Goal: Task Accomplishment & Management: Manage account settings

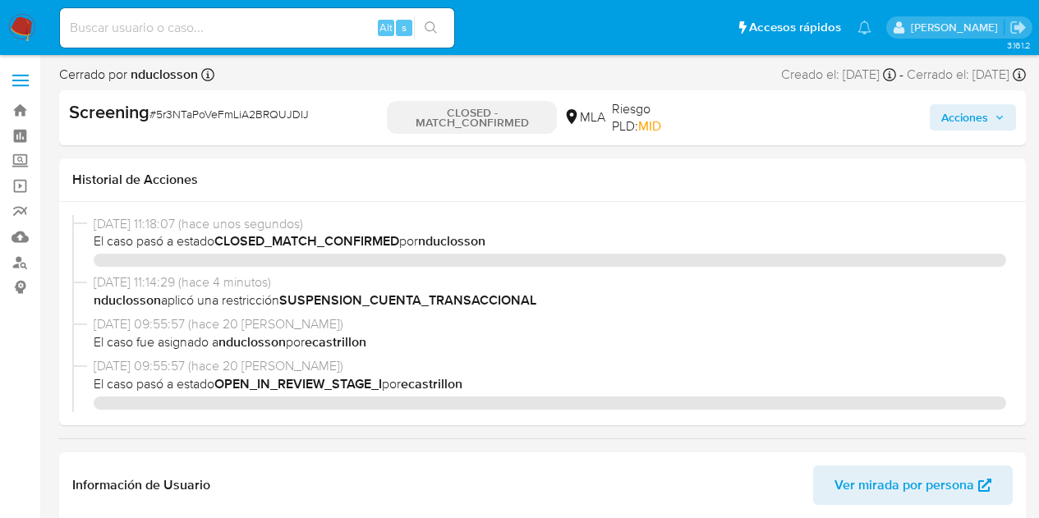
select select "10"
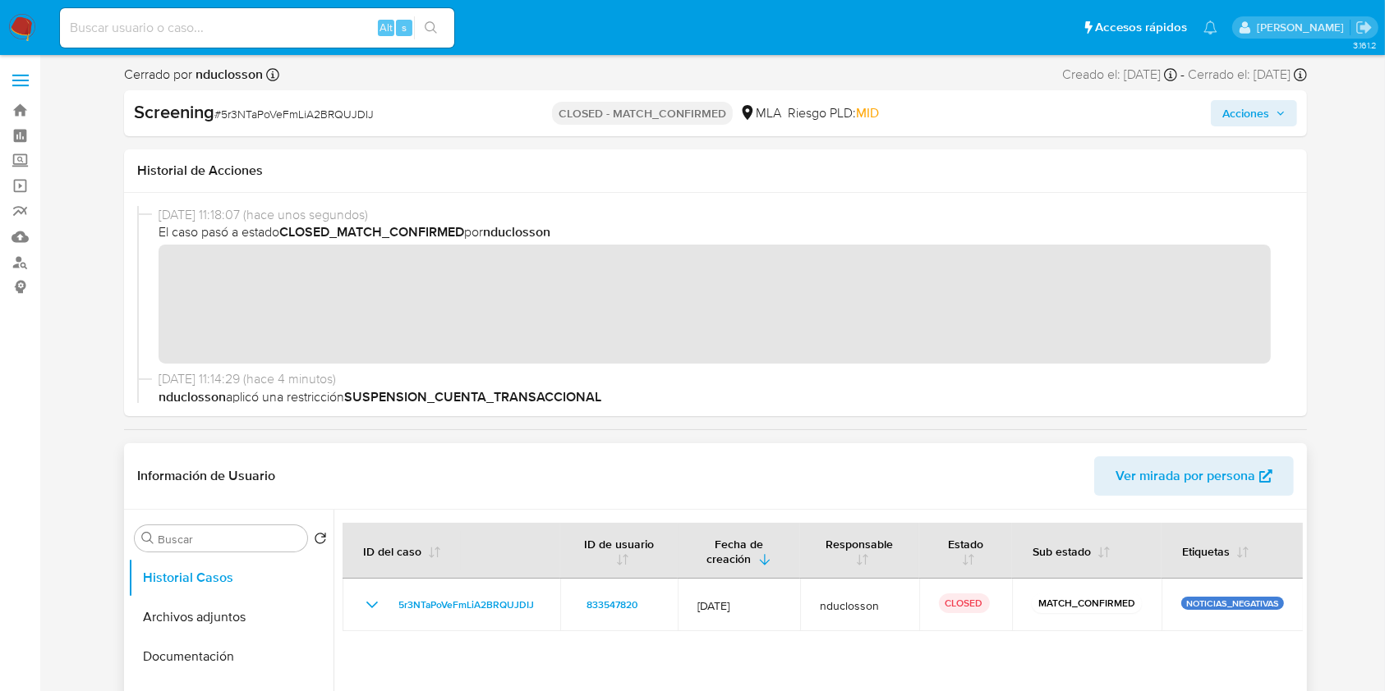
drag, startPoint x: 790, startPoint y: 0, endPoint x: 641, endPoint y: 450, distance: 474.2
click at [641, 450] on div "Información de Usuario Ver mirada por persona" at bounding box center [715, 476] width 1183 height 67
click at [32, 23] on img at bounding box center [22, 28] width 28 height 28
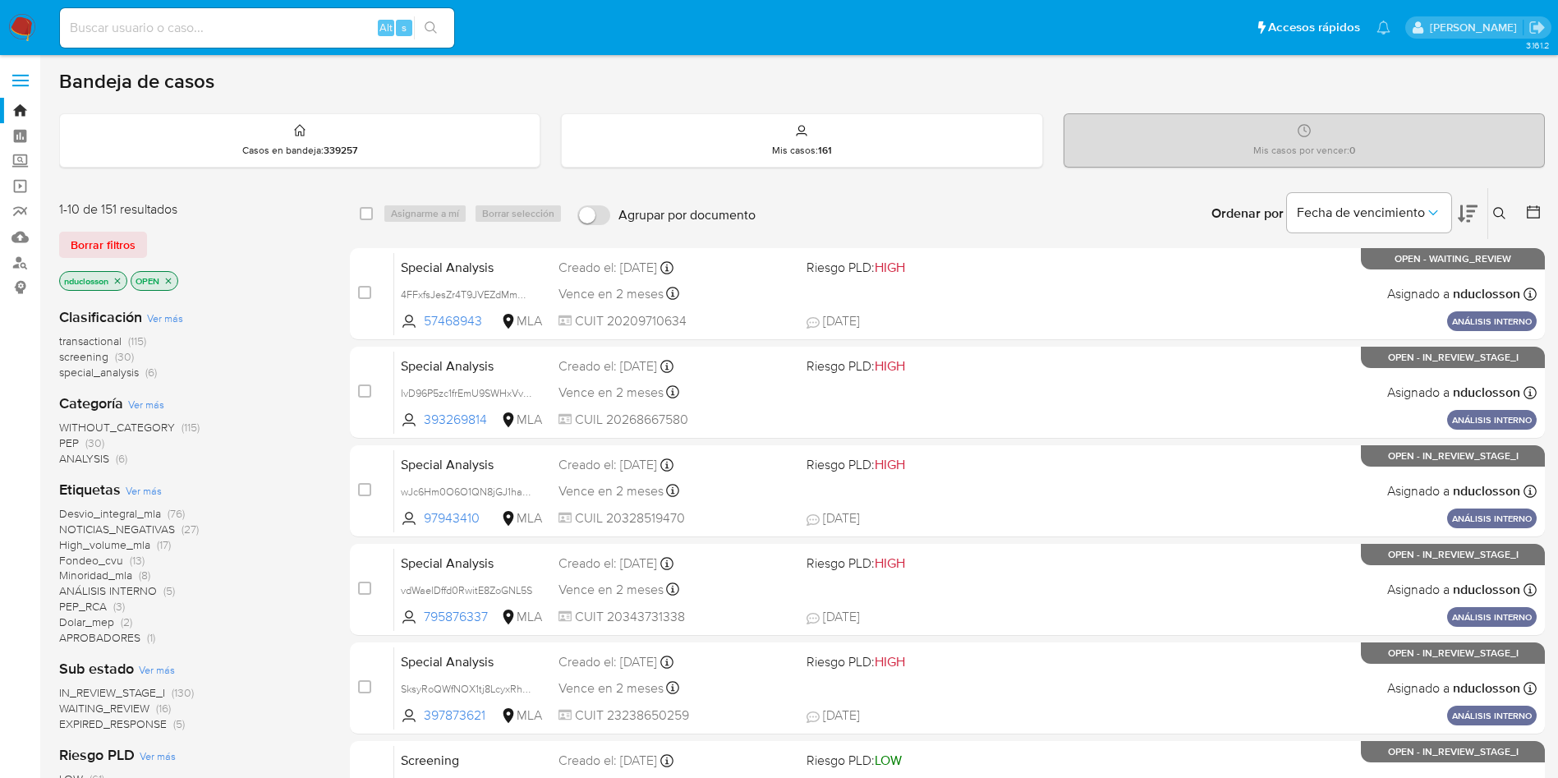
drag, startPoint x: 1119, startPoint y: 2, endPoint x: 840, endPoint y: 83, distance: 290.8
click at [840, 83] on div "Bandeja de casos" at bounding box center [802, 81] width 1486 height 25
click at [149, 526] on span "NOTICIAS_NEGATIVAS" at bounding box center [117, 529] width 116 height 16
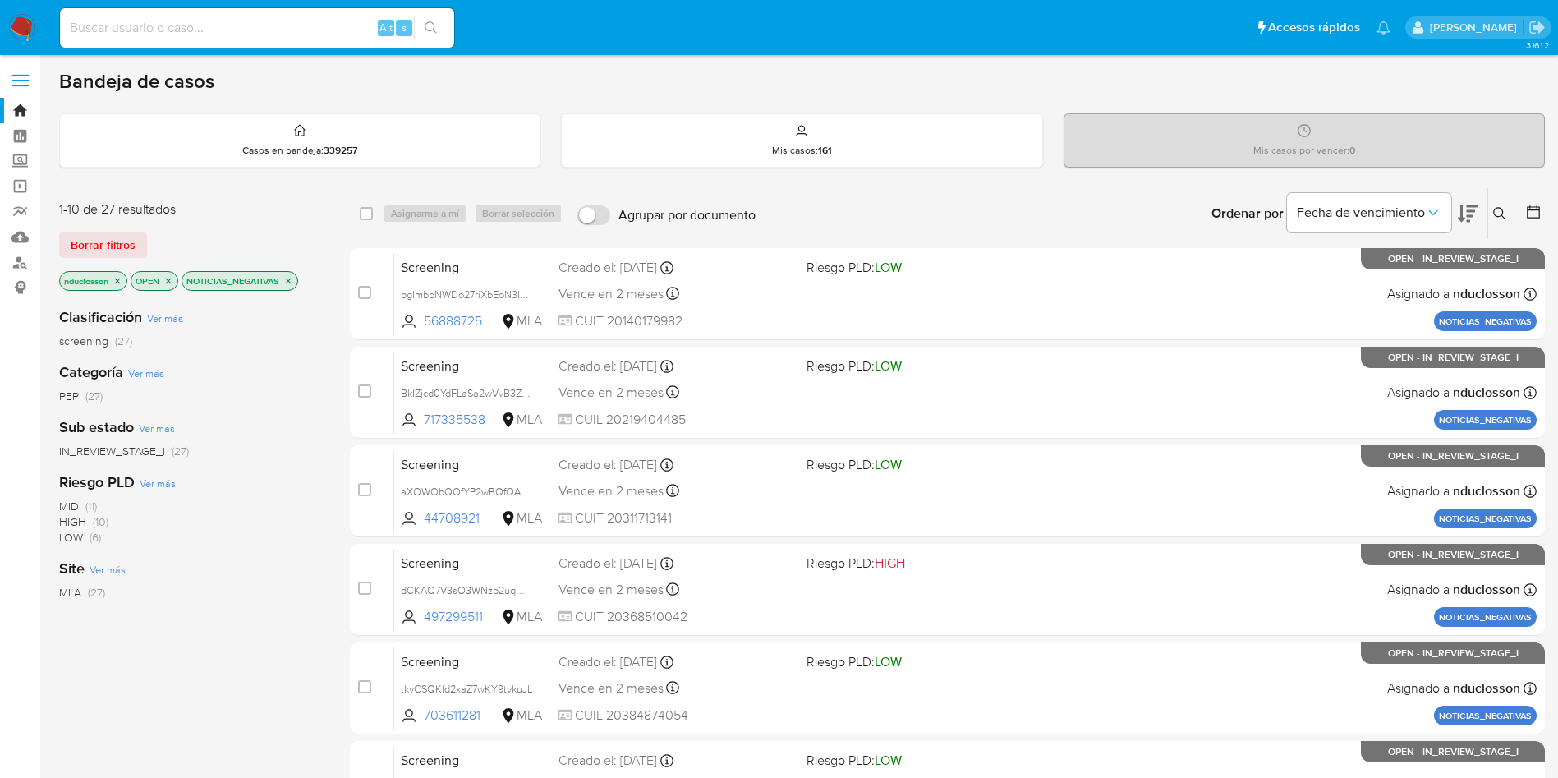
drag, startPoint x: 311, startPoint y: 42, endPoint x: 291, endPoint y: 34, distance: 21.8
click at [311, 42] on div "Alt s" at bounding box center [257, 27] width 394 height 39
click at [261, 22] on input at bounding box center [257, 27] width 394 height 21
paste input "2MSZhhsHqF5Ryc8xrVgc9znJ"
type input "2MSZhhsHqF5Ryc8xrVgc9znJ"
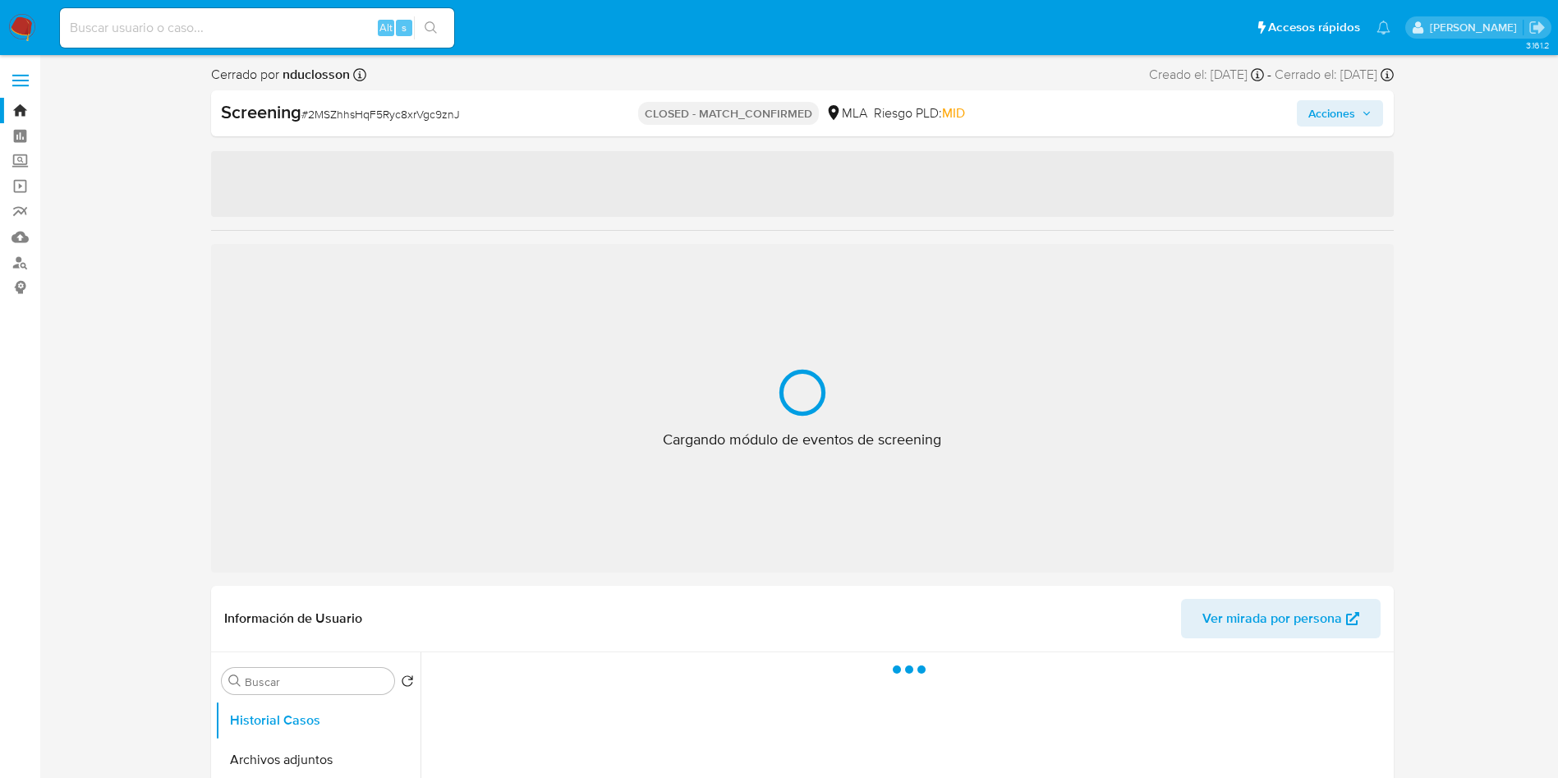
select select "10"
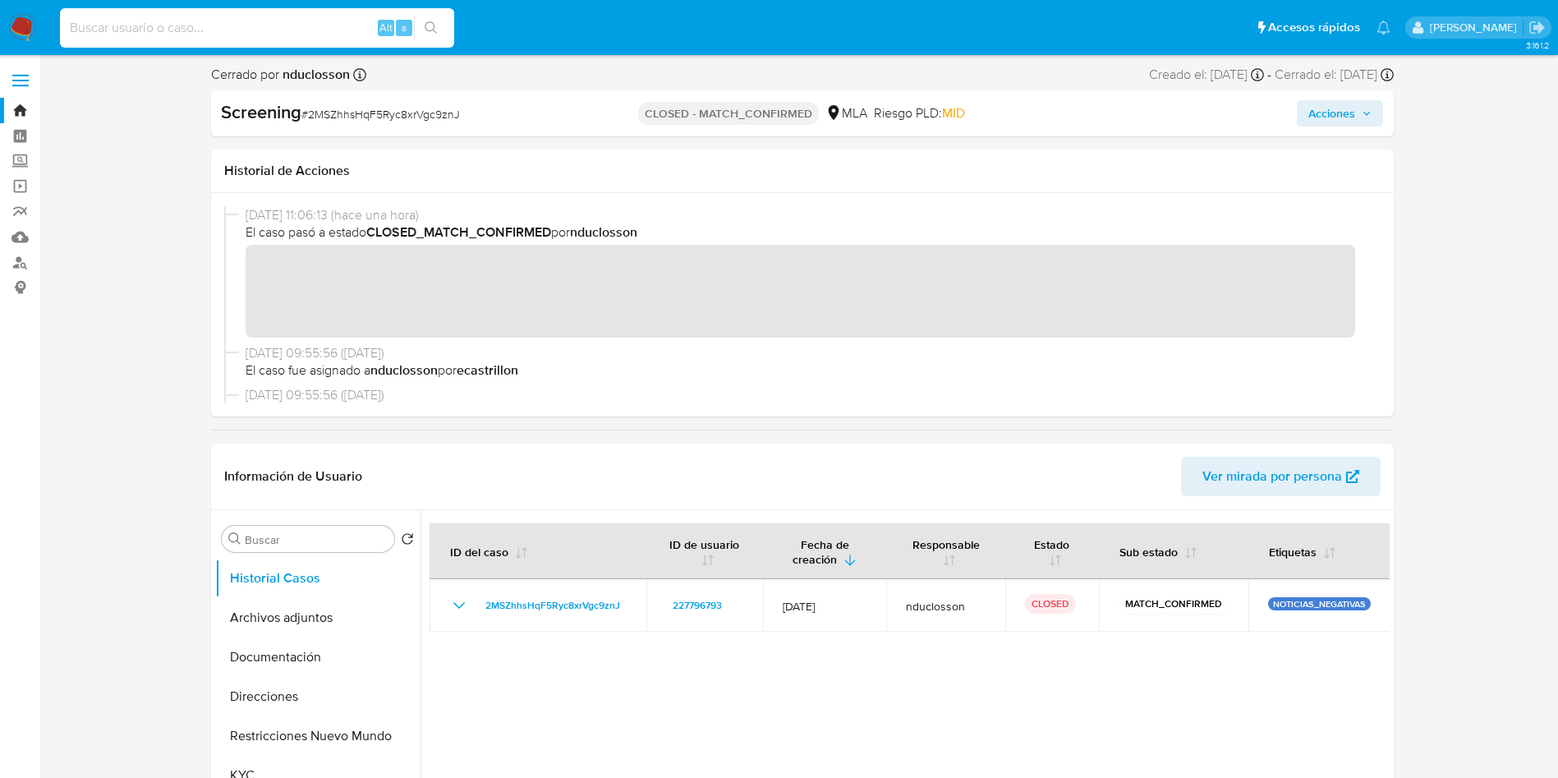
click at [264, 29] on input at bounding box center [257, 27] width 394 height 21
paste input "XacwSebabYZo6wf9I4m3Aeyy"
type input "XacwSebabYZo6wf9I4m3Aeyy"
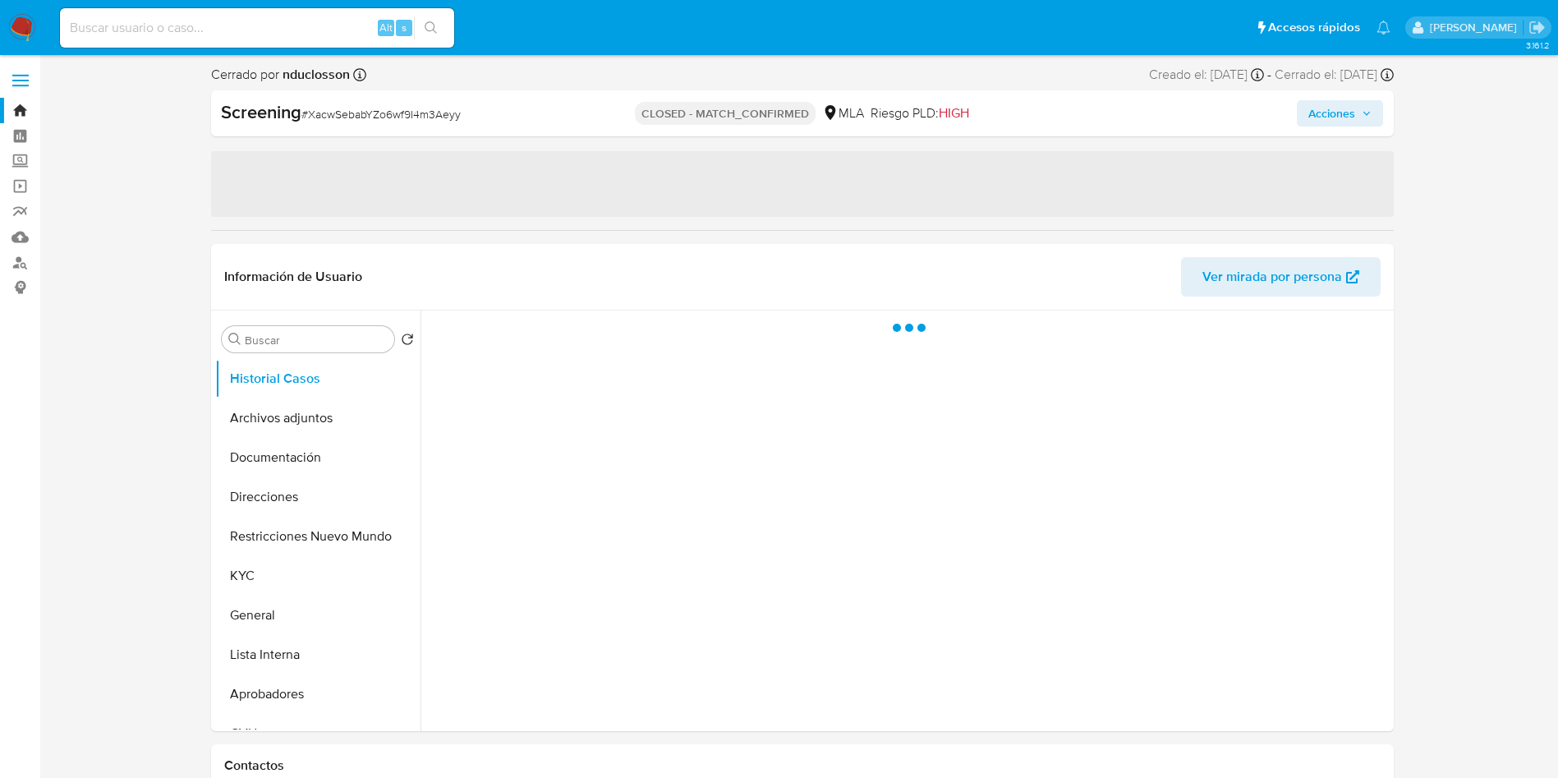
select select "10"
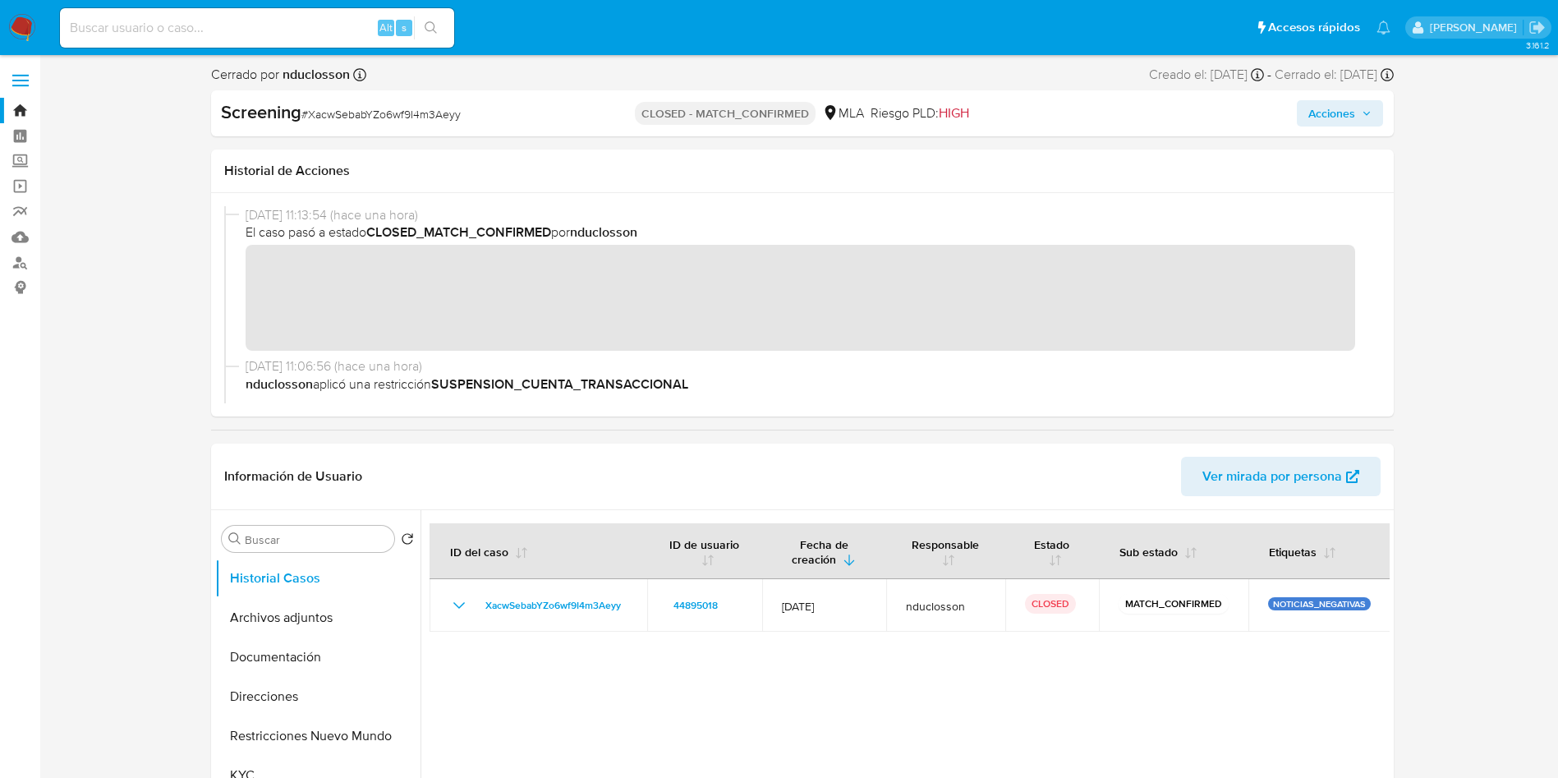
click at [232, 25] on input at bounding box center [257, 27] width 394 height 21
paste input "5r3NTaPoVeFmLiA2BRQUJDIJ"
type input "5r3NTaPoVeFmLiA2BRQUJDIJ"
click at [434, 29] on icon "search-icon" at bounding box center [431, 27] width 13 height 13
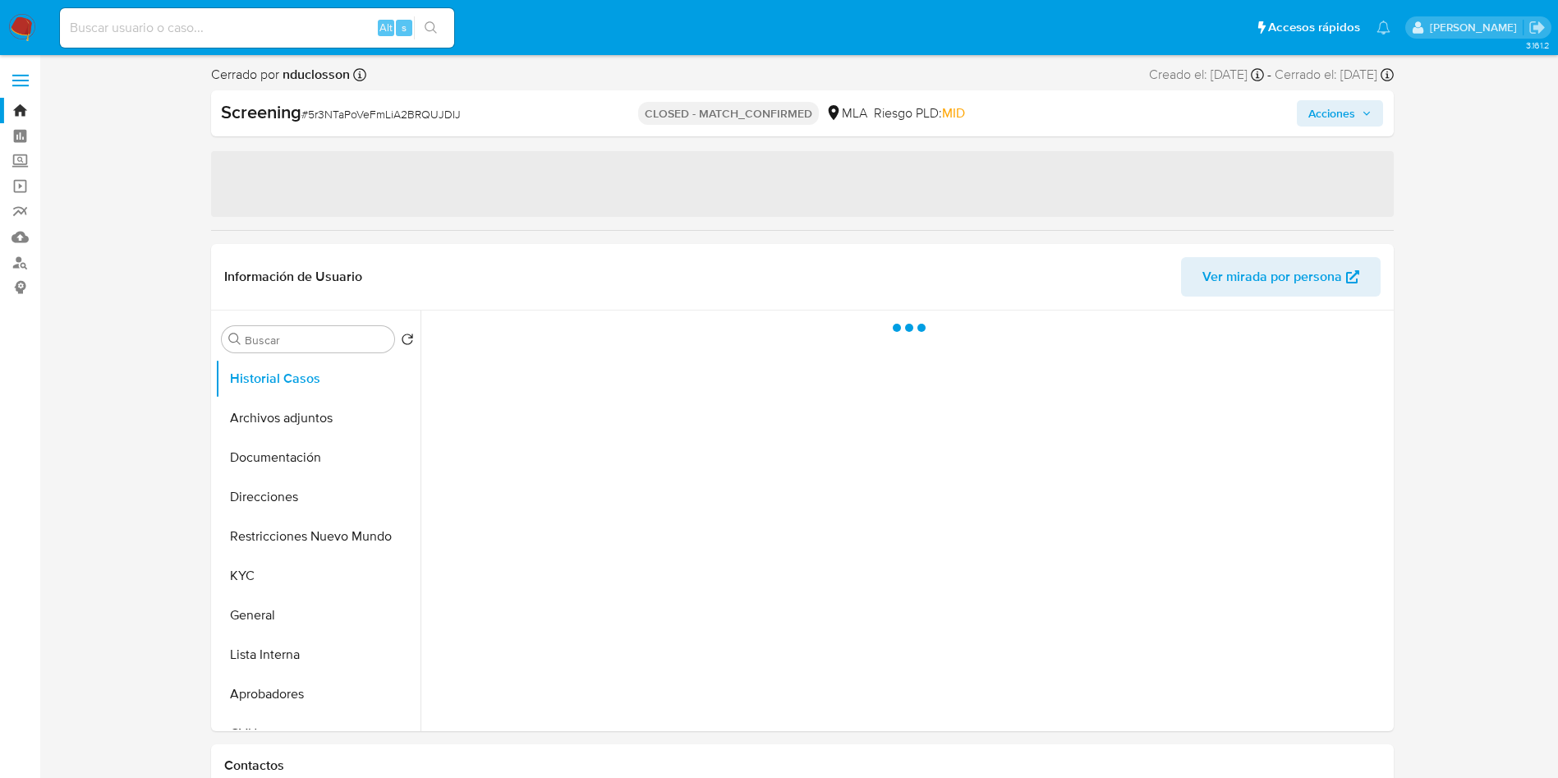
select select "10"
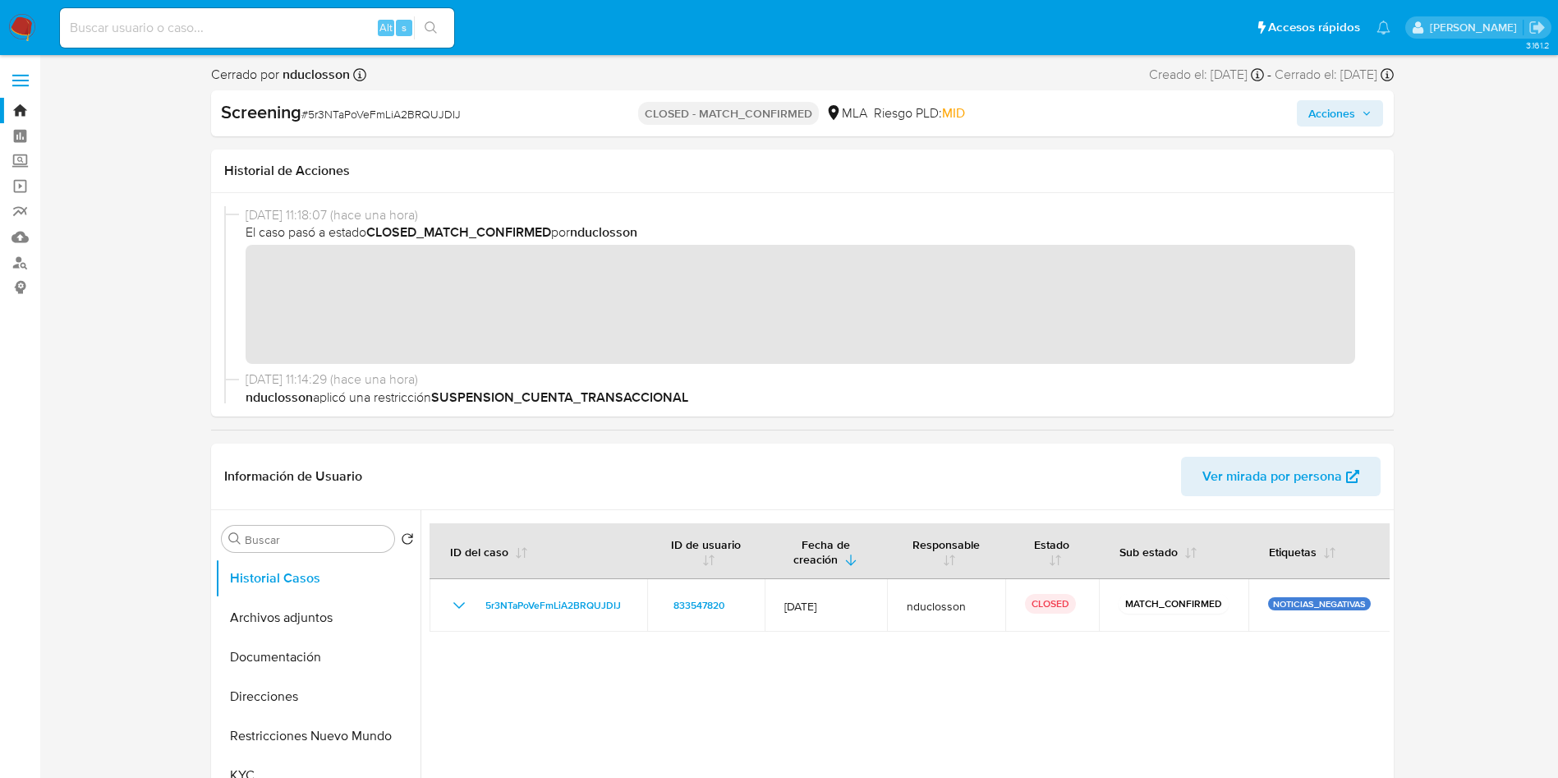
click at [30, 15] on img at bounding box center [22, 28] width 28 height 28
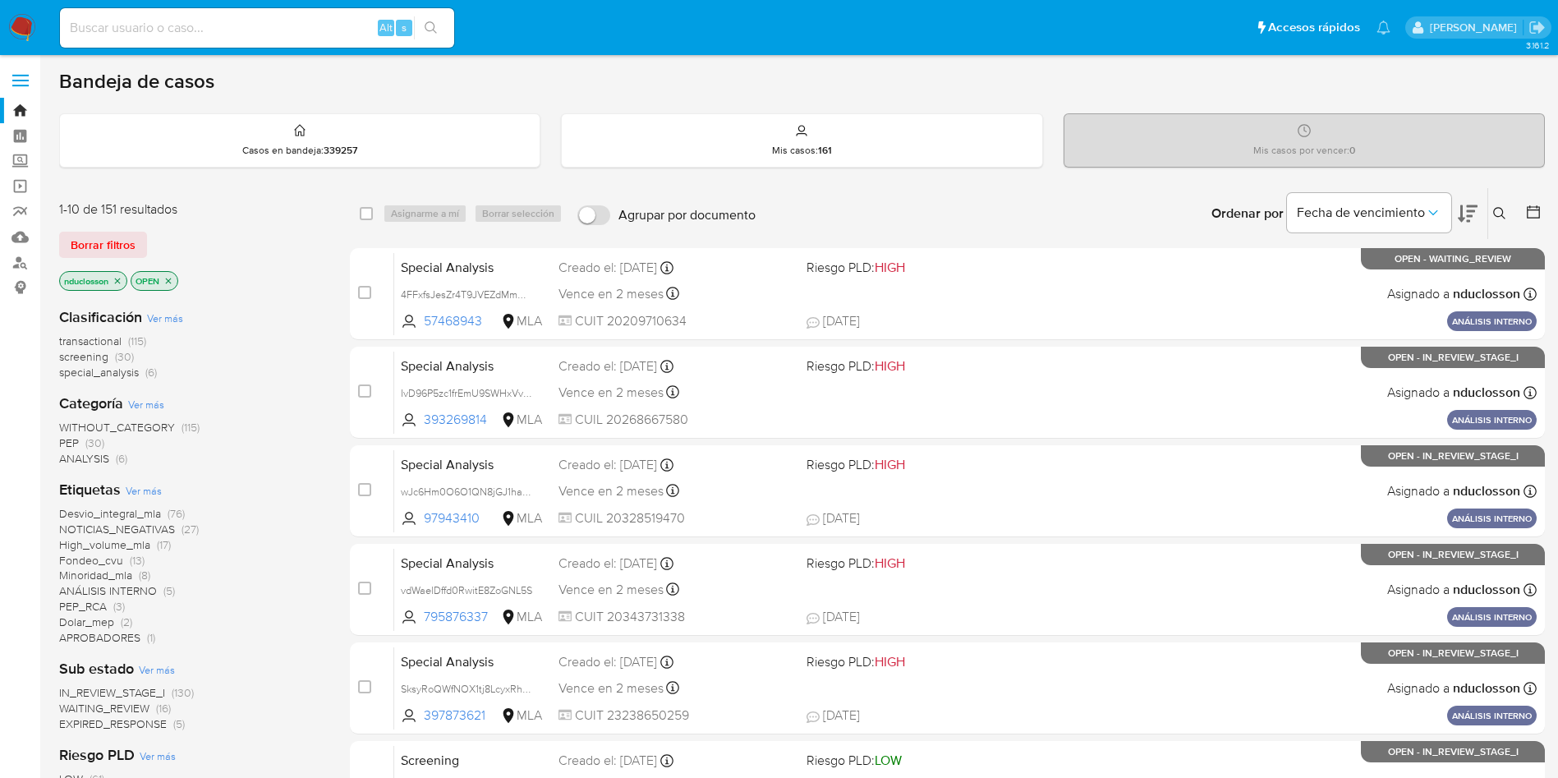
click at [140, 527] on span "NOTICIAS_NEGATIVAS" at bounding box center [117, 529] width 116 height 16
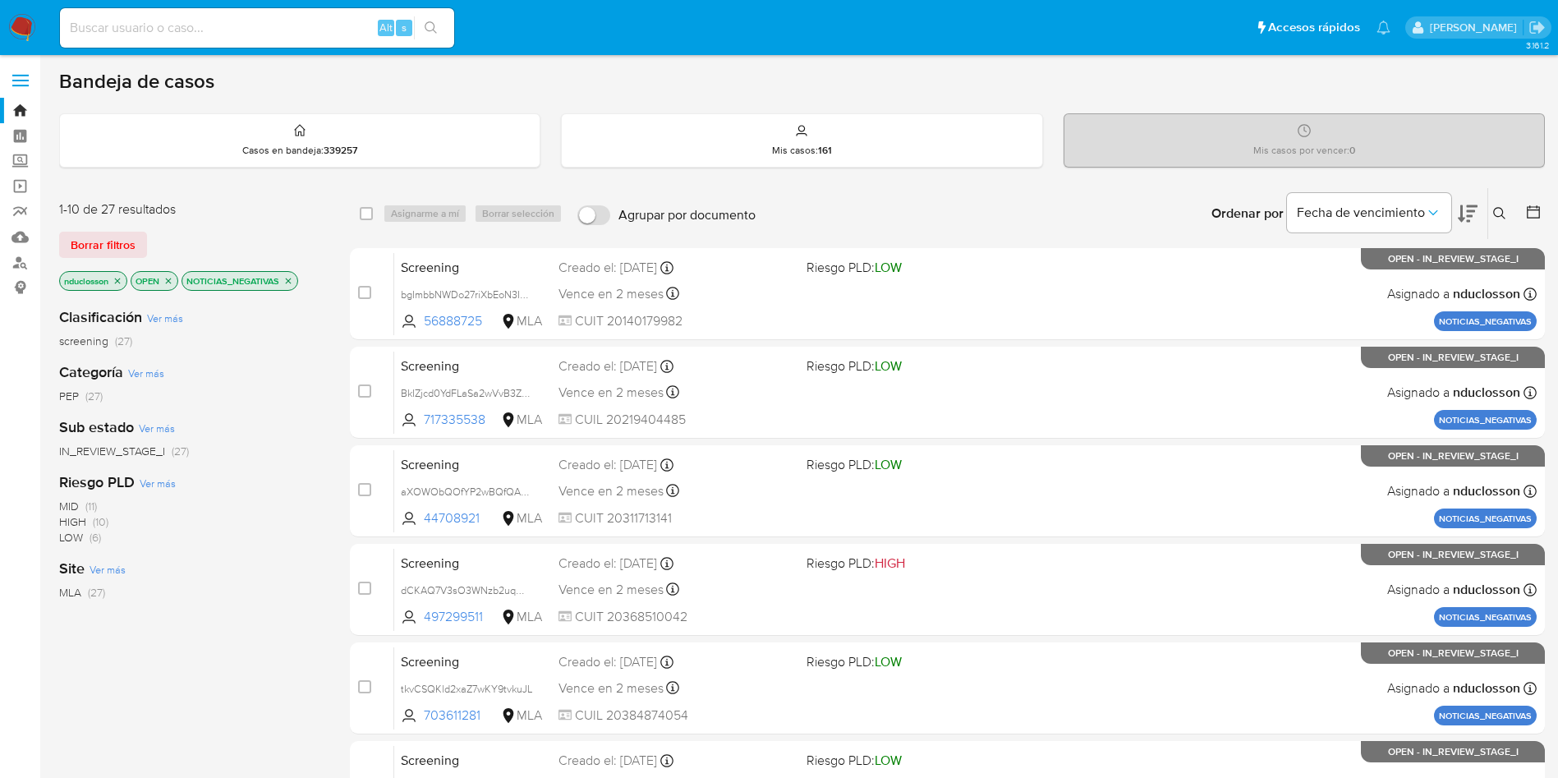
click at [1500, 219] on icon at bounding box center [1499, 213] width 13 height 13
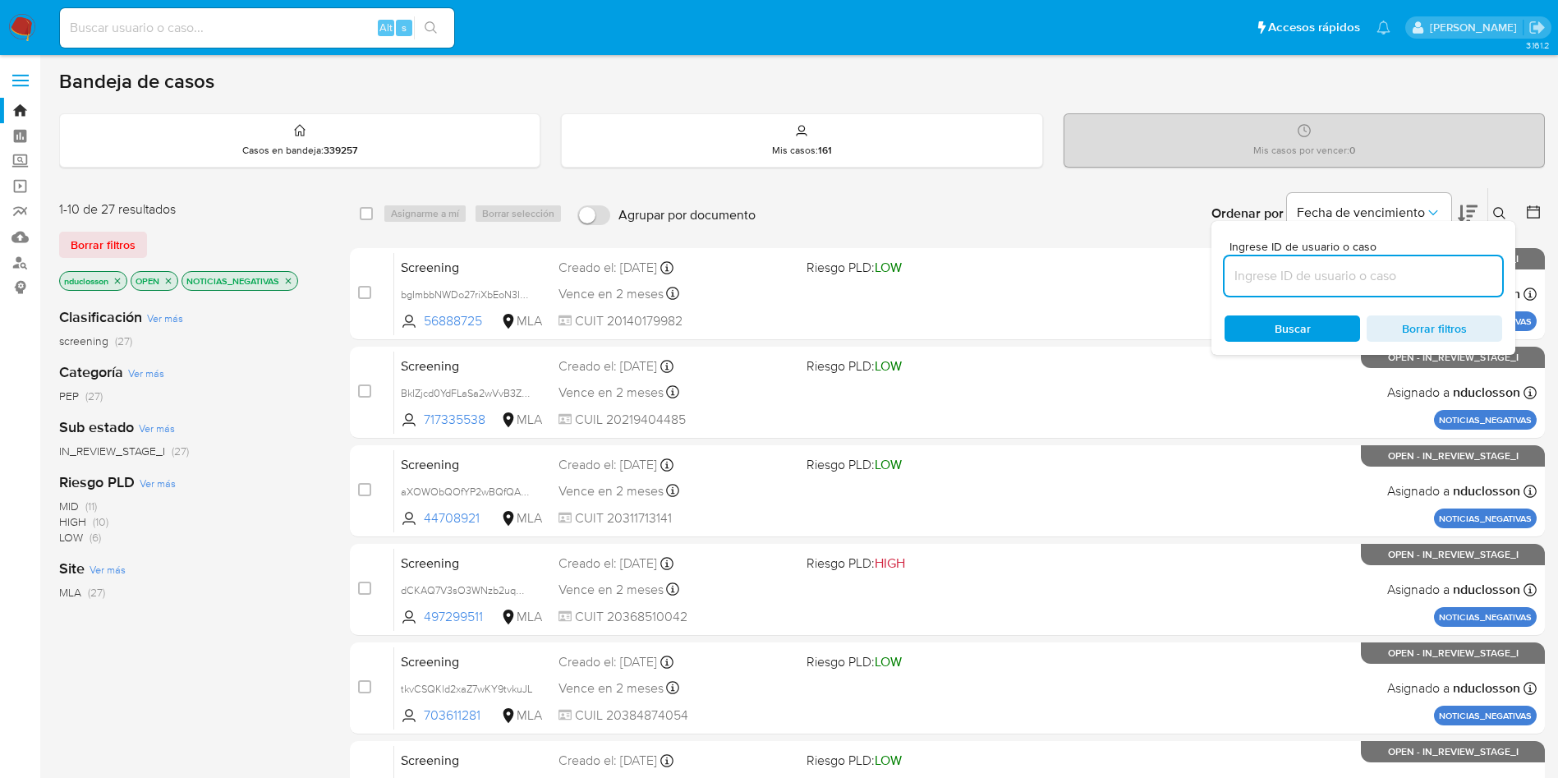
click at [1260, 273] on input at bounding box center [1363, 275] width 278 height 21
type input "5r3NTaPoVeFmLiA2BRQUJDIJ"
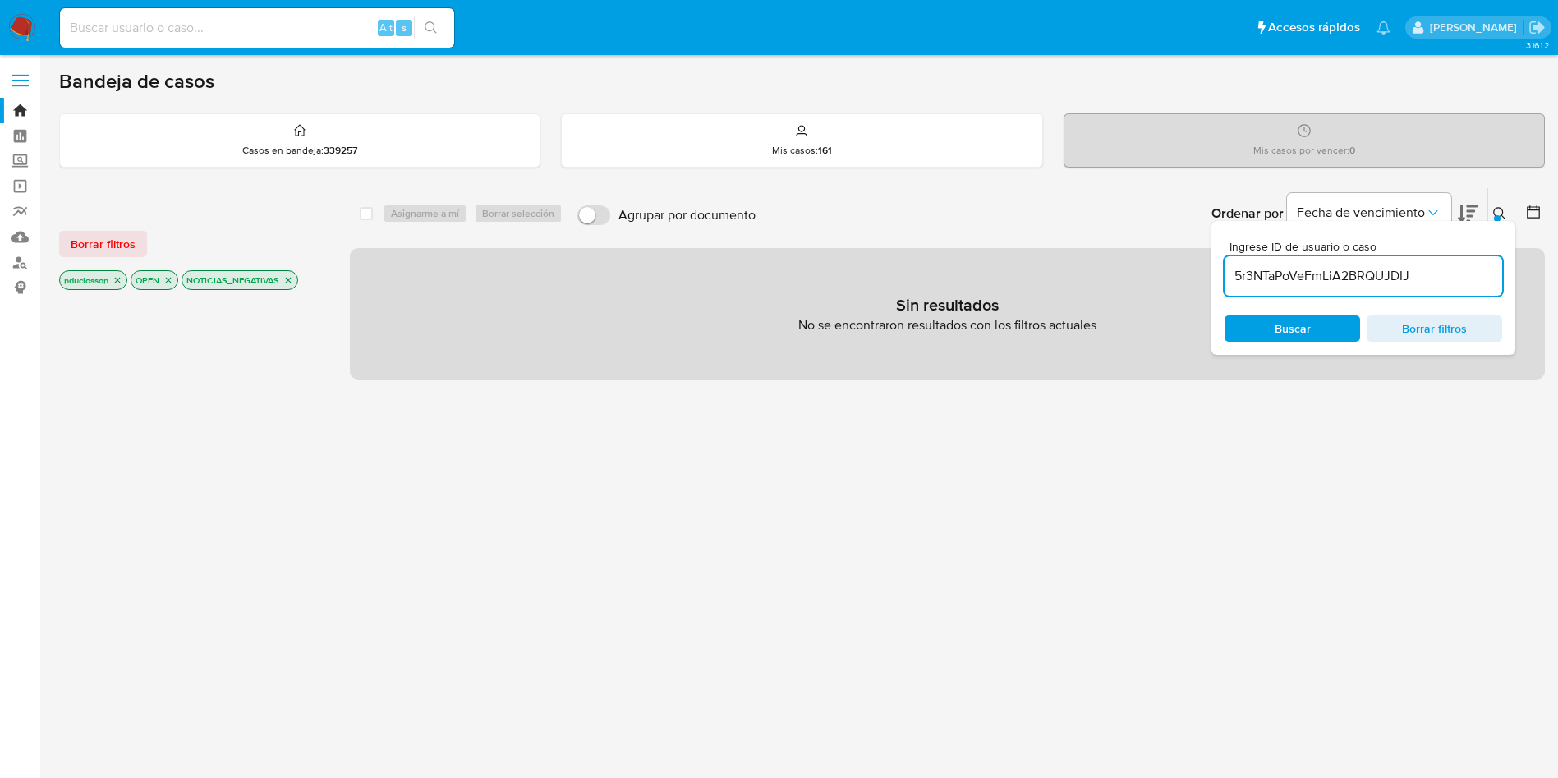
click at [1341, 273] on input "5r3NTaPoVeFmLiA2BRQUJDIJ" at bounding box center [1363, 275] width 278 height 21
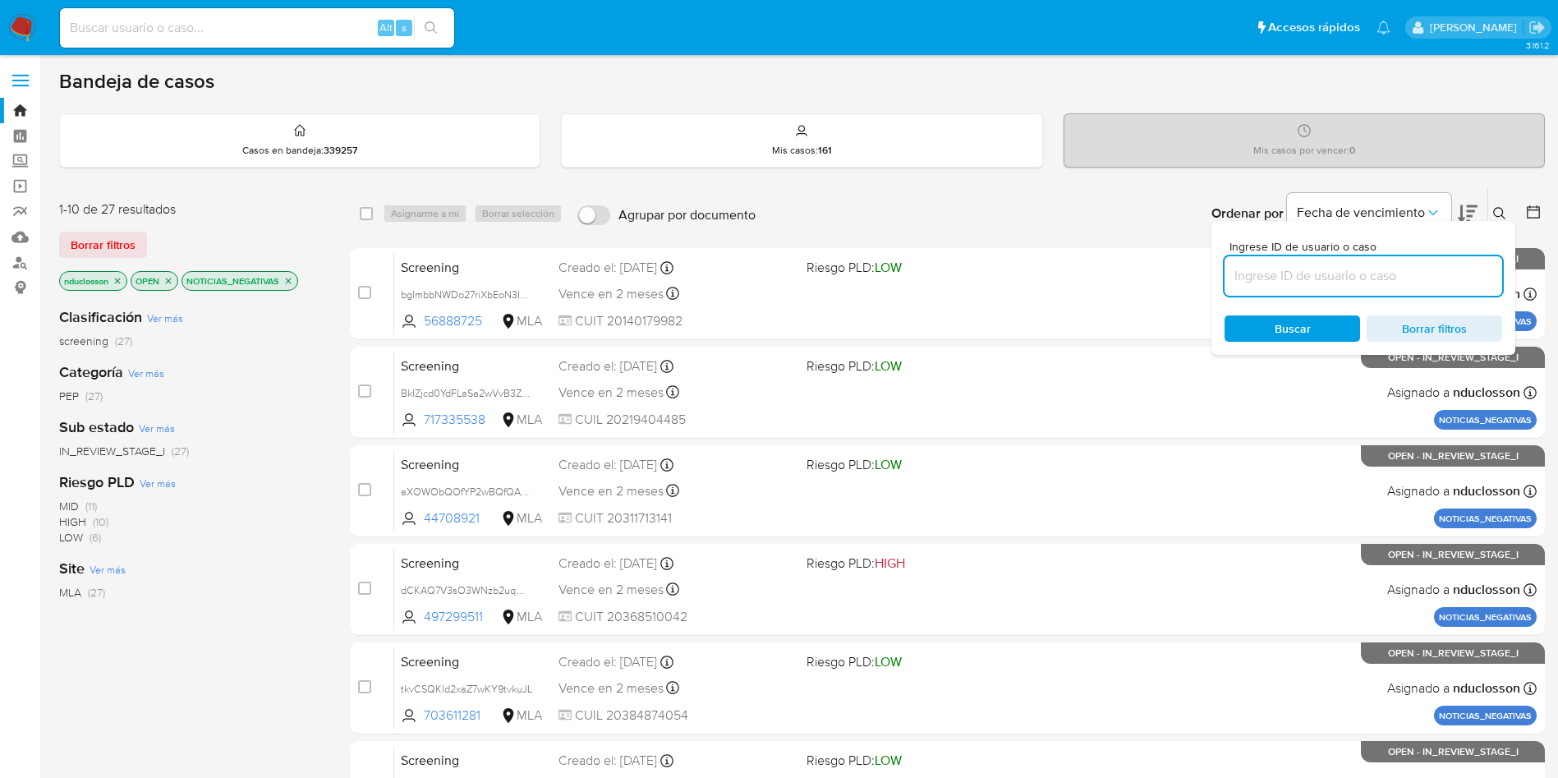
click at [1075, 213] on div "Ordenar por Fecha de vencimiento No es posible ordenar los resultados mientras …" at bounding box center [1154, 213] width 781 height 51
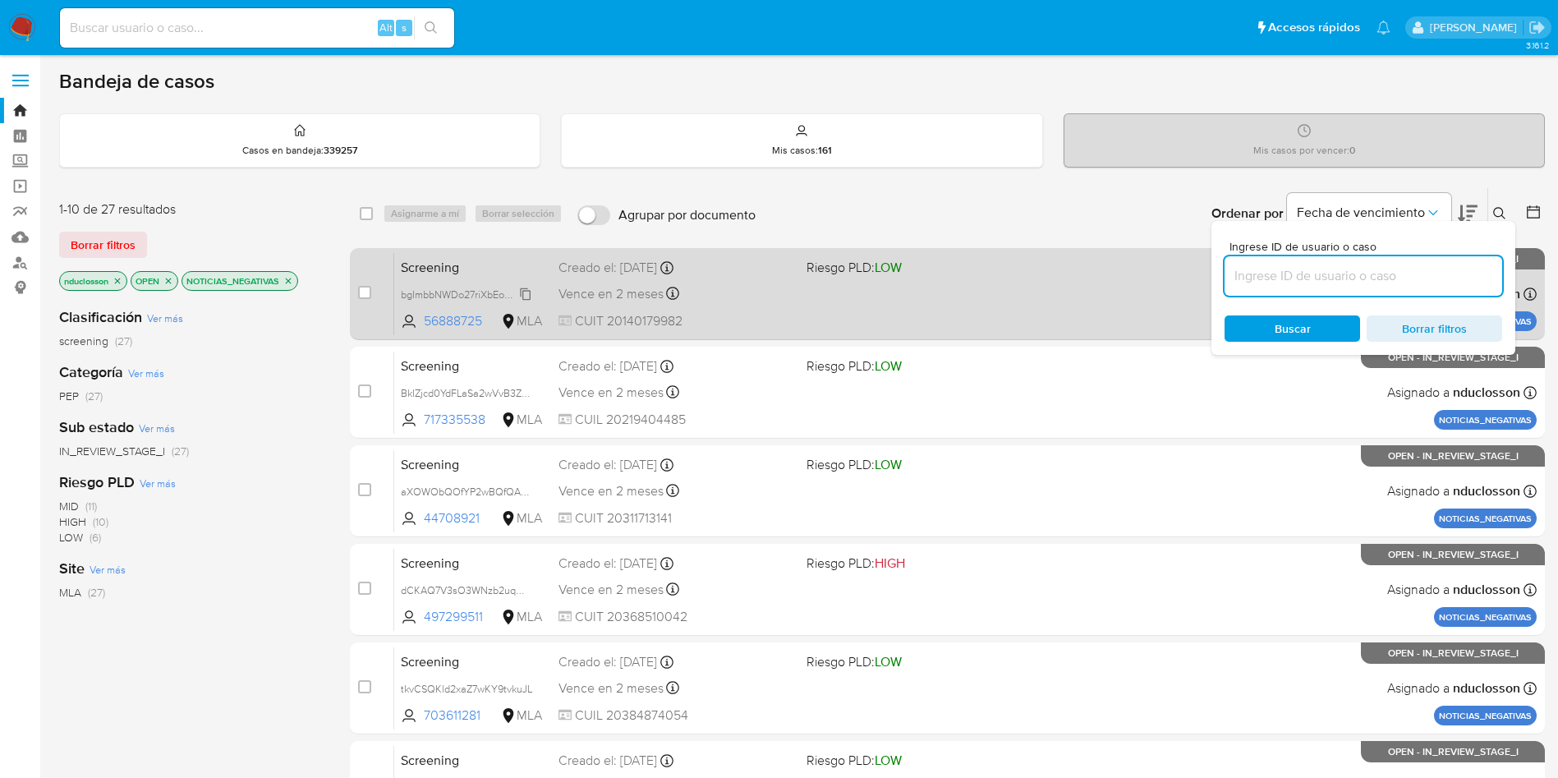
click at [491, 294] on span "bgImbbNWDo27riXbEoN3Ix5D" at bounding box center [469, 293] width 137 height 18
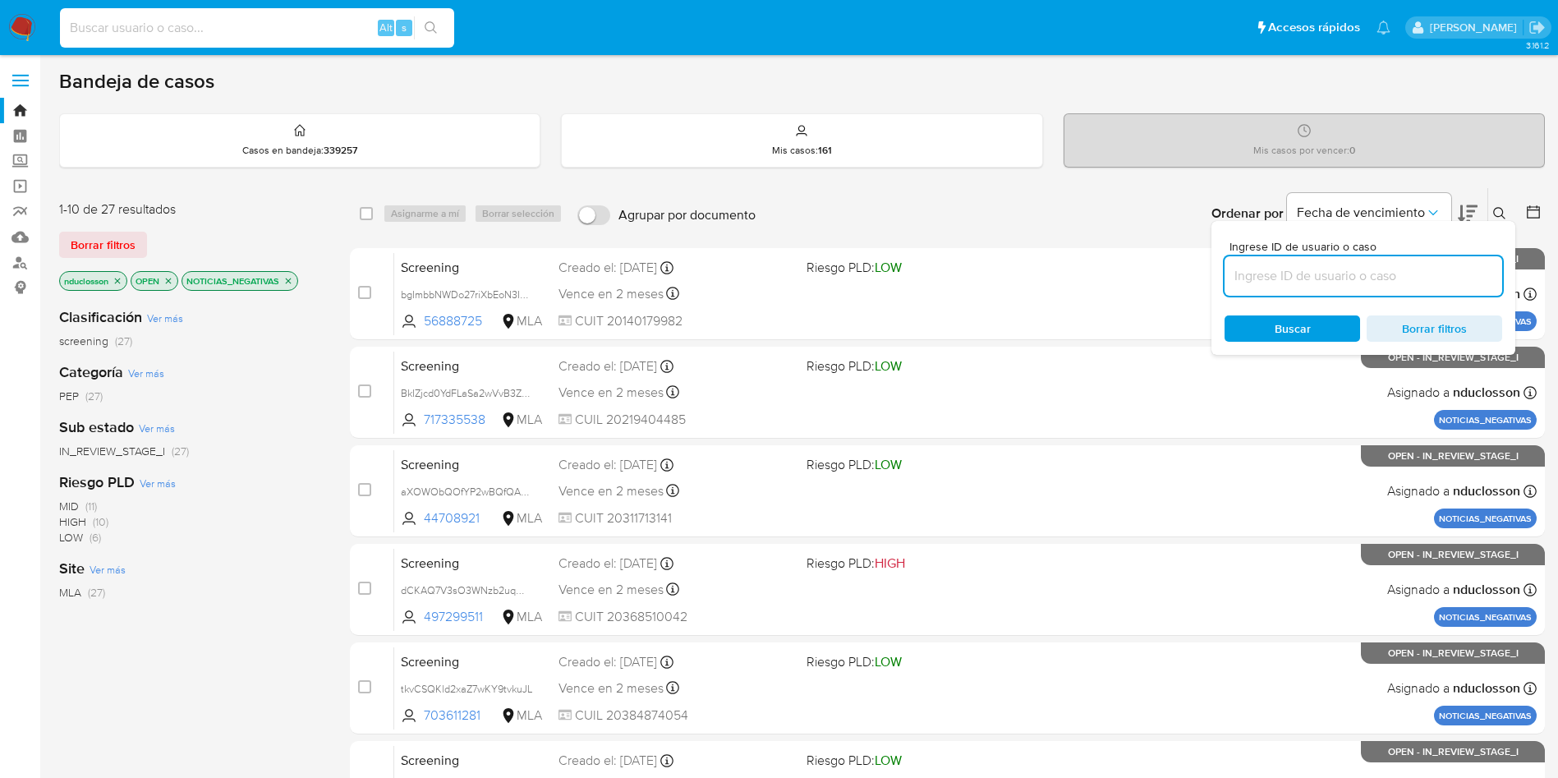
paste input "wX098yC3hUa7IIxmk9PmxIny"
click at [257, 28] on input at bounding box center [257, 27] width 394 height 21
type input "wX098yC3hUa7IIxmk9PmxIny"
click at [1274, 268] on input at bounding box center [1363, 275] width 278 height 21
paste input "wX098yC3hUa7IIxmk9PmxIny"
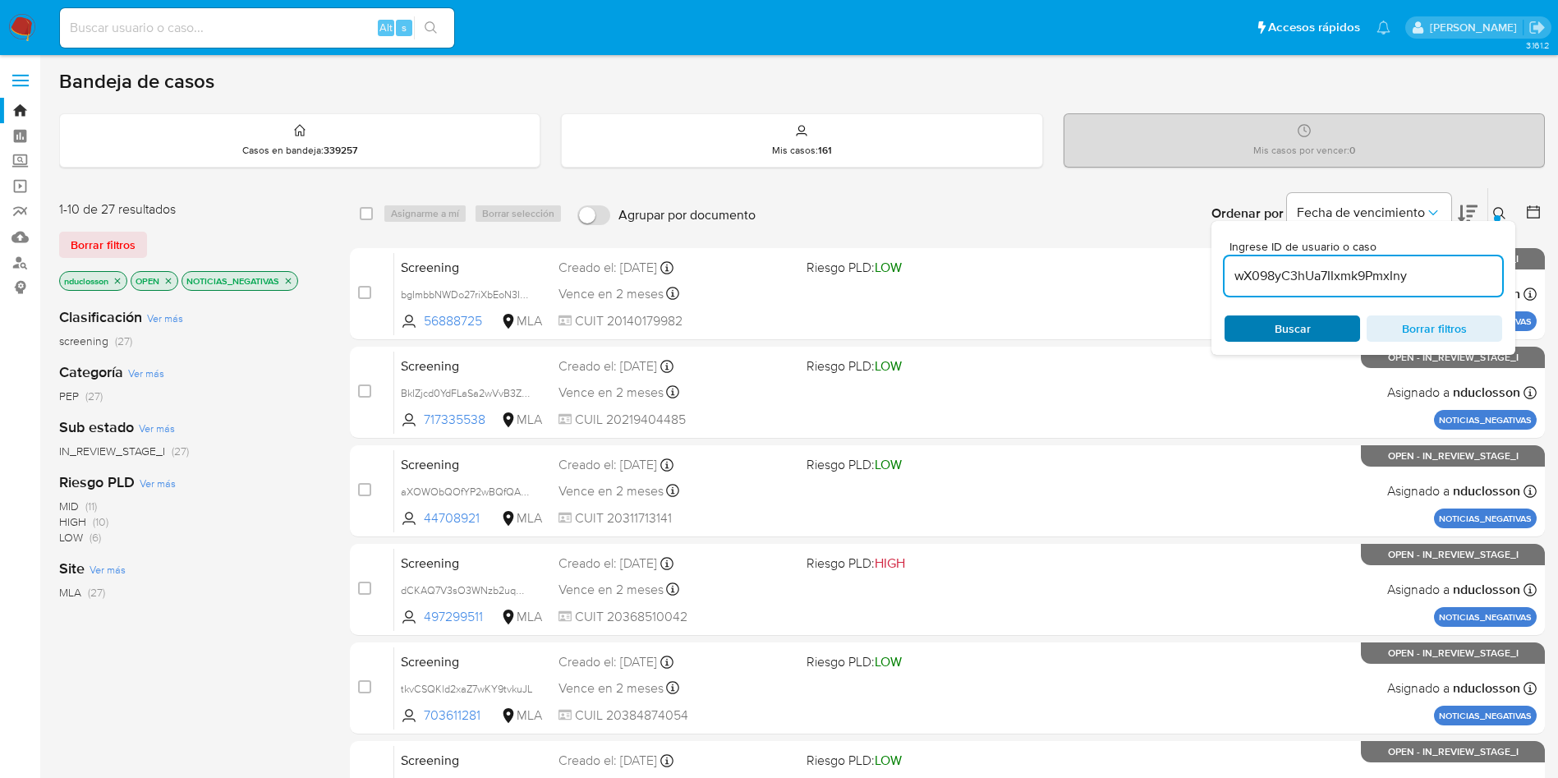
type input "wX098yC3hUa7IIxmk9PmxIny"
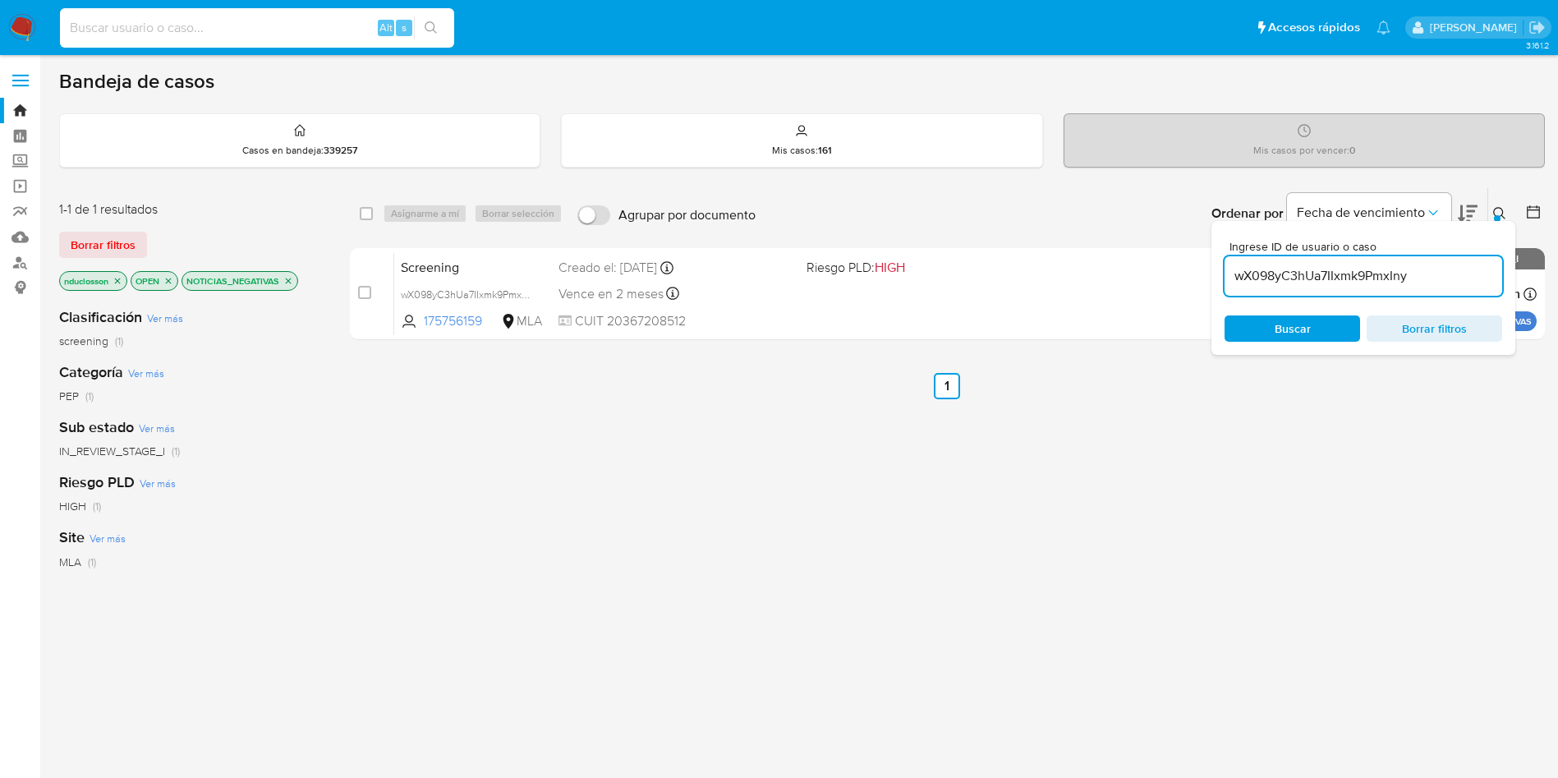
click at [158, 18] on input at bounding box center [257, 27] width 394 height 21
paste input "wX098yC3hUa7IIxmk9PmxIny"
type input "wX098yC3hUa7IIxmk9PmxIny"
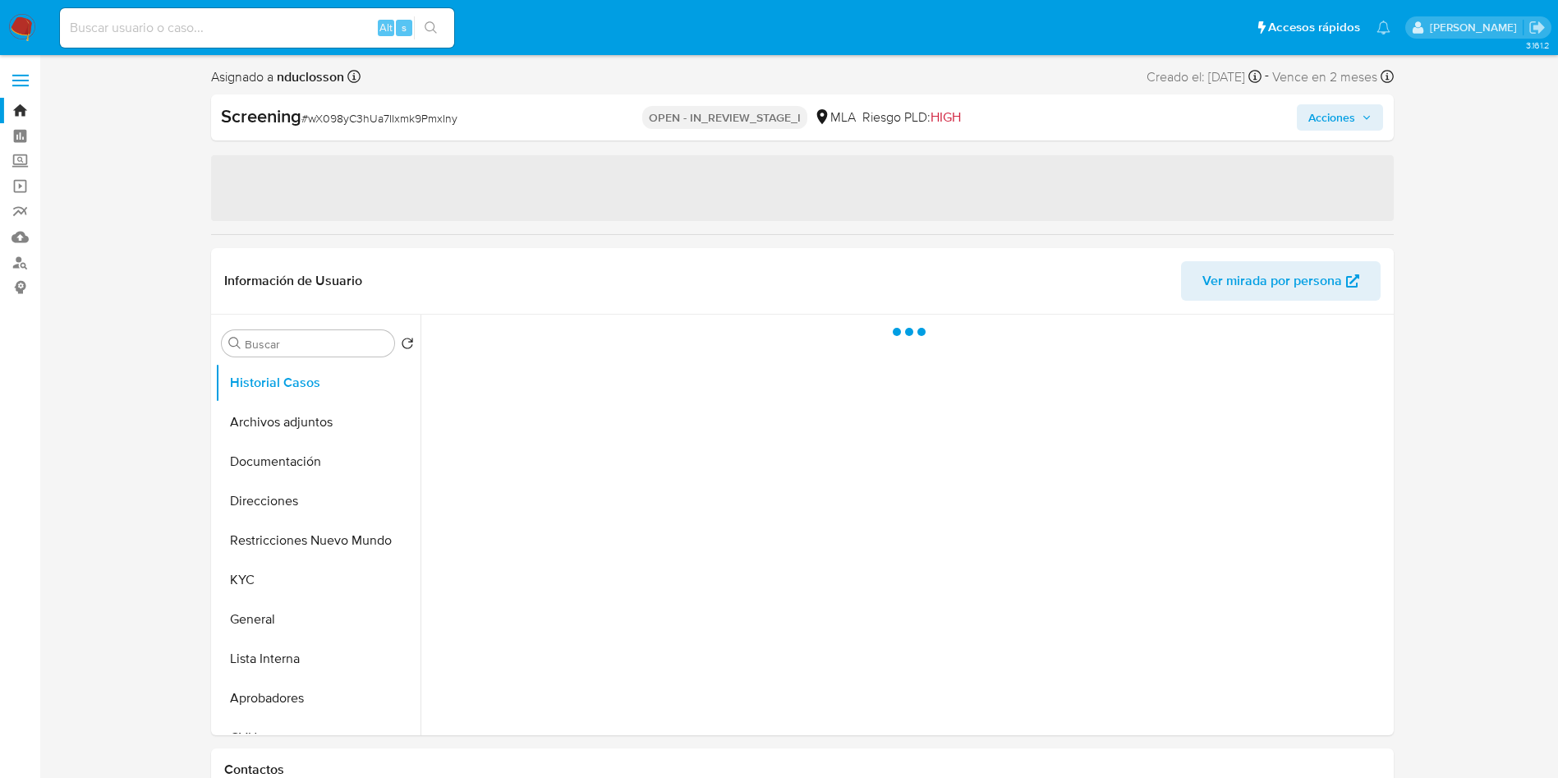
select select "10"
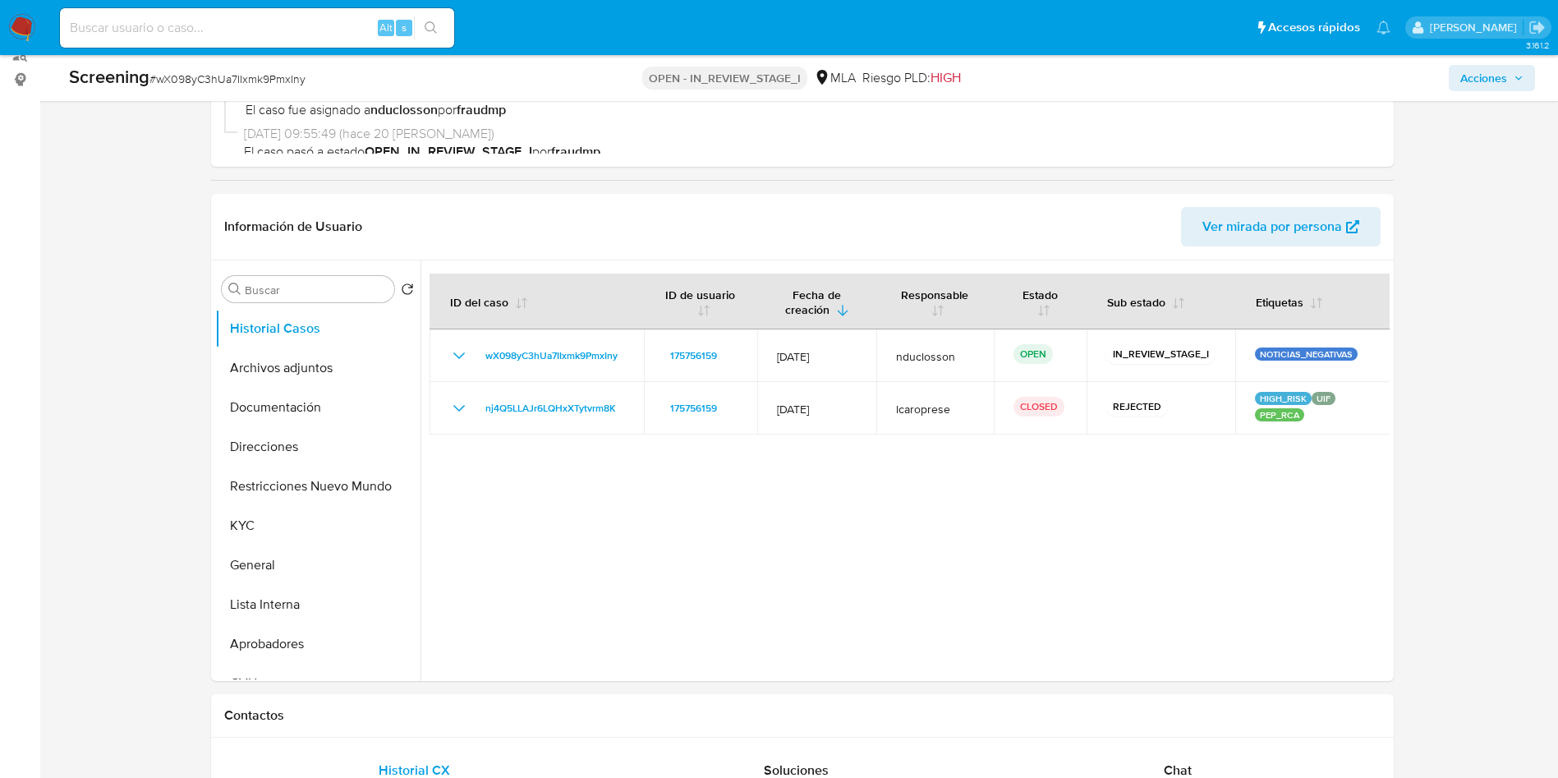
scroll to position [246, 0]
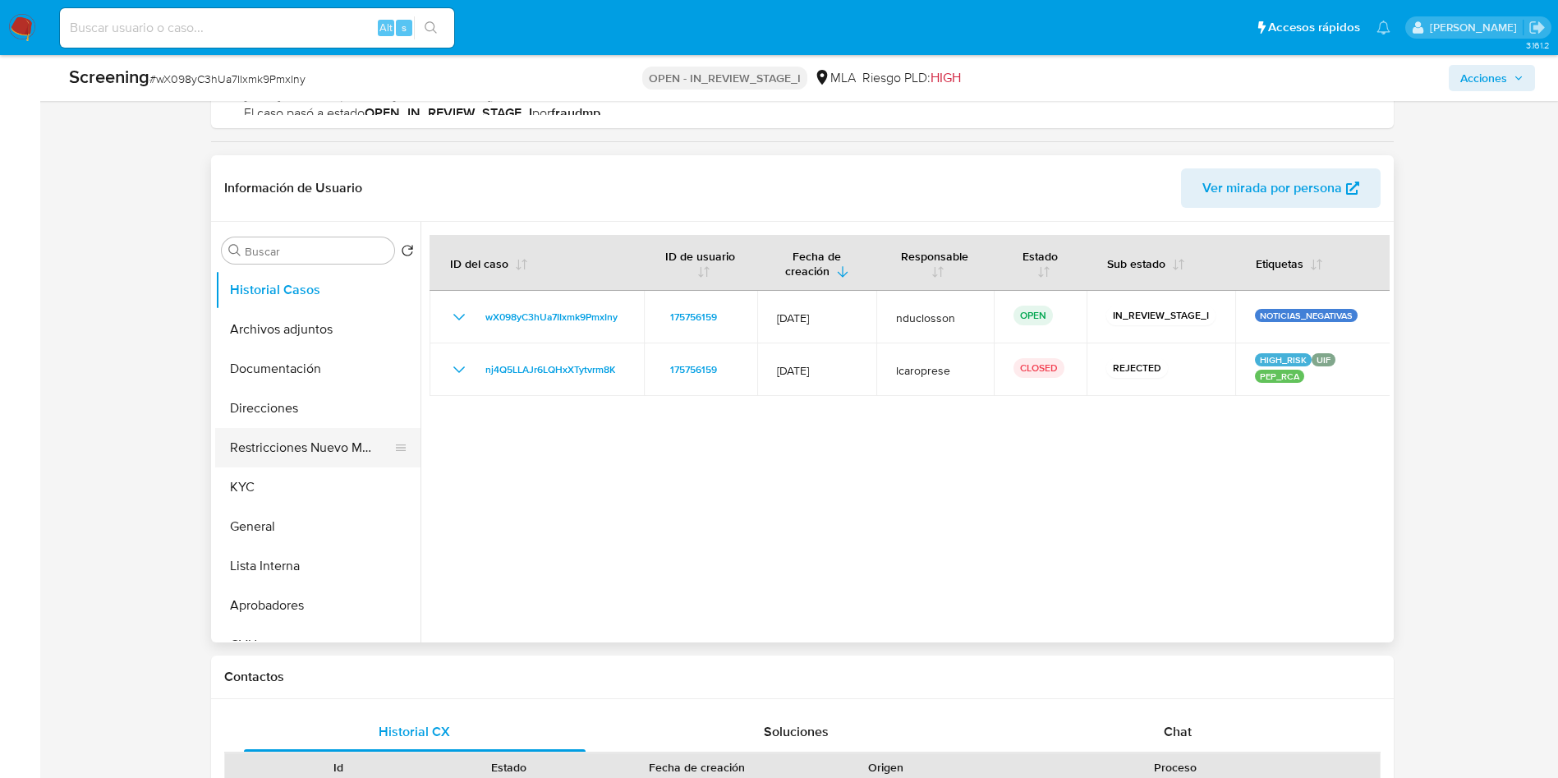
click at [307, 438] on button "Restricciones Nuevo Mundo" at bounding box center [311, 447] width 192 height 39
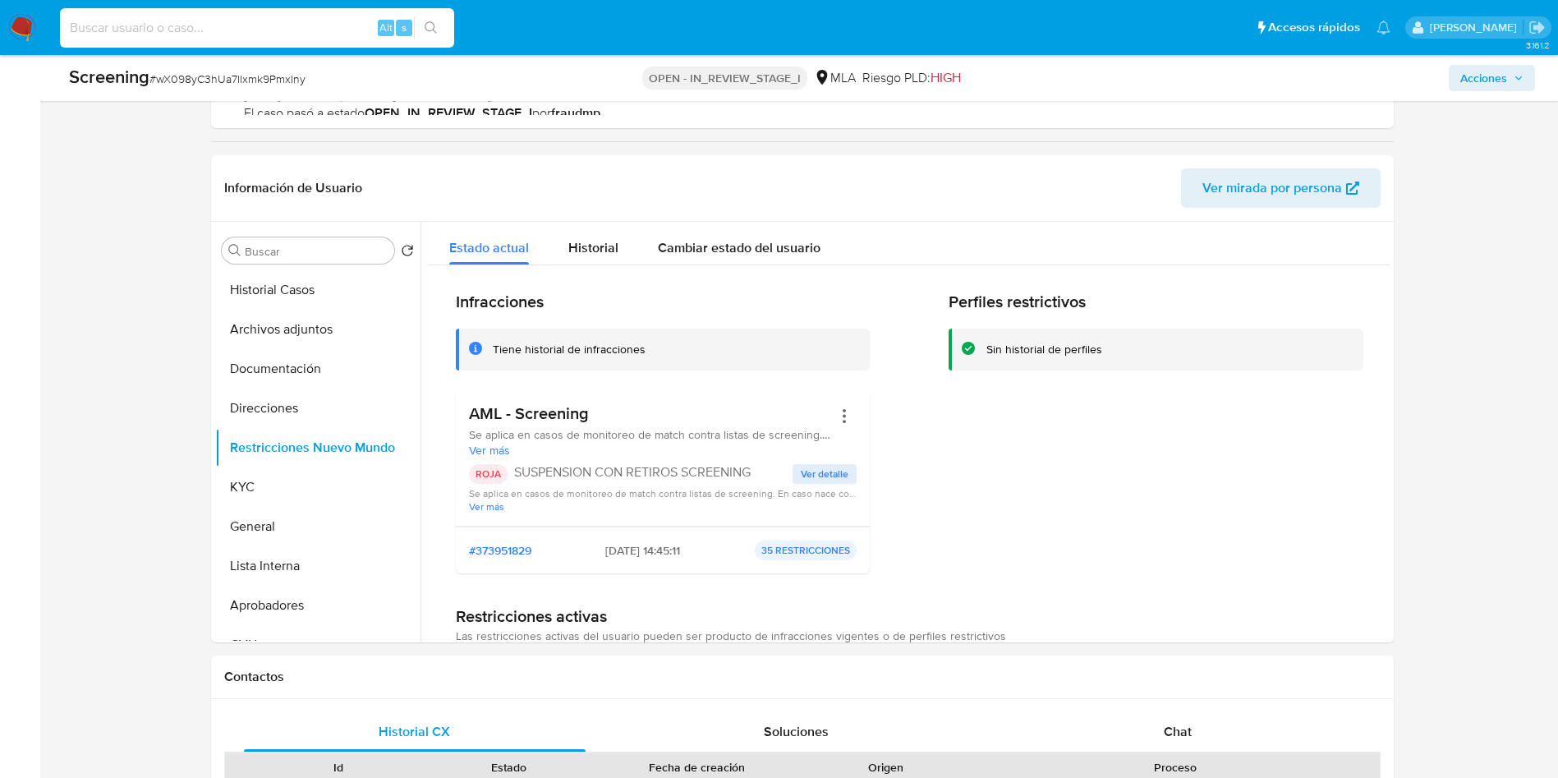
click at [112, 31] on input at bounding box center [257, 27] width 394 height 21
paste input "8OAg9Rqmsv5COYIz5AbXIcPc"
type input "8OAg9Rqmsv5COYIz5AbXIcPc"
click at [428, 18] on button "search-icon" at bounding box center [431, 27] width 34 height 23
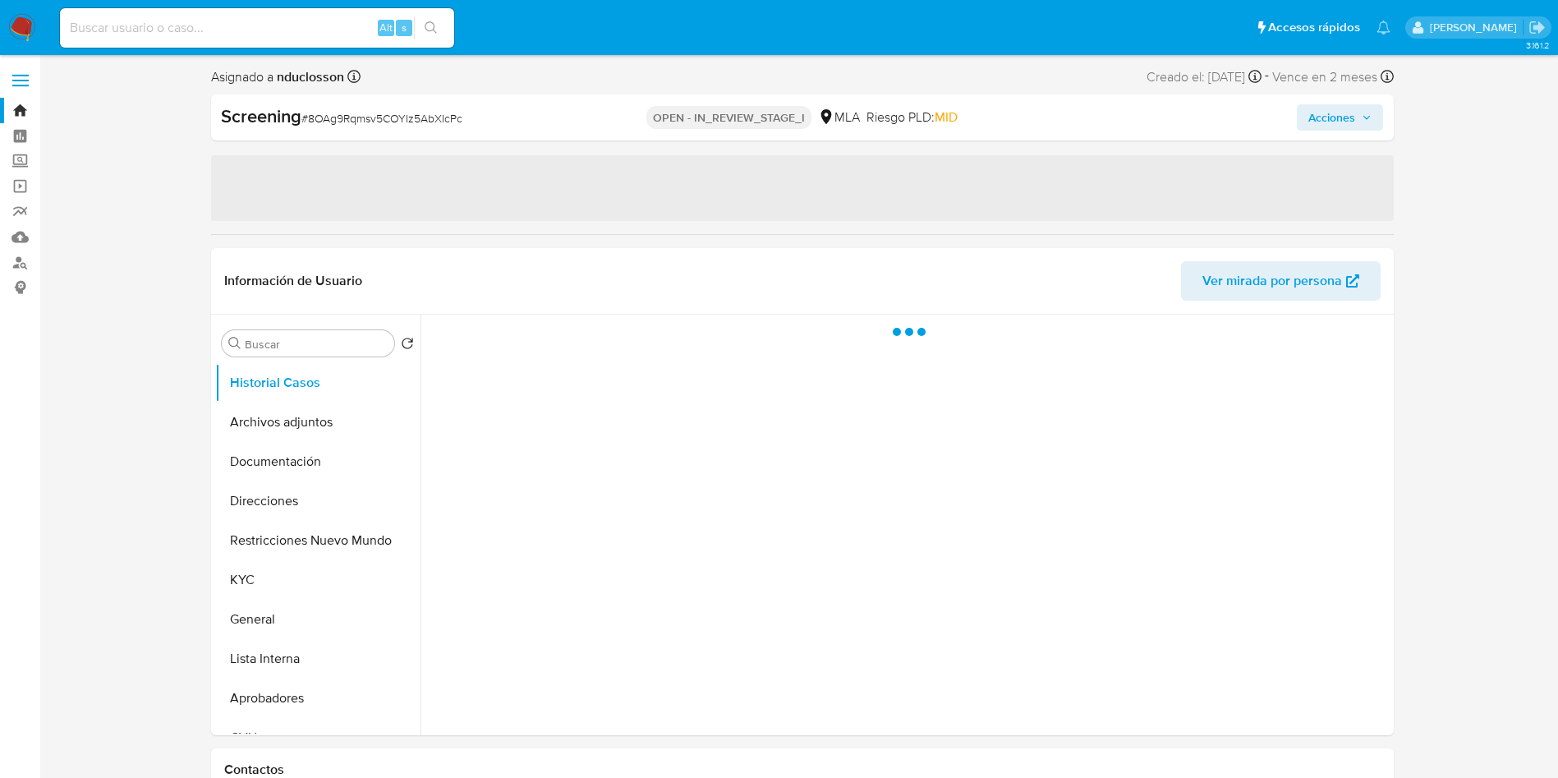
select select "10"
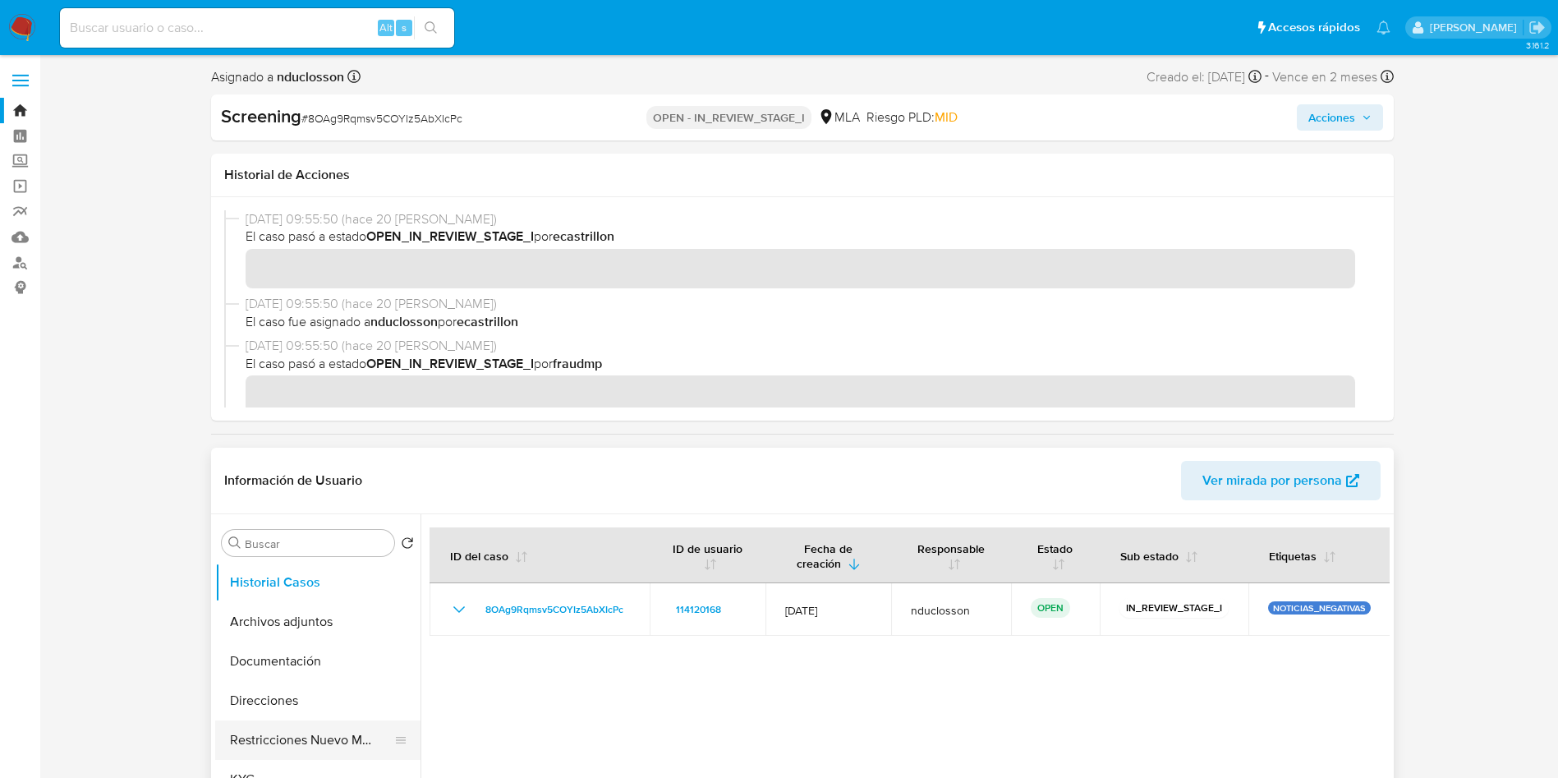
click at [264, 736] on button "Restricciones Nuevo Mundo" at bounding box center [311, 739] width 192 height 39
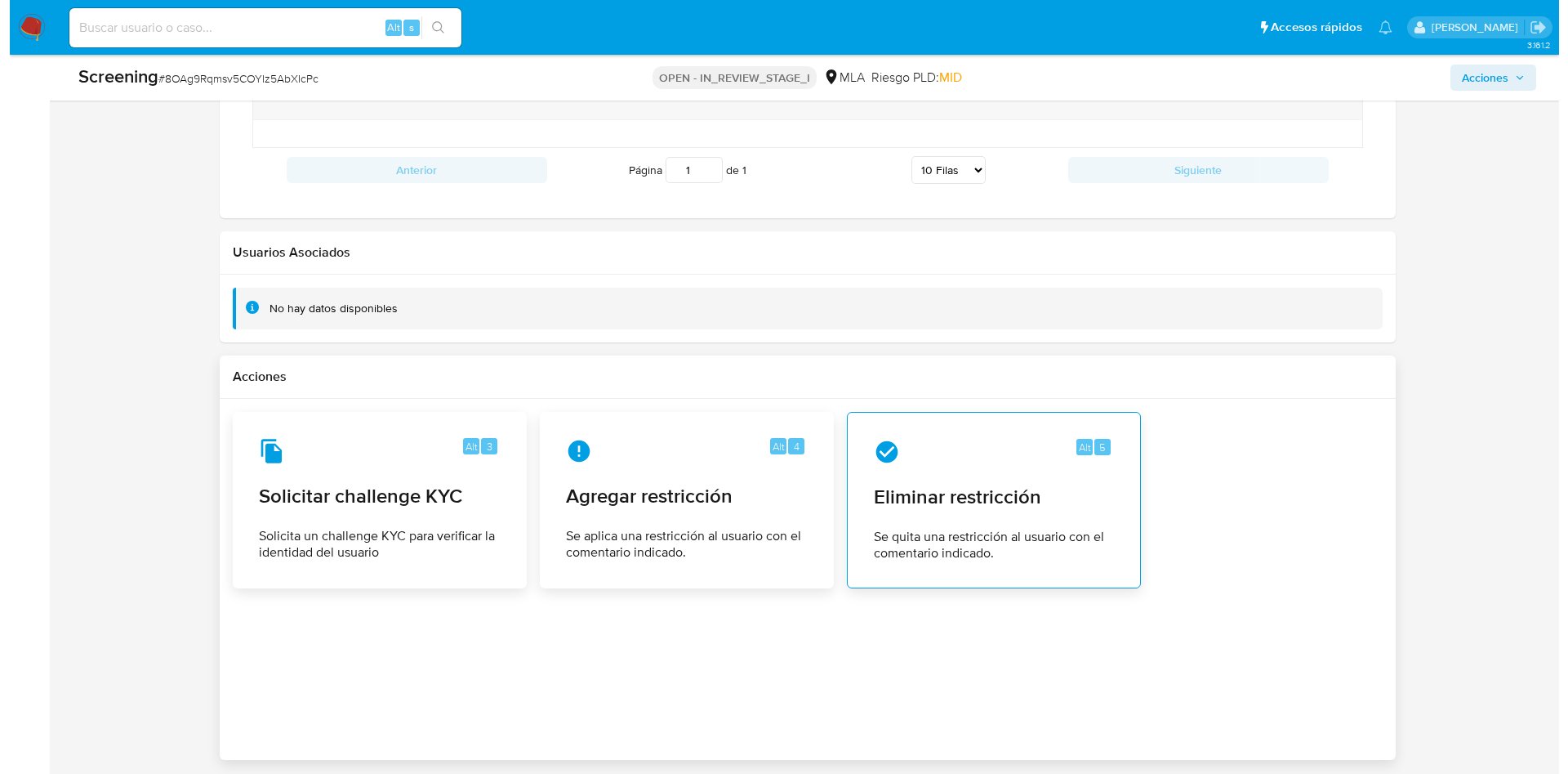
scroll to position [1928, 0]
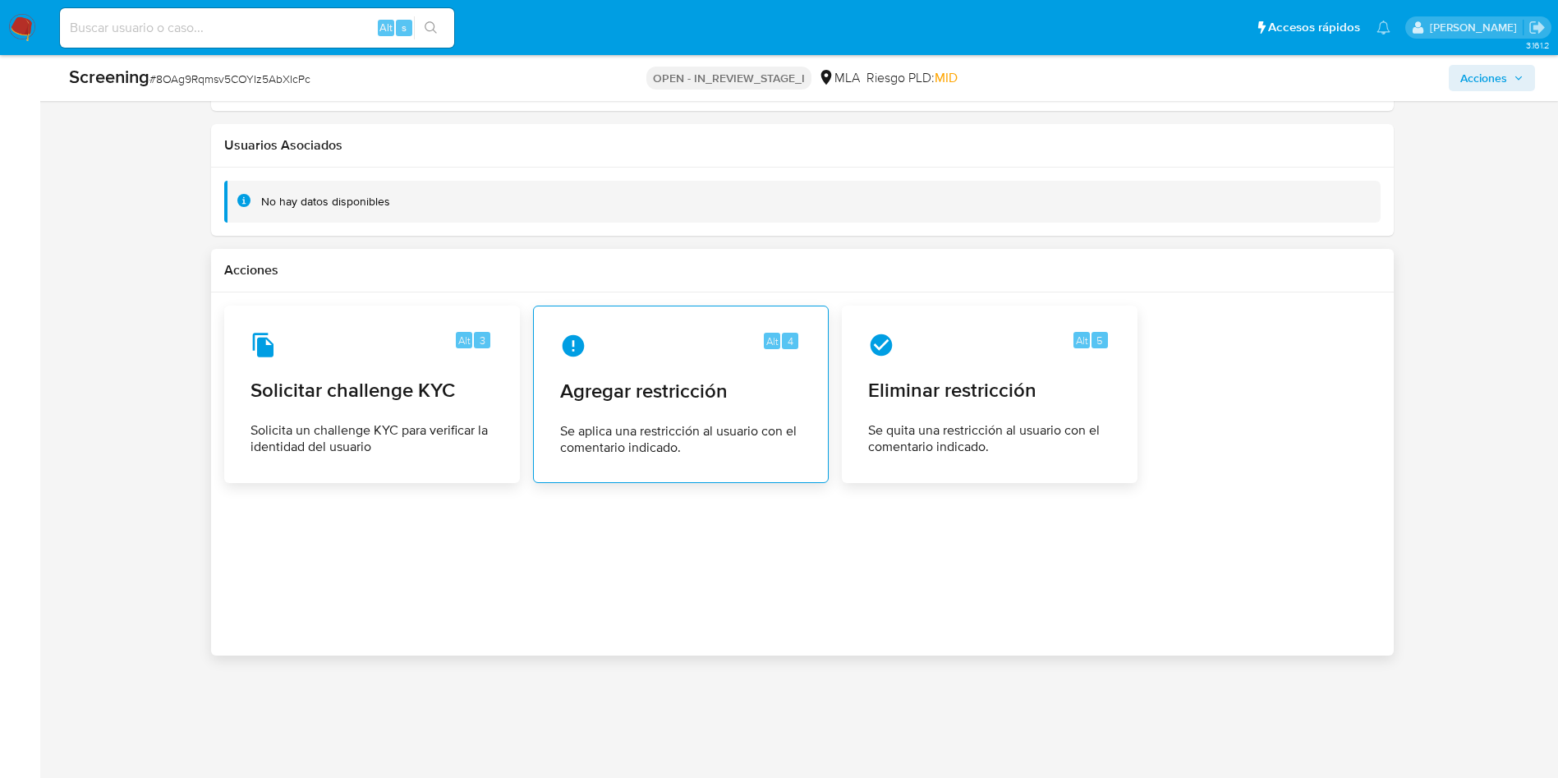
click at [727, 397] on span "Agregar restricción" at bounding box center [680, 391] width 241 height 25
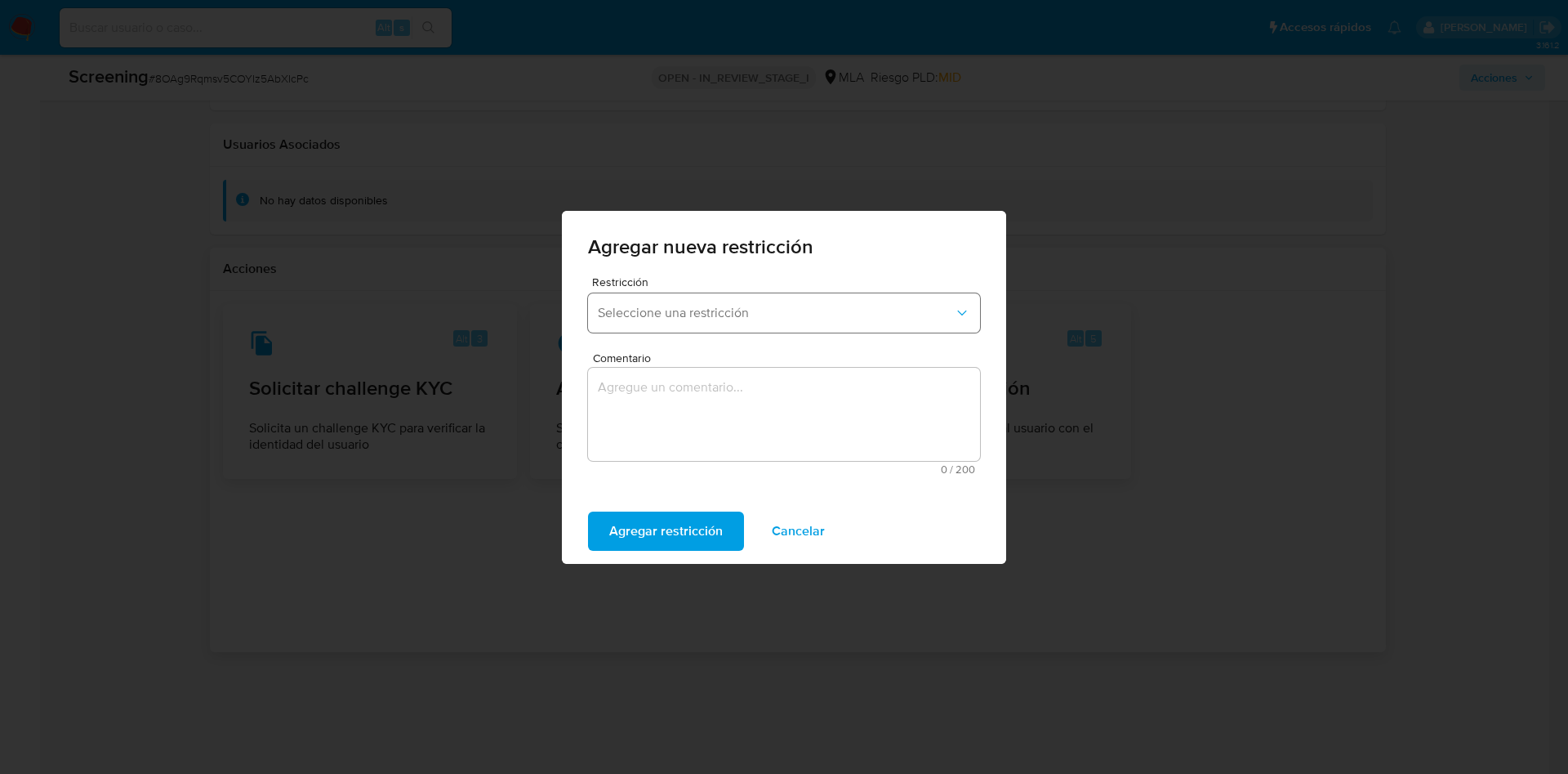
click at [701, 320] on button "Seleccione una restricción" at bounding box center [784, 312] width 392 height 39
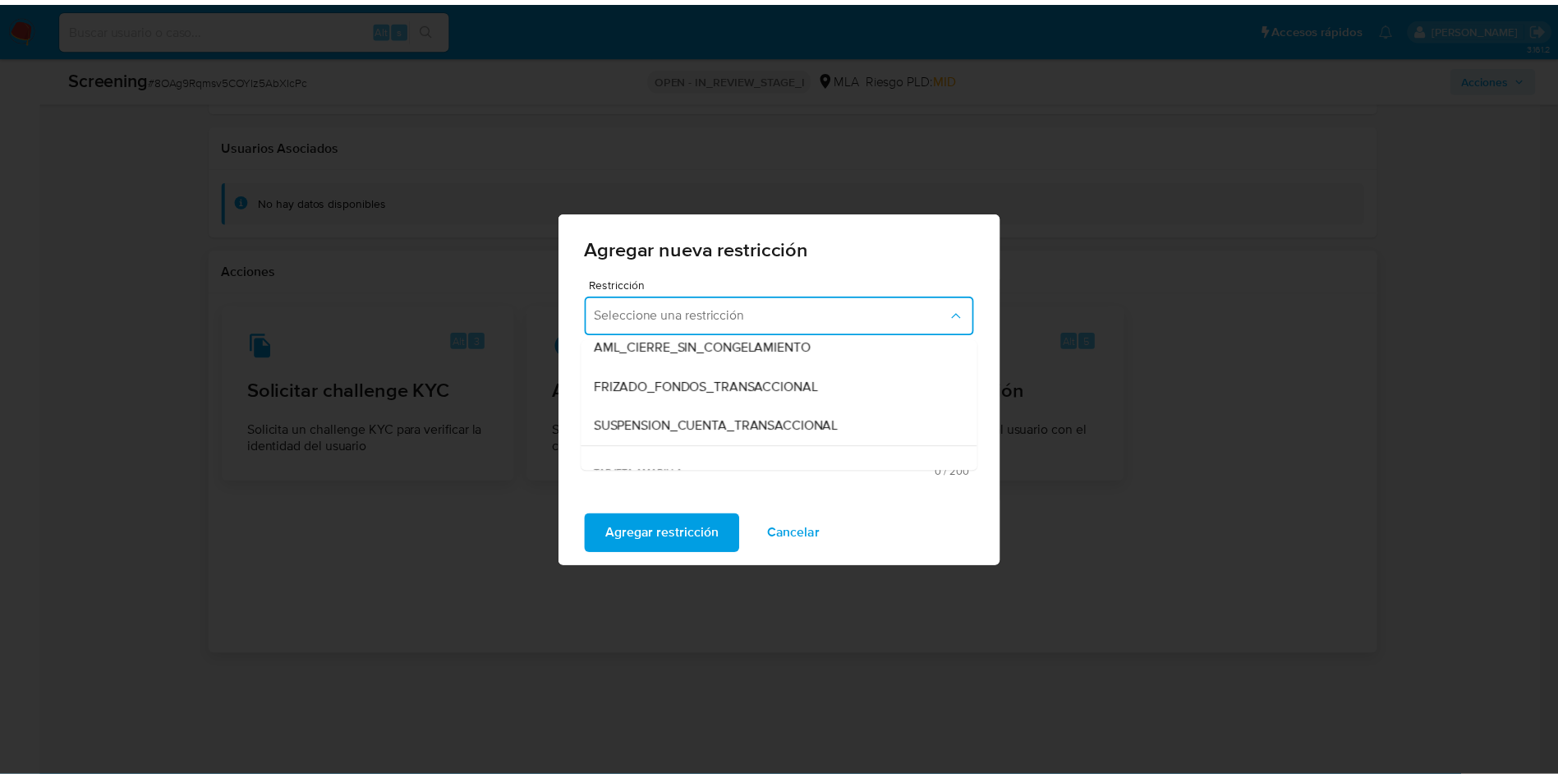
scroll to position [131, 0]
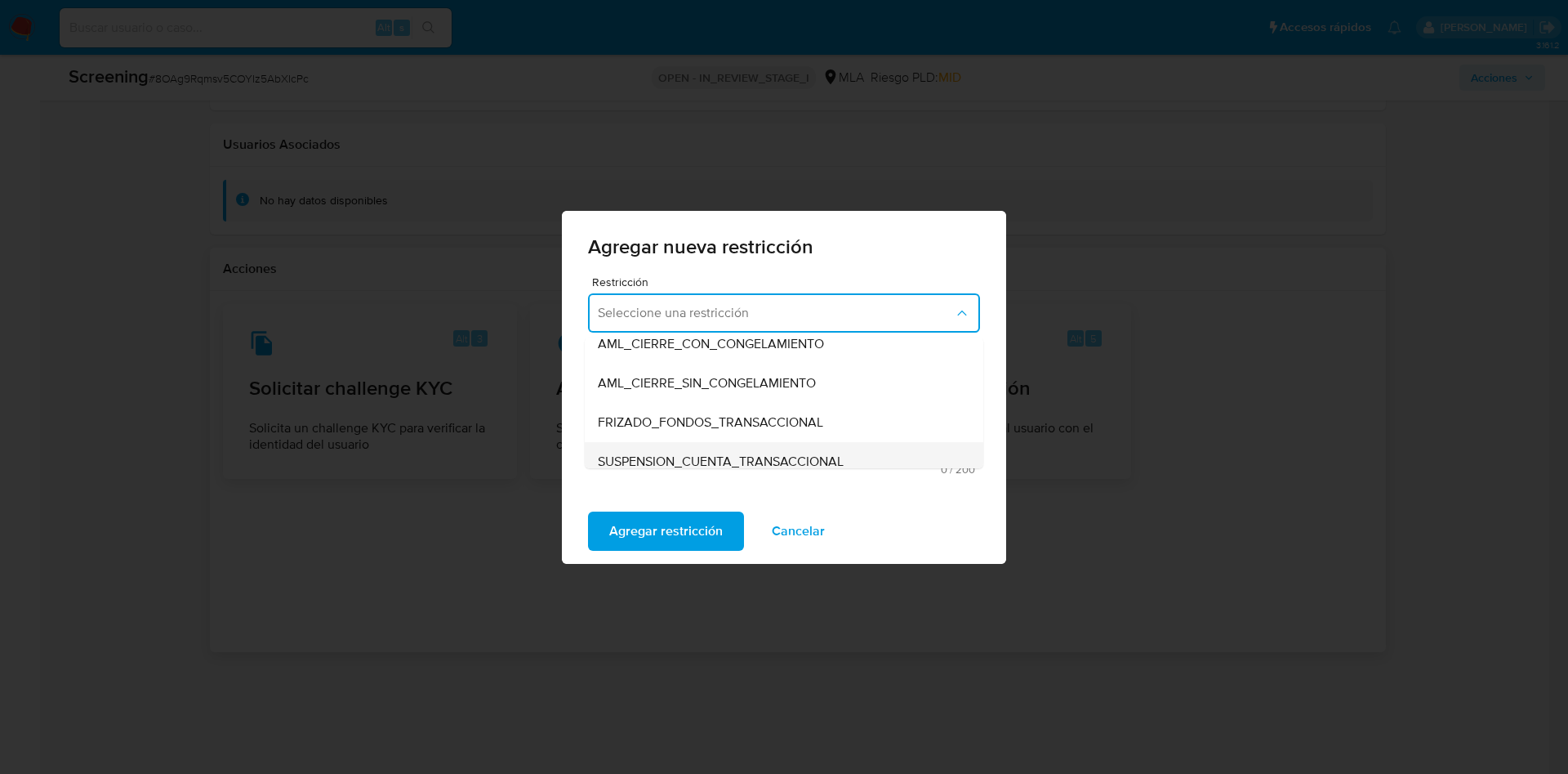
click at [729, 462] on span "SUSPENSION_CUENTA_TRANSACCIONAL" at bounding box center [720, 462] width 246 height 16
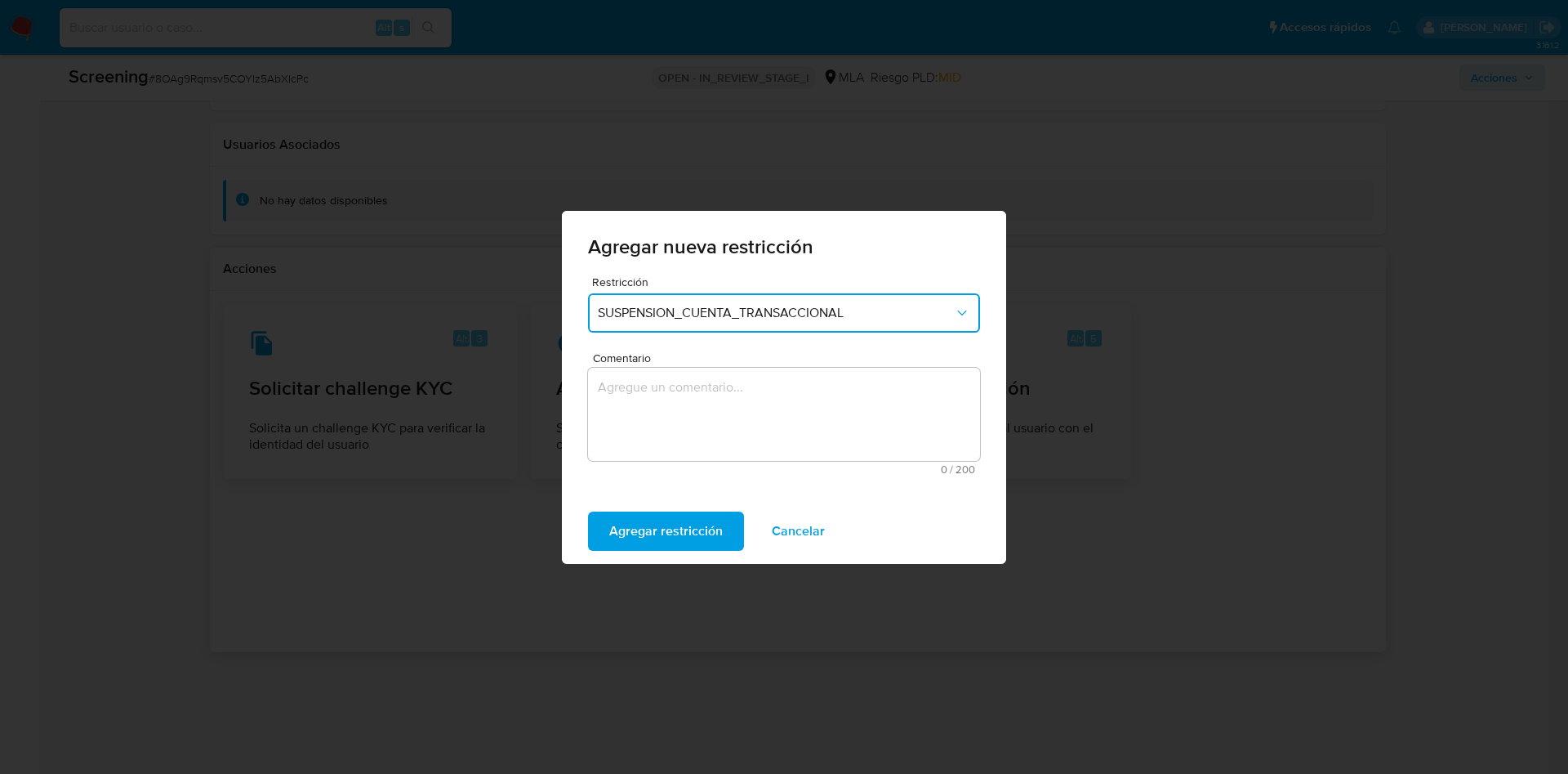
click at [701, 423] on textarea "Comentario" at bounding box center [784, 415] width 392 height 94
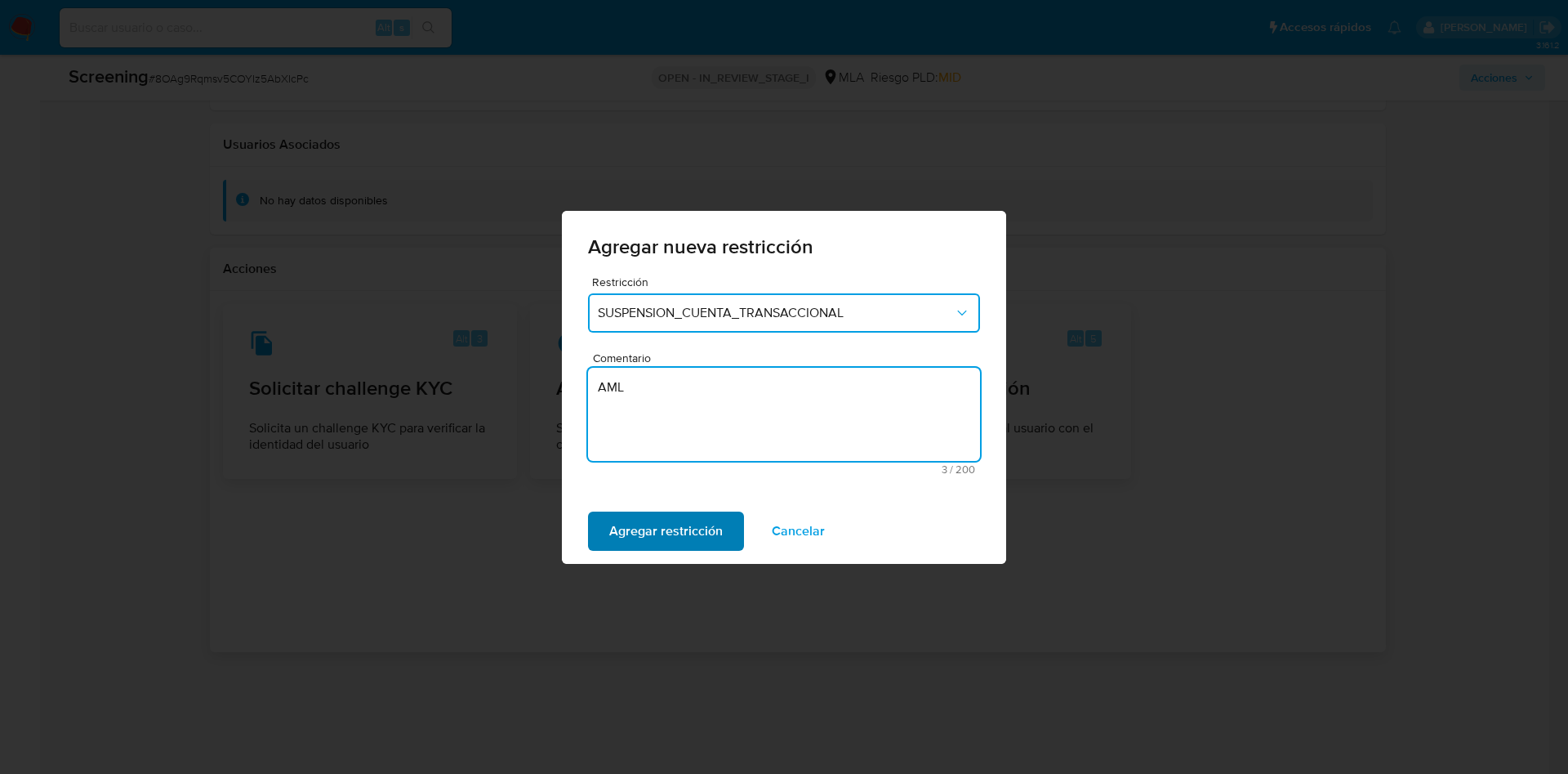
type textarea "AML"
click at [678, 532] on span "Agregar restricción" at bounding box center [666, 531] width 113 height 36
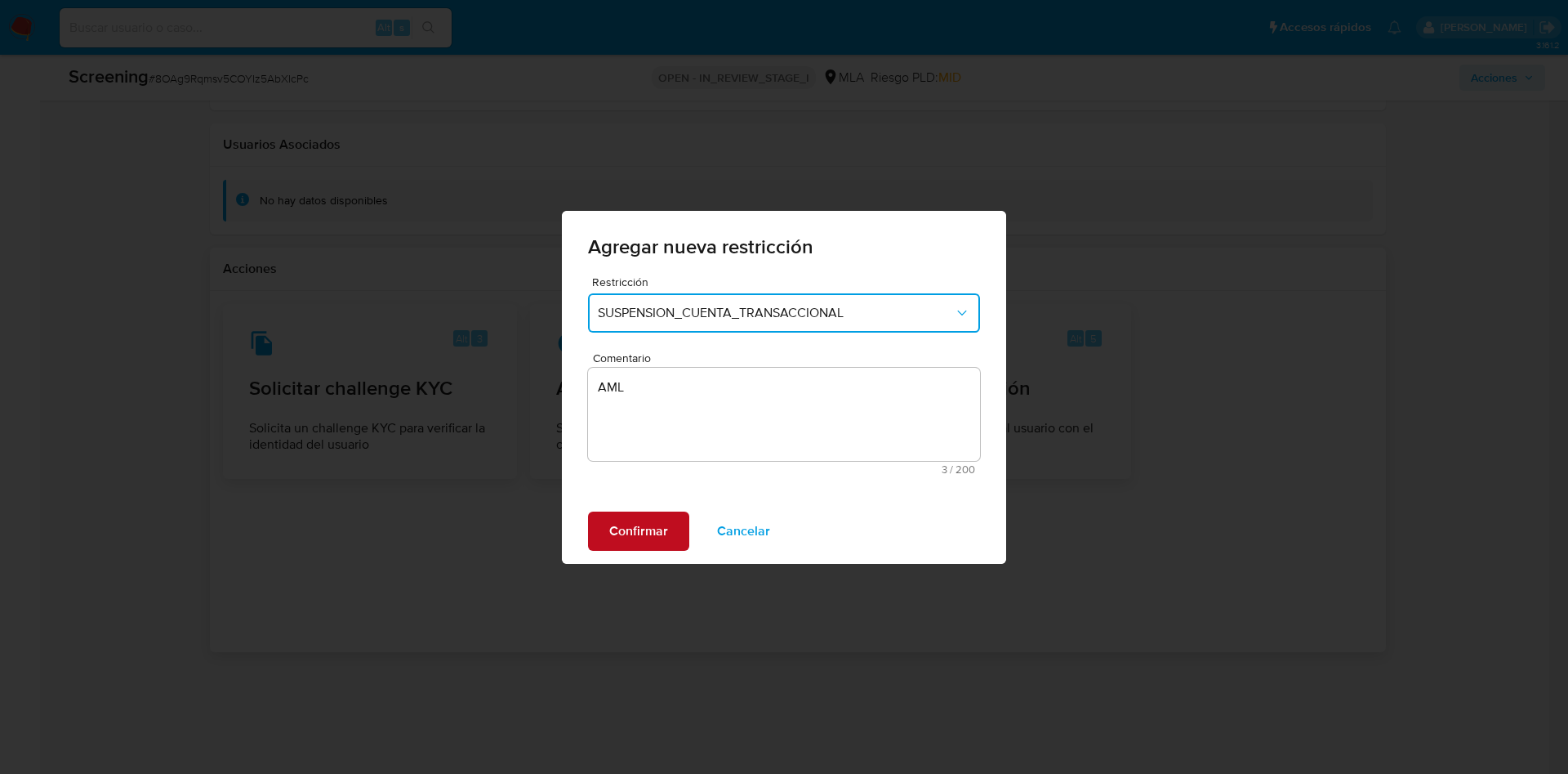
click at [660, 530] on span "Confirmar" at bounding box center [638, 531] width 59 height 36
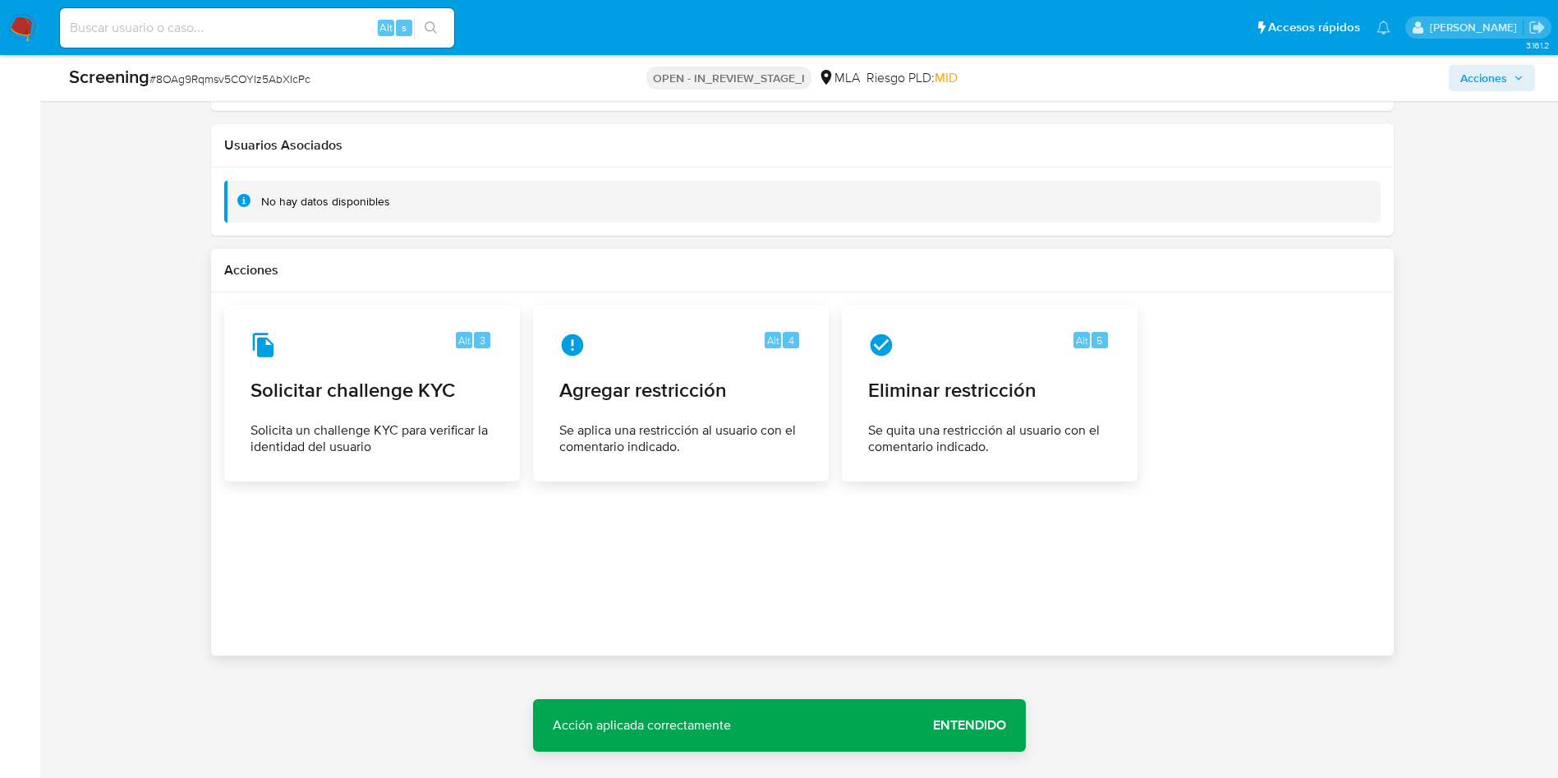
click at [953, 725] on span "Entendido" at bounding box center [969, 725] width 73 height 0
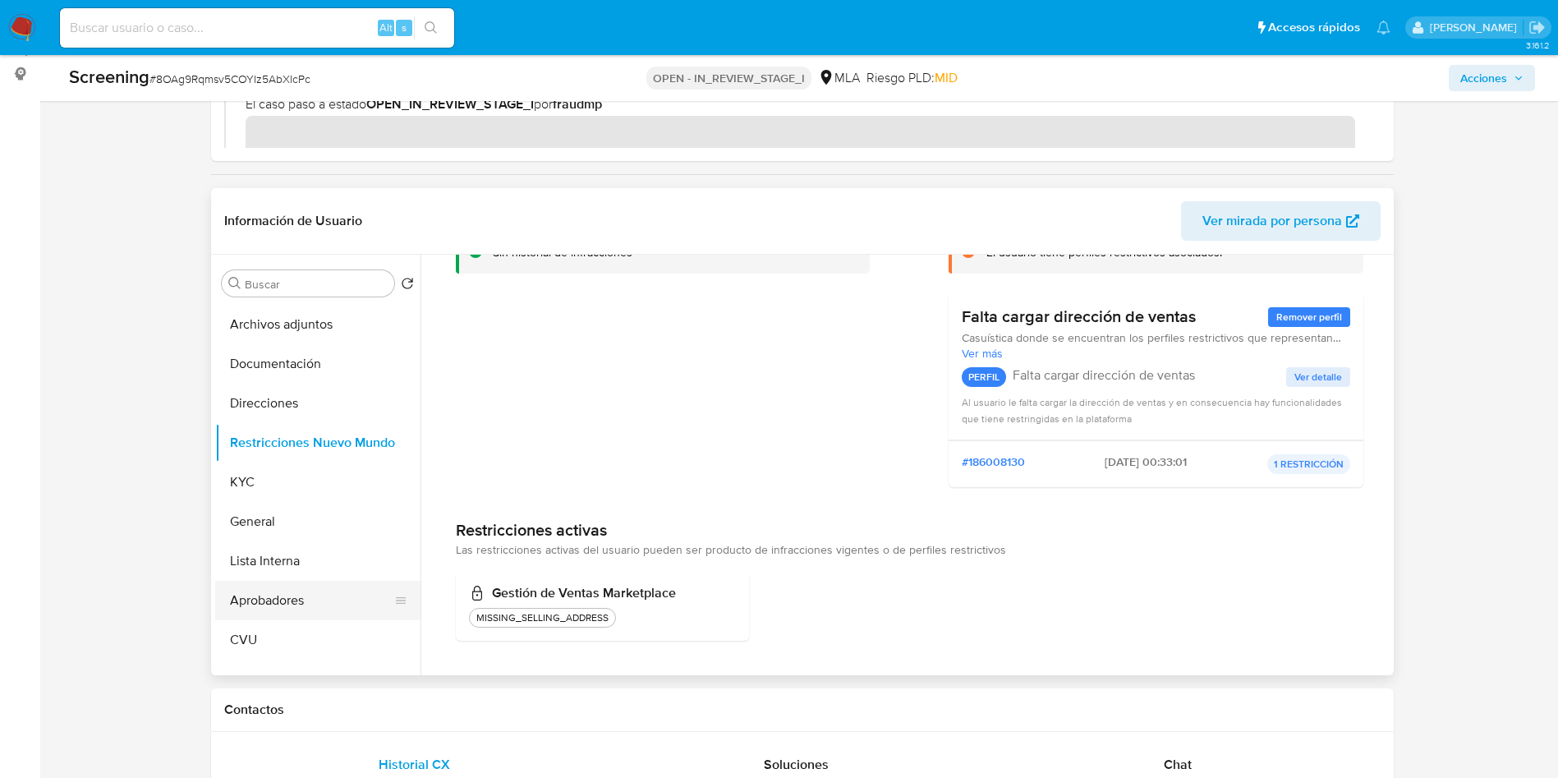
scroll to position [0, 0]
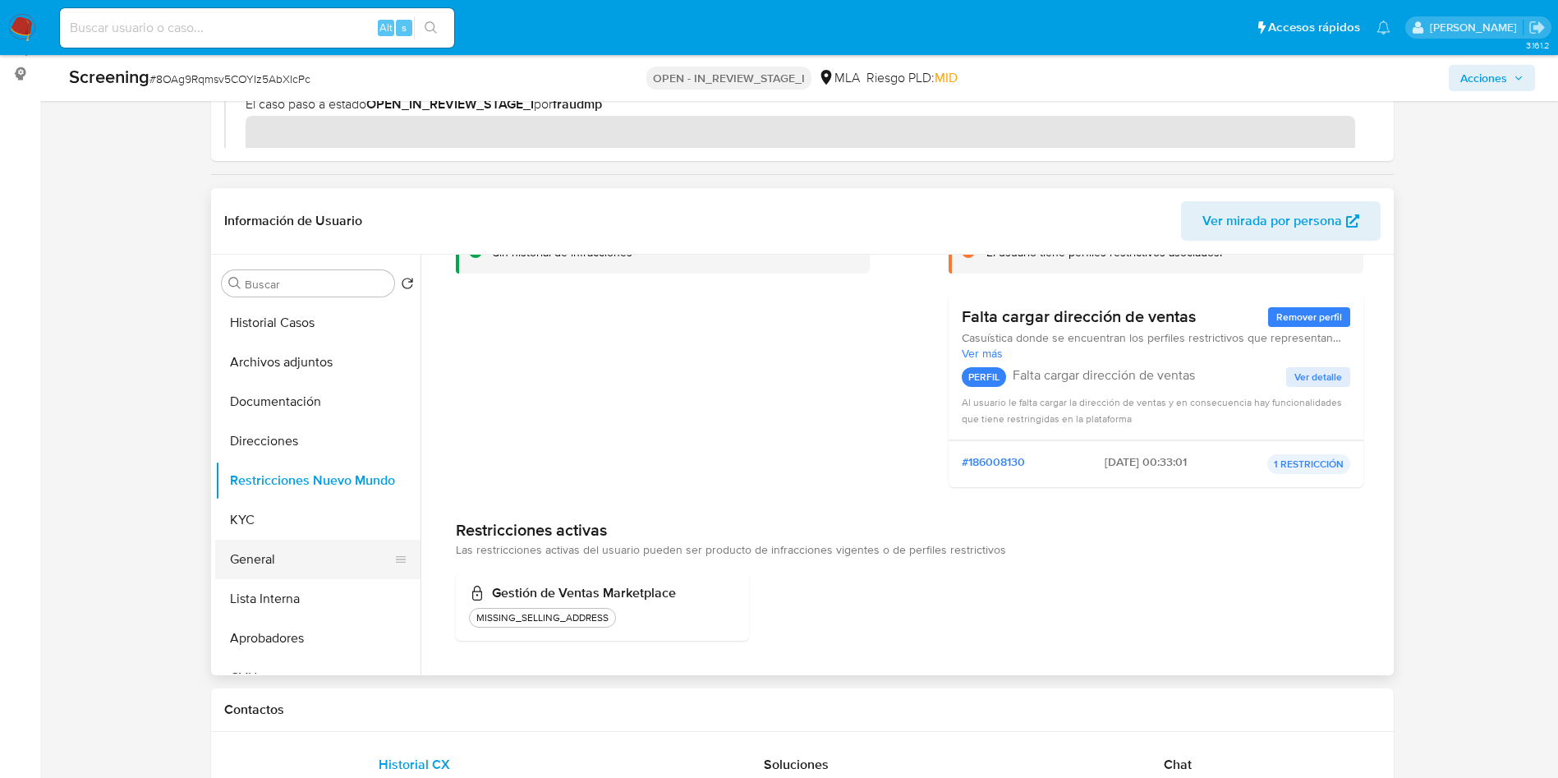
click at [287, 563] on button "General" at bounding box center [311, 559] width 192 height 39
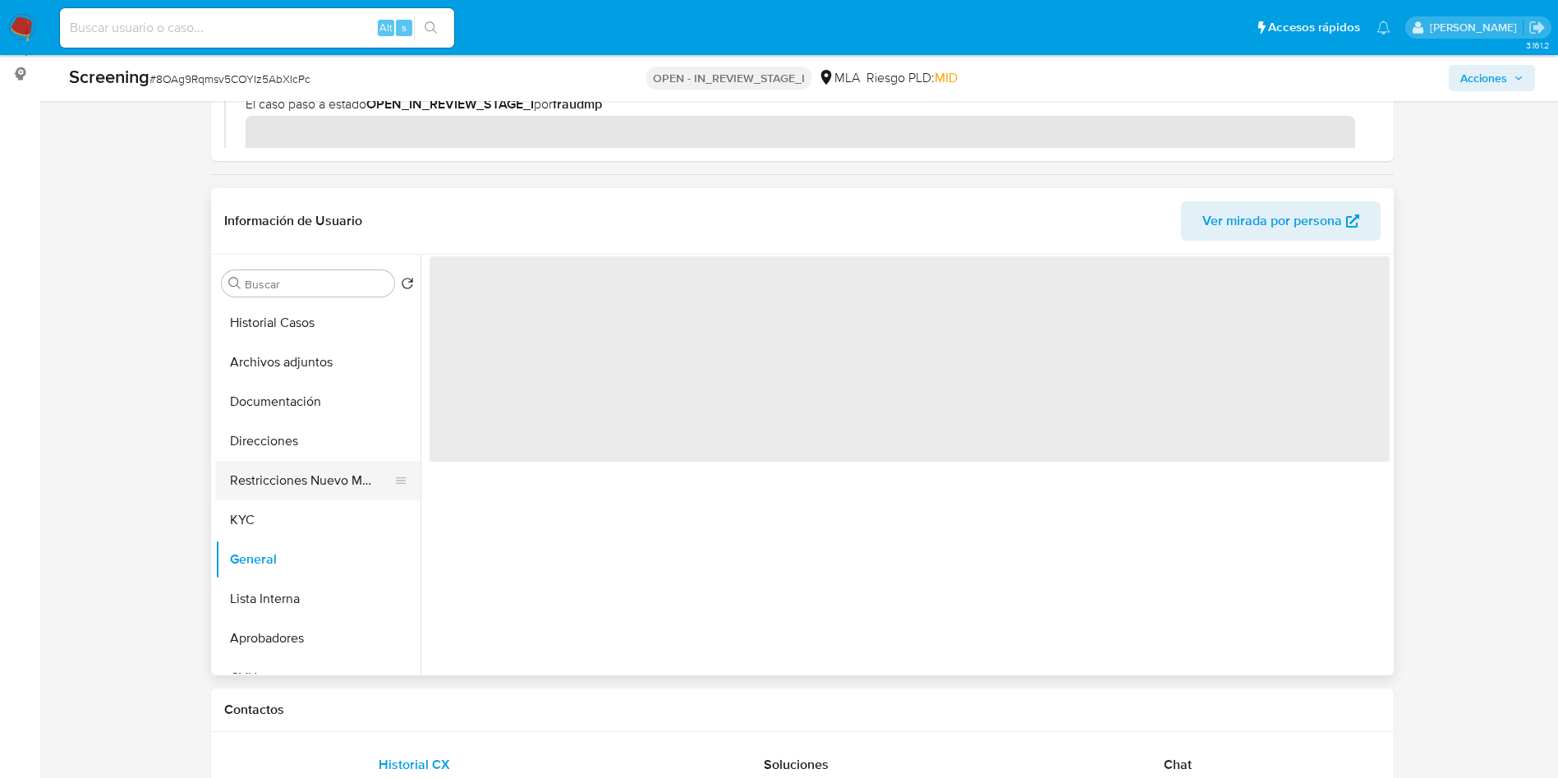
click at [290, 482] on button "Restricciones Nuevo Mundo" at bounding box center [311, 480] width 192 height 39
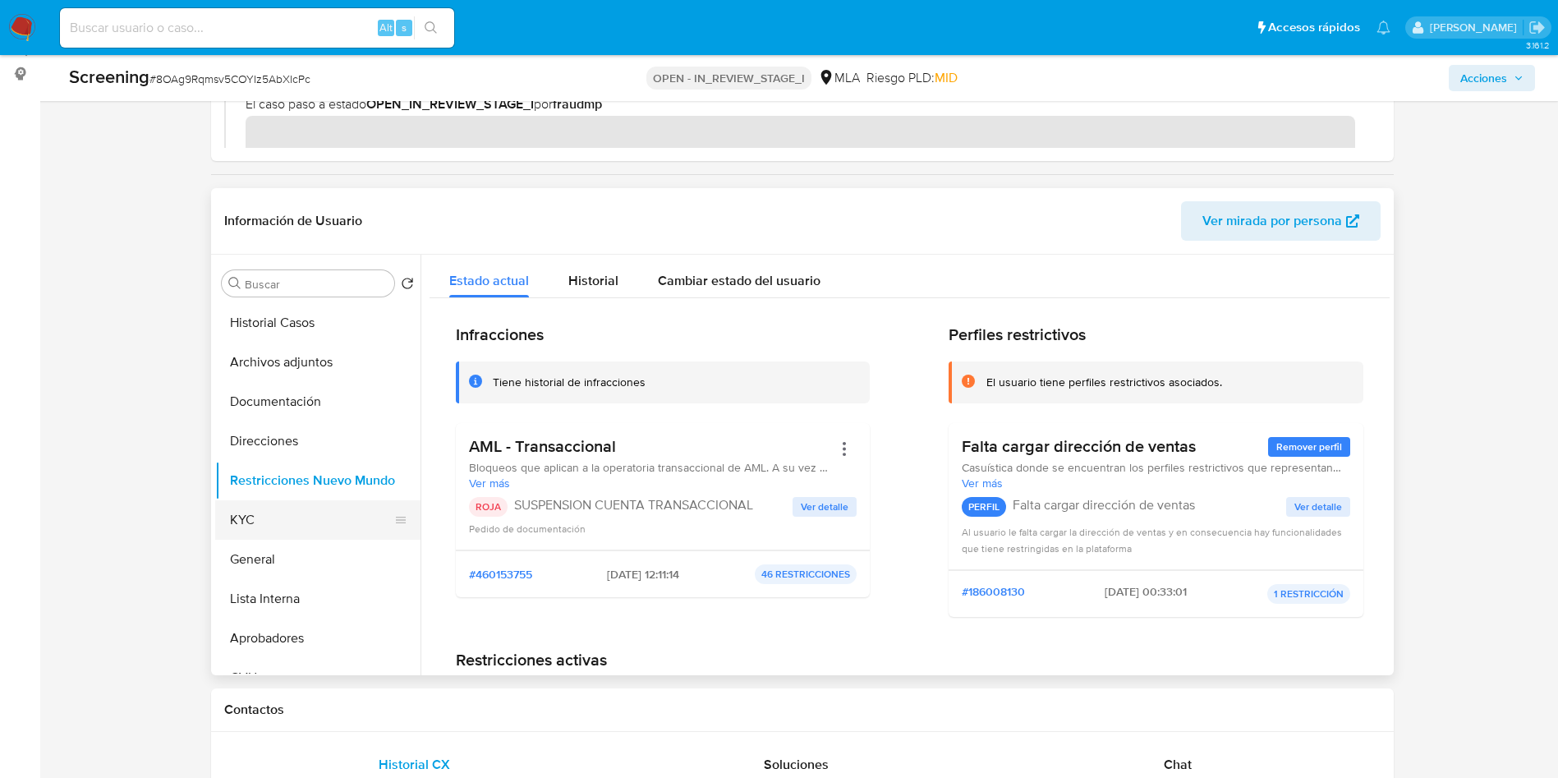
click at [307, 510] on button "KYC" at bounding box center [311, 519] width 192 height 39
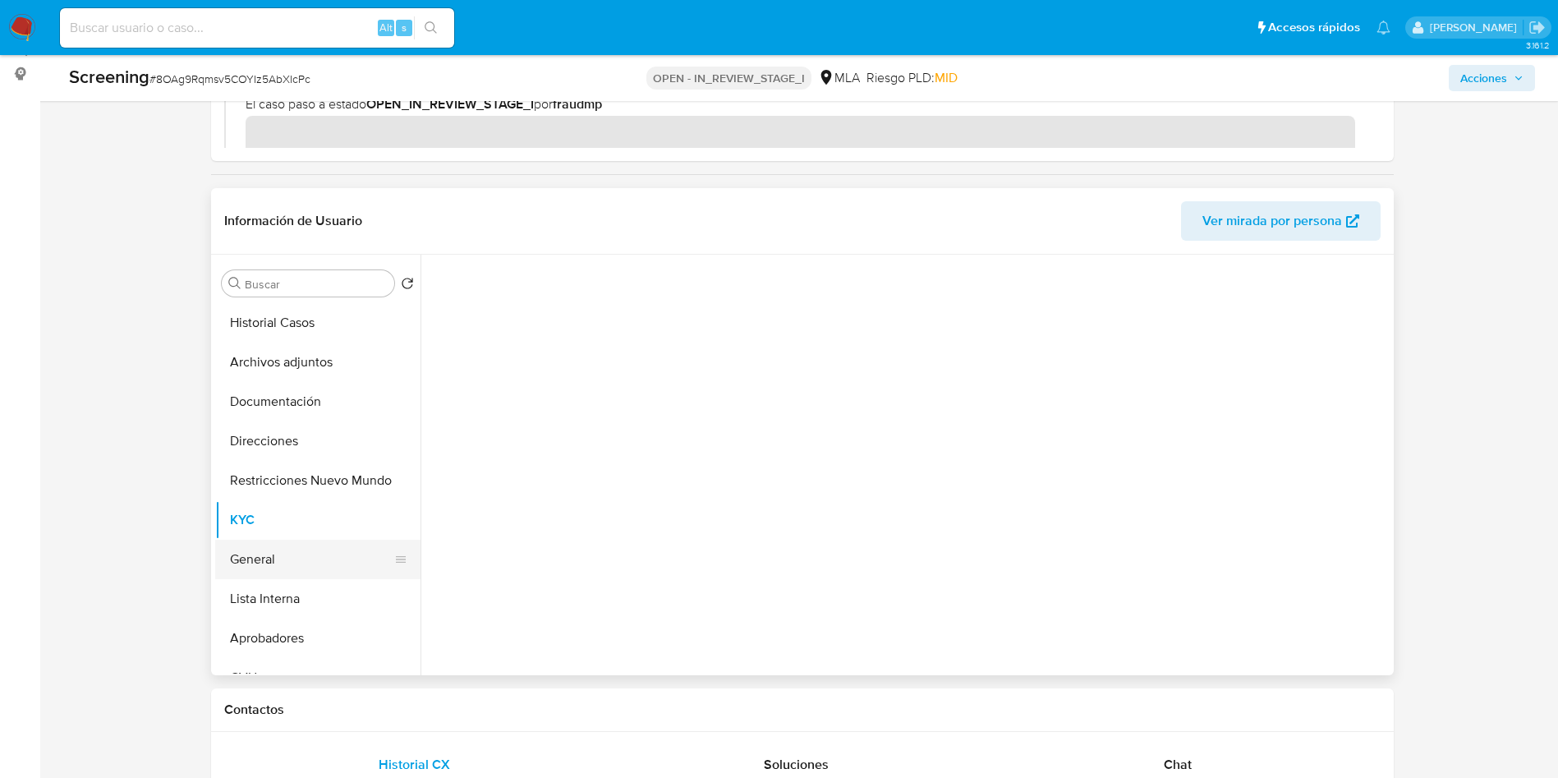
click at [308, 563] on button "General" at bounding box center [311, 559] width 192 height 39
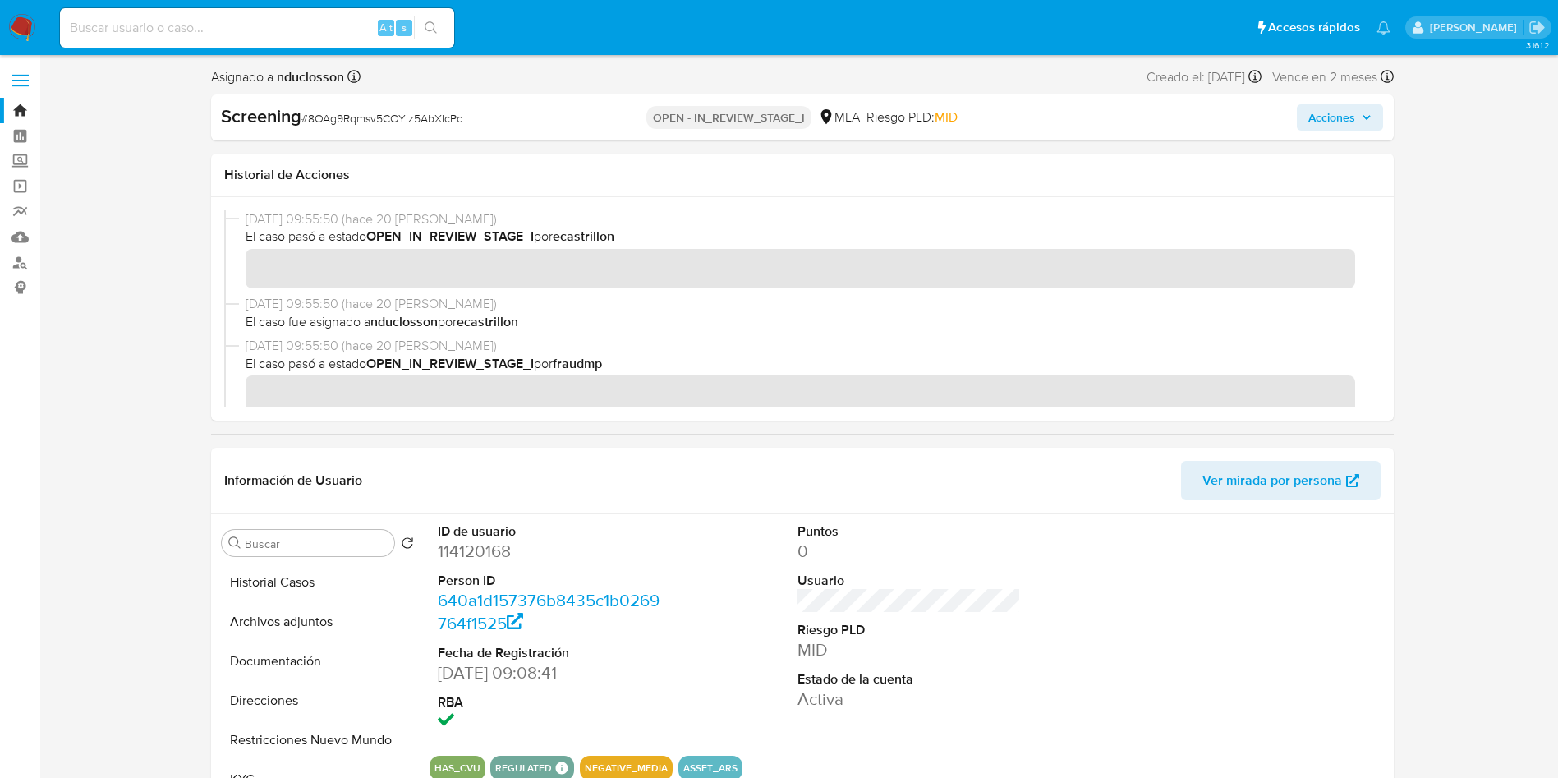
click at [1308, 132] on div "Screening # 8OAg9Rqmsv5COYIz5AbXIcPc OPEN - IN_REVIEW_STAGE_I MLA Riesgo PLD: M…" at bounding box center [802, 117] width 1183 height 46
click at [1310, 122] on span "Acciones" at bounding box center [1331, 117] width 47 height 26
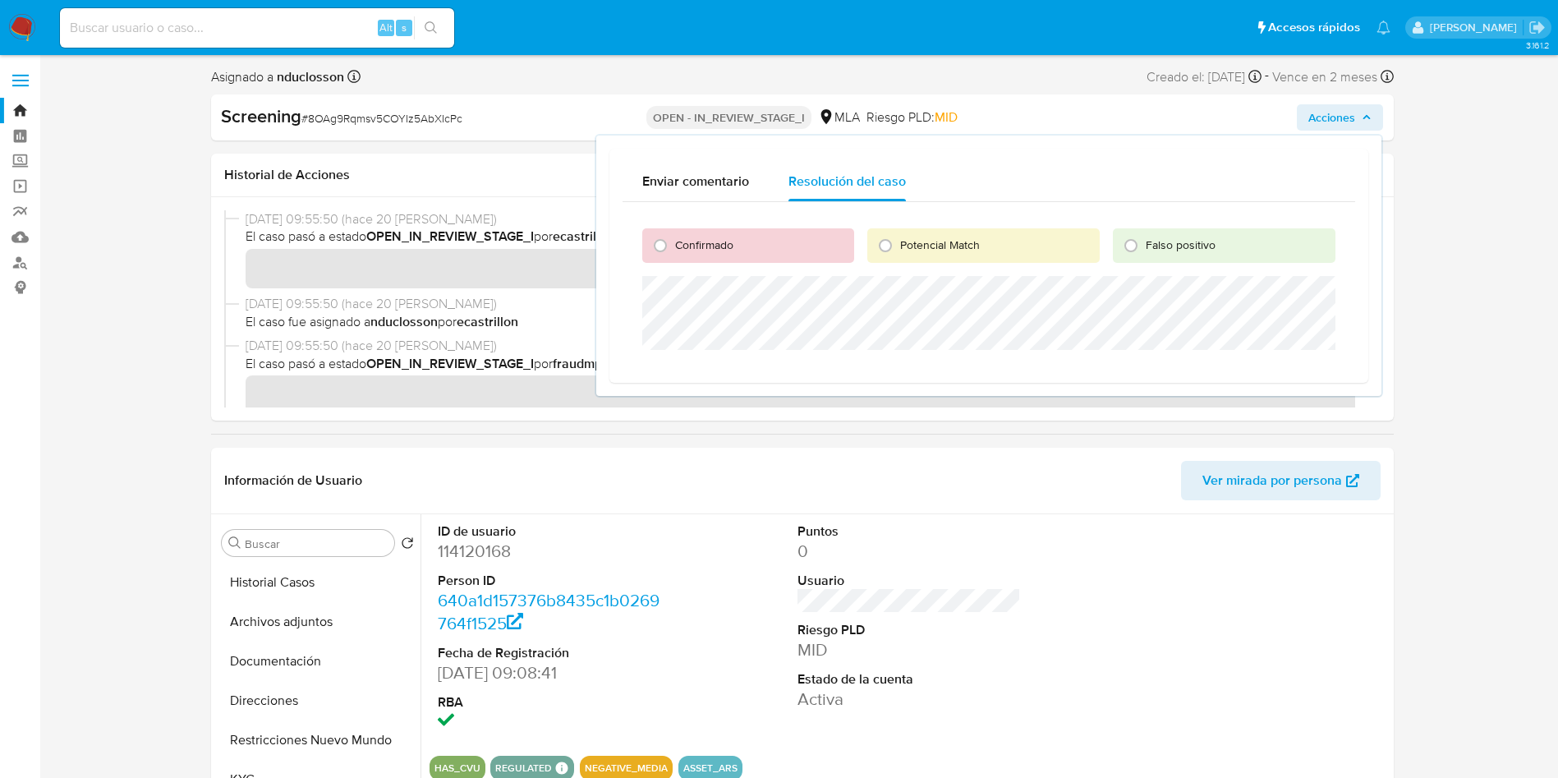
click at [691, 250] on span "Confirmado" at bounding box center [704, 245] width 58 height 16
click at [673, 250] on input "Confirmado" at bounding box center [660, 245] width 26 height 26
radio input "true"
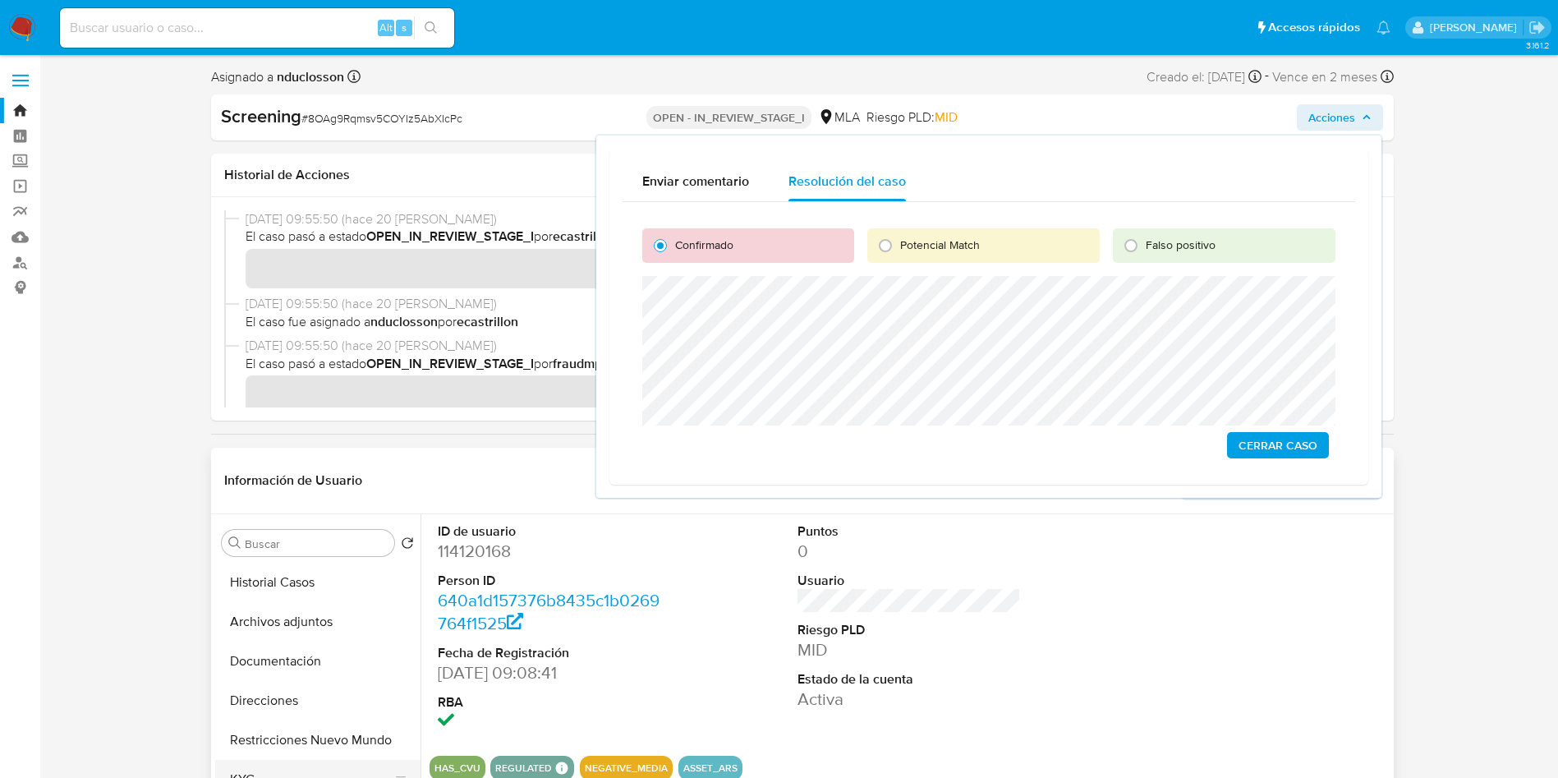
click at [283, 771] on button "KYC" at bounding box center [311, 779] width 192 height 39
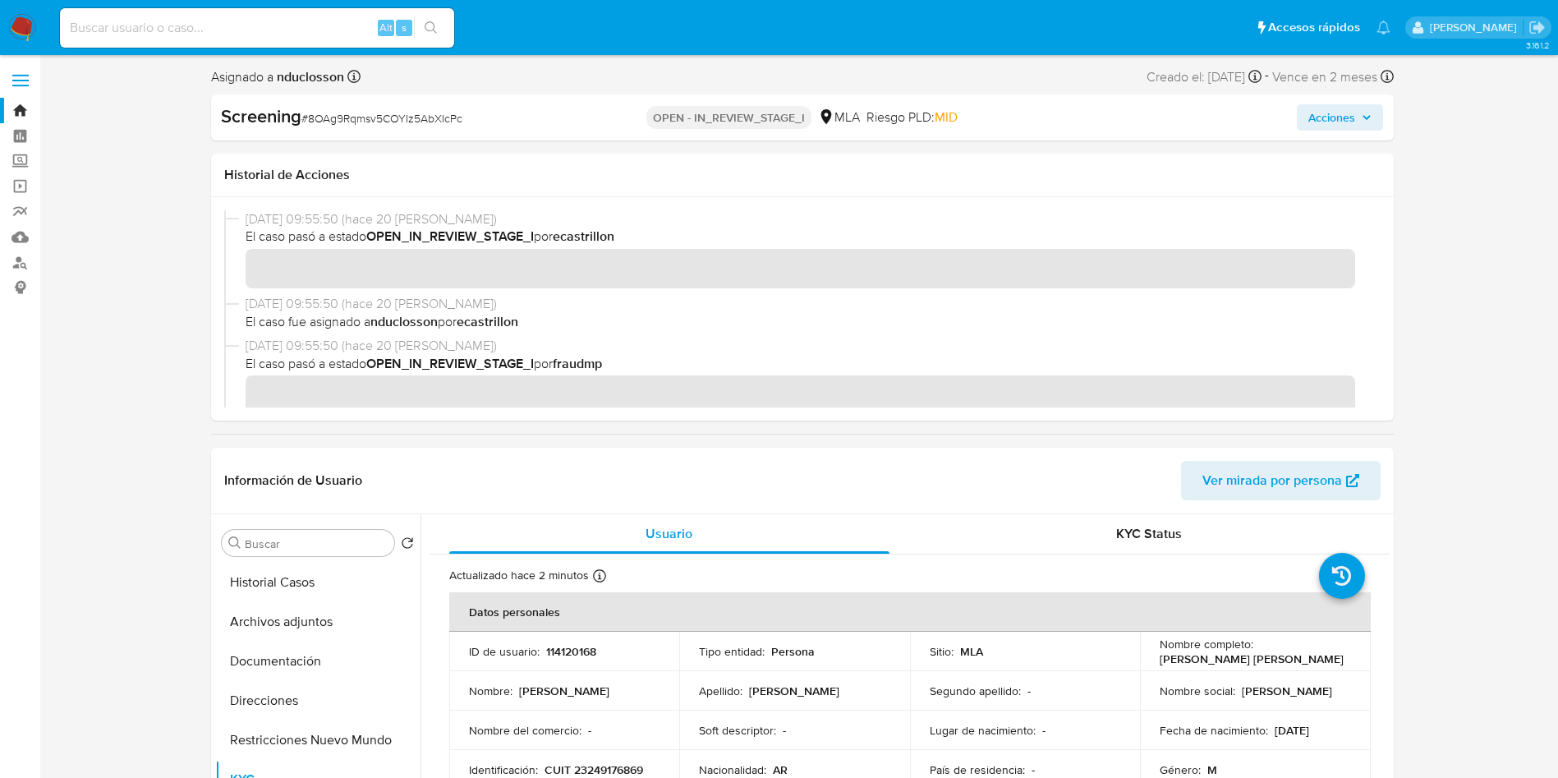
click at [1357, 123] on span "Acciones" at bounding box center [1339, 117] width 63 height 23
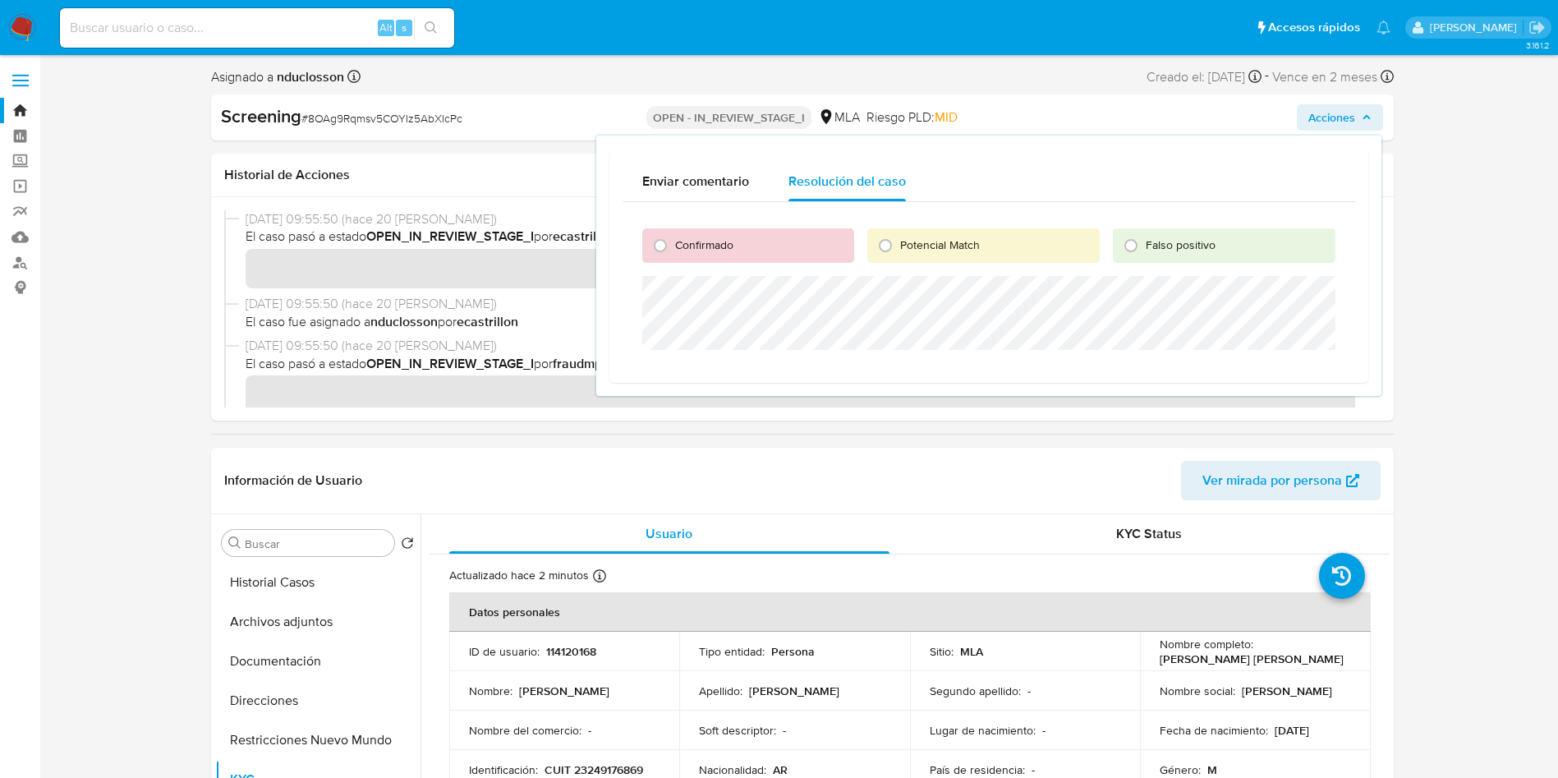
click at [673, 247] on label "Confirmado" at bounding box center [703, 245] width 60 height 16
click at [673, 247] on input "Confirmado" at bounding box center [660, 245] width 26 height 26
radio input "true"
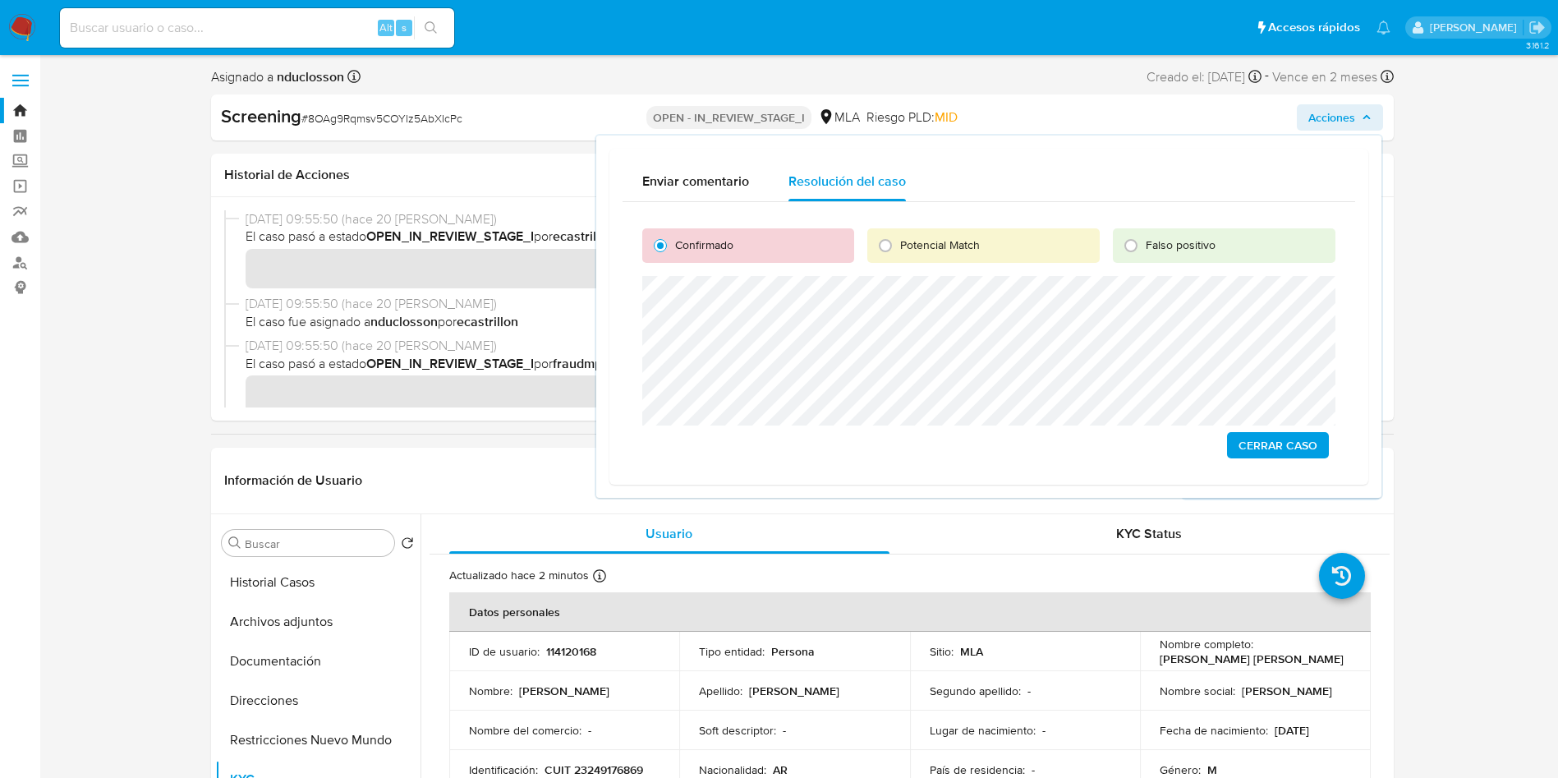
click at [1264, 444] on span "Cerrar Caso" at bounding box center [1277, 445] width 79 height 23
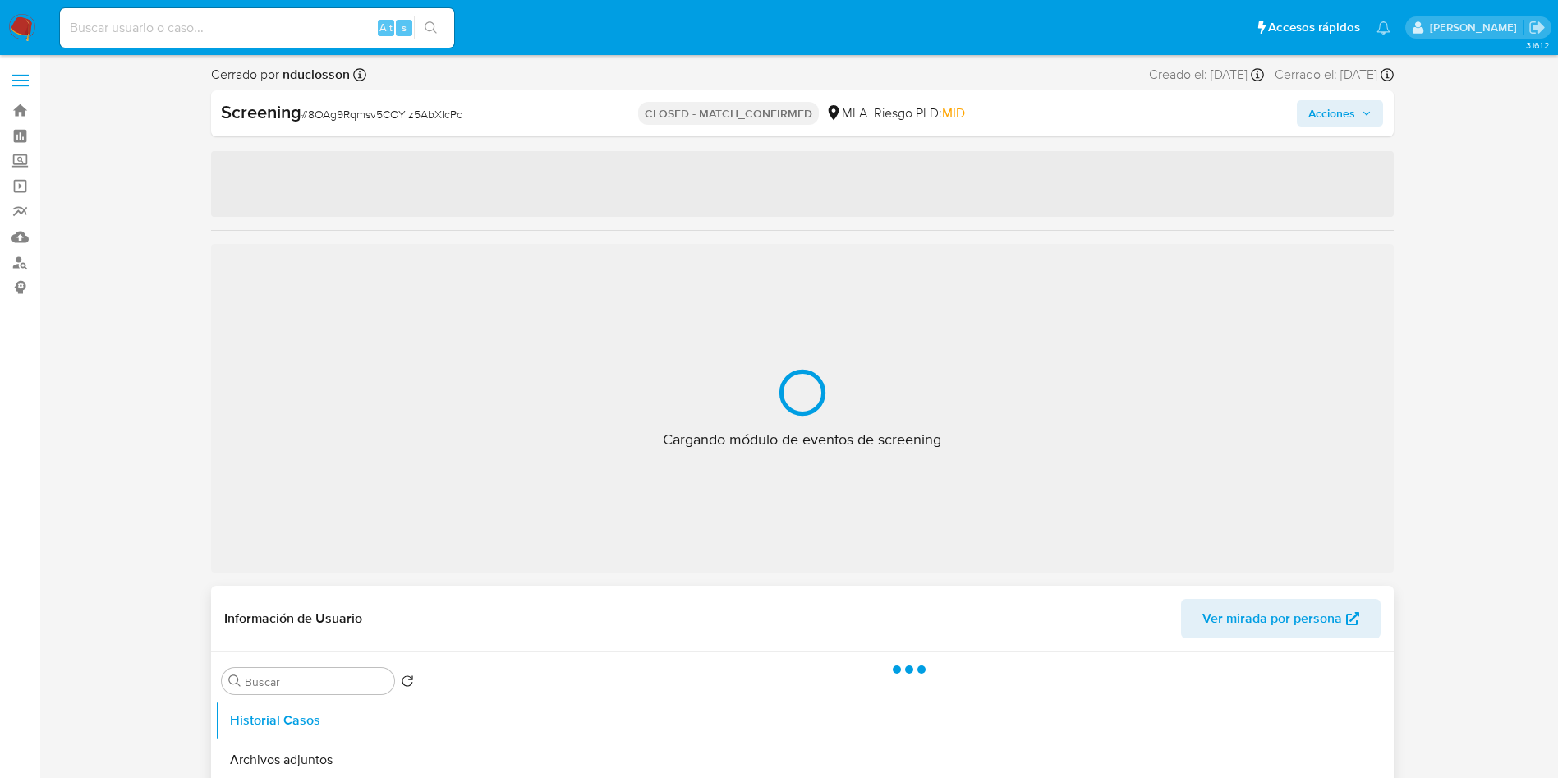
select select "10"
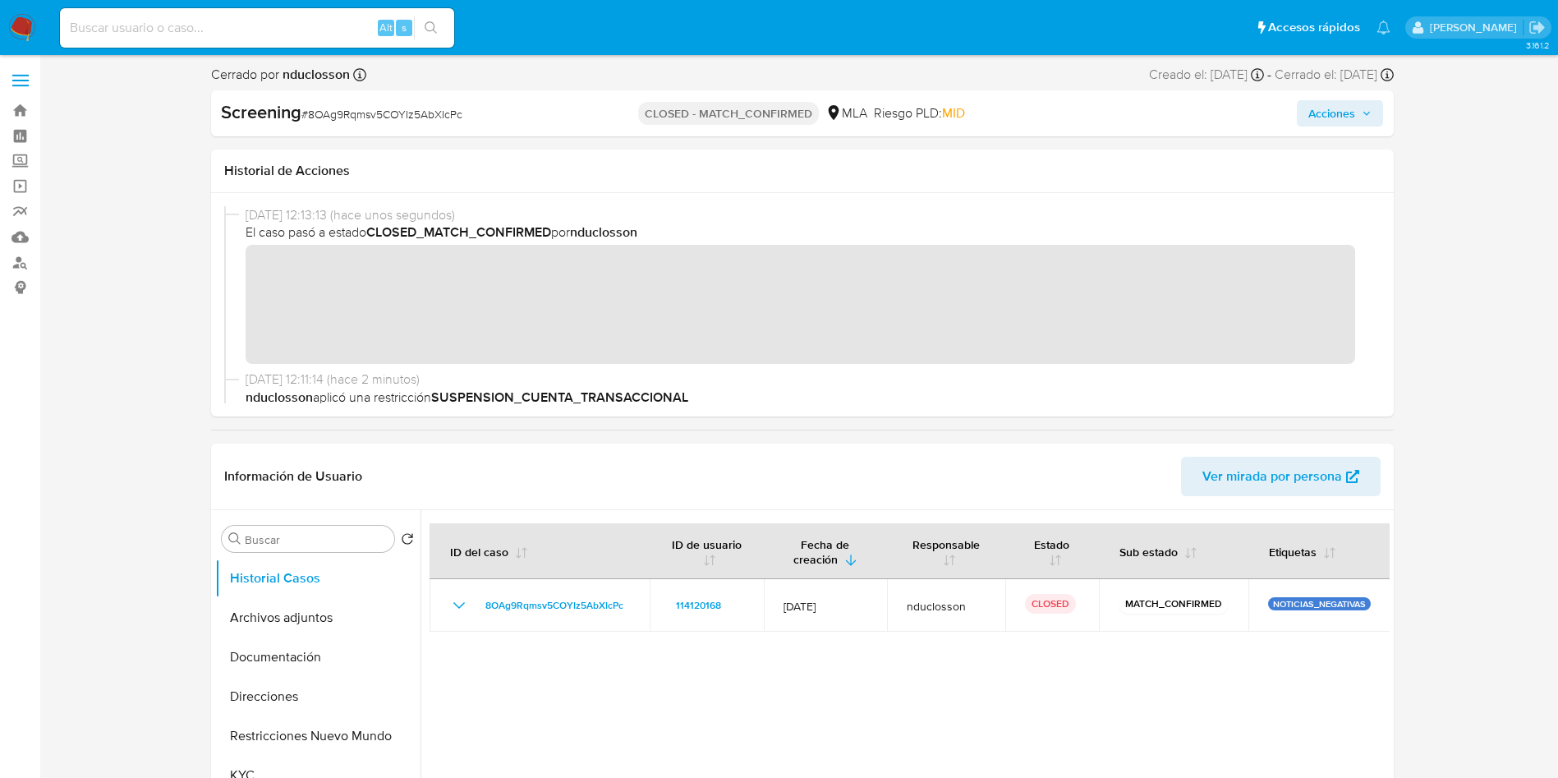
click at [1332, 120] on span "Acciones" at bounding box center [1331, 113] width 47 height 26
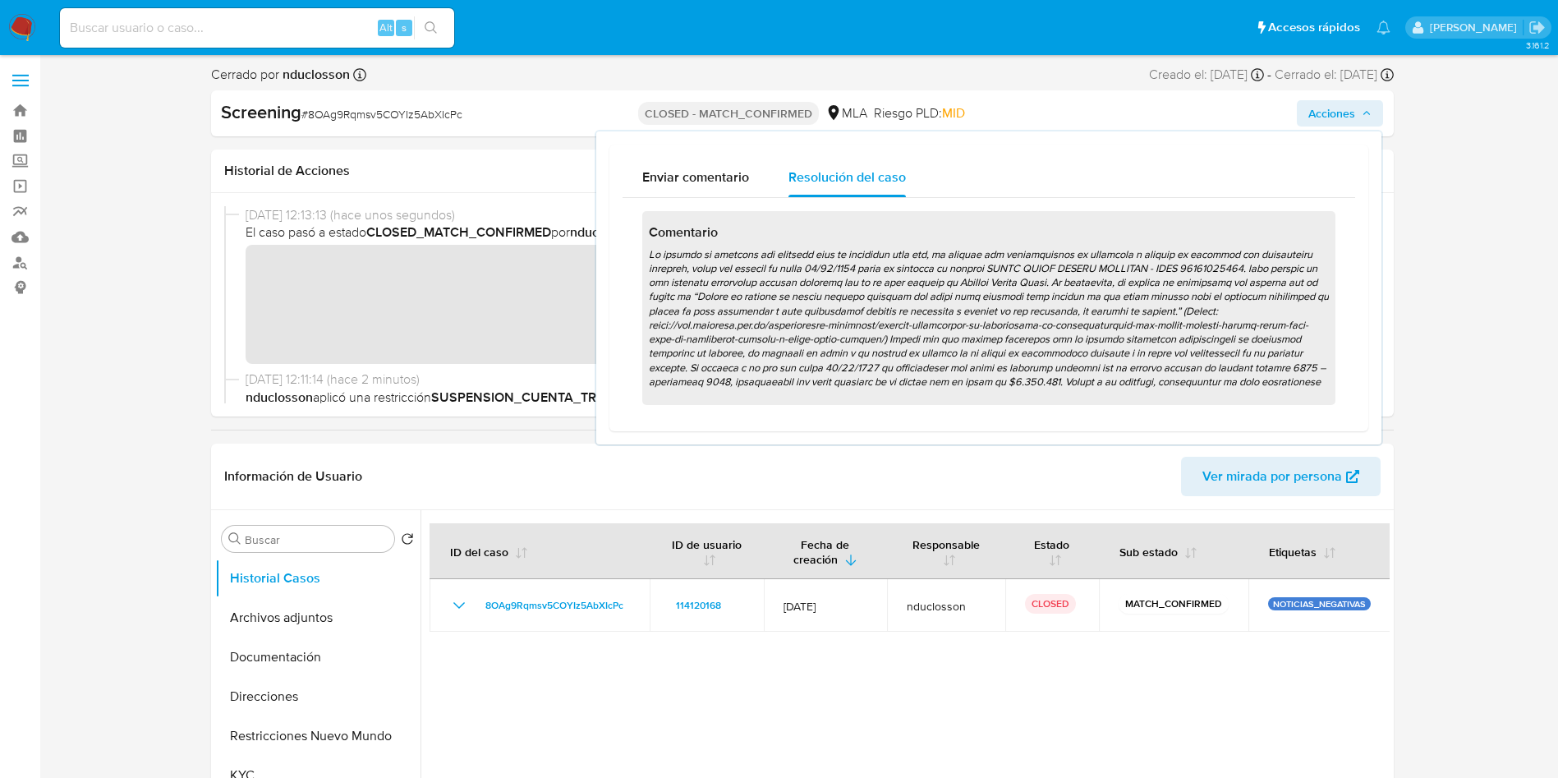
click at [1336, 115] on span "Acciones" at bounding box center [1331, 113] width 47 height 26
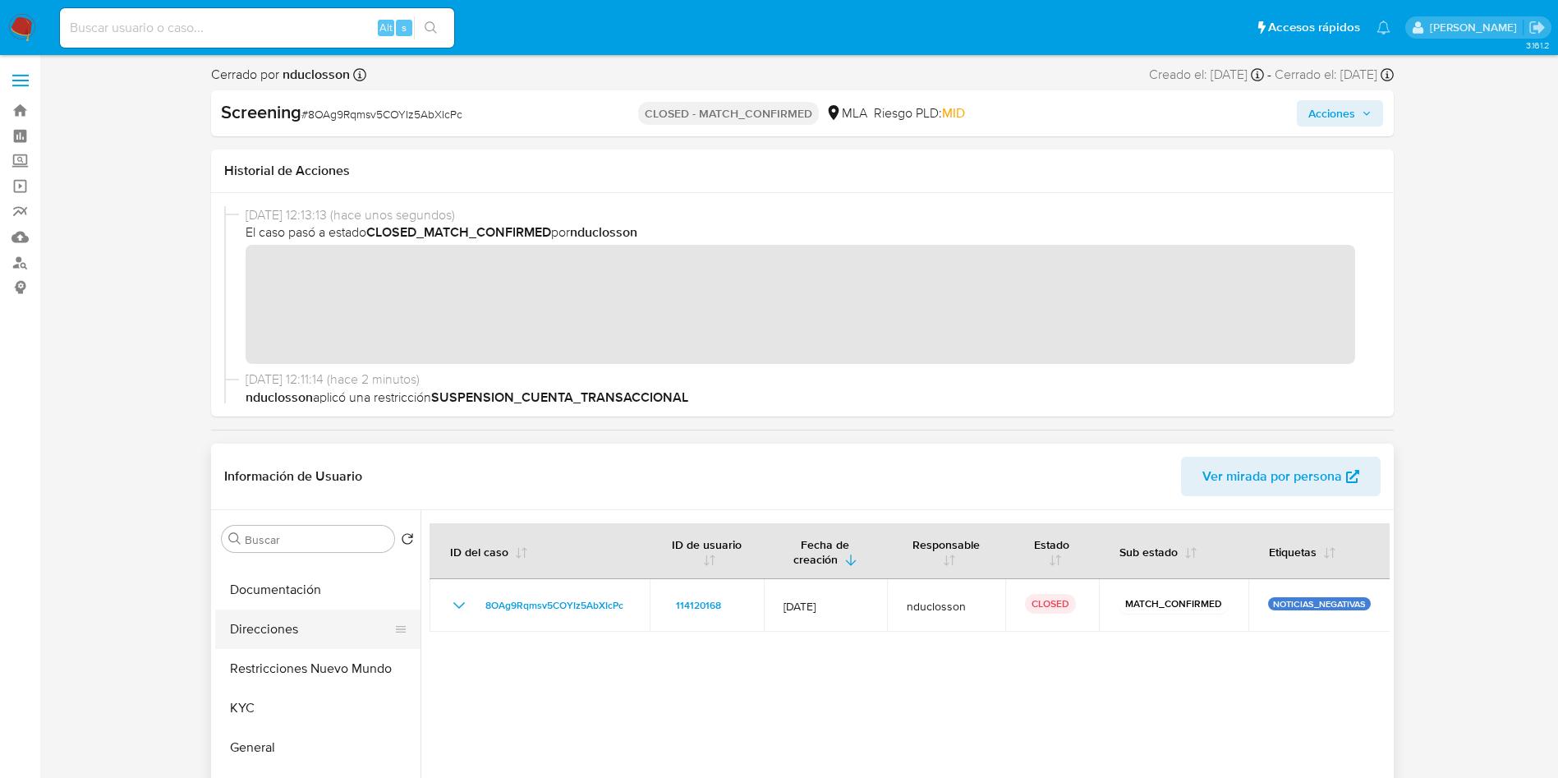
scroll to position [123, 0]
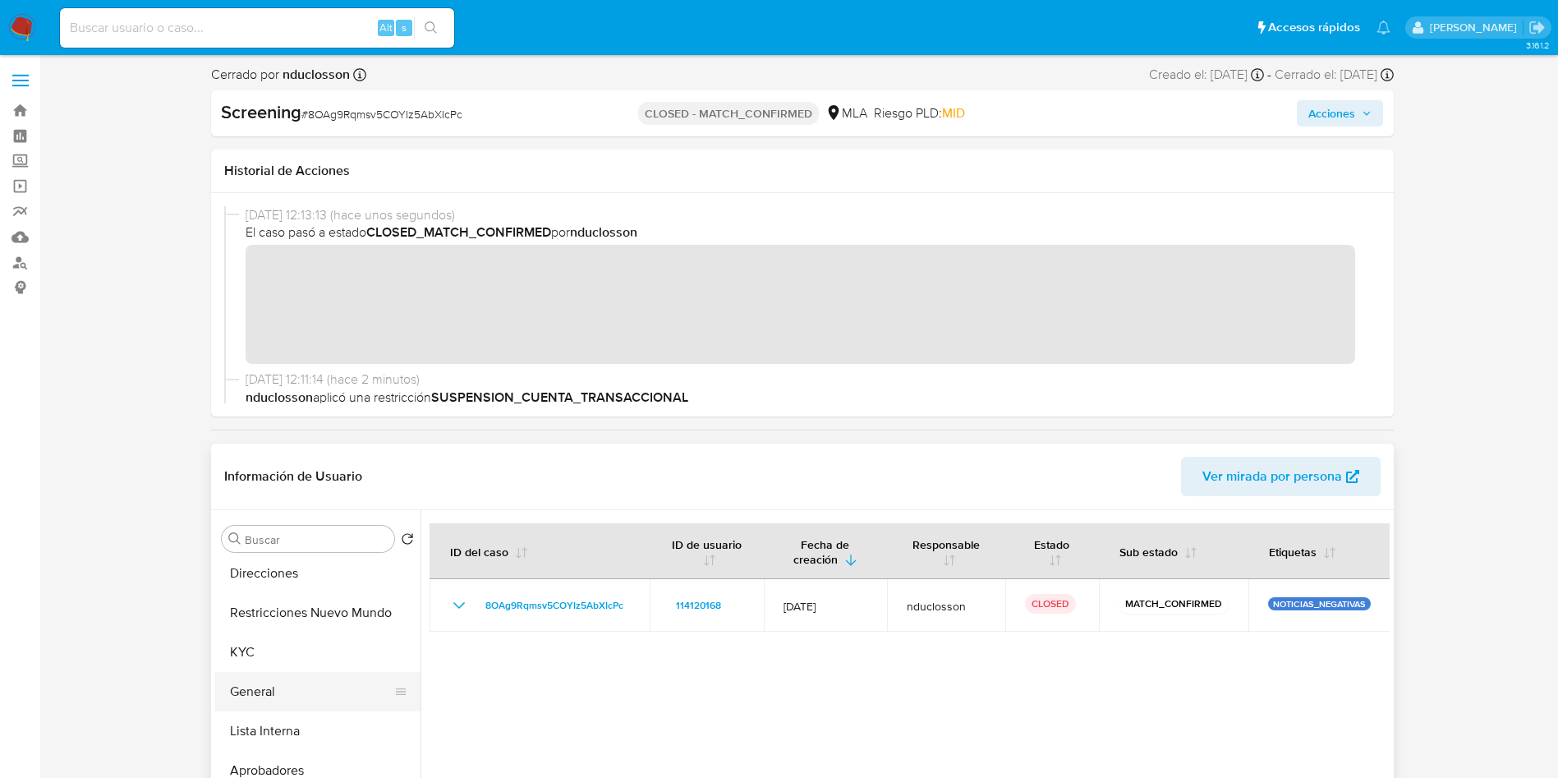
click at [286, 691] on button "General" at bounding box center [311, 691] width 192 height 39
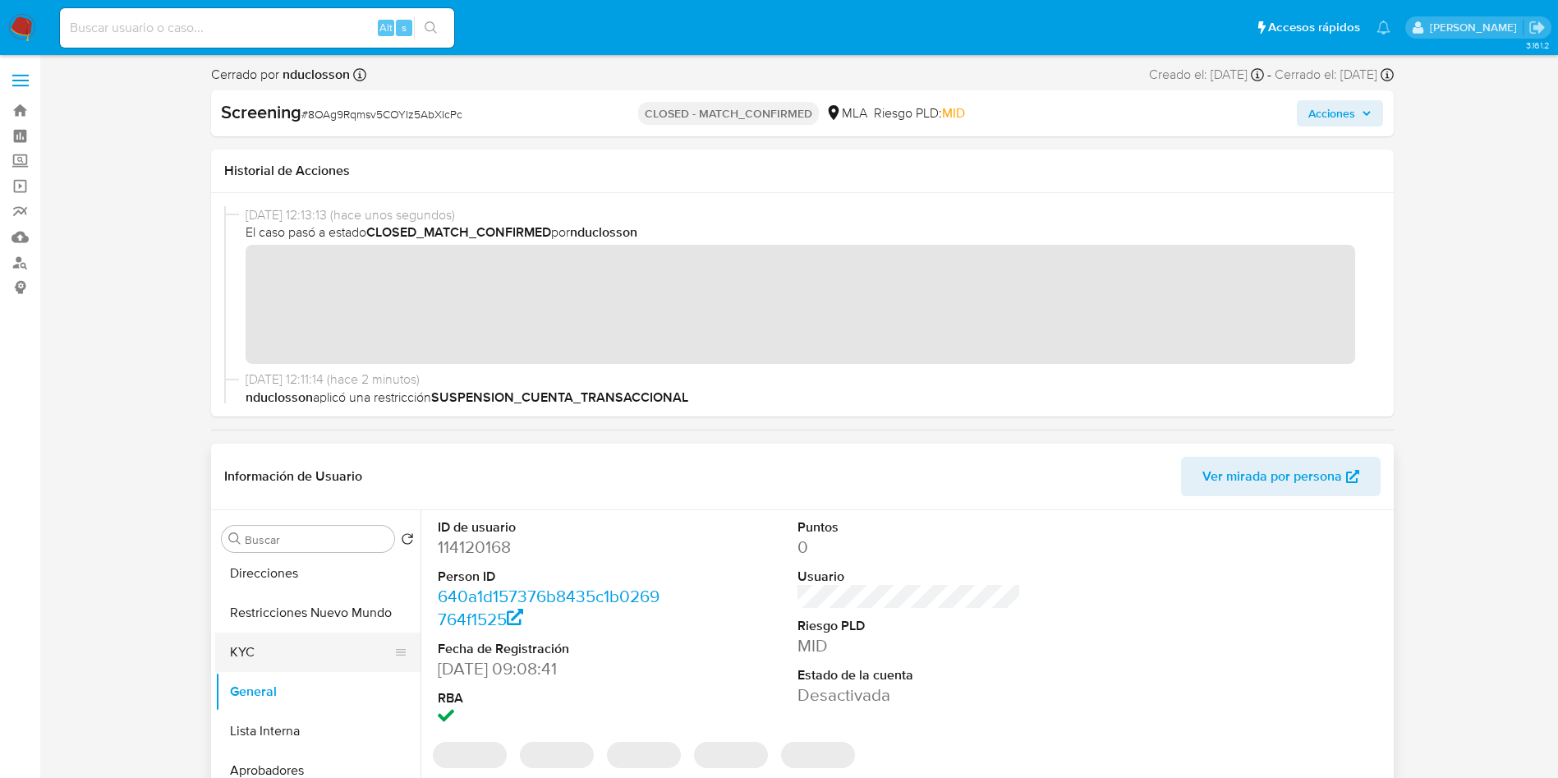
click at [266, 650] on button "KYC" at bounding box center [311, 651] width 192 height 39
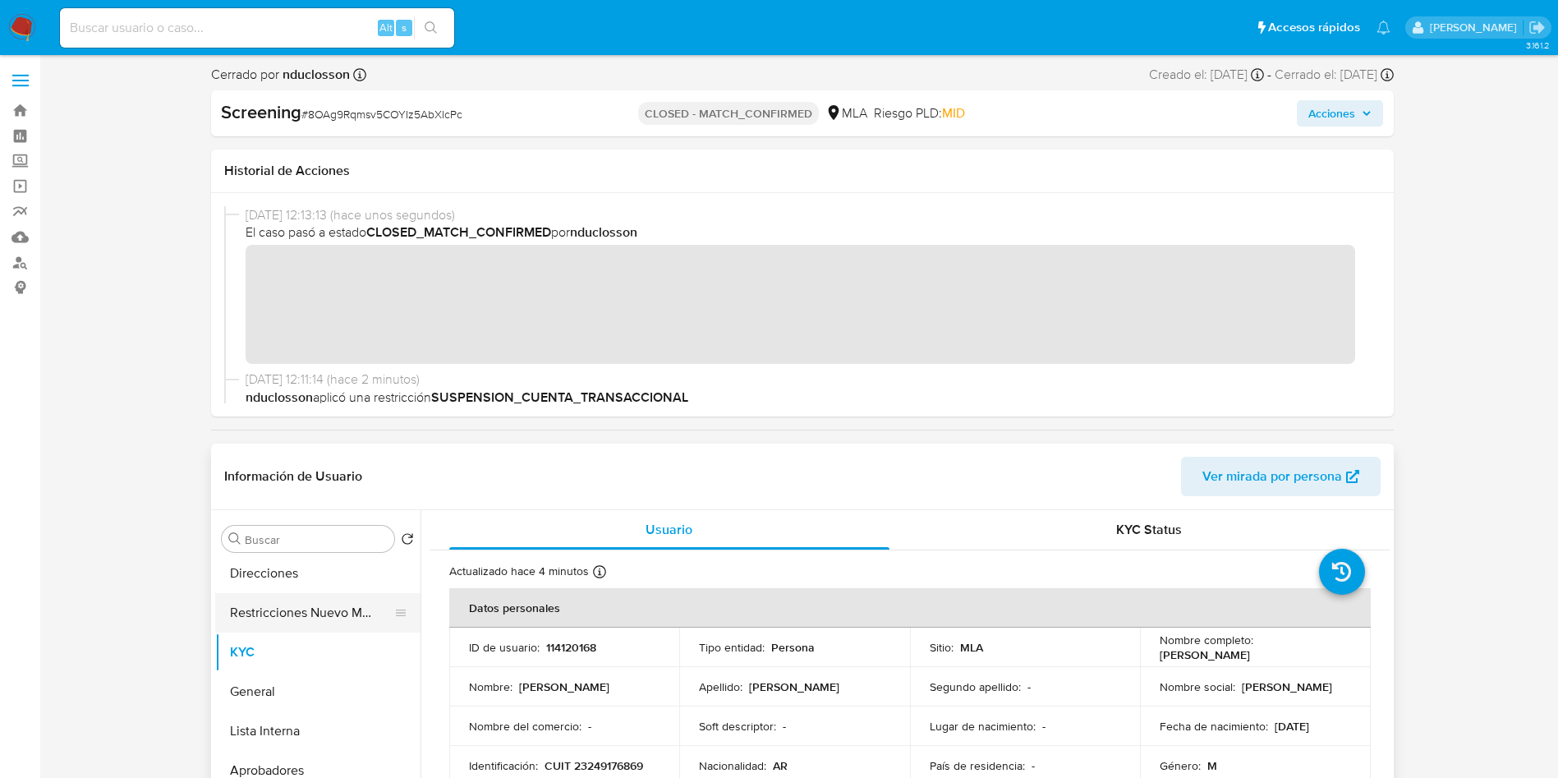
scroll to position [0, 0]
click at [269, 557] on div "Buscar Volver al orden por defecto Historial Casos Archivos adjuntos Documentac…" at bounding box center [317, 721] width 205 height 418
click at [280, 585] on button "Historial Casos" at bounding box center [311, 577] width 192 height 39
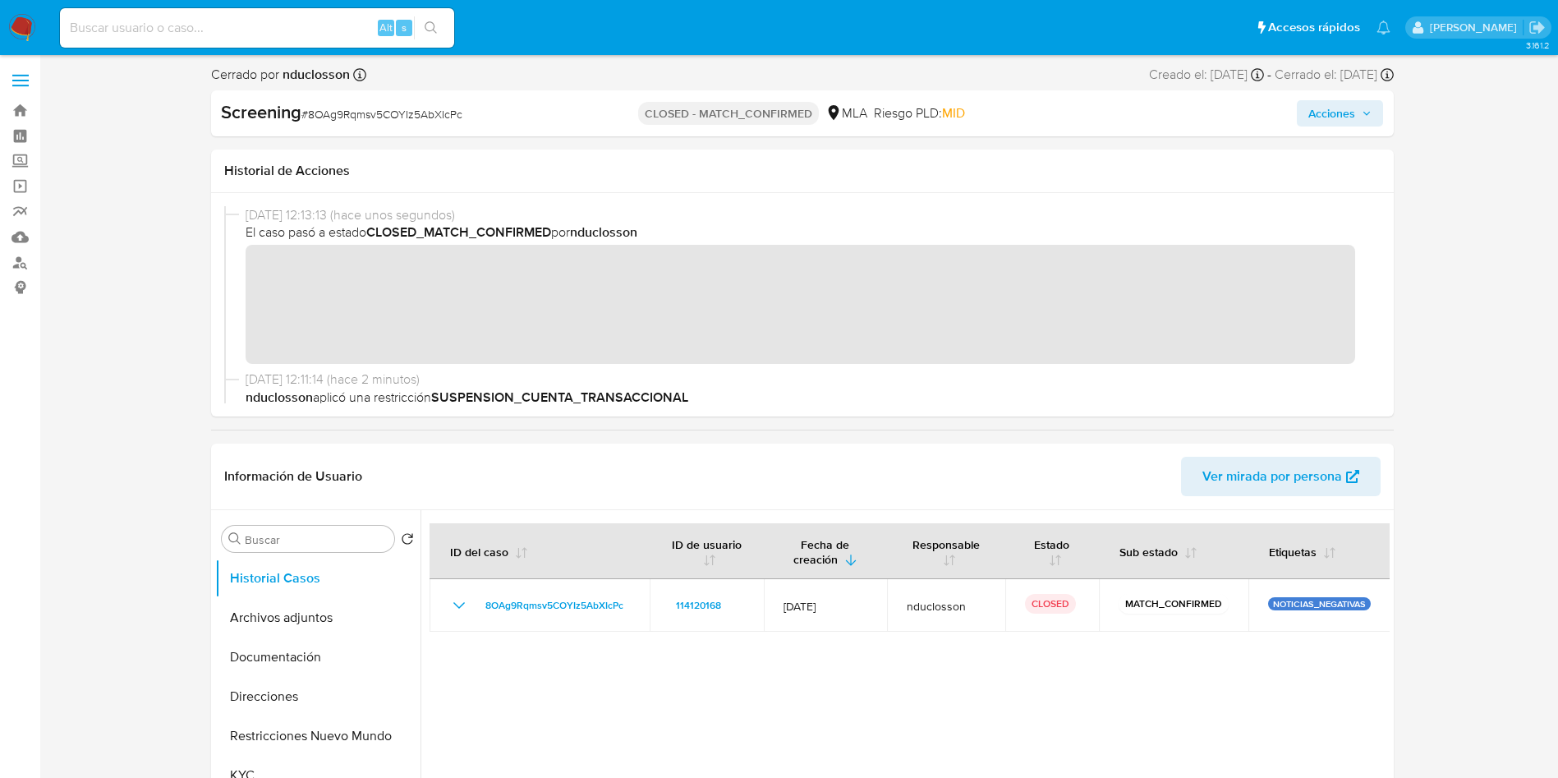
click at [212, 25] on input at bounding box center [257, 27] width 394 height 21
paste input "wX098yC3hUa7IIxmk9PmxIny"
type input "wX098yC3hUa7IIxmk9PmxIny"
click at [440, 35] on button "search-icon" at bounding box center [431, 27] width 34 height 23
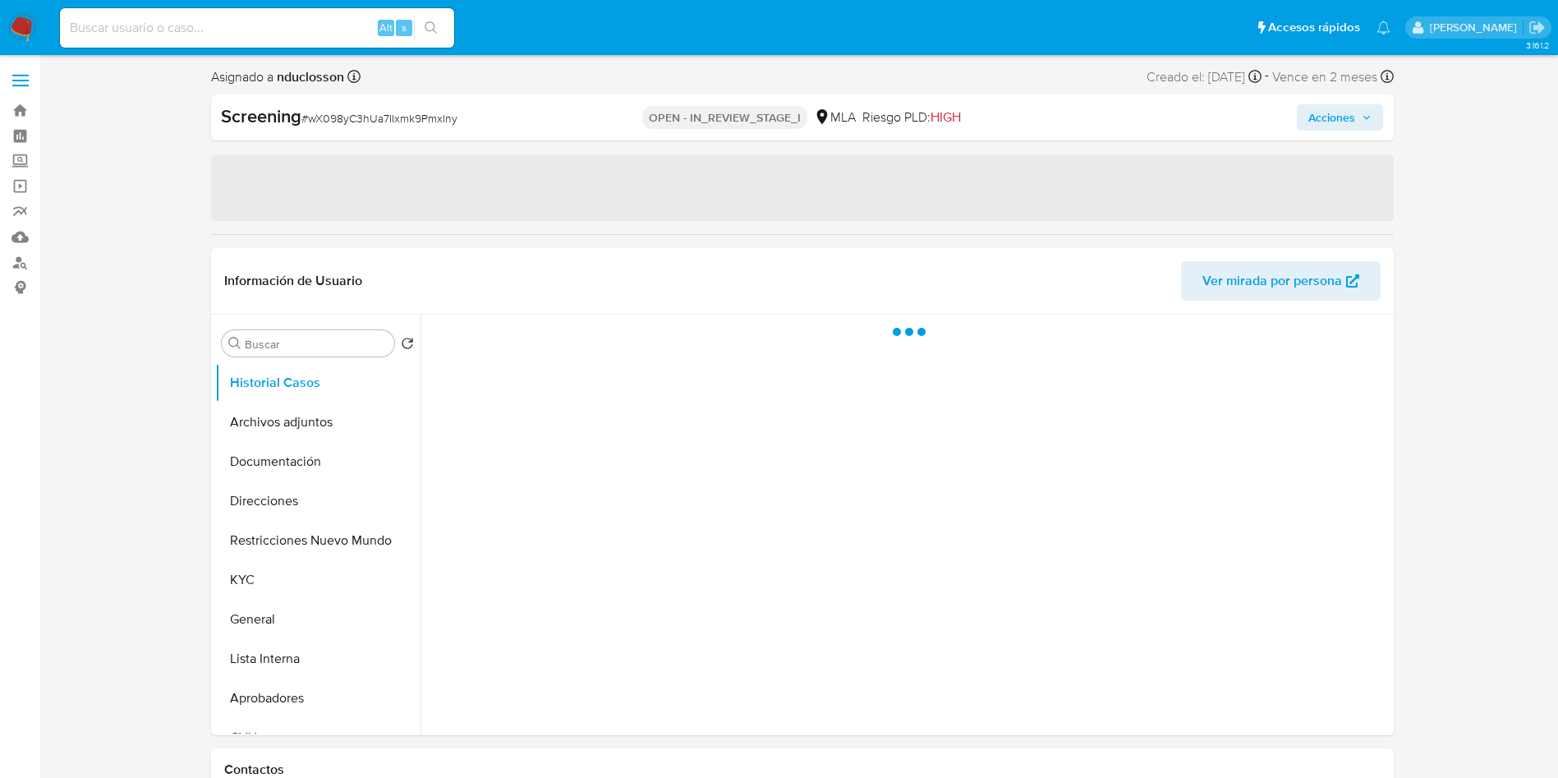
select select "10"
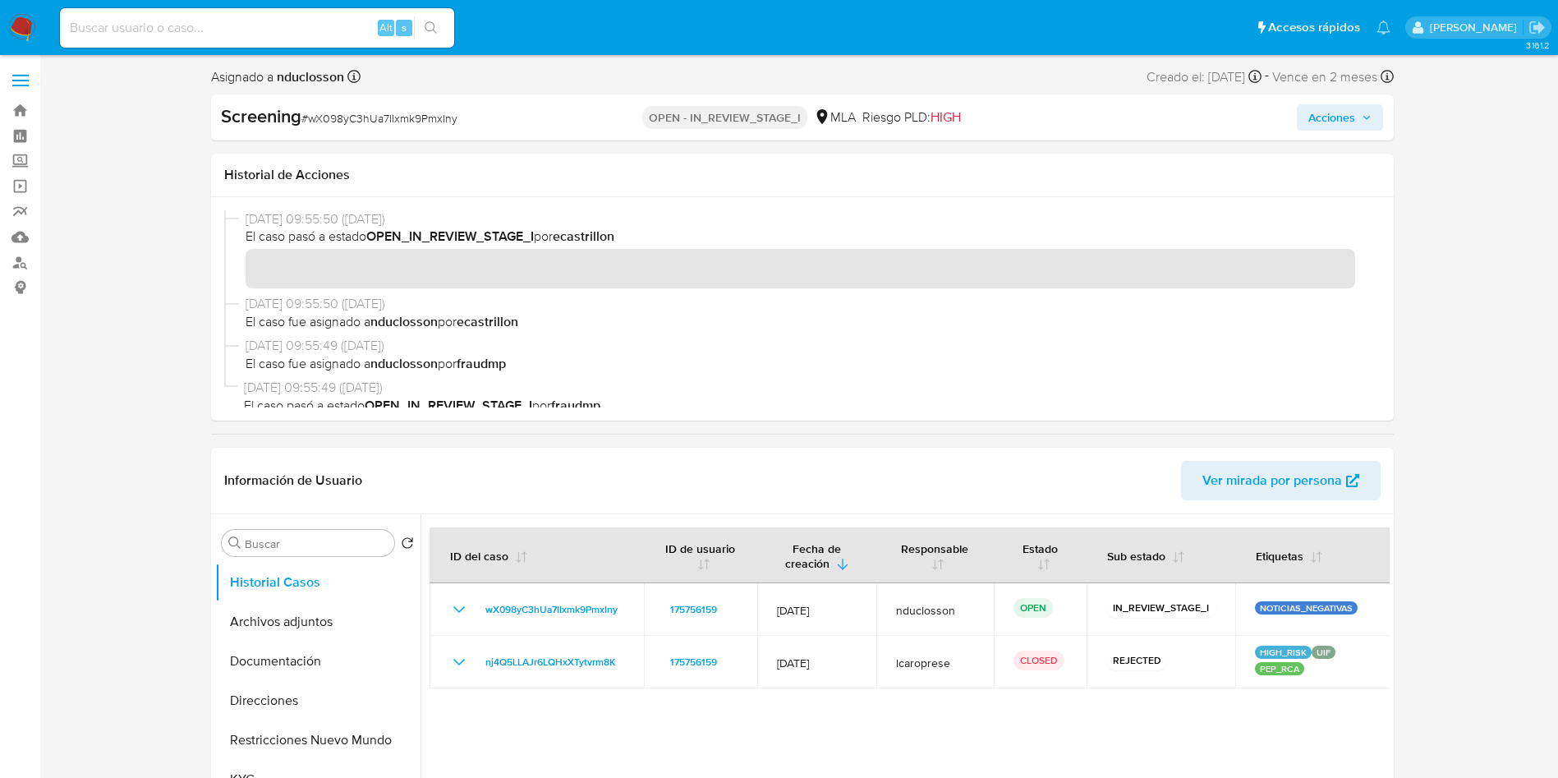
click at [149, 35] on input at bounding box center [257, 27] width 394 height 21
paste input "8OAg9Rqmsv5COYIz5AbXIcPc"
type input "8OAg9Rqmsv5COYIz5AbXIcPc"
click at [425, 34] on button "search-icon" at bounding box center [431, 27] width 34 height 23
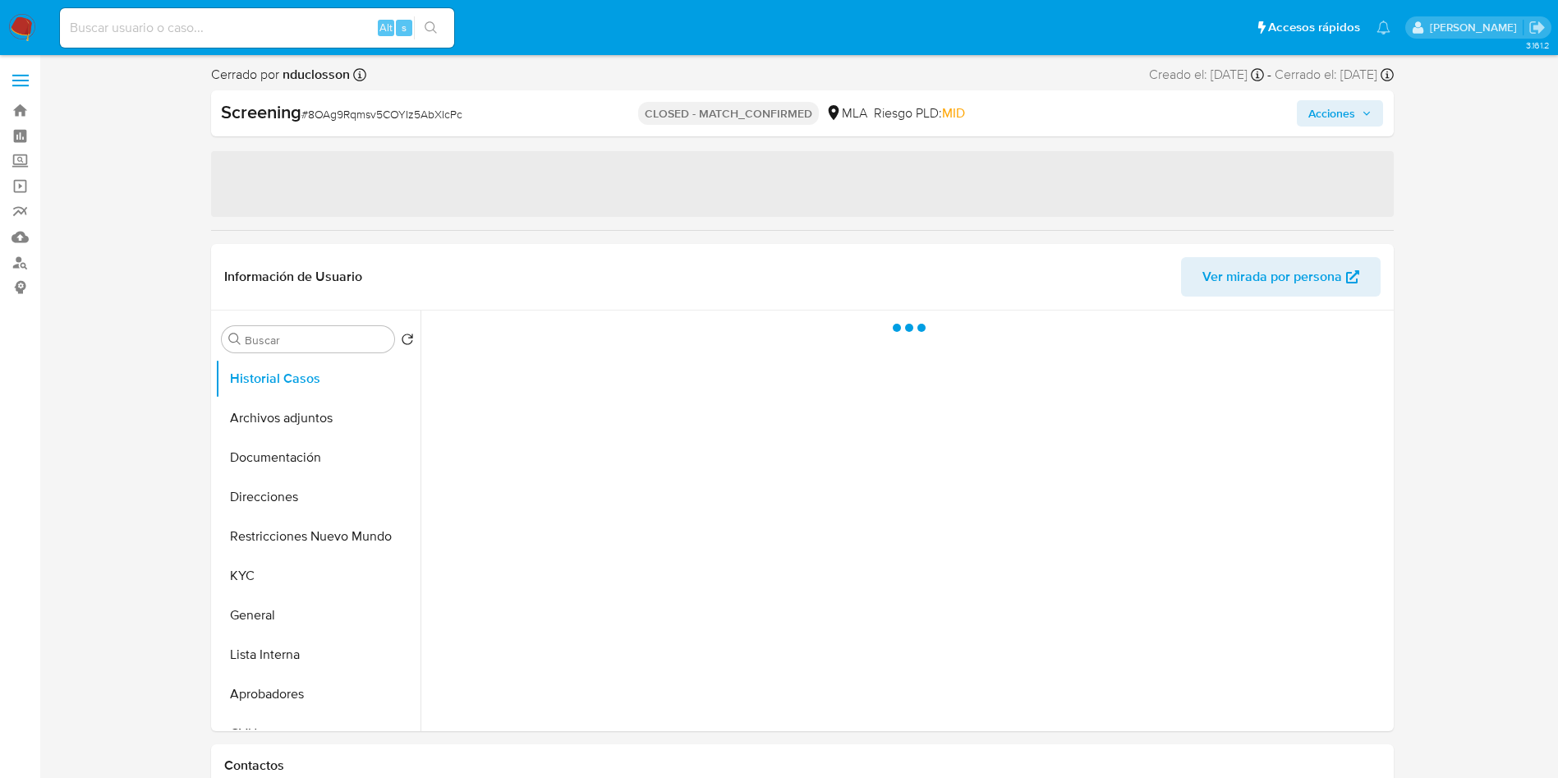
select select "10"
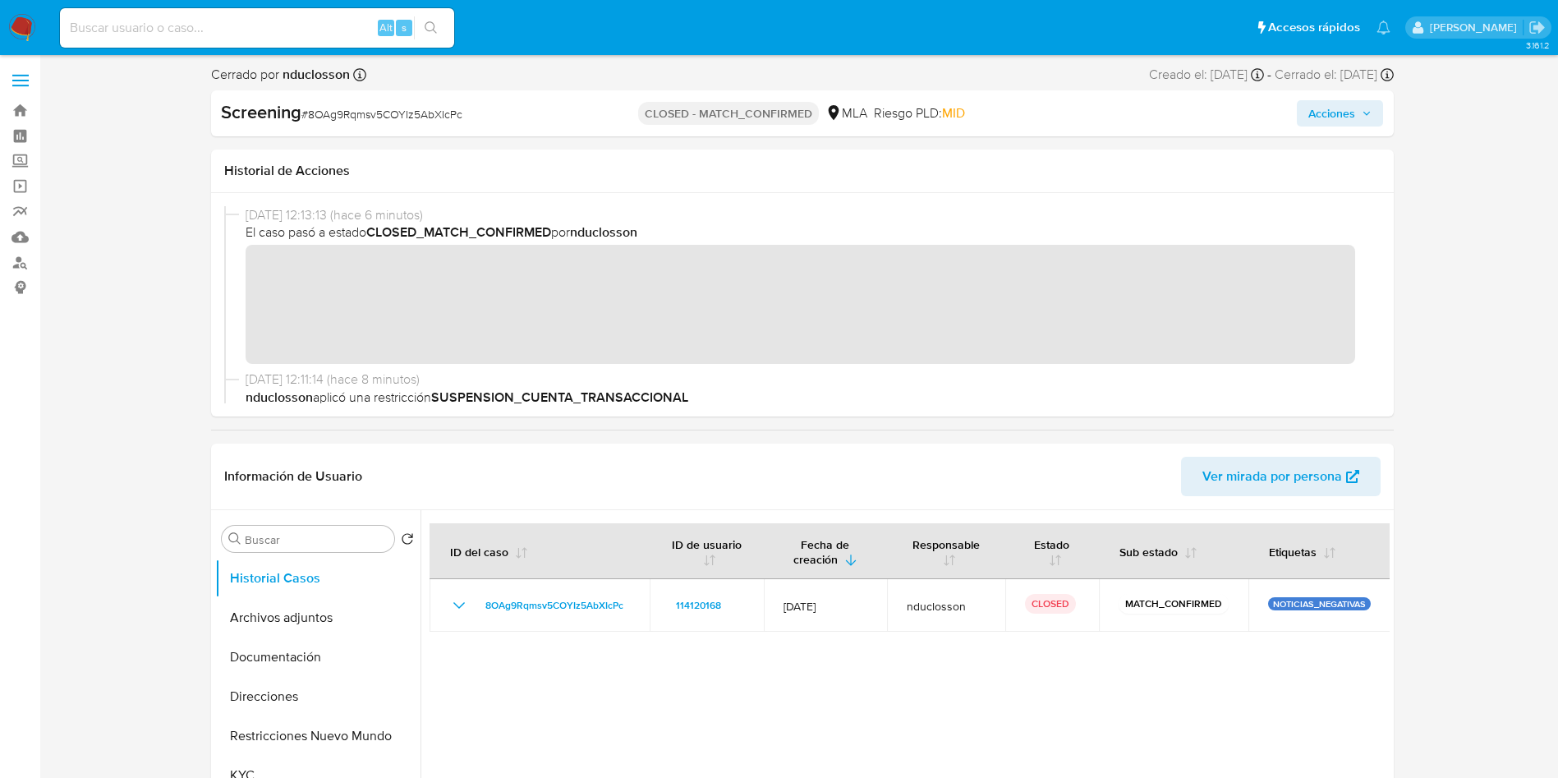
click at [1356, 104] on span "Acciones" at bounding box center [1339, 113] width 63 height 23
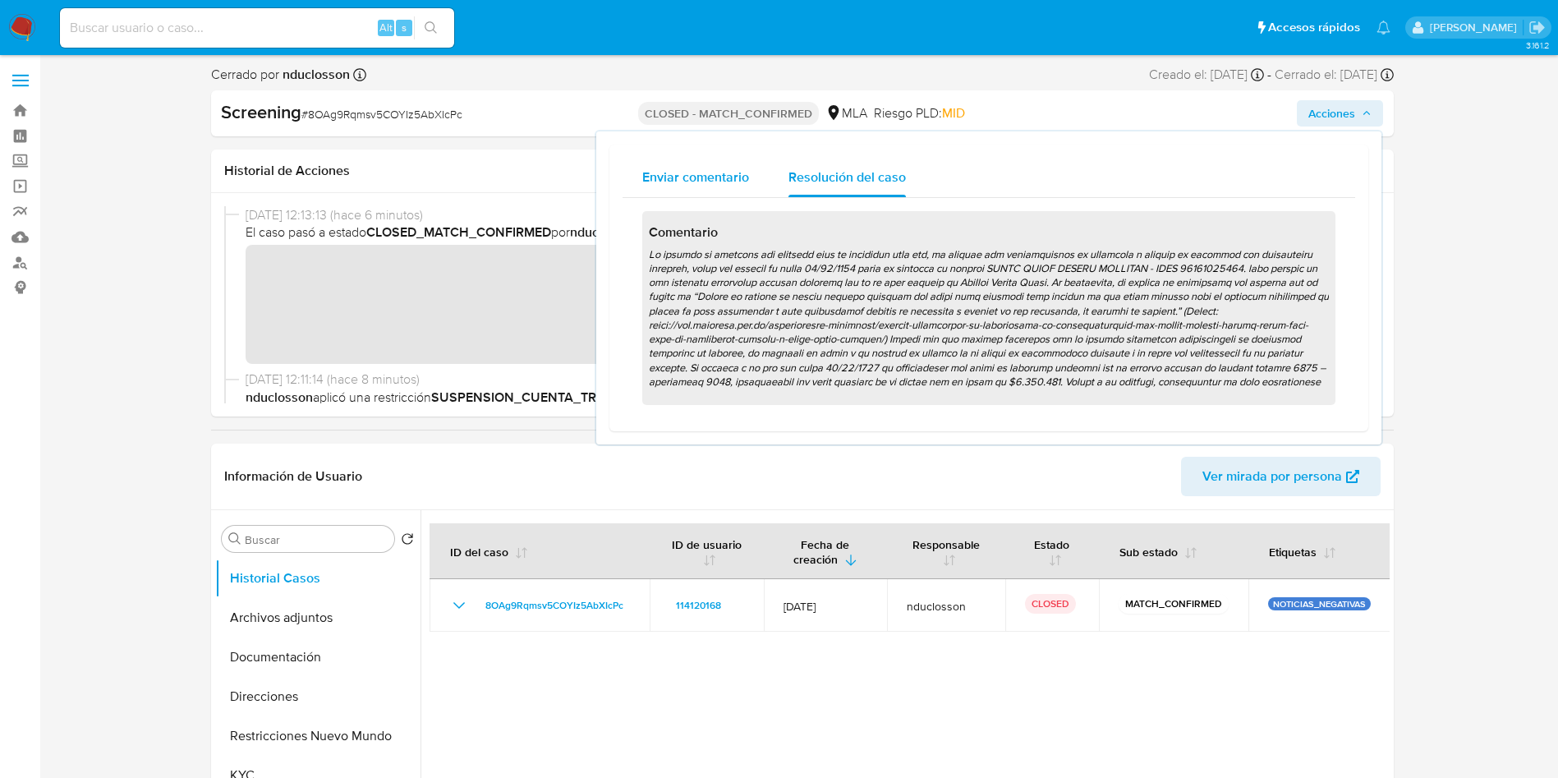
click at [685, 165] on div "Enviar comentario" at bounding box center [695, 177] width 107 height 39
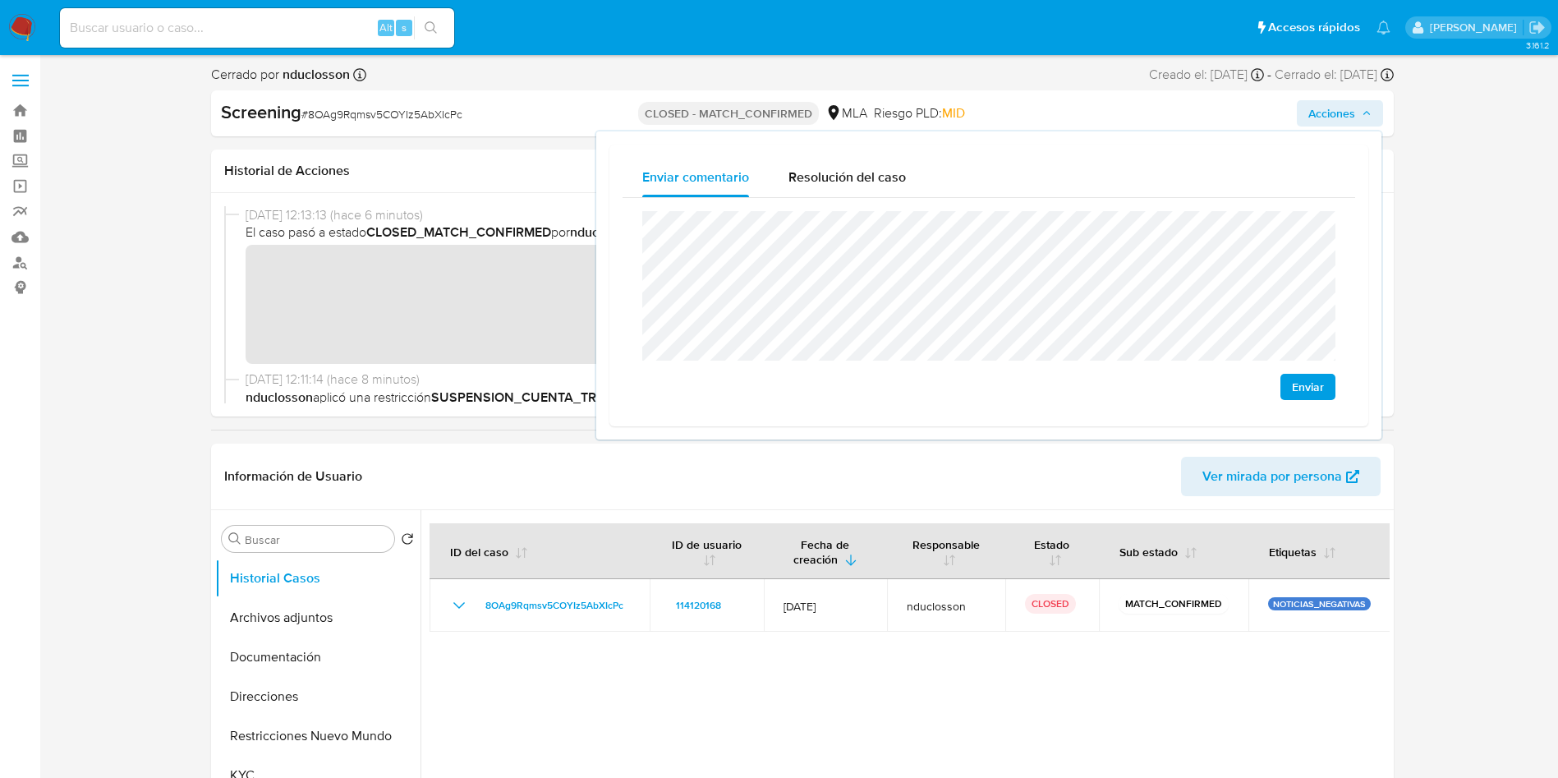
click at [360, 113] on span "# 8OAg9Rqmsv5COYIz5AbXIcPc" at bounding box center [381, 114] width 161 height 16
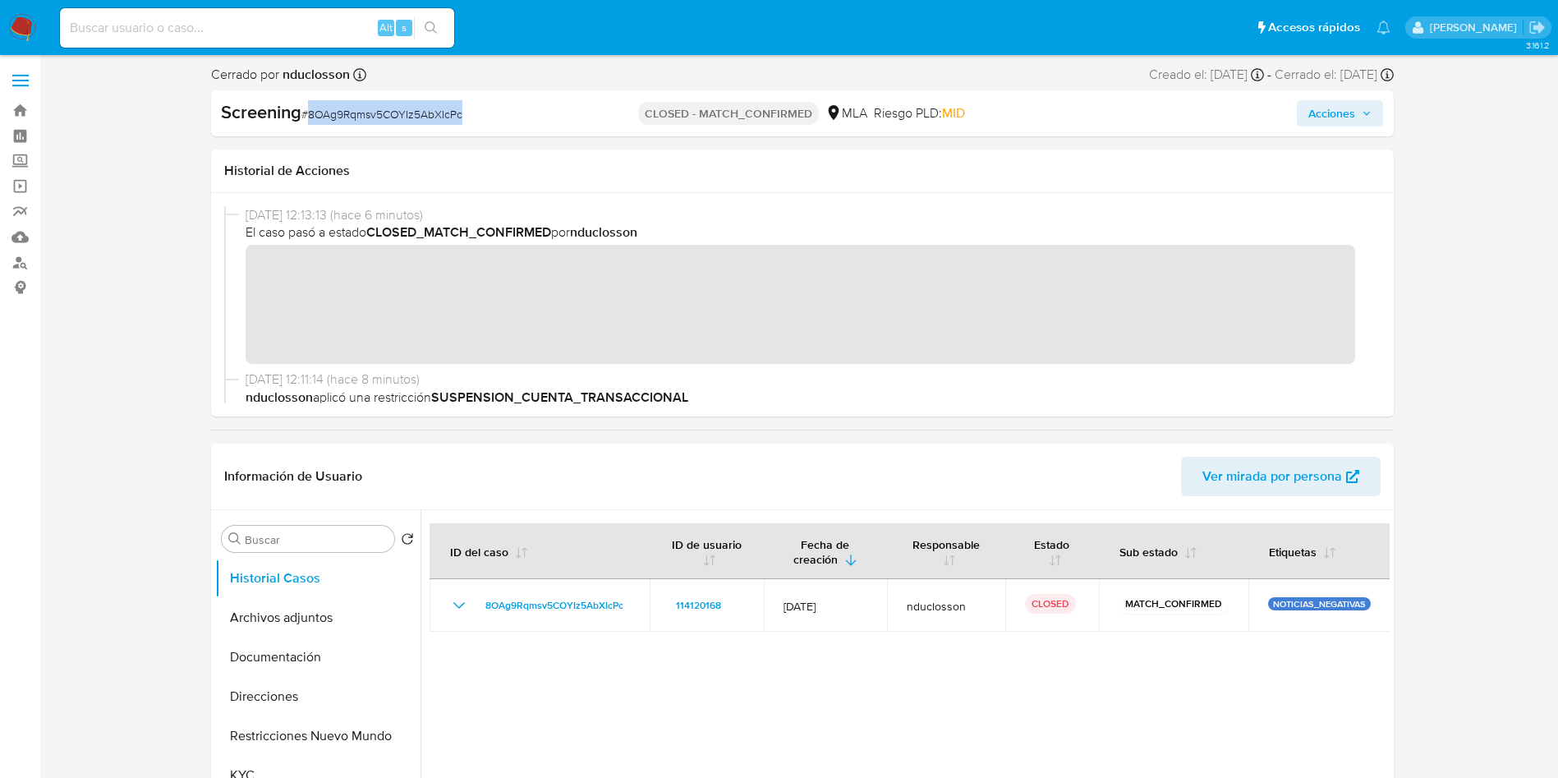
click at [360, 113] on span "# 8OAg9Rqmsv5COYIz5AbXIcPc" at bounding box center [381, 114] width 161 height 16
copy span "8OAg9Rqmsv5COYIz5AbXIcPc"
click at [1357, 126] on div "Screening # 8OAg9Rqmsv5COYIz5AbXIcPc CLOSED - MATCH_CONFIRMED MLA Riesgo PLD: M…" at bounding box center [802, 113] width 1183 height 46
click at [1341, 123] on span "Acciones" at bounding box center [1331, 113] width 47 height 26
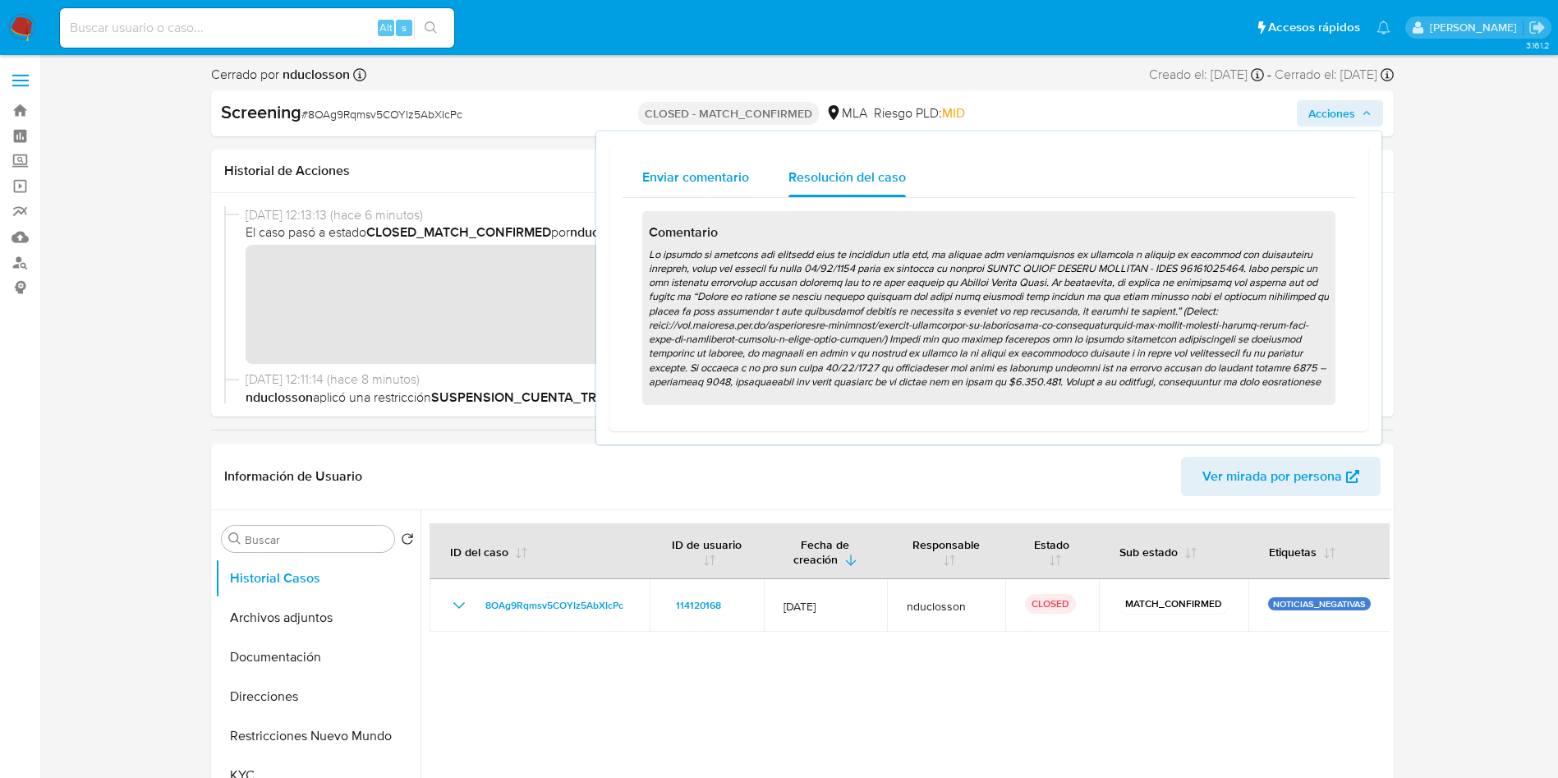
click at [634, 182] on button "Enviar comentario" at bounding box center [695, 177] width 146 height 39
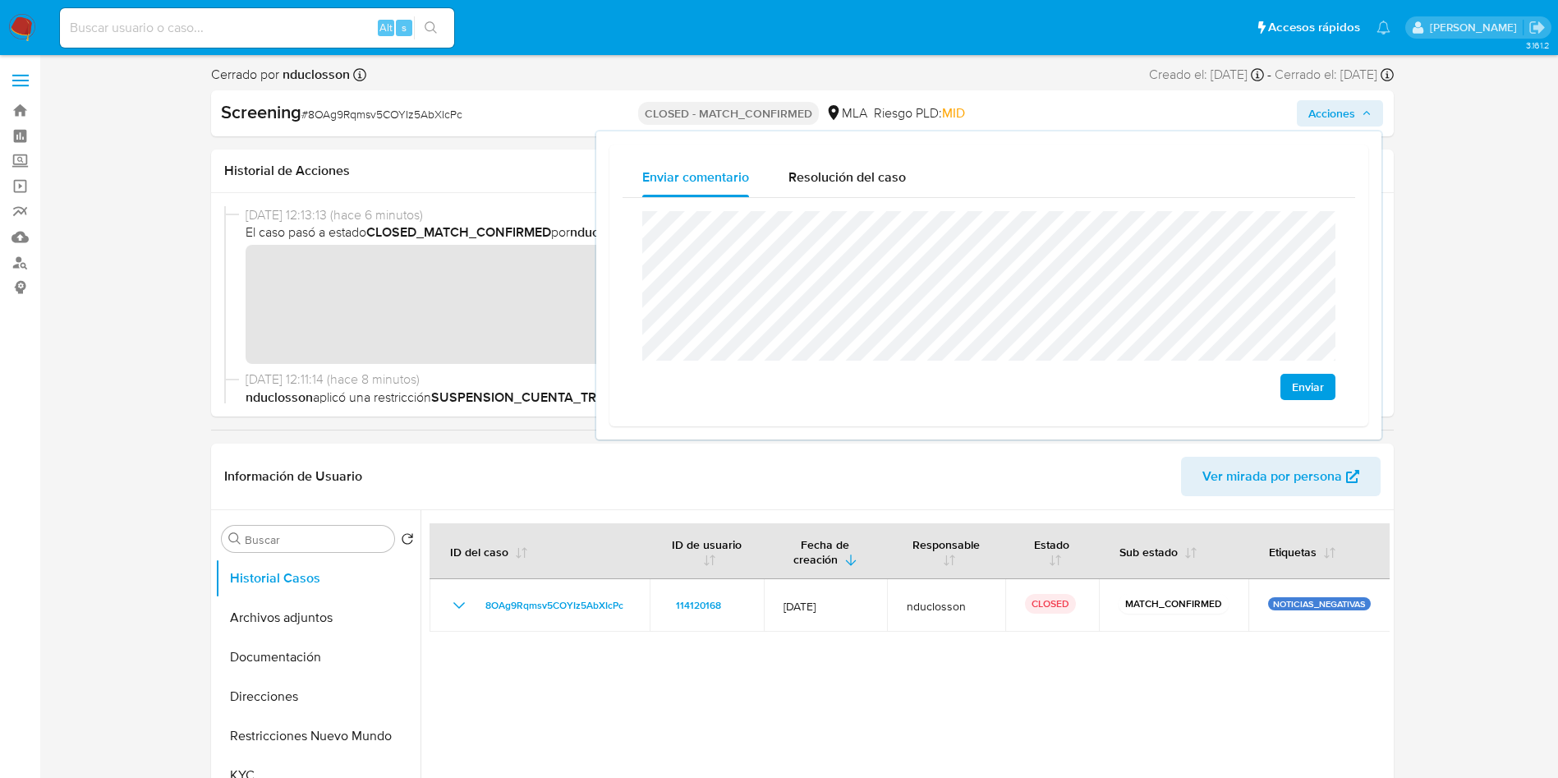
click at [1295, 394] on span "Enviar" at bounding box center [1308, 386] width 32 height 23
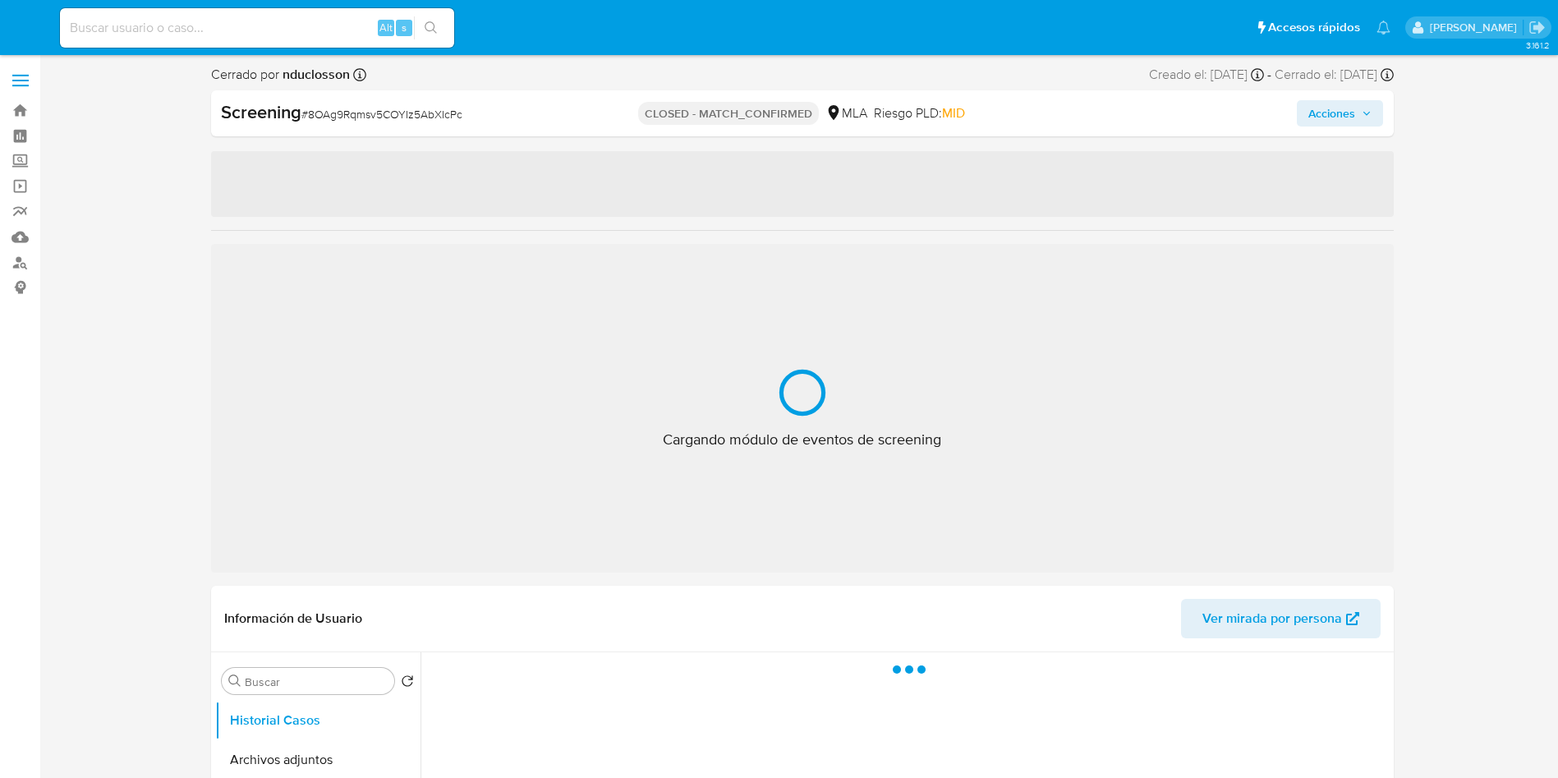
select select "10"
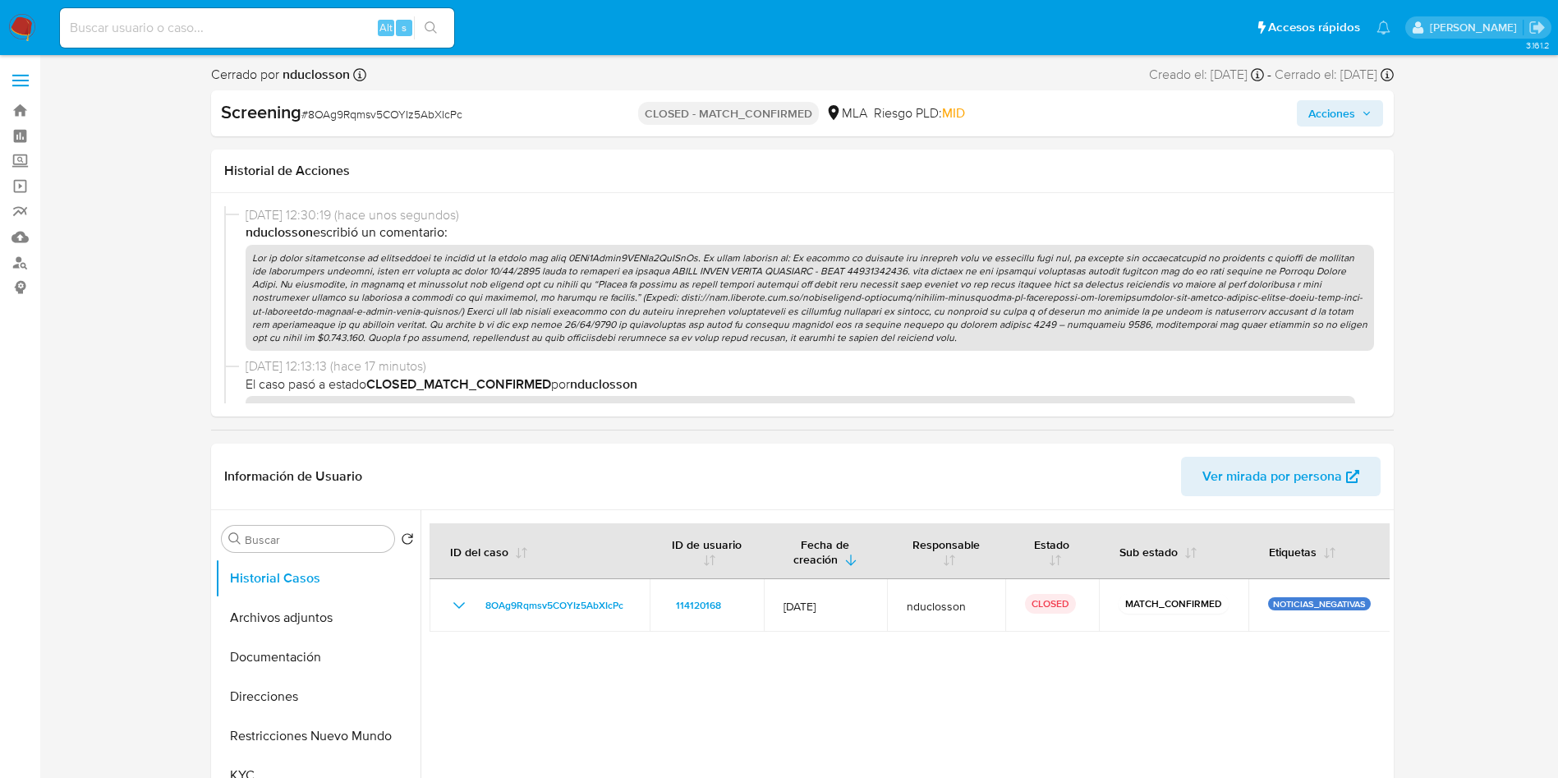
click at [135, 32] on input at bounding box center [257, 27] width 394 height 21
paste input "Q9YHz2HidW9x1lzZQYE5awfV"
type input "Q9YHz2HidW9x1lzZQYE5awfV"
click at [429, 29] on icon "search-icon" at bounding box center [431, 27] width 13 height 13
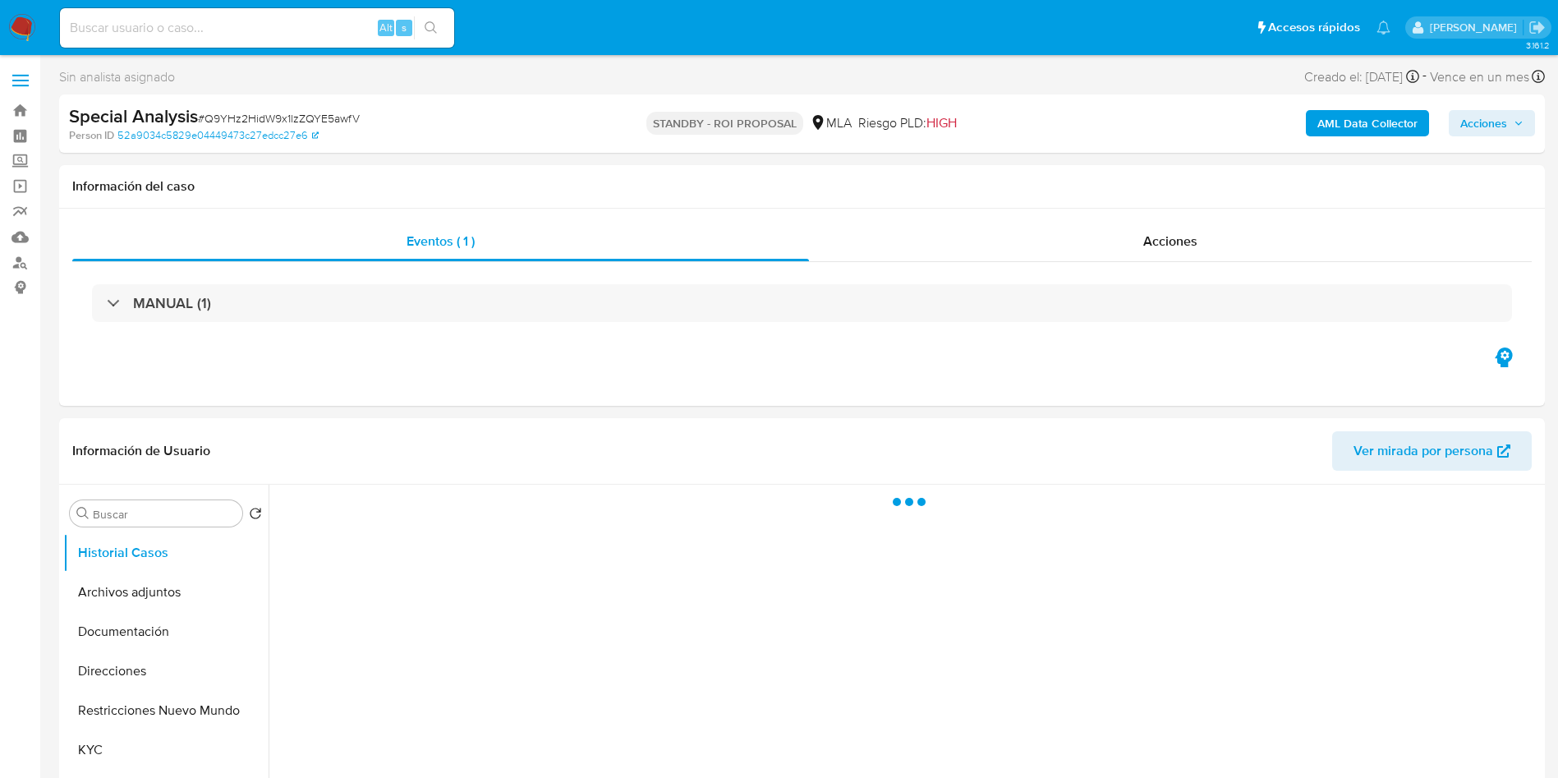
select select "10"
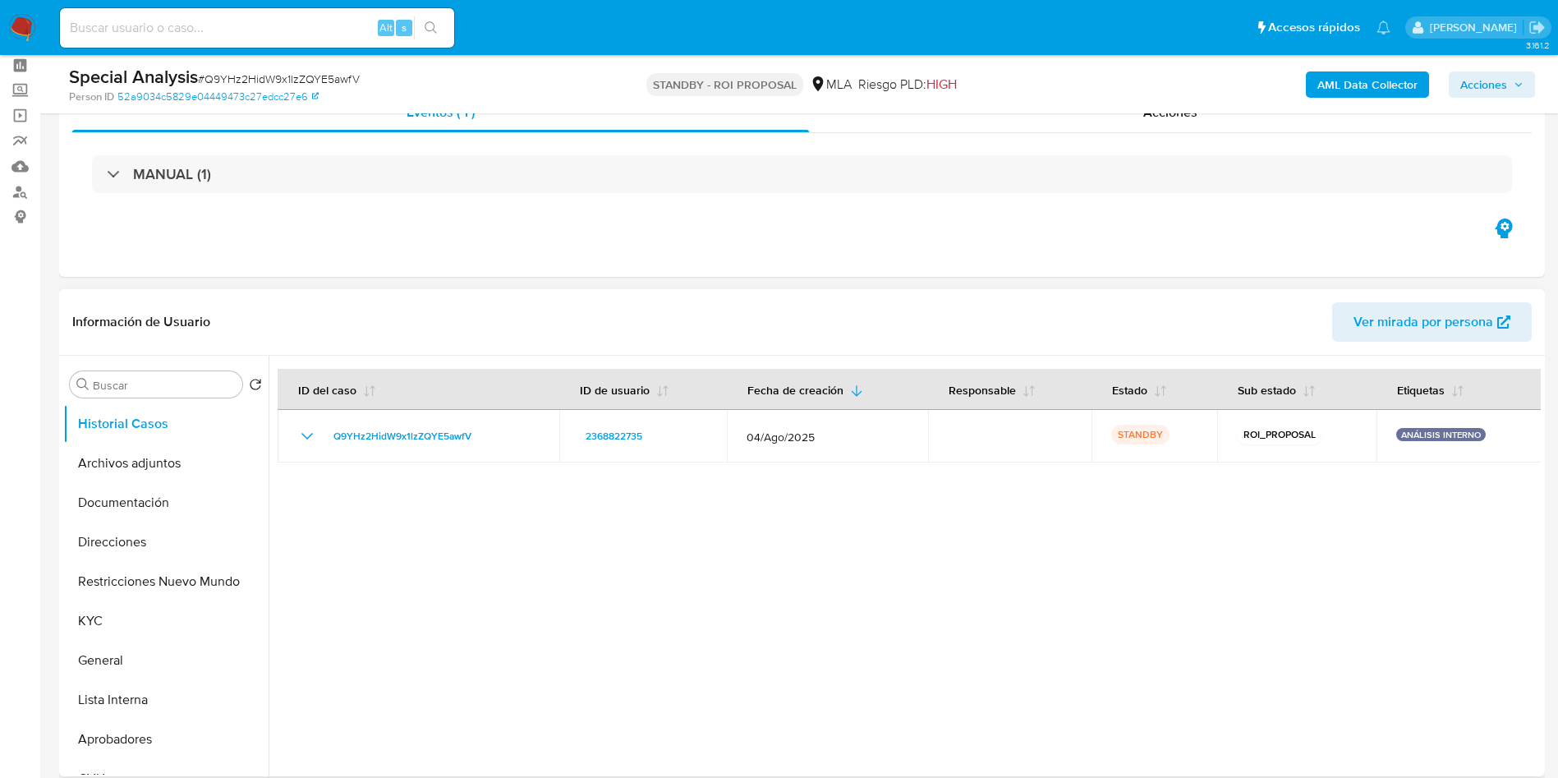
scroll to position [123, 0]
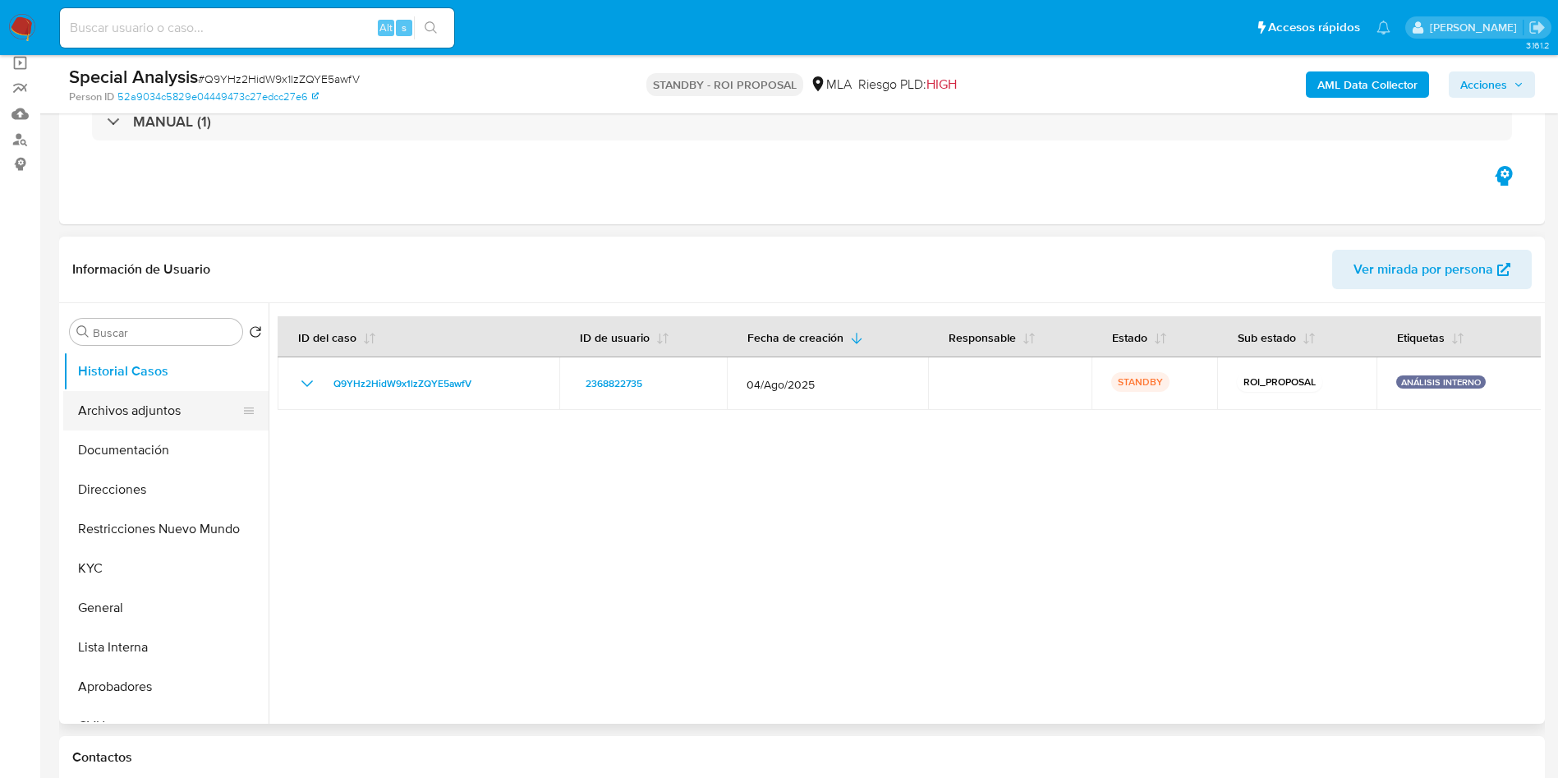
click at [129, 411] on button "Archivos adjuntos" at bounding box center [159, 410] width 192 height 39
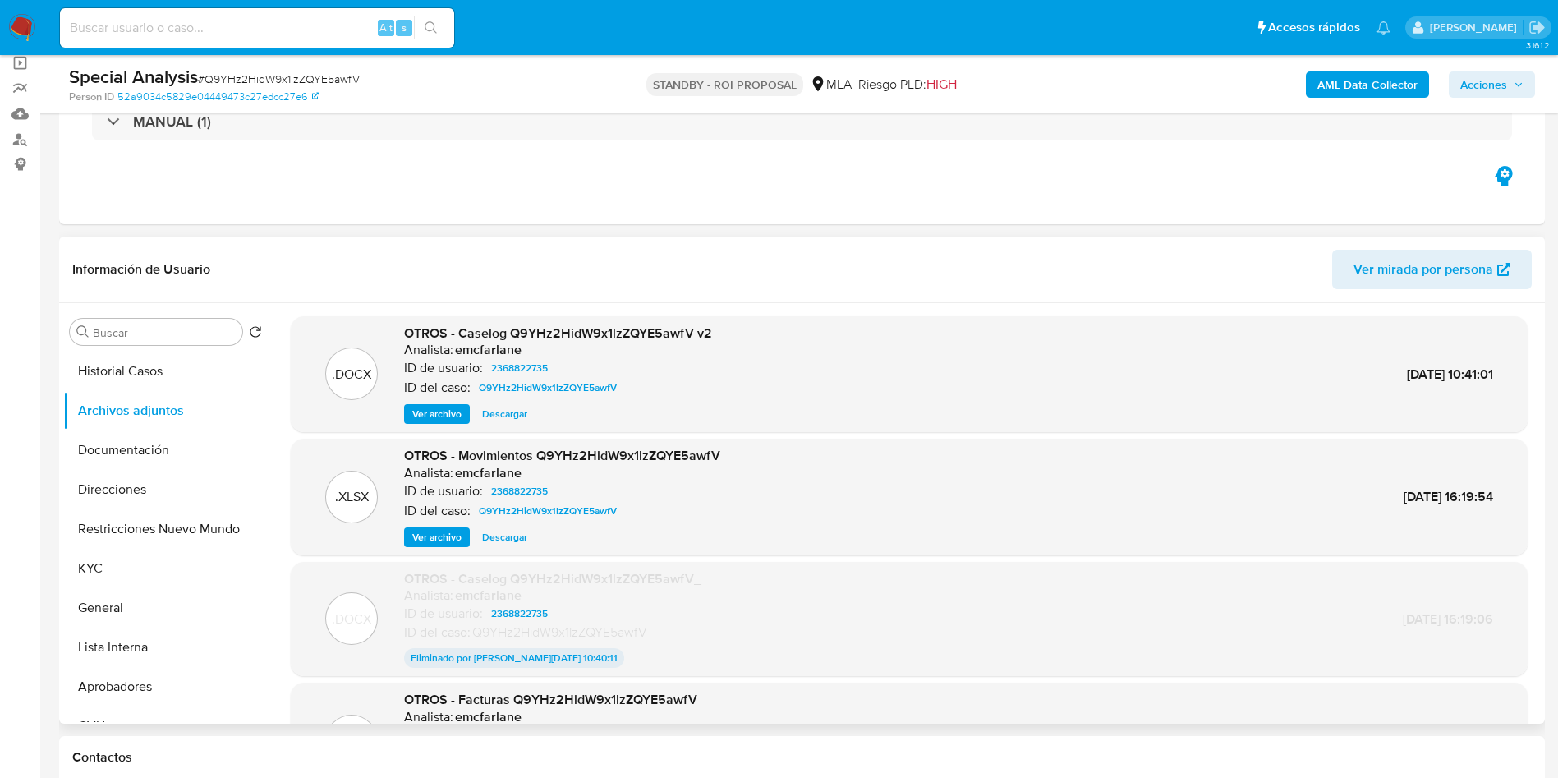
click at [517, 410] on span "Descargar" at bounding box center [504, 414] width 45 height 16
click at [506, 417] on span "Descargar" at bounding box center [504, 414] width 45 height 16
click at [231, 76] on span "# Q9YHz2HidW9x1lzZQYE5awfV" at bounding box center [279, 79] width 162 height 16
copy span "Q9YHz2HidW9x1lzZQYE5awfV"
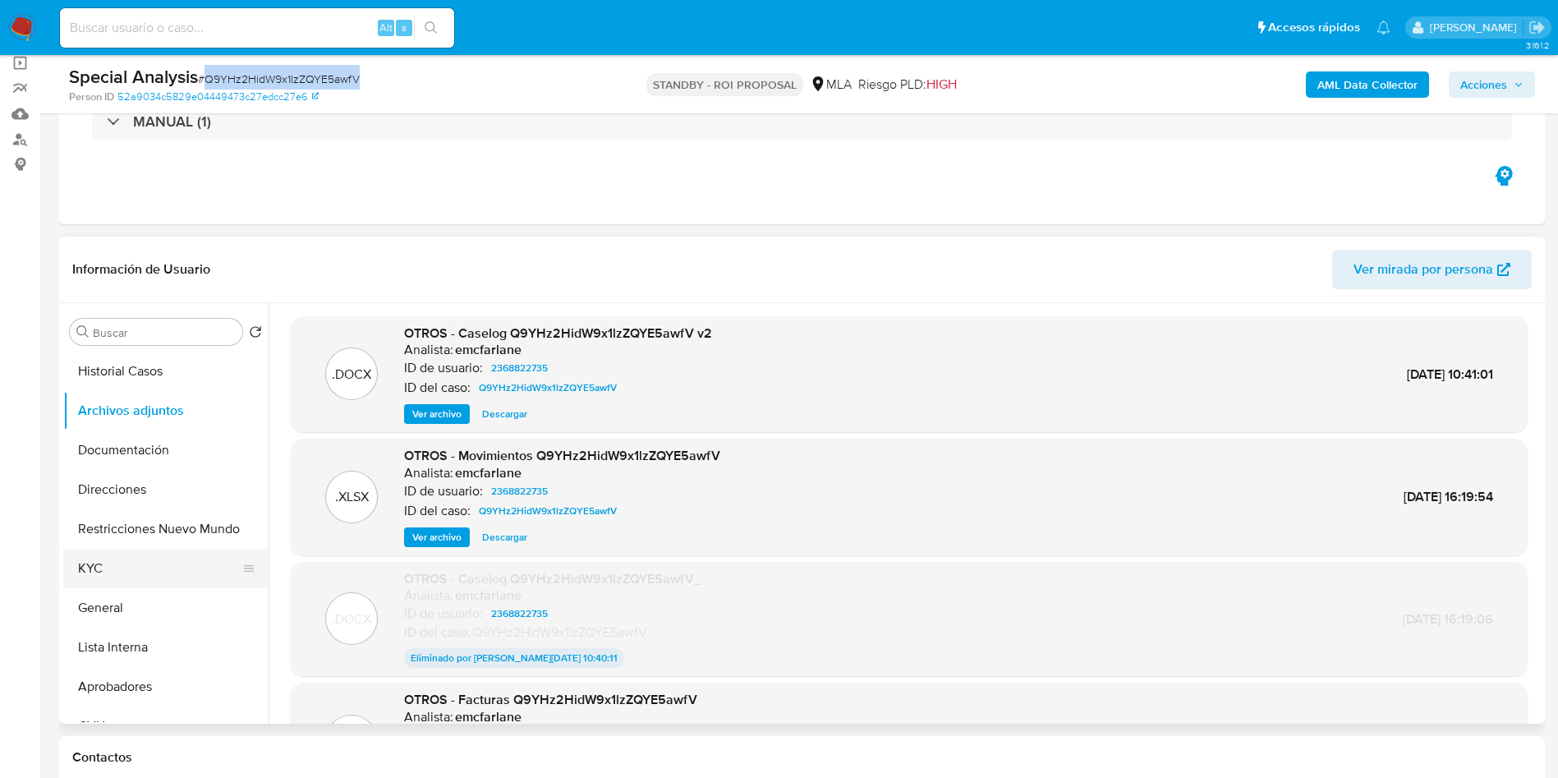
click at [145, 560] on button "KYC" at bounding box center [159, 568] width 192 height 39
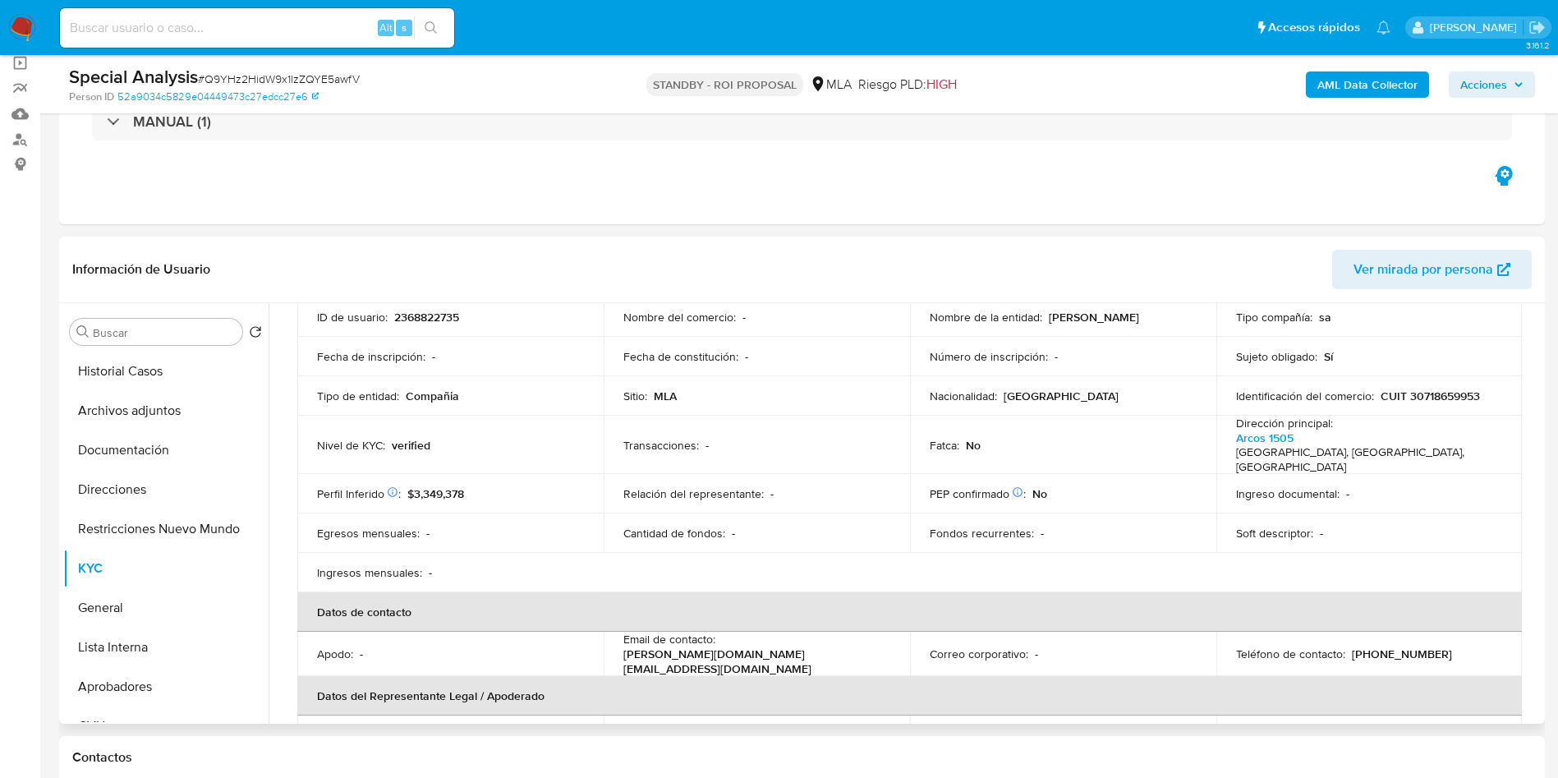
click at [708, 560] on table "Información de empresa ID de usuario : 2368822735 Nombre del comercio : - Nombr…" at bounding box center [909, 634] width 1224 height 752
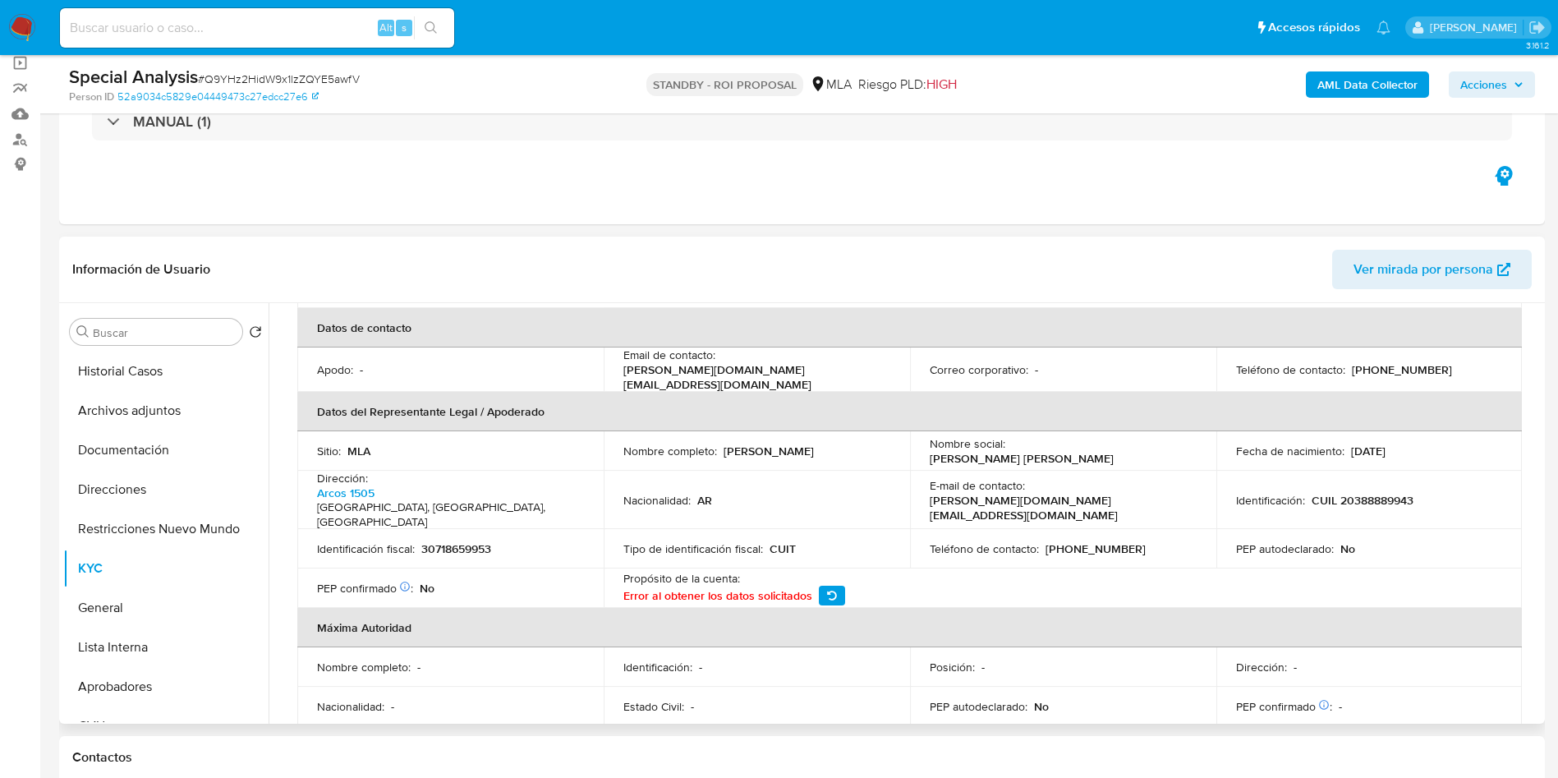
scroll to position [370, 0]
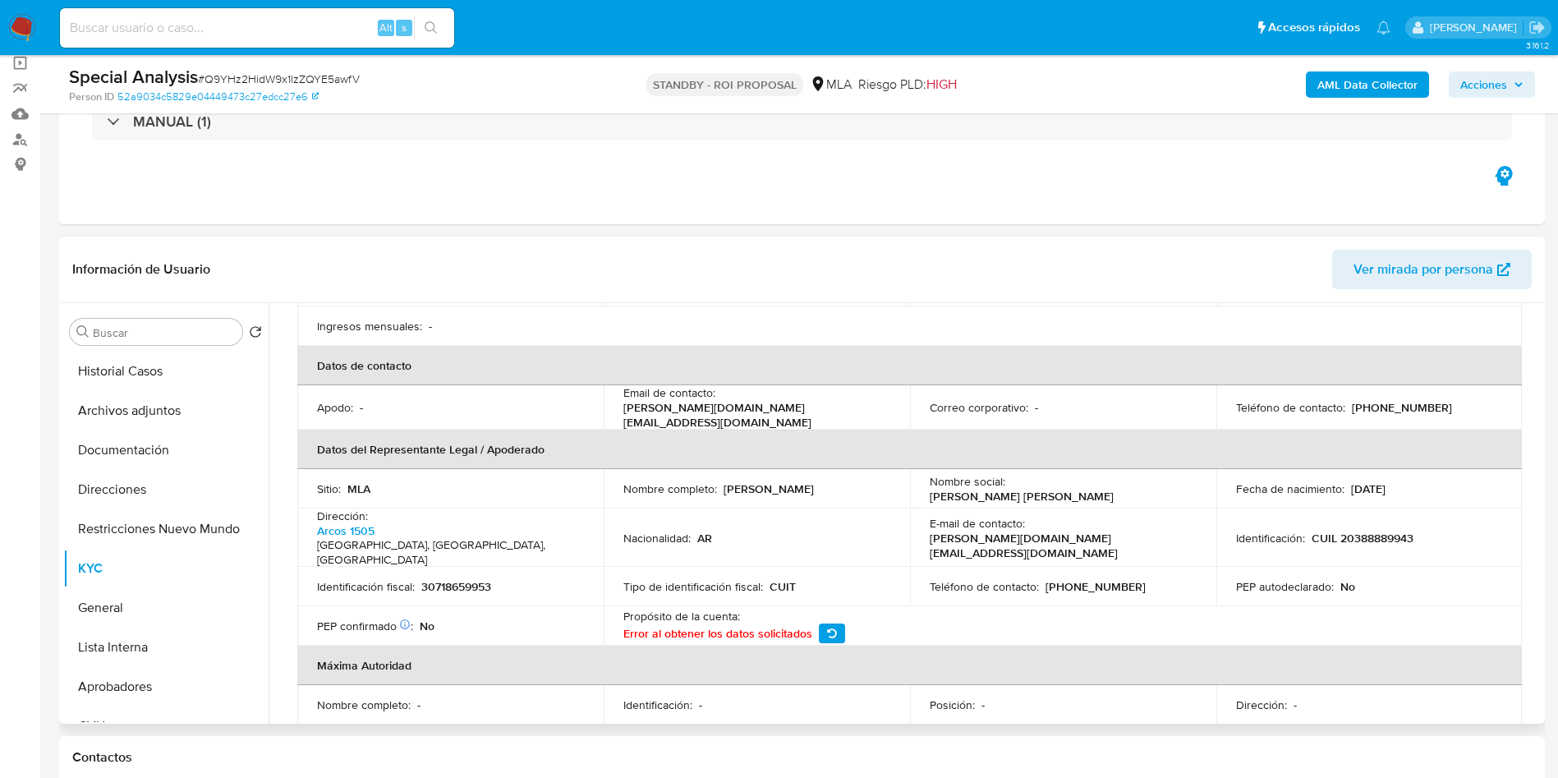
click at [1349, 531] on p "CUIL 20388889943" at bounding box center [1362, 538] width 102 height 15
copy p "20388889943"
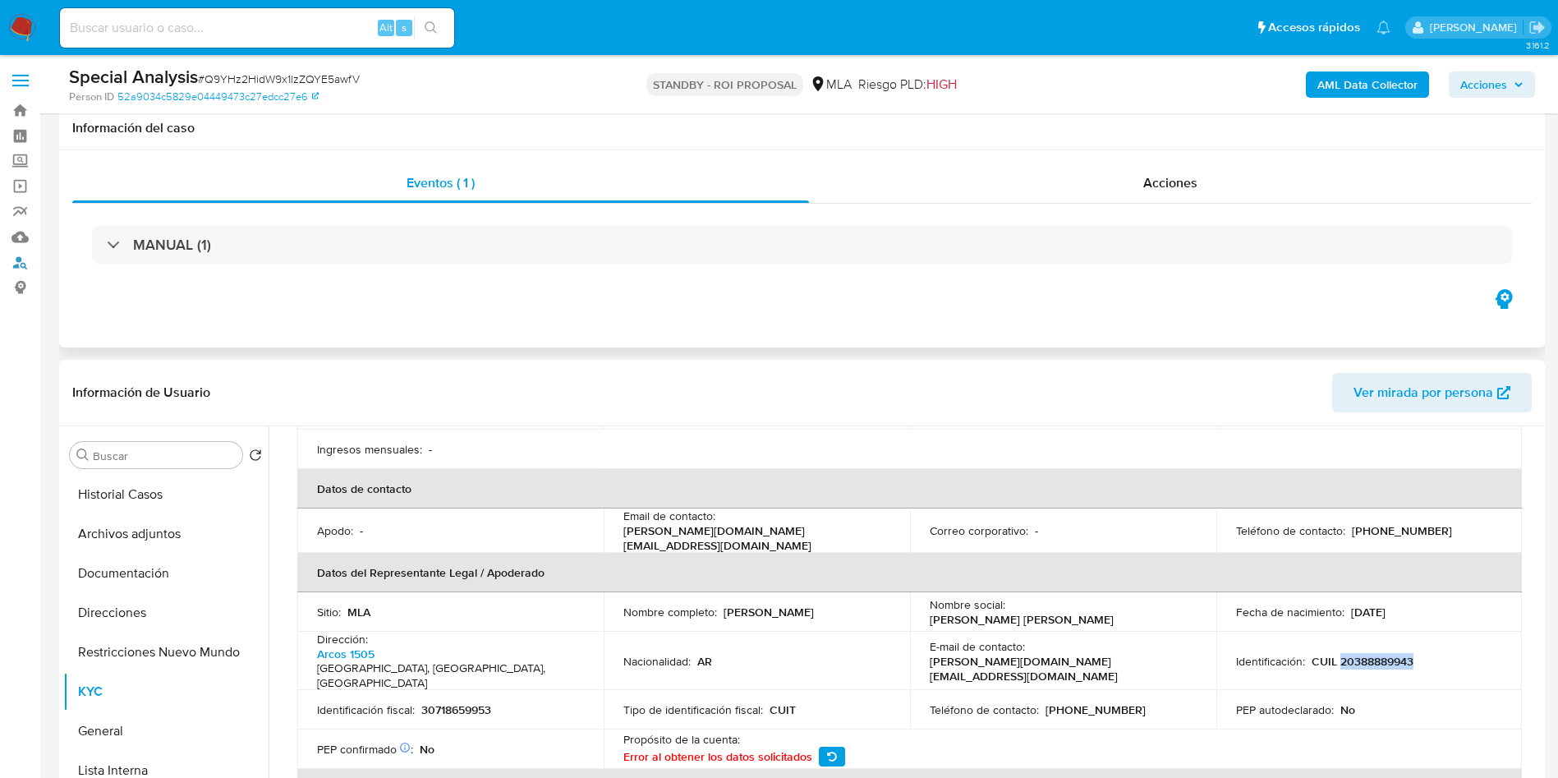
scroll to position [246, 0]
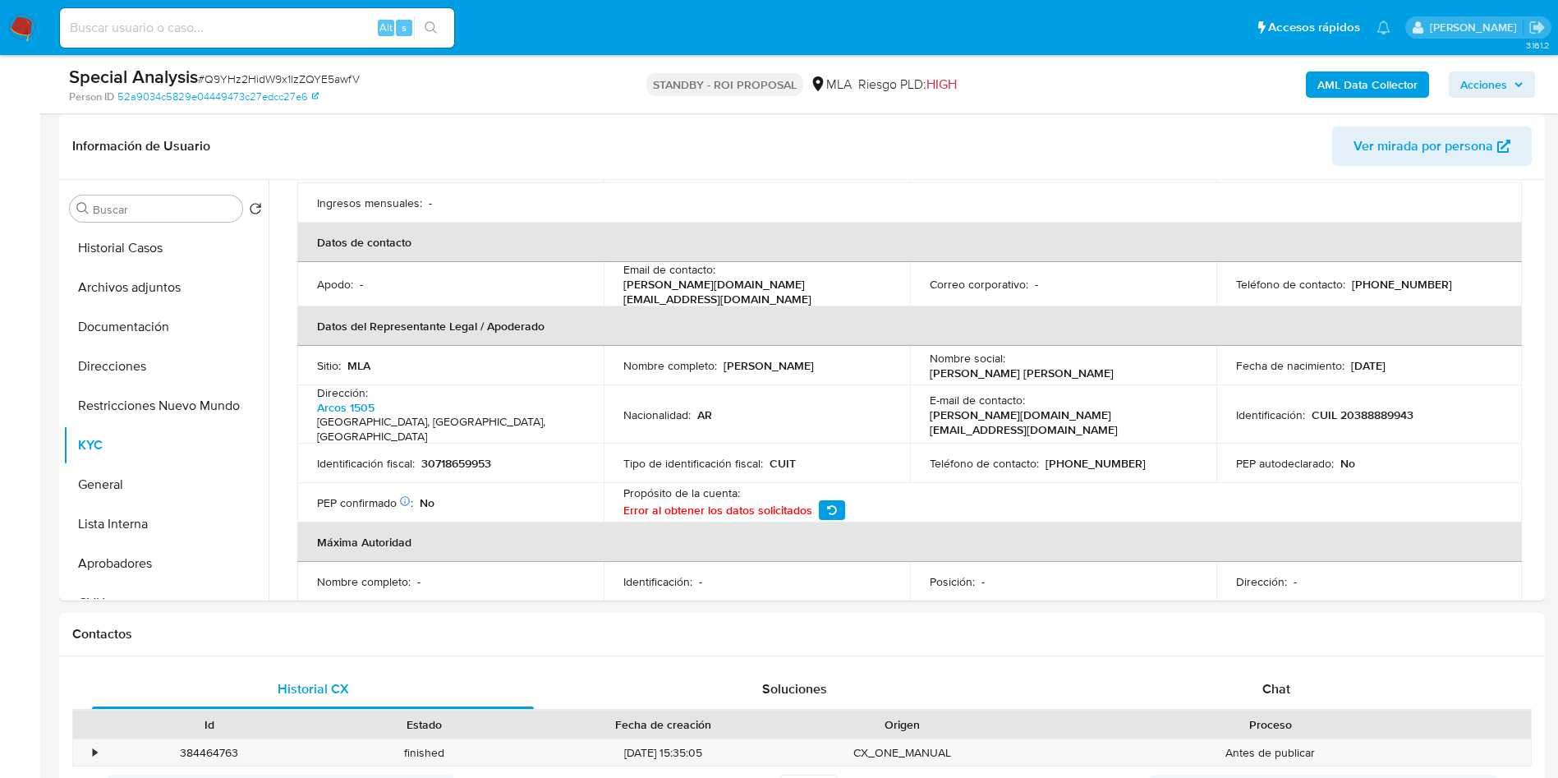
click at [241, 26] on input at bounding box center [257, 27] width 394 height 21
paste input "wX098yC3hUa7IIxmk9PmxIny"
type input "wX098yC3hUa7IIxmk9PmxIny"
click at [429, 26] on icon "search-icon" at bounding box center [431, 27] width 13 height 13
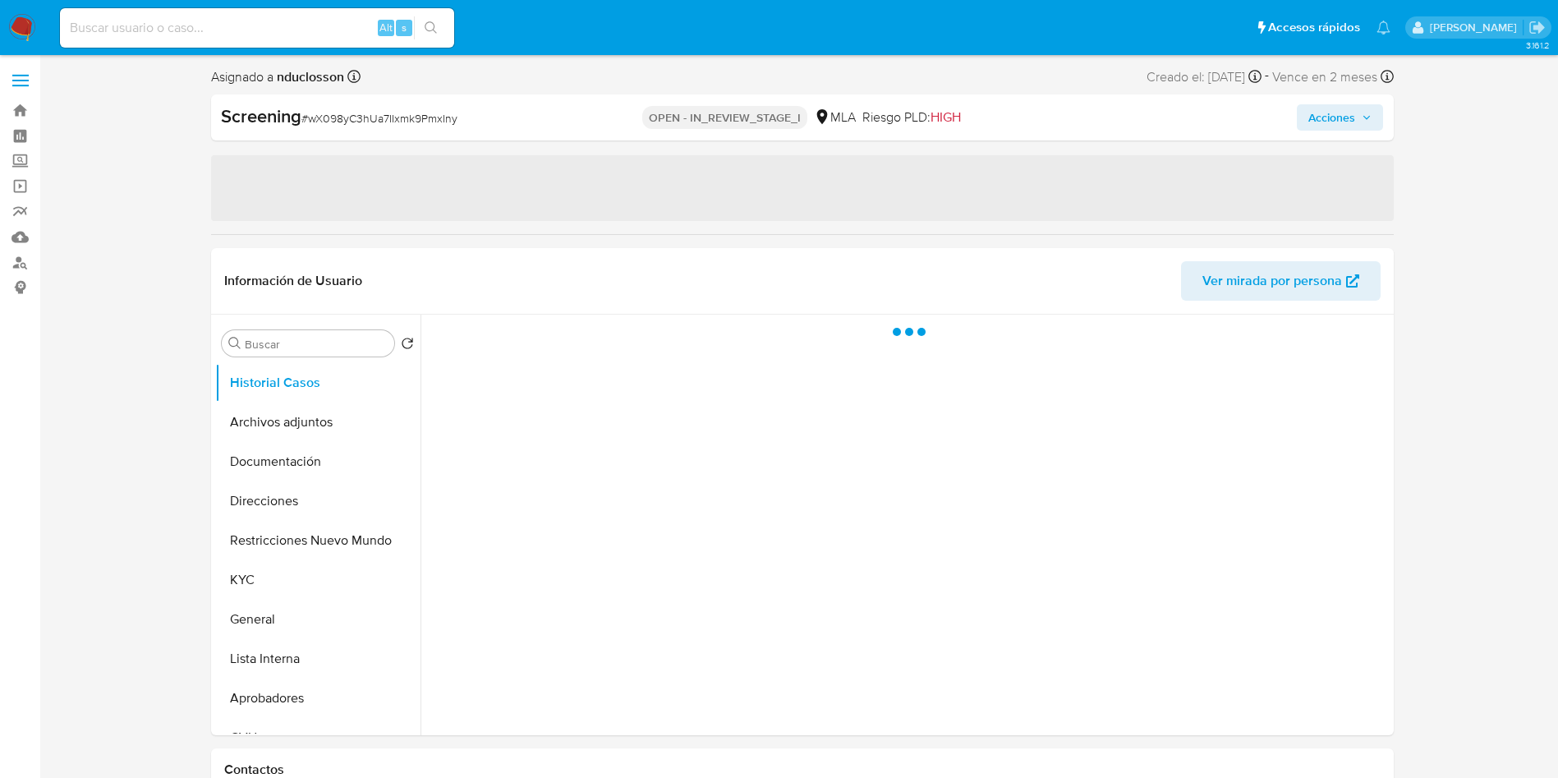
select select "10"
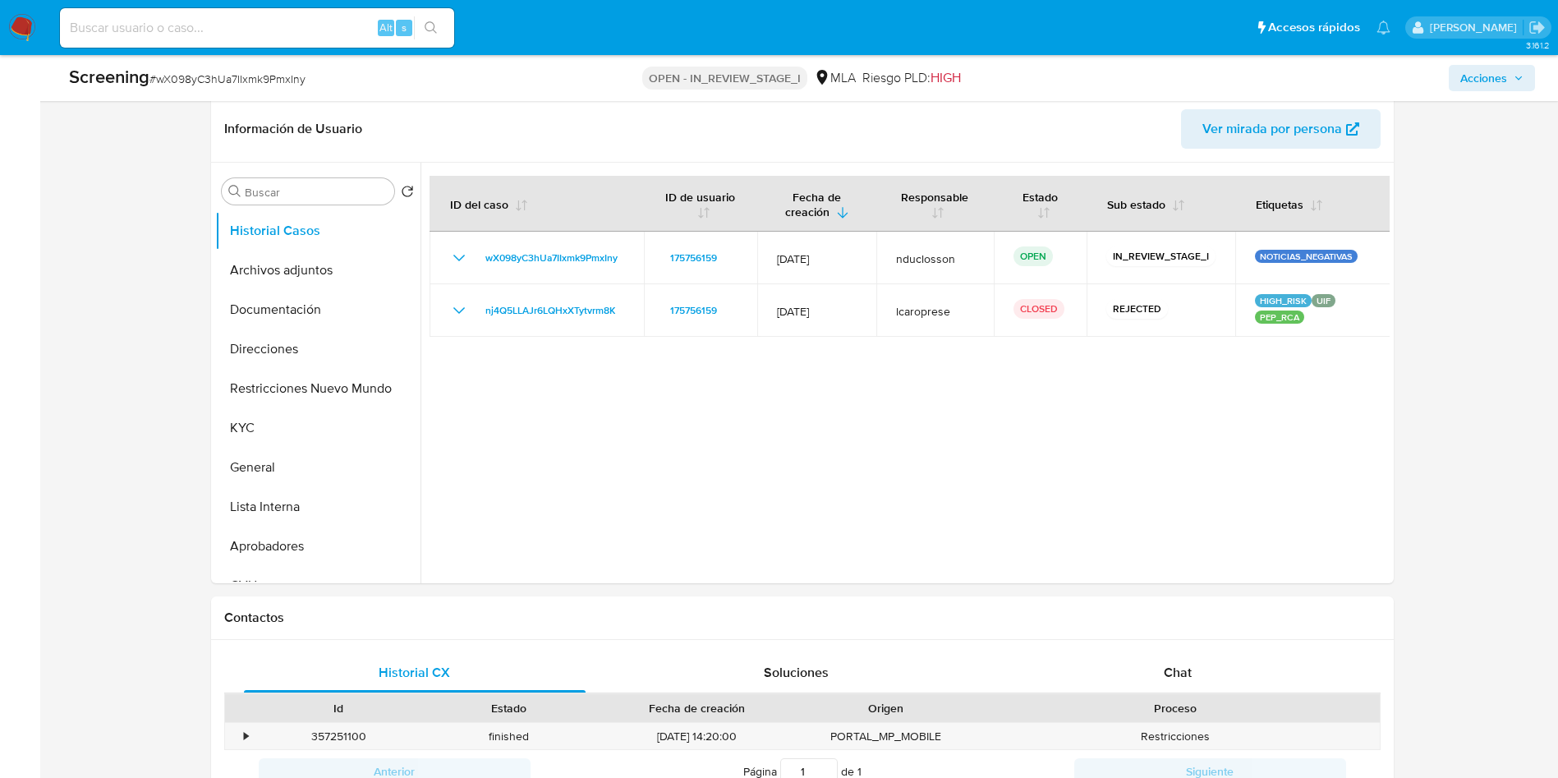
scroll to position [370, 0]
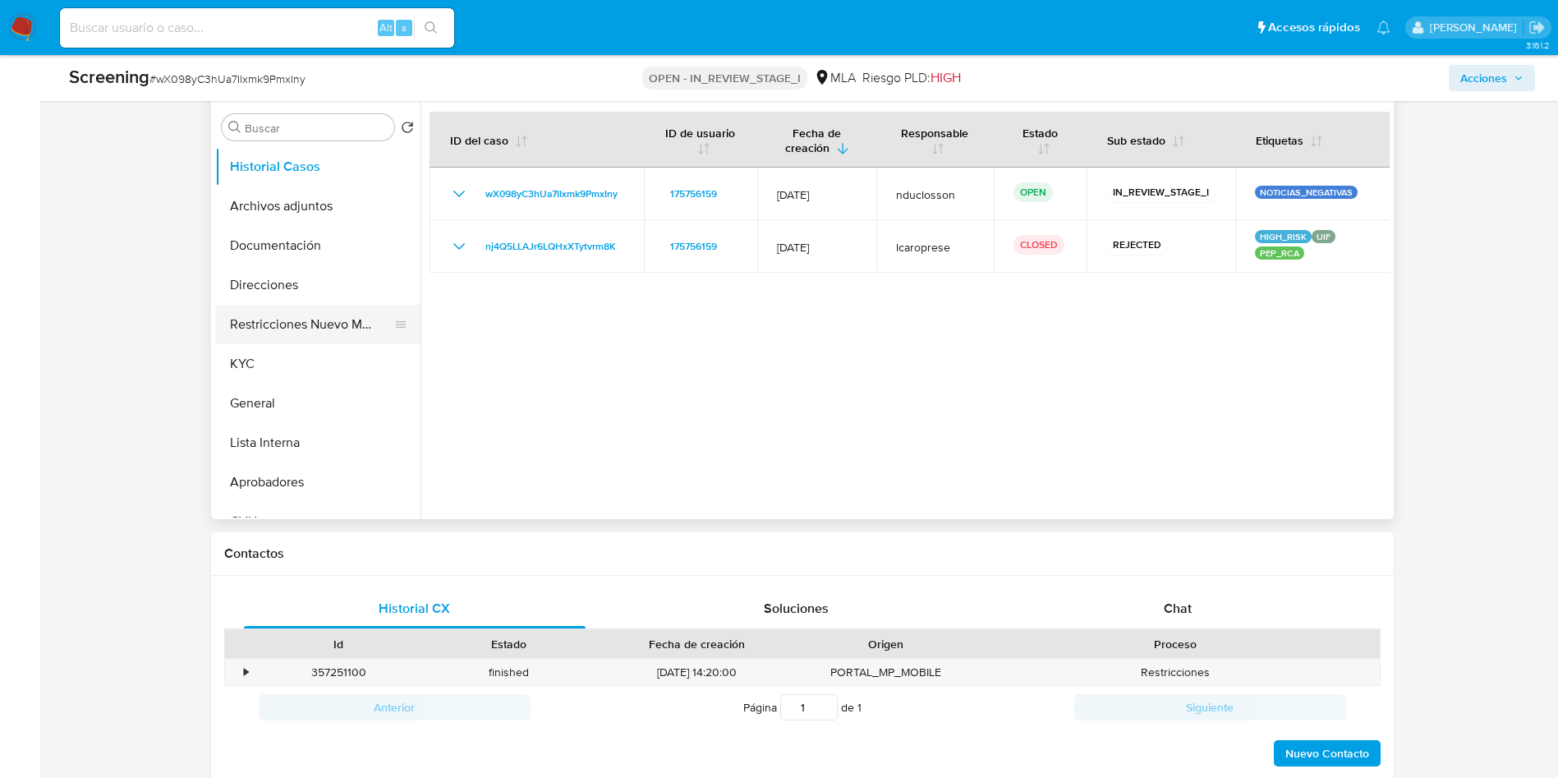
click at [277, 327] on button "Restricciones Nuevo Mundo" at bounding box center [311, 324] width 192 height 39
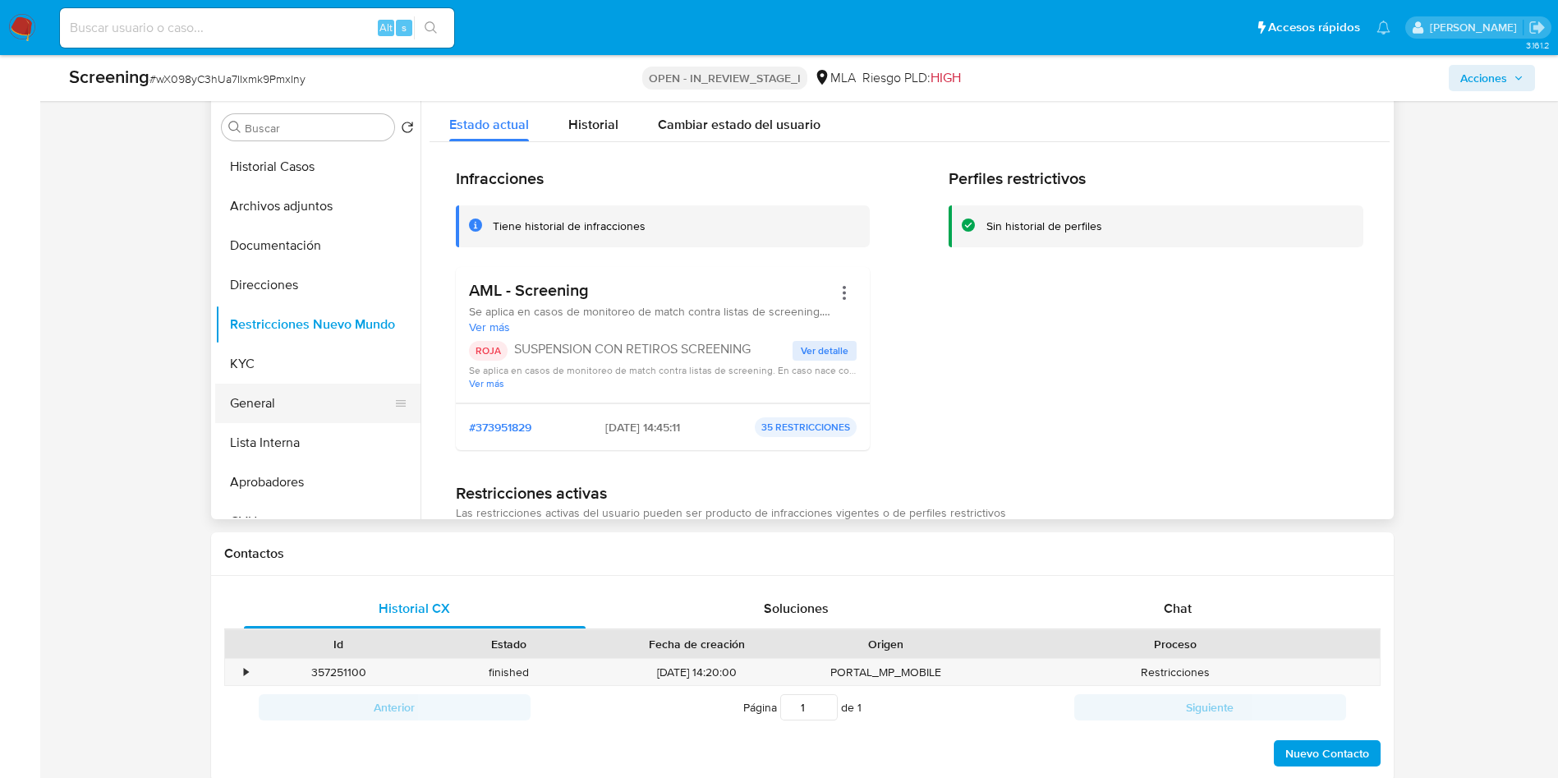
click at [277, 396] on button "General" at bounding box center [311, 403] width 192 height 39
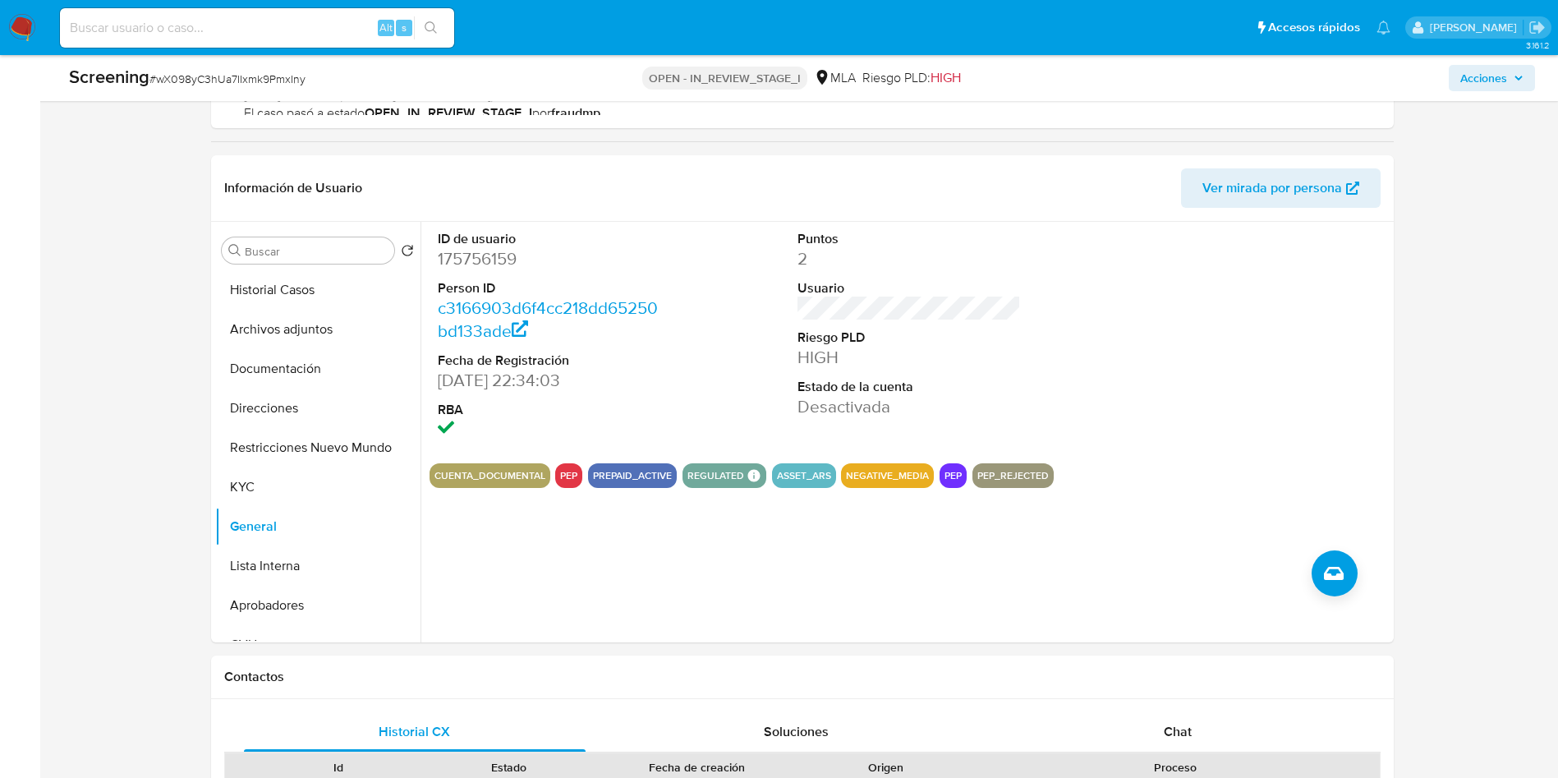
scroll to position [0, 0]
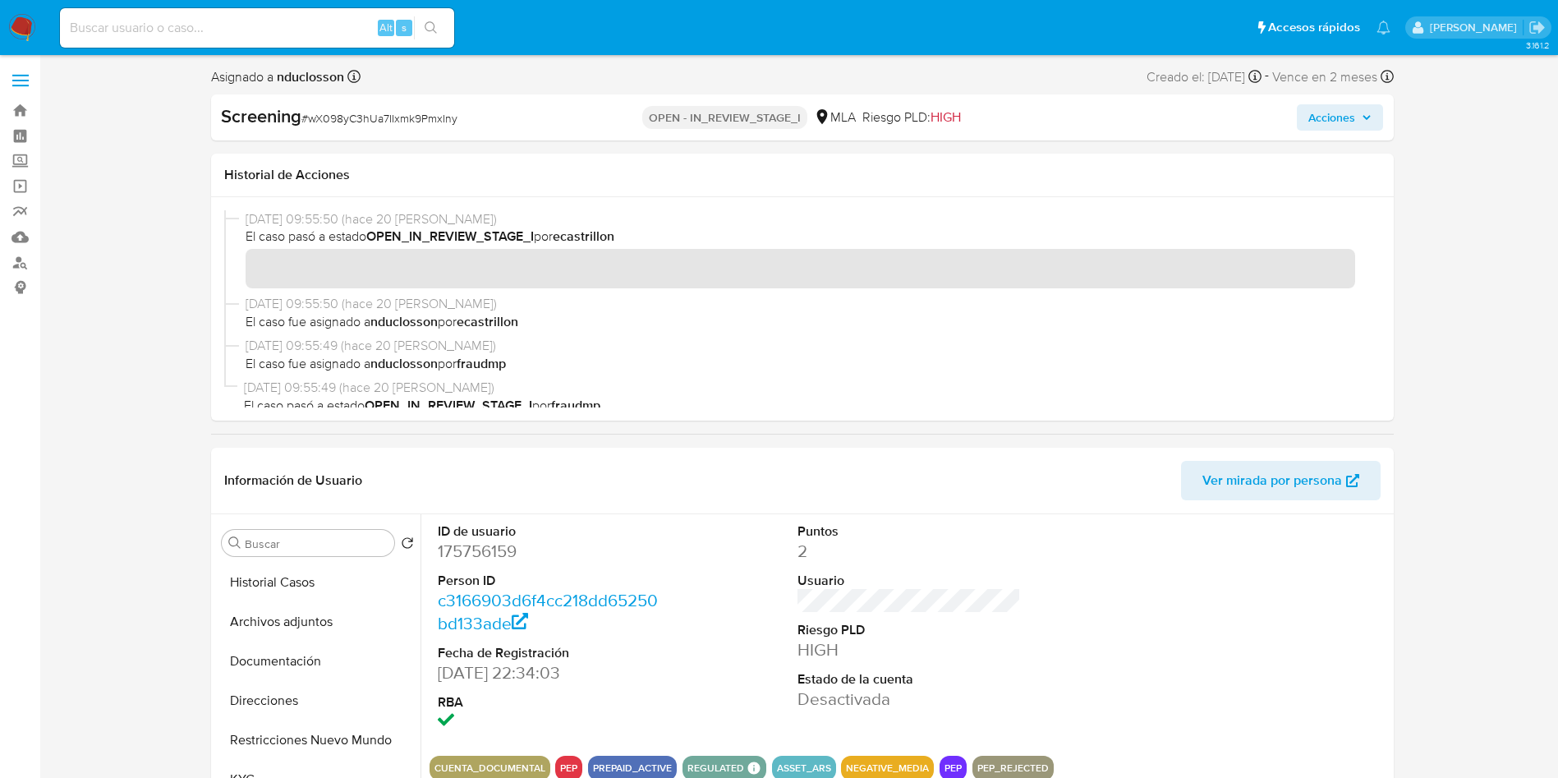
click at [1344, 125] on span "Acciones" at bounding box center [1331, 117] width 47 height 26
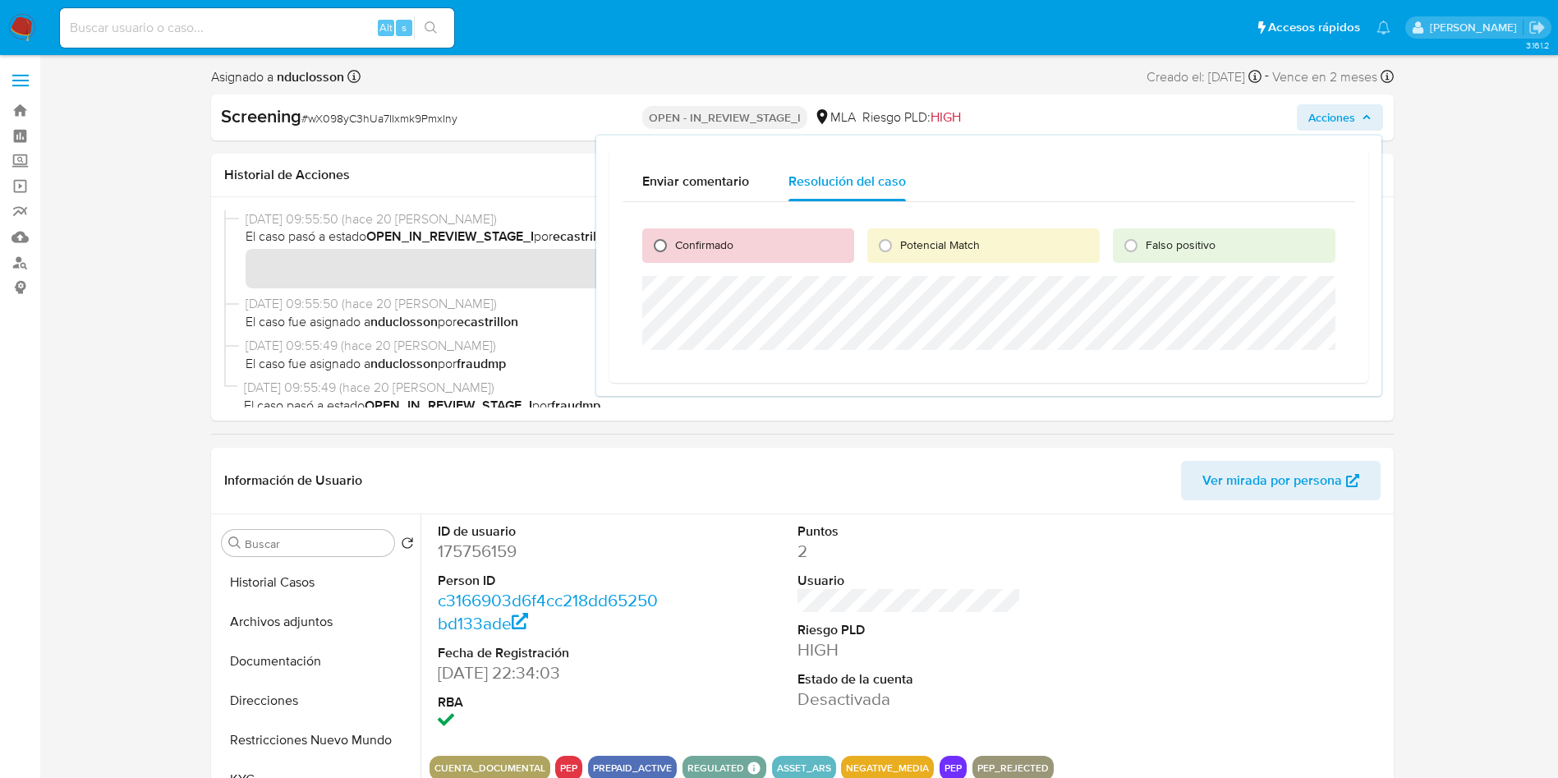
click at [651, 234] on input "Confirmado" at bounding box center [660, 245] width 26 height 26
radio input "true"
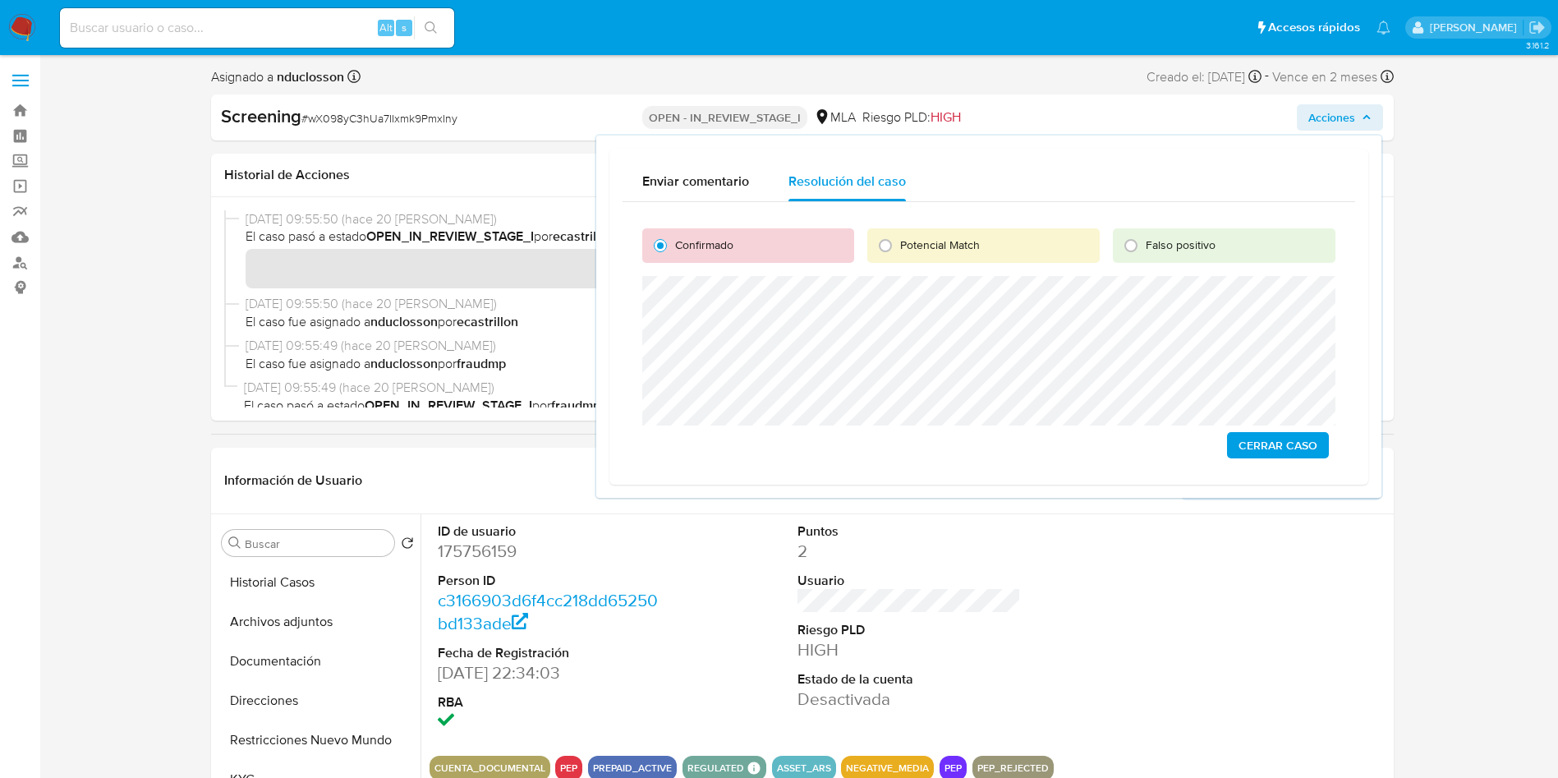
click at [1266, 437] on span "Cerrar Caso" at bounding box center [1277, 445] width 79 height 23
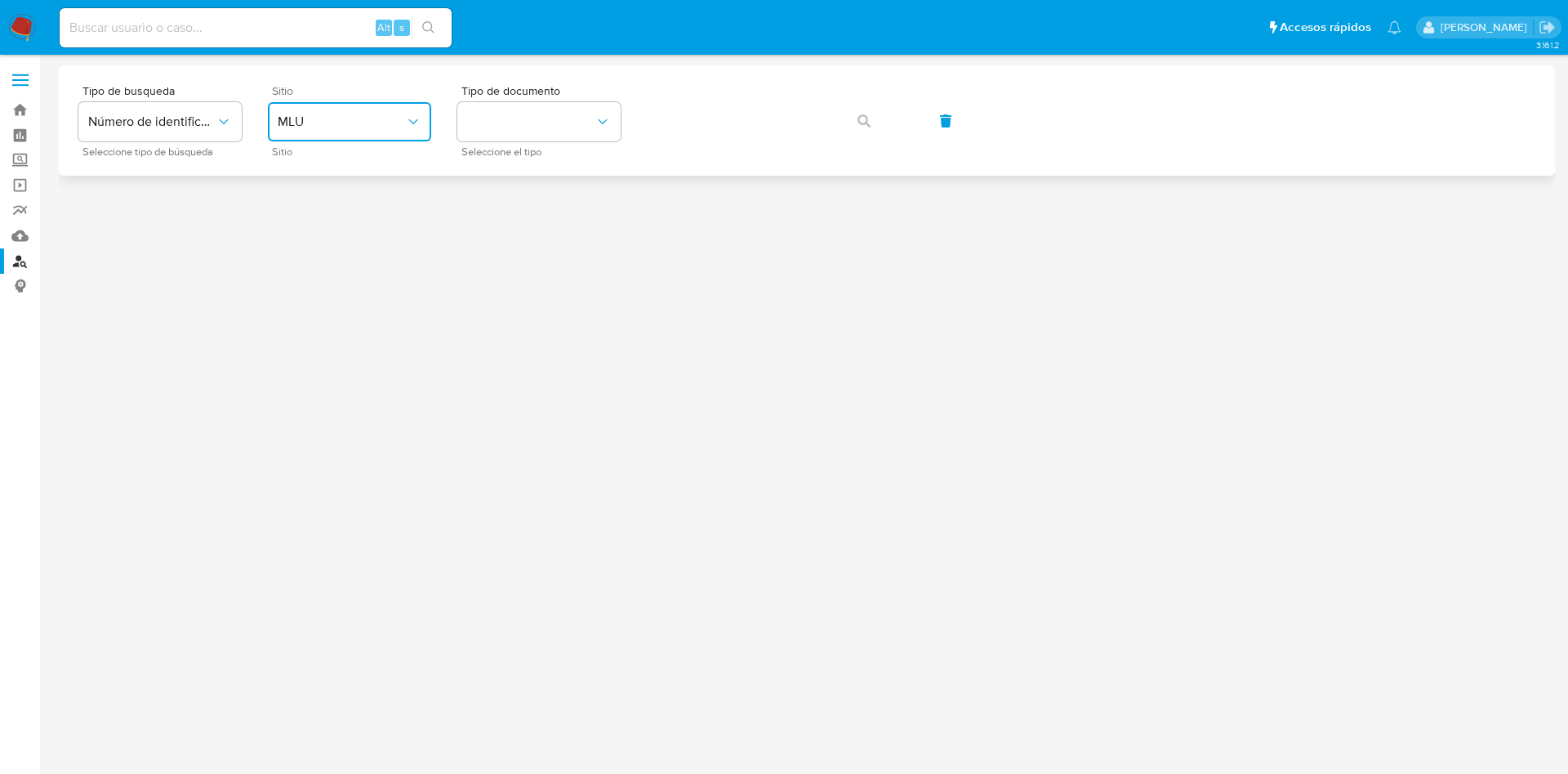
click at [368, 106] on button "MLU" at bounding box center [349, 121] width 163 height 39
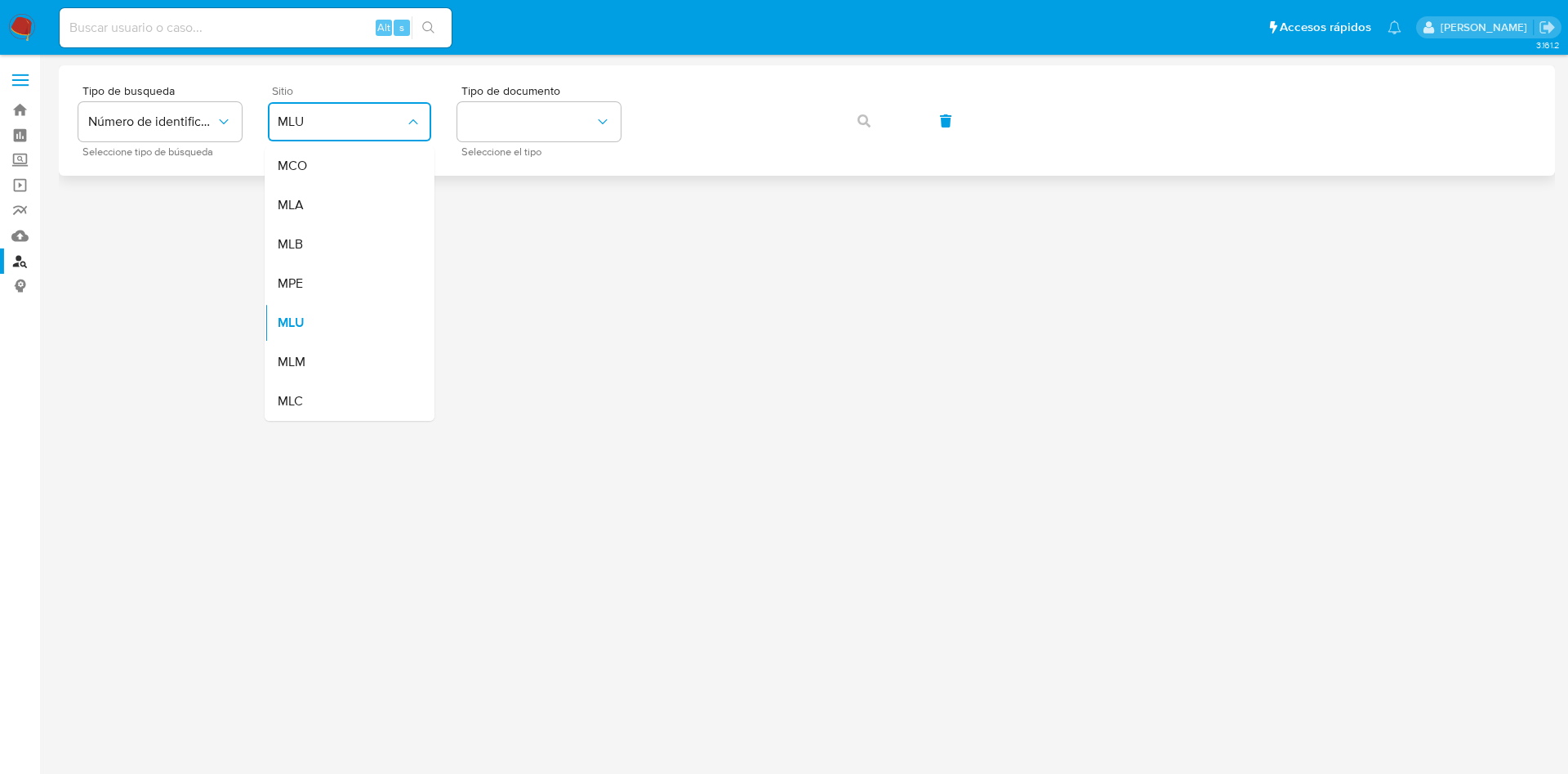
click at [335, 193] on div "MLA" at bounding box center [344, 204] width 134 height 39
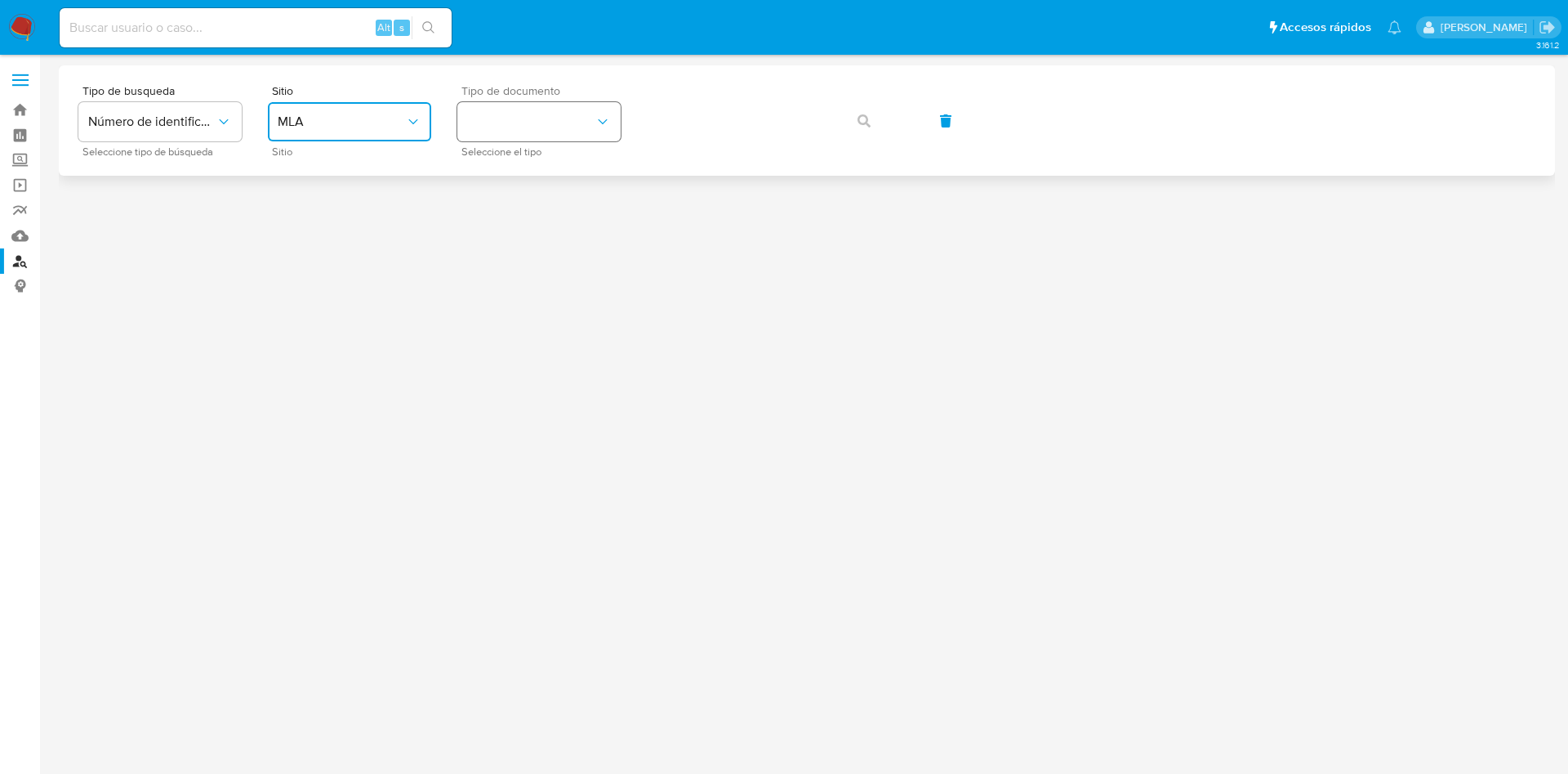
click at [502, 127] on button "identificationType" at bounding box center [539, 121] width 163 height 39
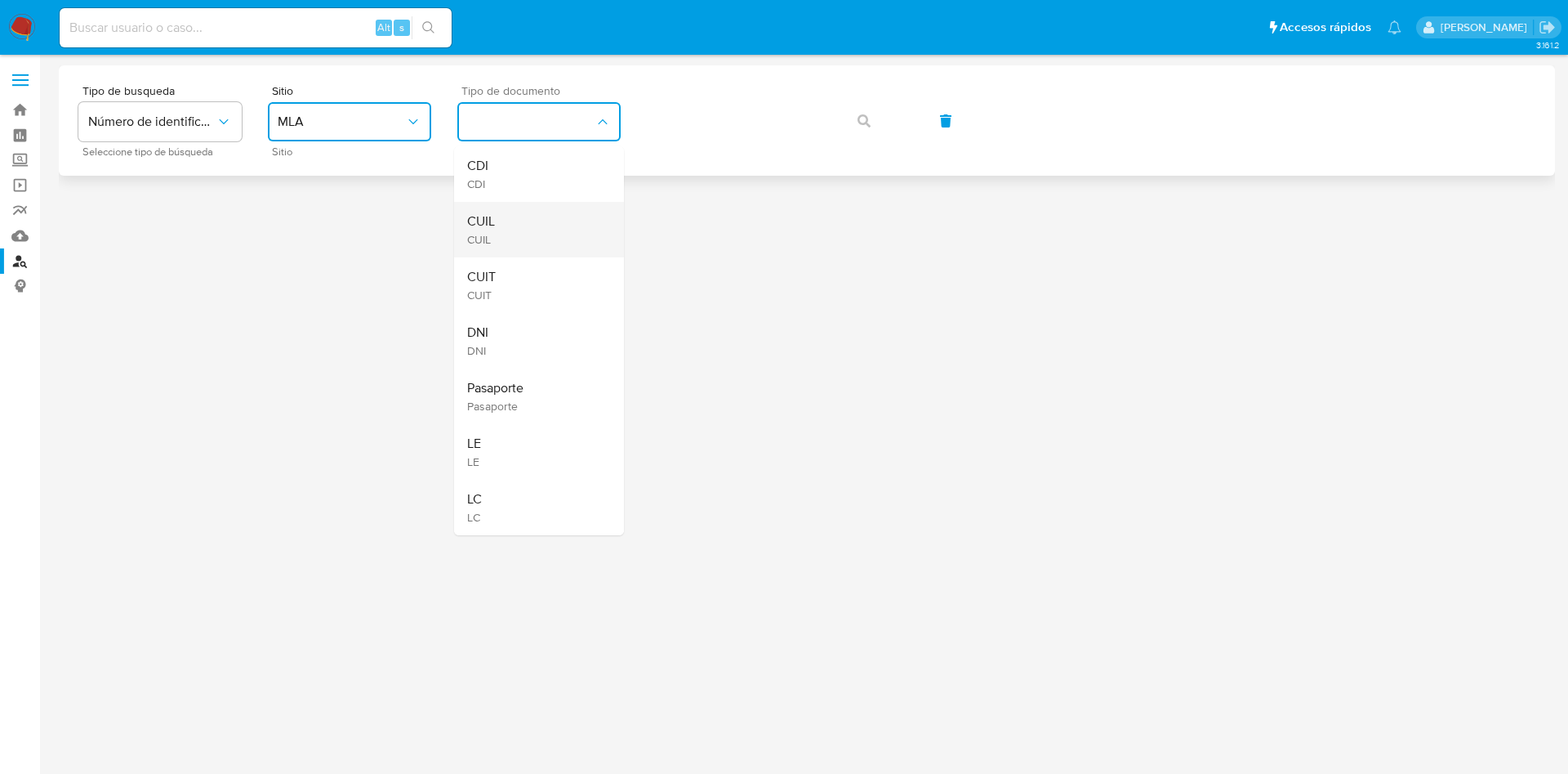
click at [545, 244] on div "CUIL CUIL" at bounding box center [534, 230] width 134 height 56
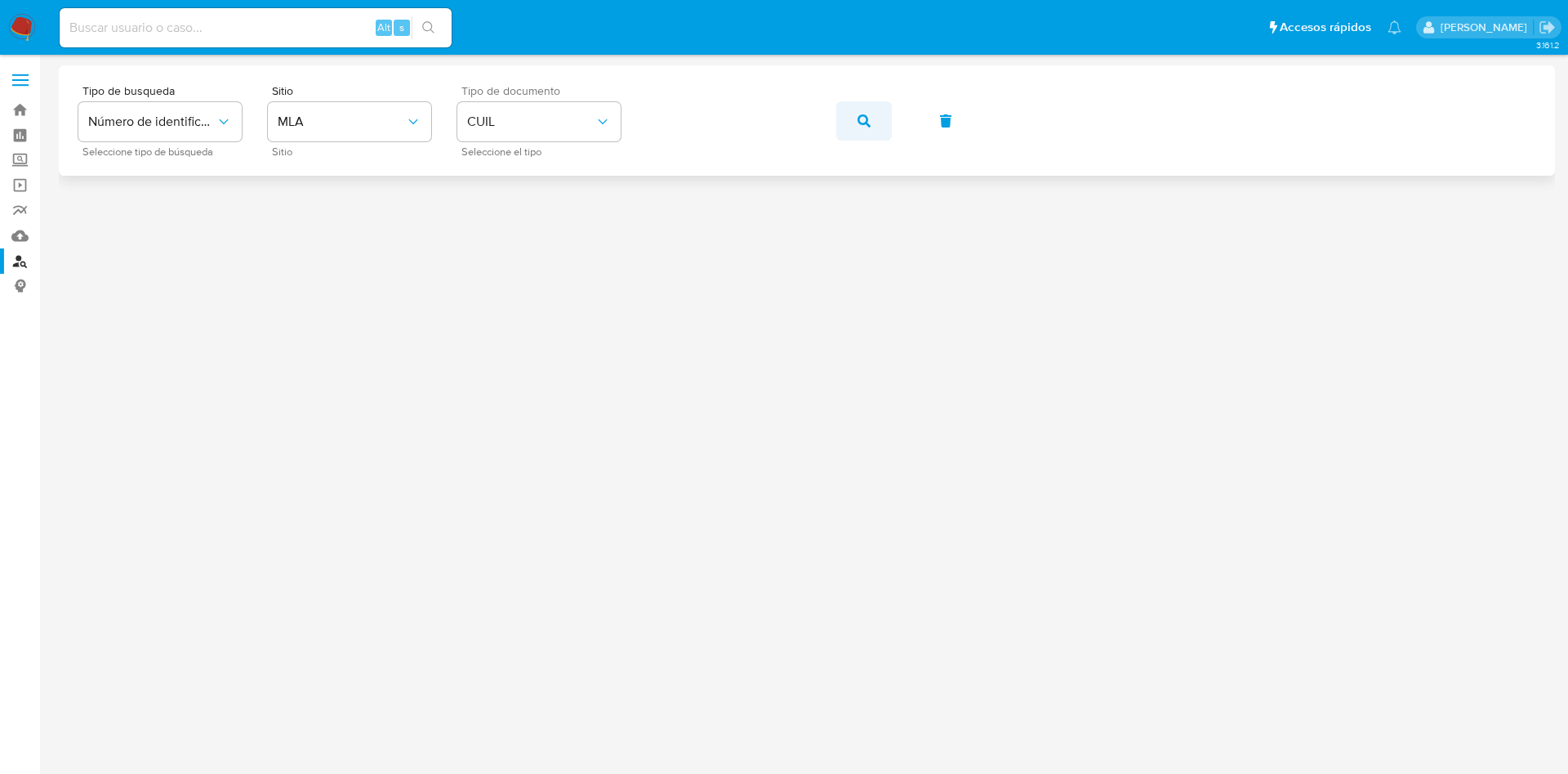
click at [866, 125] on icon "button" at bounding box center [863, 120] width 13 height 13
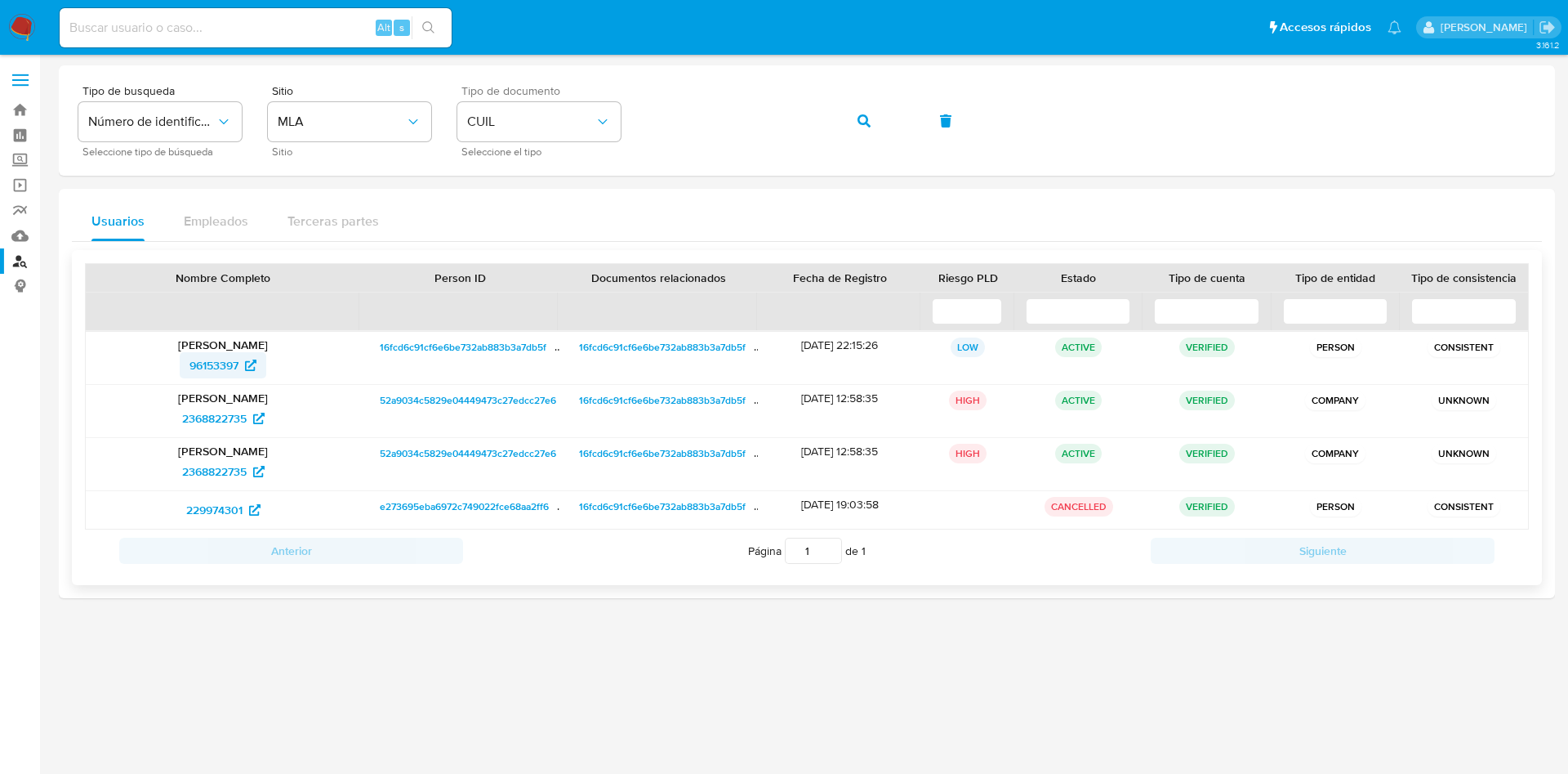
click at [223, 352] on span "96153397" at bounding box center [214, 365] width 49 height 26
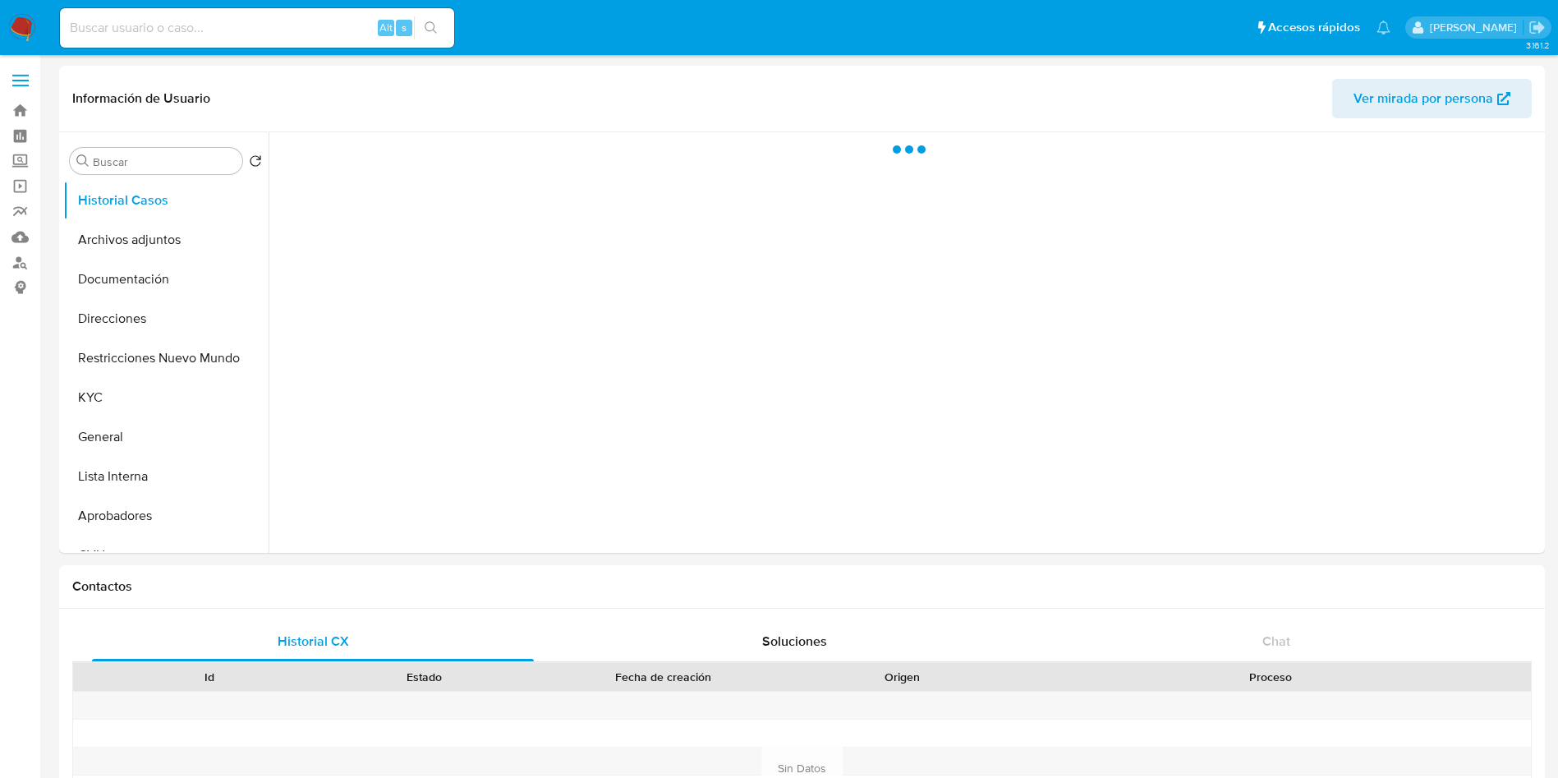
select select "10"
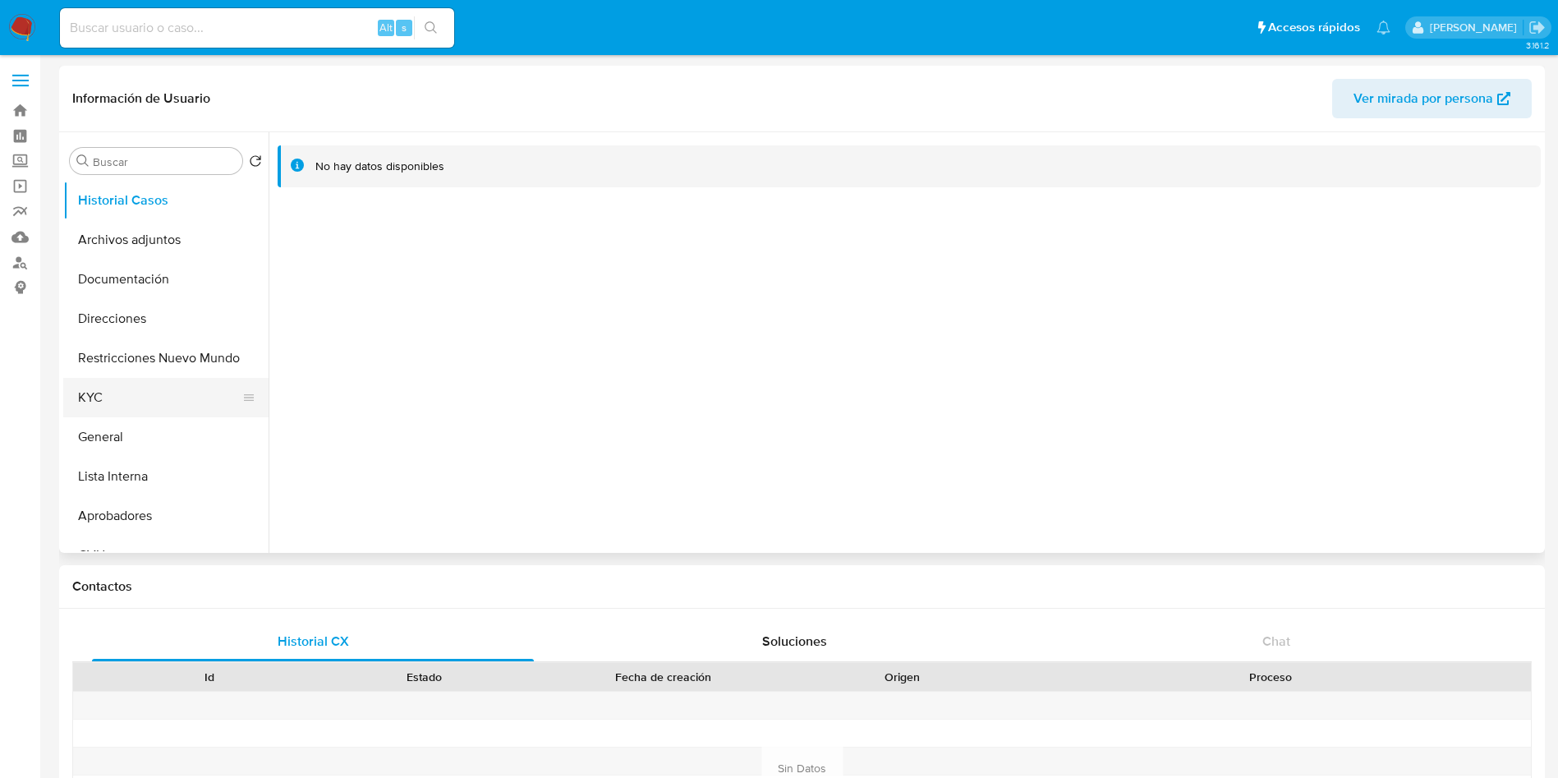
click at [152, 384] on button "KYC" at bounding box center [159, 397] width 192 height 39
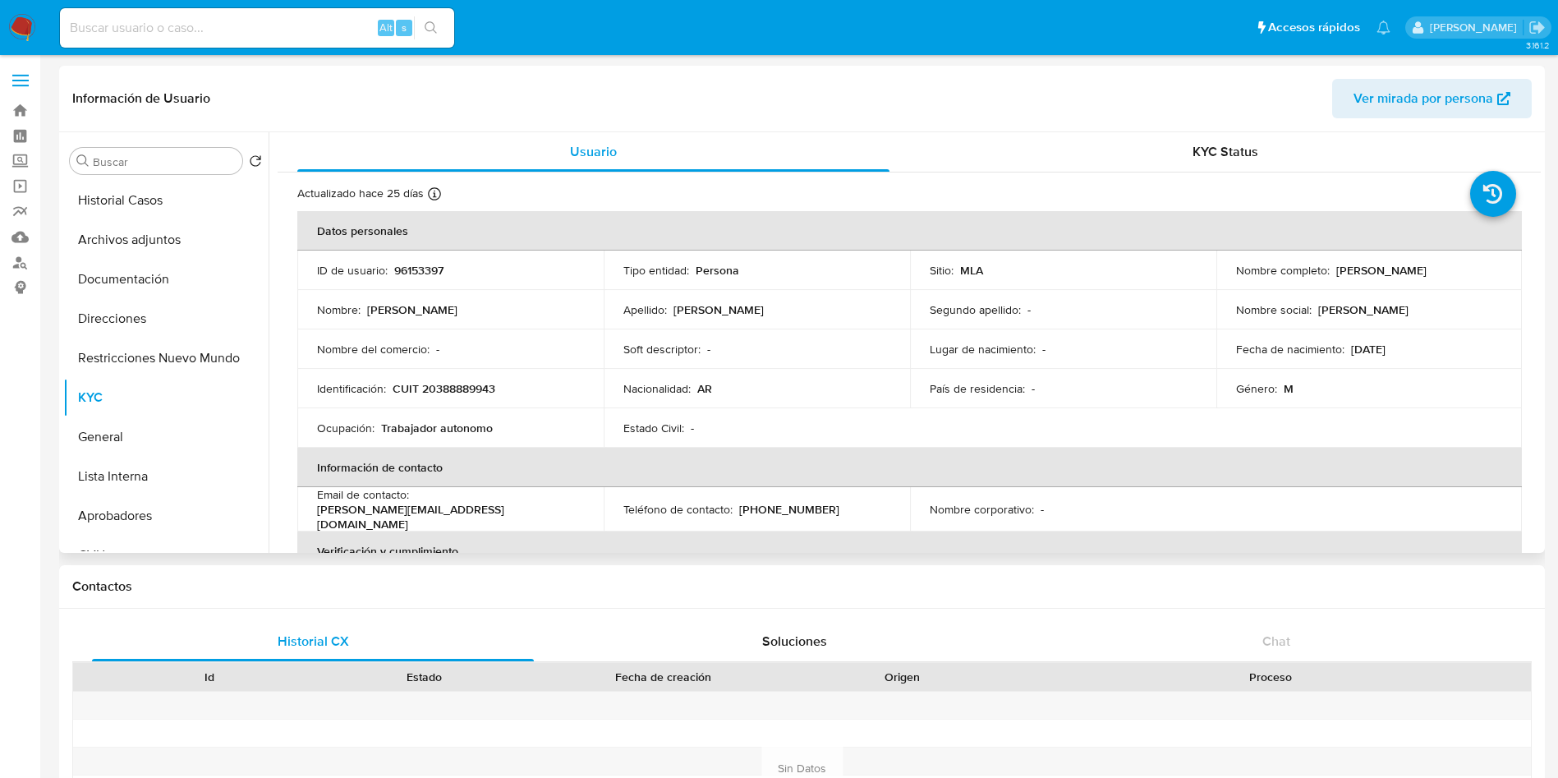
click at [688, 315] on p "[PERSON_NAME]" at bounding box center [718, 309] width 90 height 15
click at [688, 315] on p "Campoy" at bounding box center [718, 309] width 90 height 15
copy p "Campoy"
click at [636, 306] on p "Apellido :" at bounding box center [645, 309] width 44 height 15
drag, startPoint x: 427, startPoint y: 310, endPoint x: 369, endPoint y: 310, distance: 58.3
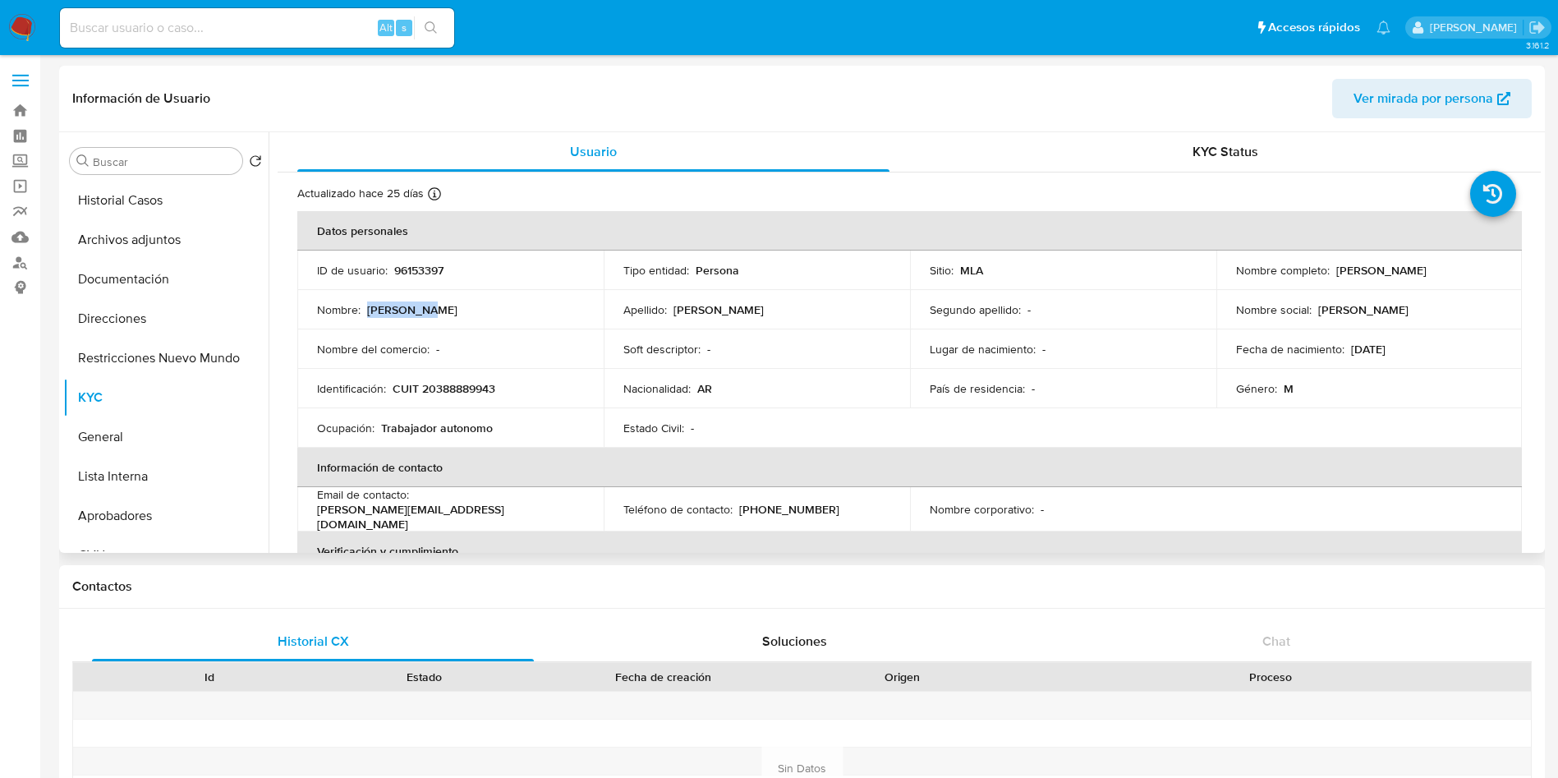
click at [369, 310] on div "Nombre : Juan Pablo" at bounding box center [450, 309] width 267 height 15
copy p "Juan Pablo"
drag, startPoint x: 1403, startPoint y: 356, endPoint x: 1344, endPoint y: 352, distance: 60.0
click at [1344, 352] on div "Fecha de nacimiento : 07/02/1995" at bounding box center [1369, 349] width 267 height 15
copy p "07/02/1995"
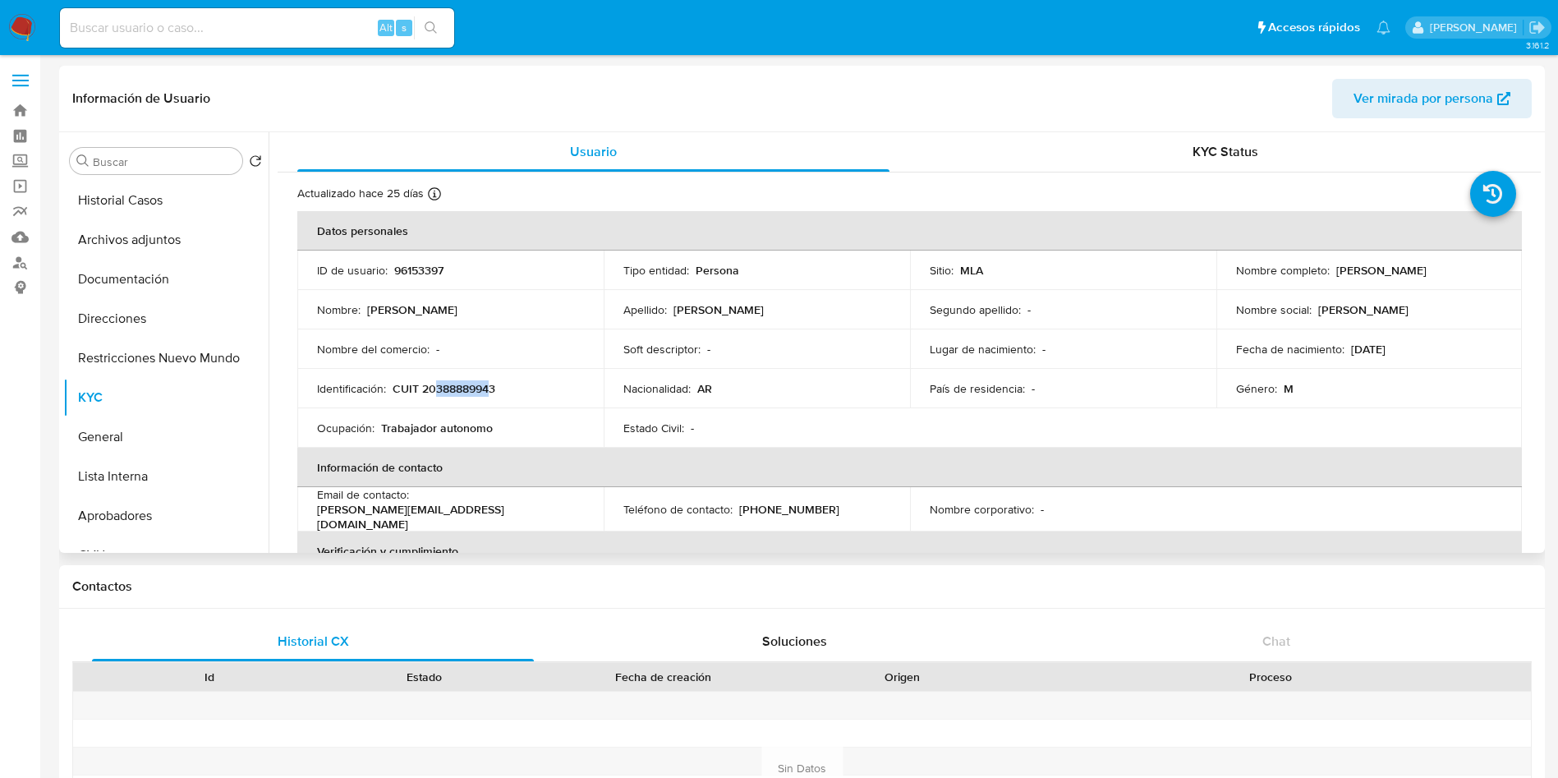
drag, startPoint x: 435, startPoint y: 387, endPoint x: 490, endPoint y: 382, distance: 55.2
click at [490, 382] on p "CUIT 20388889943" at bounding box center [444, 388] width 103 height 15
copy p "38888994"
click at [459, 392] on p "CUIT 20388889943" at bounding box center [444, 388] width 103 height 15
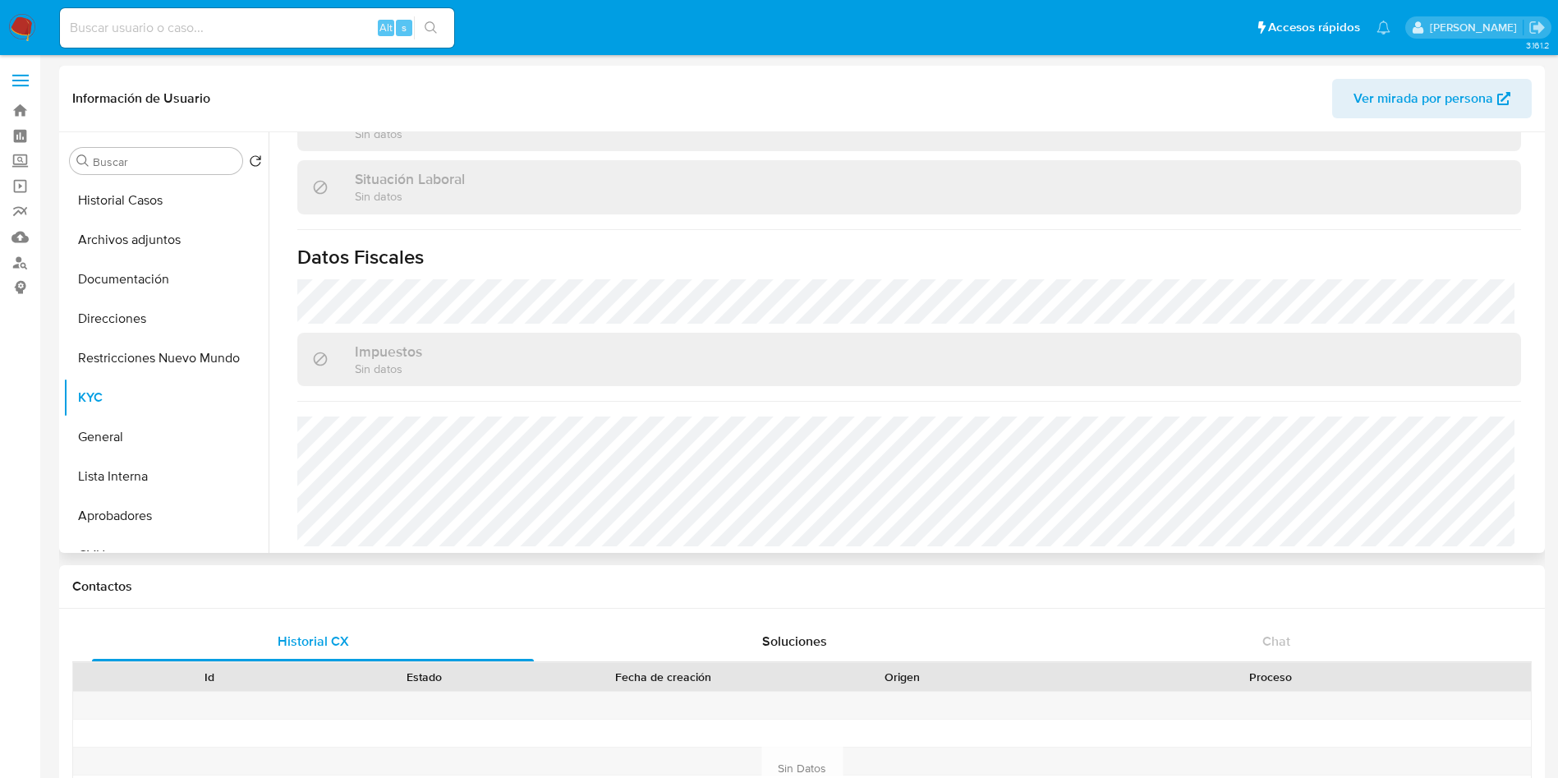
scroll to position [834, 0]
click at [130, 320] on button "Direcciones" at bounding box center [159, 318] width 192 height 39
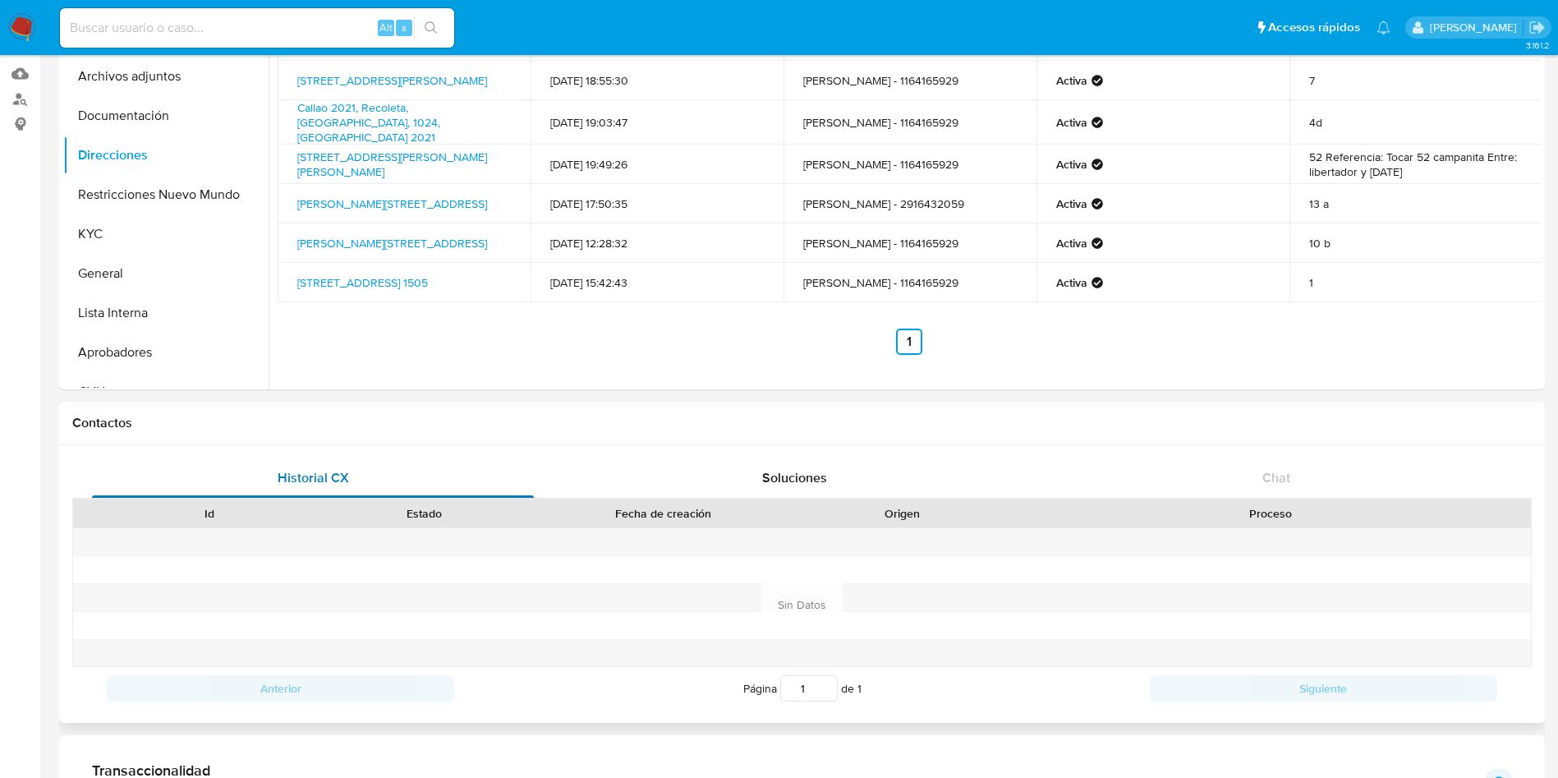
scroll to position [123, 0]
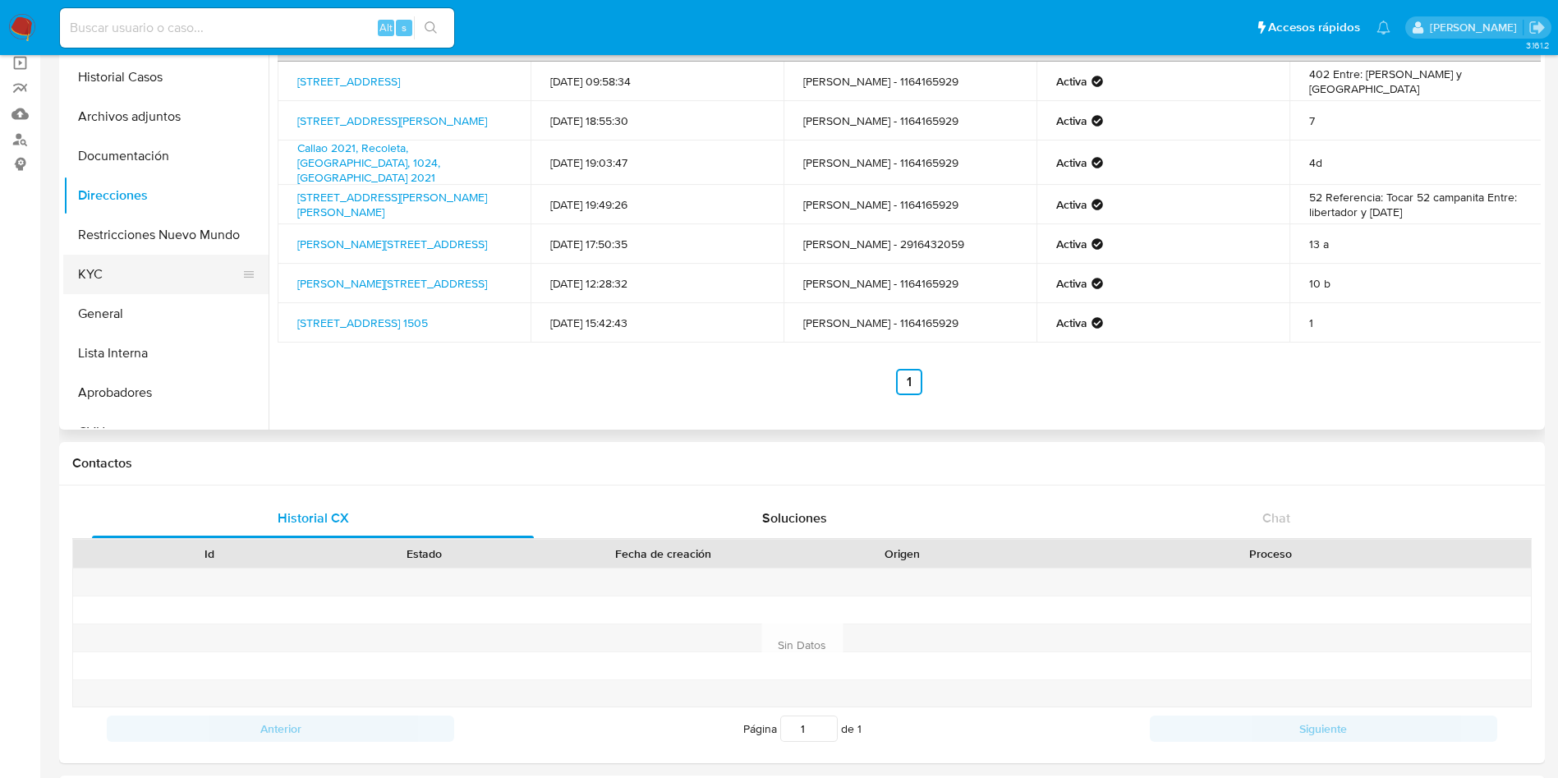
click at [85, 278] on button "KYC" at bounding box center [159, 274] width 192 height 39
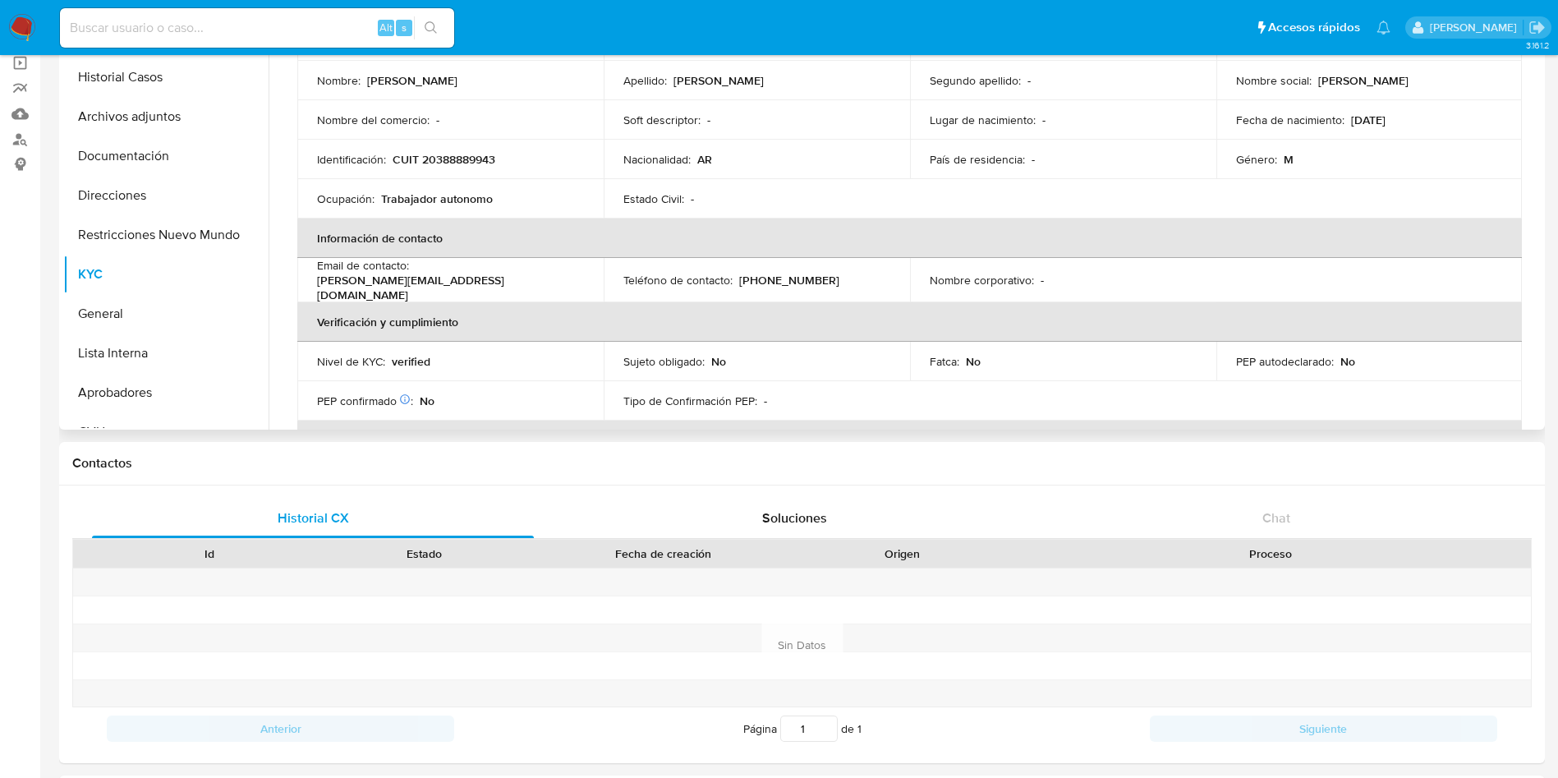
scroll to position [246, 0]
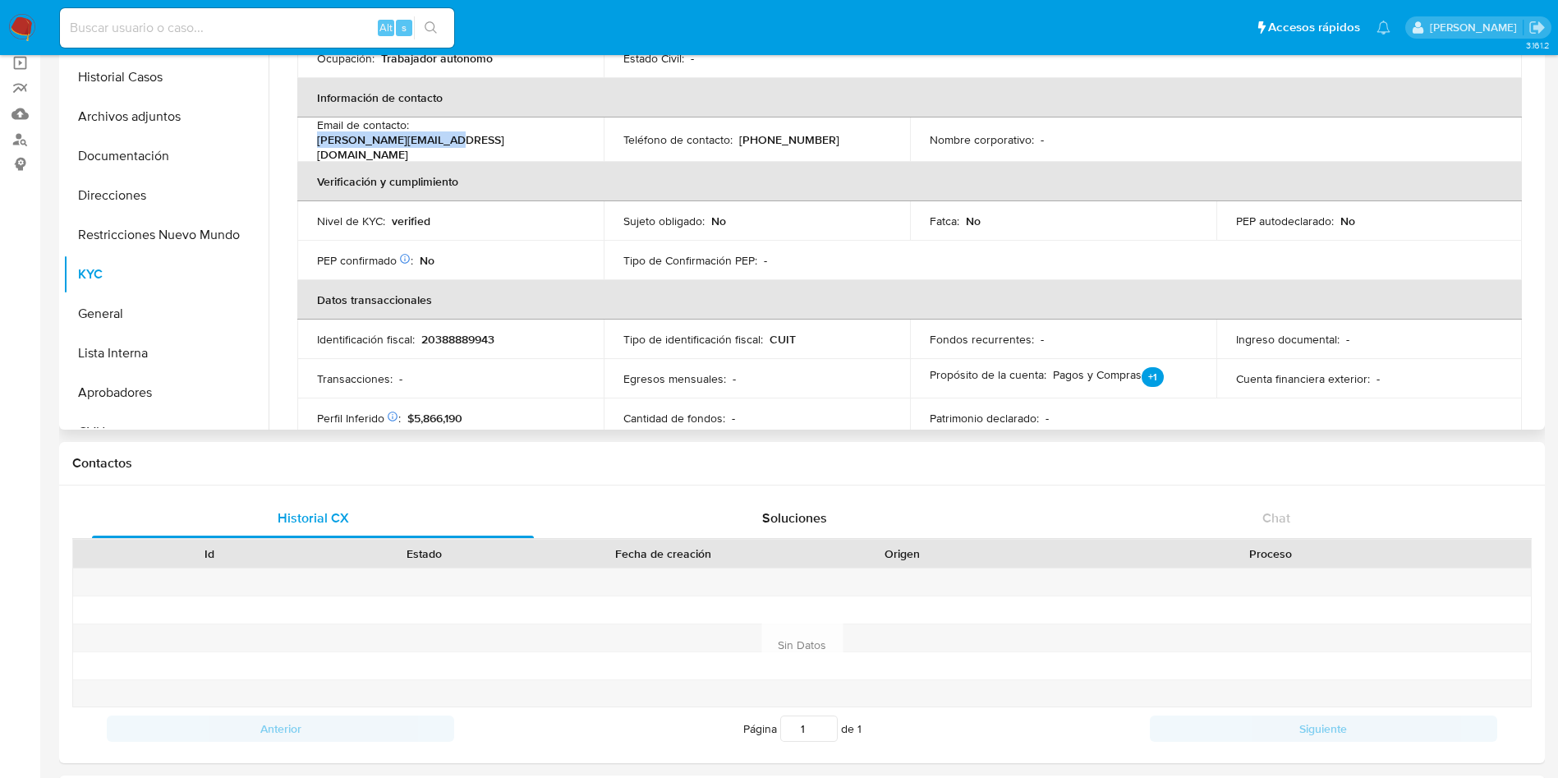
drag, startPoint x: 561, startPoint y: 136, endPoint x: 416, endPoint y: 143, distance: 145.5
click at [416, 143] on div "Email de contacto : juan.campoyc@gmail.com" at bounding box center [450, 139] width 267 height 44
copy p "juan.campoyc@gmail.com"
click at [742, 135] on p "(11) 64165929" at bounding box center [789, 139] width 100 height 15
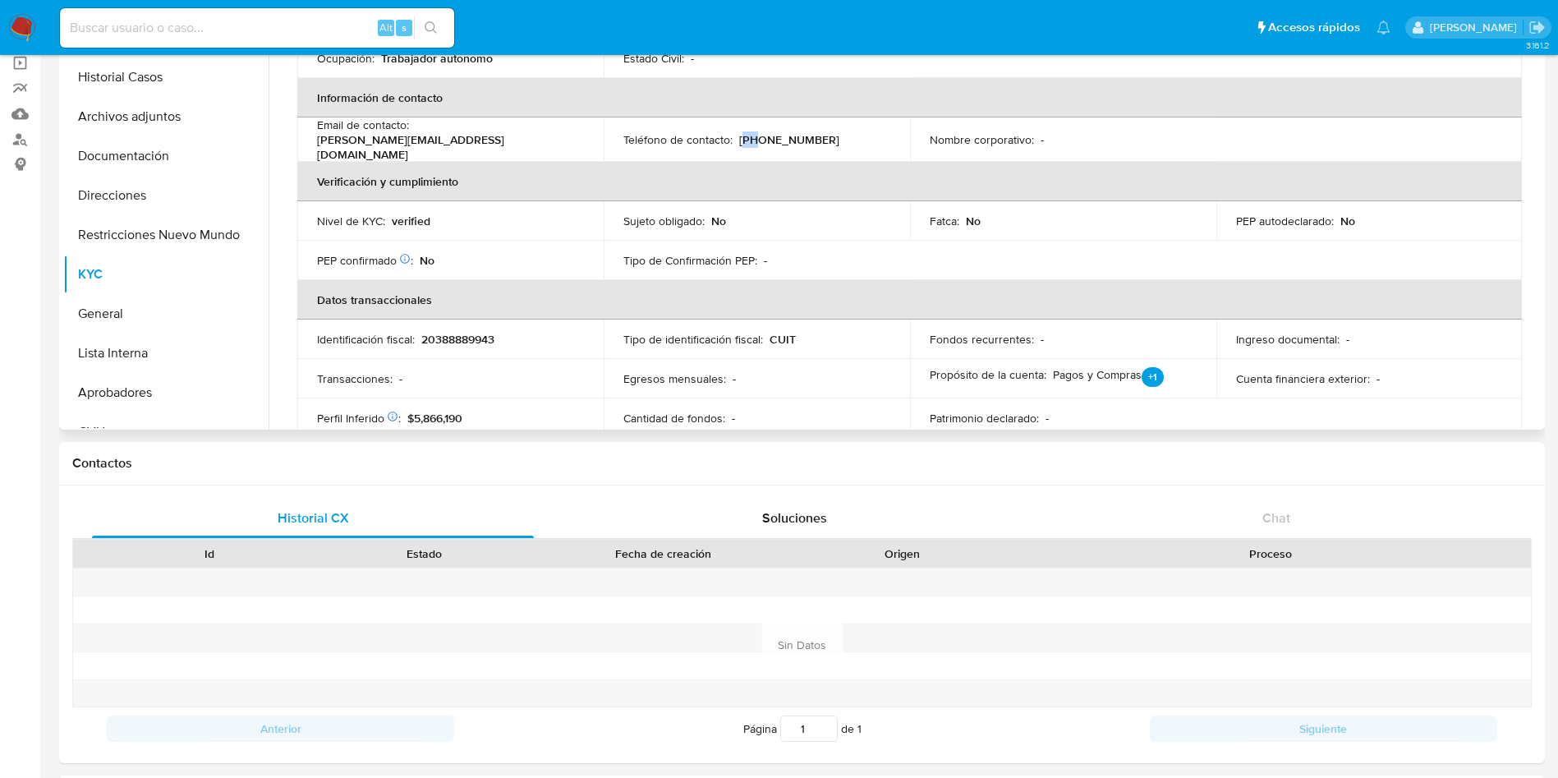
copy p "11"
click at [765, 140] on p "(11) 64165929" at bounding box center [789, 139] width 100 height 15
copy p "64165929"
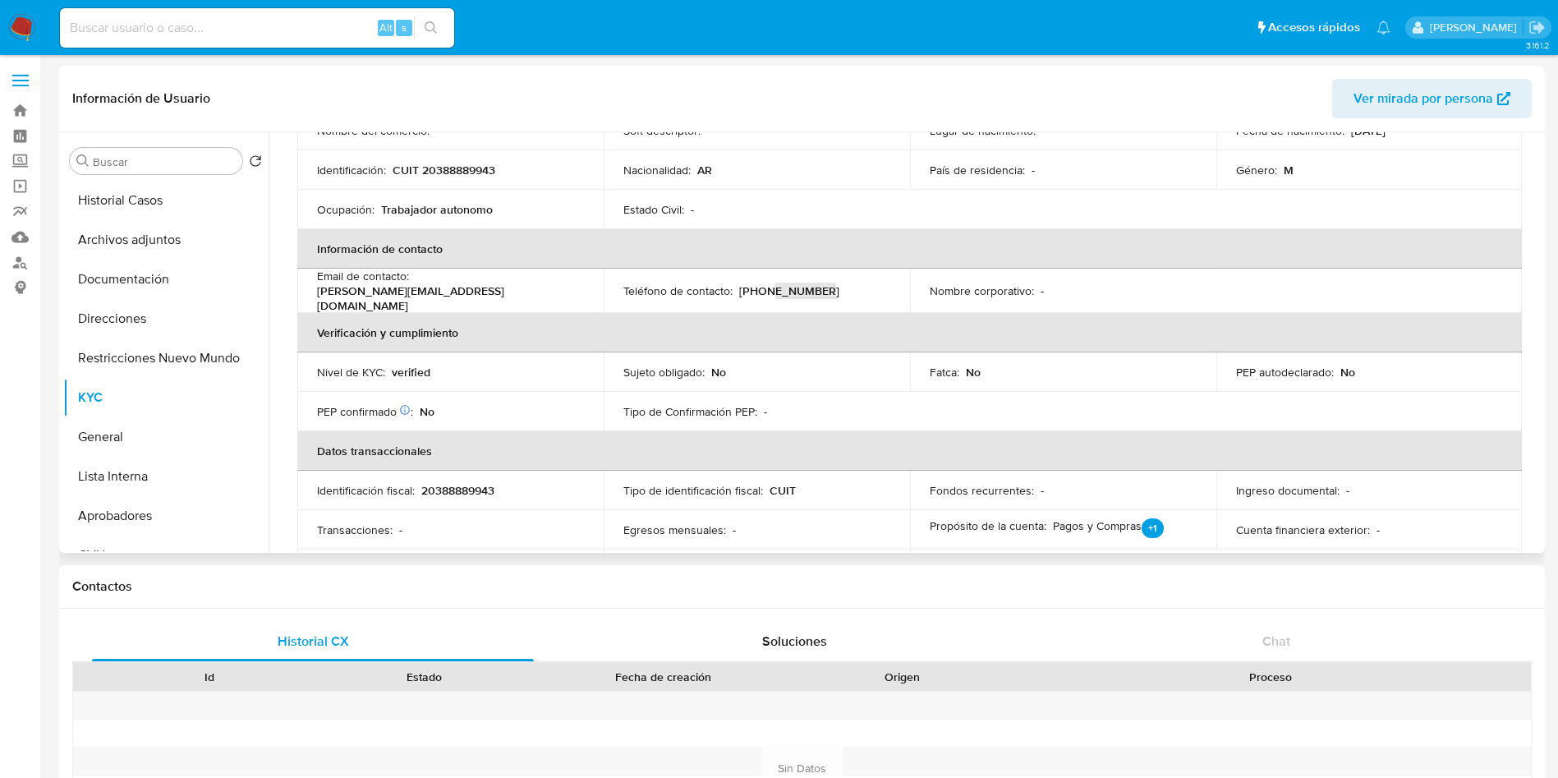
scroll to position [95, 0]
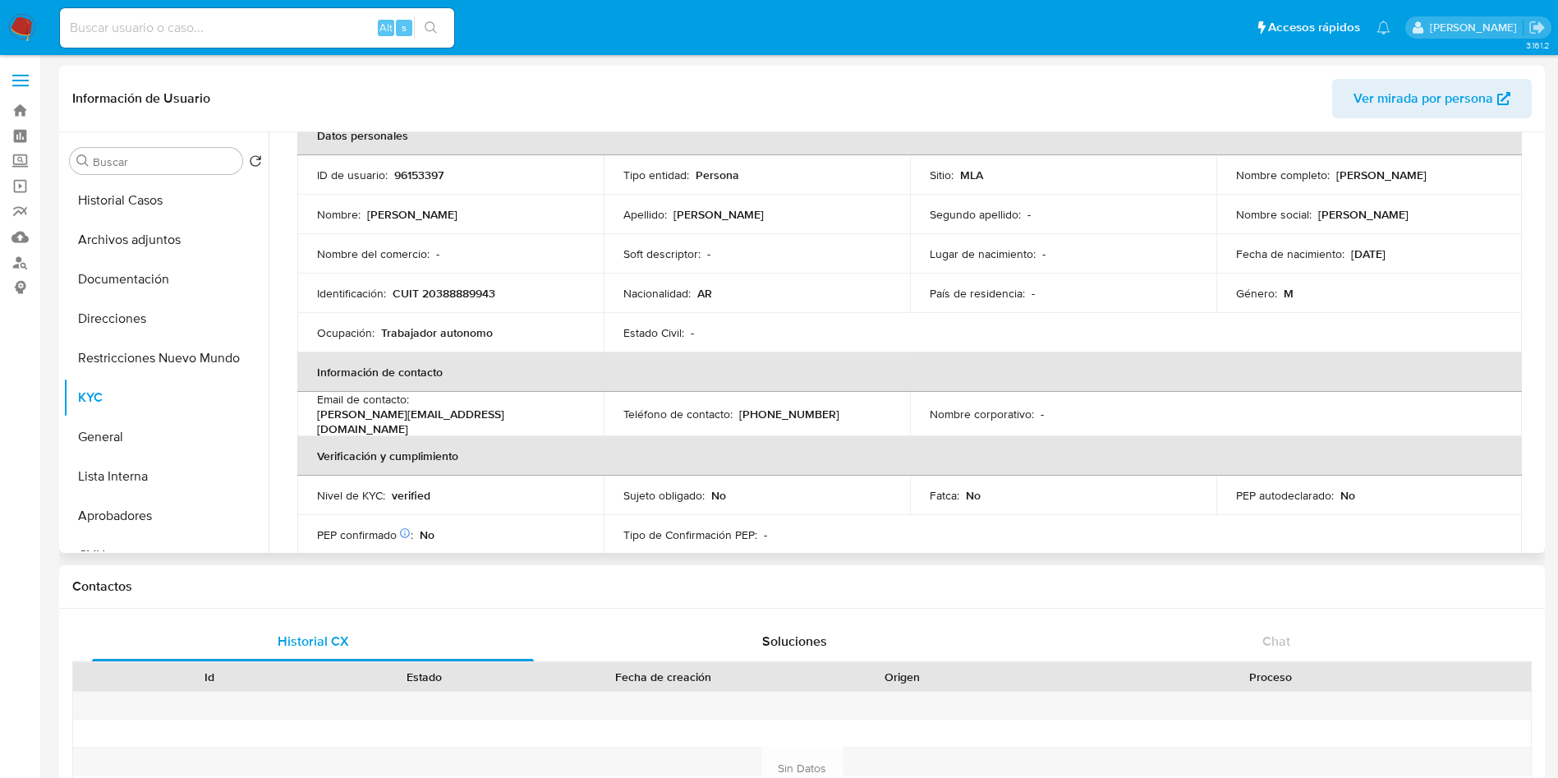
click at [474, 297] on p "CUIT 20388889943" at bounding box center [444, 293] width 103 height 15
click at [457, 287] on p "CUIT 20388889943" at bounding box center [444, 293] width 103 height 15
copy p "20388889943"
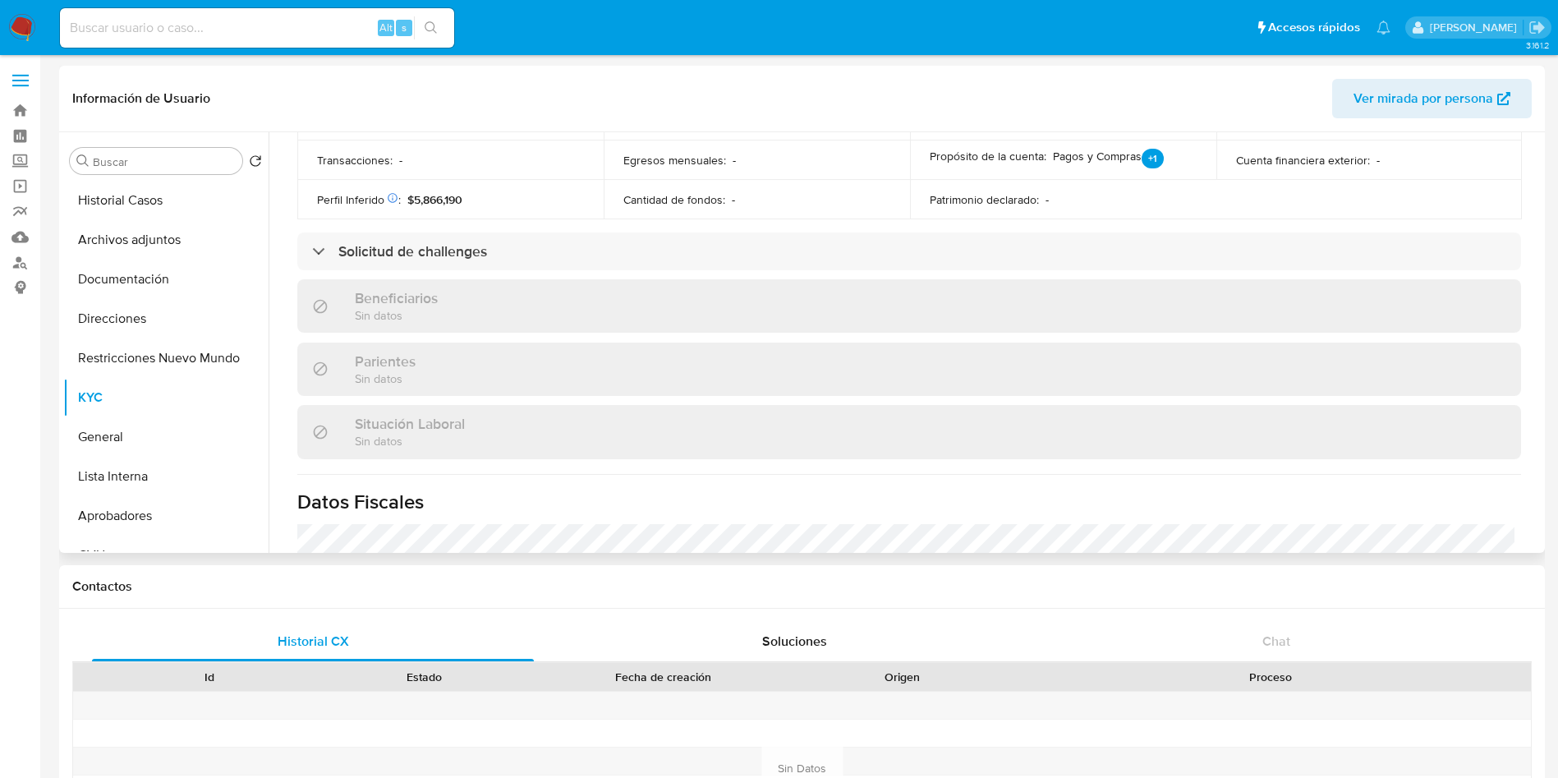
scroll to position [834, 0]
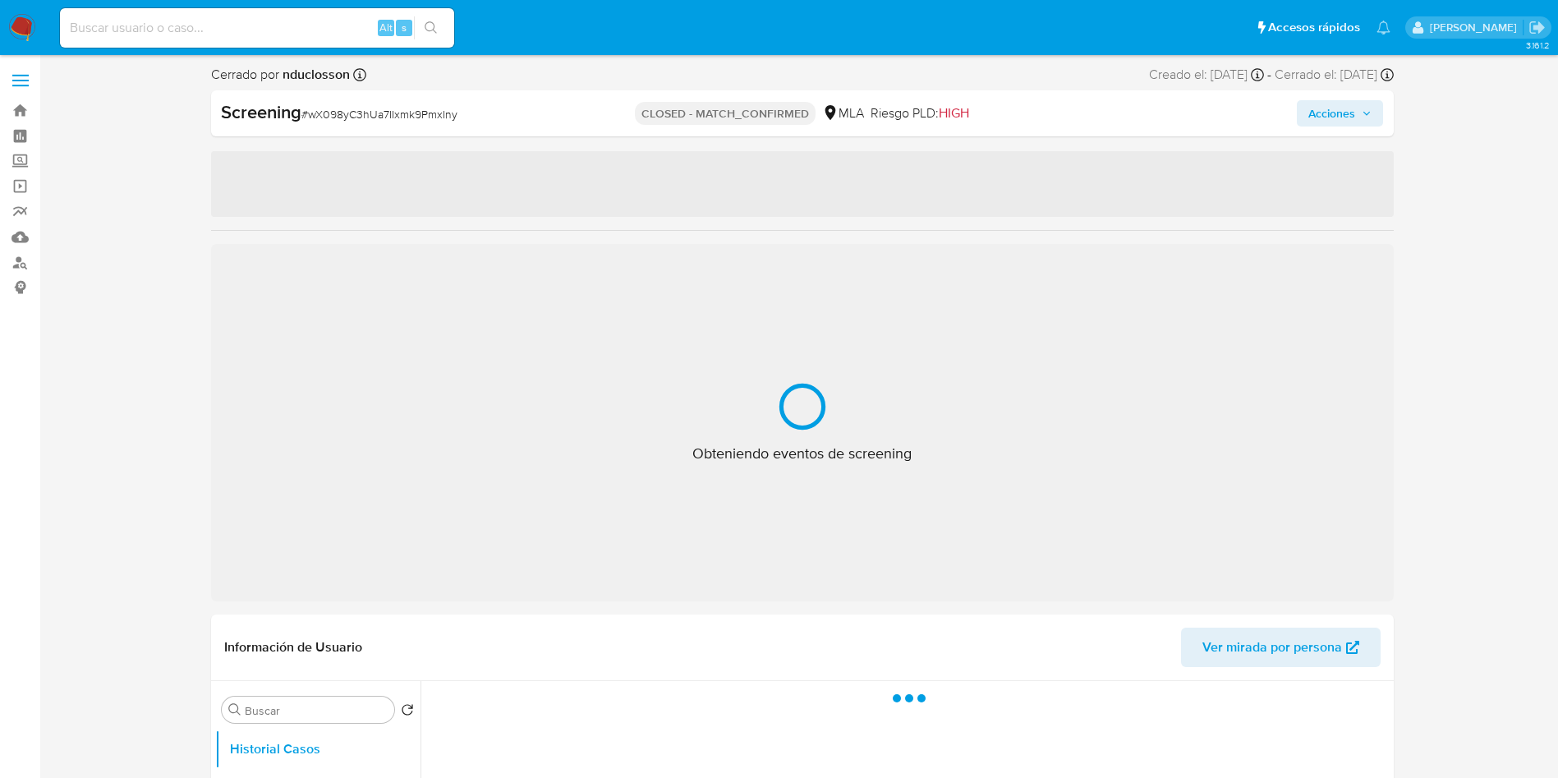
select select "10"
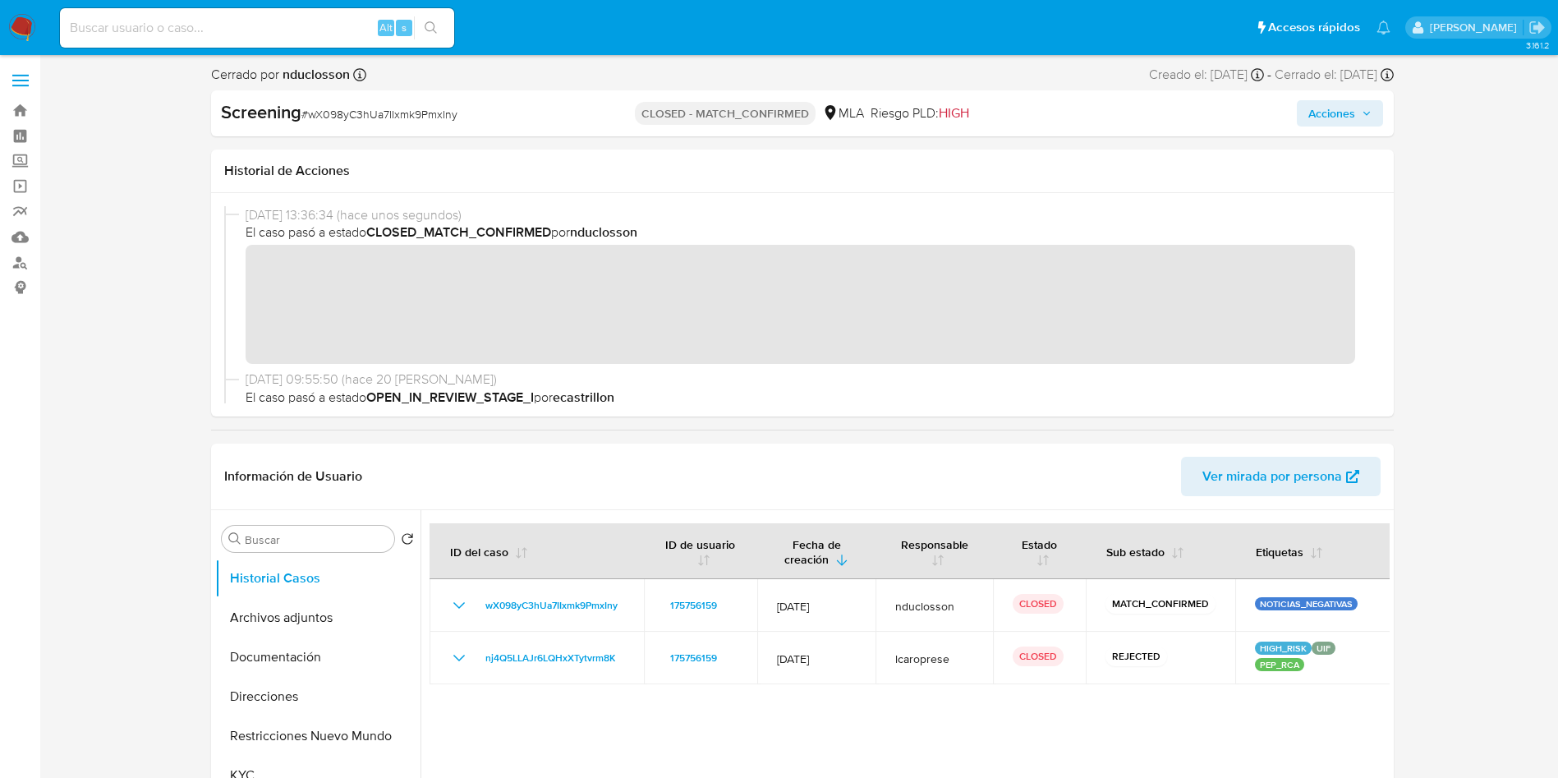
click at [178, 38] on input at bounding box center [257, 27] width 394 height 21
paste input "wNfuGEgWwjI0jQltK9PR8vKC"
type input "wNfuGEgWwjI0jQltK9PR8vKC"
click at [434, 21] on icon "search-icon" at bounding box center [431, 27] width 13 height 13
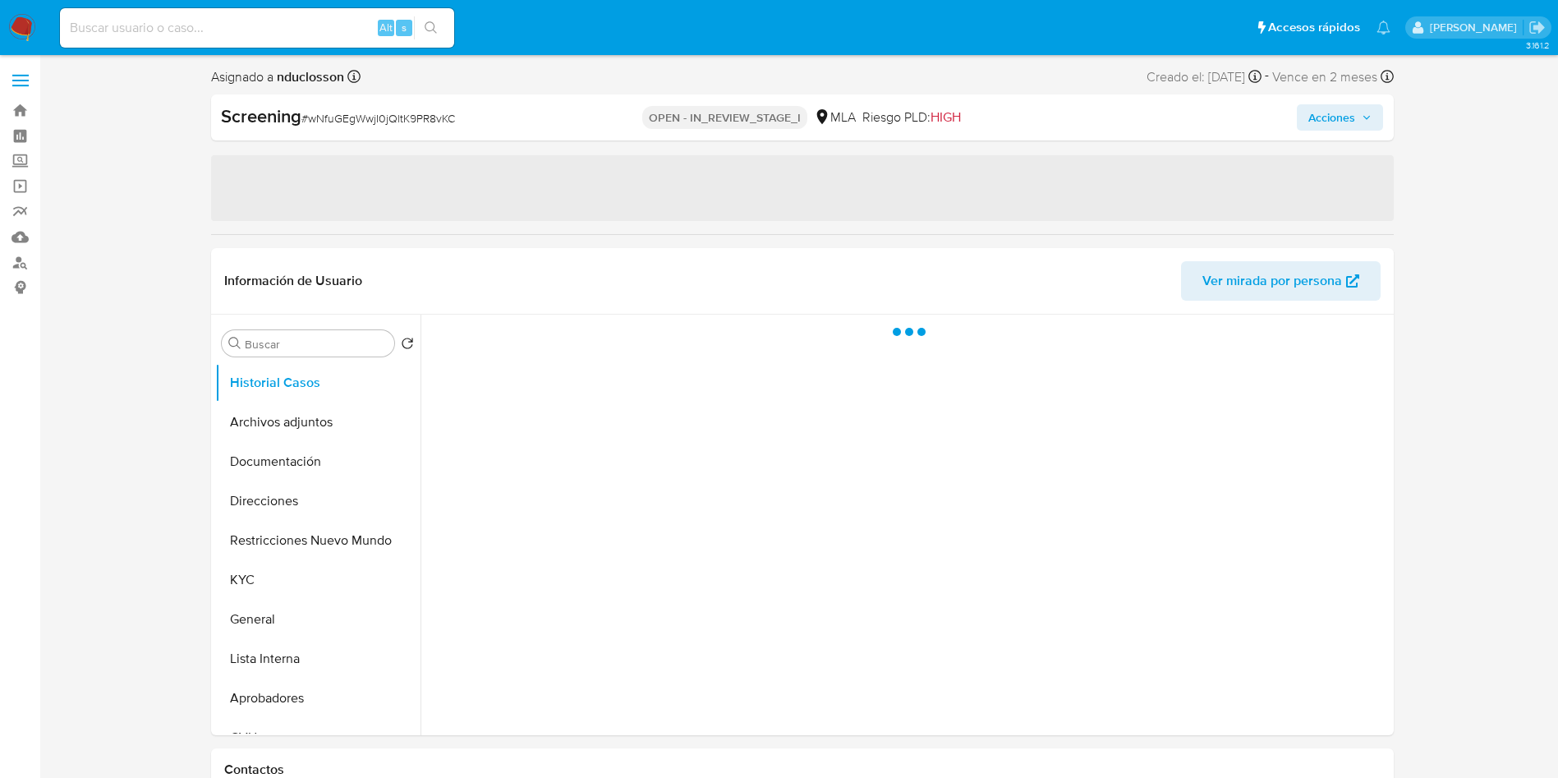
select select "10"
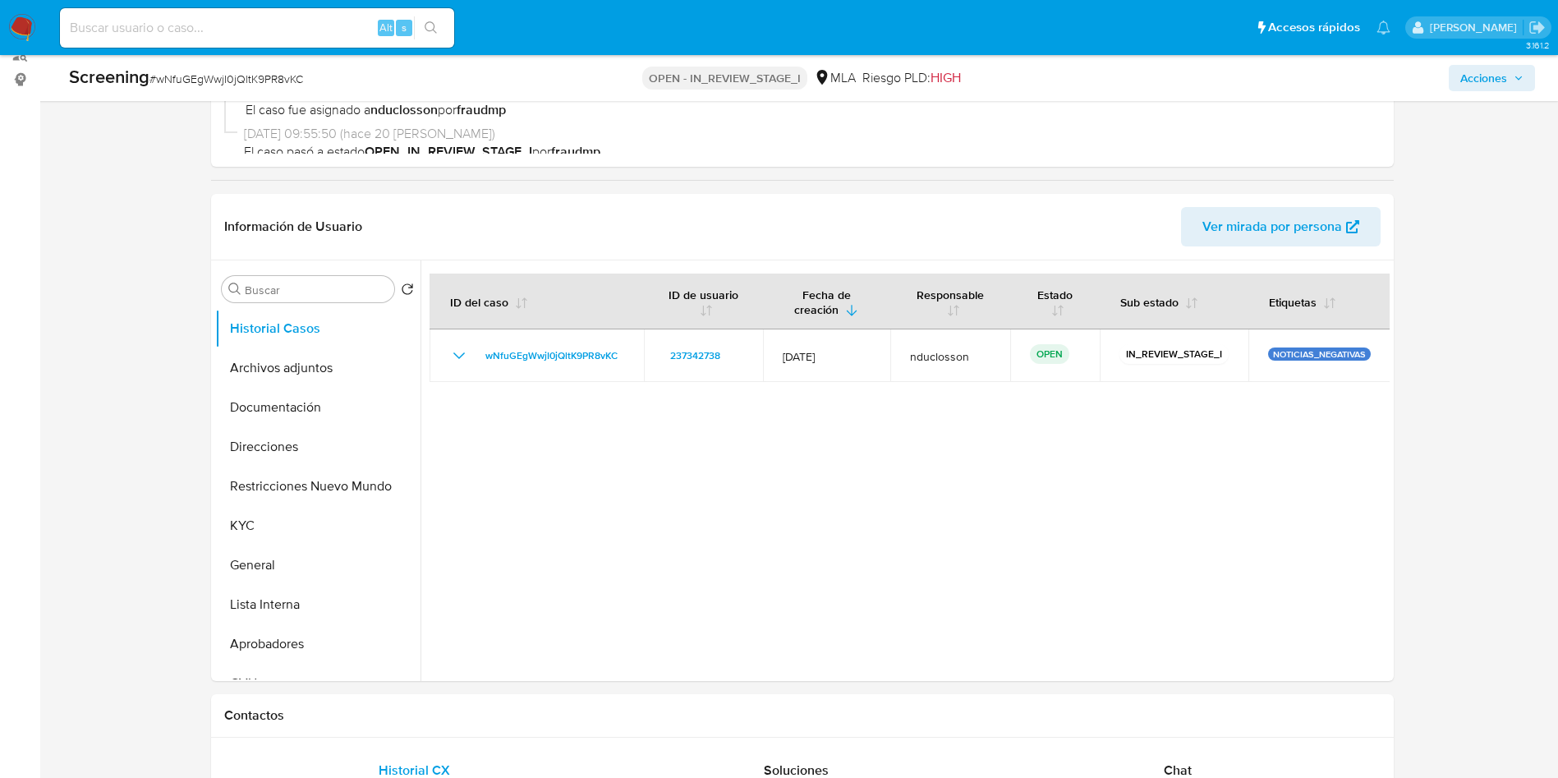
scroll to position [246, 0]
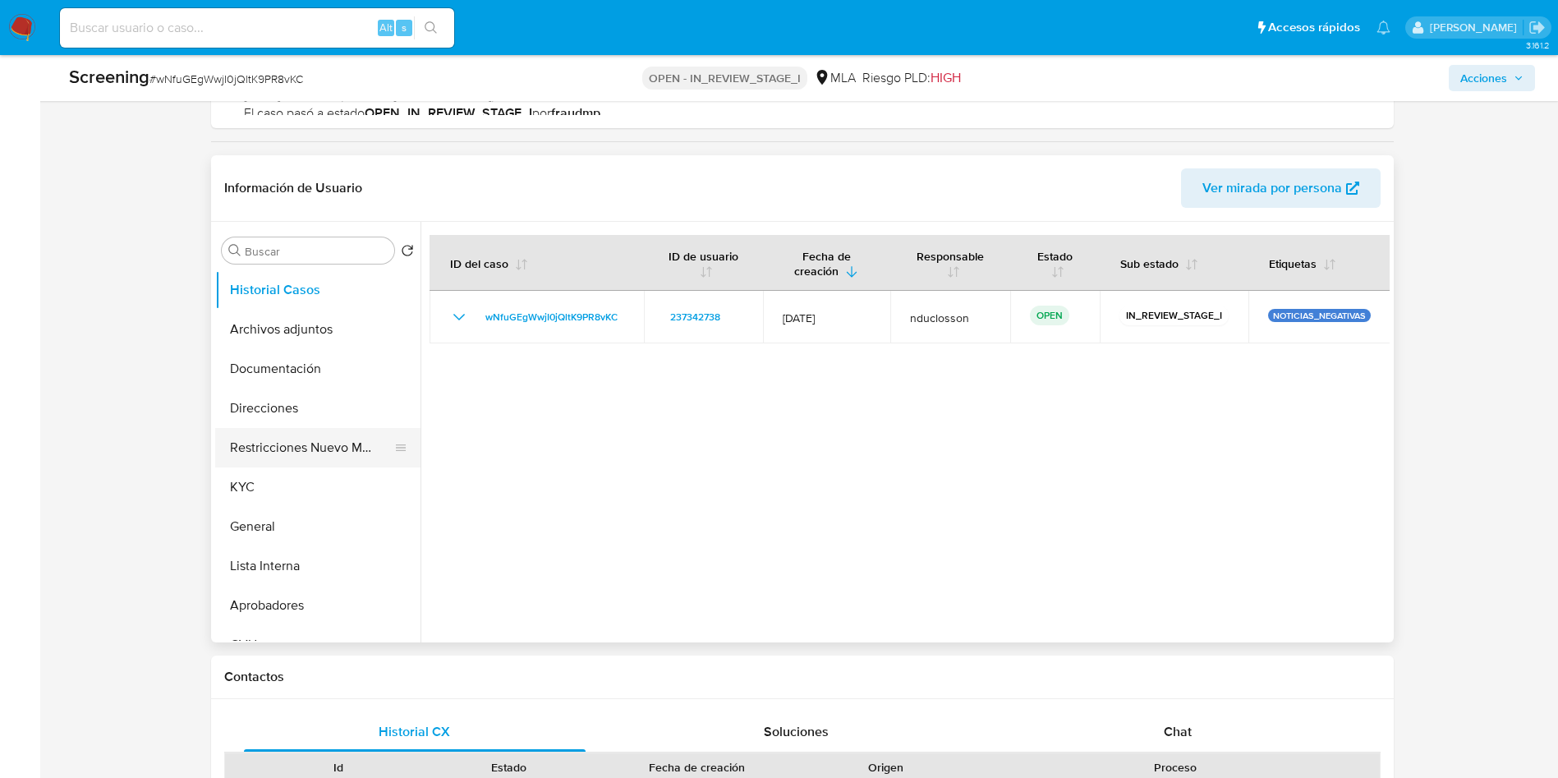
click at [291, 433] on button "Restricciones Nuevo Mundo" at bounding box center [311, 447] width 192 height 39
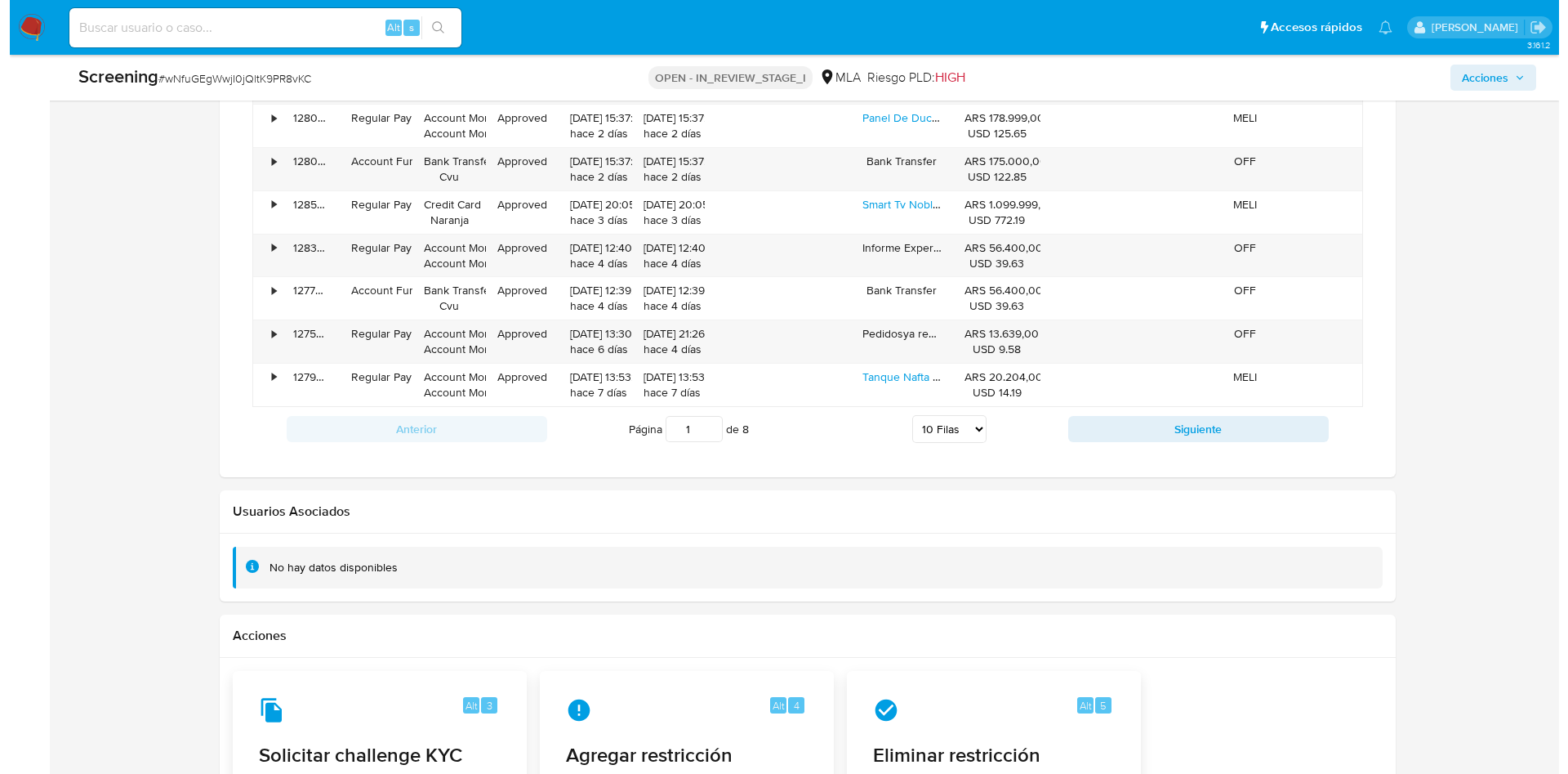
scroll to position [2081, 0]
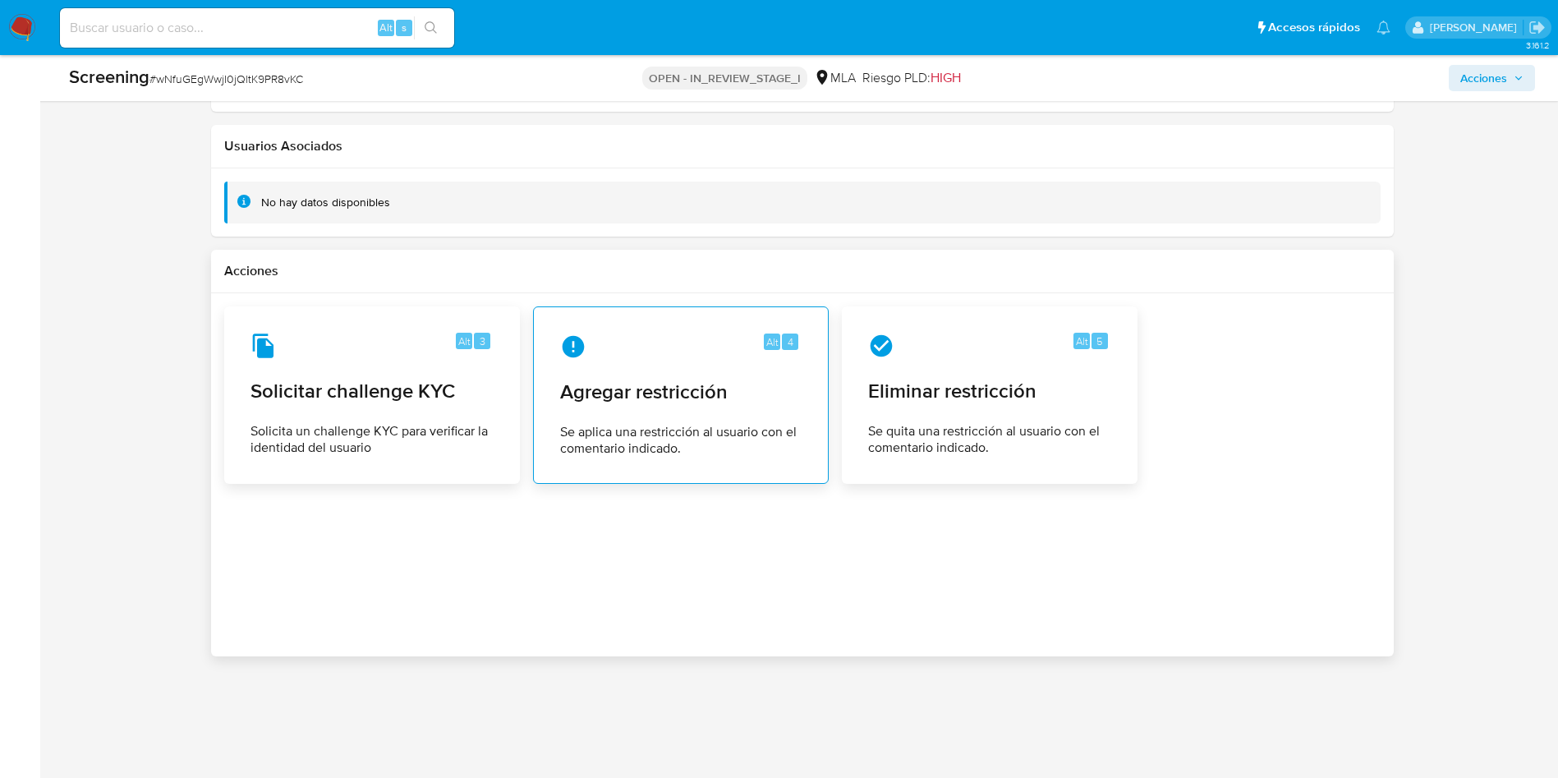
click at [649, 368] on div "Alt 4 Agregar restricción Se aplica una restricción al usuario con el comentari…" at bounding box center [681, 394] width 268 height 149
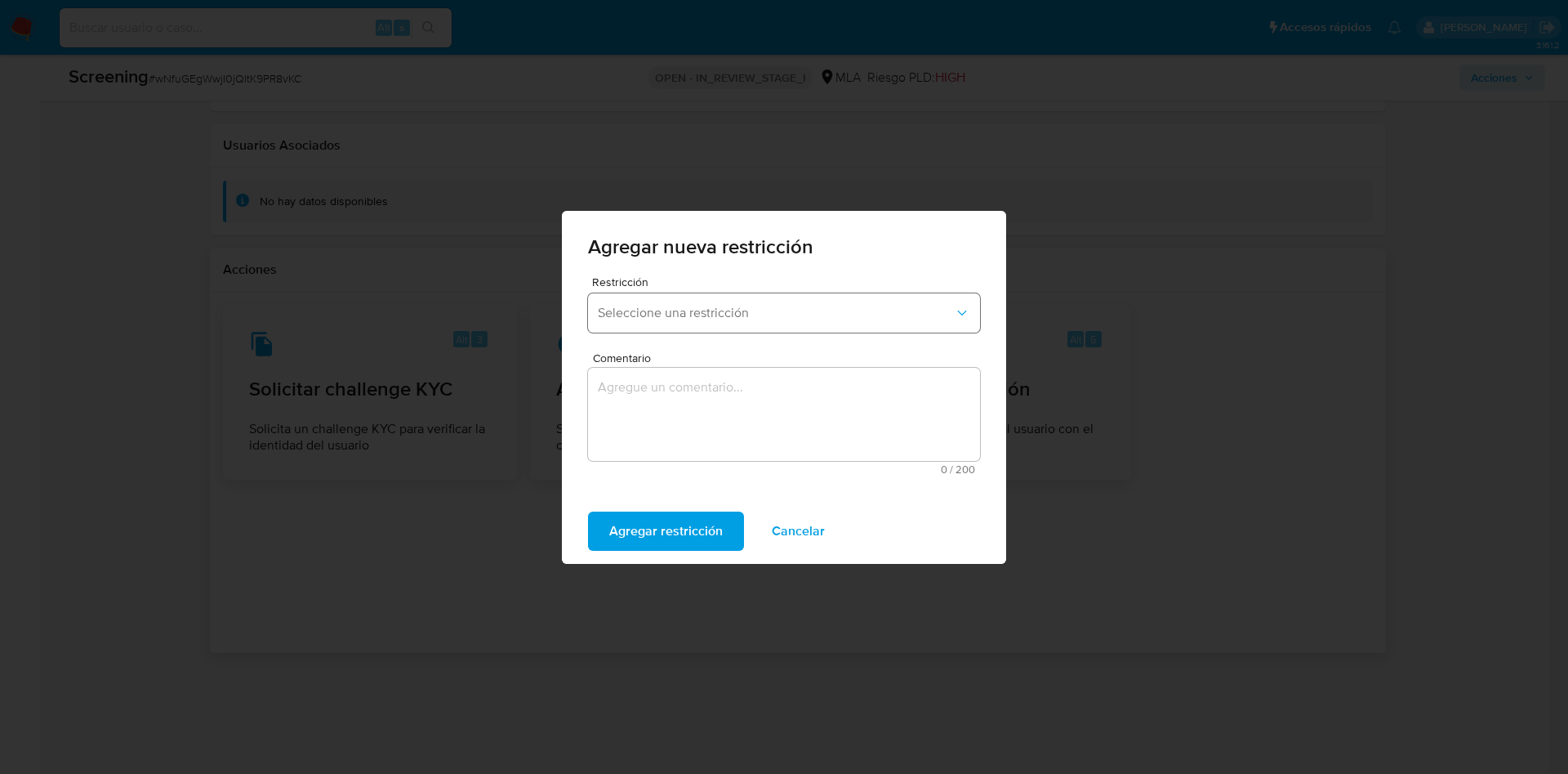
click at [664, 317] on span "Seleccione una restricción" at bounding box center [776, 312] width 356 height 16
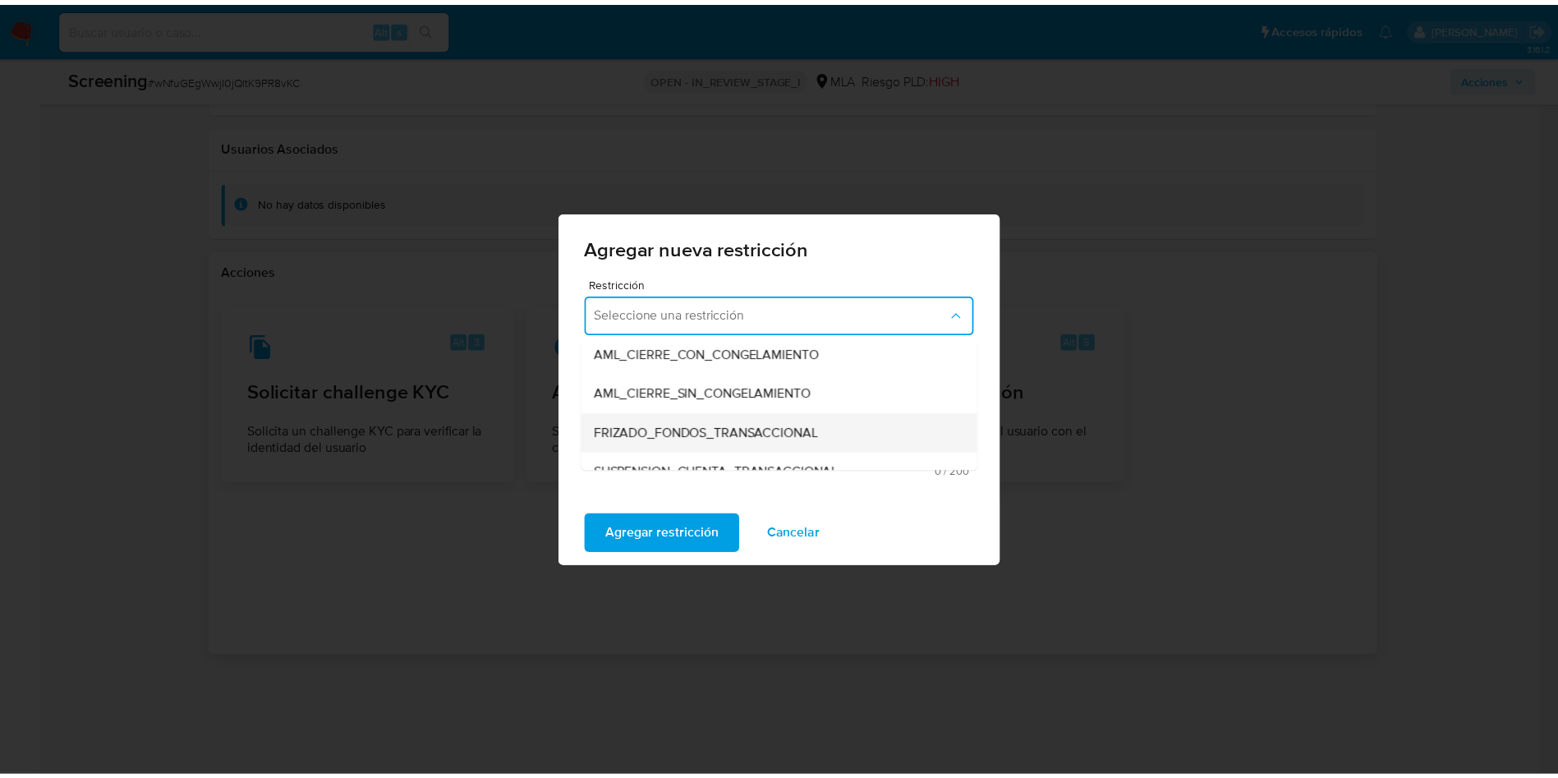
scroll to position [246, 0]
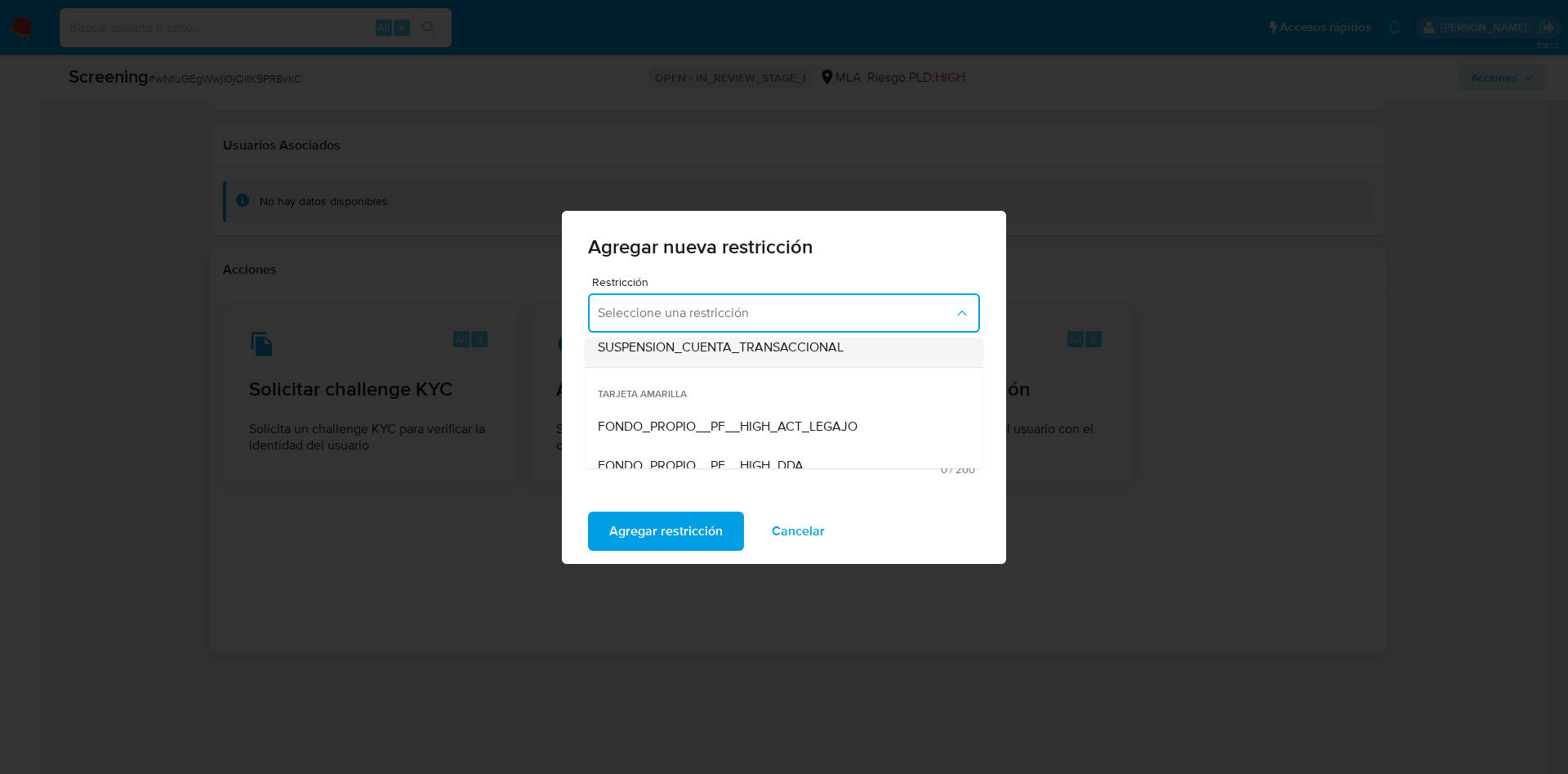
click at [666, 347] on span "SUSPENSION_CUENTA_TRANSACCIONAL" at bounding box center [720, 347] width 246 height 16
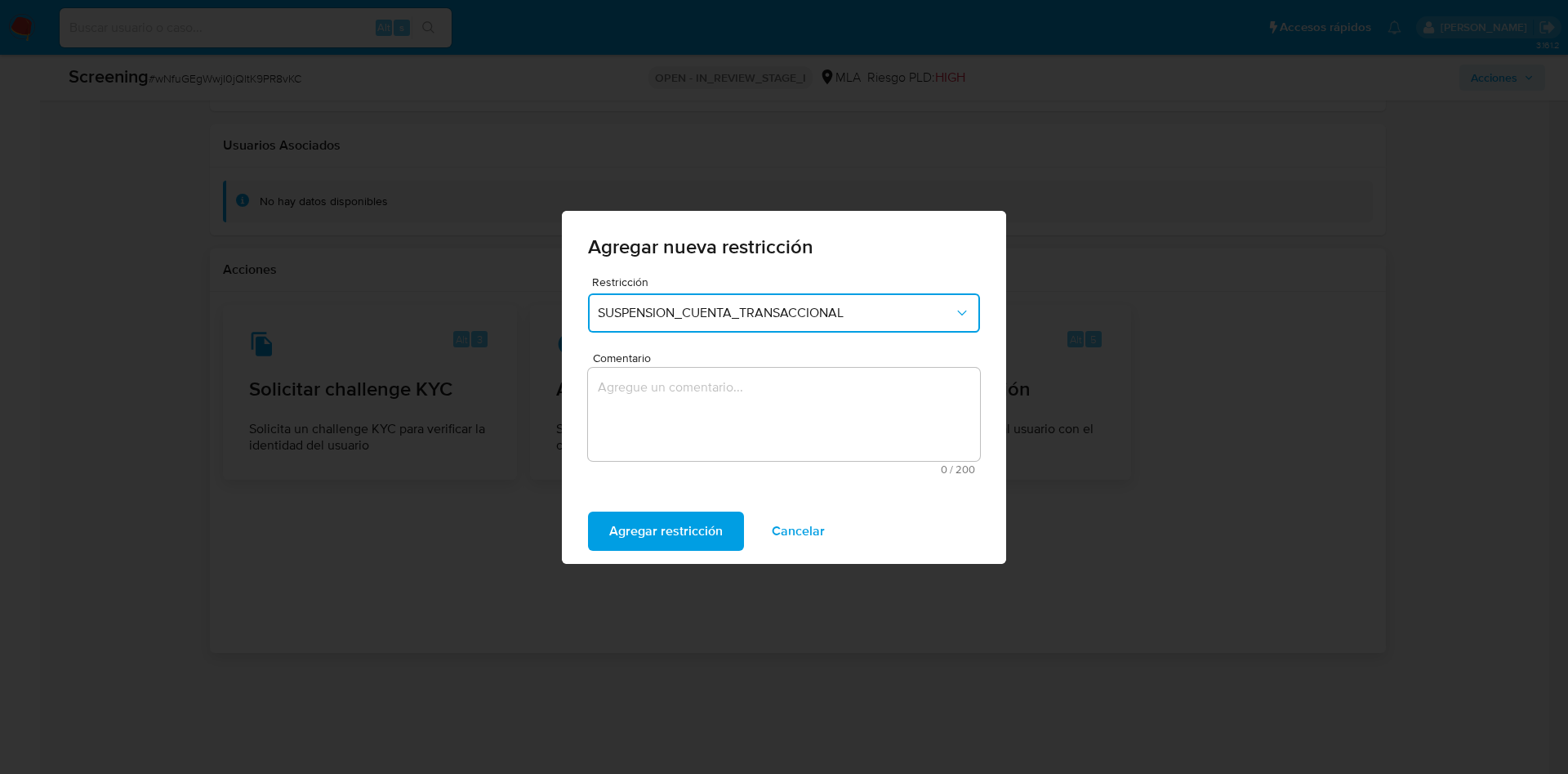
click at [653, 411] on textarea "Comentario" at bounding box center [784, 415] width 392 height 94
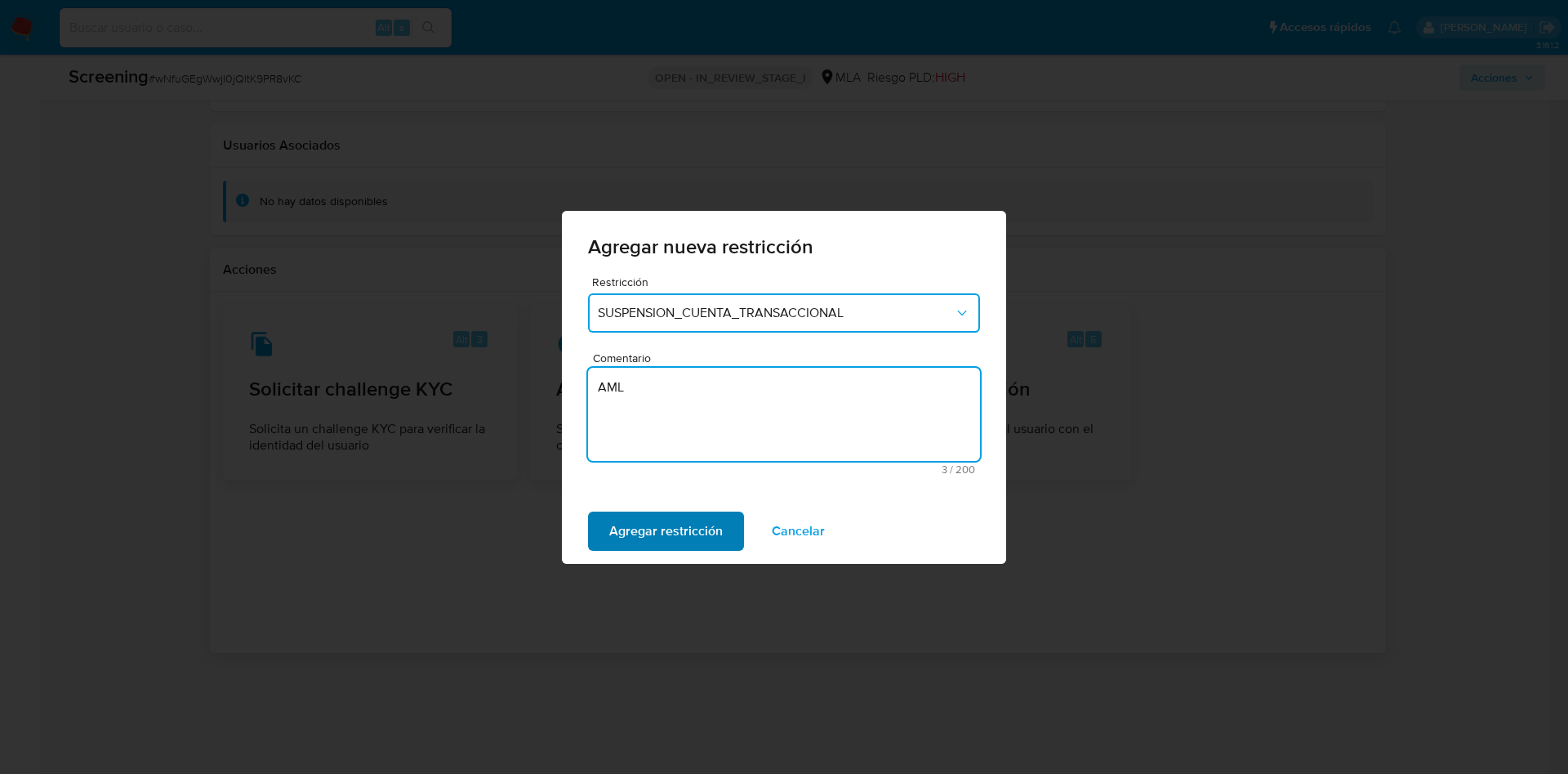
type textarea "AML"
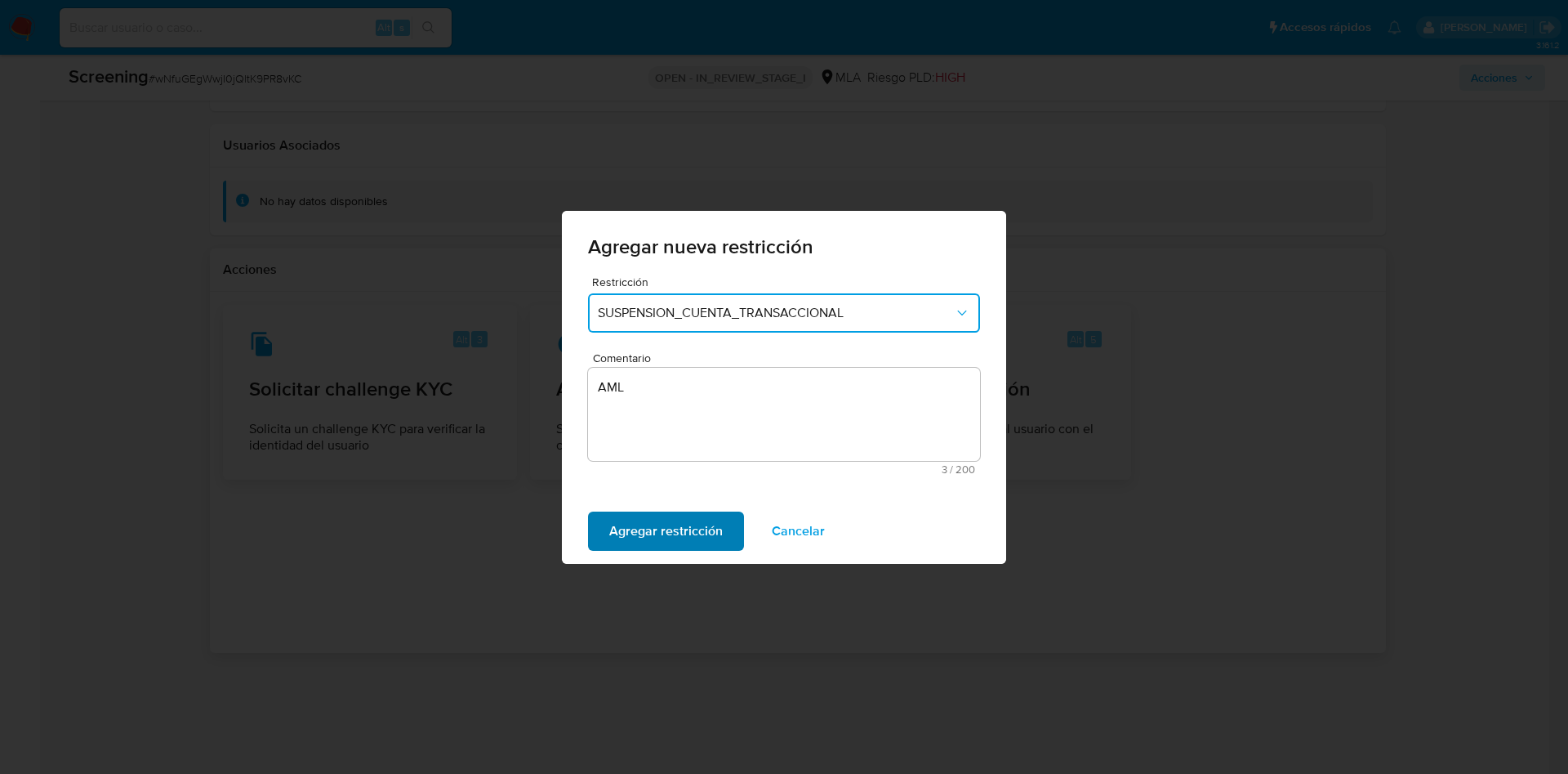
click at [656, 525] on span "Agregar restricción" at bounding box center [666, 531] width 113 height 36
click at [656, 525] on span "Confirmar" at bounding box center [638, 531] width 59 height 36
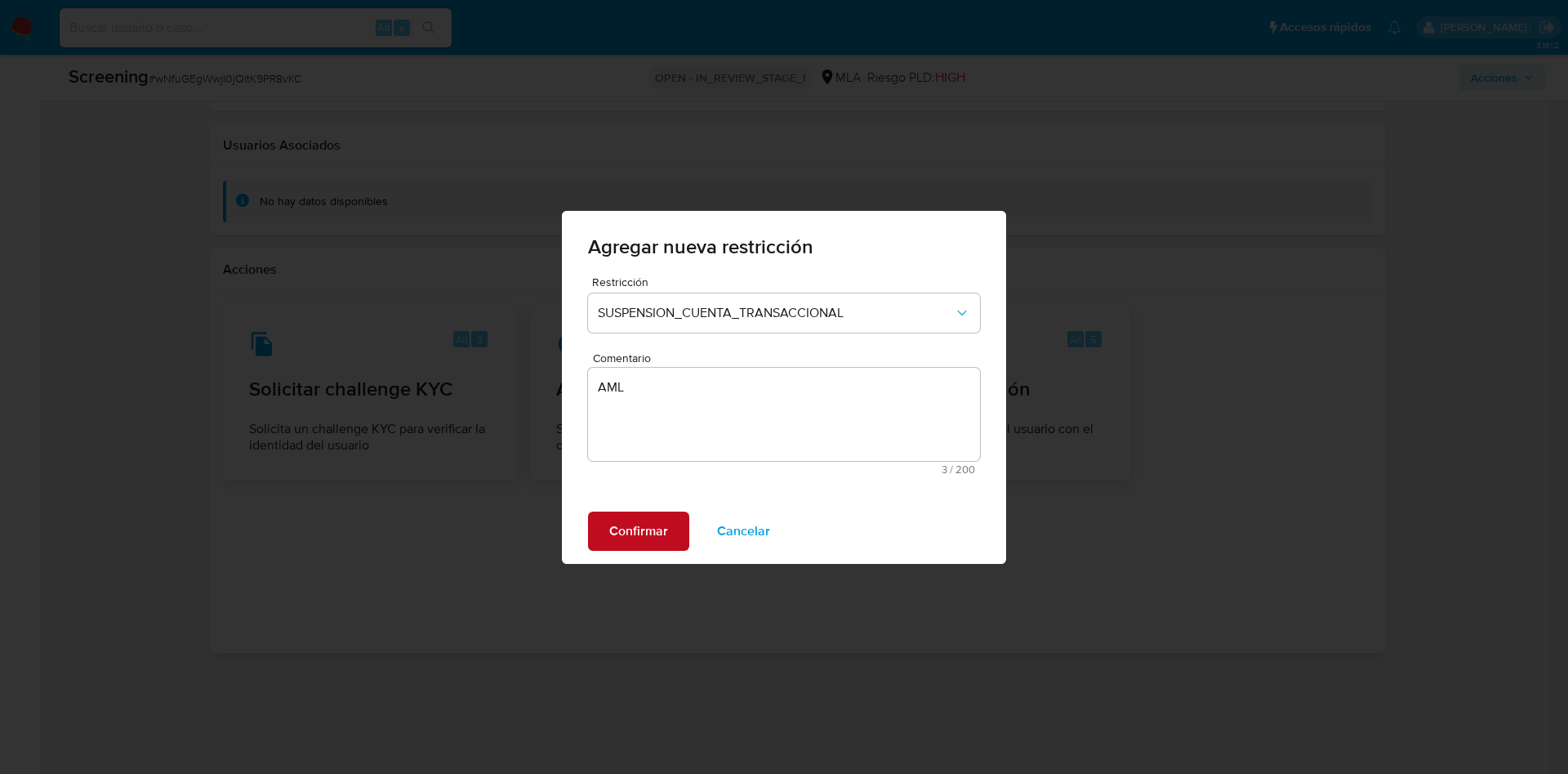
click at [656, 525] on div "Confirmar Cancelar" at bounding box center [784, 531] width 444 height 66
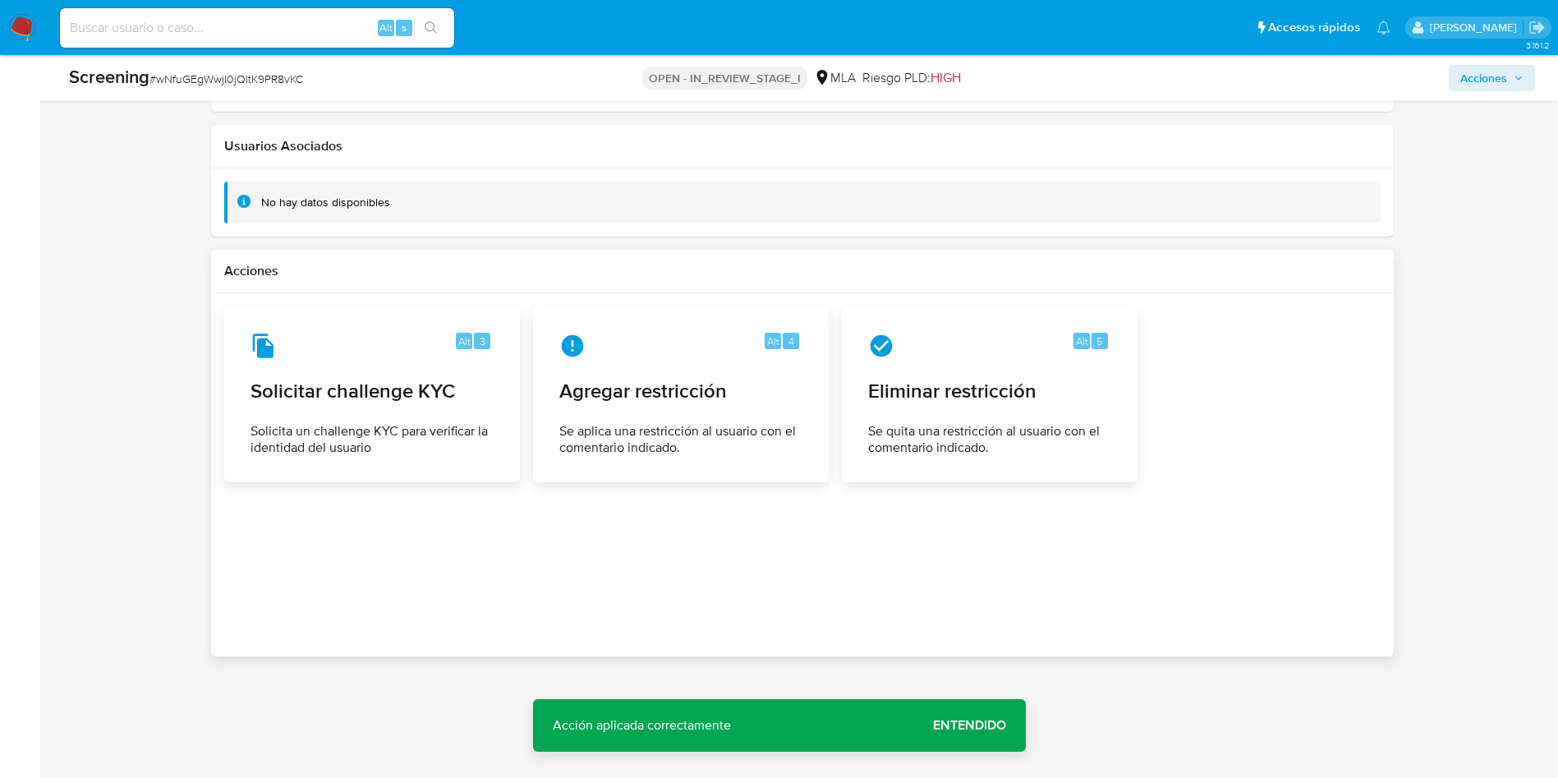
click at [975, 725] on span "Entendido" at bounding box center [969, 725] width 73 height 0
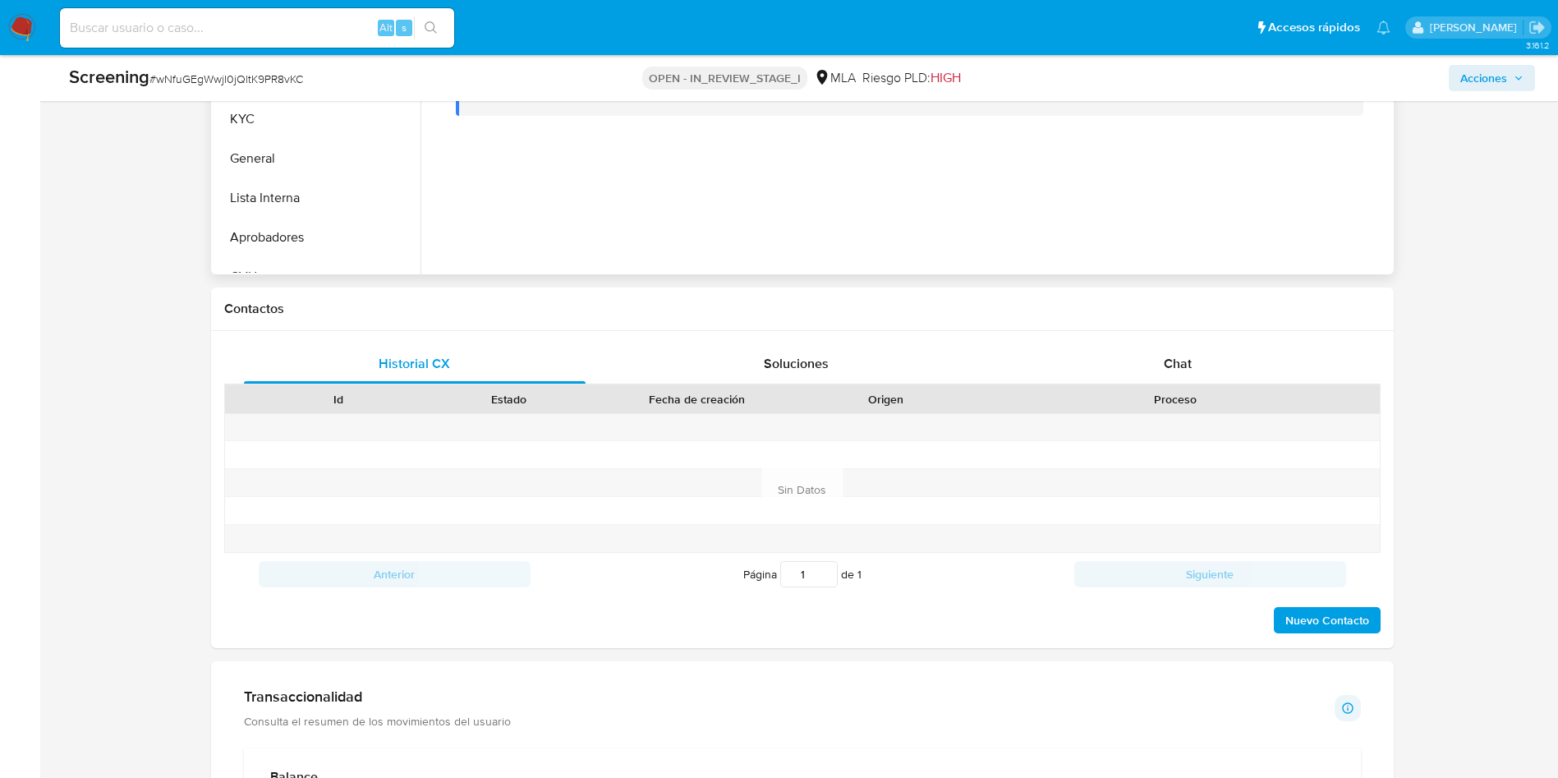
scroll to position [245, 0]
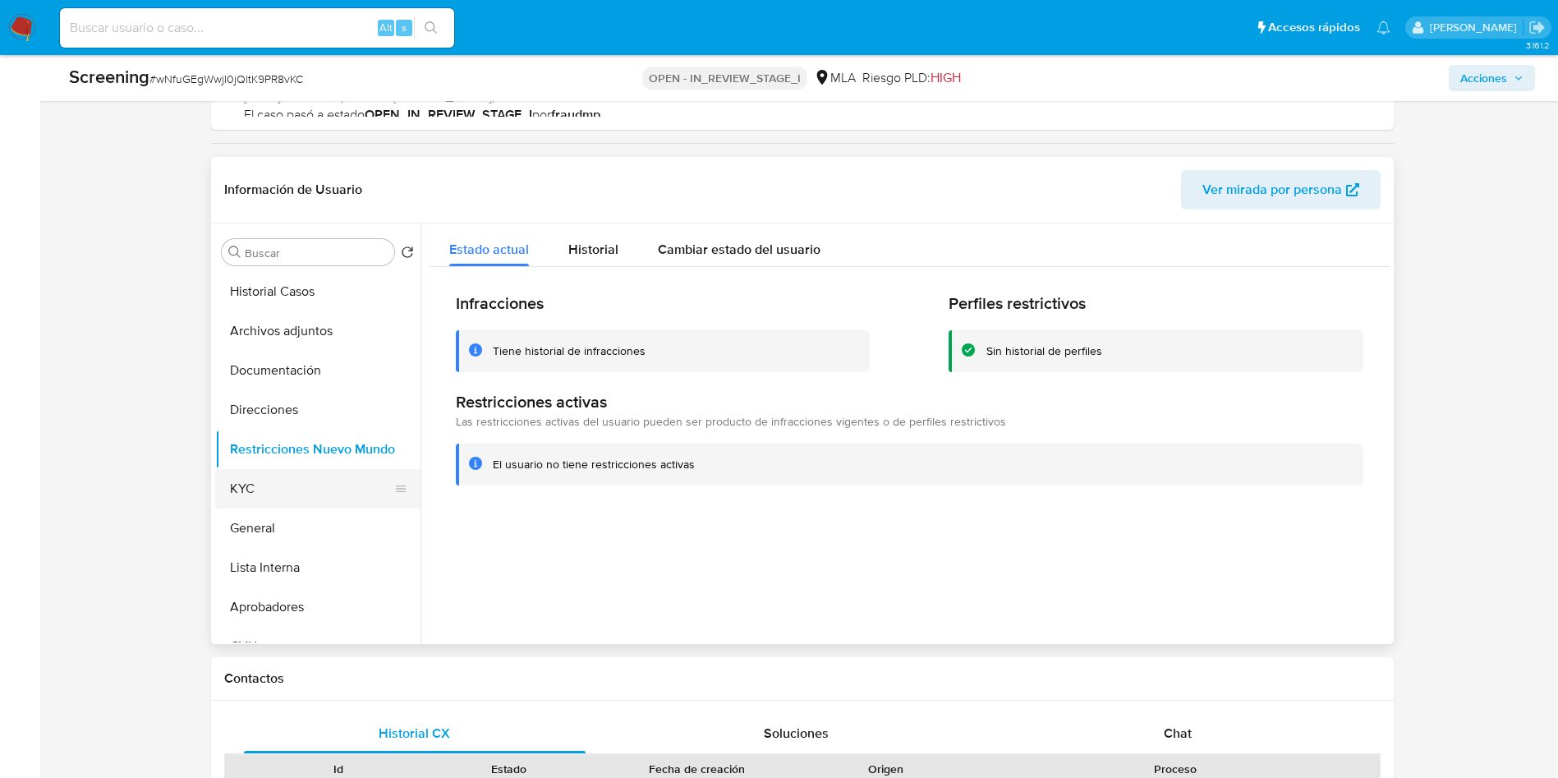
click at [269, 485] on button "KYC" at bounding box center [311, 488] width 192 height 39
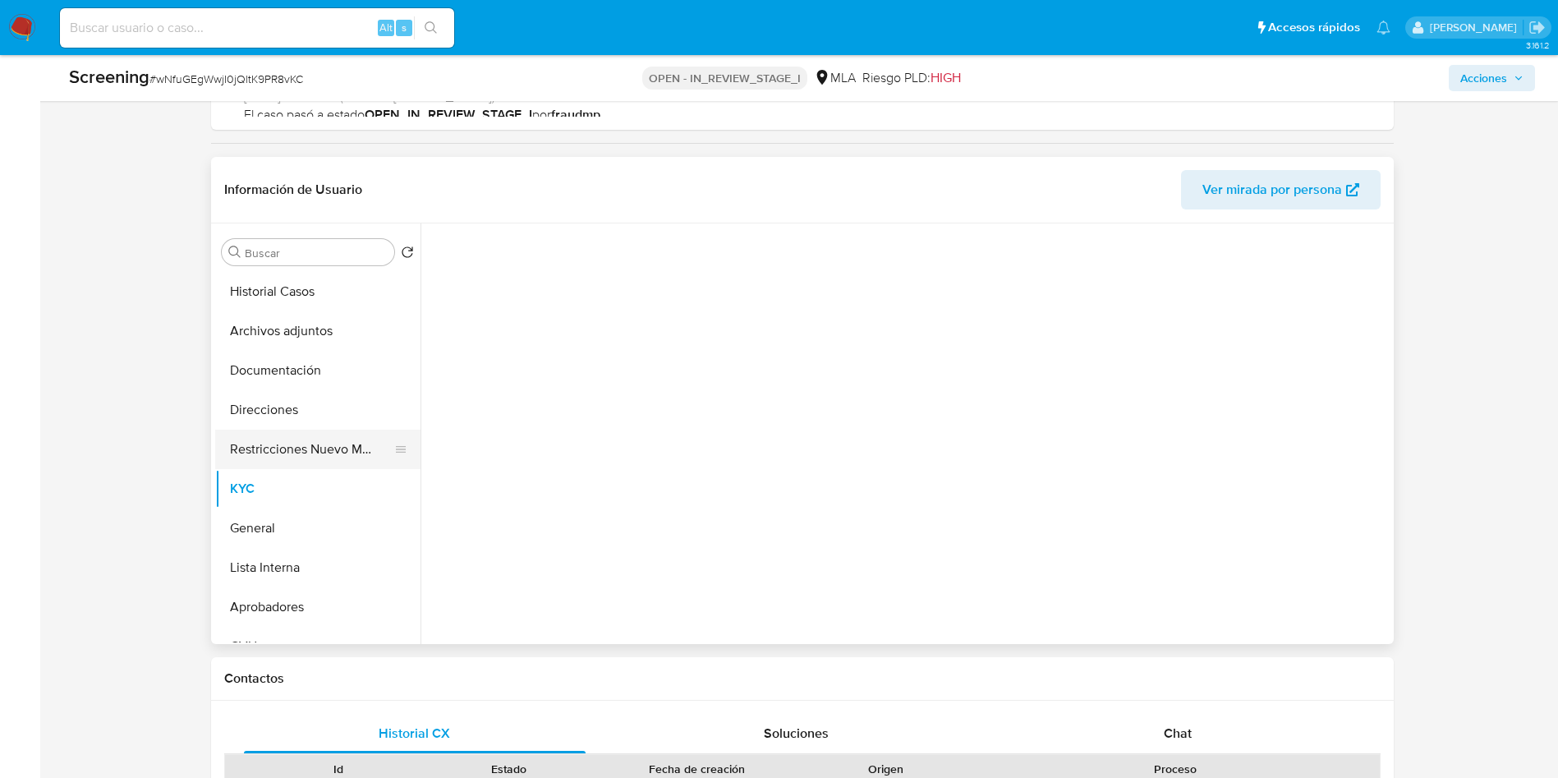
click at [257, 452] on button "Restricciones Nuevo Mundo" at bounding box center [311, 448] width 192 height 39
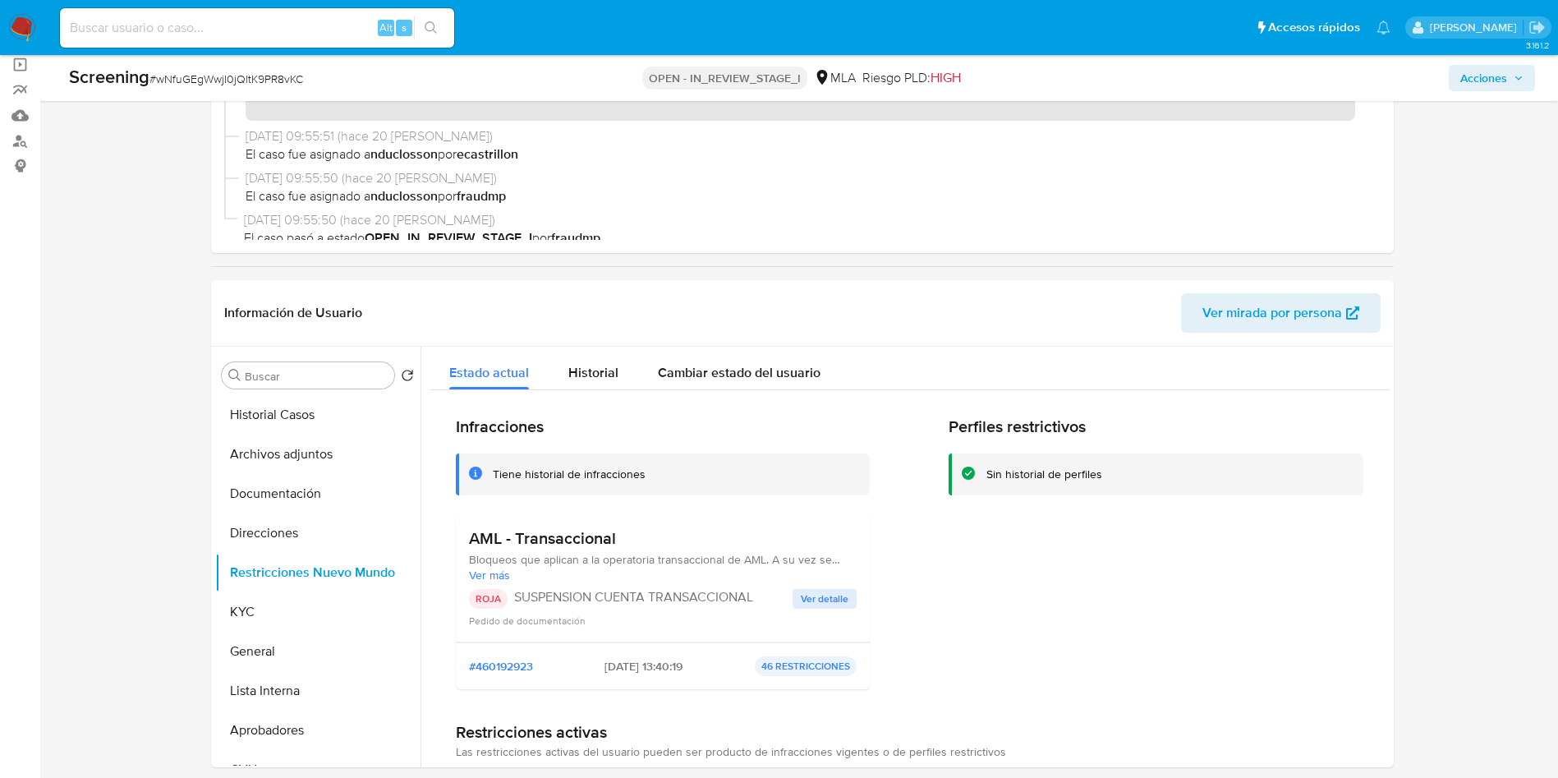
scroll to position [0, 0]
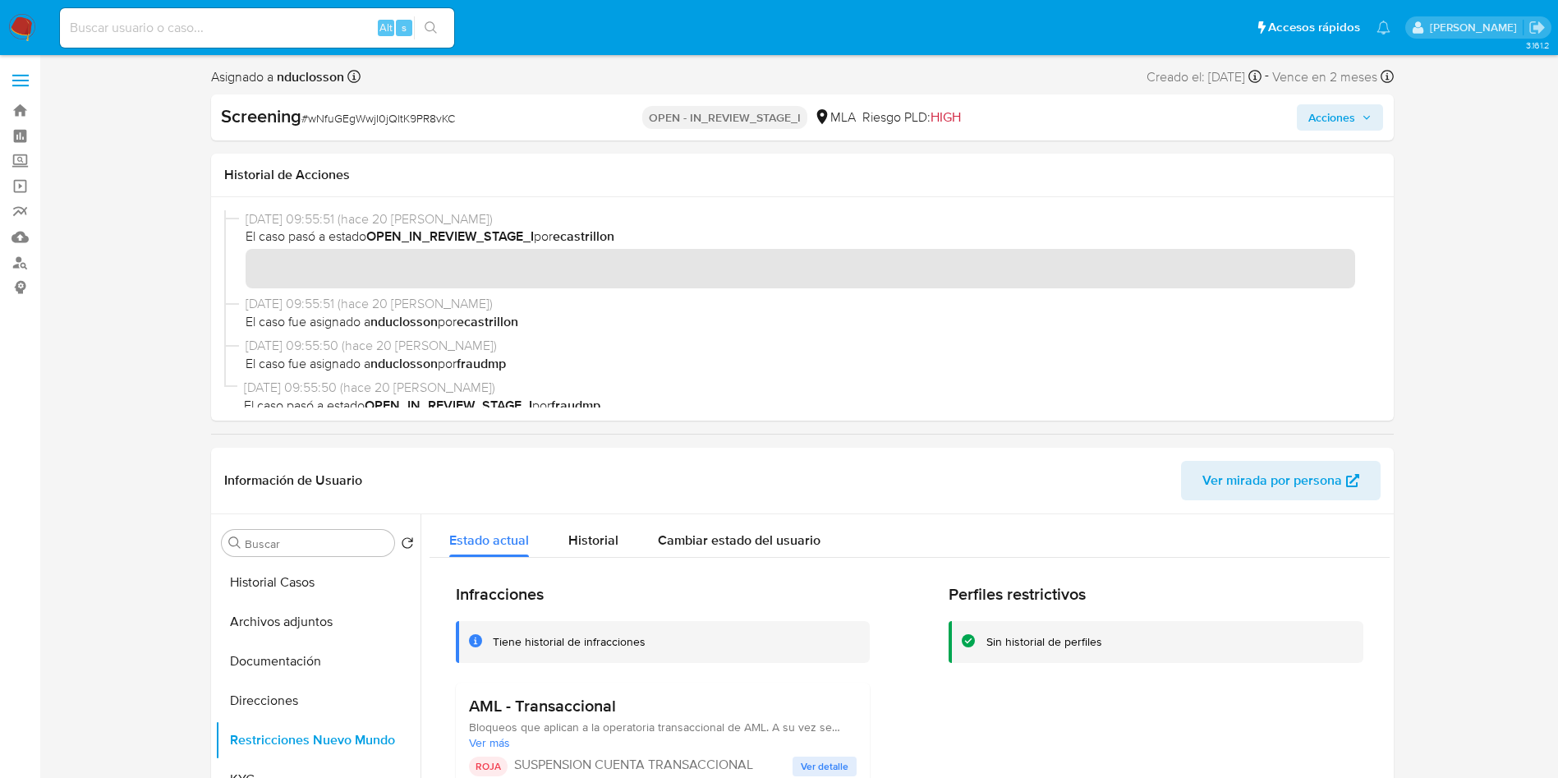
click at [1345, 117] on span "Acciones" at bounding box center [1331, 117] width 47 height 26
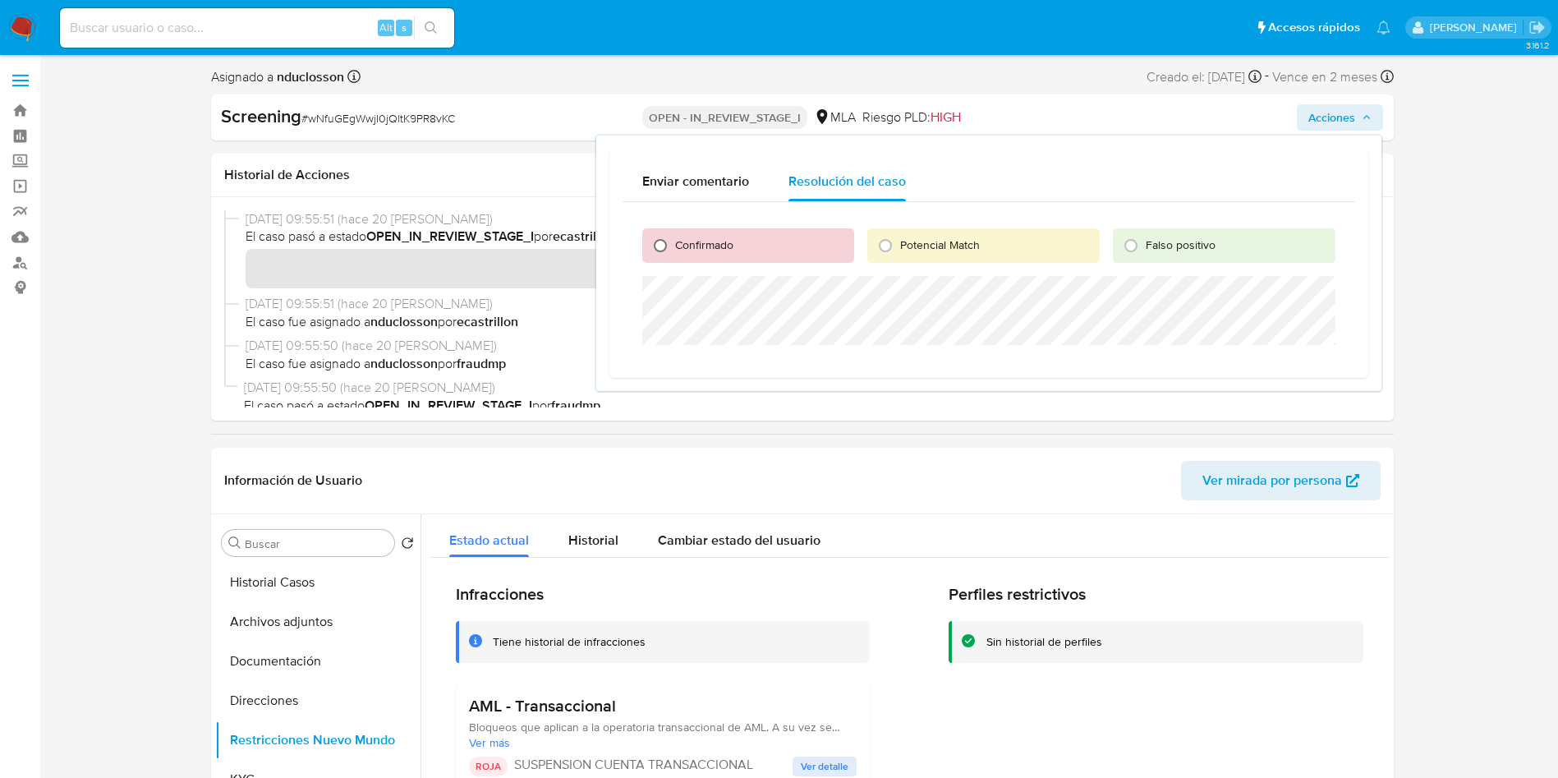
click at [666, 241] on input "Confirmado" at bounding box center [660, 245] width 26 height 26
radio input "true"
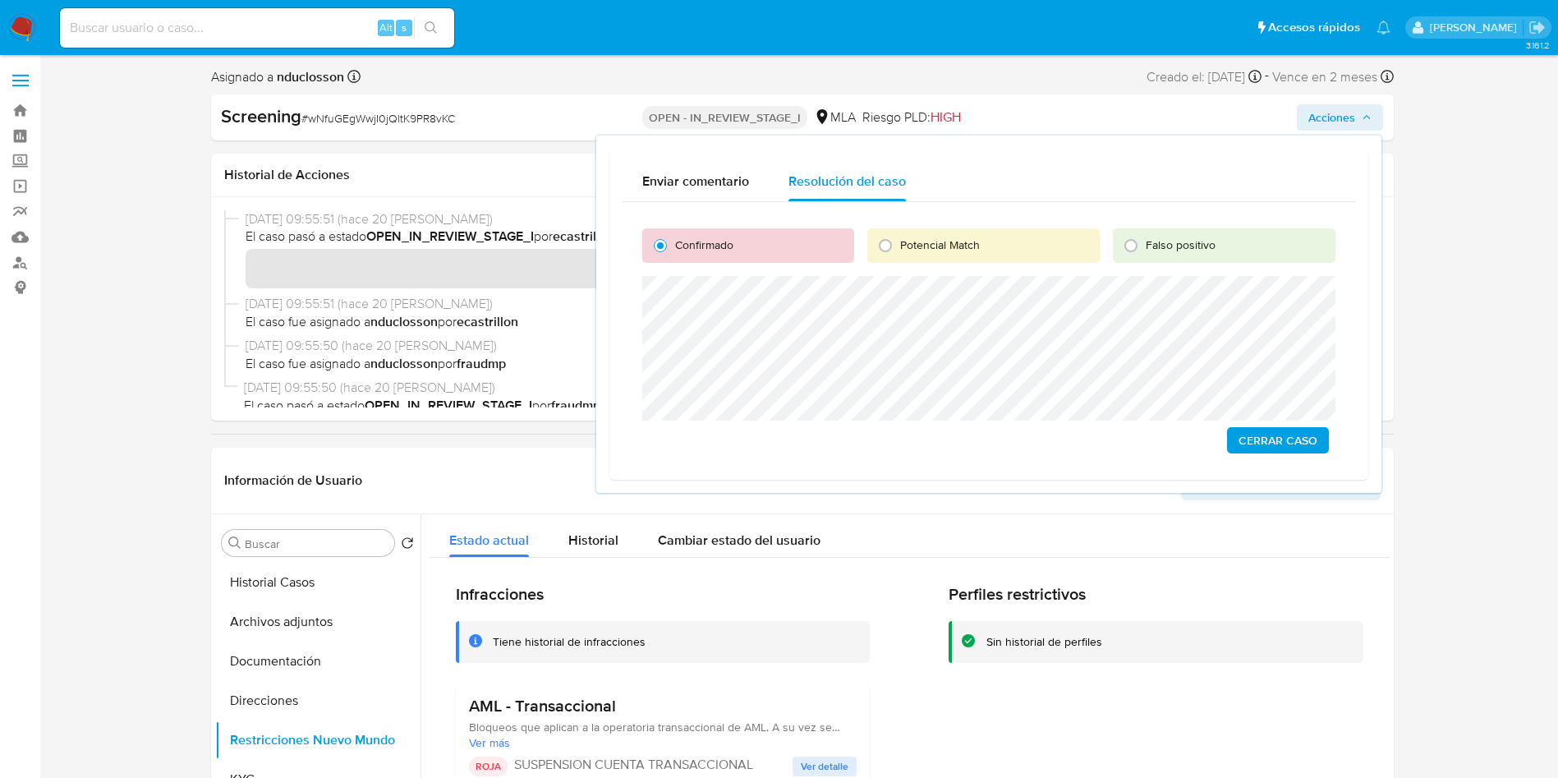
click at [1266, 445] on span "Cerrar Caso" at bounding box center [1277, 440] width 79 height 23
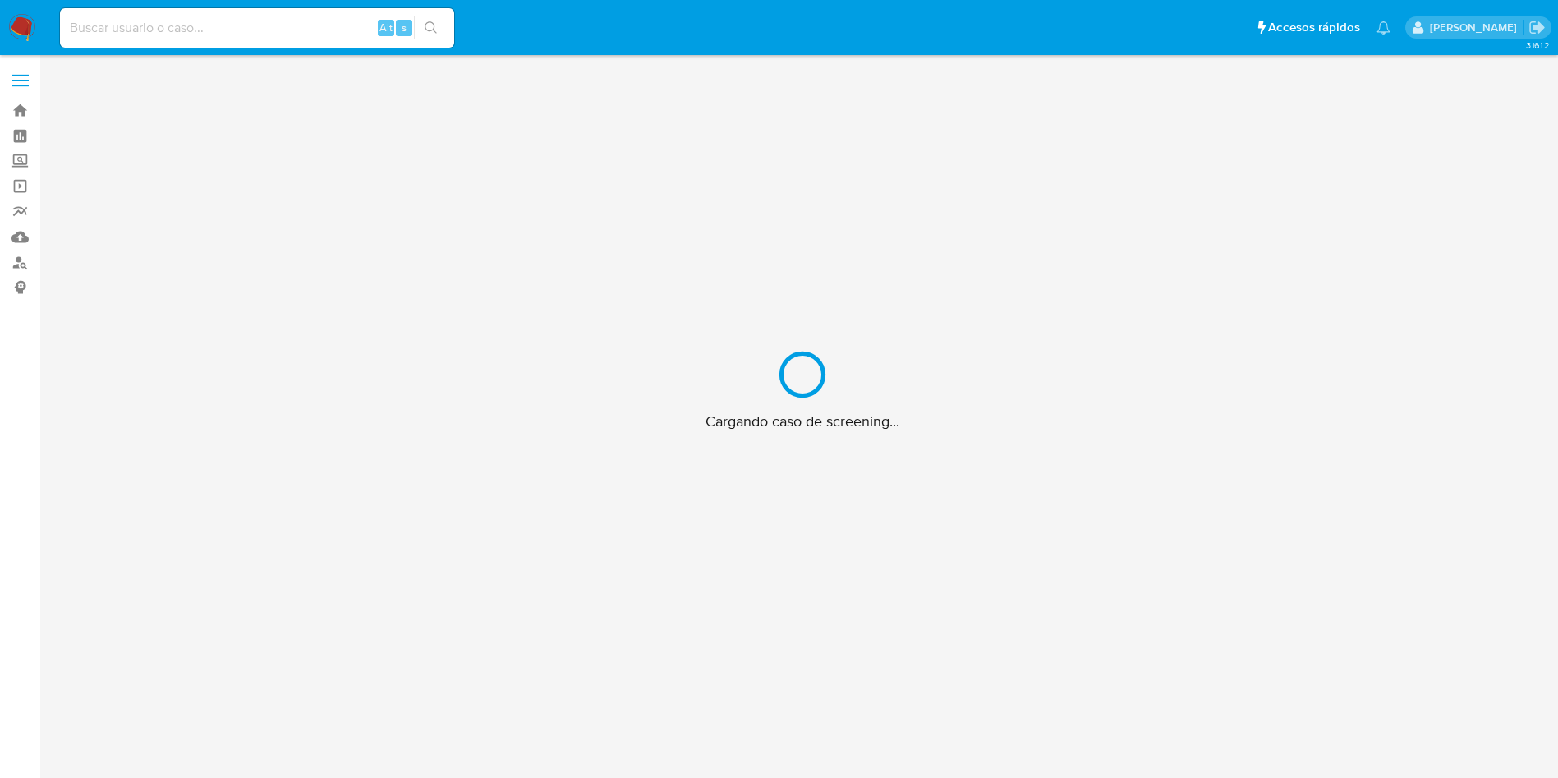
drag, startPoint x: 0, startPoint y: 0, endPoint x: 182, endPoint y: 28, distance: 184.4
click at [182, 28] on input at bounding box center [257, 27] width 394 height 21
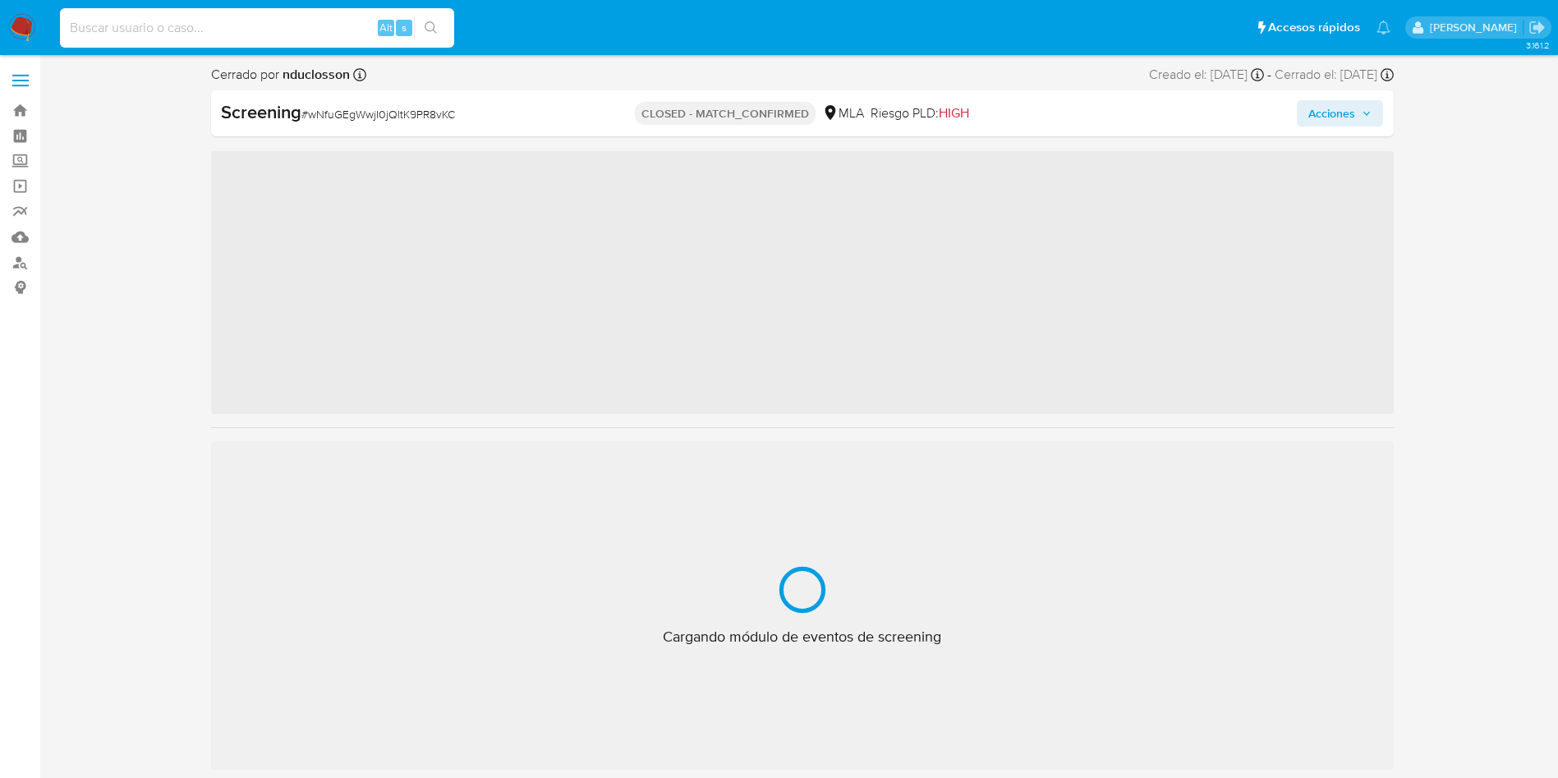
paste input "sbda1l721Udt41Do1kE0hW0T"
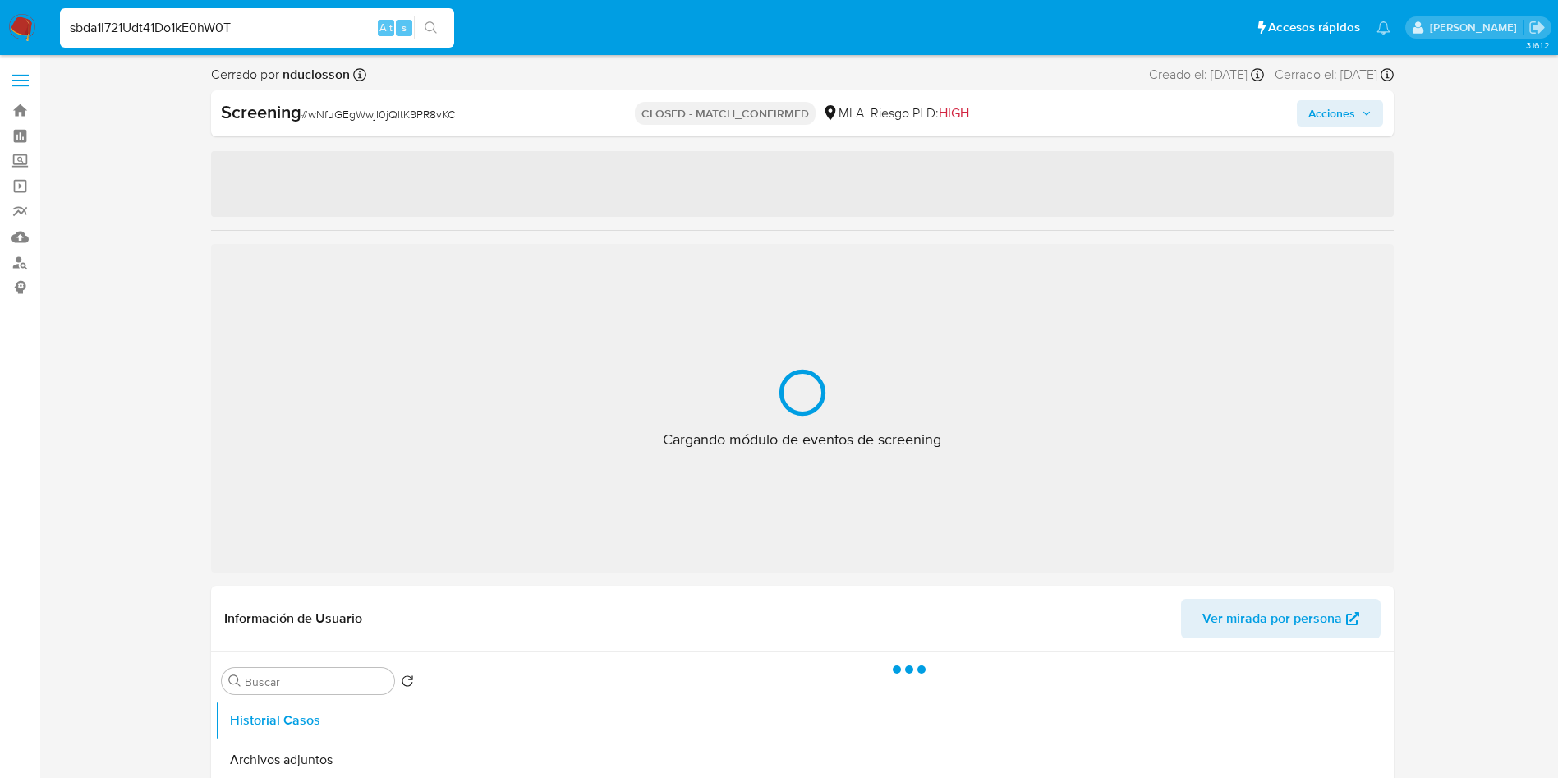
type input "sbda1l721Udt41Do1kE0hW0T"
click at [437, 26] on icon "search-icon" at bounding box center [431, 27] width 13 height 13
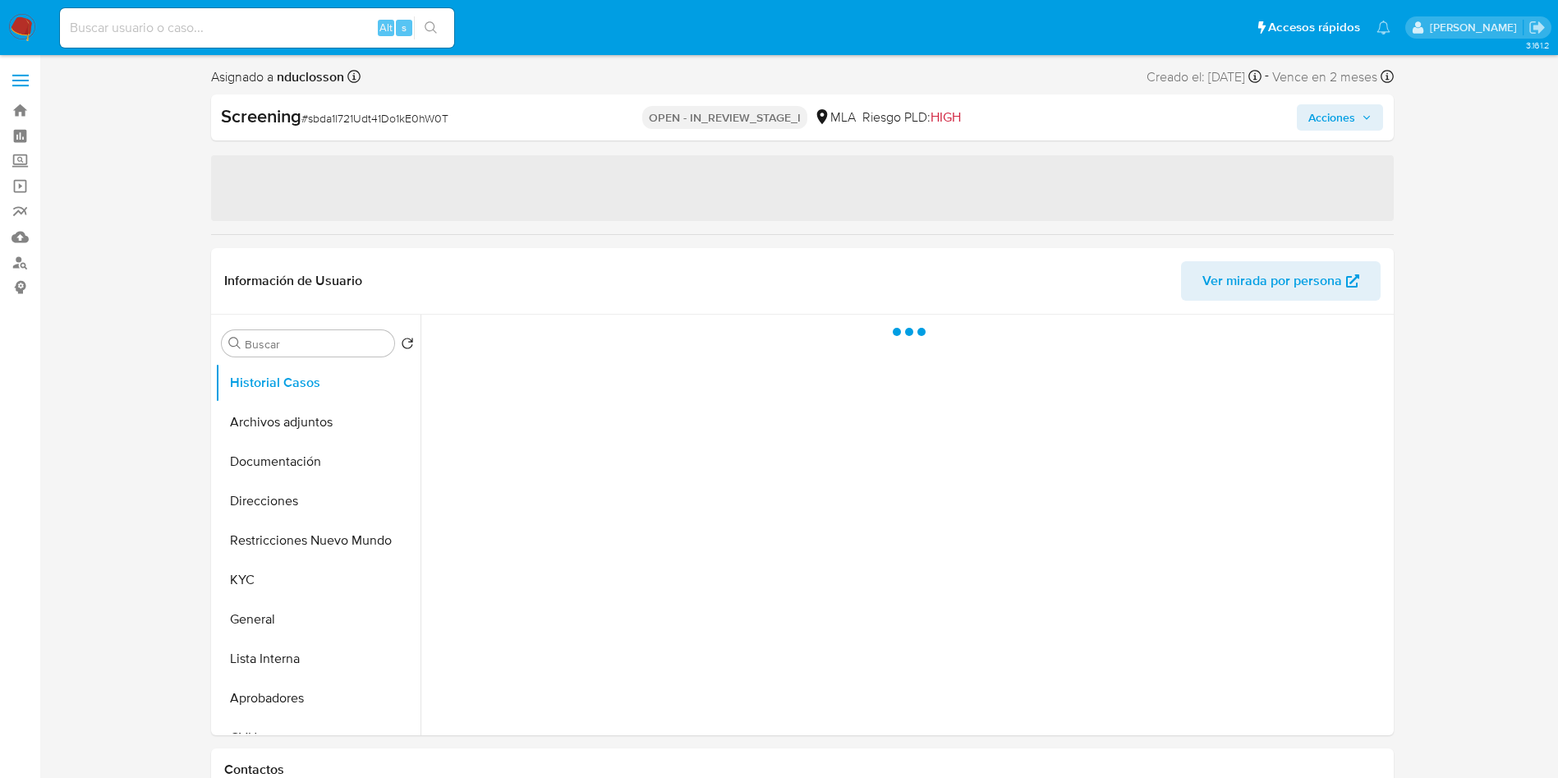
select select "10"
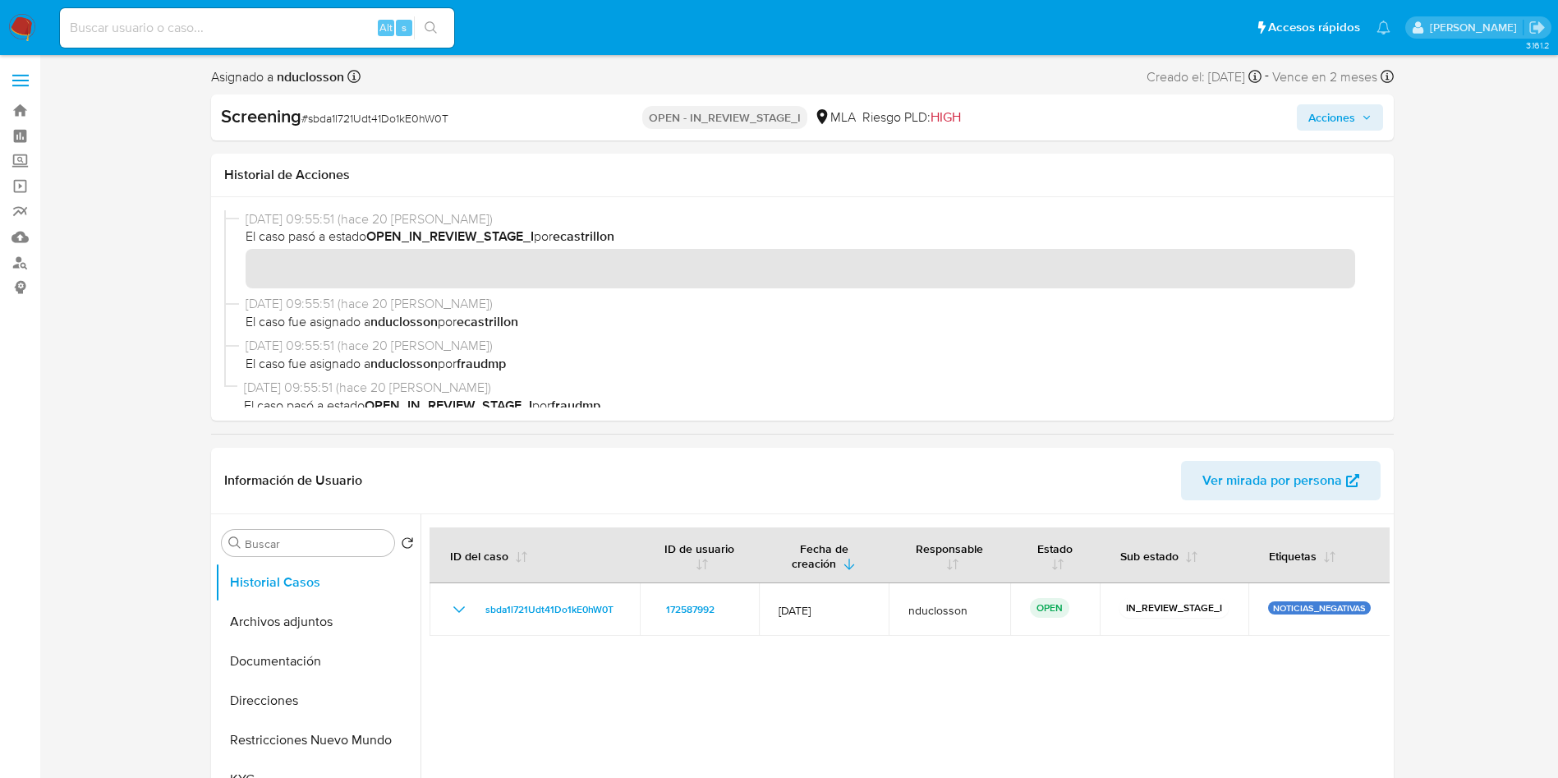
click at [268, 747] on button "Restricciones Nuevo Mundo" at bounding box center [311, 739] width 192 height 39
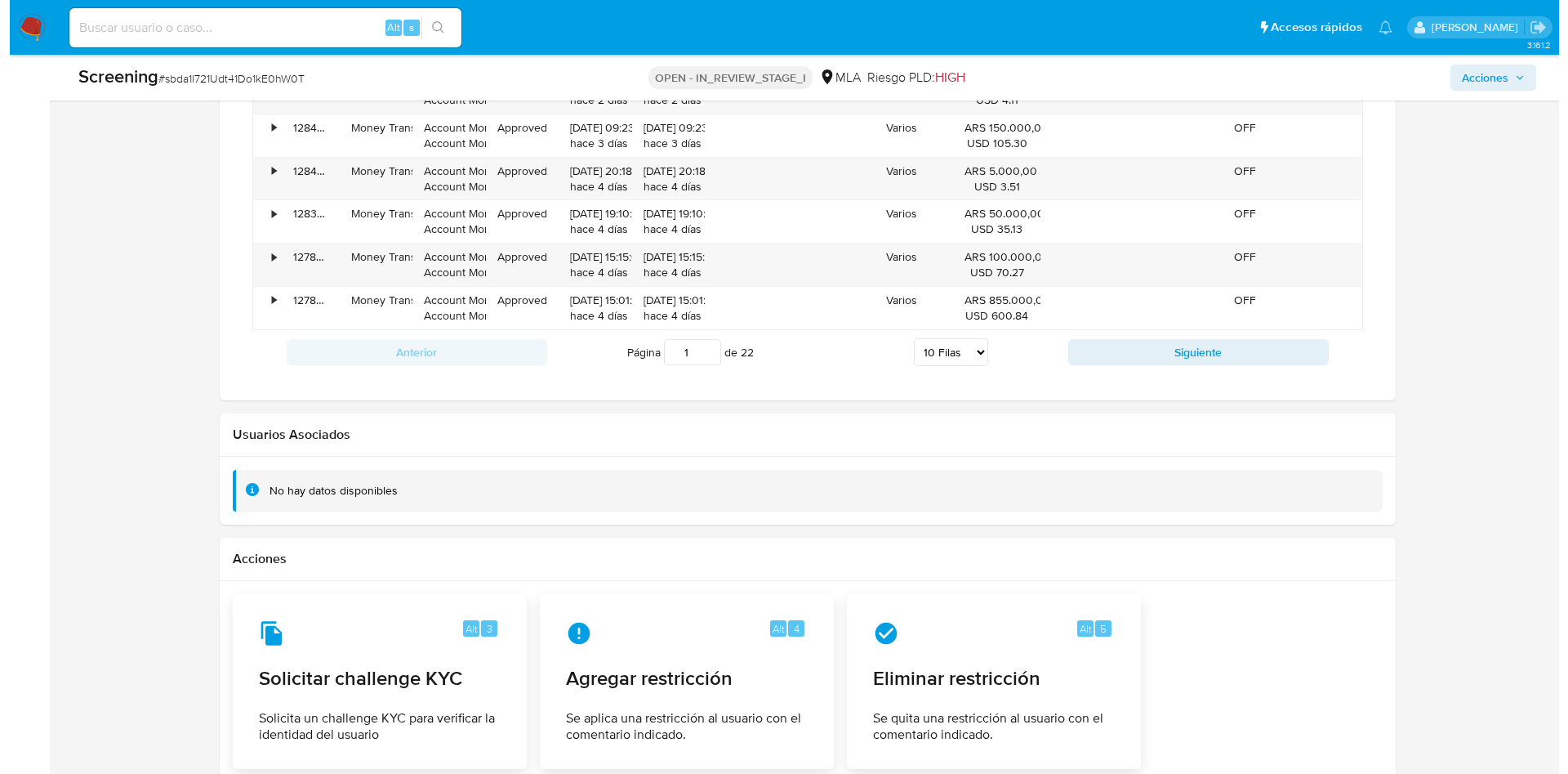
scroll to position [2081, 0]
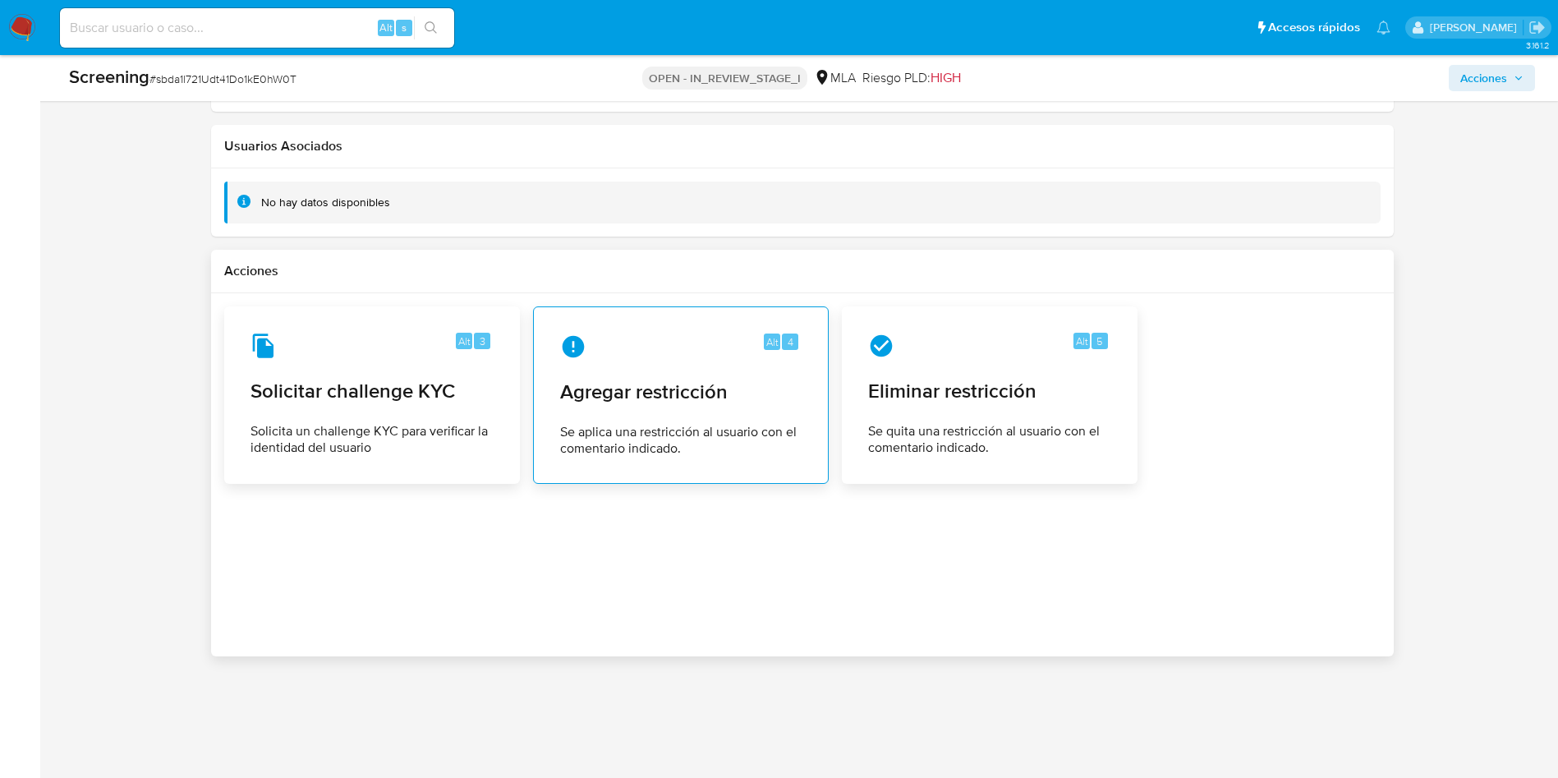
click at [637, 368] on div "Alt 4 Agregar restricción Se aplica una restricción al usuario con el comentari…" at bounding box center [681, 394] width 268 height 149
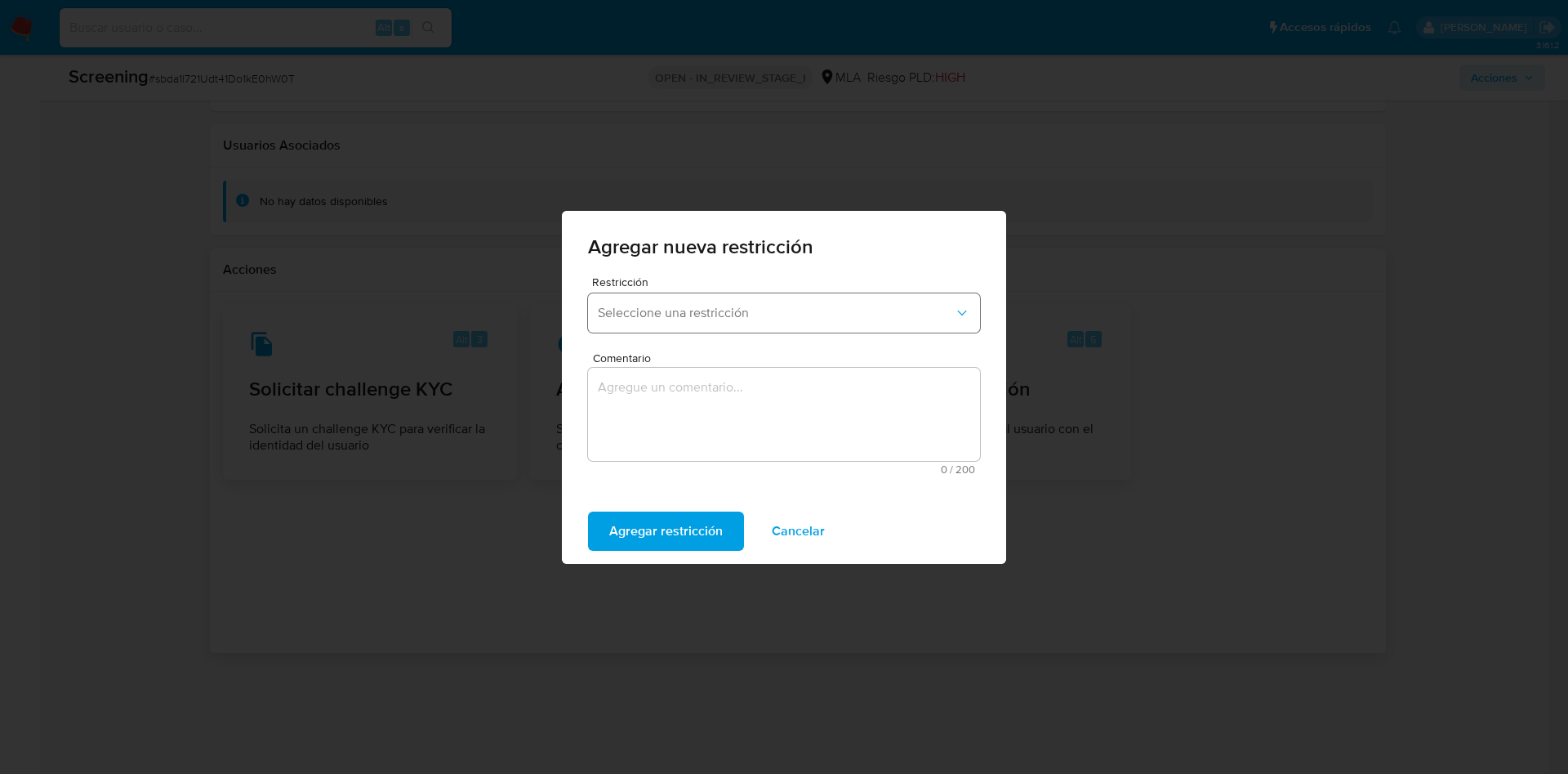
click at [651, 322] on button "Seleccione una restricción" at bounding box center [784, 312] width 392 height 39
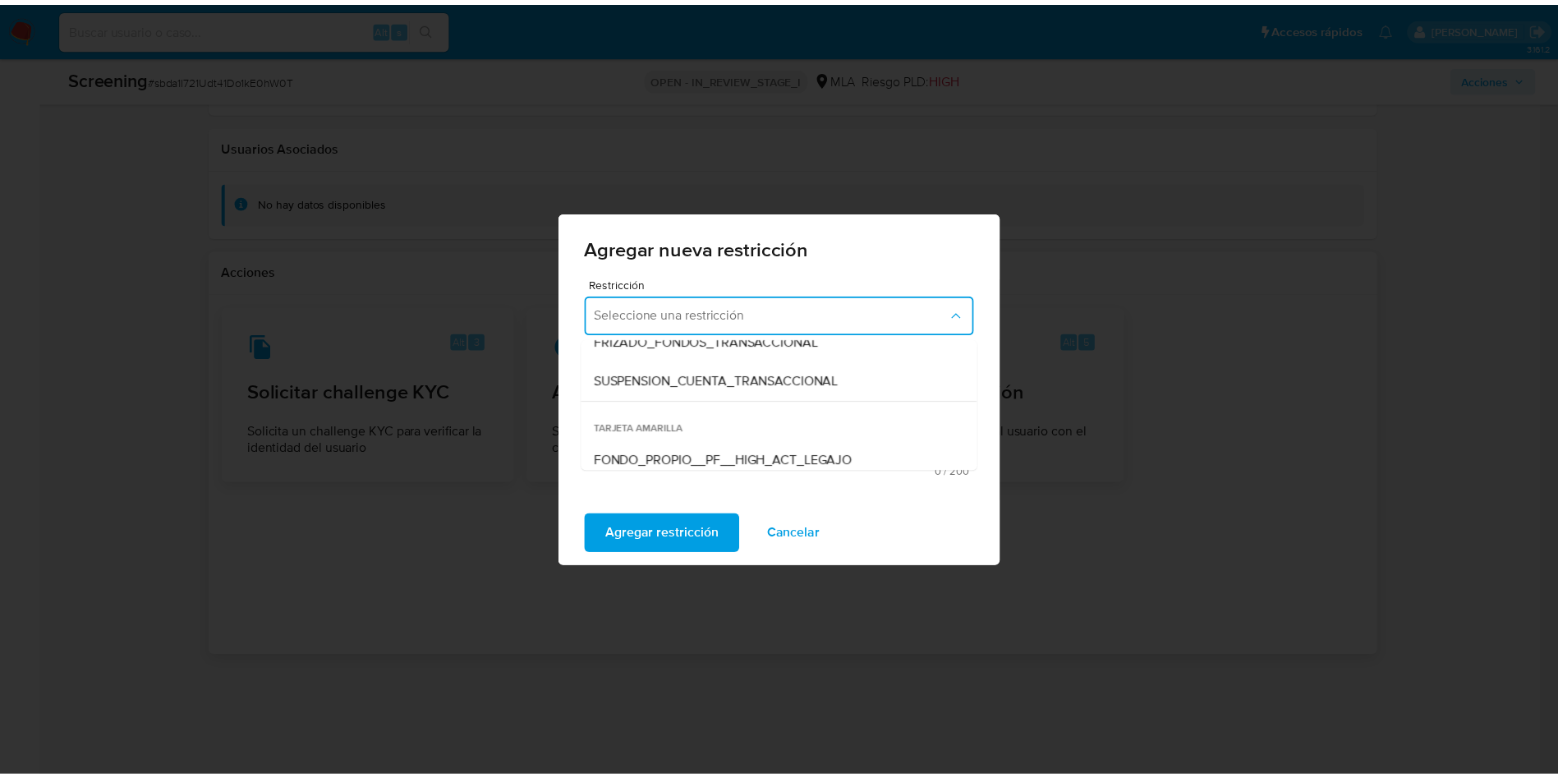
scroll to position [246, 0]
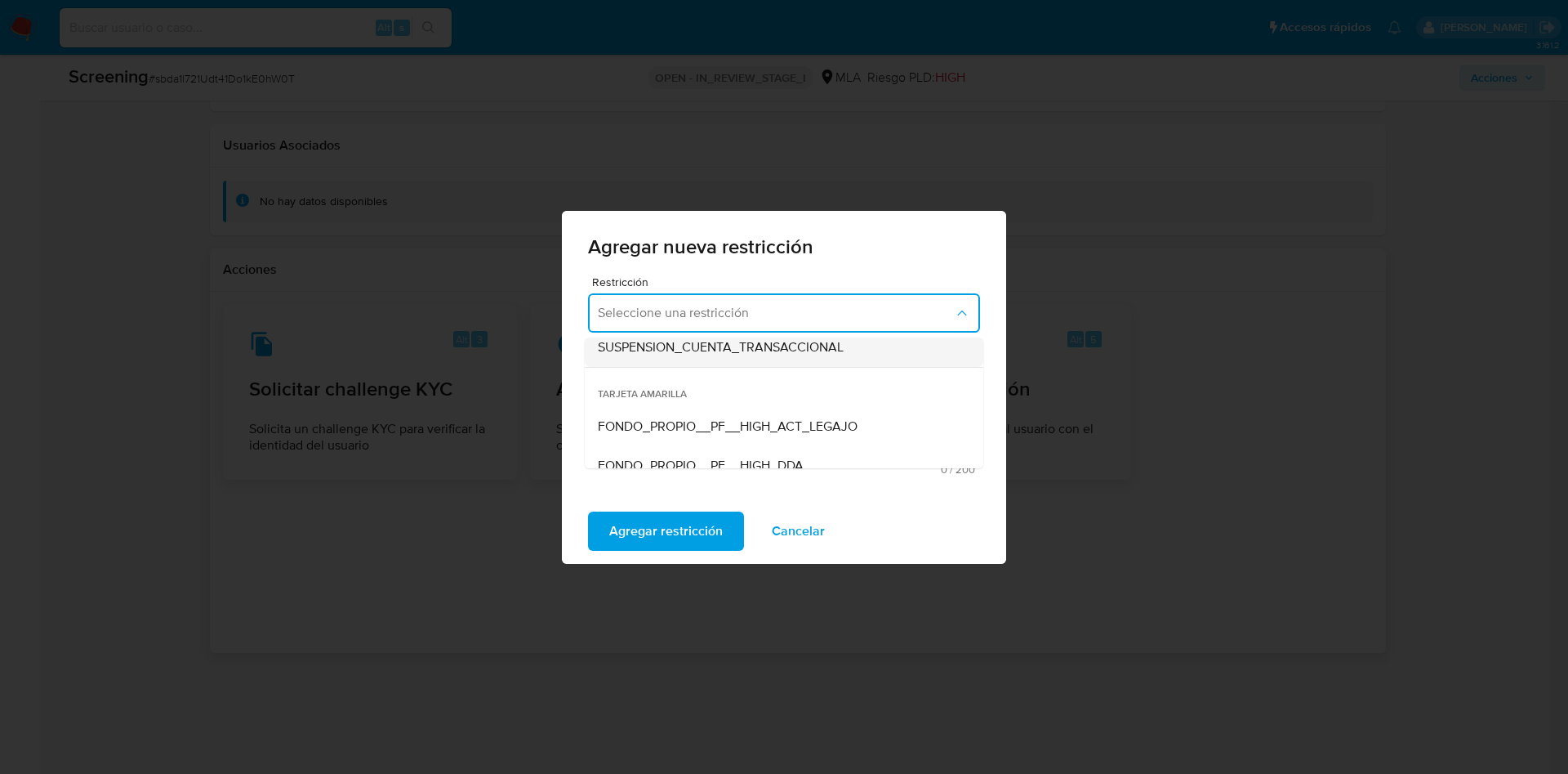
click at [678, 352] on span "SUSPENSION_CUENTA_TRANSACCIONAL" at bounding box center [720, 347] width 246 height 16
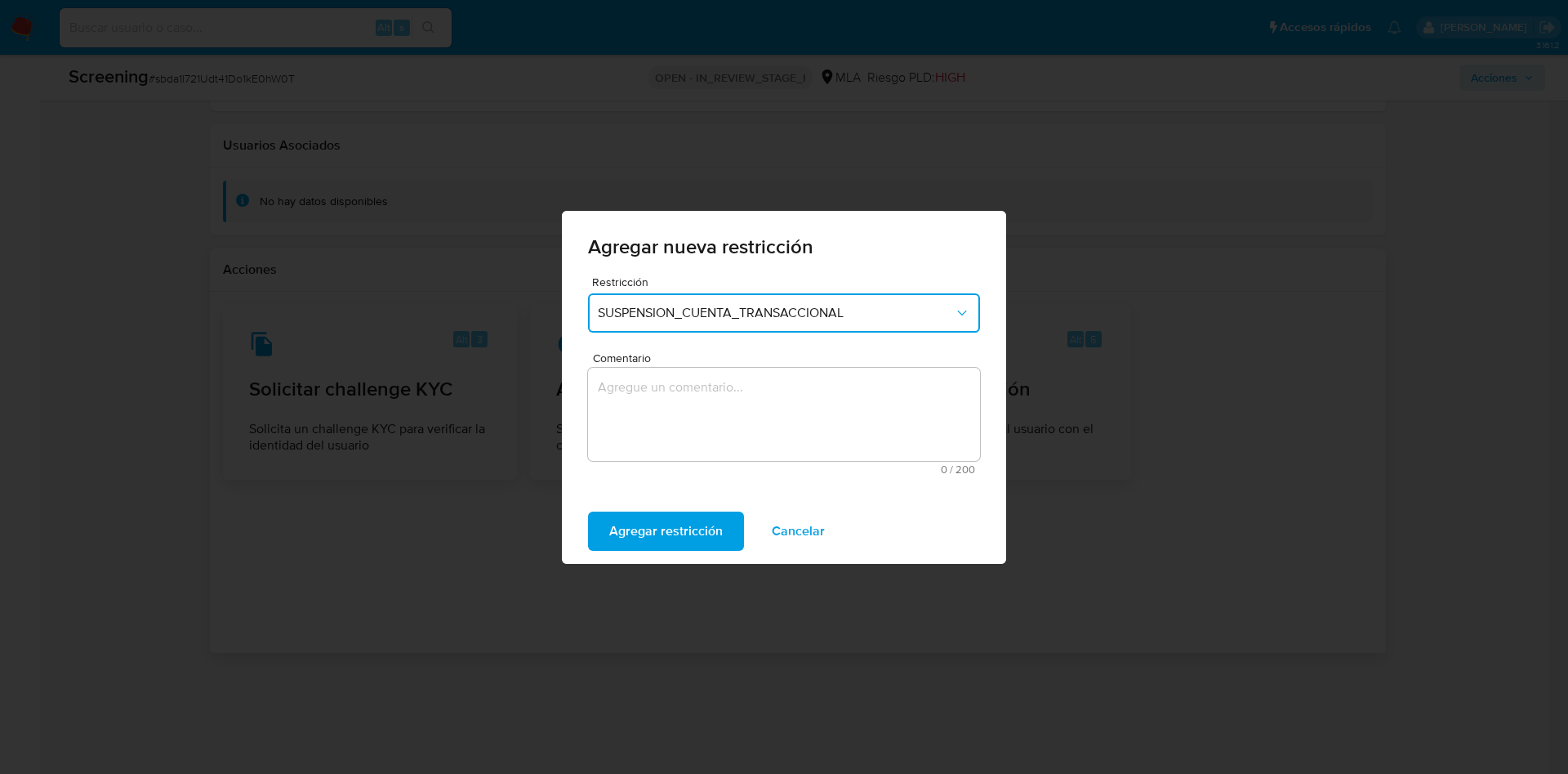
click at [655, 432] on textarea "Comentario" at bounding box center [784, 415] width 392 height 94
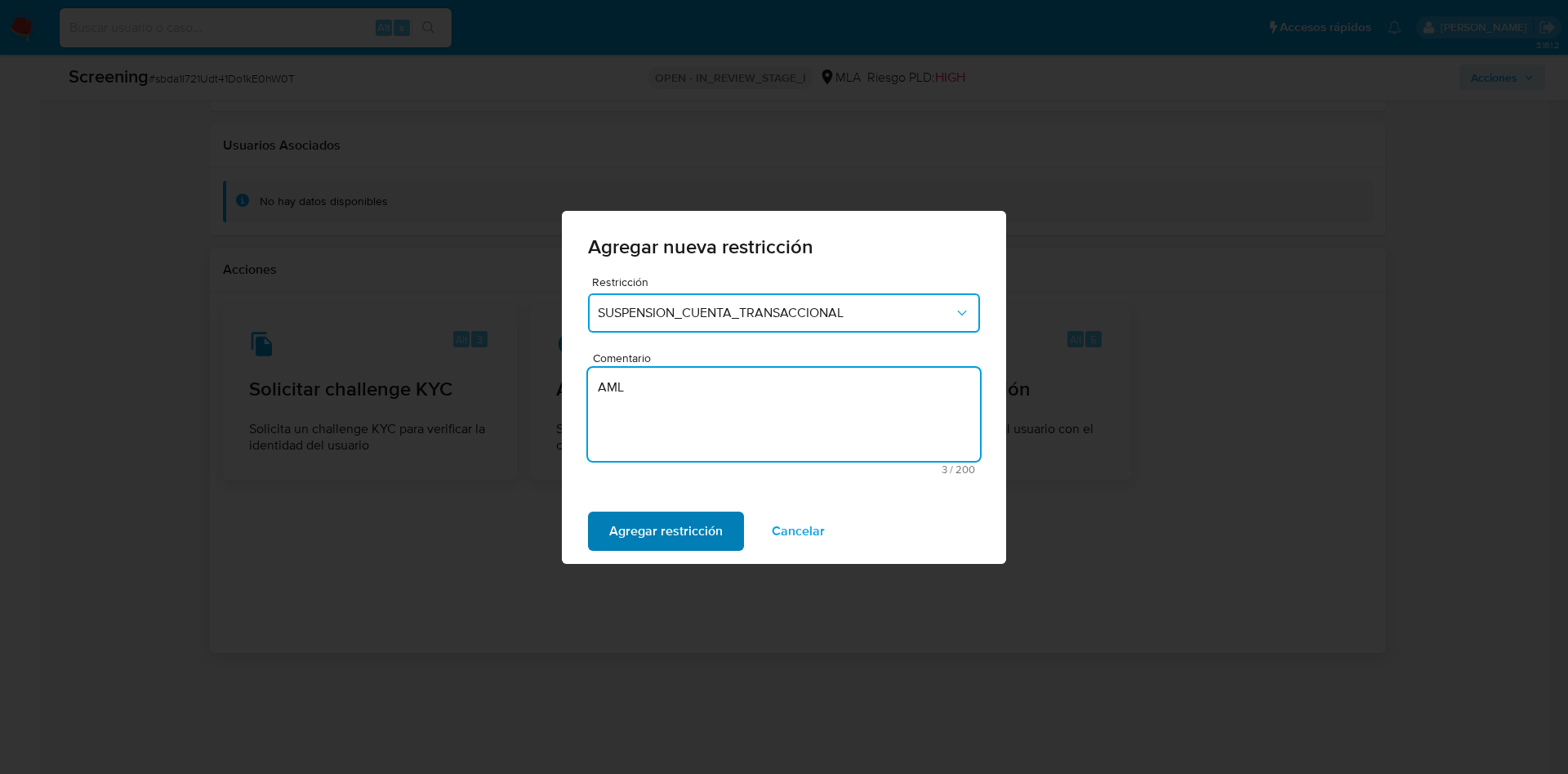
type textarea "AML"
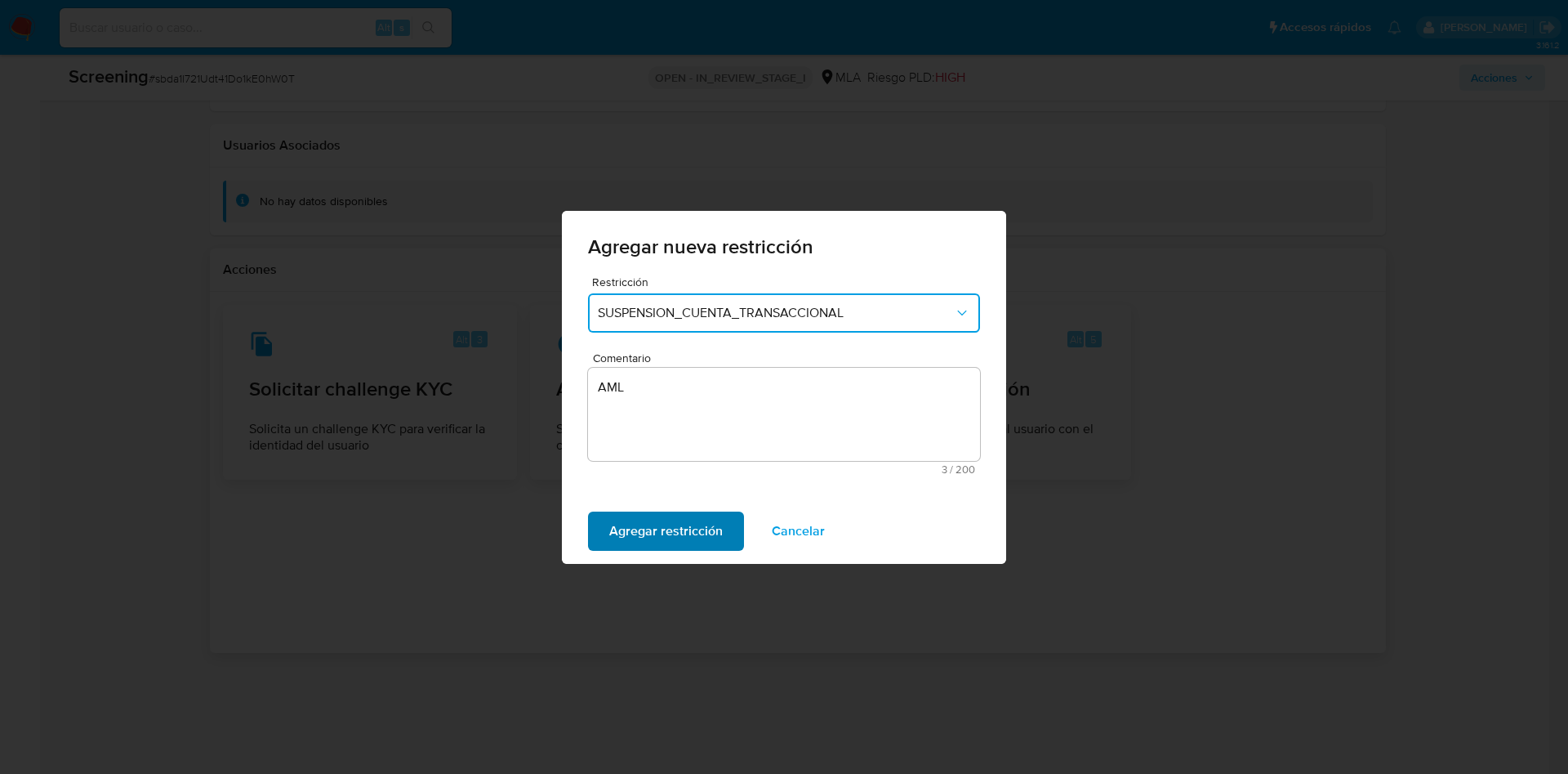
click at [662, 522] on span "Agregar restricción" at bounding box center [666, 531] width 113 height 36
click at [661, 523] on span "Confirmar" at bounding box center [638, 531] width 59 height 36
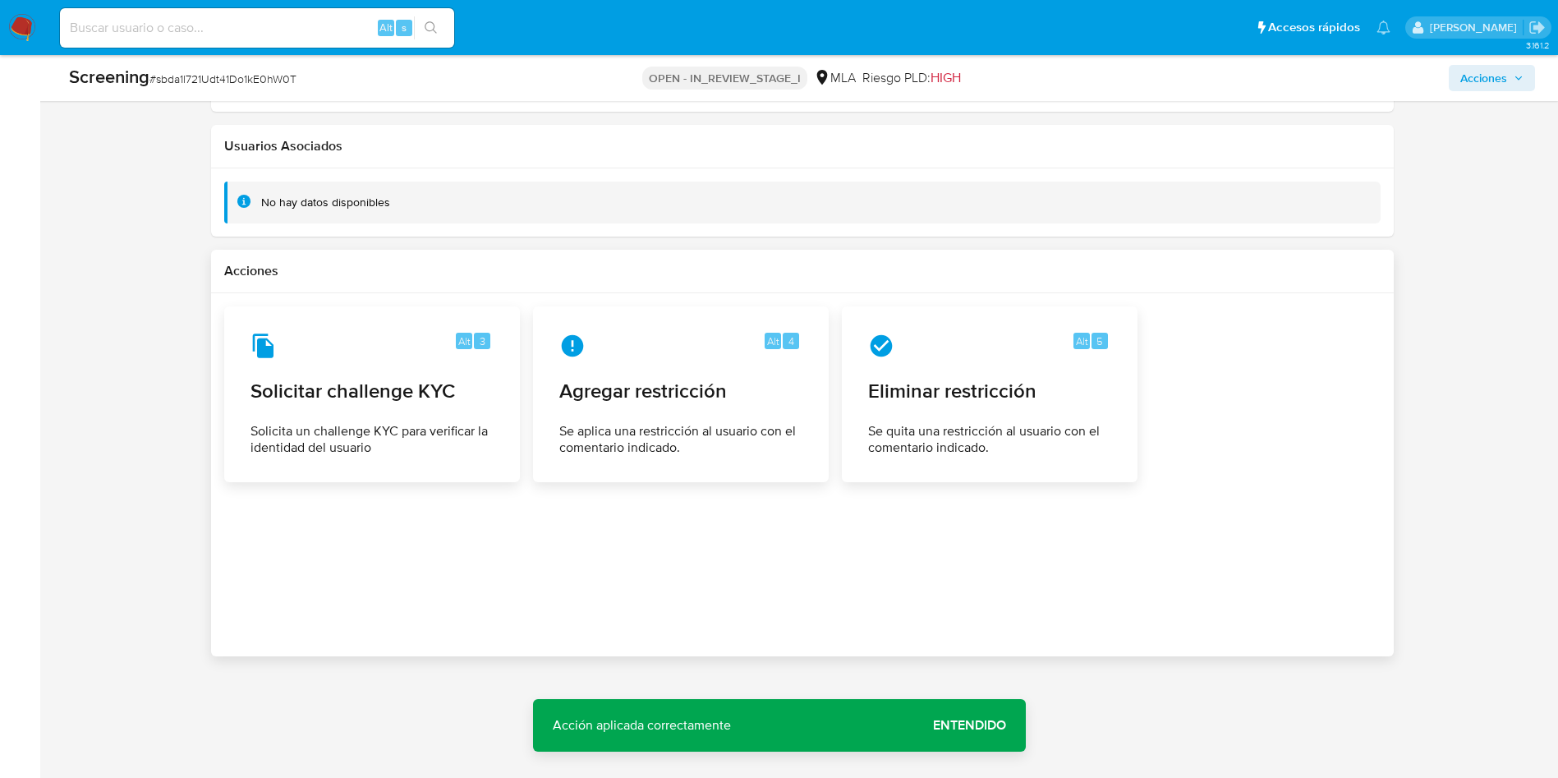
click at [993, 725] on span "Entendido" at bounding box center [969, 725] width 73 height 0
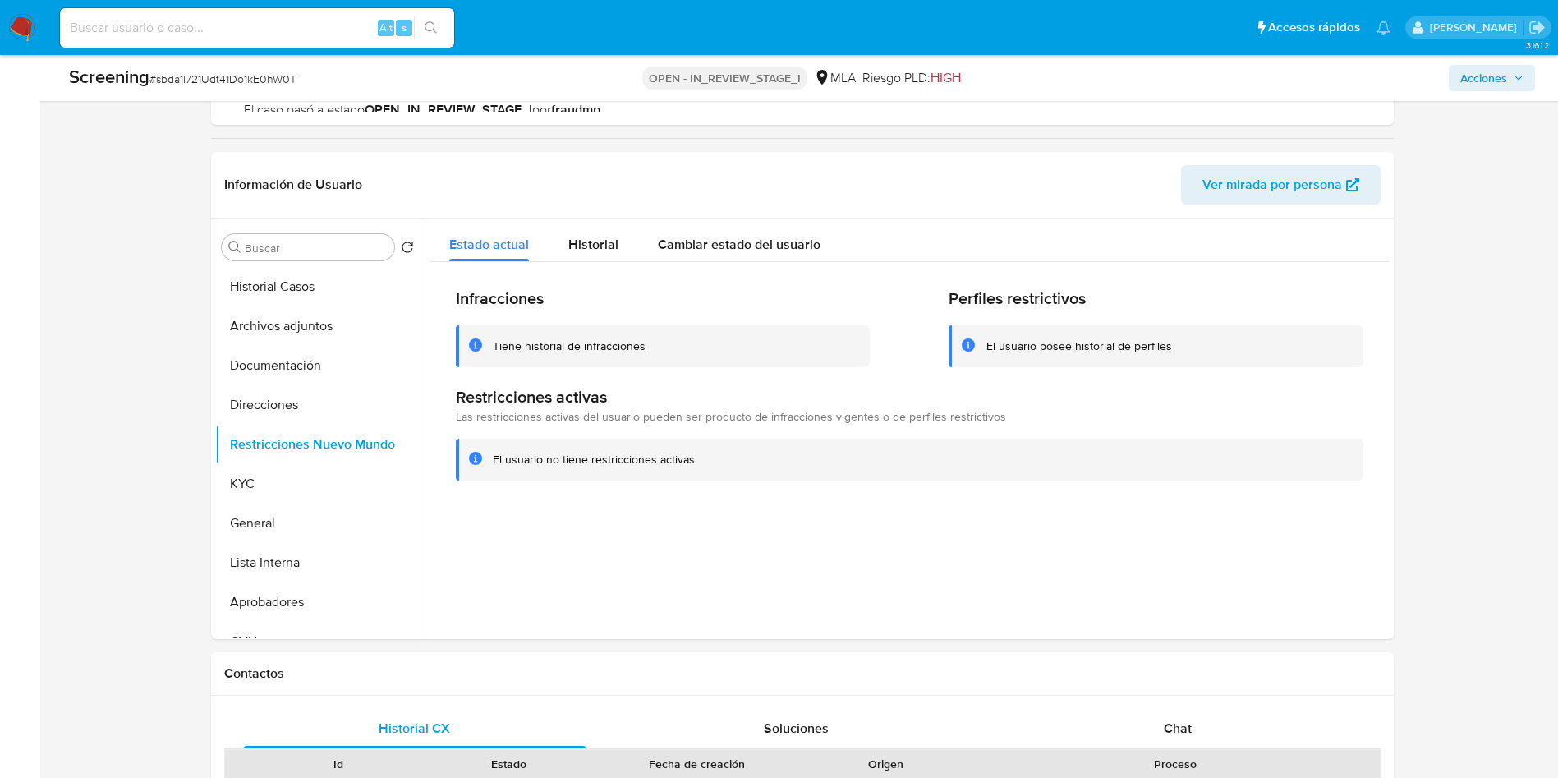
scroll to position [245, 0]
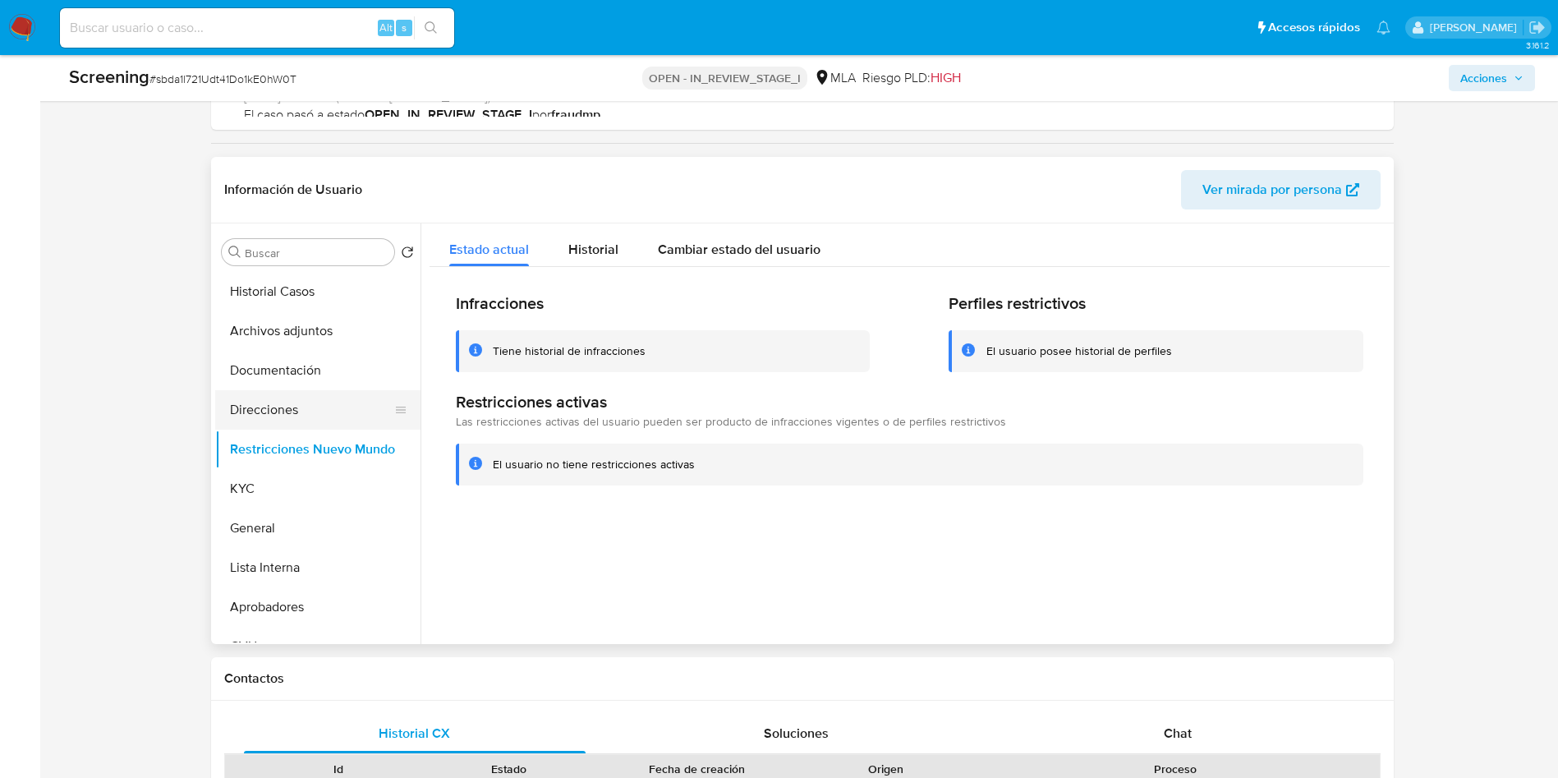
click at [315, 414] on button "Direcciones" at bounding box center [311, 409] width 192 height 39
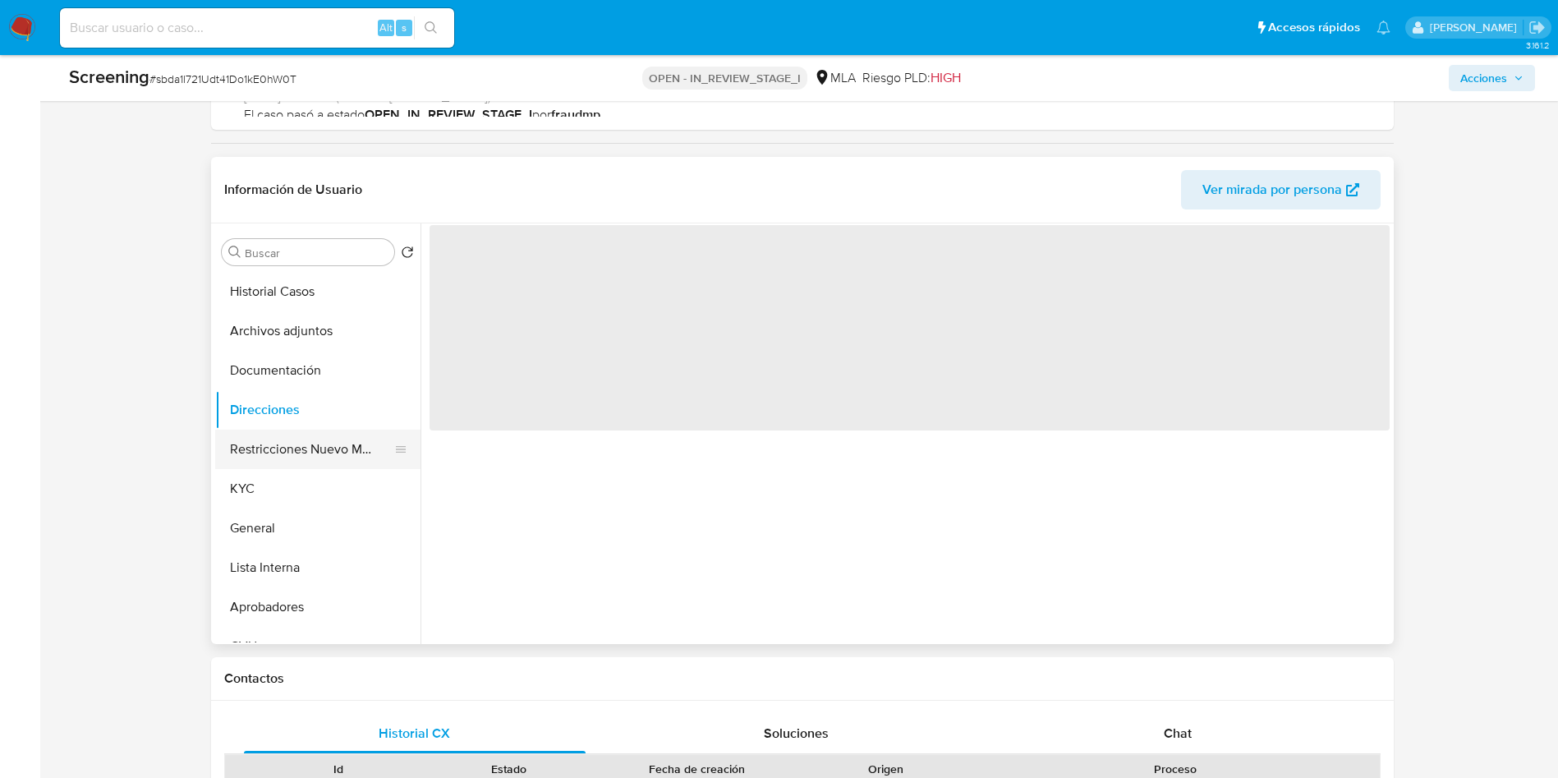
click at [293, 458] on button "Restricciones Nuevo Mundo" at bounding box center [311, 448] width 192 height 39
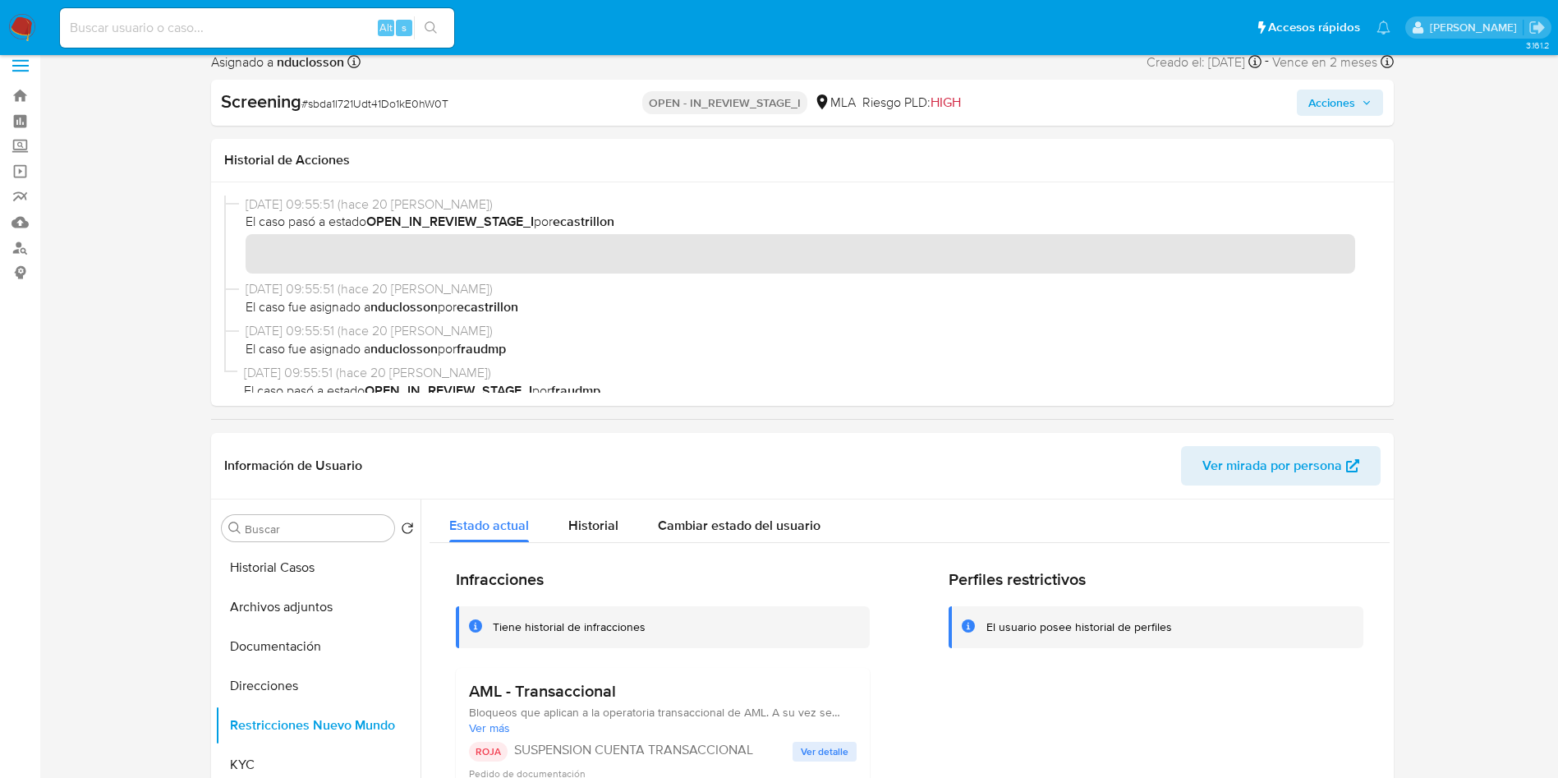
scroll to position [0, 0]
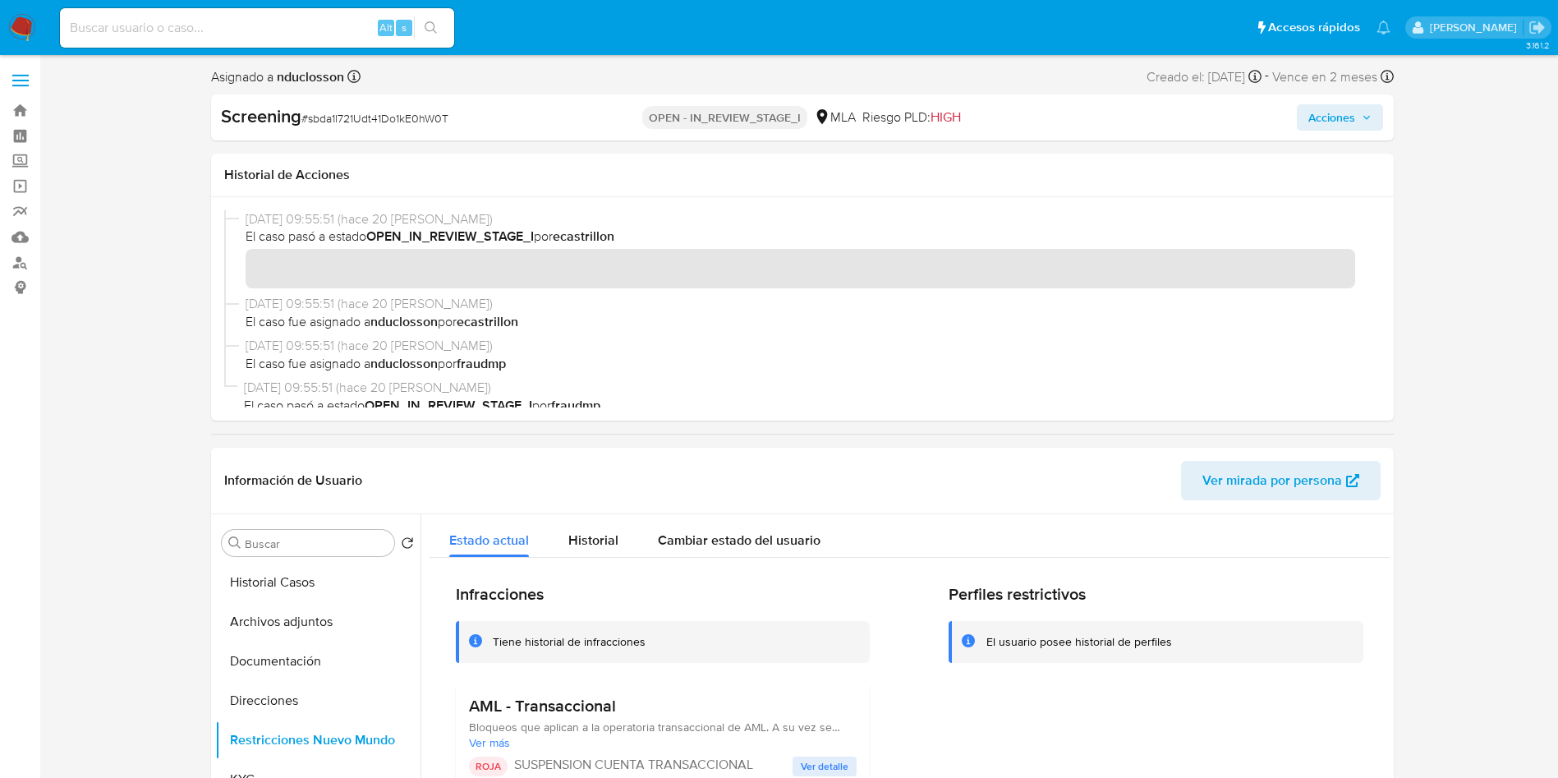
click at [1362, 122] on icon "button" at bounding box center [1367, 118] width 10 height 10
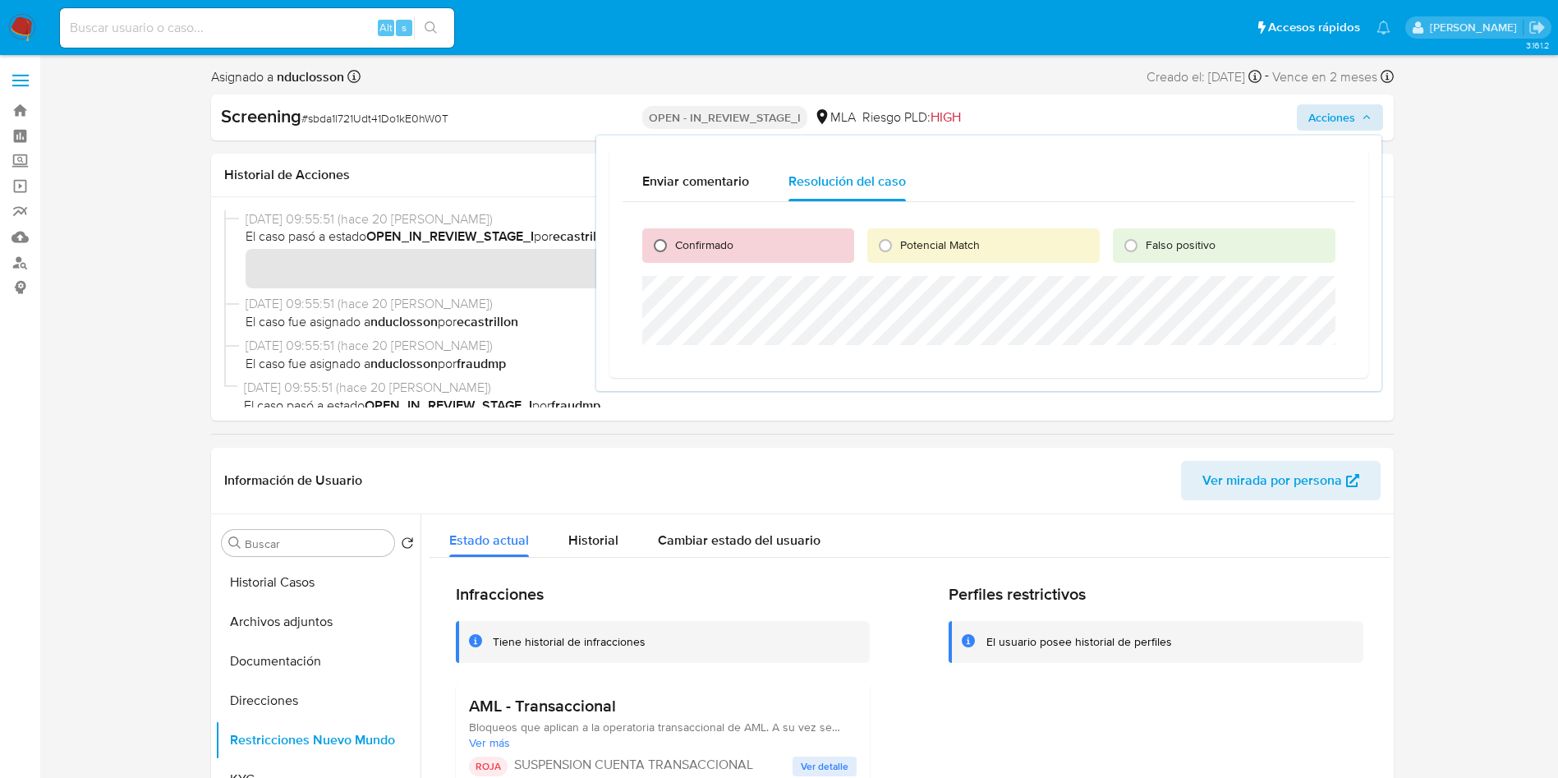
click at [656, 243] on input "Confirmado" at bounding box center [660, 245] width 26 height 26
radio input "true"
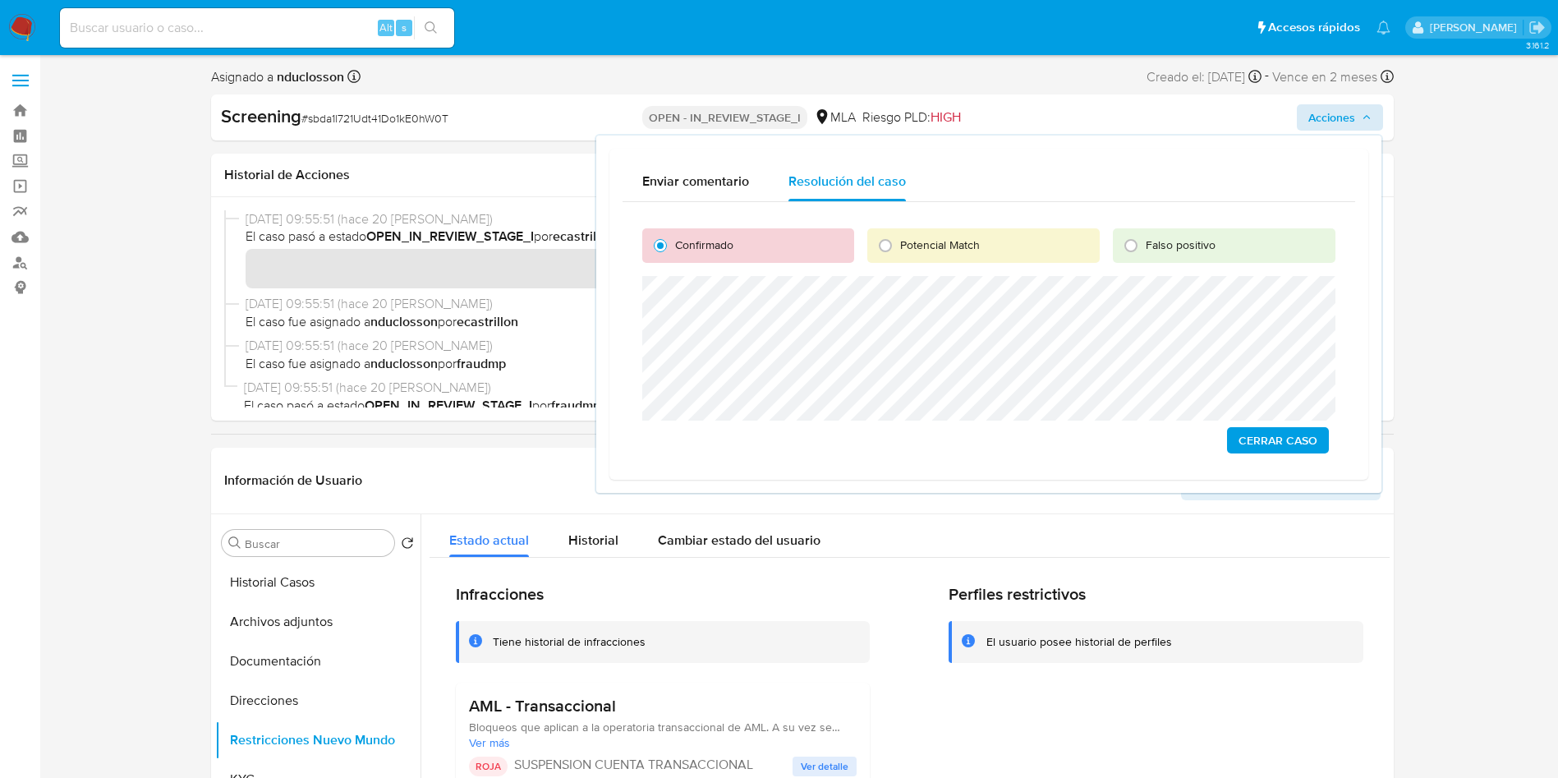
click at [1269, 433] on span "Cerrar Caso" at bounding box center [1277, 440] width 79 height 23
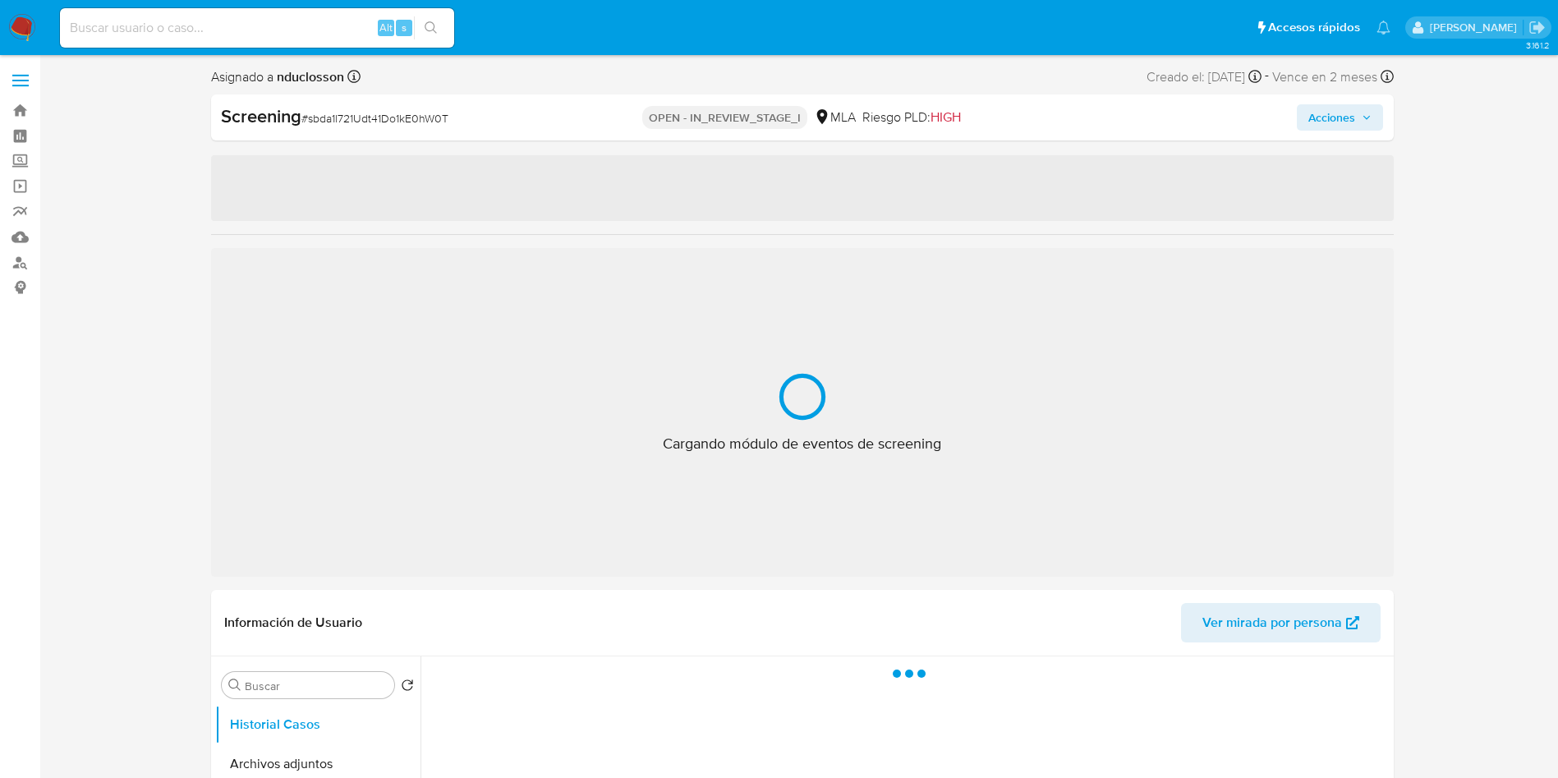
select select "10"
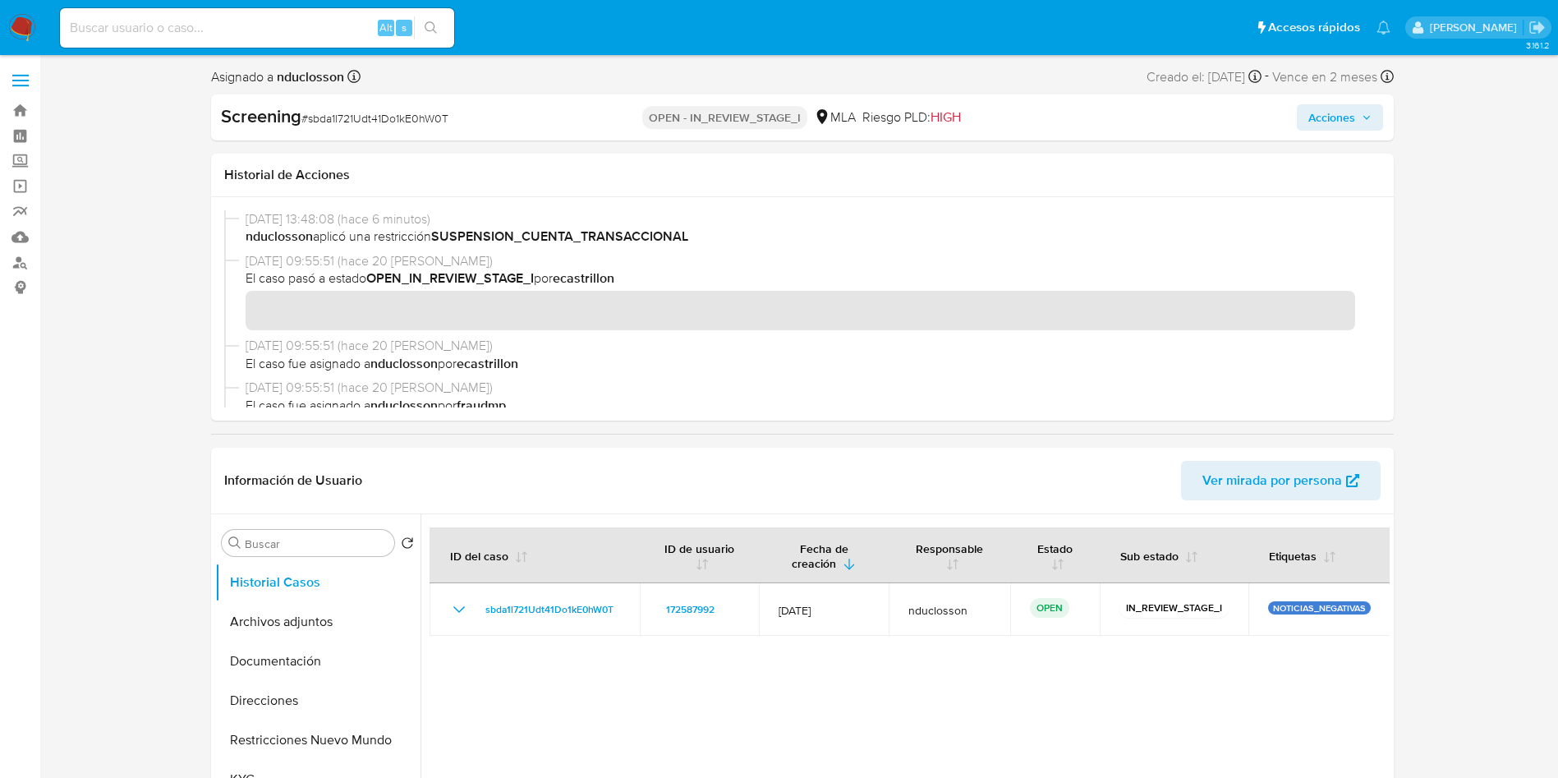
click at [1351, 119] on span "Acciones" at bounding box center [1331, 117] width 47 height 26
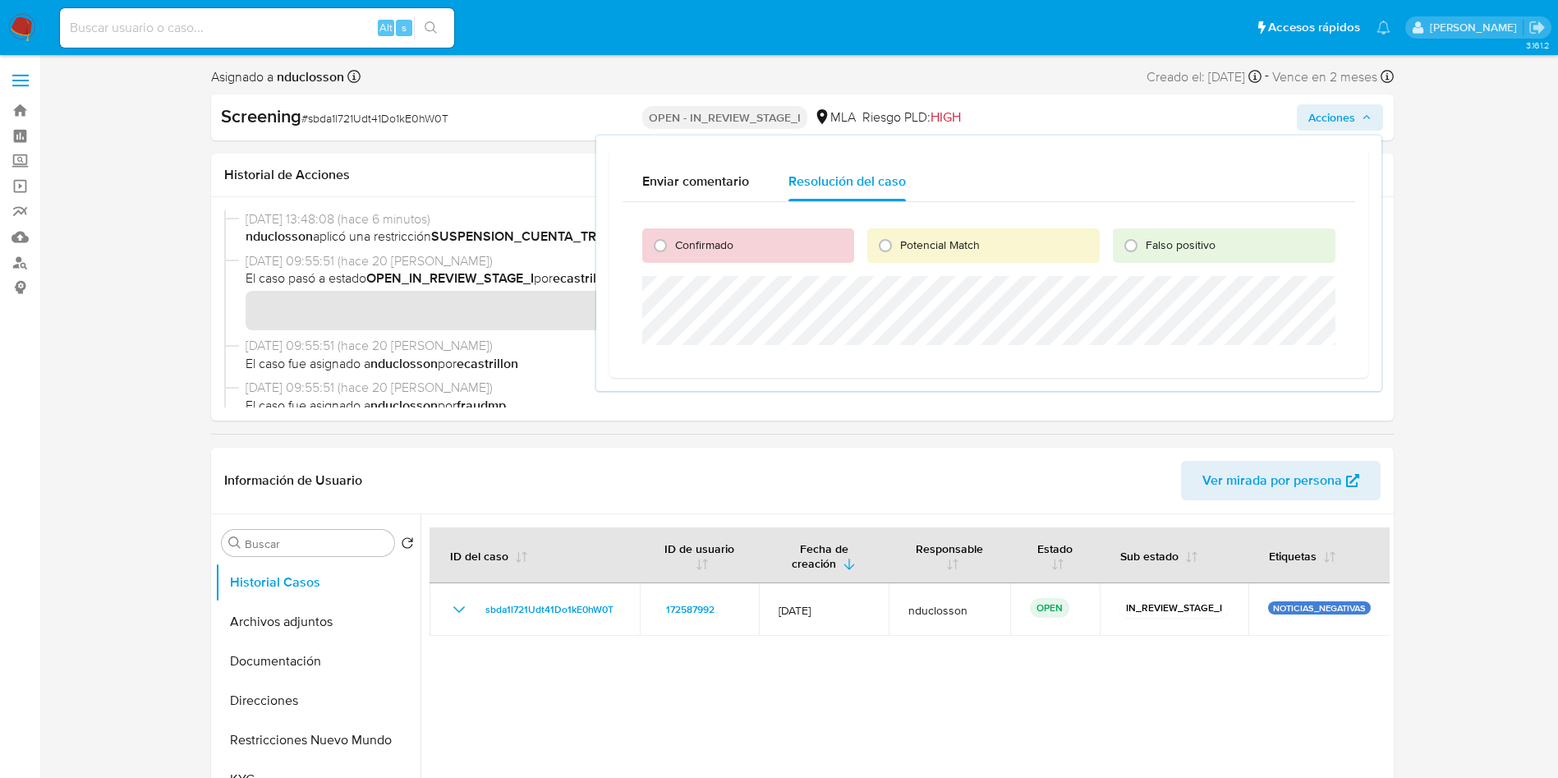
click at [779, 227] on div "Confirmado Potencial Match Falso positivo" at bounding box center [988, 283] width 733 height 163
click at [700, 248] on span "Confirmado" at bounding box center [704, 245] width 58 height 16
click at [673, 248] on input "Confirmado" at bounding box center [660, 245] width 26 height 26
radio input "true"
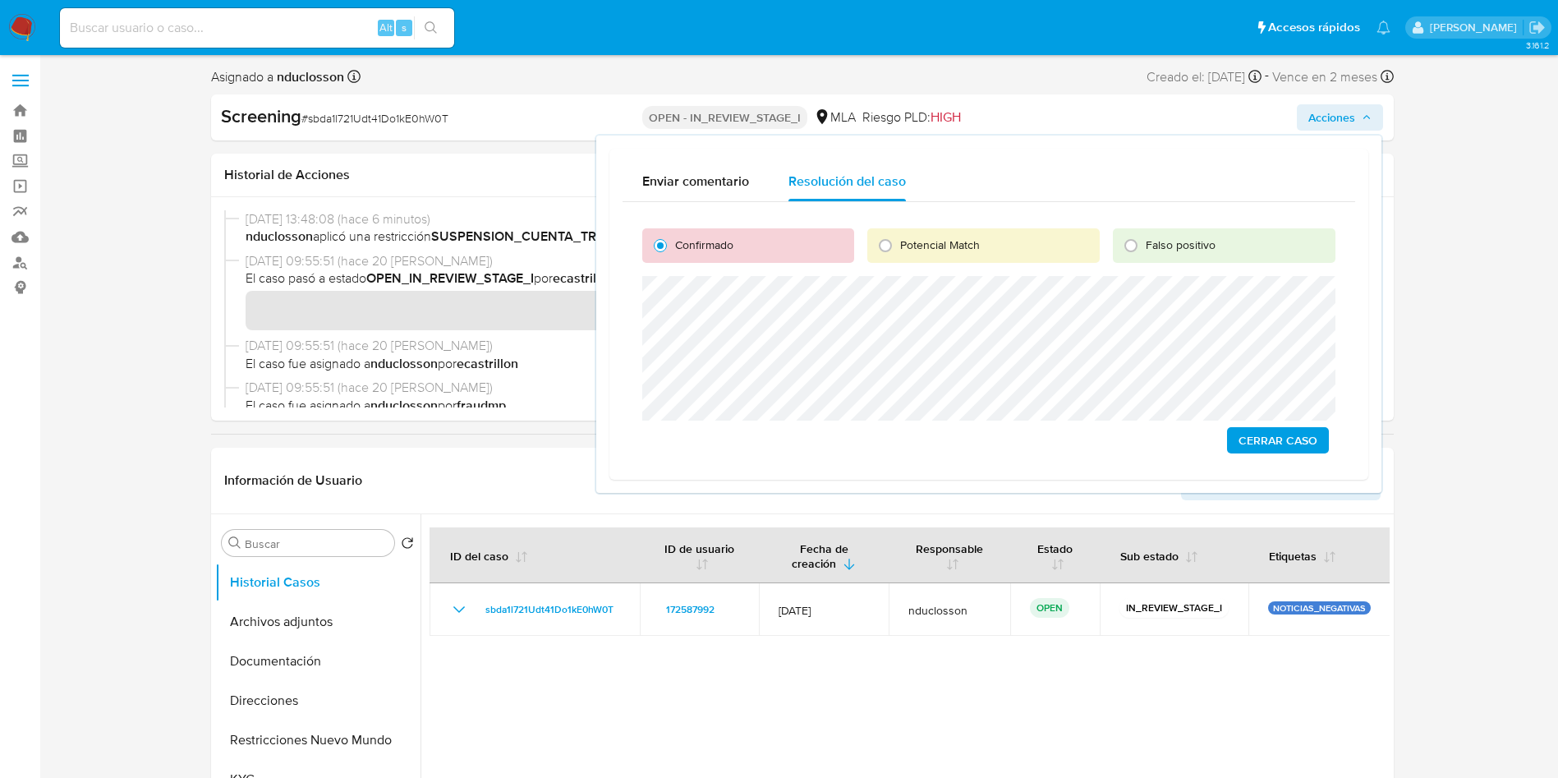
click at [1269, 434] on span "Cerrar Caso" at bounding box center [1277, 440] width 79 height 23
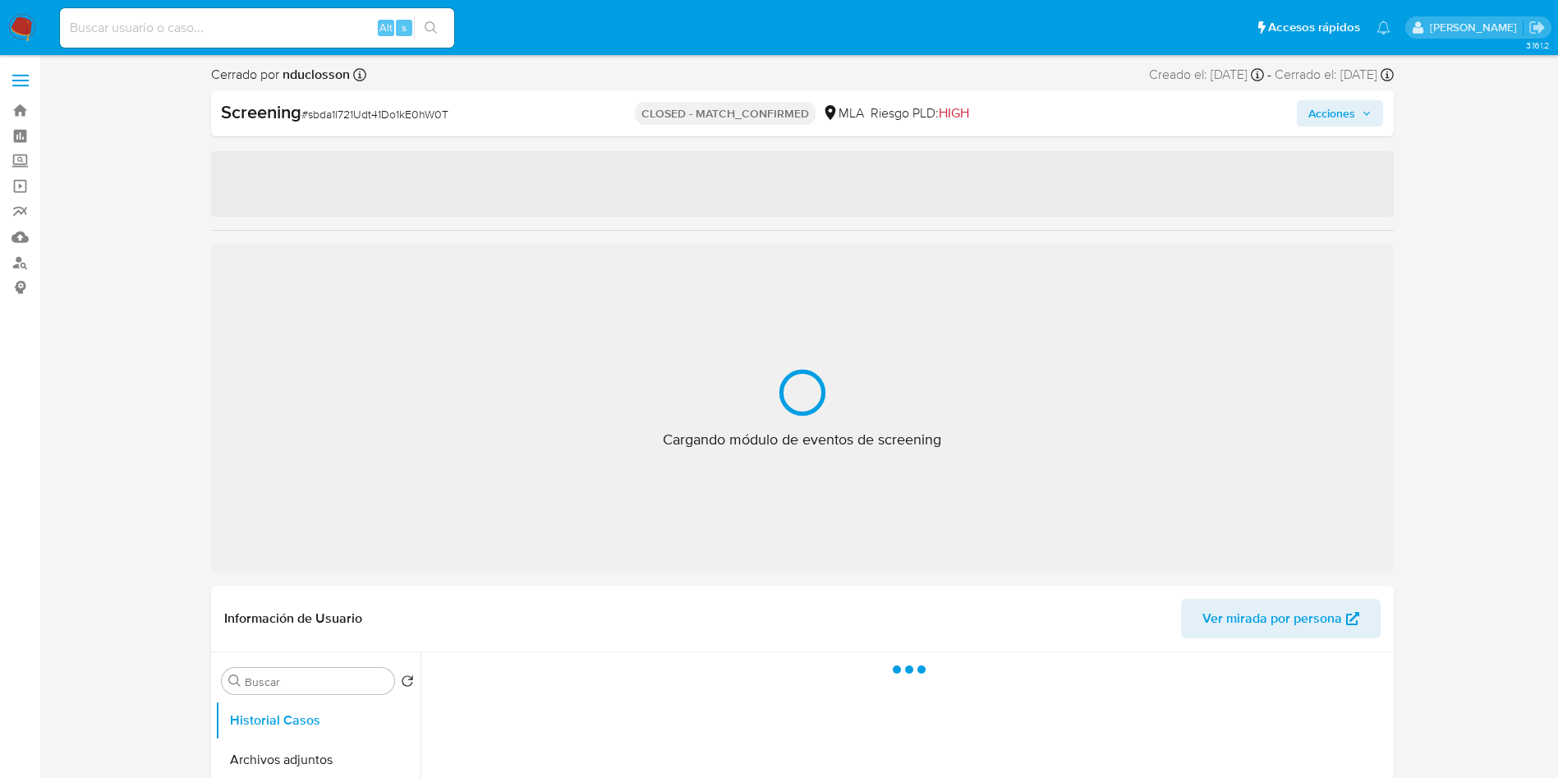
select select "10"
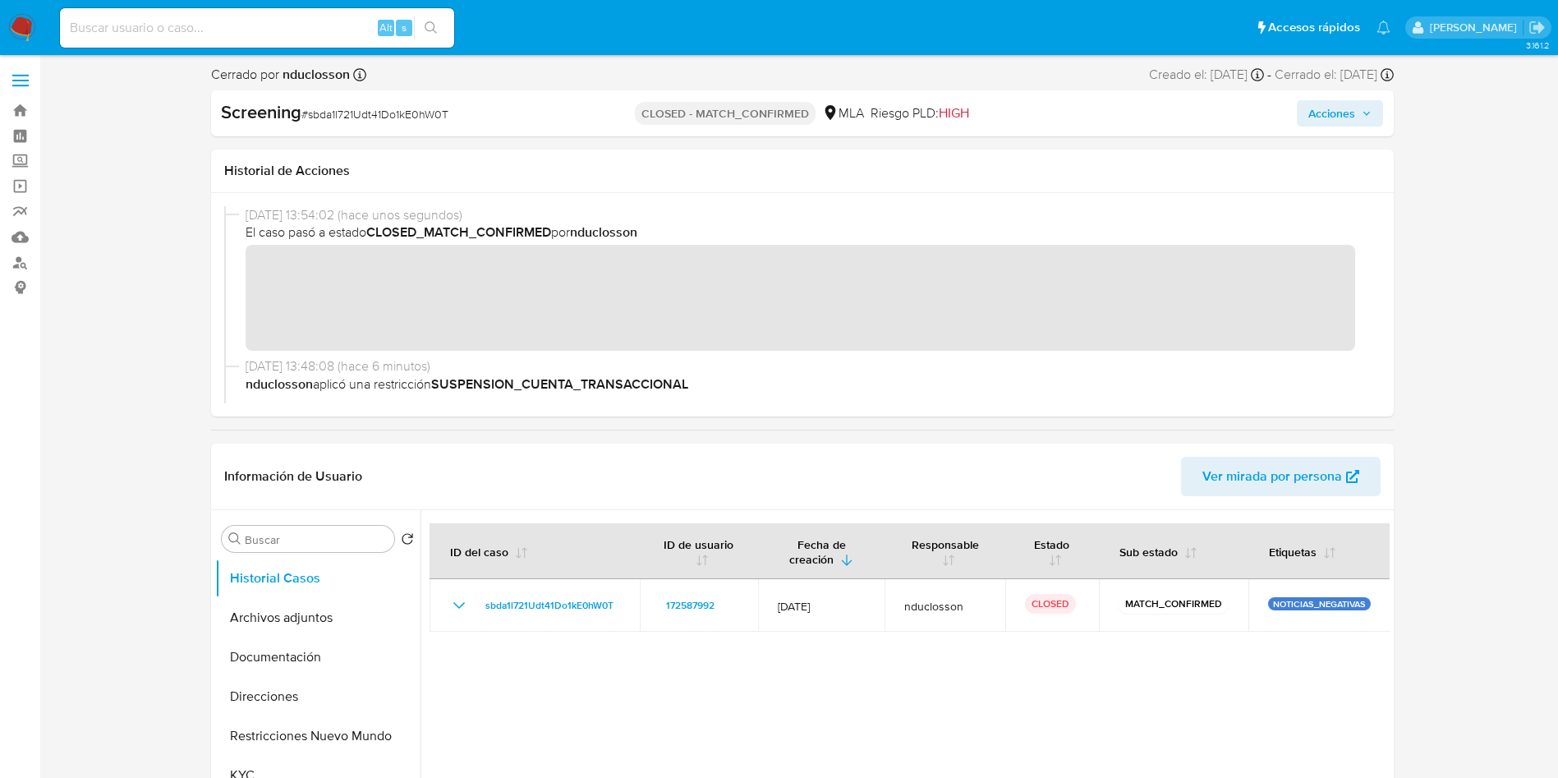
click at [210, 35] on input at bounding box center [257, 27] width 394 height 21
paste input "teDgDYtwau08GKqxHPgiIA7y"
type input "teDgDYtwau08GKqxHPgiIA7y"
click at [440, 29] on button "search-icon" at bounding box center [431, 27] width 34 height 23
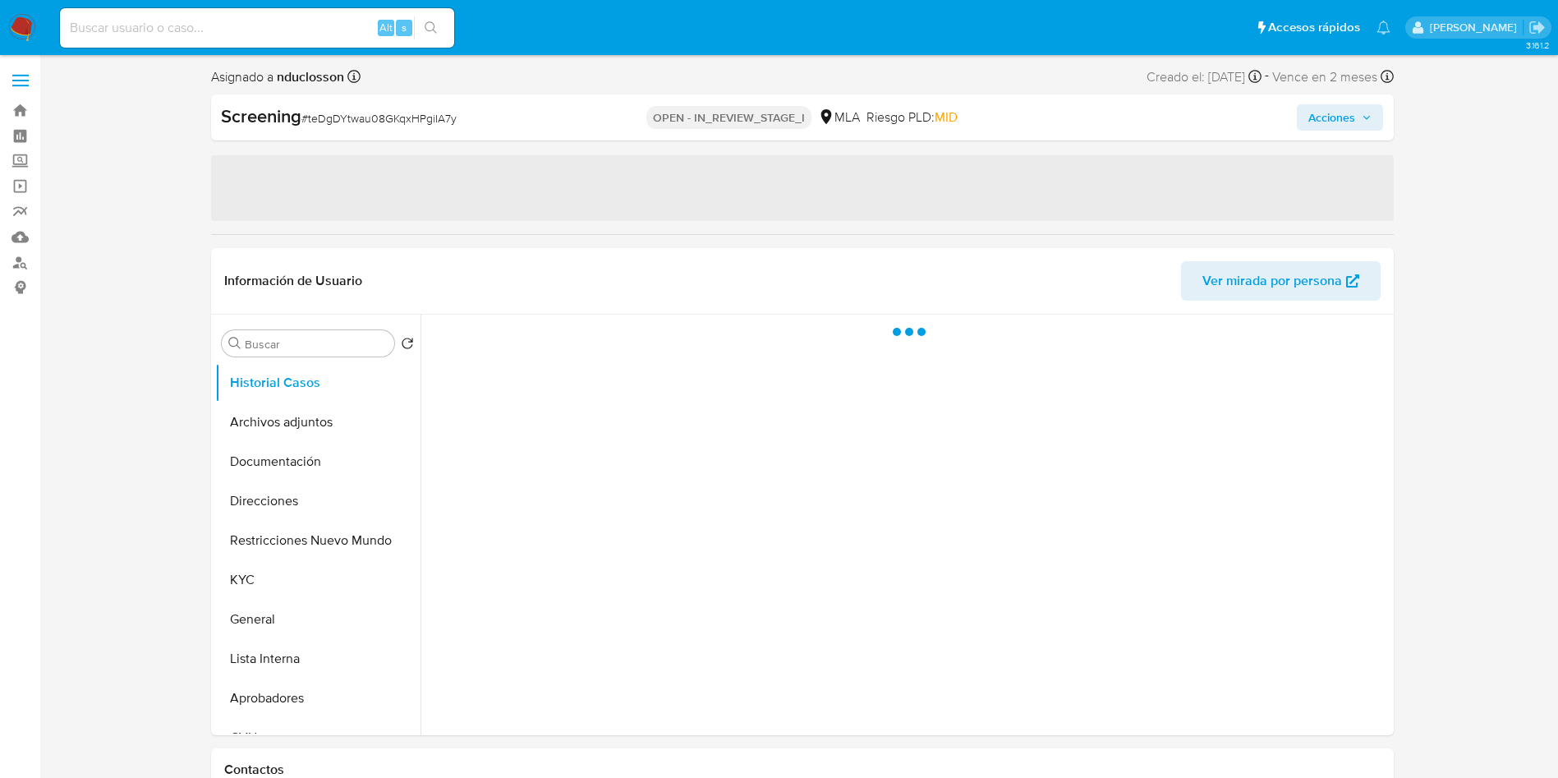
select select "10"
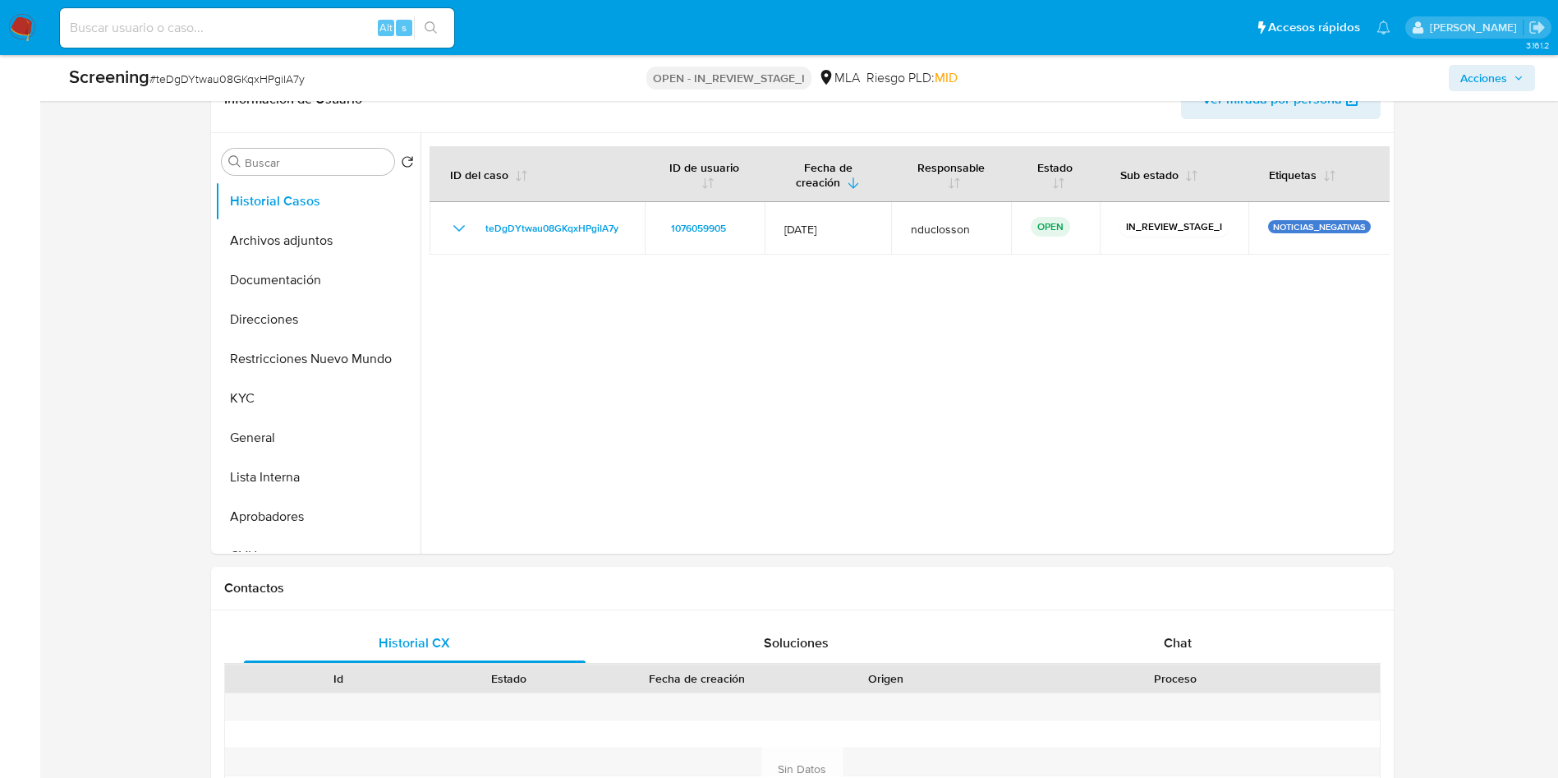
scroll to position [370, 0]
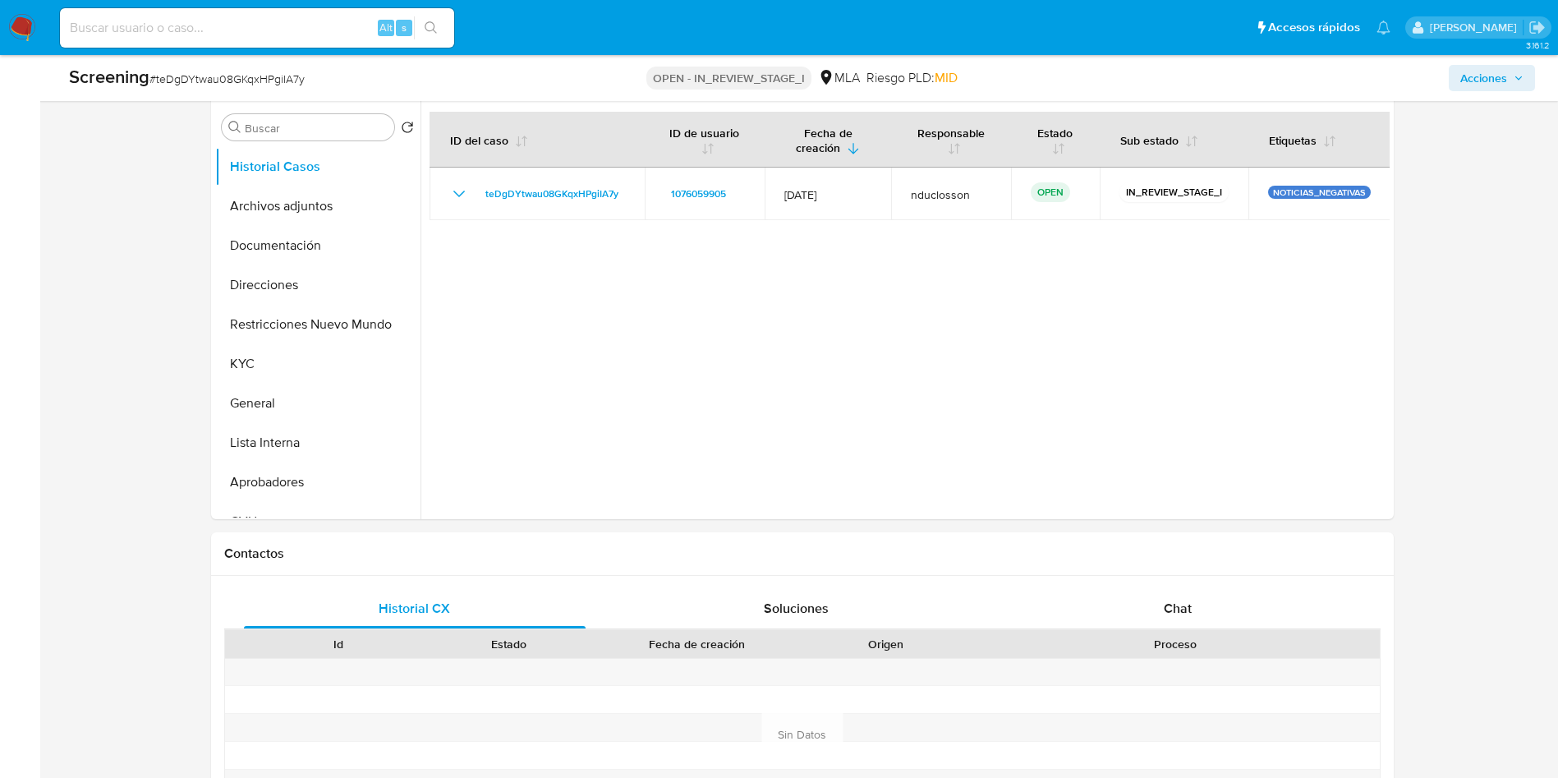
click at [215, 34] on input at bounding box center [257, 27] width 394 height 21
paste input "teDgDYtwau08GKqxHPgiIA7y"
type input "teDgDYtwau08GKqxHPgiIA7y"
click at [447, 21] on button "search-icon" at bounding box center [431, 27] width 34 height 23
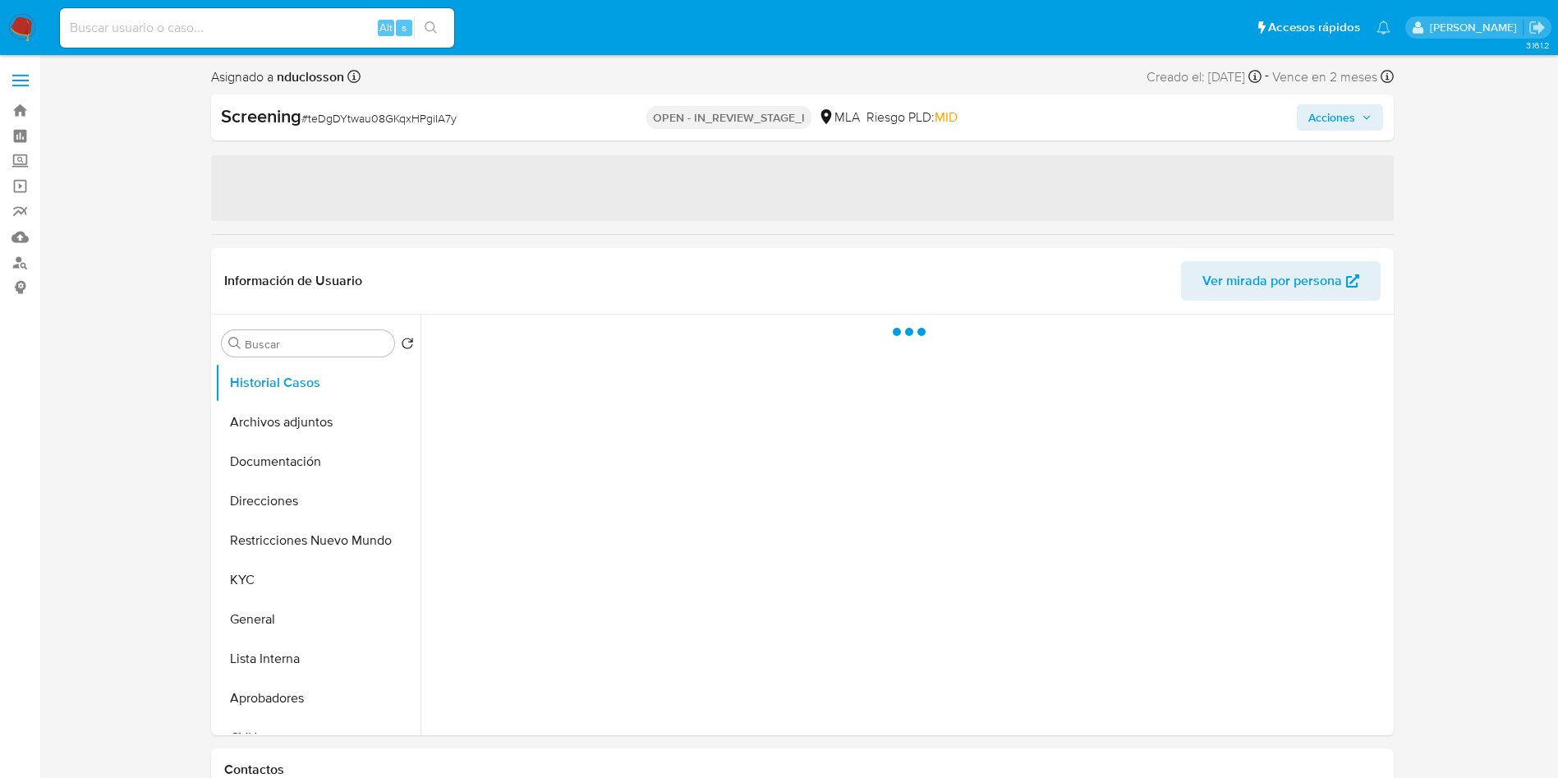
select select "10"
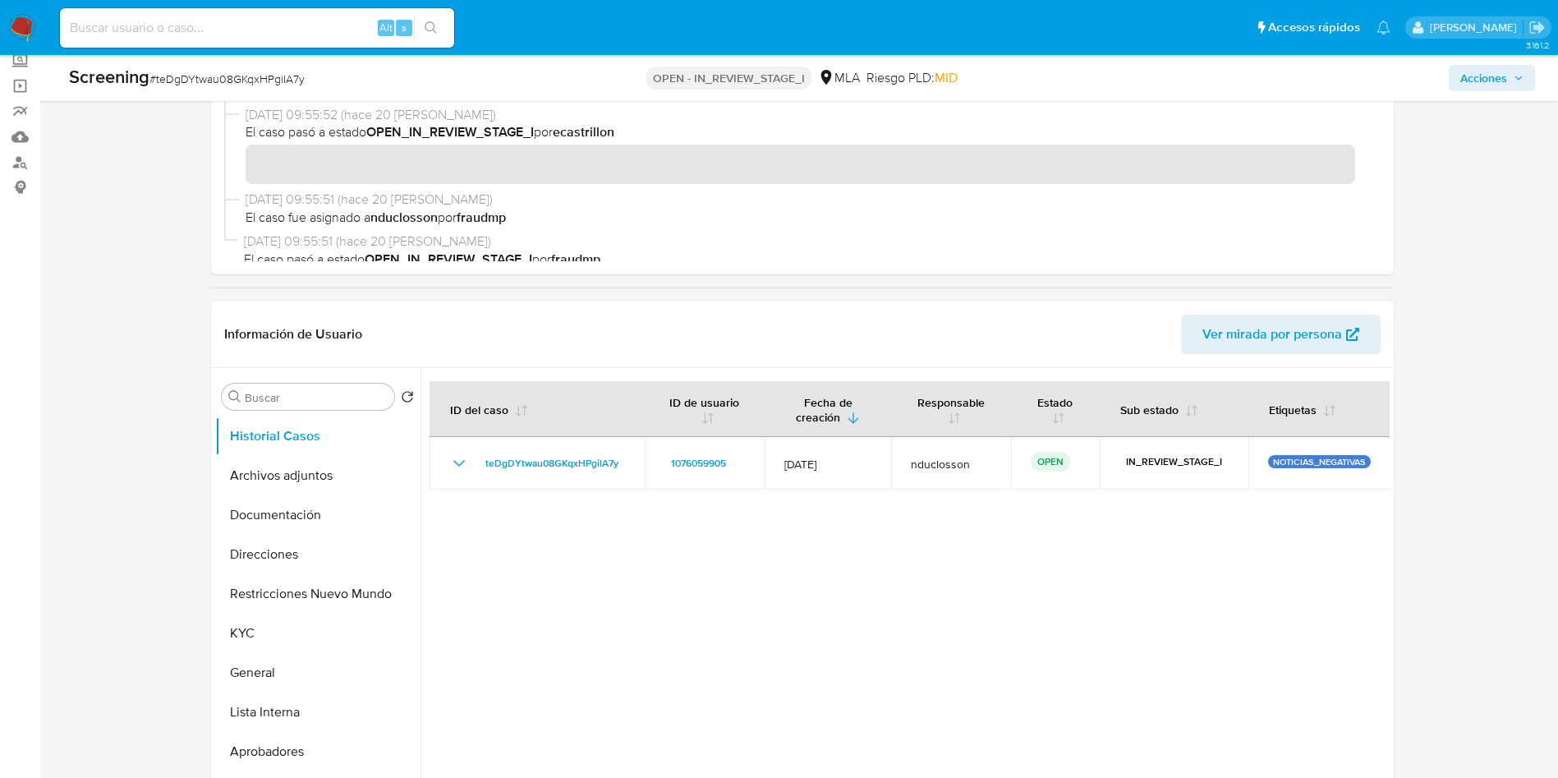
scroll to position [90, 0]
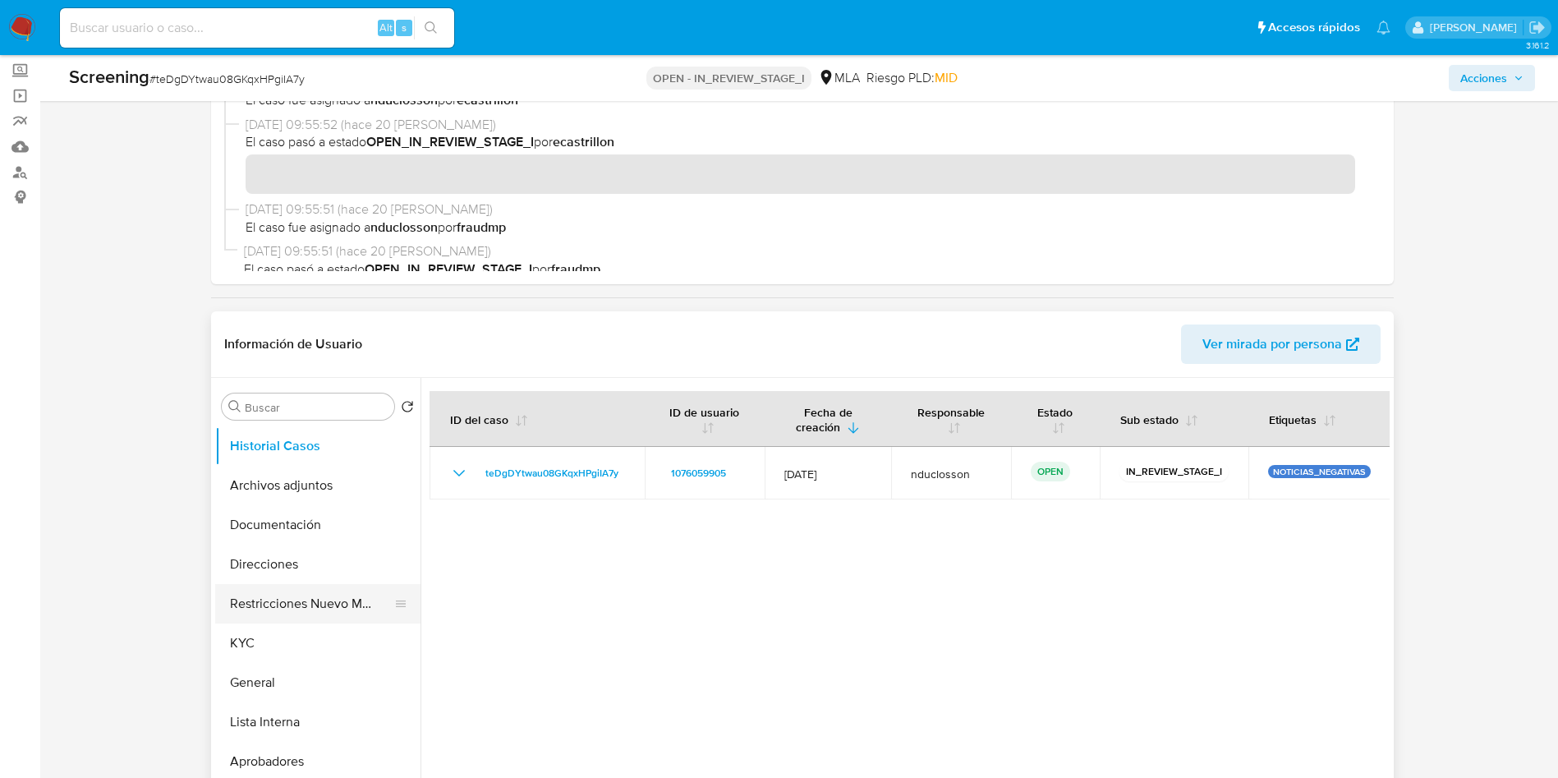
click at [269, 590] on button "Restricciones Nuevo Mundo" at bounding box center [311, 603] width 192 height 39
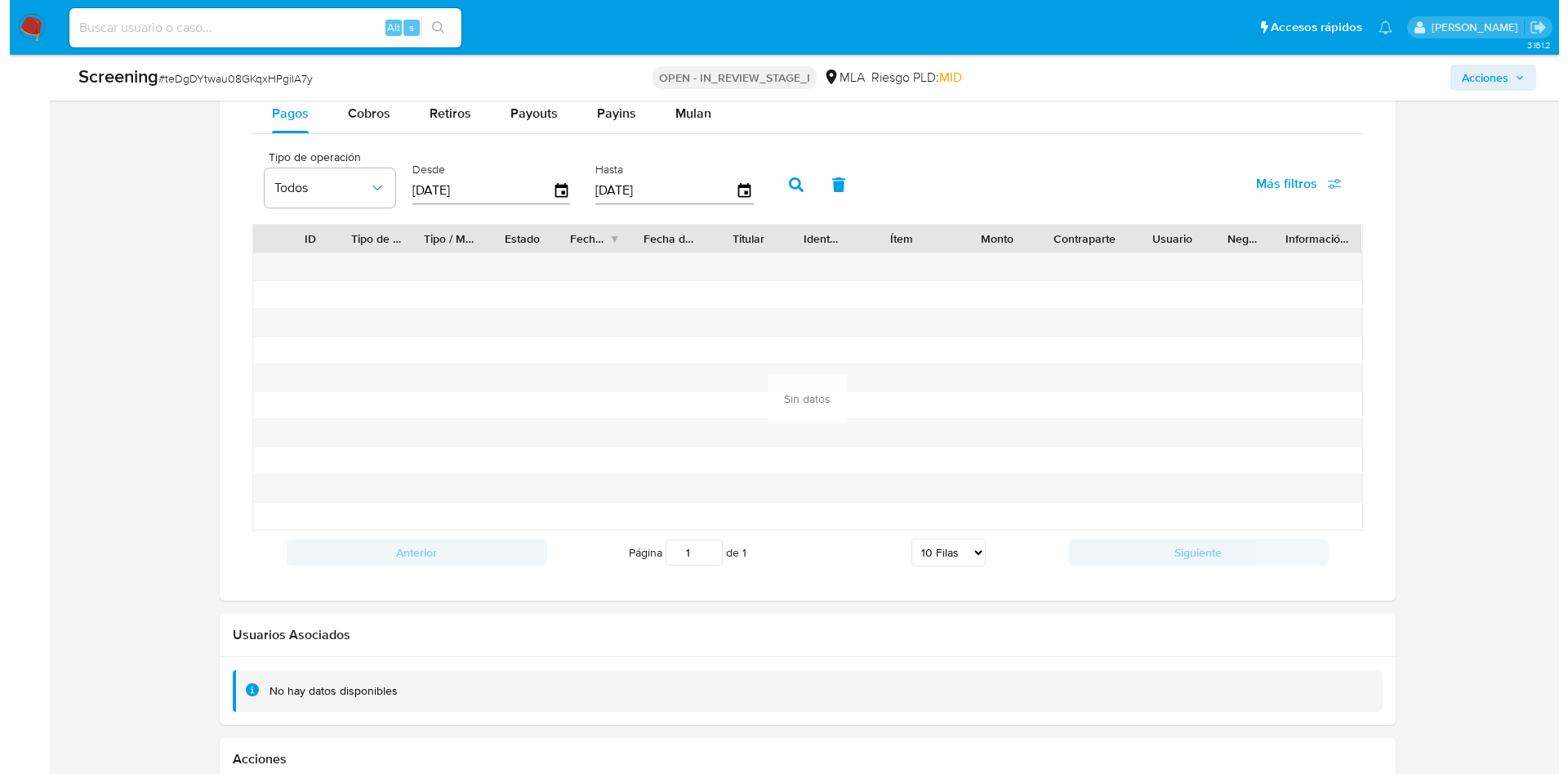
scroll to position [1928, 0]
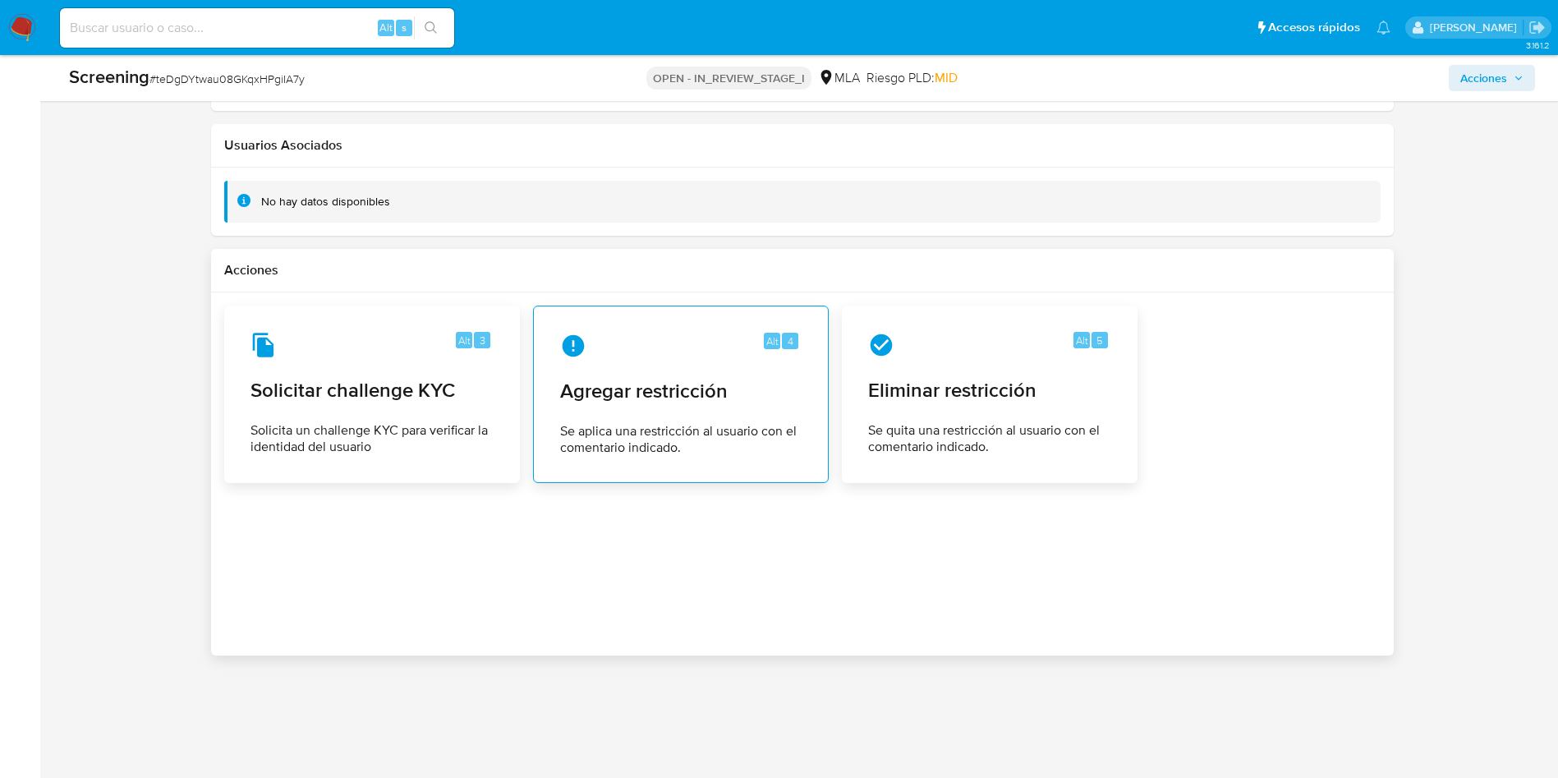
click at [687, 412] on div "Alt 4 Agregar restricción Se aplica una restricción al usuario con el comentari…" at bounding box center [681, 393] width 268 height 149
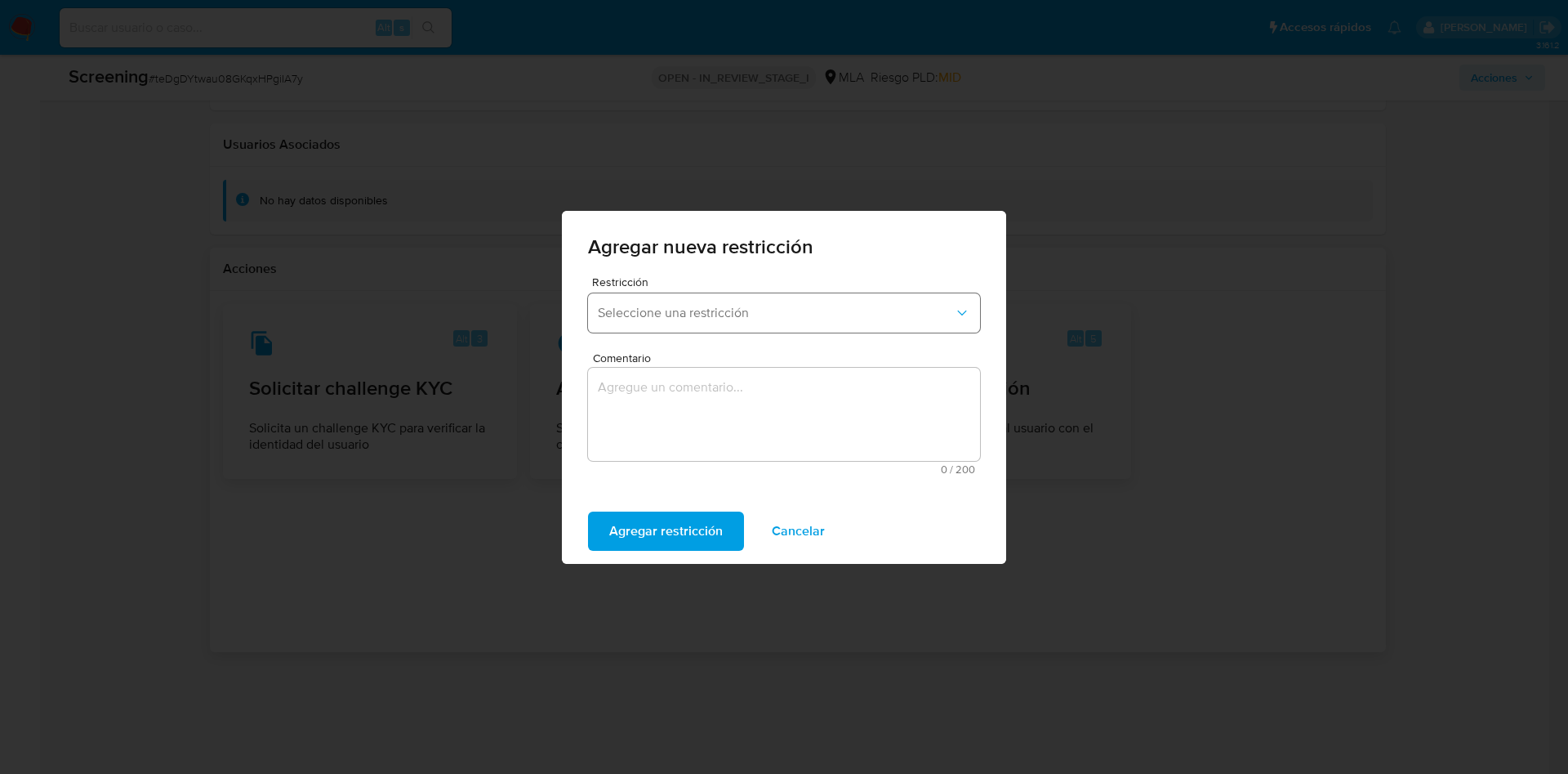
click at [659, 296] on button "Seleccione una restricción" at bounding box center [784, 312] width 392 height 39
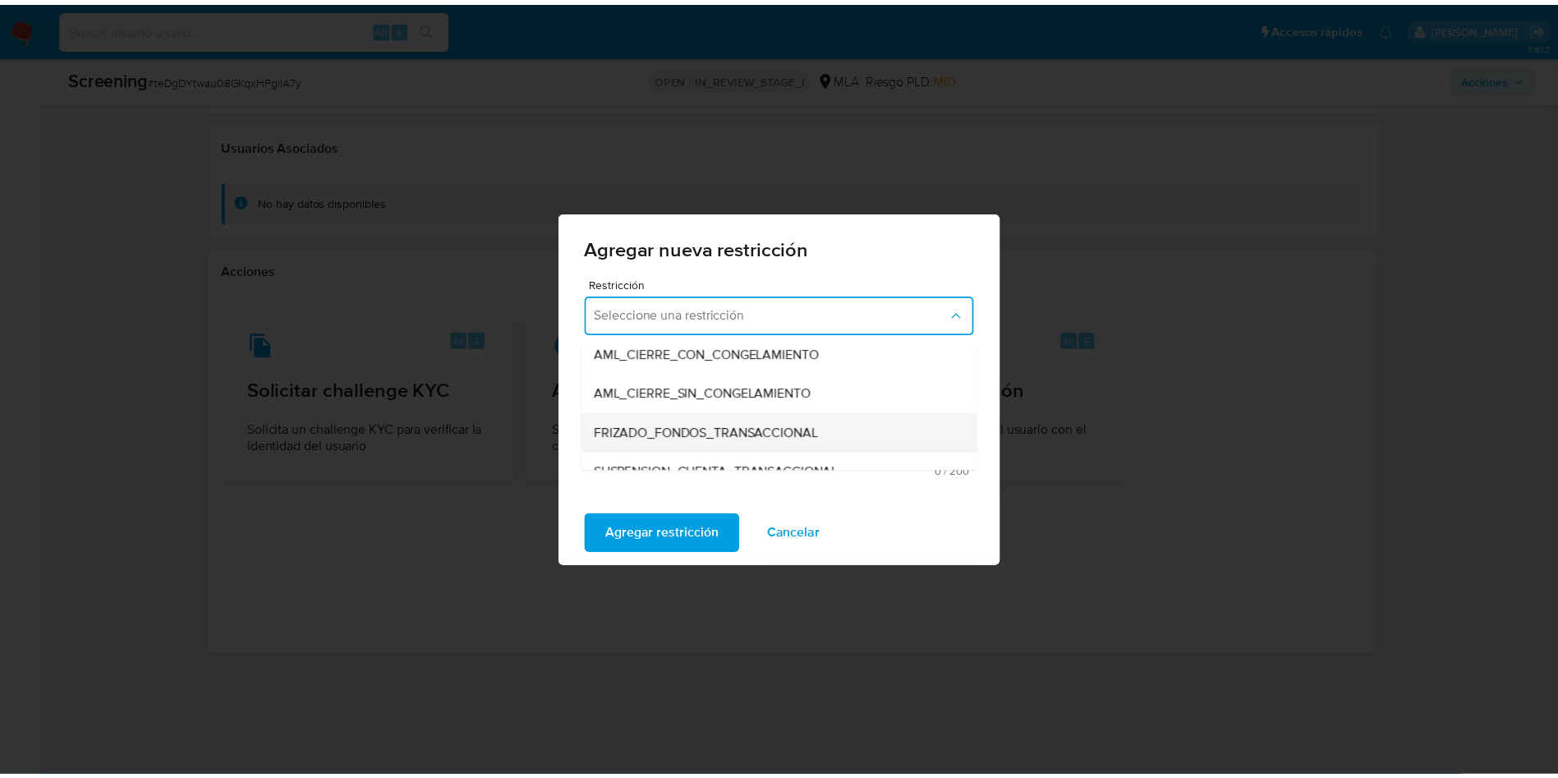
scroll to position [246, 0]
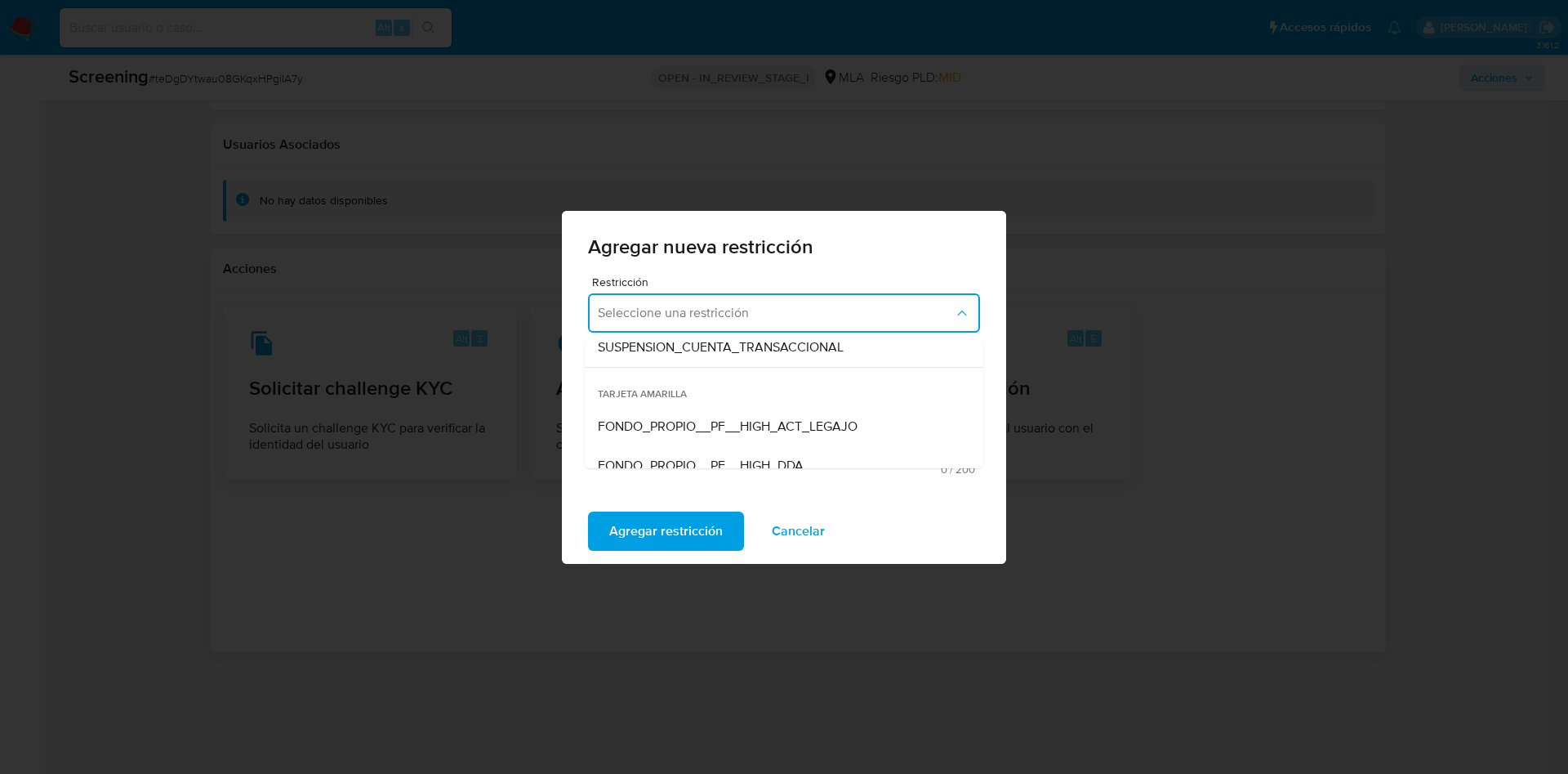
click at [698, 335] on div "TARJETA ROJA SUSPENSION_CON_RETIROS_SCREENING SUSPENSION_TOTAL_SCREENING AML_CI…" at bounding box center [784, 400] width 399 height 135
click at [698, 340] on span "SUSPENSION_CUENTA_TRANSACCIONAL" at bounding box center [720, 347] width 246 height 16
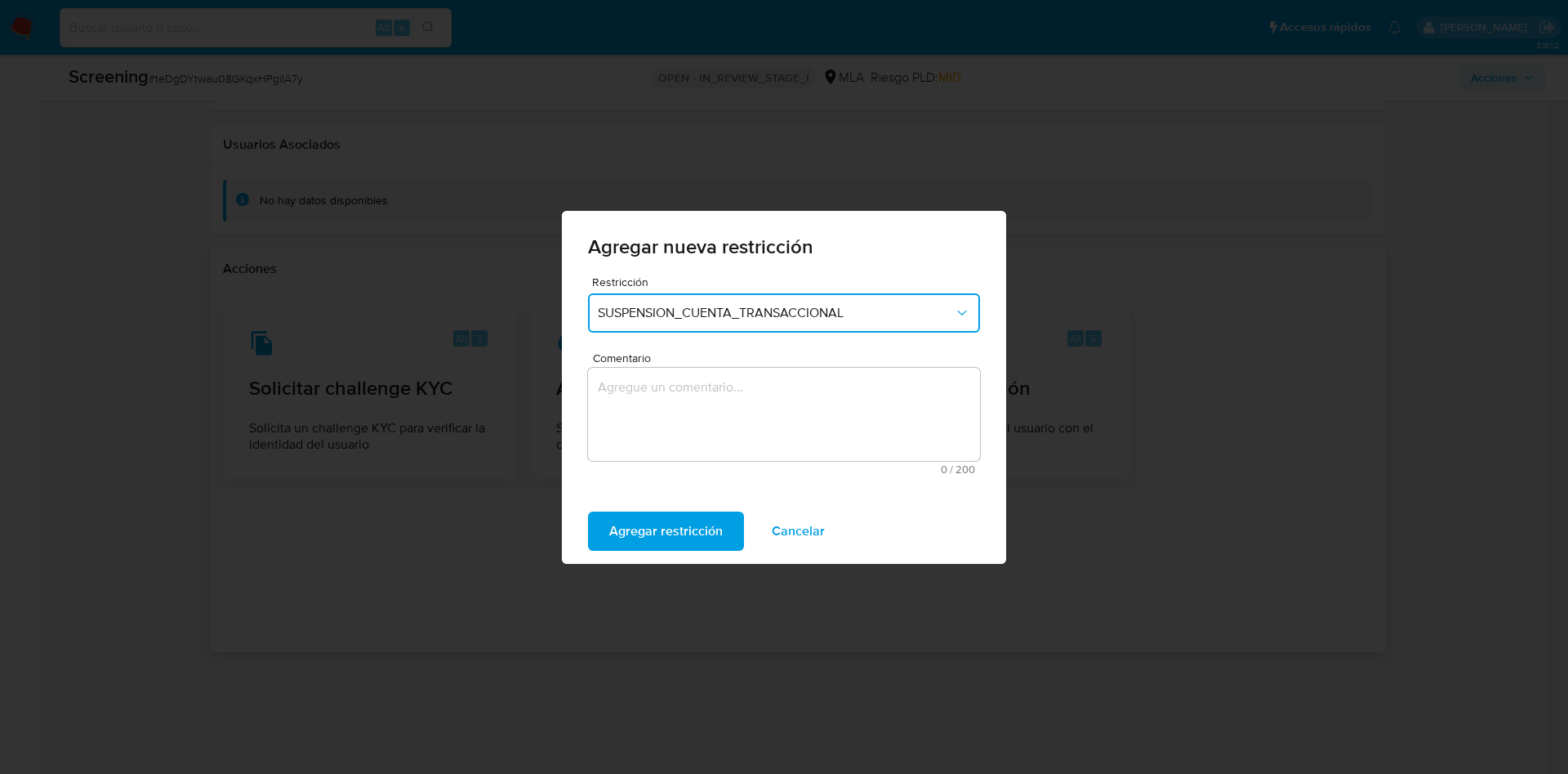
click at [711, 395] on textarea "Comentario" at bounding box center [784, 415] width 392 height 94
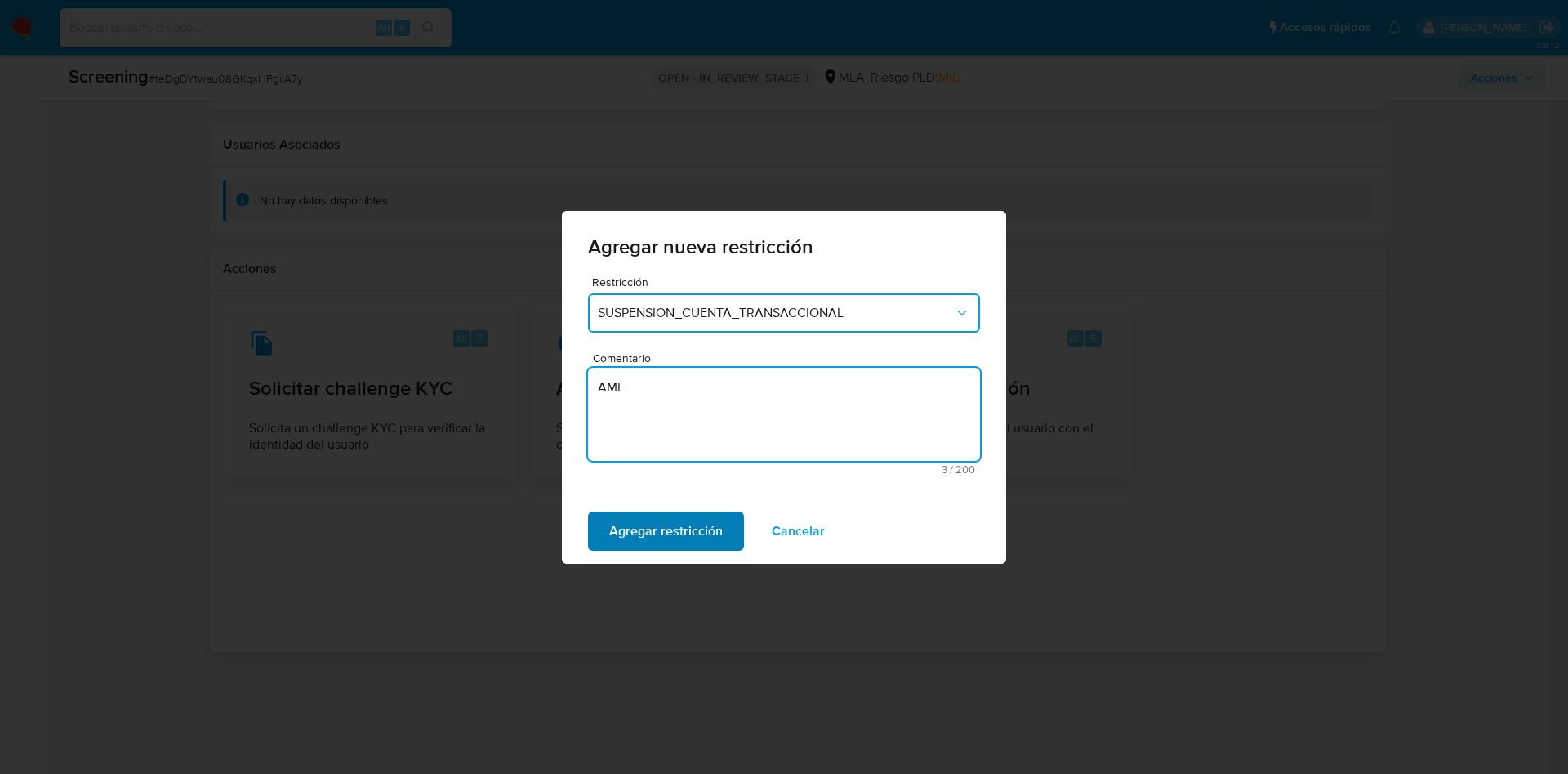
type textarea "AML"
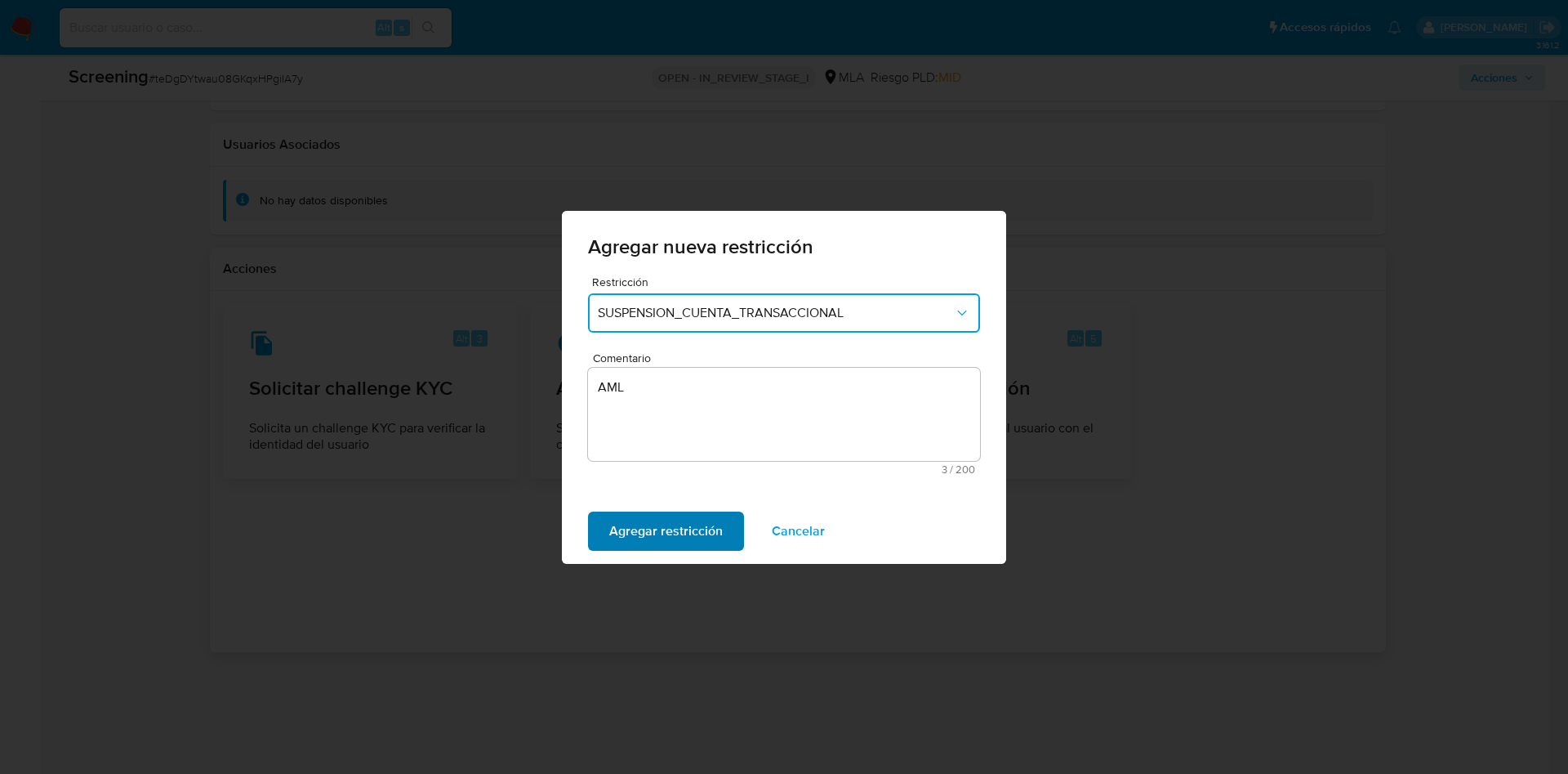
click at [655, 537] on span "Agregar restricción" at bounding box center [666, 531] width 113 height 36
click at [645, 535] on span "Confirmar" at bounding box center [638, 531] width 59 height 36
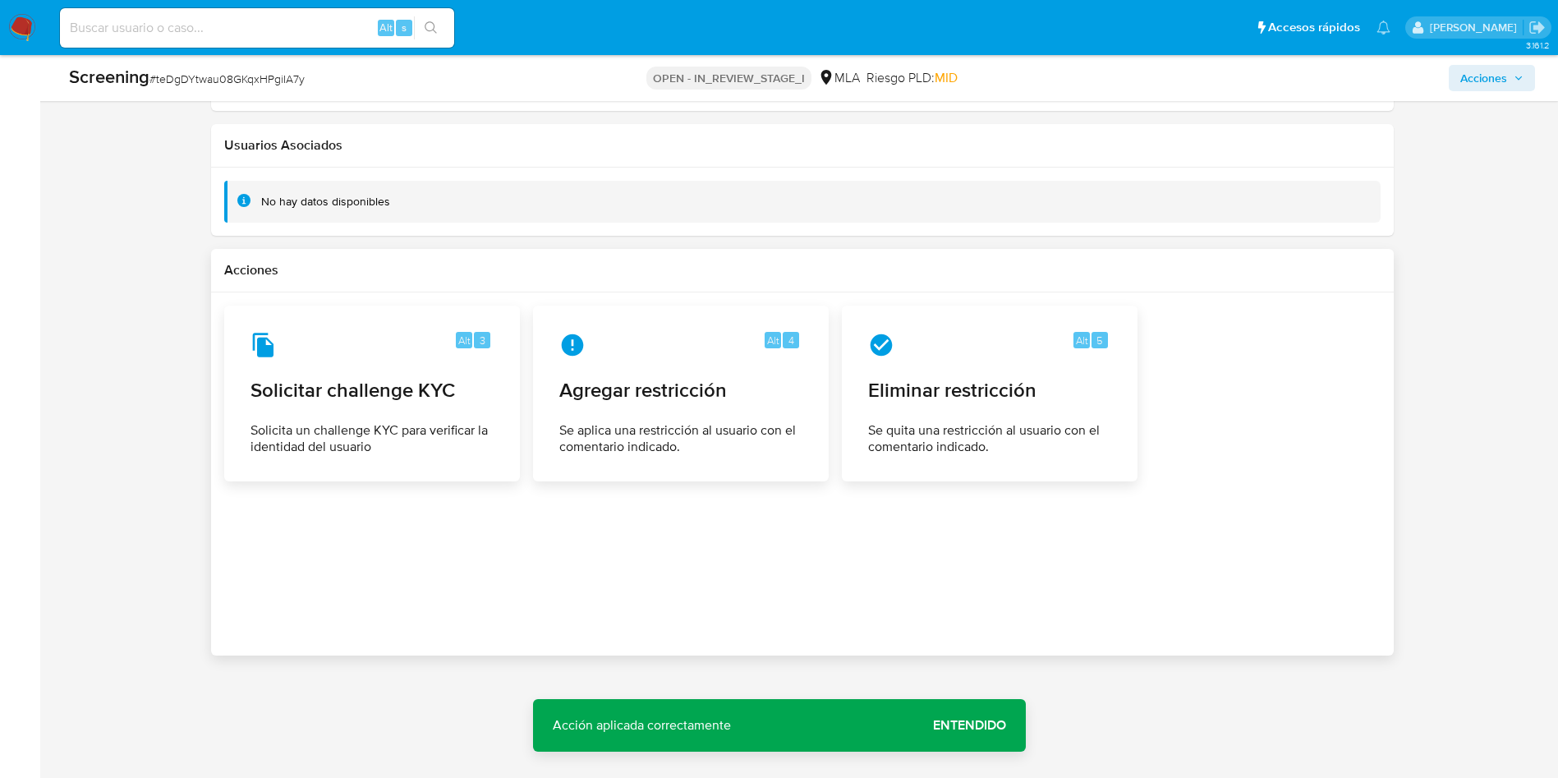
click at [1002, 725] on span "Entendido" at bounding box center [969, 725] width 73 height 0
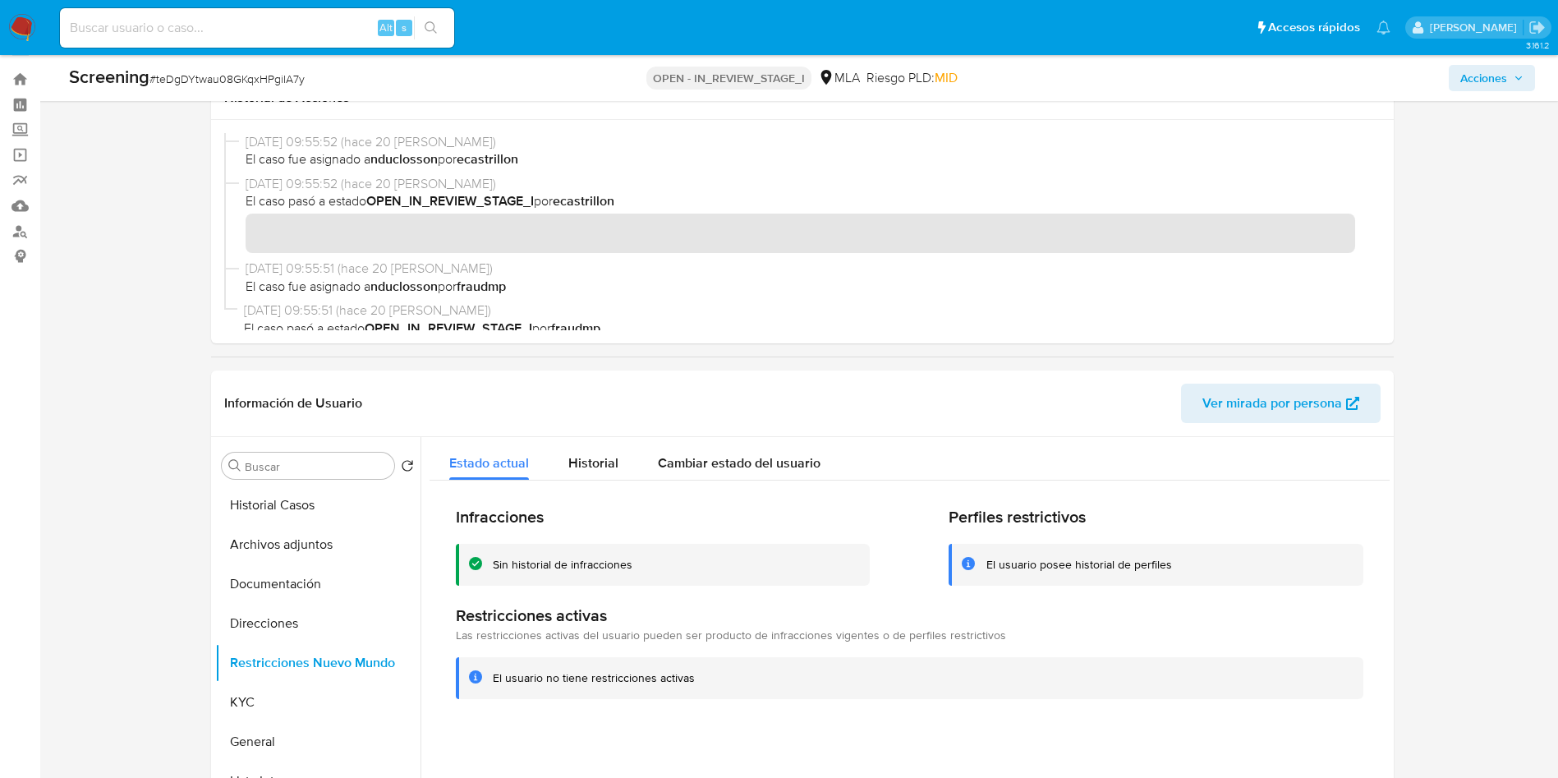
scroll to position [0, 0]
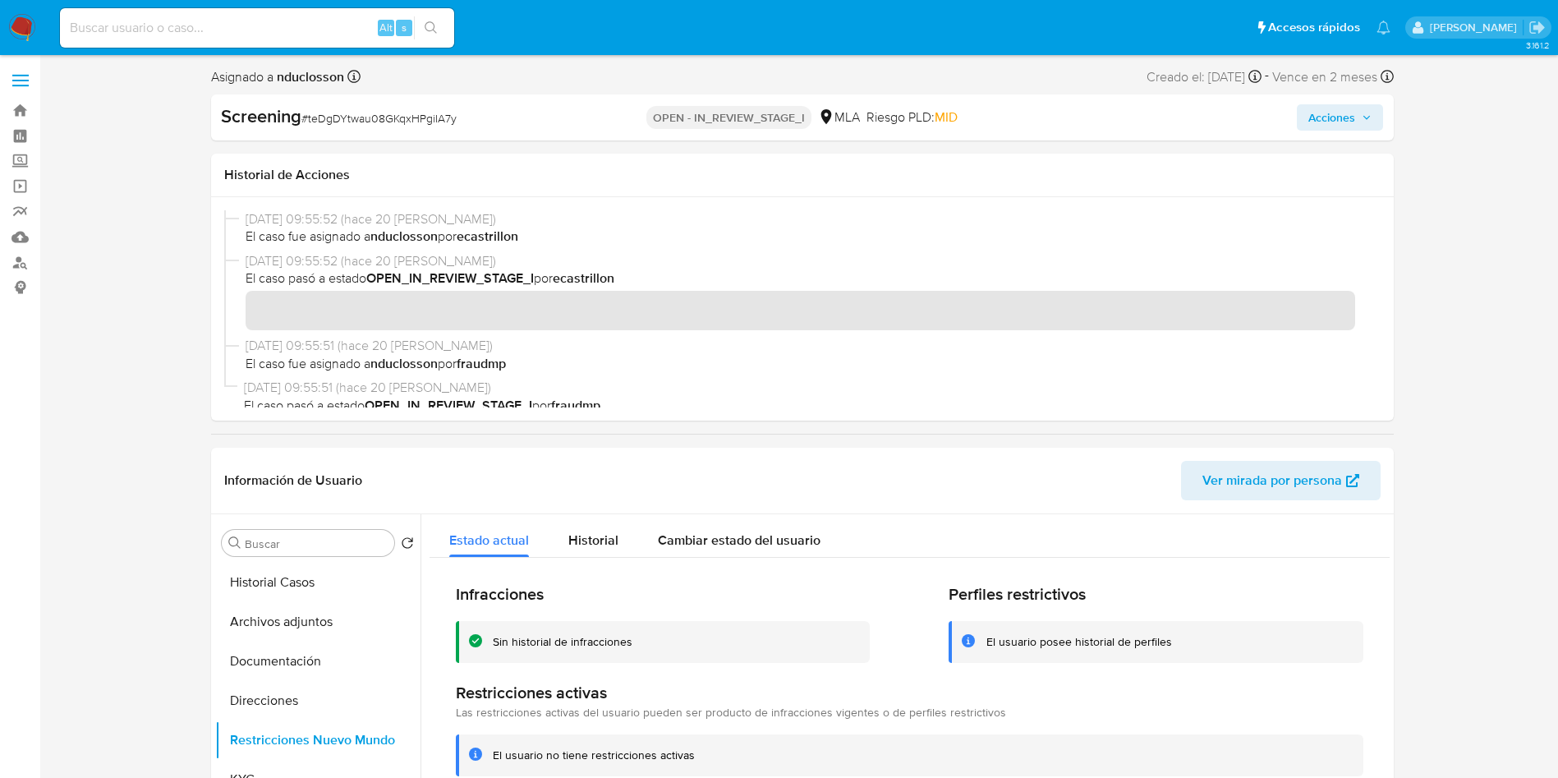
click at [1359, 119] on span "Acciones" at bounding box center [1339, 117] width 63 height 23
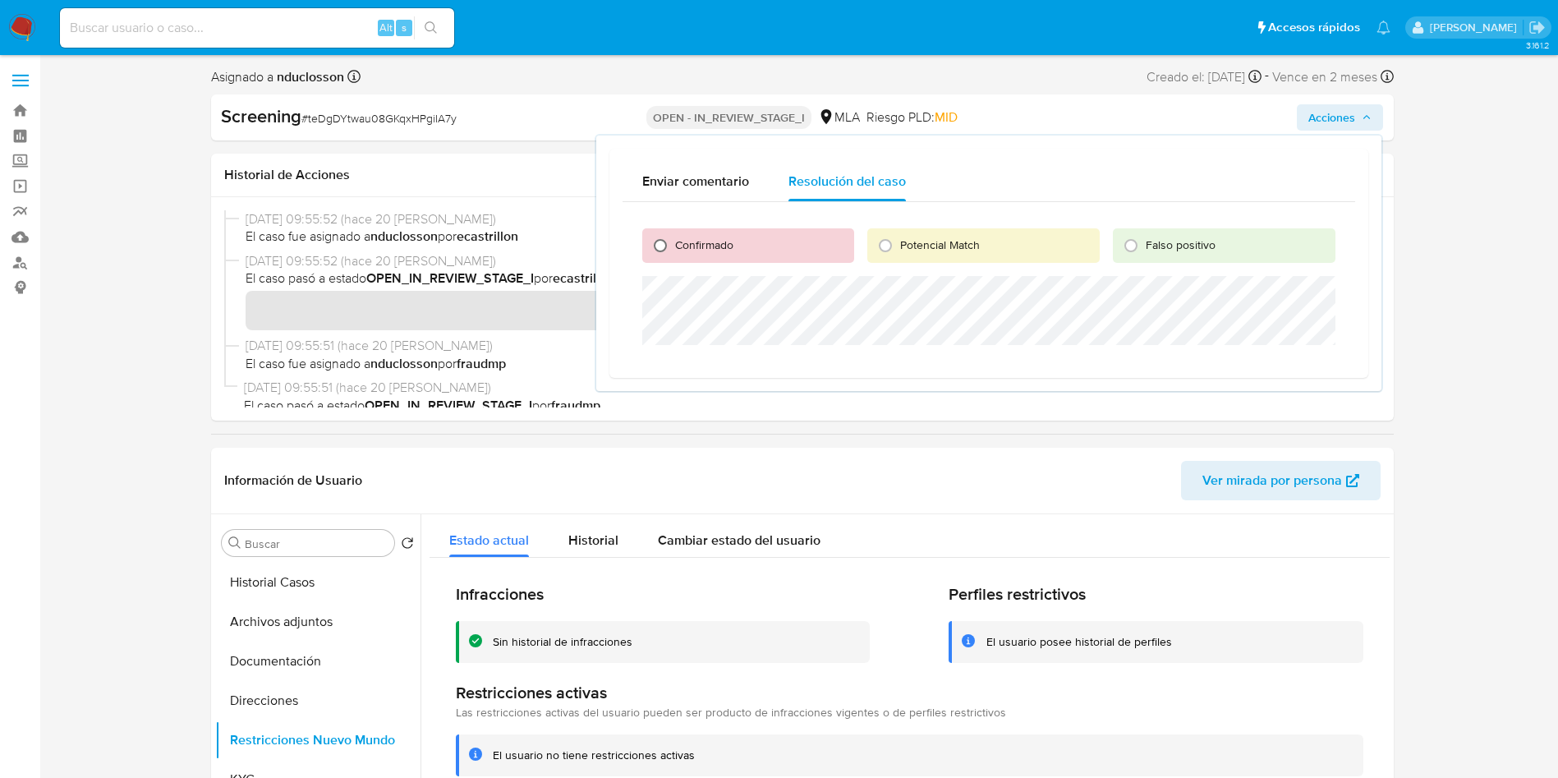
click at [650, 250] on input "Confirmado" at bounding box center [660, 245] width 26 height 26
radio input "true"
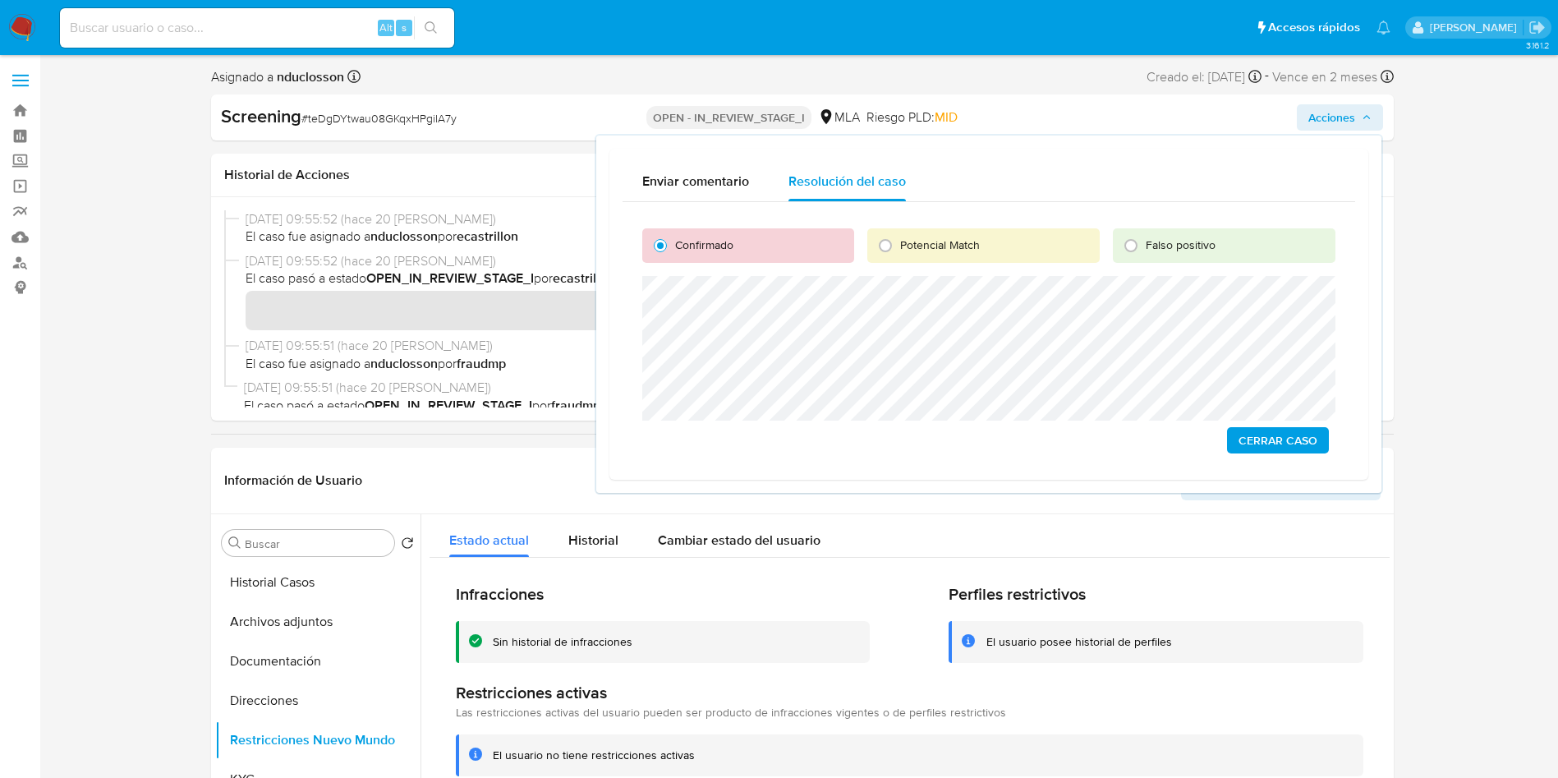
click at [1261, 430] on span "Cerrar Caso" at bounding box center [1277, 440] width 79 height 23
click at [1244, 444] on span "Cerrar Caso" at bounding box center [1277, 440] width 79 height 23
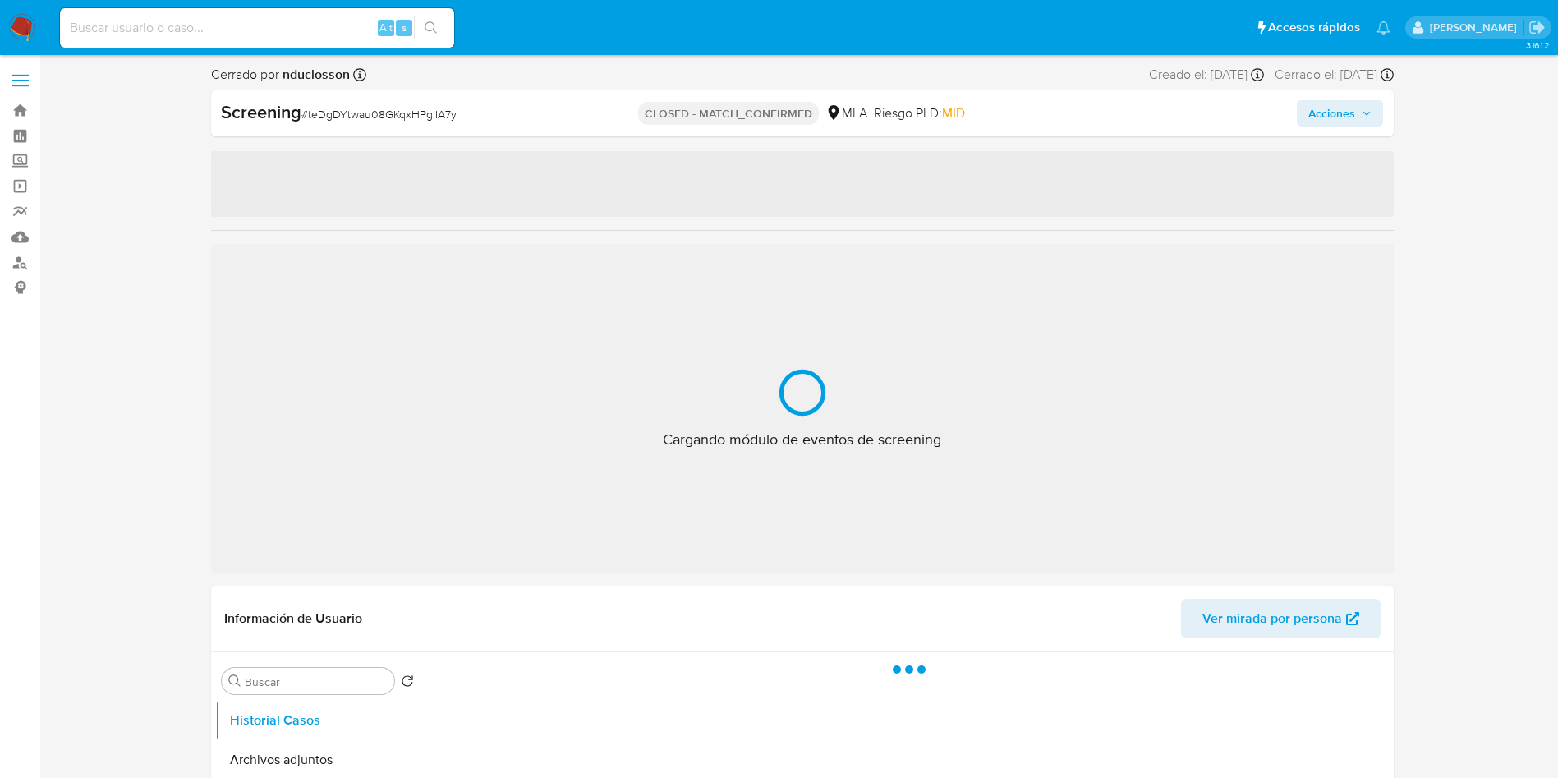
select select "10"
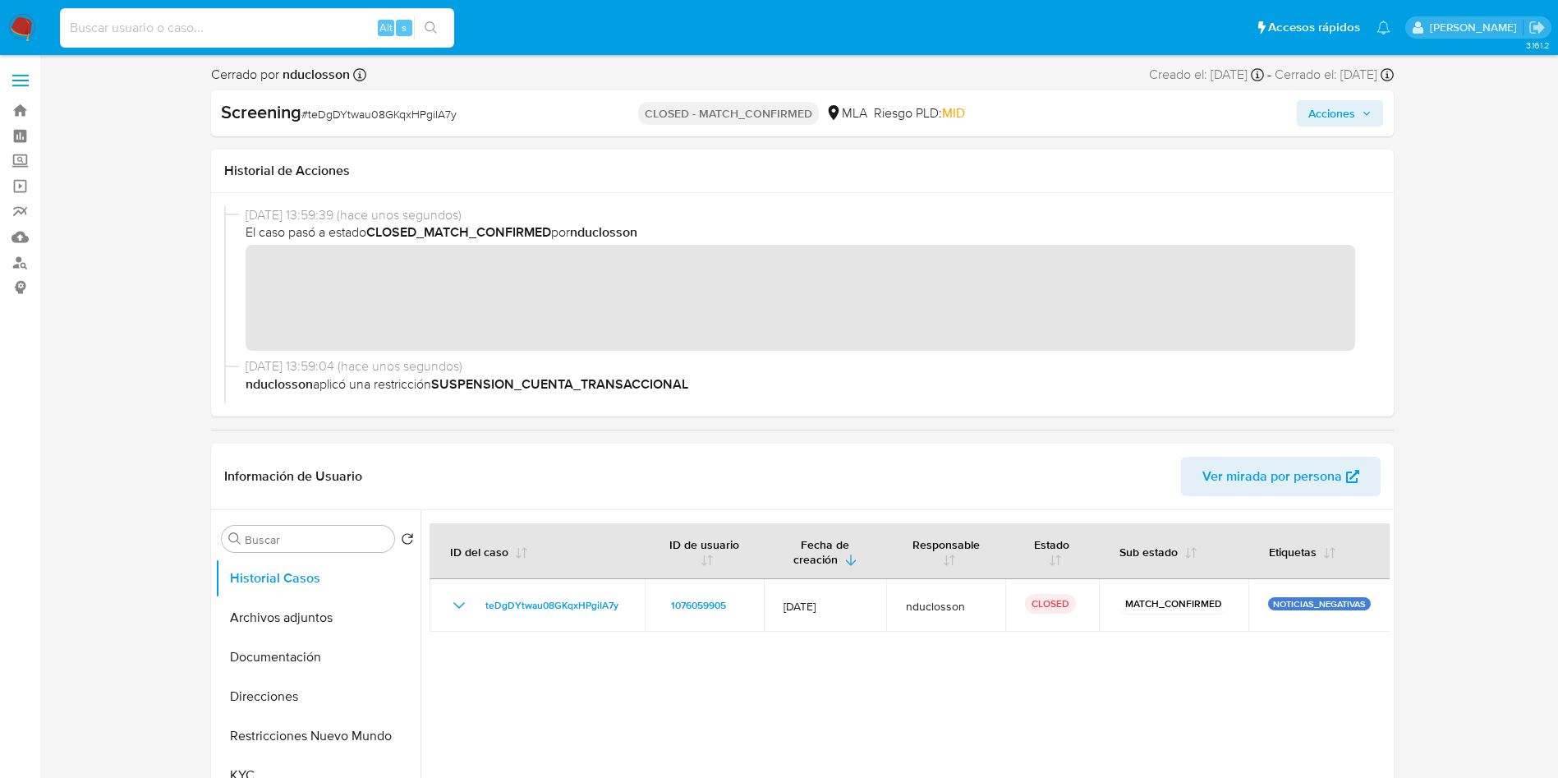
click at [301, 26] on input at bounding box center [257, 27] width 394 height 21
paste input "GVgaeLD5TIdRncGWTrJGxDOM"
type input "GVgaeLD5TIdRncGWTrJGxDOM"
click at [434, 35] on button "search-icon" at bounding box center [431, 27] width 34 height 23
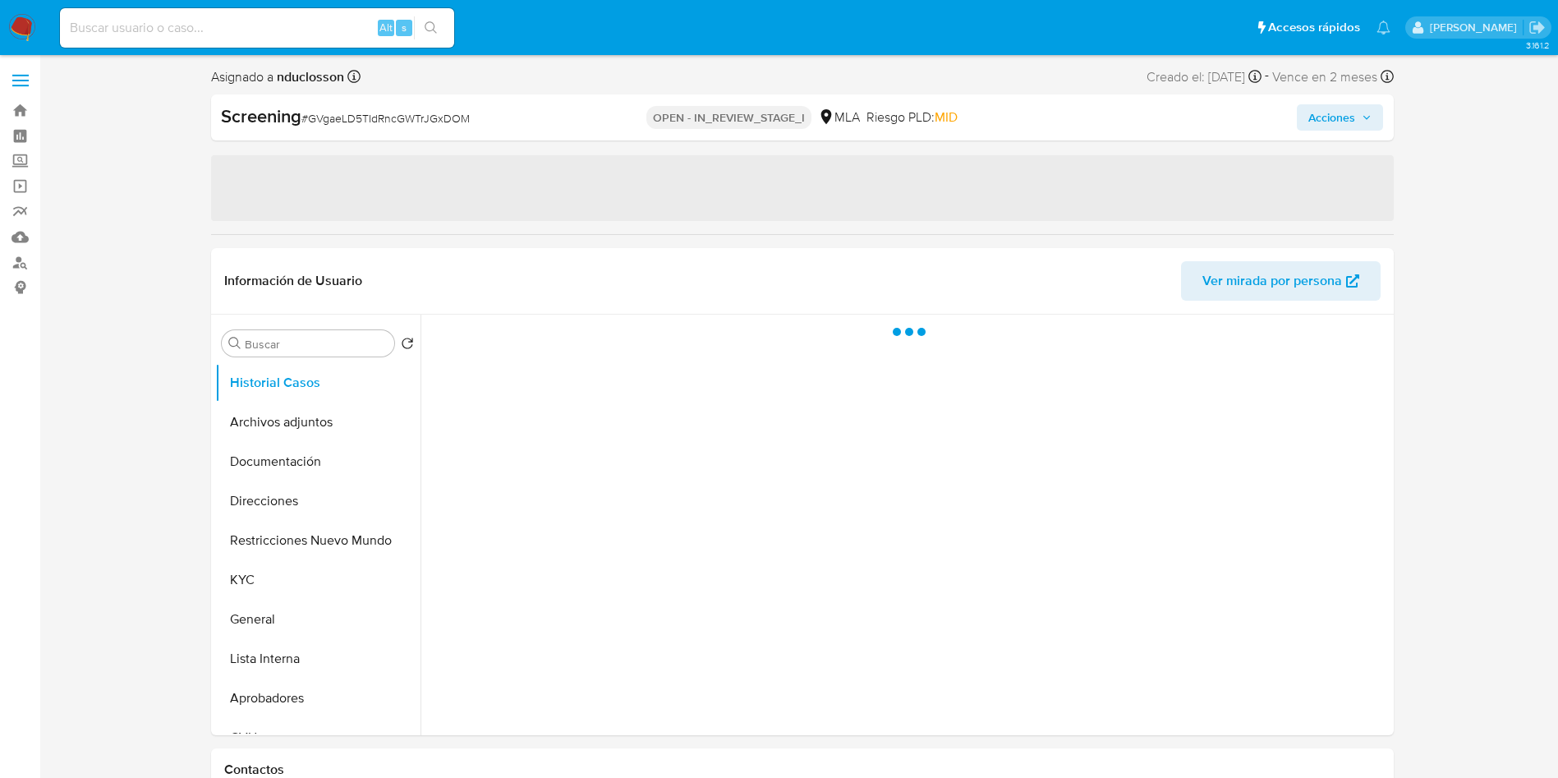
select select "10"
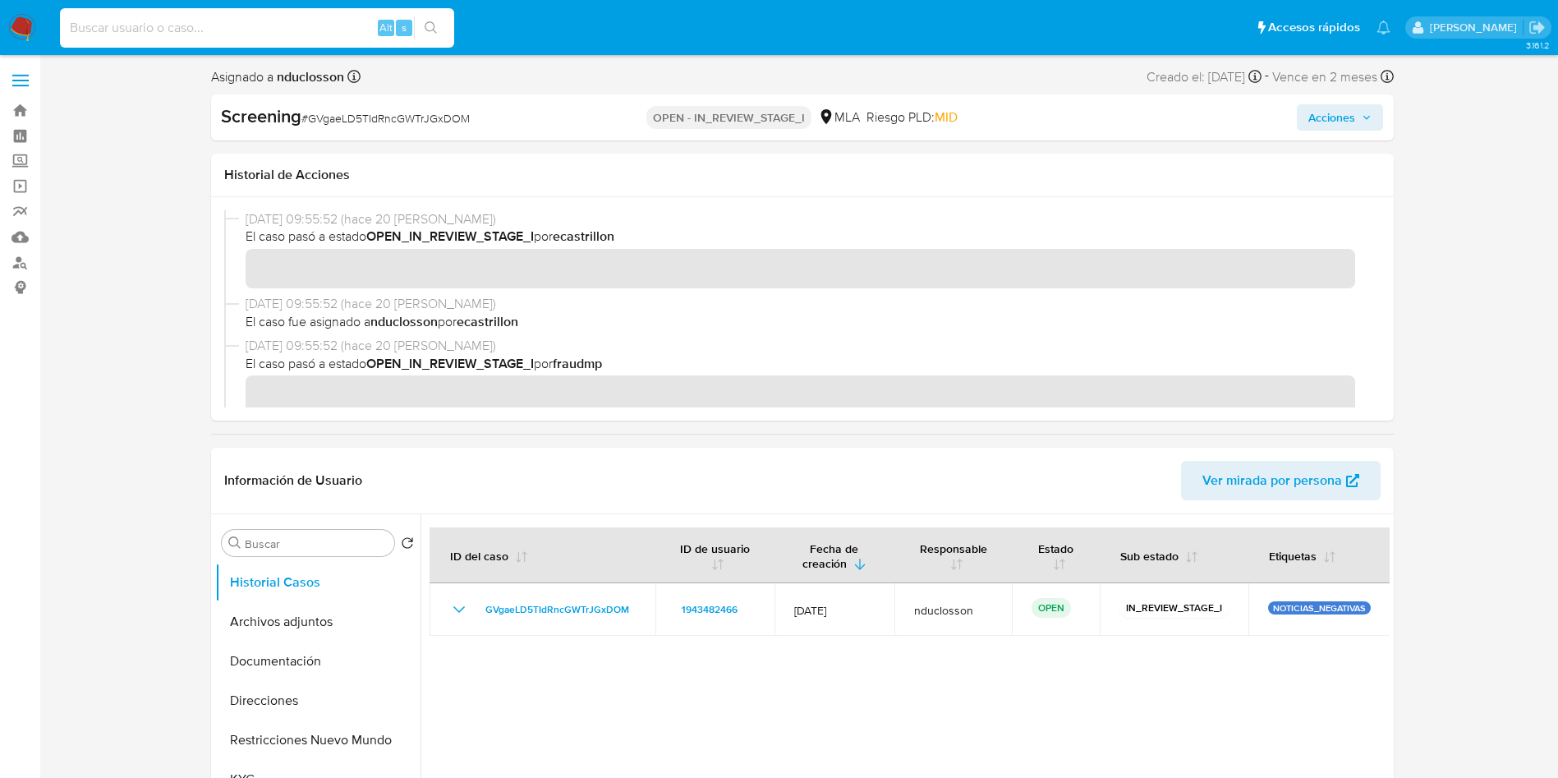
click at [234, 25] on input at bounding box center [257, 27] width 394 height 21
paste input "GVgaeLD5TIdRncGWTrJGxDOM"
type input "GVgaeLD5TIdRncGWTrJGxDOM"
click at [432, 26] on icon "search-icon" at bounding box center [431, 27] width 13 height 13
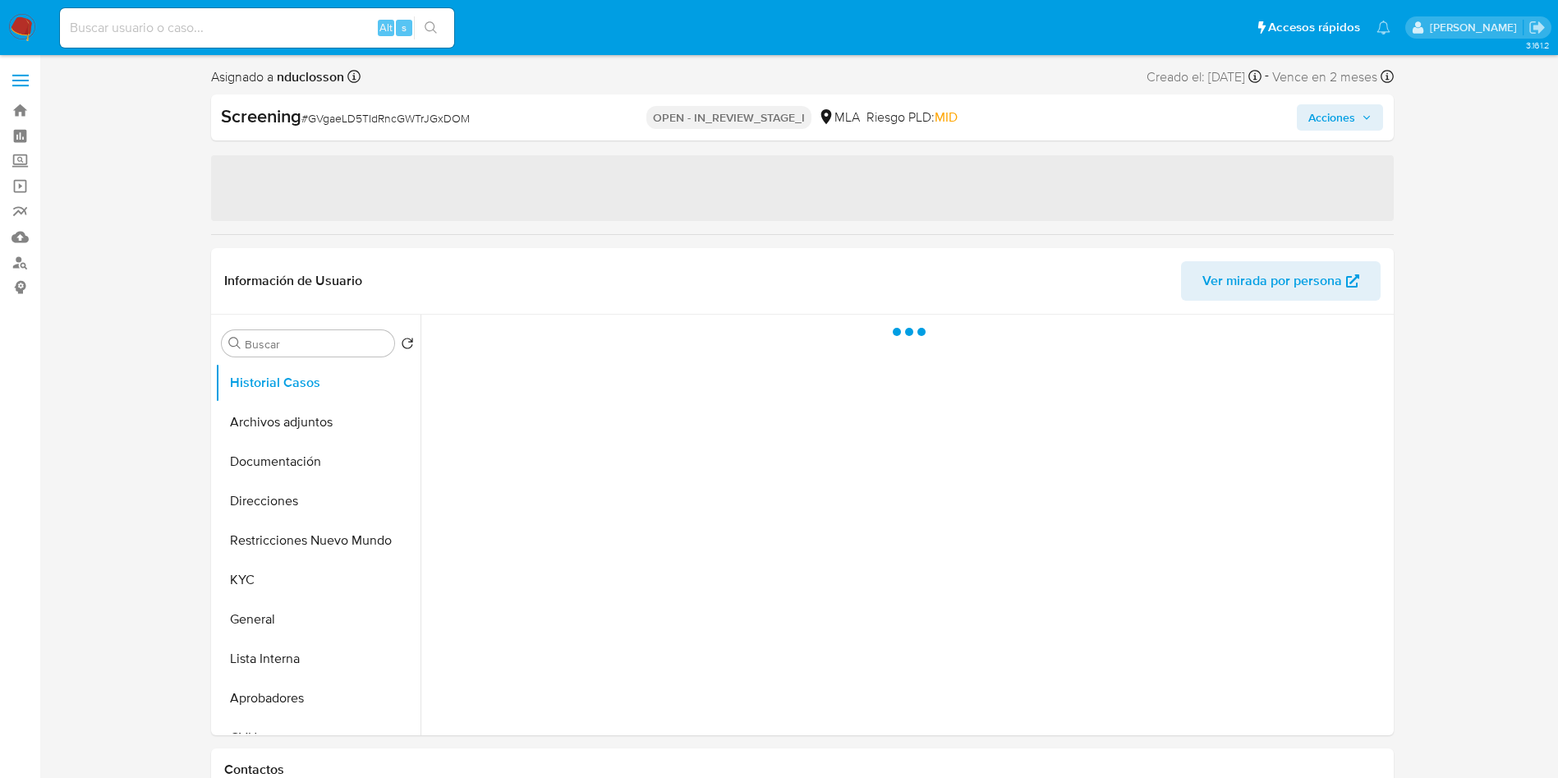
select select "10"
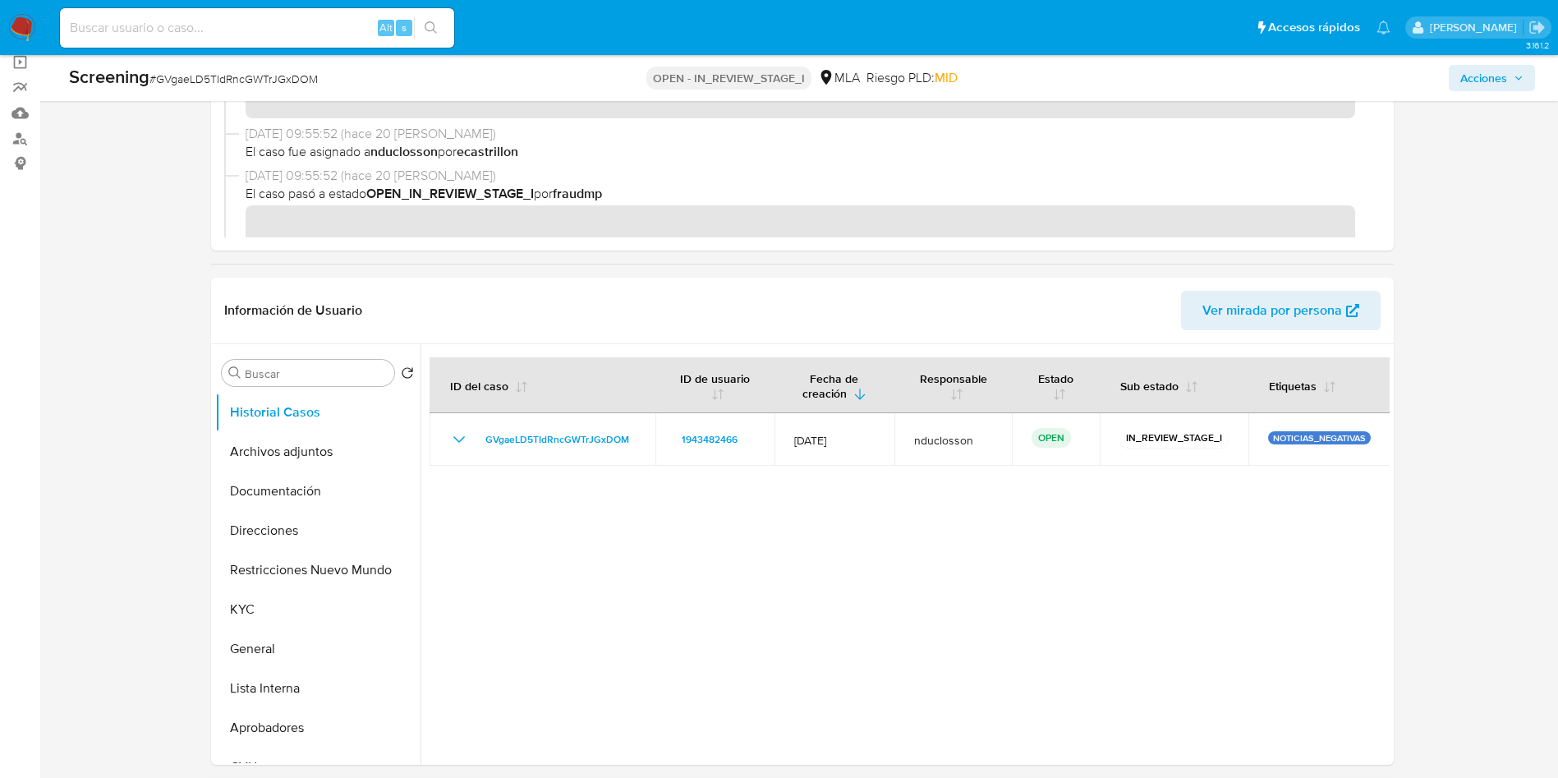
scroll to position [370, 0]
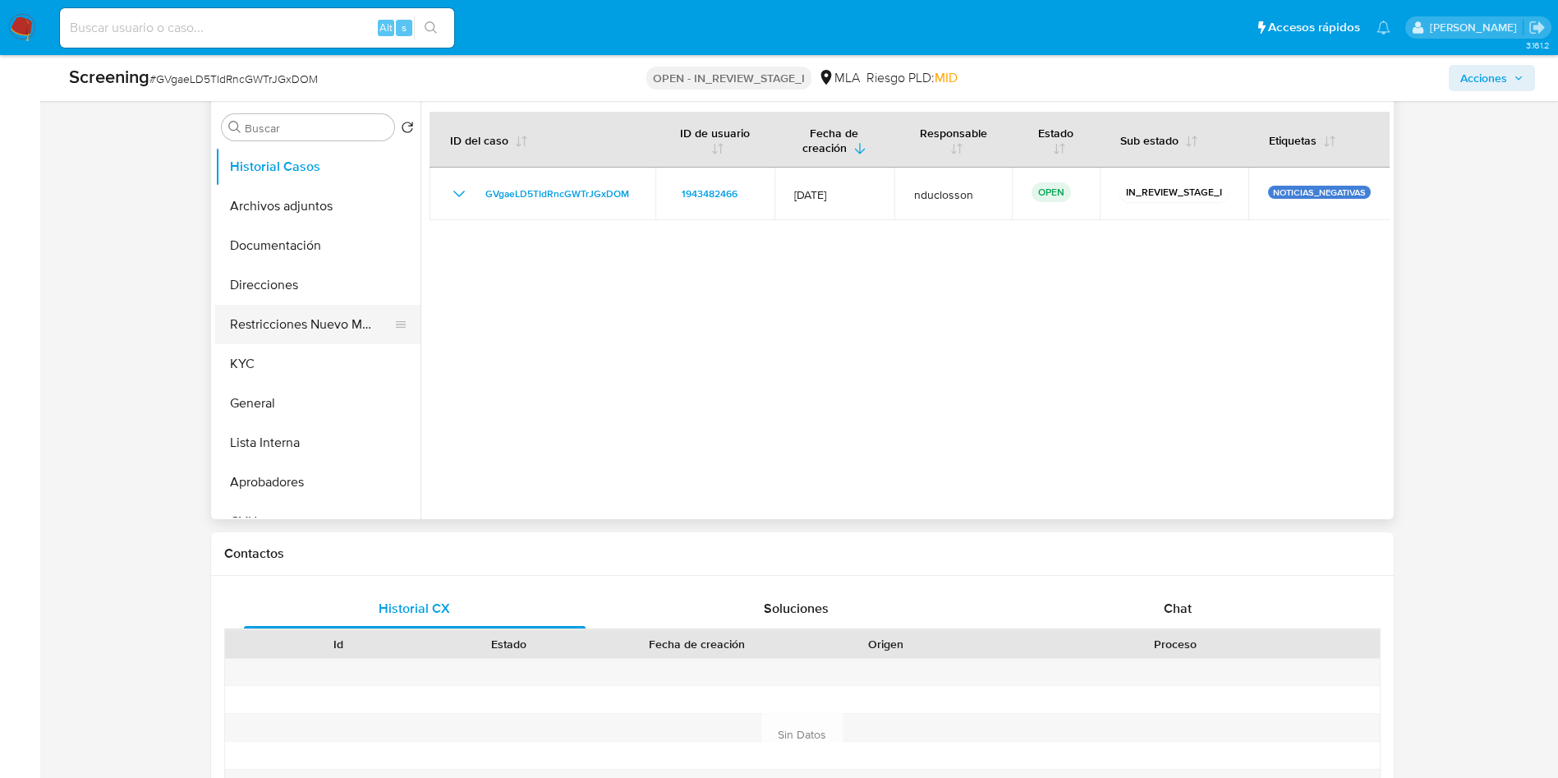
click at [334, 319] on button "Restricciones Nuevo Mundo" at bounding box center [311, 324] width 192 height 39
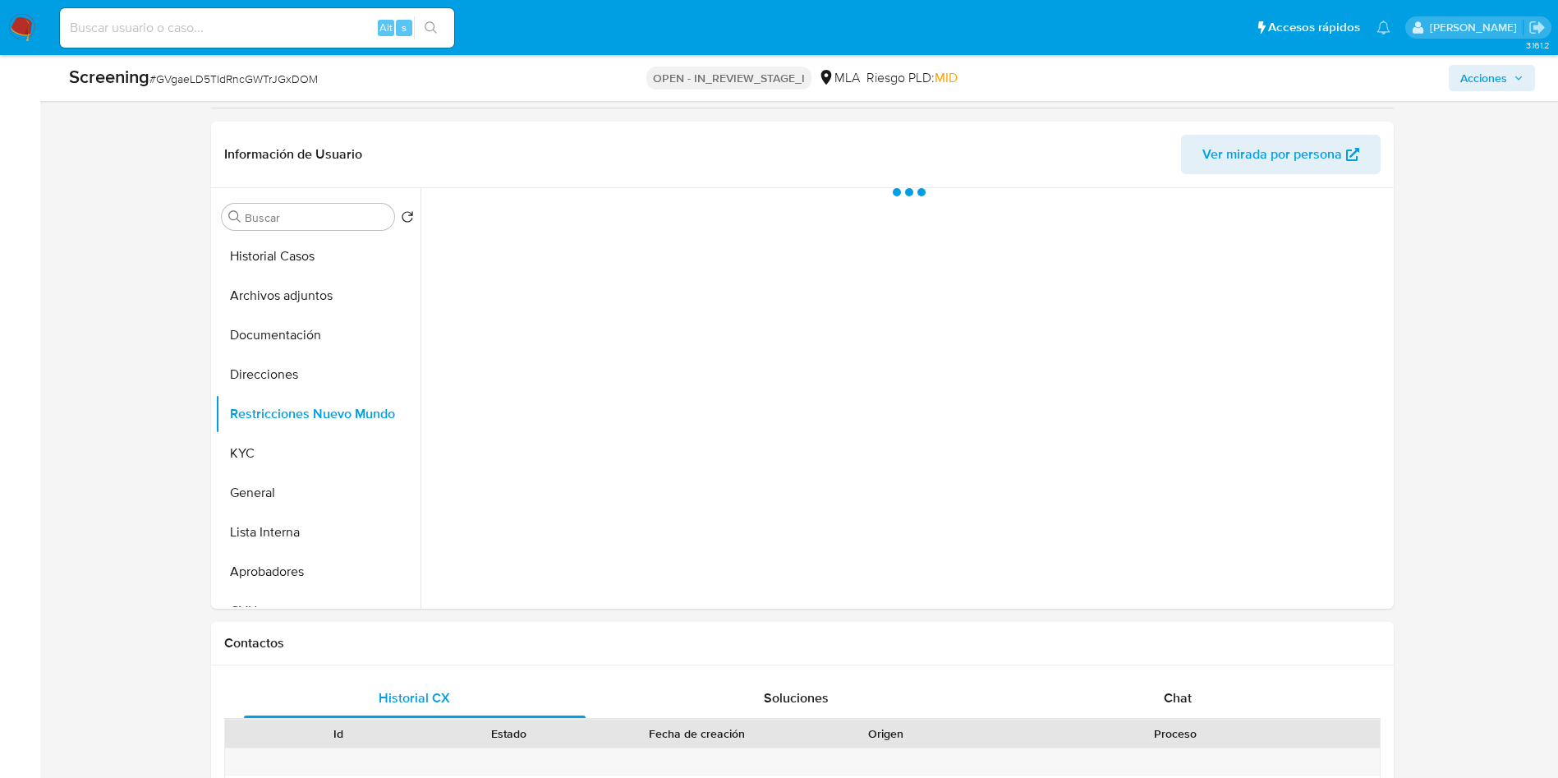
scroll to position [246, 0]
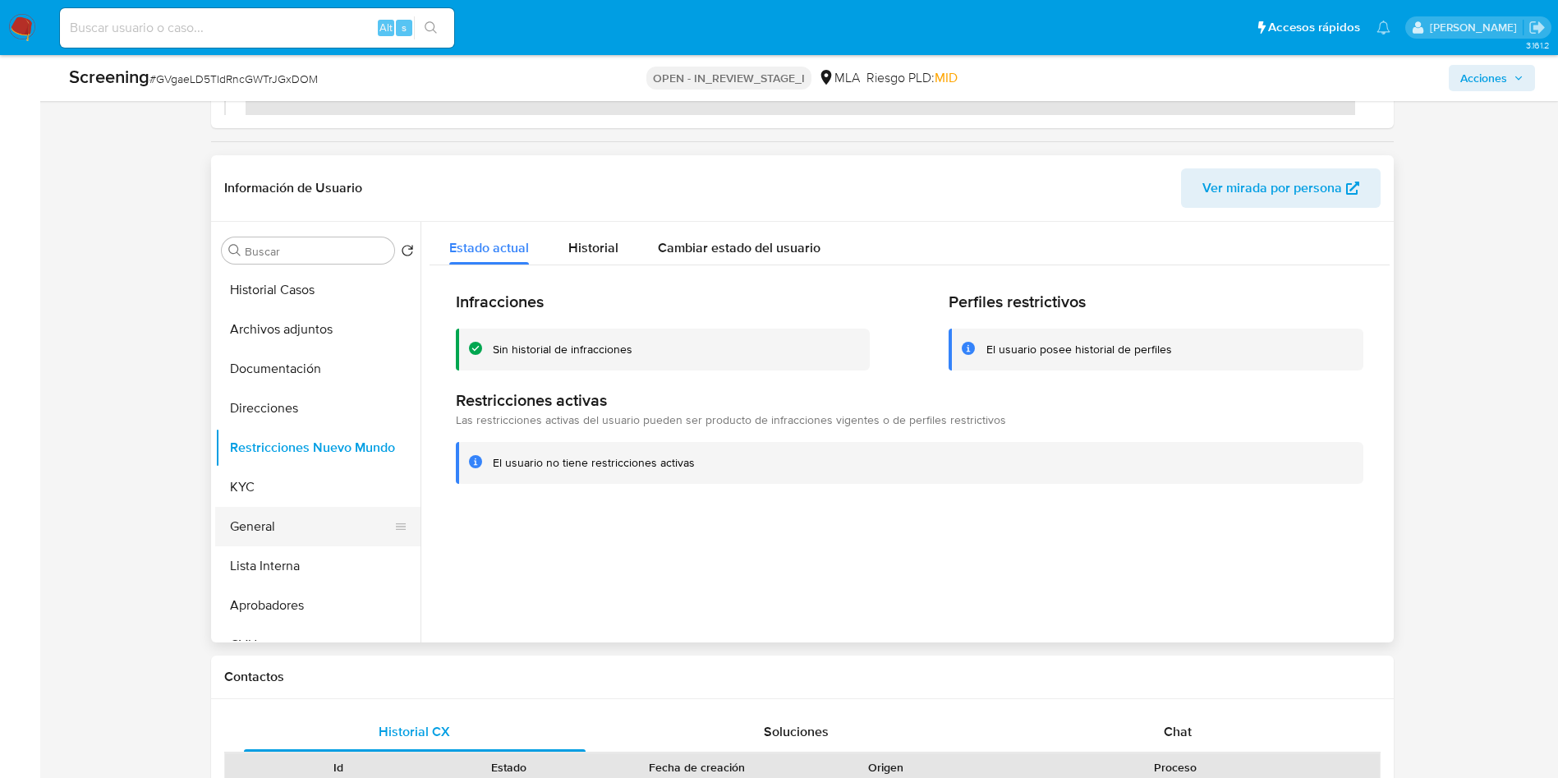
click at [273, 535] on button "General" at bounding box center [311, 526] width 192 height 39
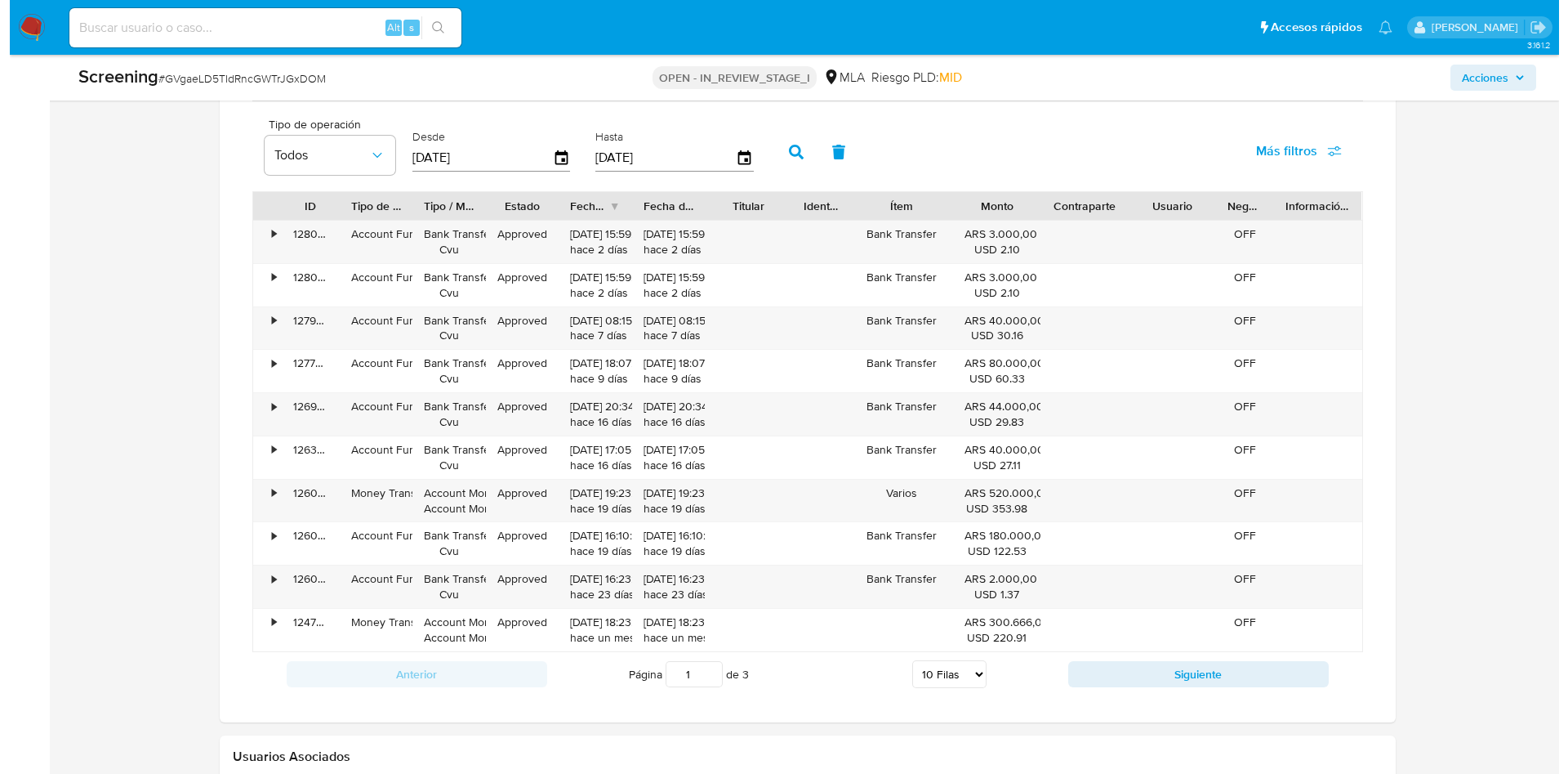
scroll to position [2081, 0]
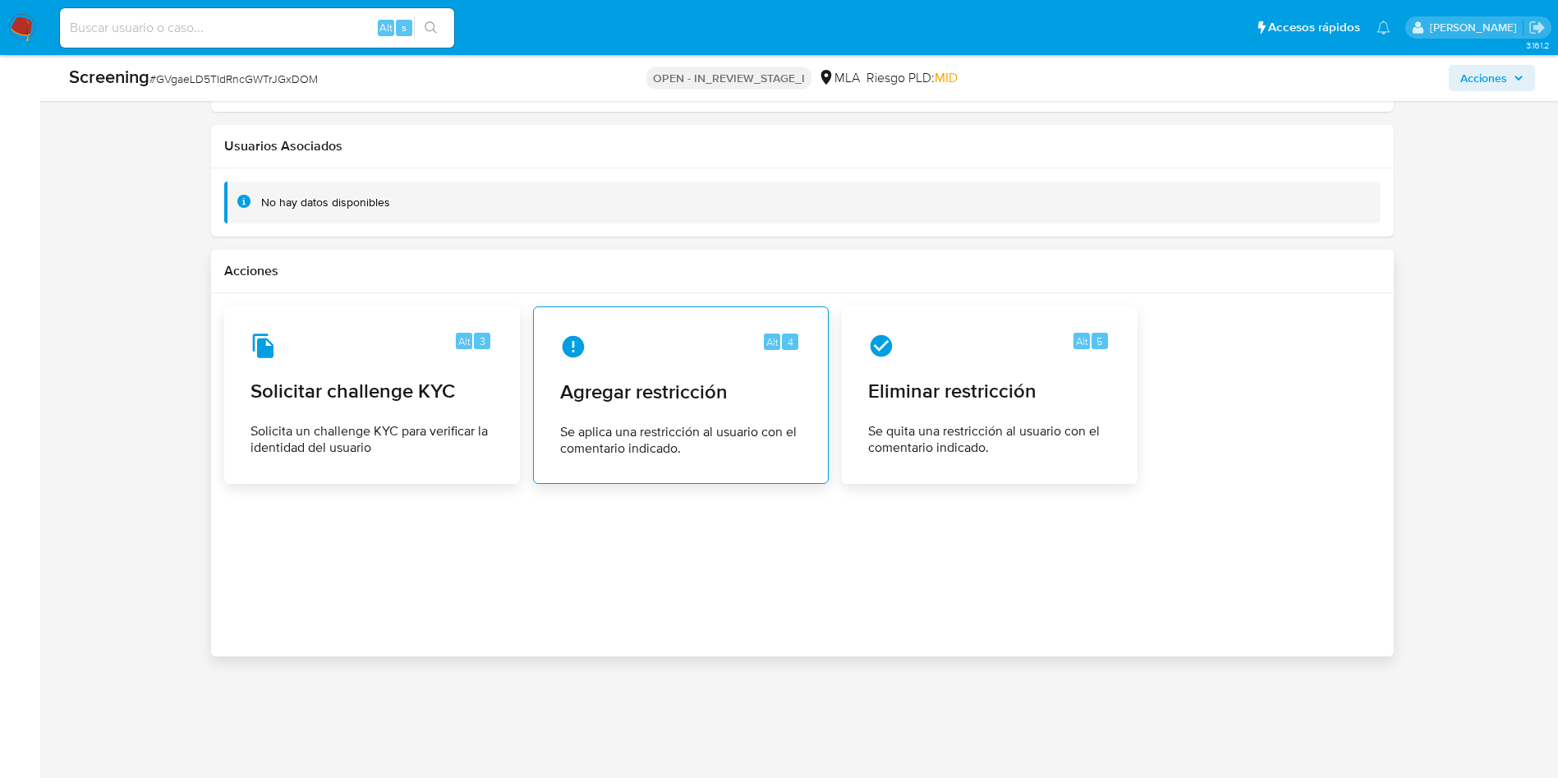
click at [609, 354] on div "Alt 4" at bounding box center [680, 346] width 241 height 26
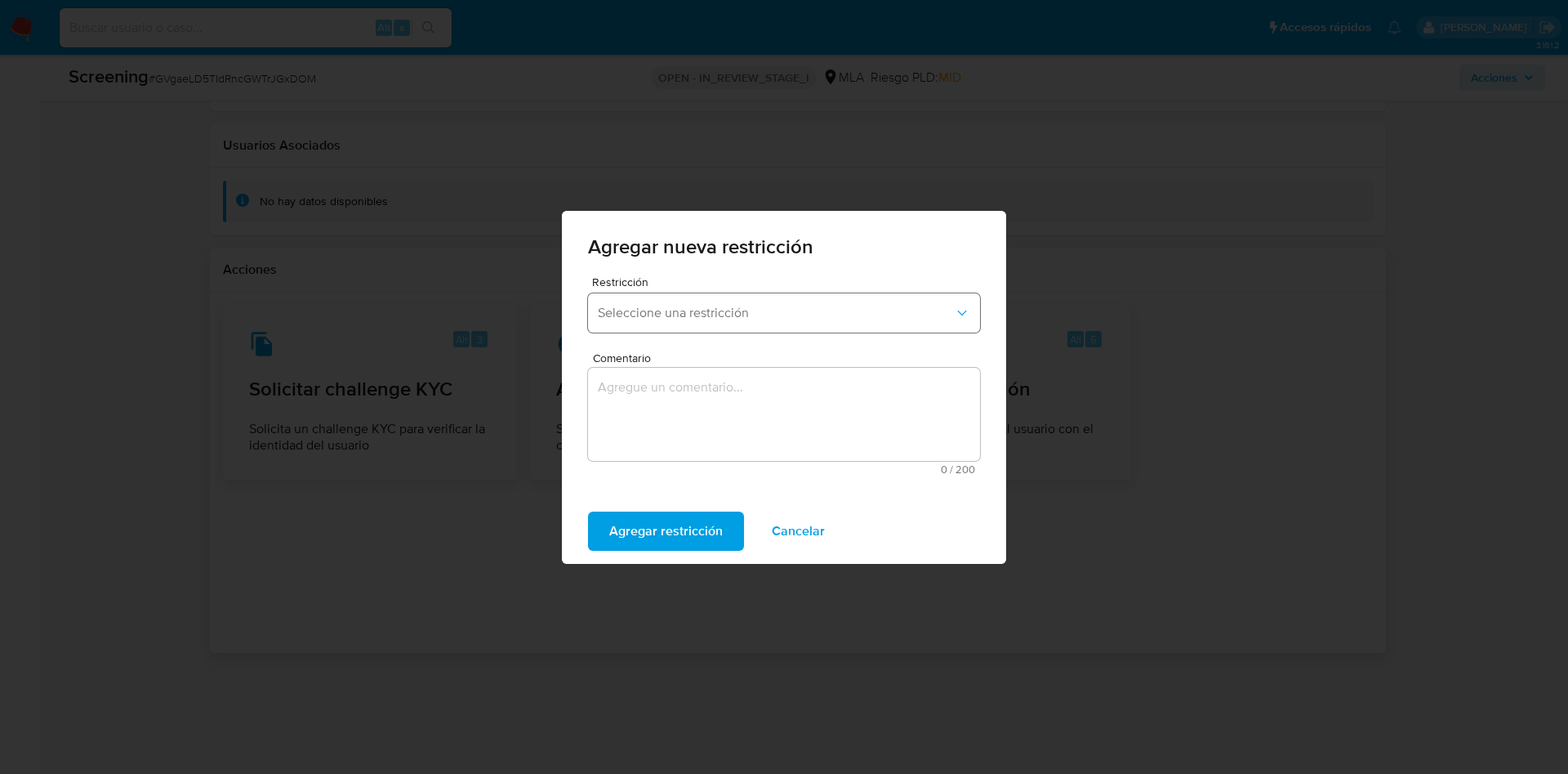
click at [690, 313] on span "Seleccione una restricción" at bounding box center [776, 312] width 356 height 16
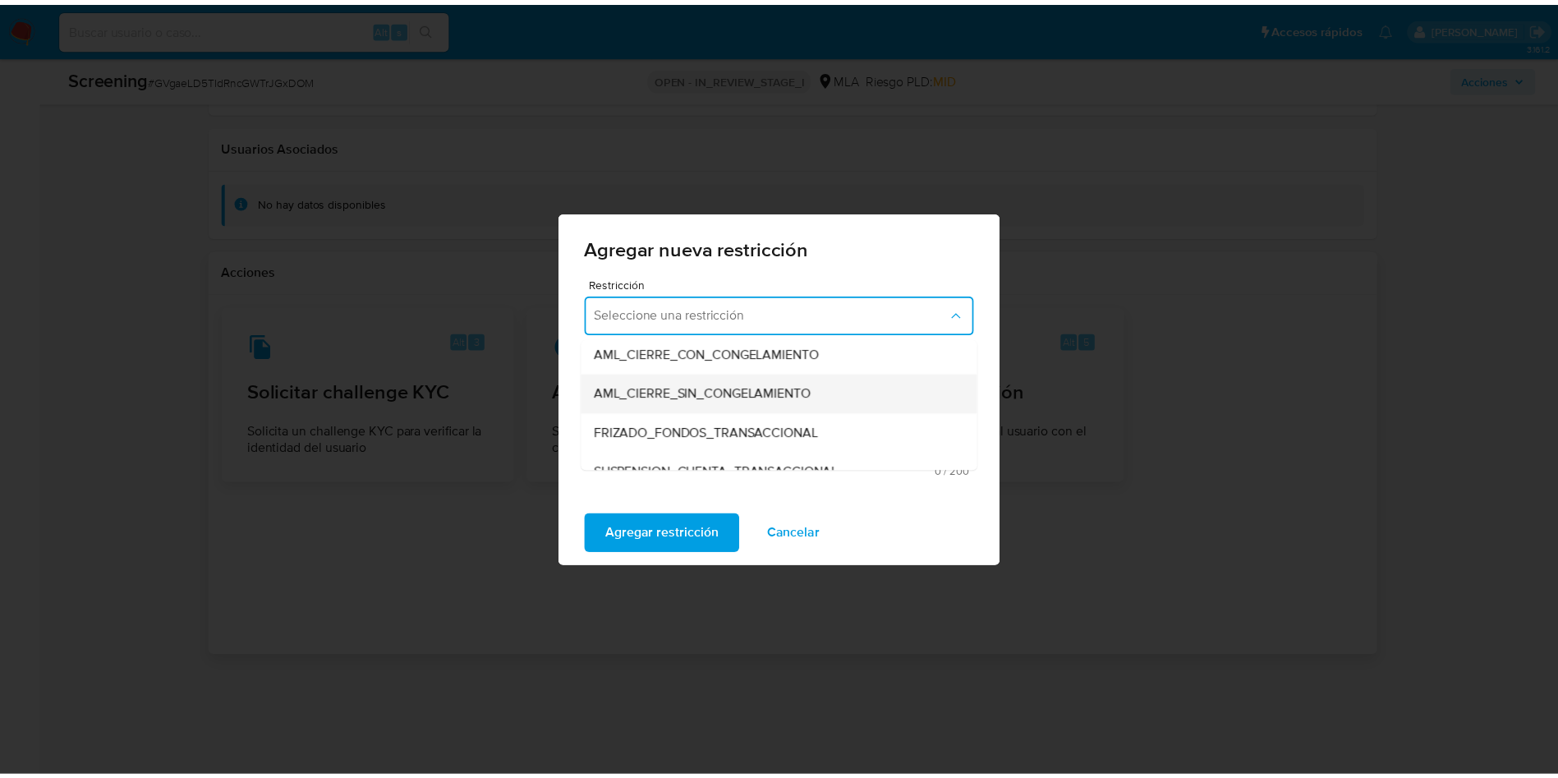
scroll to position [246, 0]
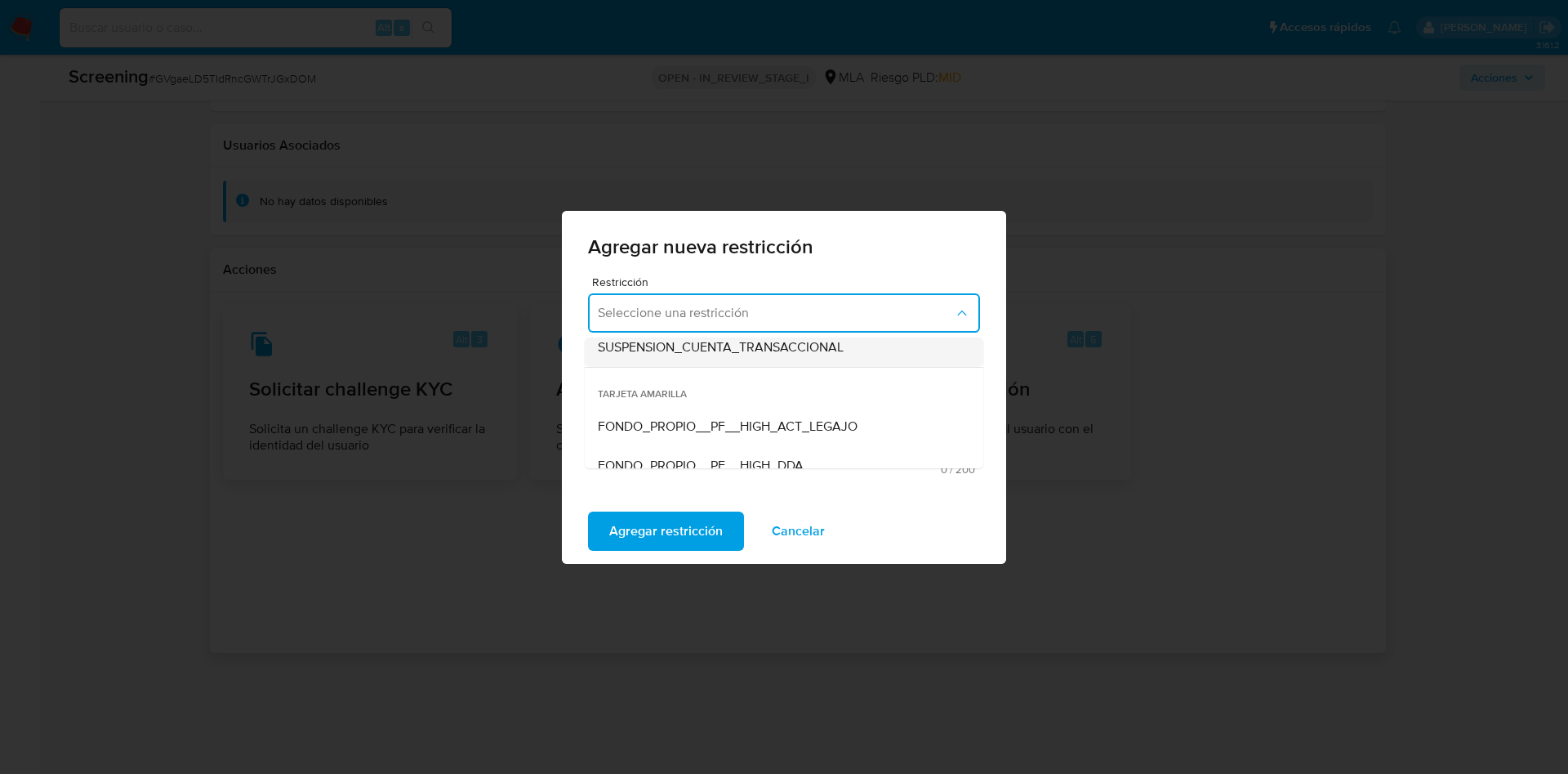
click at [695, 350] on span "SUSPENSION_CUENTA_TRANSACCIONAL" at bounding box center [720, 347] width 246 height 16
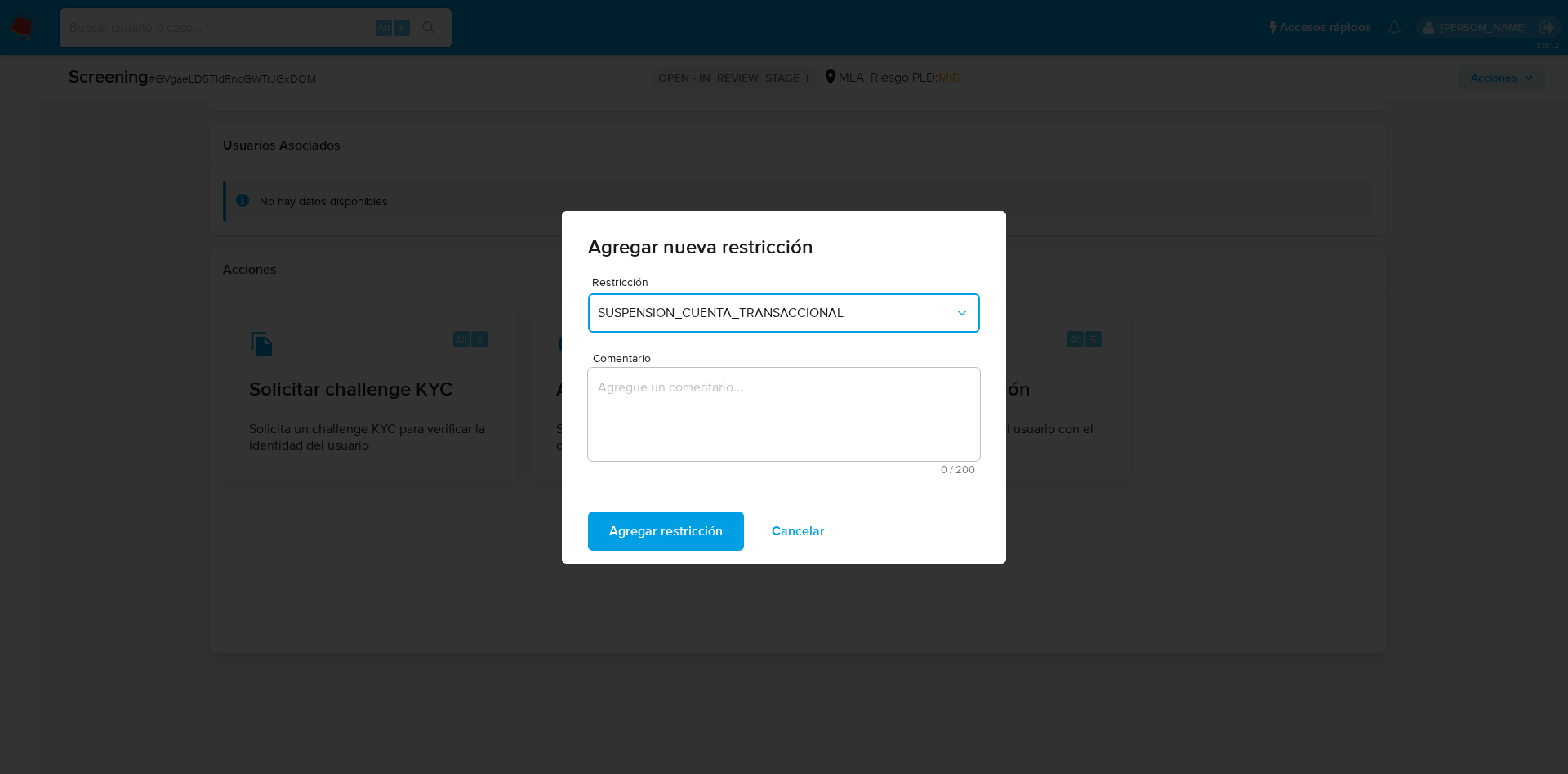
click at [693, 391] on textarea "Comentario" at bounding box center [784, 415] width 392 height 94
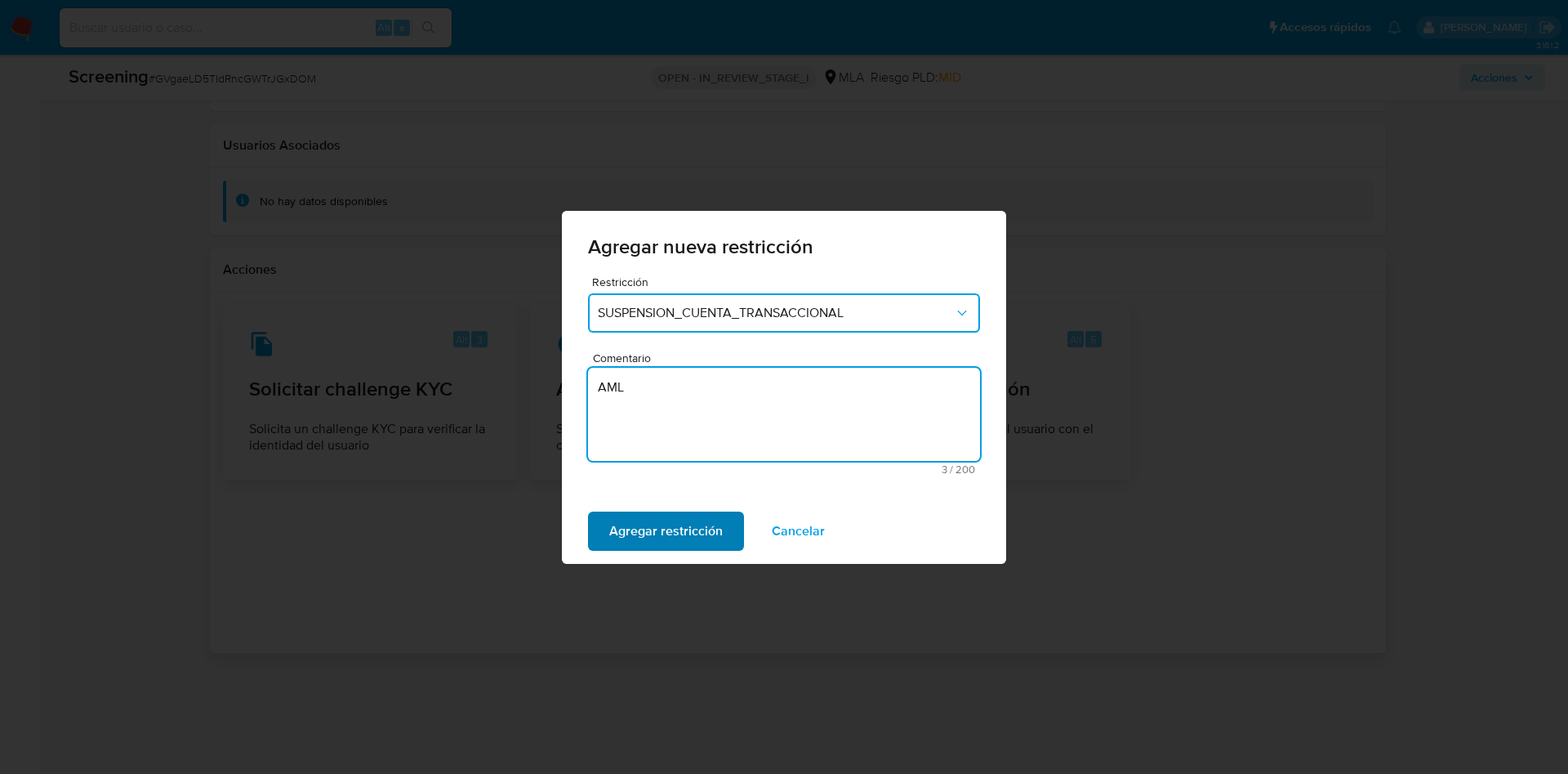
type textarea "AML"
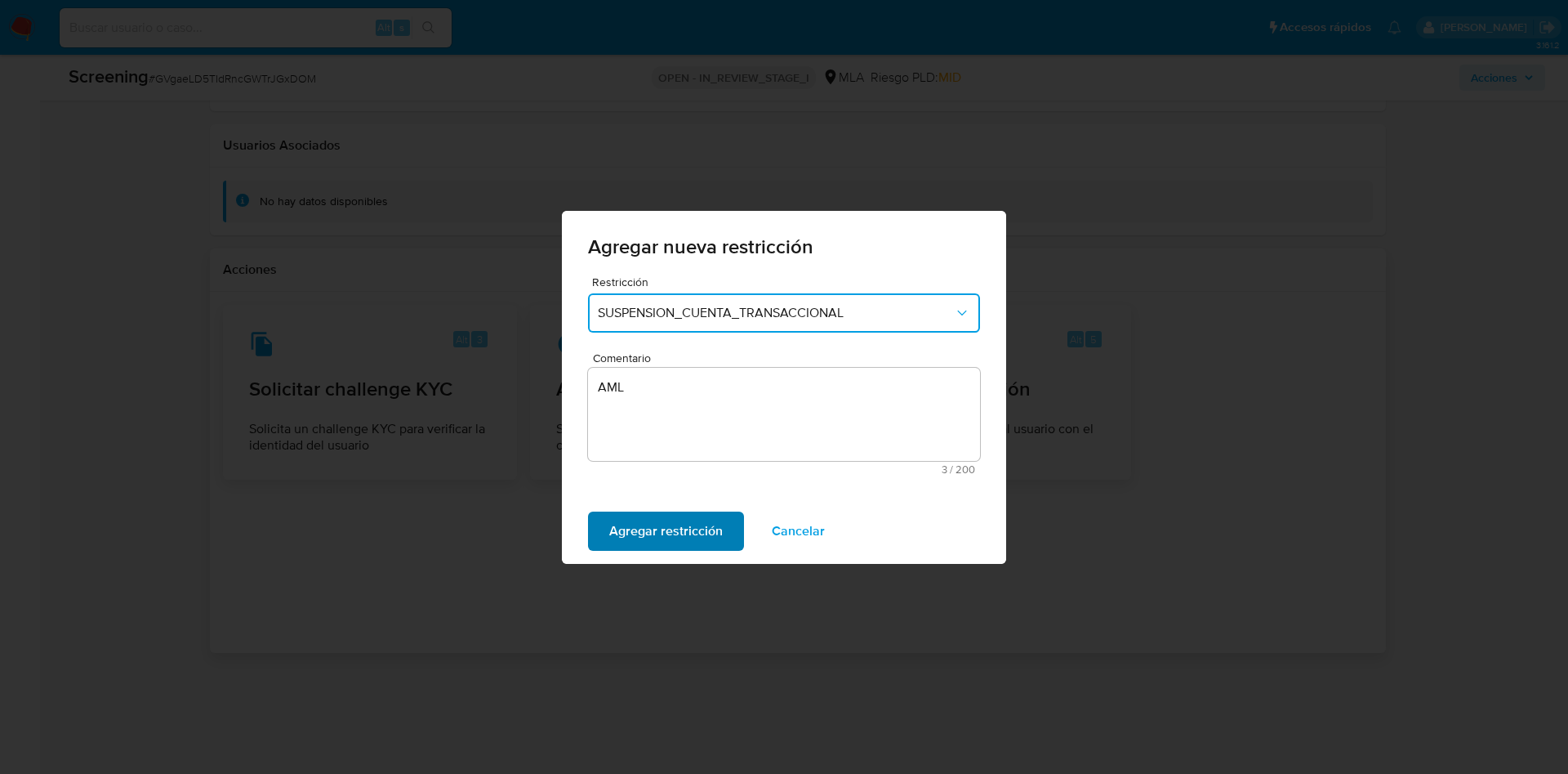
click at [649, 529] on span "Agregar restricción" at bounding box center [666, 531] width 113 height 36
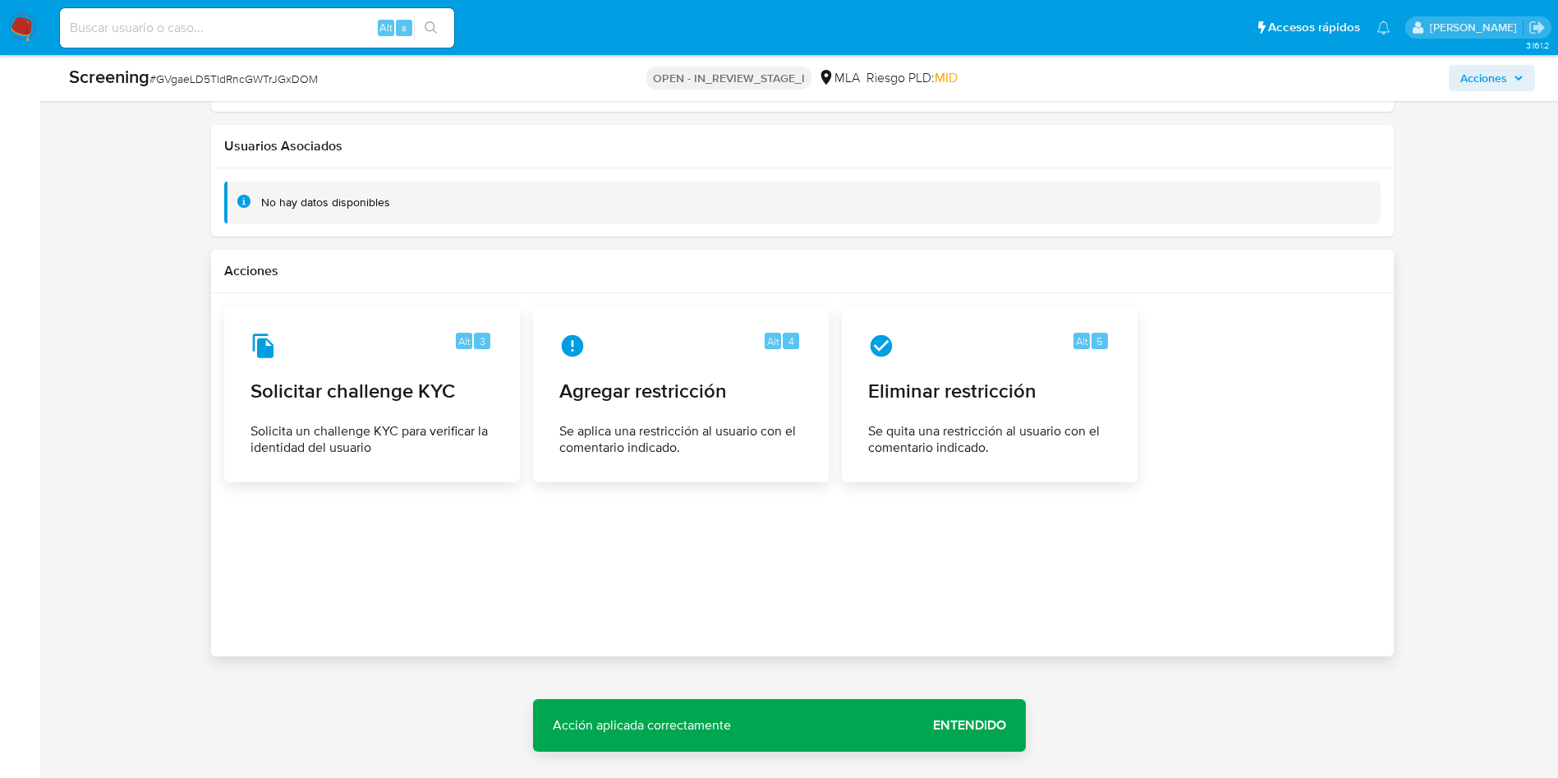
click at [940, 725] on span "Entendido" at bounding box center [969, 725] width 73 height 0
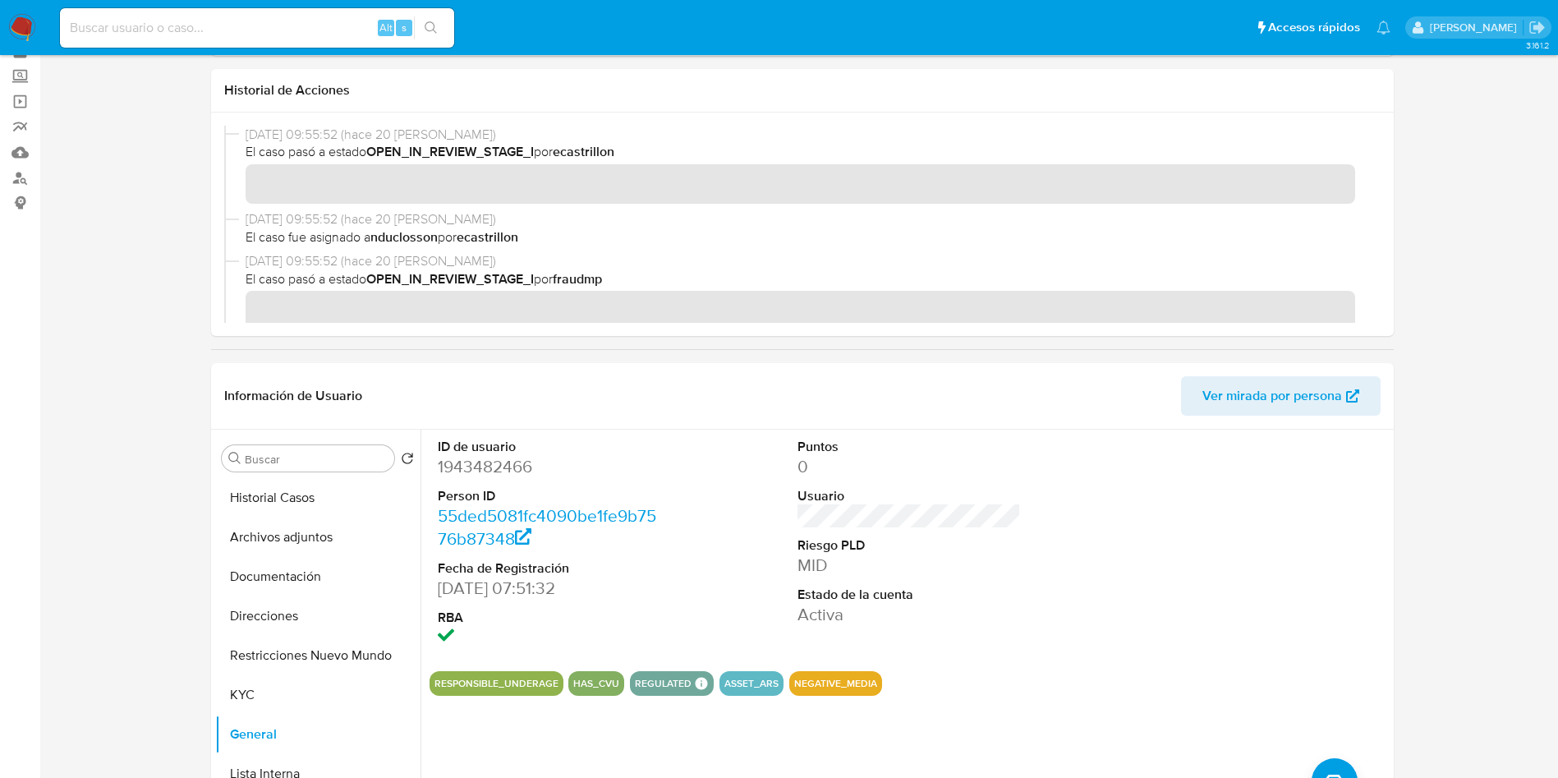
scroll to position [0, 0]
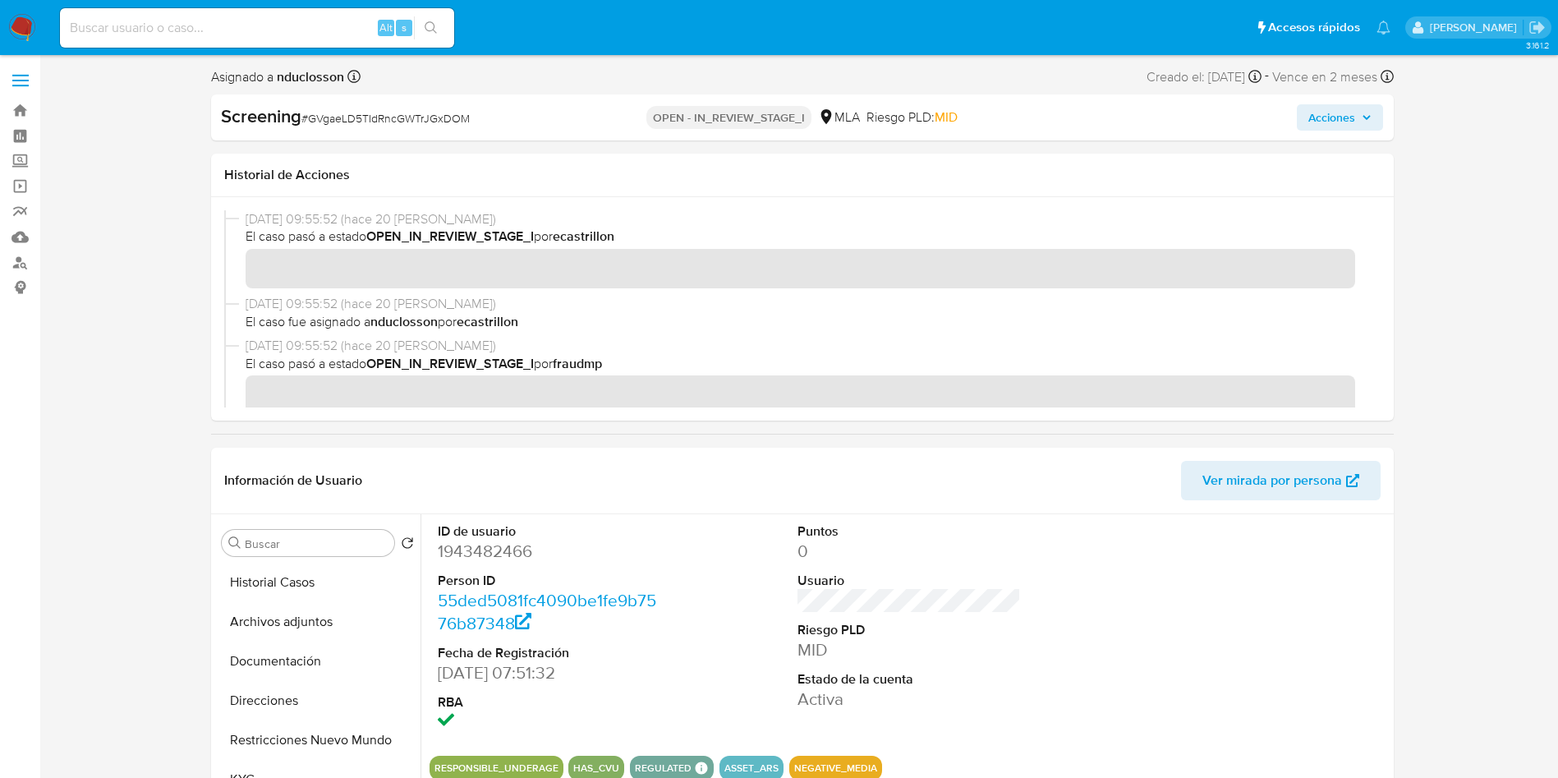
click at [1345, 113] on span "Acciones" at bounding box center [1331, 117] width 47 height 26
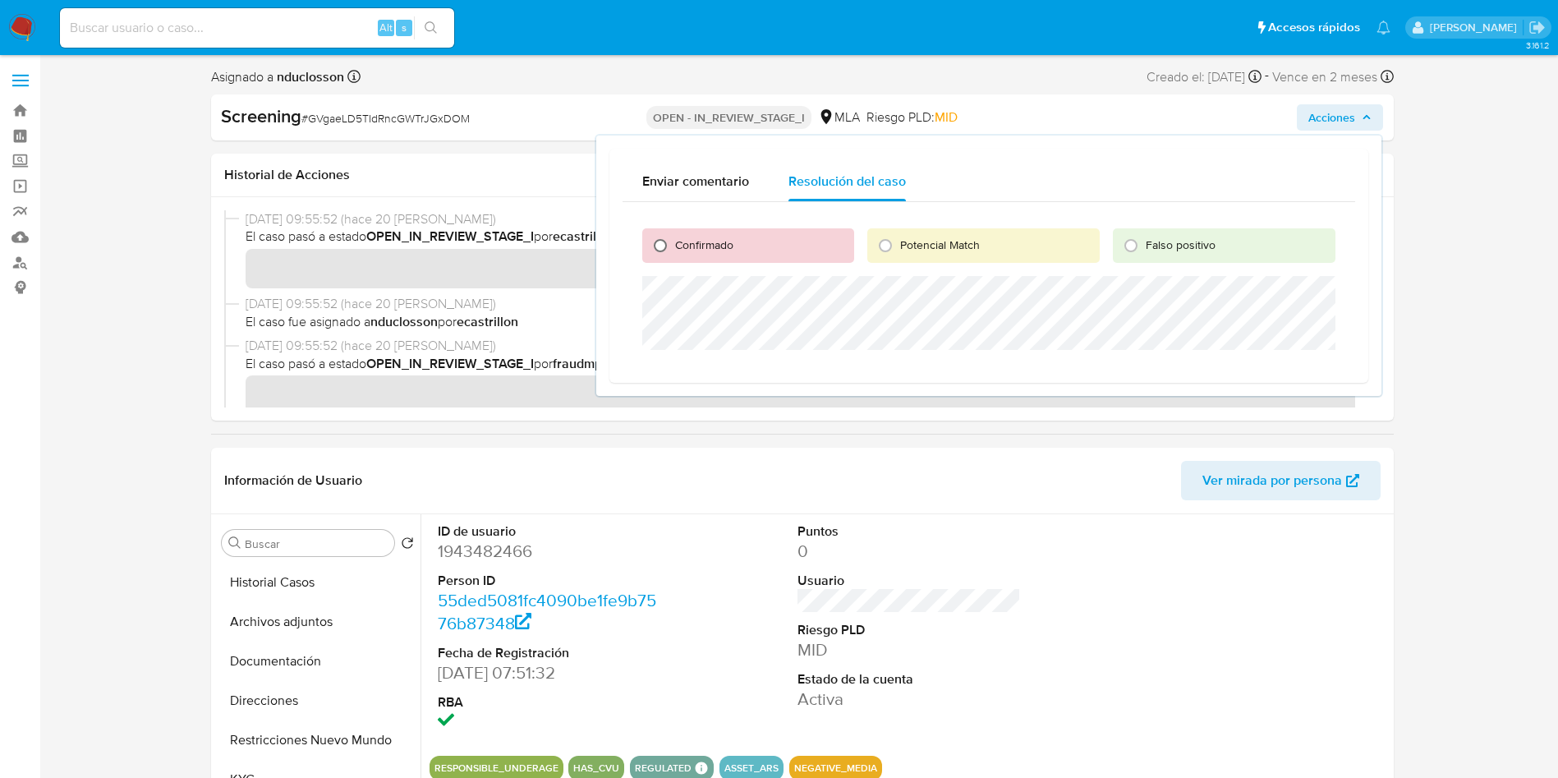
click at [662, 245] on input "Confirmado" at bounding box center [660, 245] width 26 height 26
radio input "true"
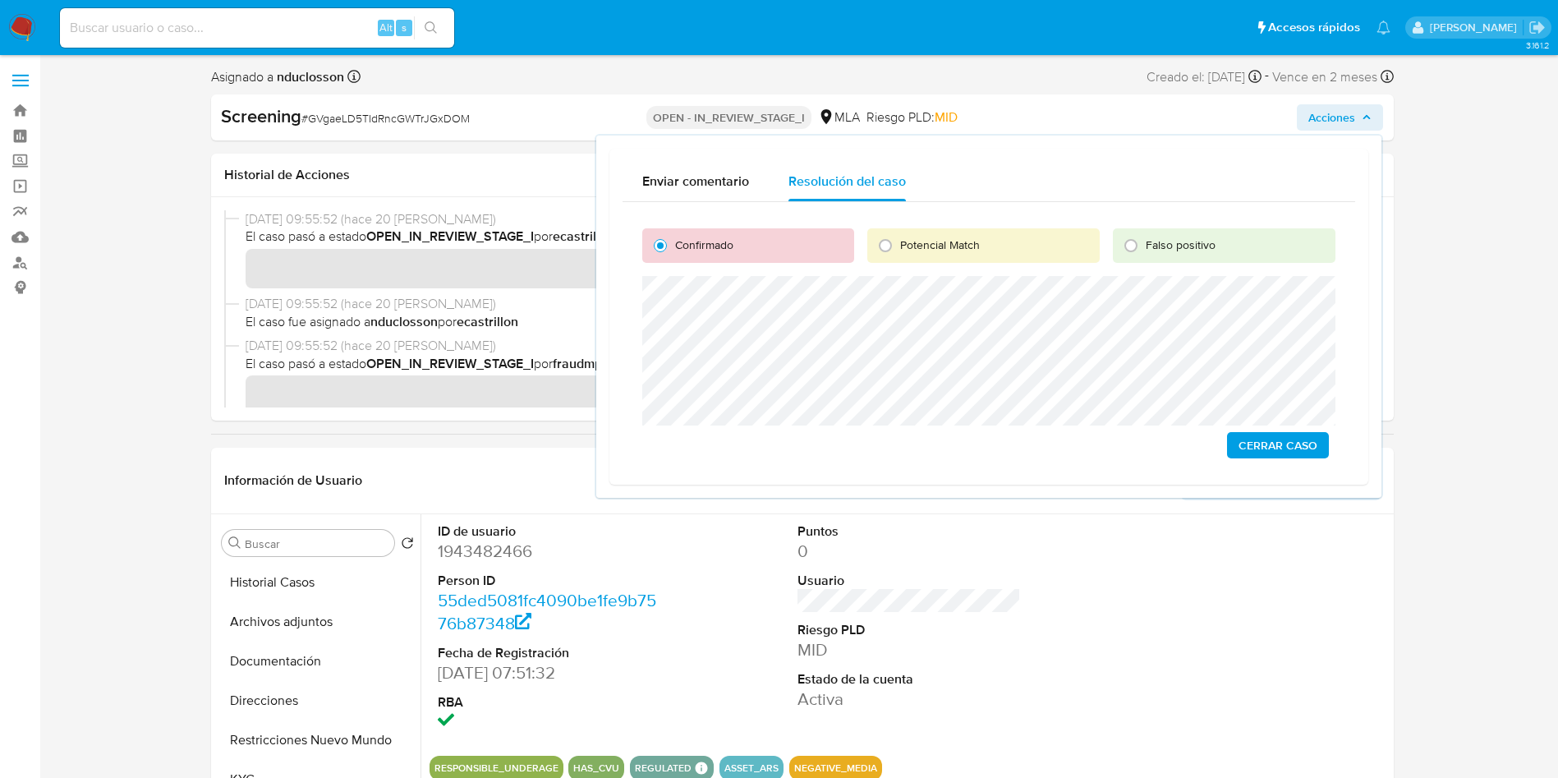
click at [1276, 444] on span "Cerrar Caso" at bounding box center [1277, 445] width 79 height 23
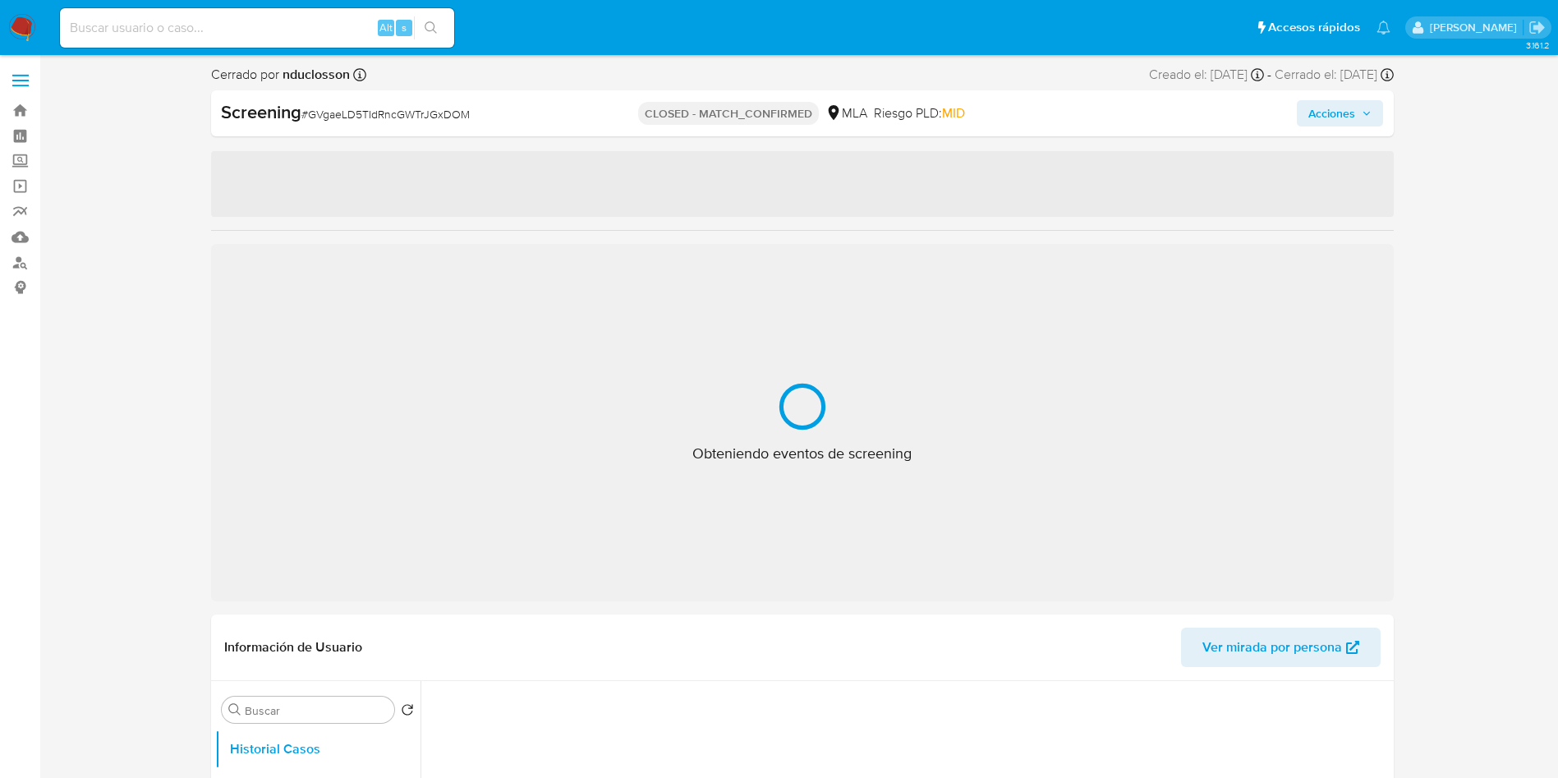
select select "10"
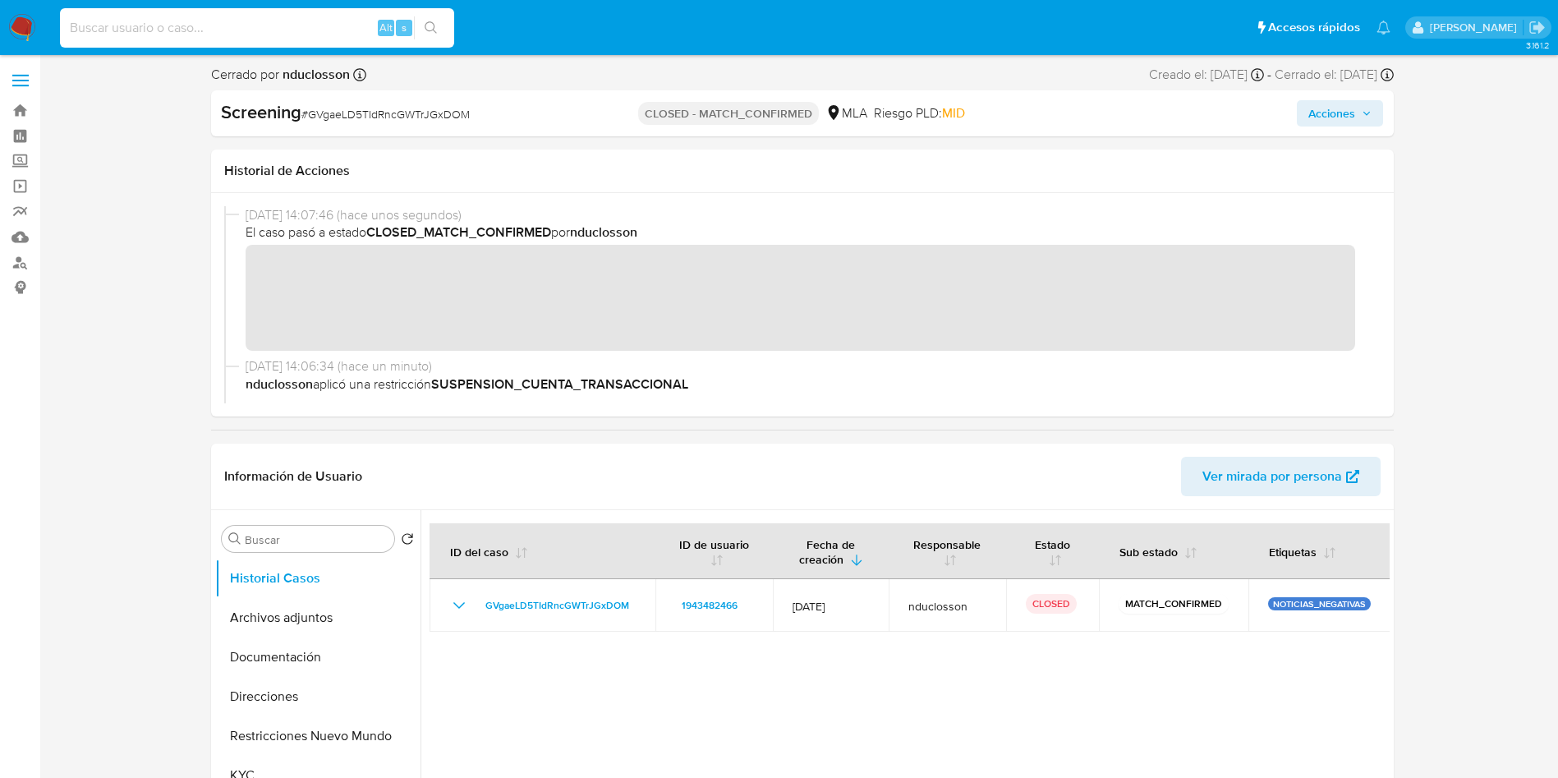
click at [229, 27] on input at bounding box center [257, 27] width 394 height 21
paste input "jhKTxbvsgjTrn5kHRx0OyBYk"
type input "jhKTxbvsgjTrn5kHRx0OyBYk"
click at [433, 24] on icon "search-icon" at bounding box center [431, 27] width 13 height 13
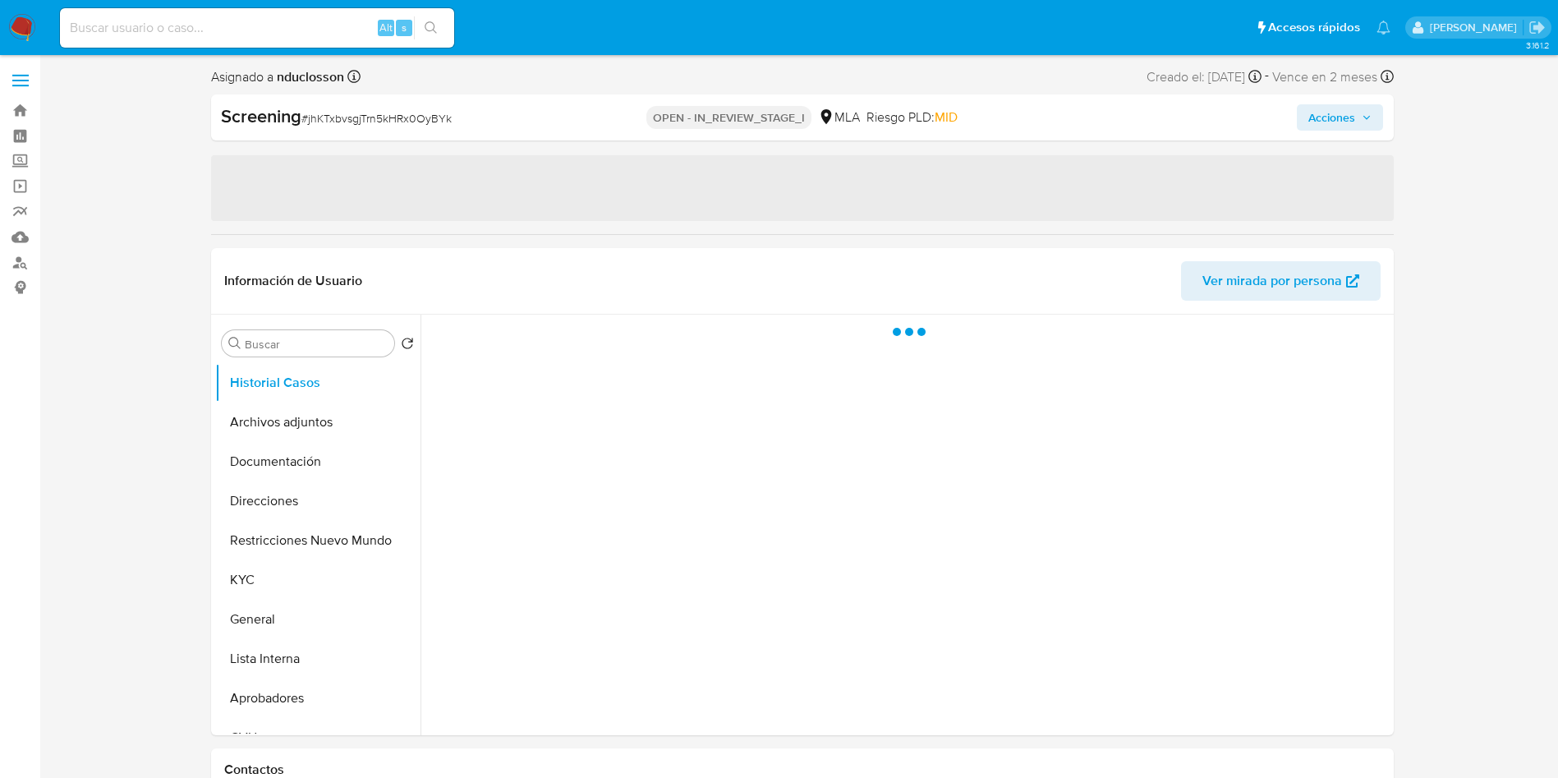
select select "10"
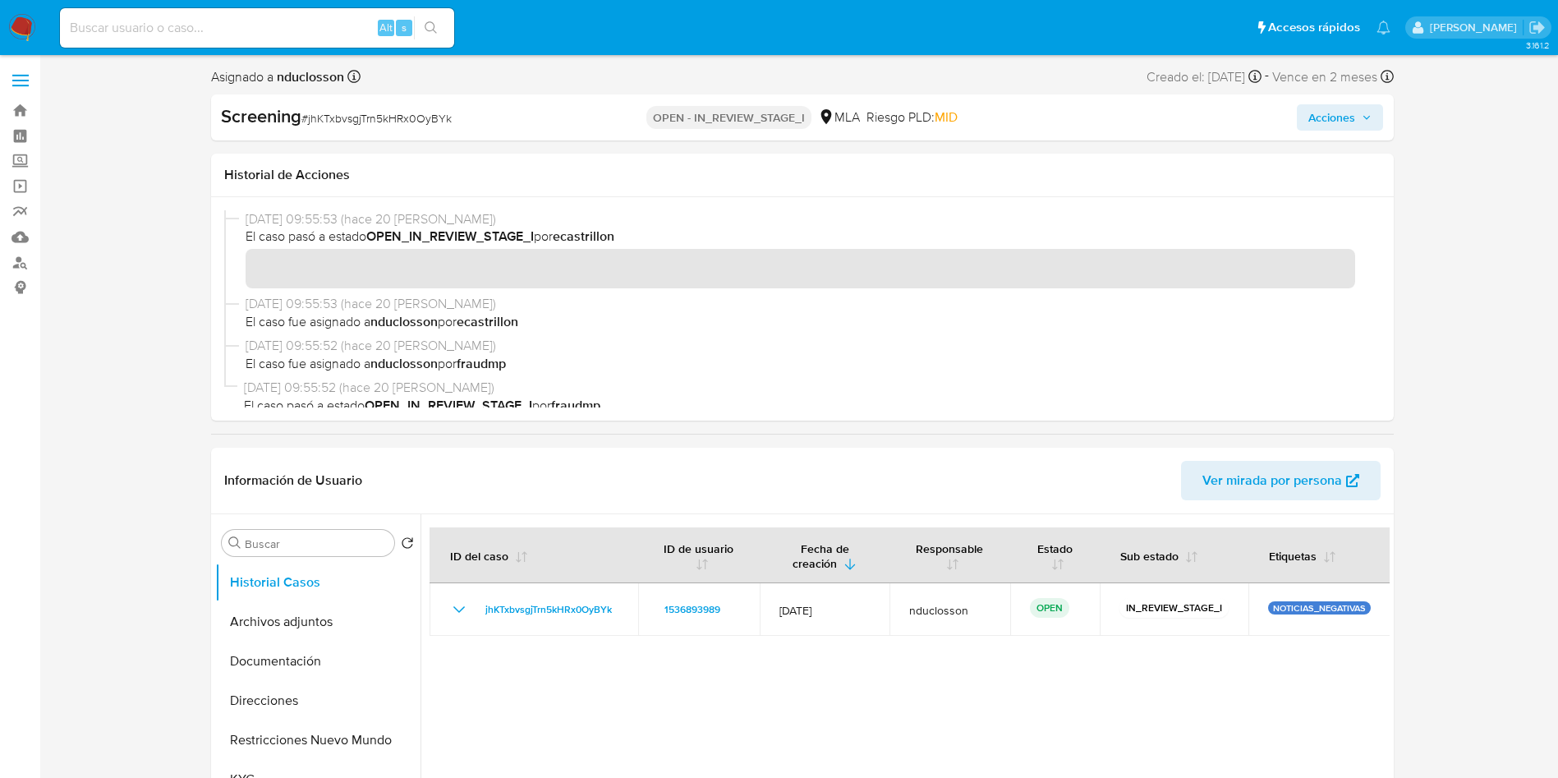
click at [178, 22] on input at bounding box center [257, 27] width 394 height 21
paste input "jhKTxbvsgjTrn5kHRx0OyBYk"
type input "jhKTxbvsgjTrn5kHRx0OyBYk"
click at [436, 25] on icon "search-icon" at bounding box center [431, 27] width 13 height 13
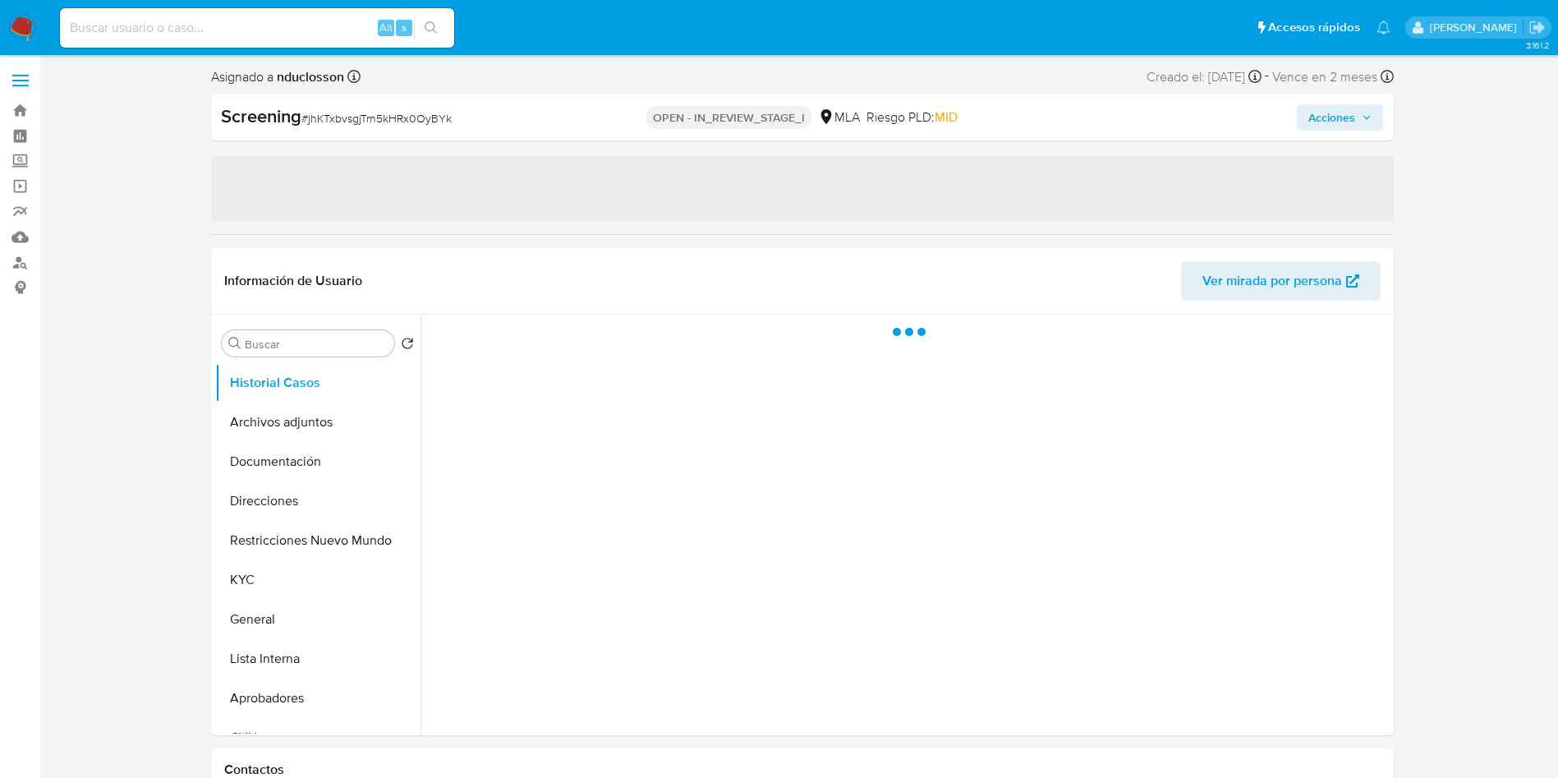
select select "10"
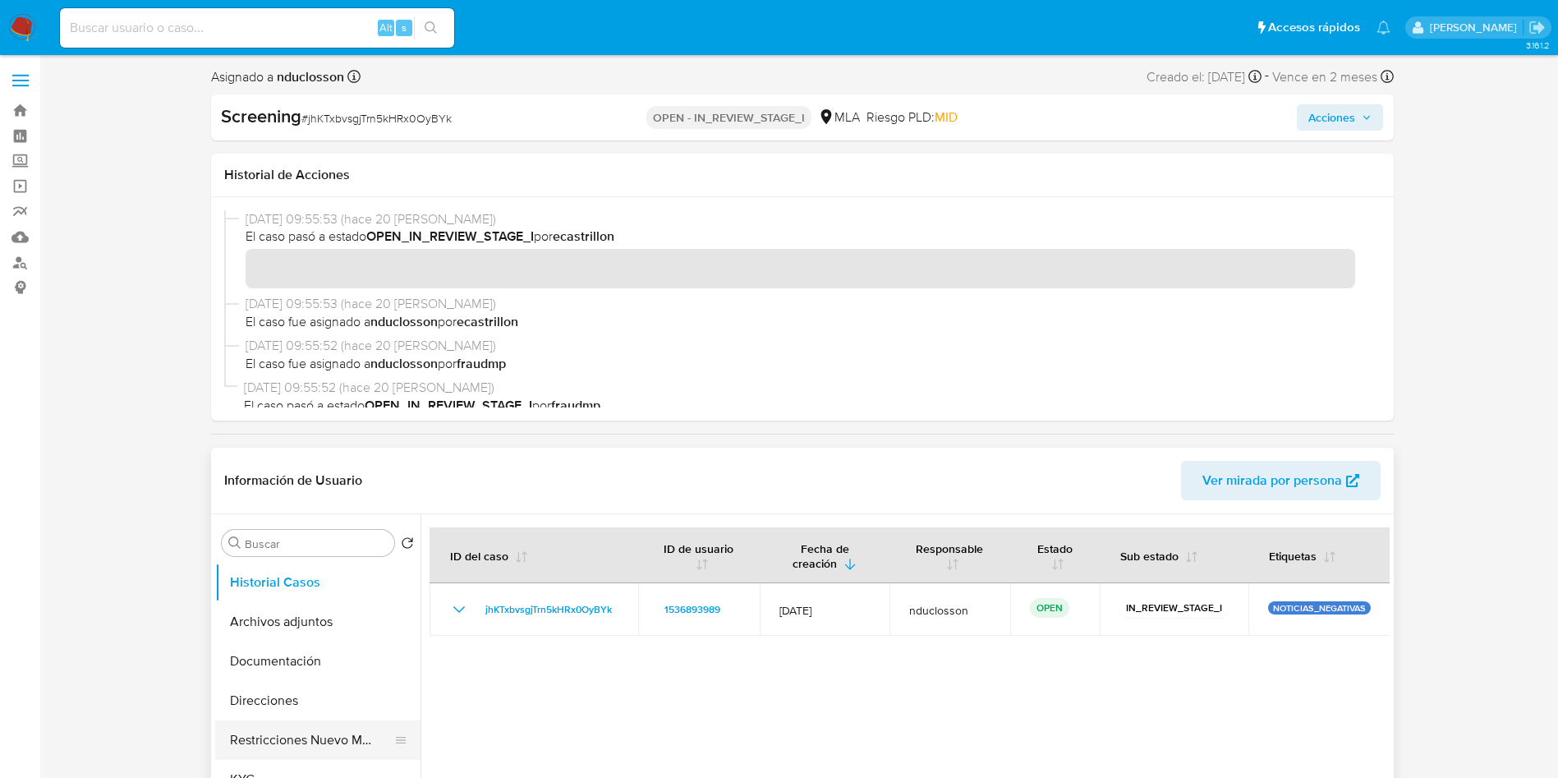
click at [293, 755] on button "Restricciones Nuevo Mundo" at bounding box center [311, 739] width 192 height 39
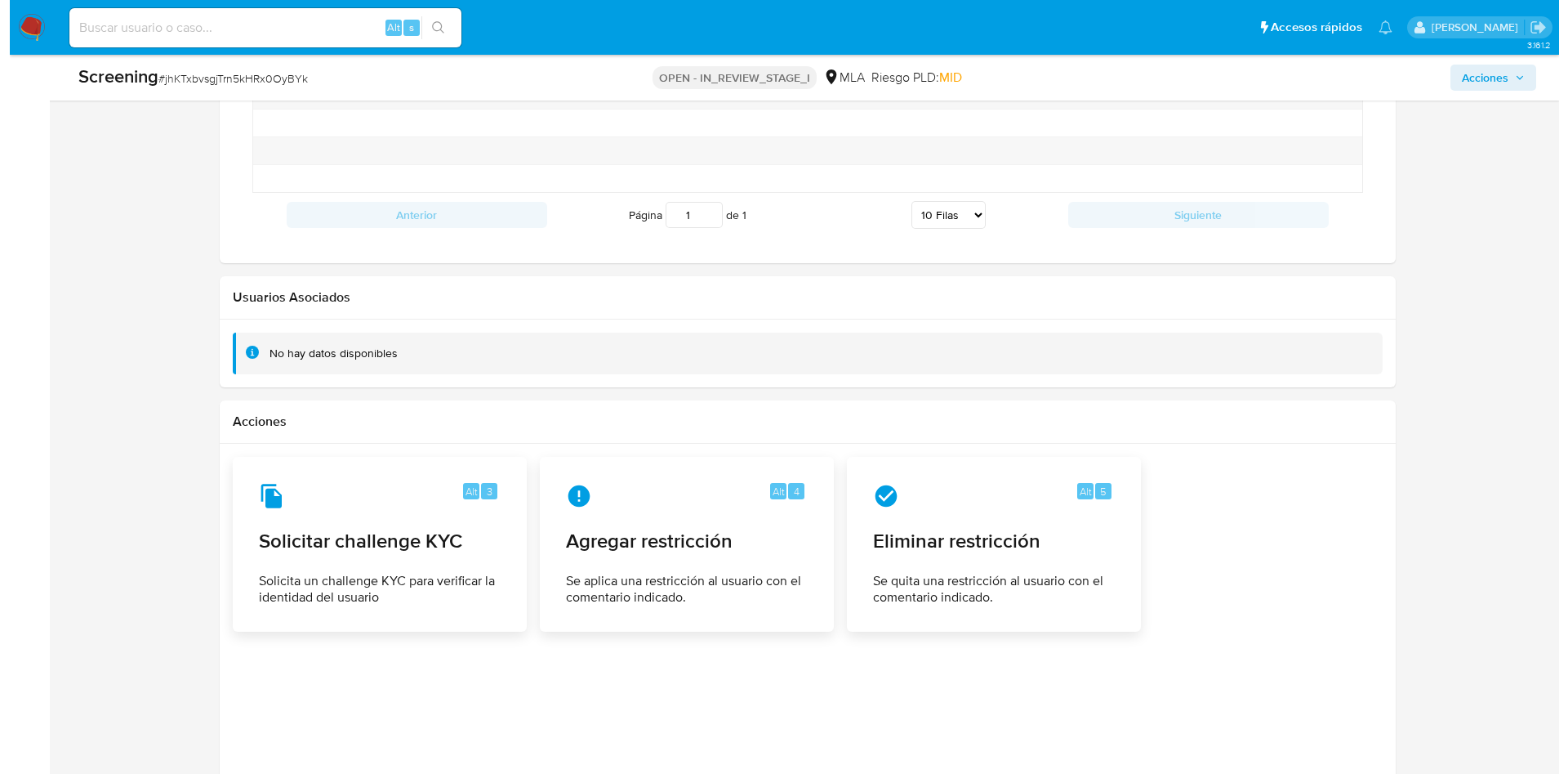
scroll to position [1928, 0]
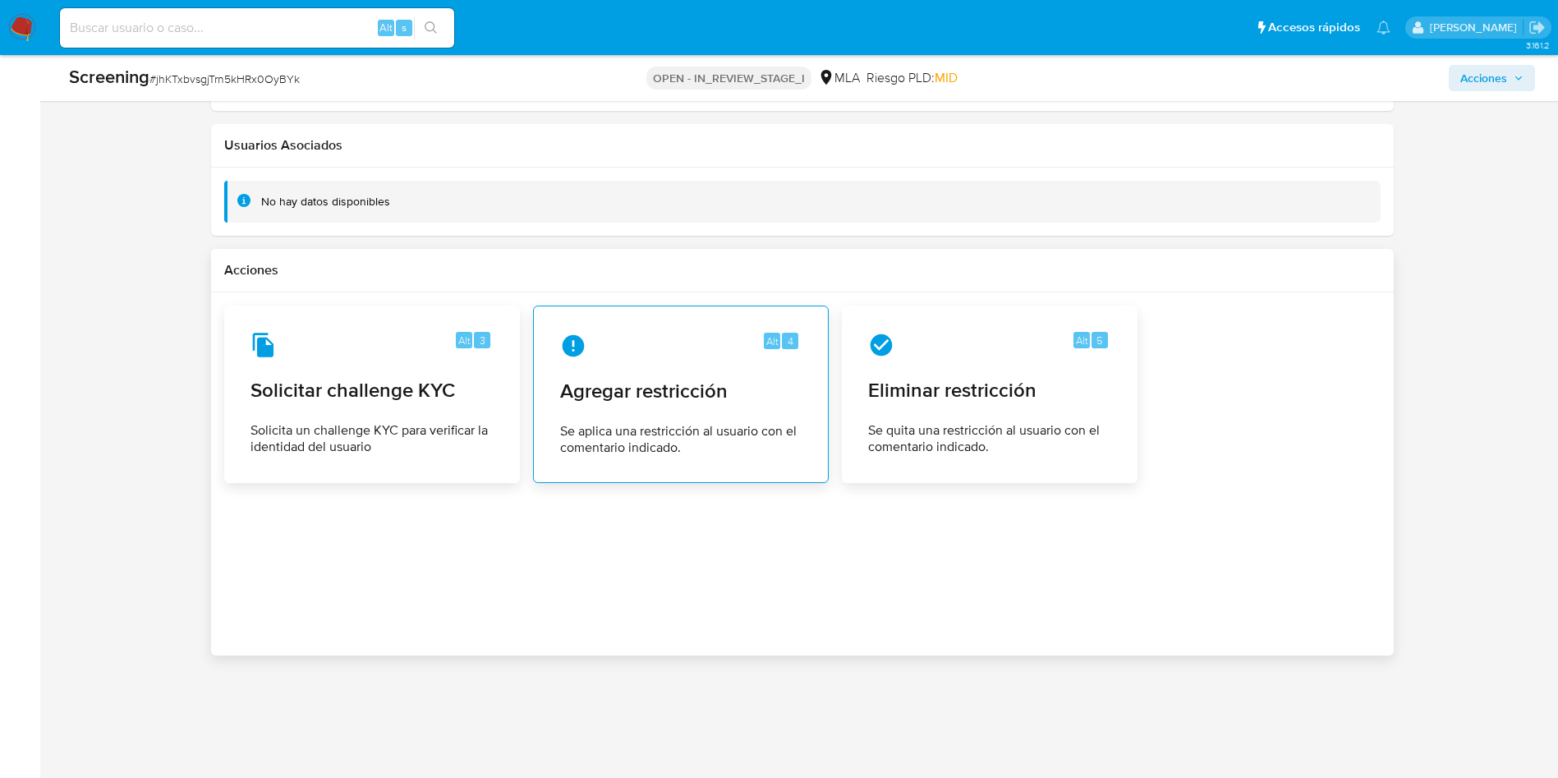
click at [605, 334] on div "Alt 4" at bounding box center [680, 346] width 241 height 26
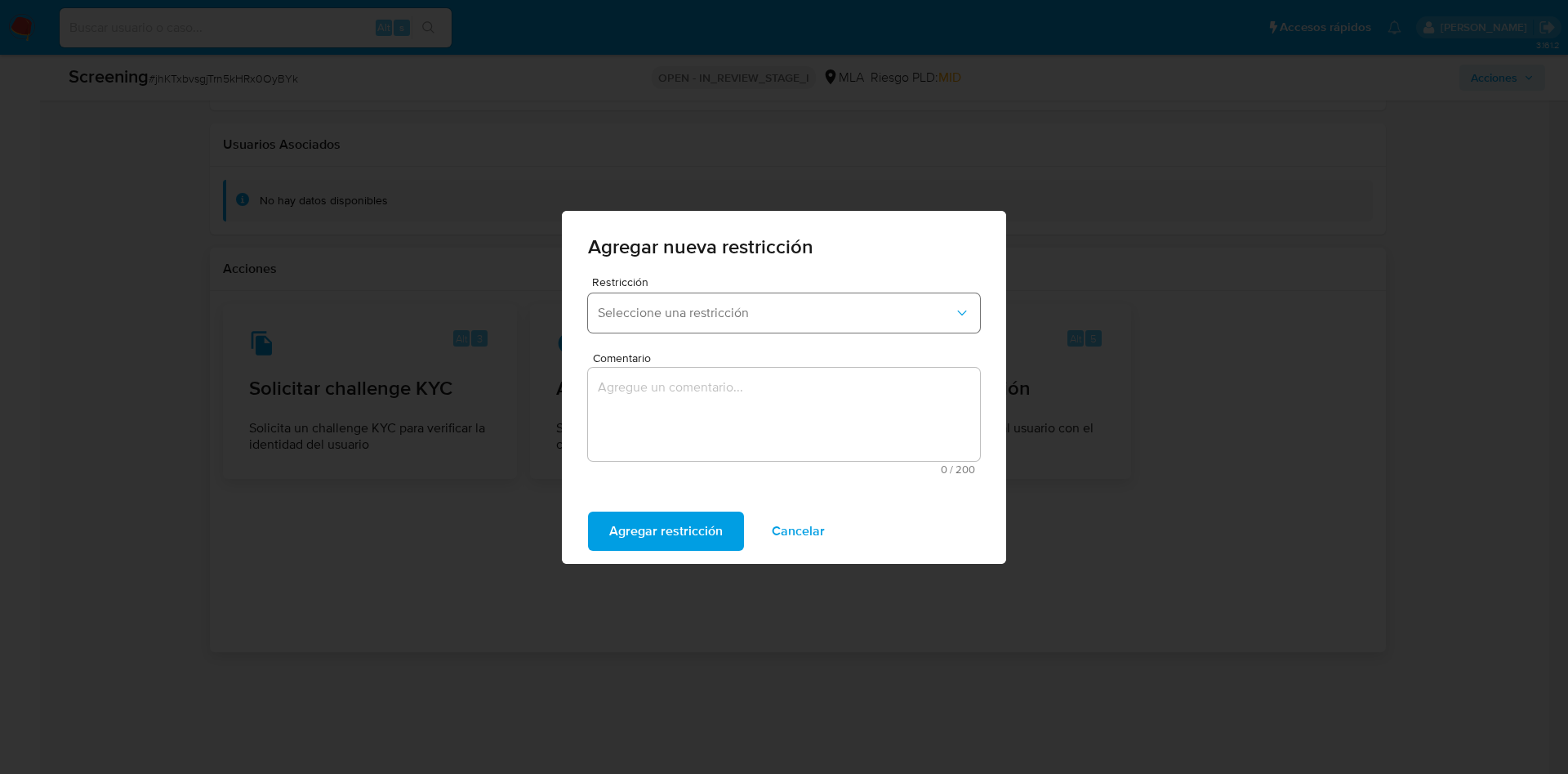
click at [650, 315] on span "Seleccione una restricción" at bounding box center [776, 312] width 356 height 16
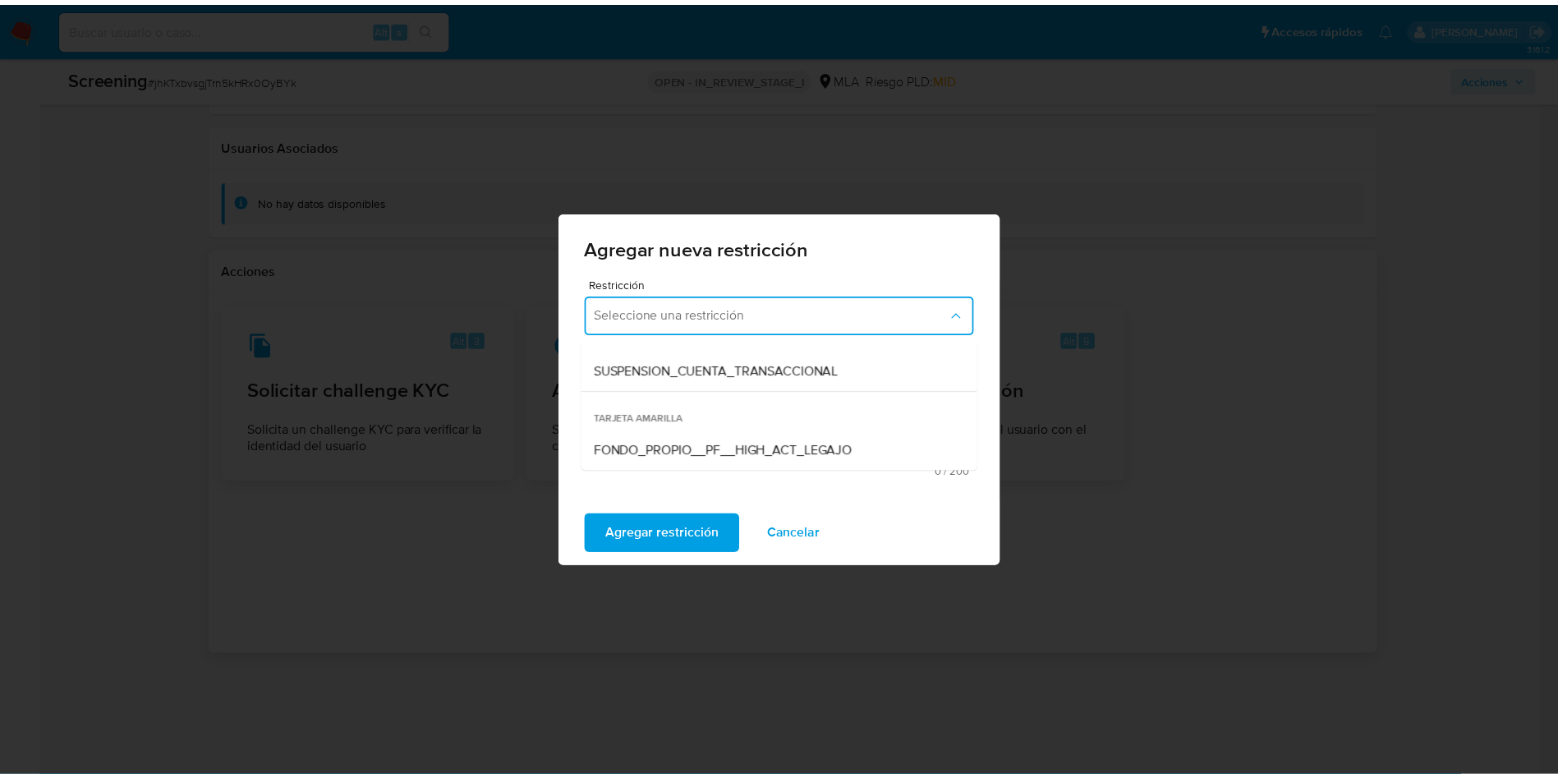
scroll to position [246, 0]
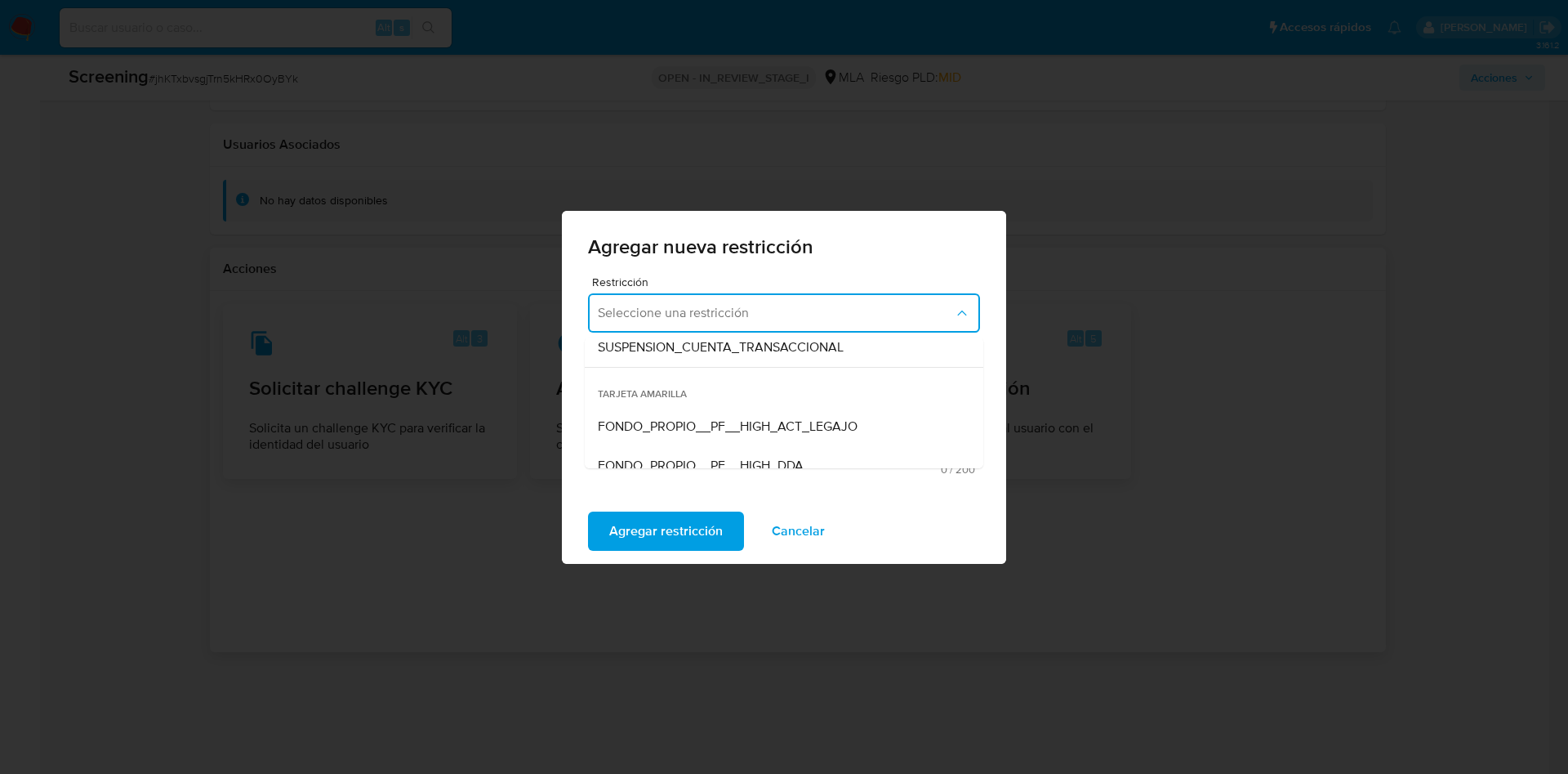
click at [676, 352] on span "SUSPENSION_CUENTA_TRANSACCIONAL" at bounding box center [720, 347] width 246 height 16
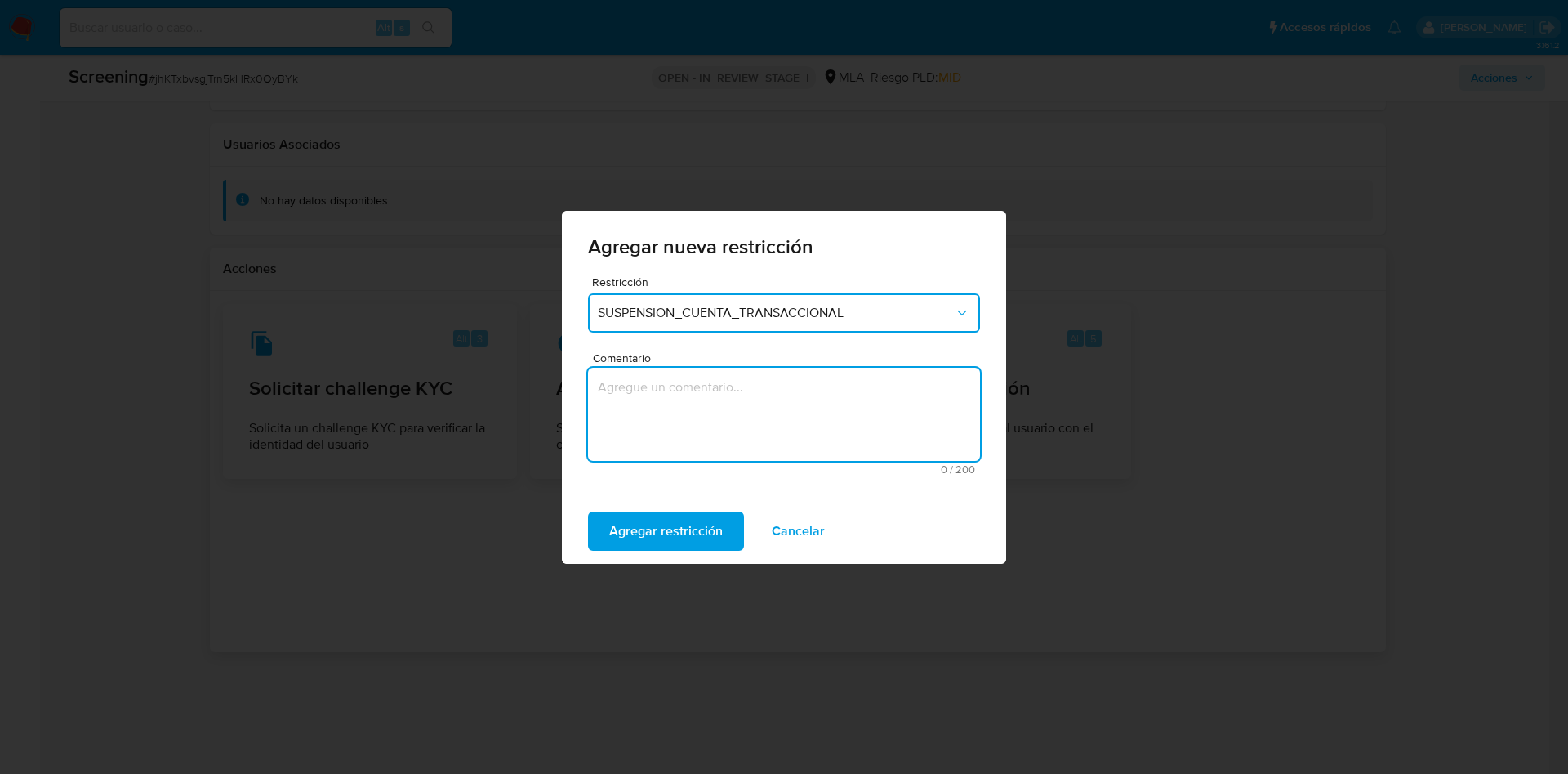
click at [660, 409] on textarea "Comentario" at bounding box center [784, 415] width 392 height 94
type textarea "AML"
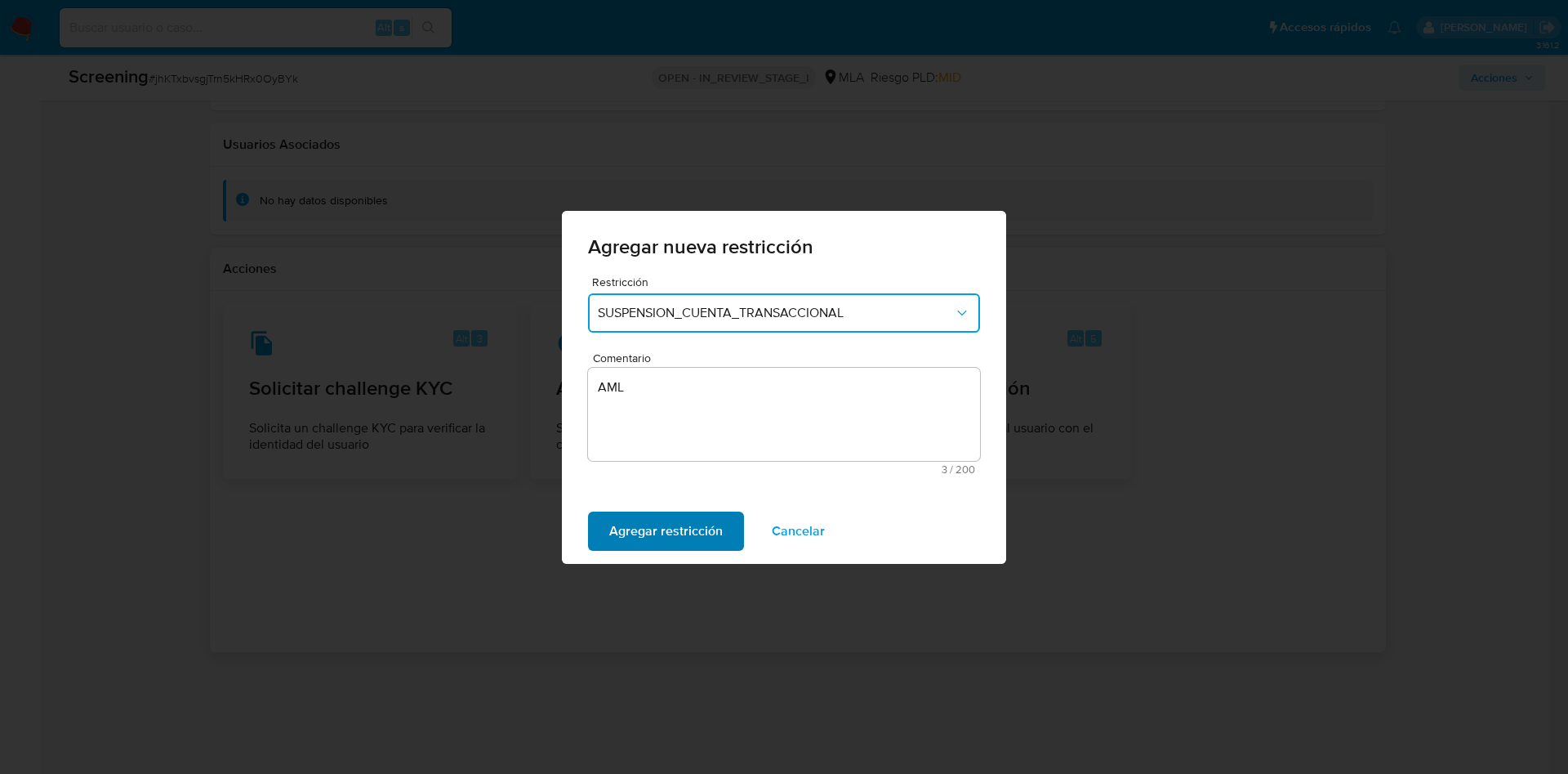
click at [667, 537] on span "Agregar restricción" at bounding box center [666, 531] width 113 height 36
click at [667, 537] on button "Agregar restricción" at bounding box center [665, 530] width 156 height 39
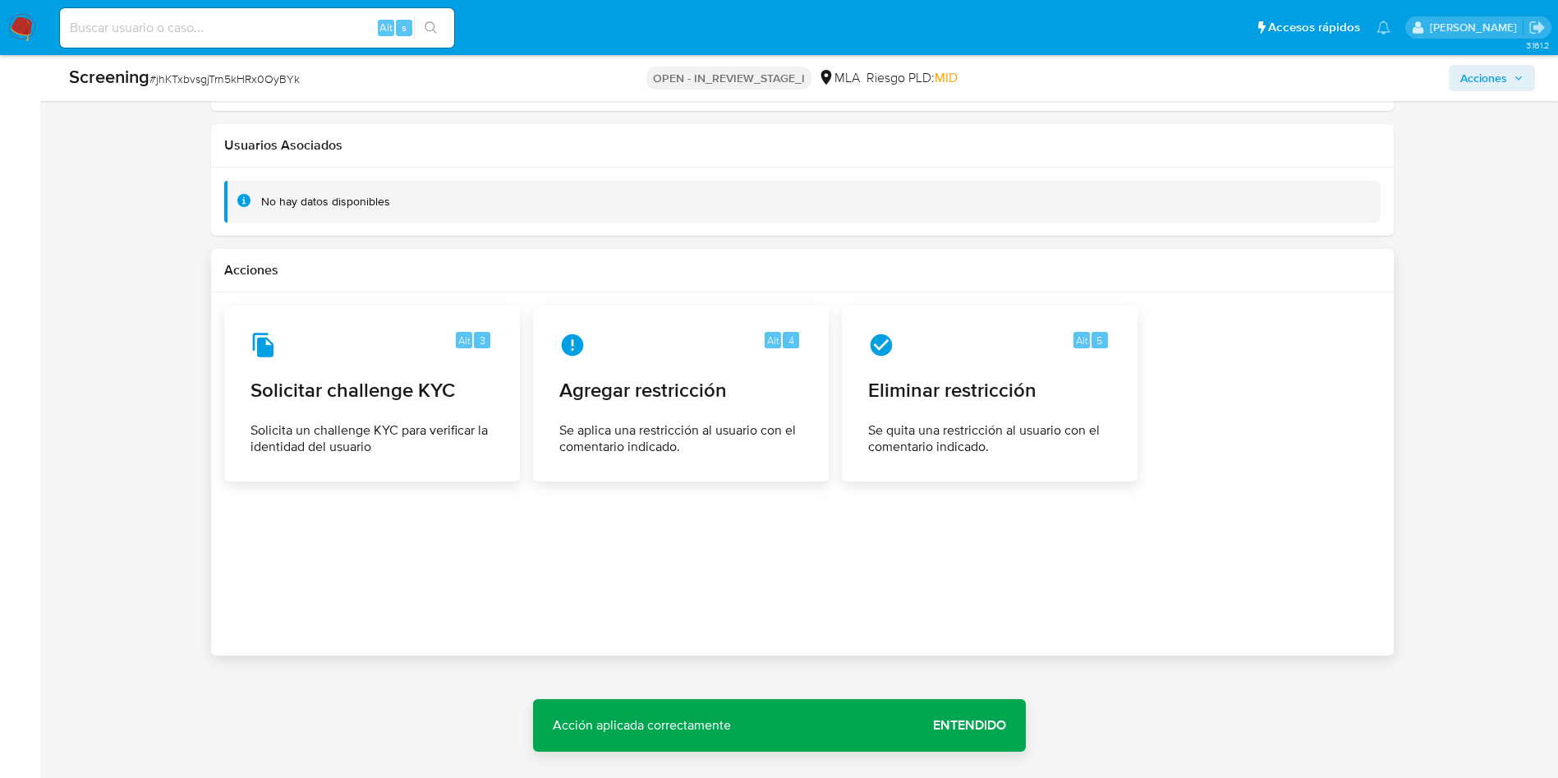
click at [942, 725] on span "Entendido" at bounding box center [969, 725] width 73 height 0
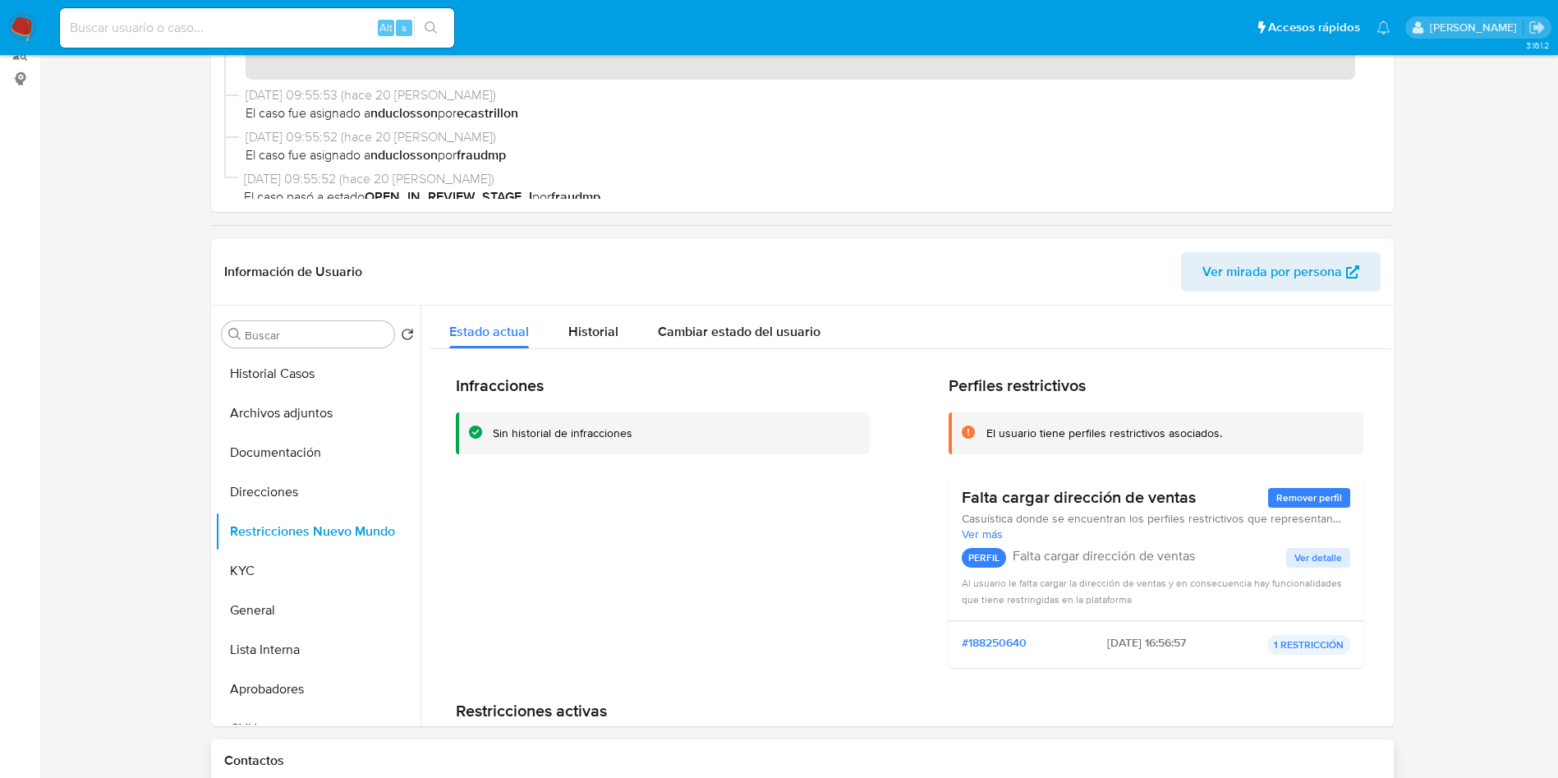
scroll to position [0, 0]
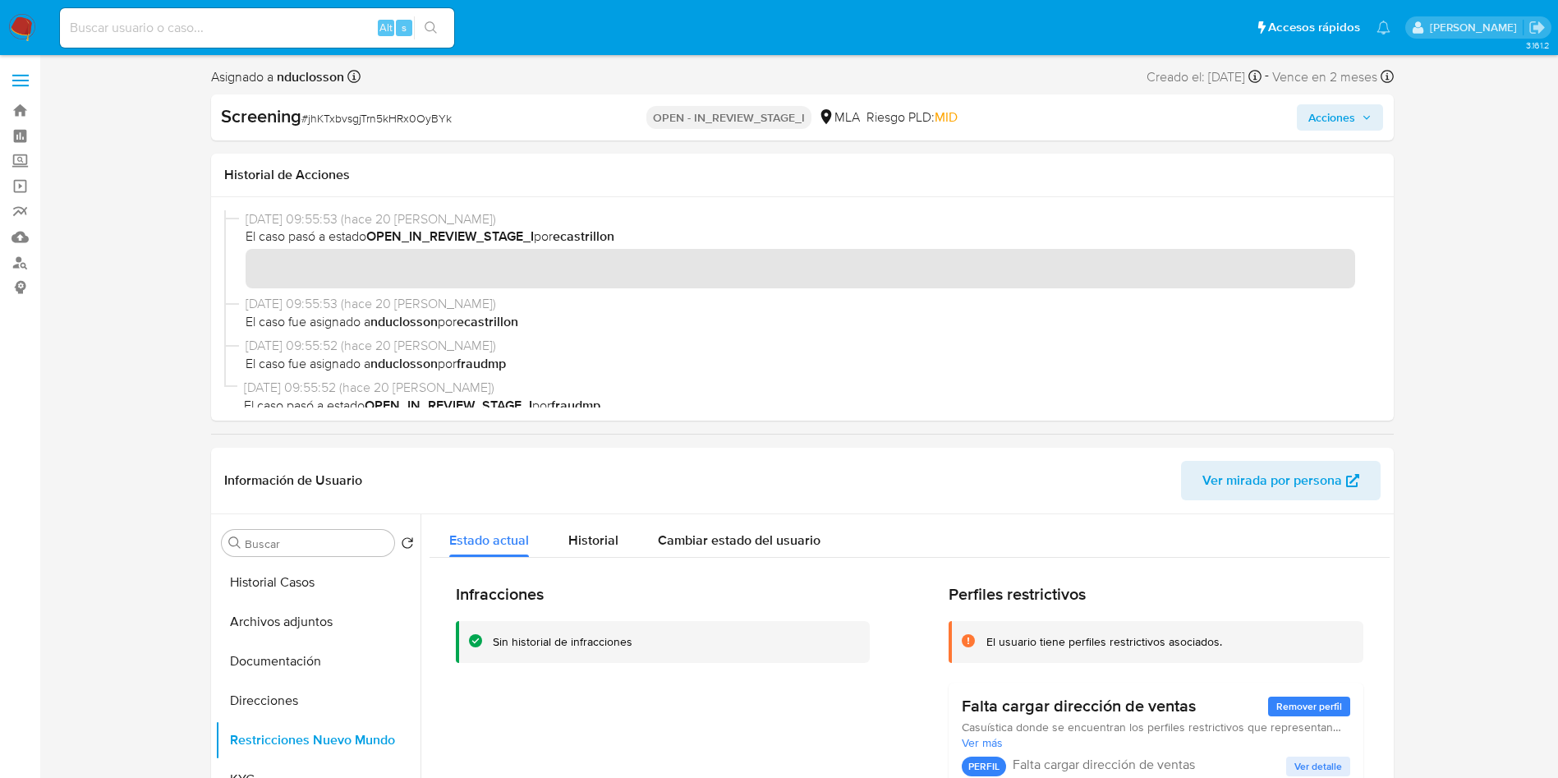
click at [1348, 108] on span "Acciones" at bounding box center [1331, 117] width 47 height 26
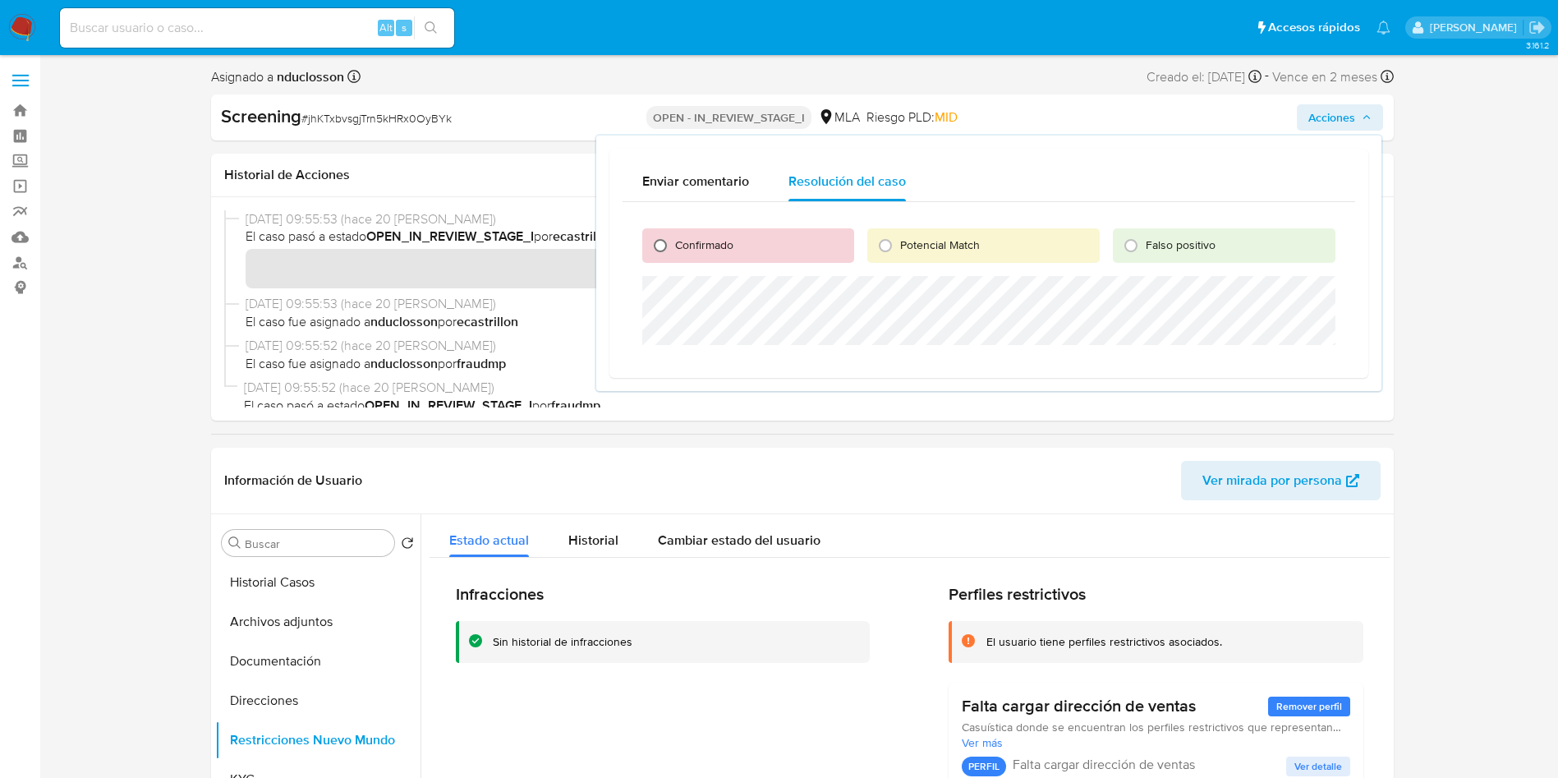
click at [663, 251] on input "Confirmado" at bounding box center [660, 245] width 26 height 26
radio input "true"
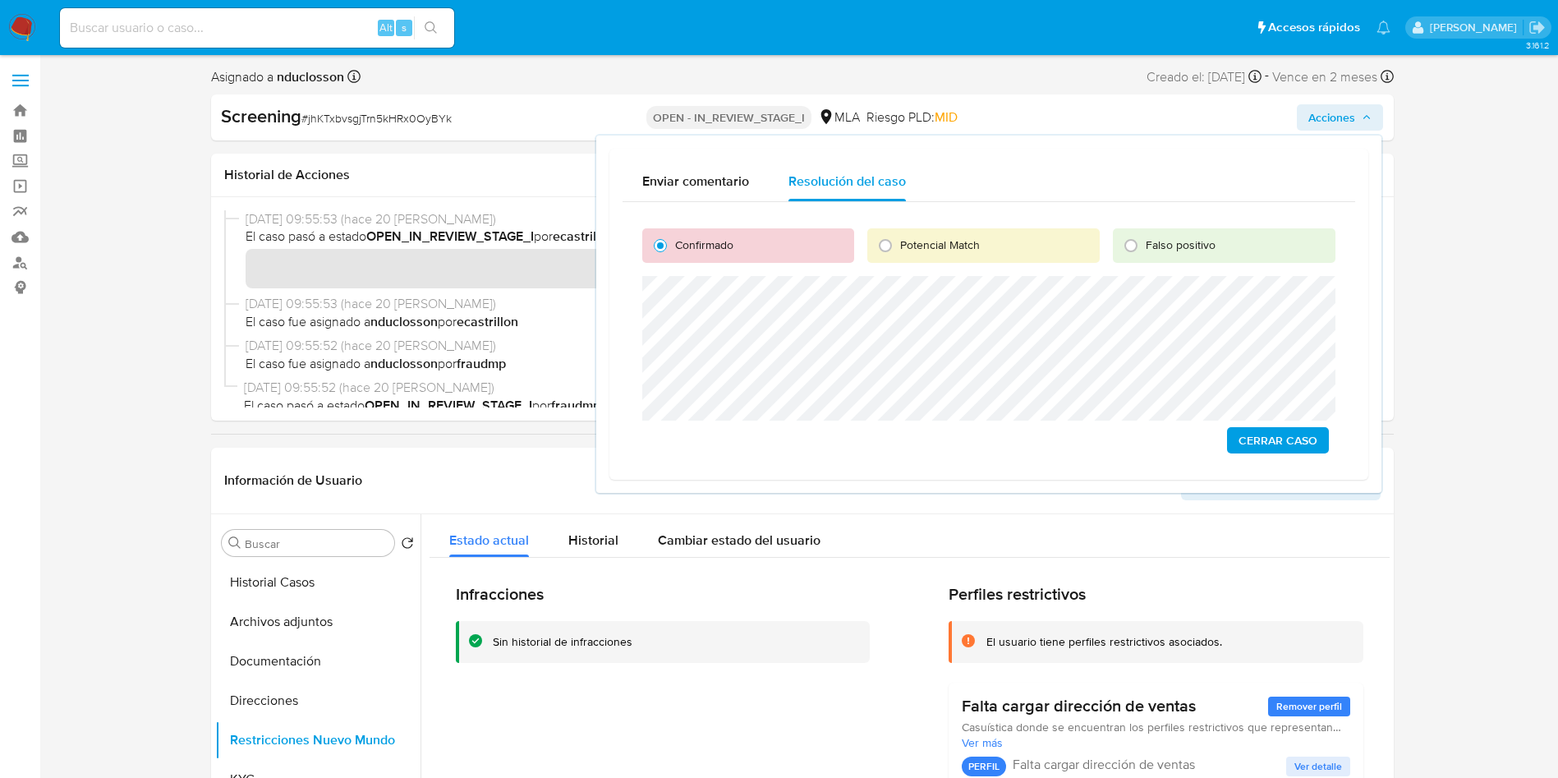
click at [1270, 434] on span "Cerrar Caso" at bounding box center [1277, 440] width 79 height 23
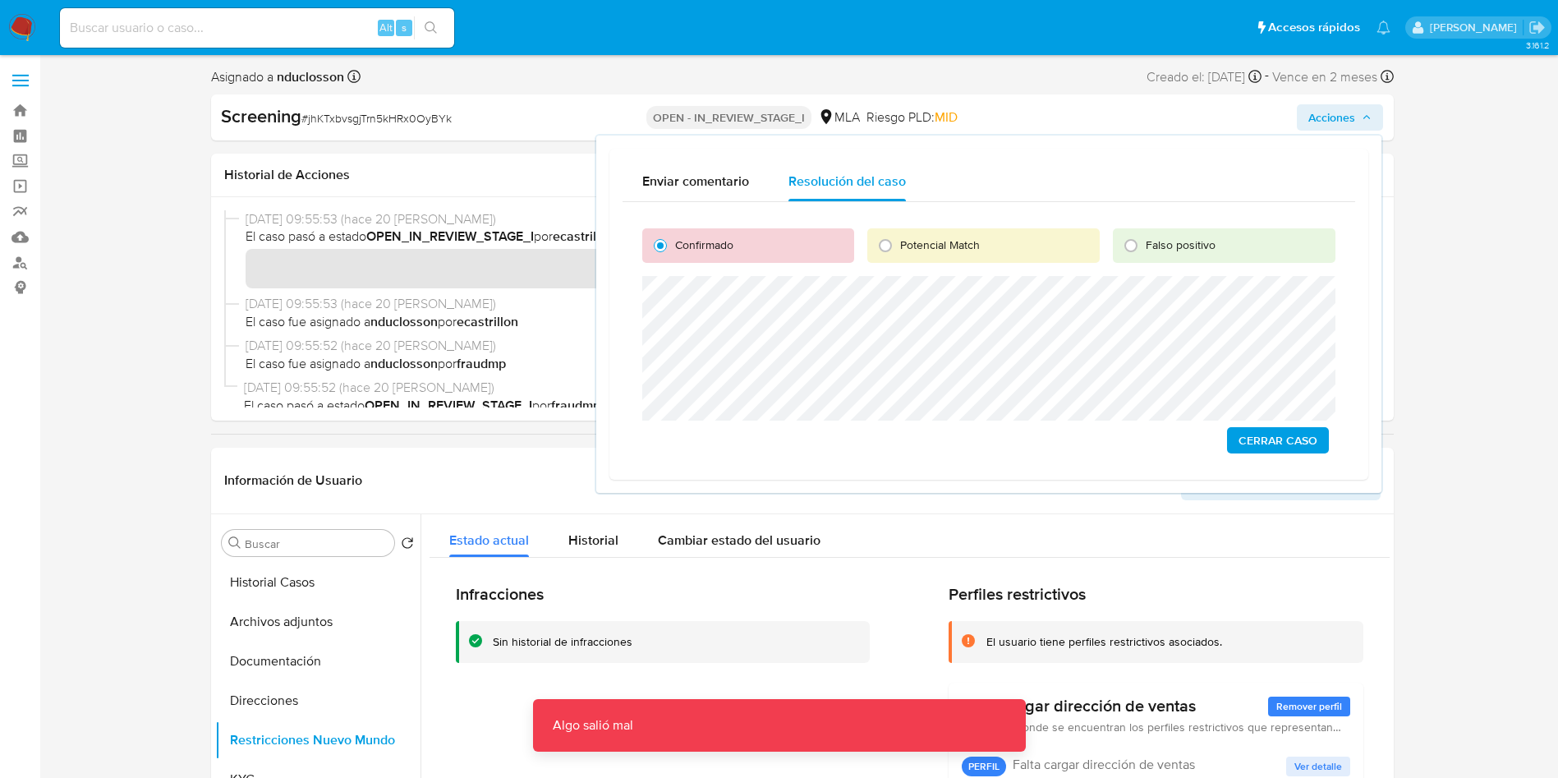
click at [1270, 434] on span "Cerrar Caso" at bounding box center [1277, 440] width 79 height 23
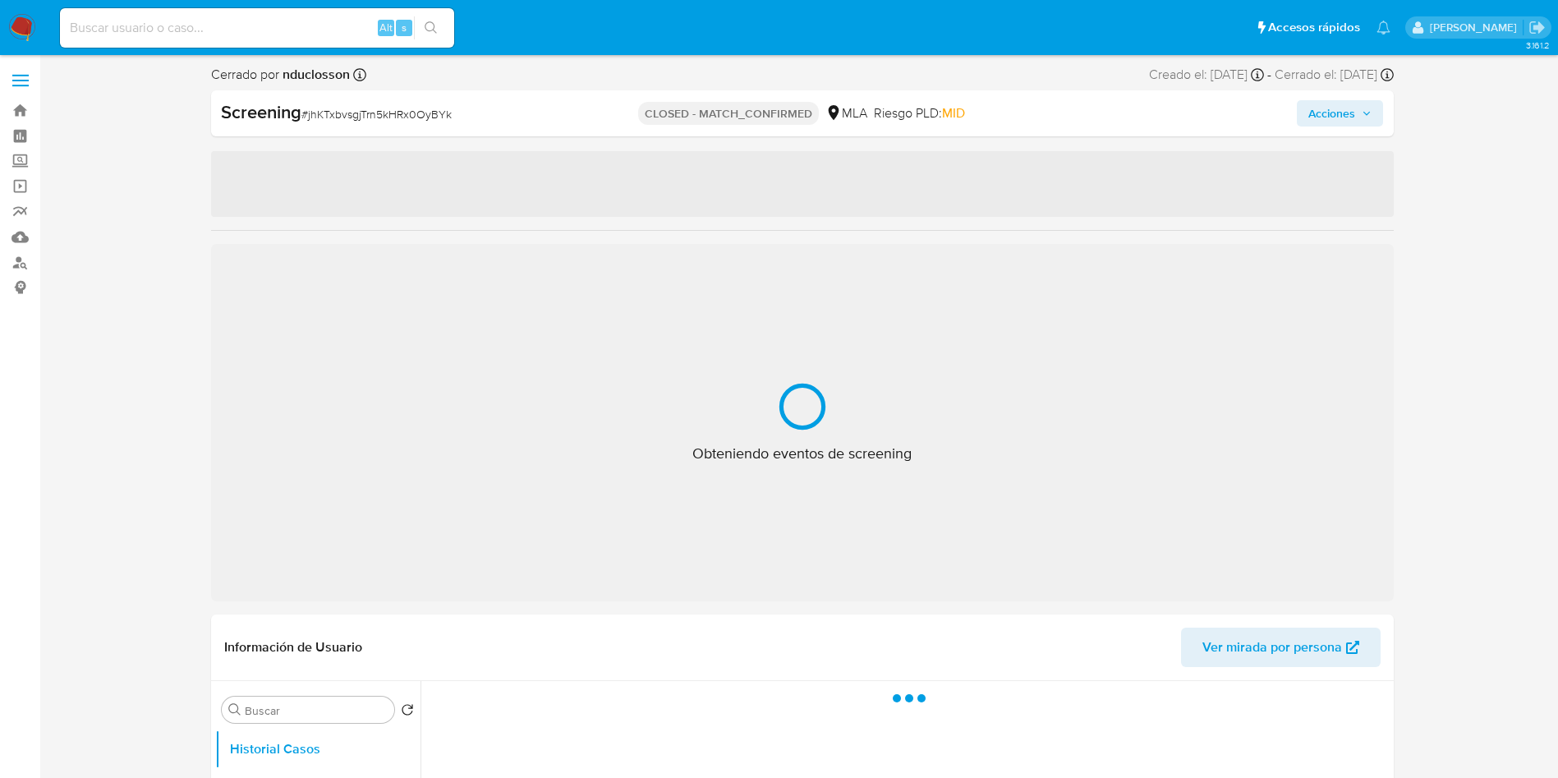
select select "10"
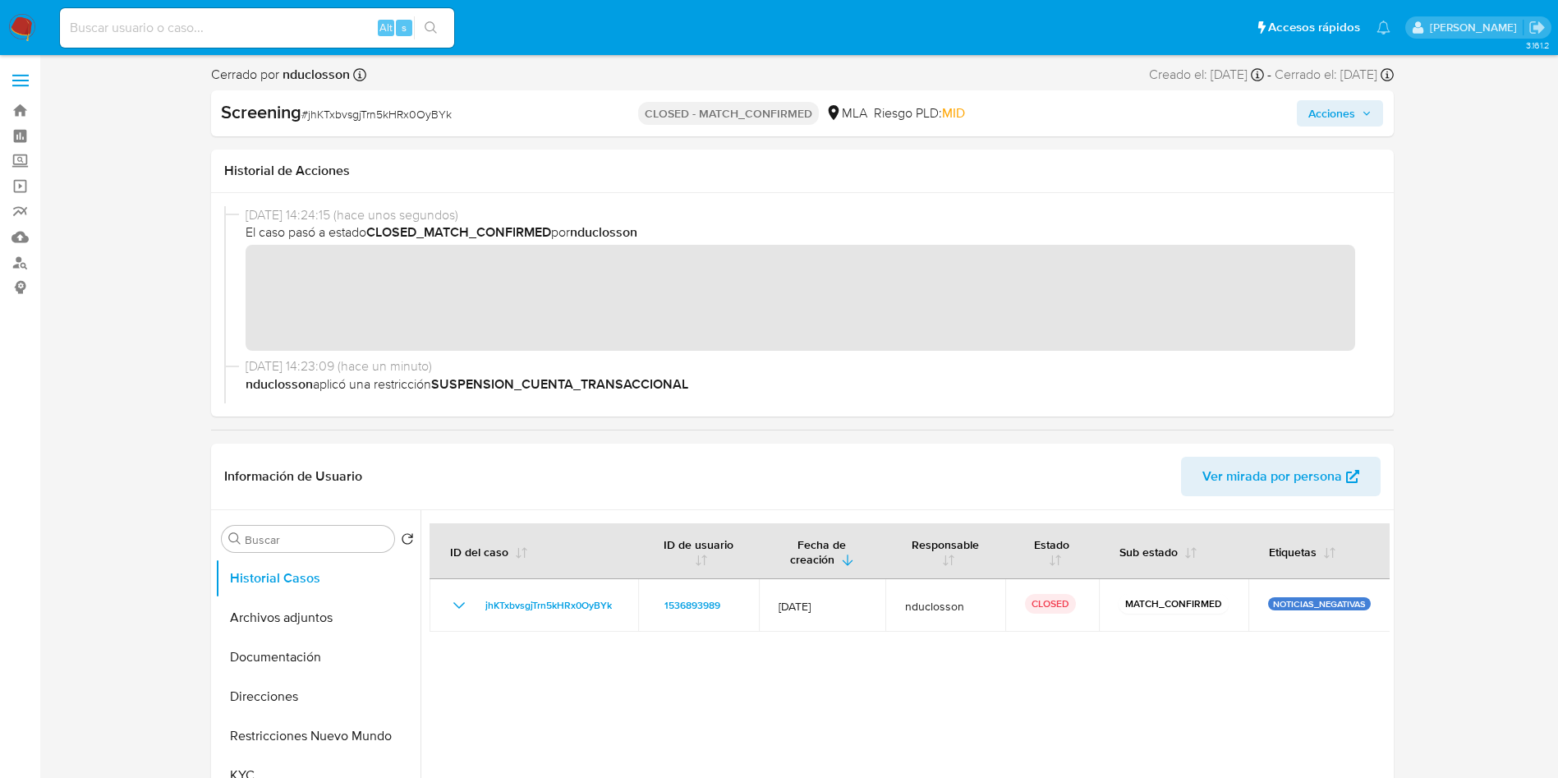
click at [142, 21] on input at bounding box center [257, 27] width 394 height 21
paste input "G8DMRxUC9JR7gK3ilP8vcTmI"
type input "G8DMRxUC9JR7gK3ilP8vcTmI"
click at [443, 31] on button "search-icon" at bounding box center [431, 27] width 34 height 23
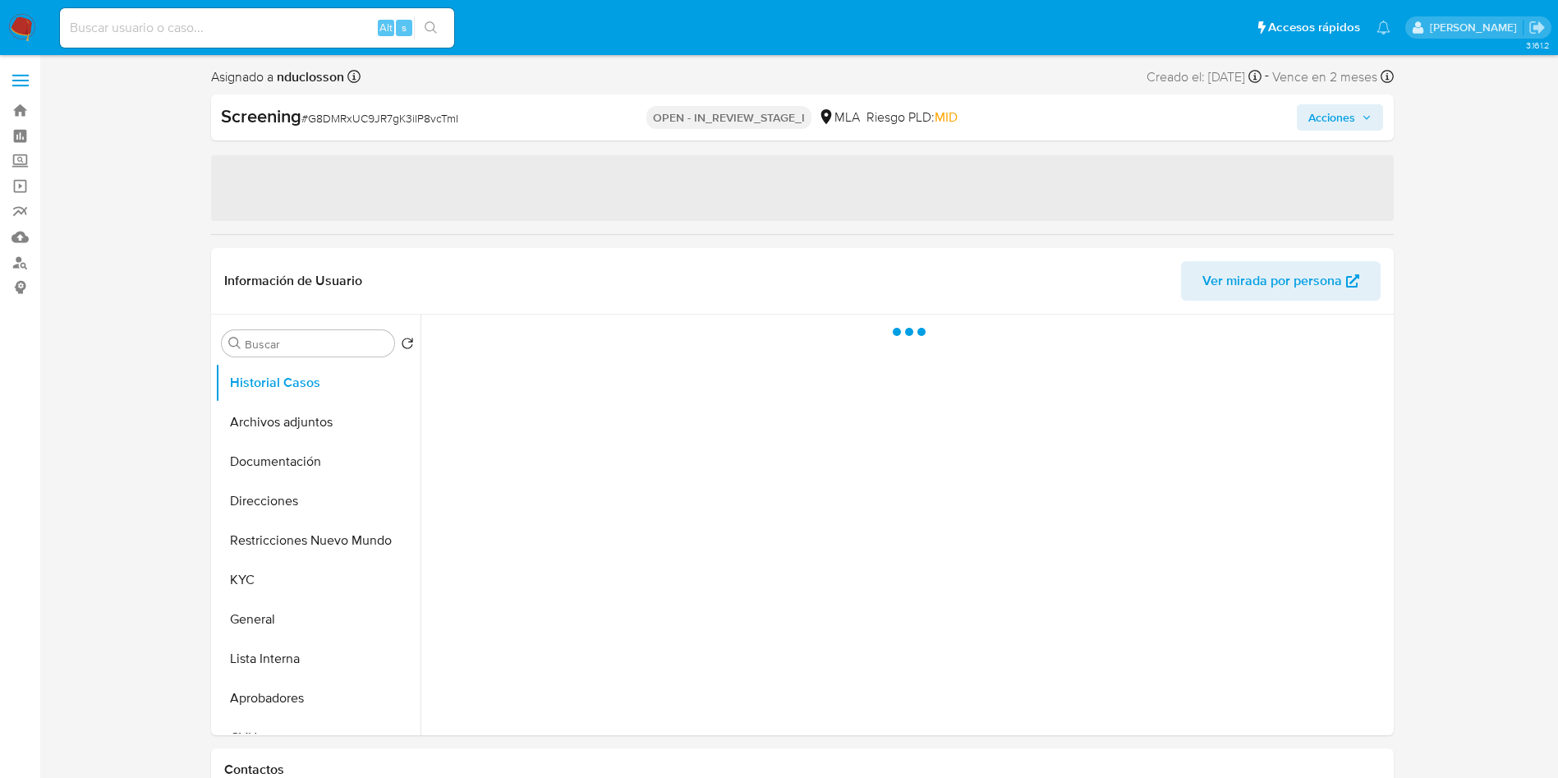
select select "10"
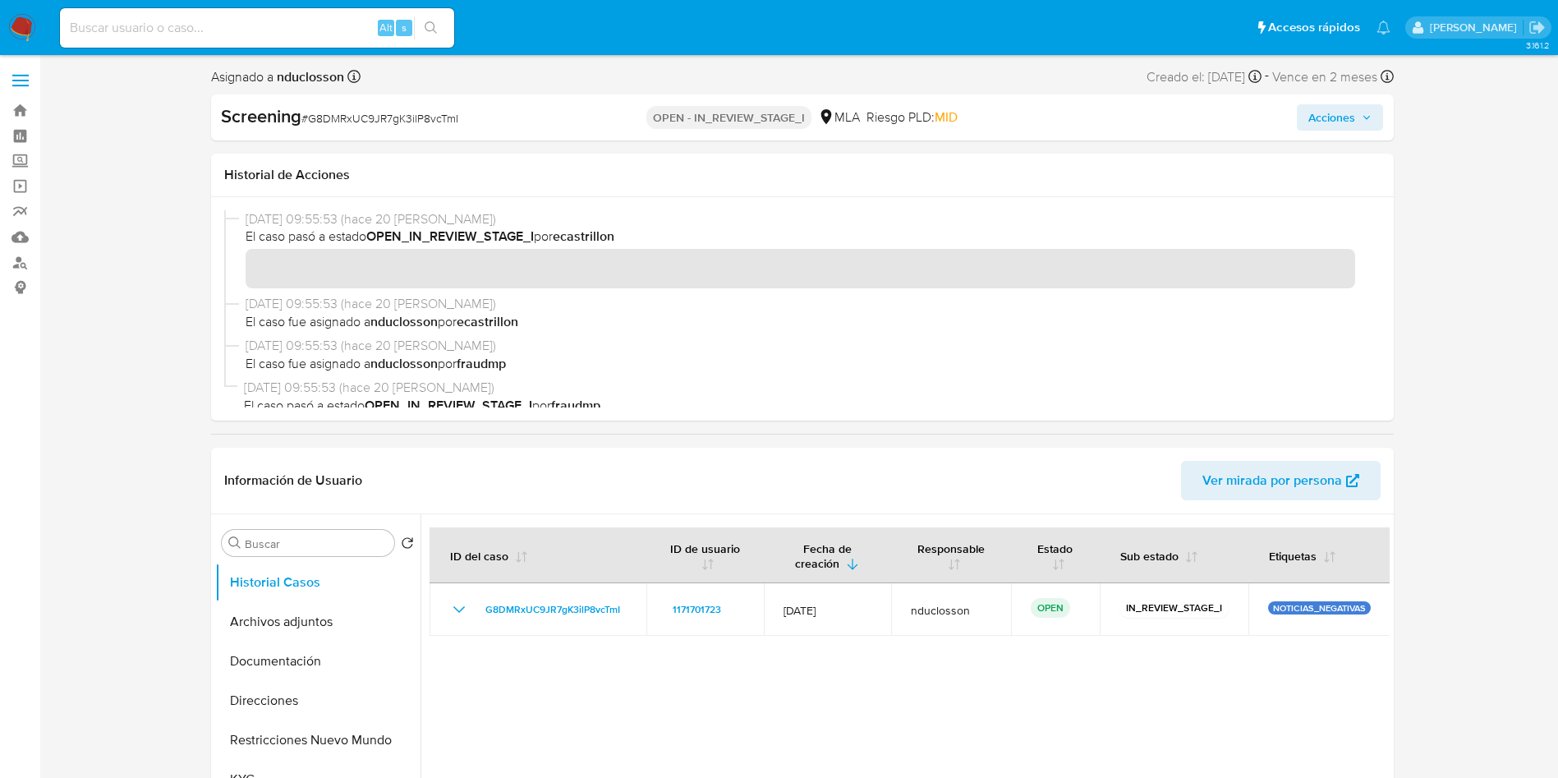
click at [271, 19] on input at bounding box center [257, 27] width 394 height 21
paste input "G8DMRxUC9JR7gK3ilP8vcTmI"
type input "G8DMRxUC9JR7gK3ilP8vcTmI"
click at [436, 27] on icon "search-icon" at bounding box center [431, 27] width 13 height 13
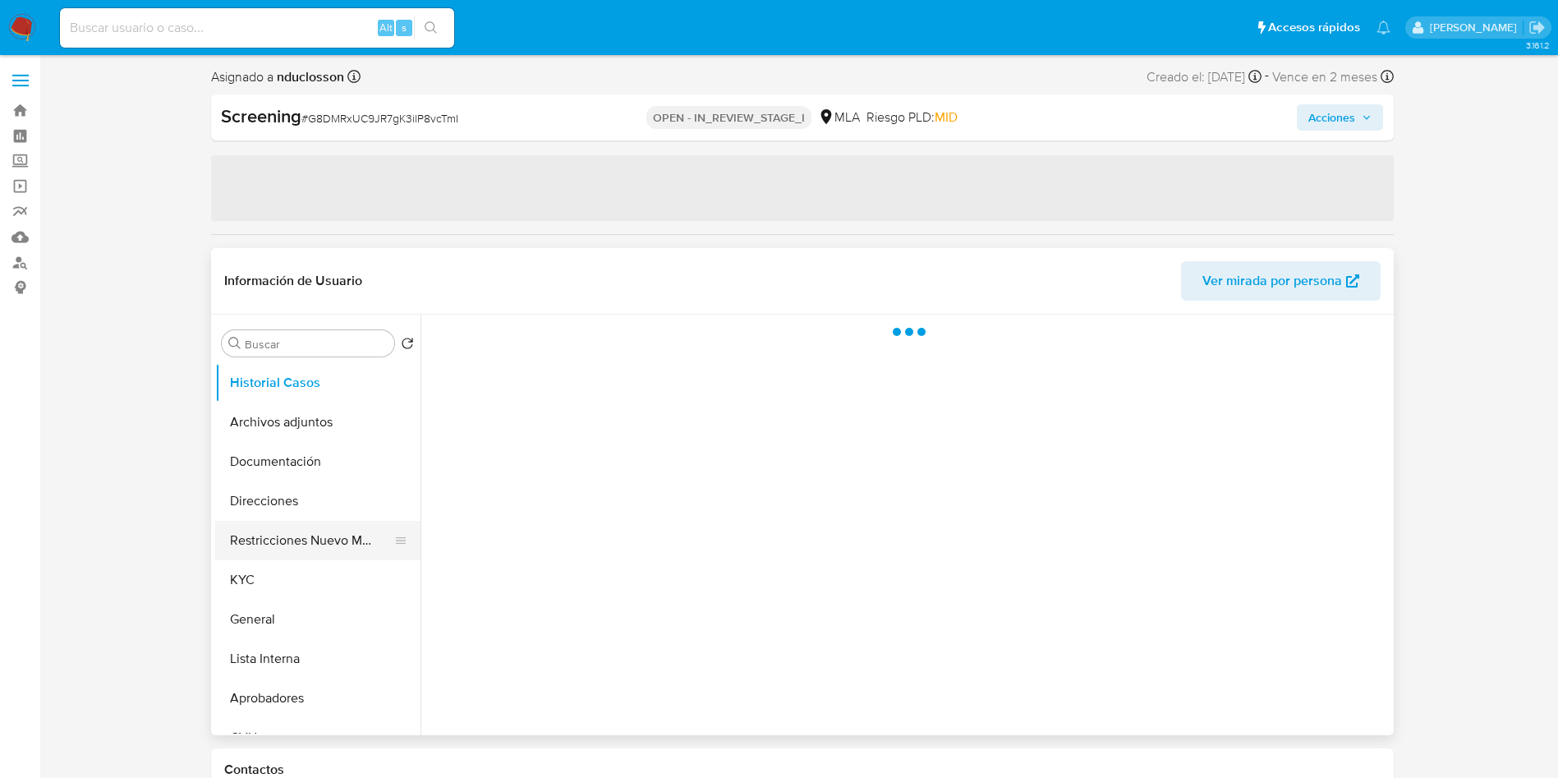
select select "10"
click at [268, 546] on button "Restricciones Nuevo Mundo" at bounding box center [311, 540] width 192 height 39
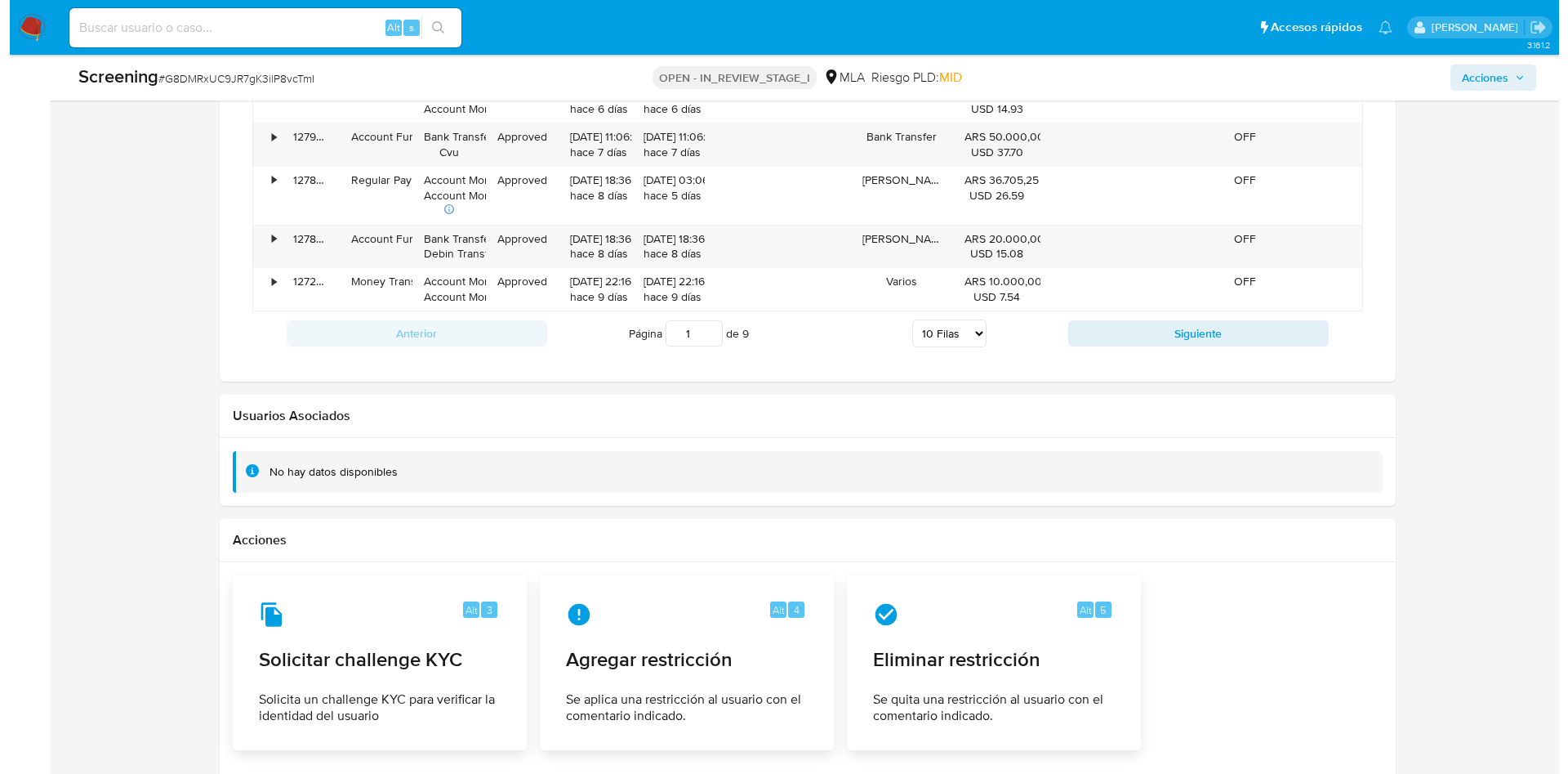
scroll to position [1987, 0]
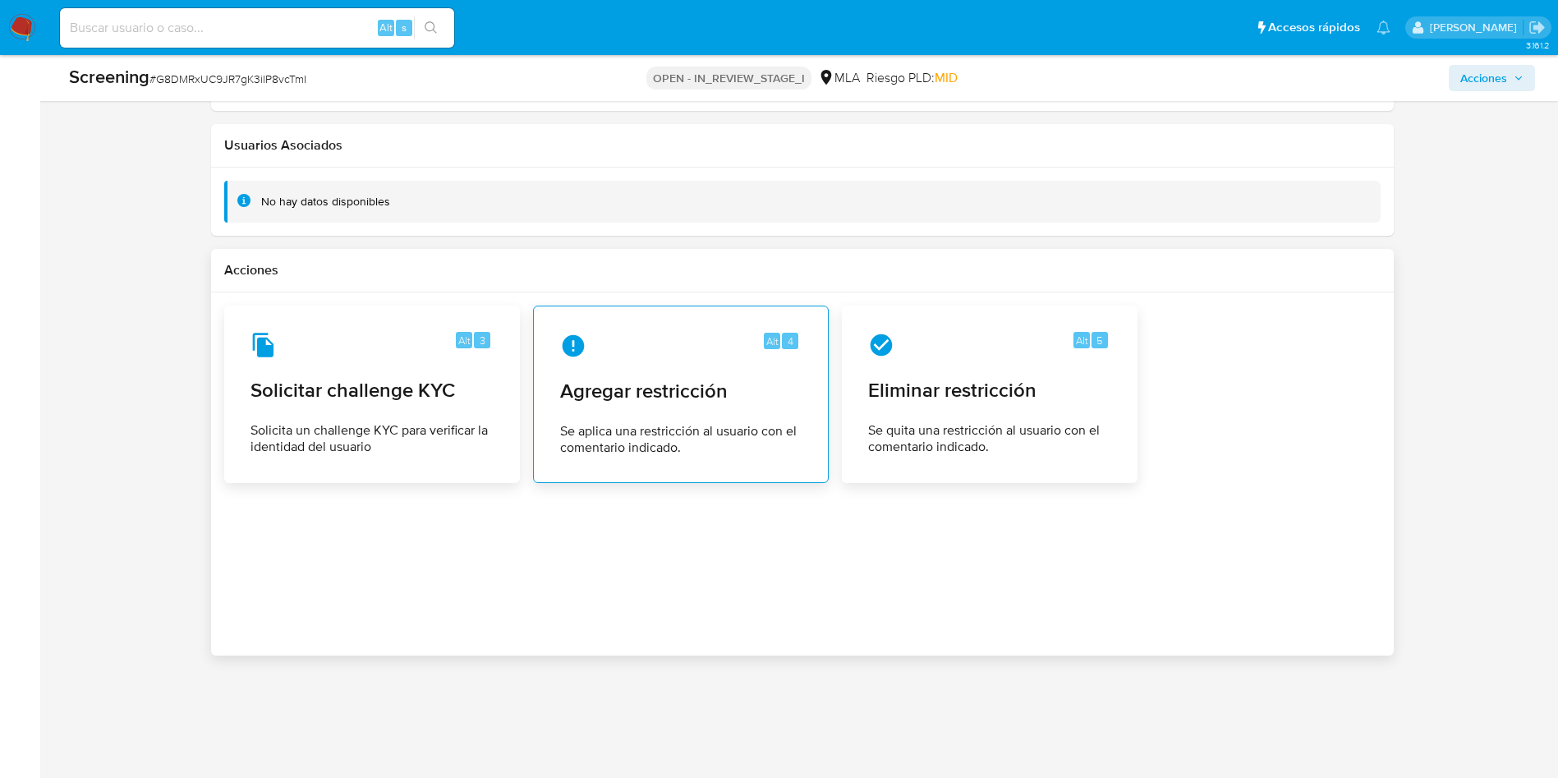
click at [672, 384] on span "Agregar restricción" at bounding box center [680, 391] width 241 height 25
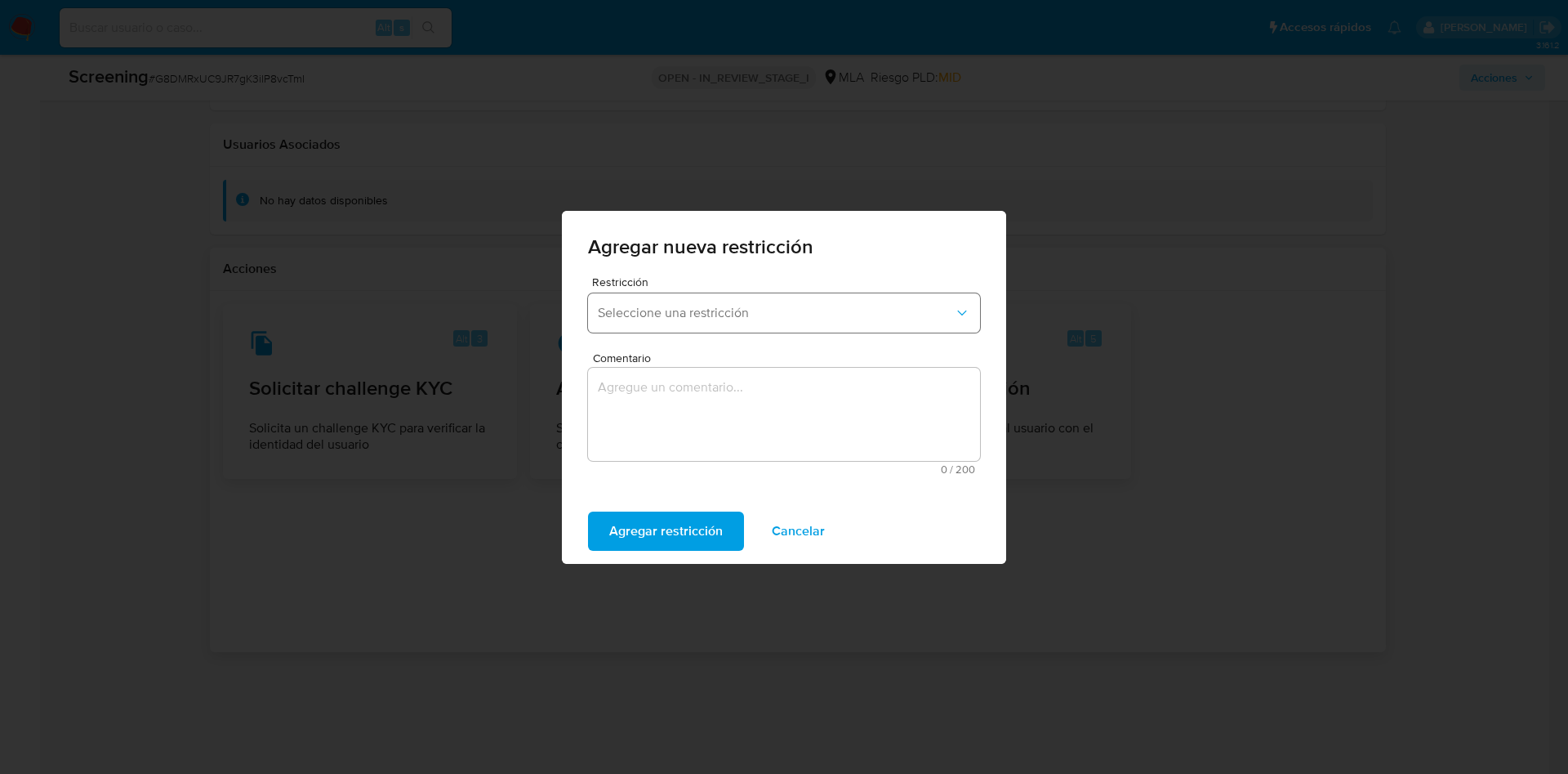
click at [678, 326] on button "Seleccione una restricción" at bounding box center [784, 312] width 392 height 39
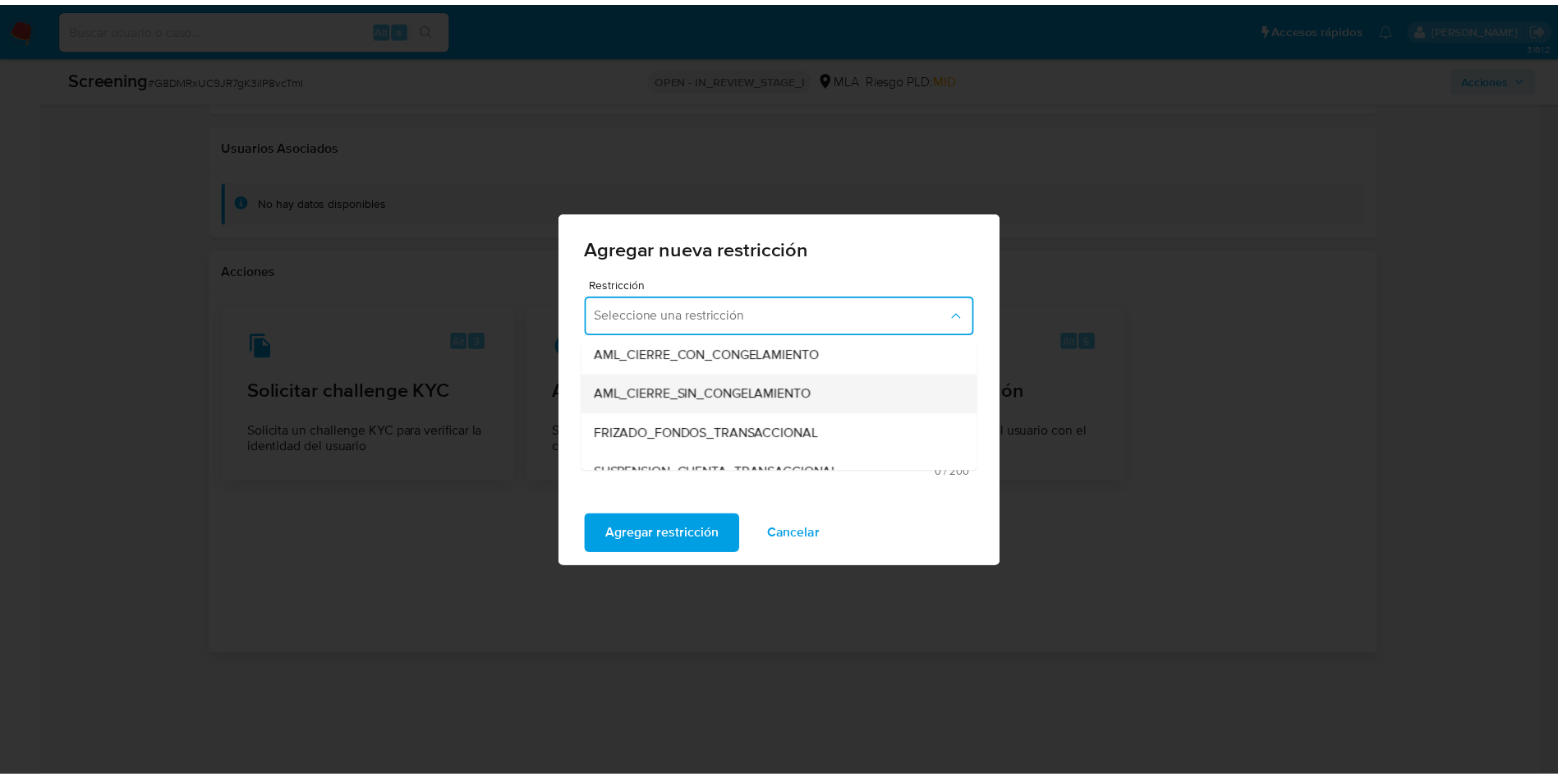
scroll to position [246, 0]
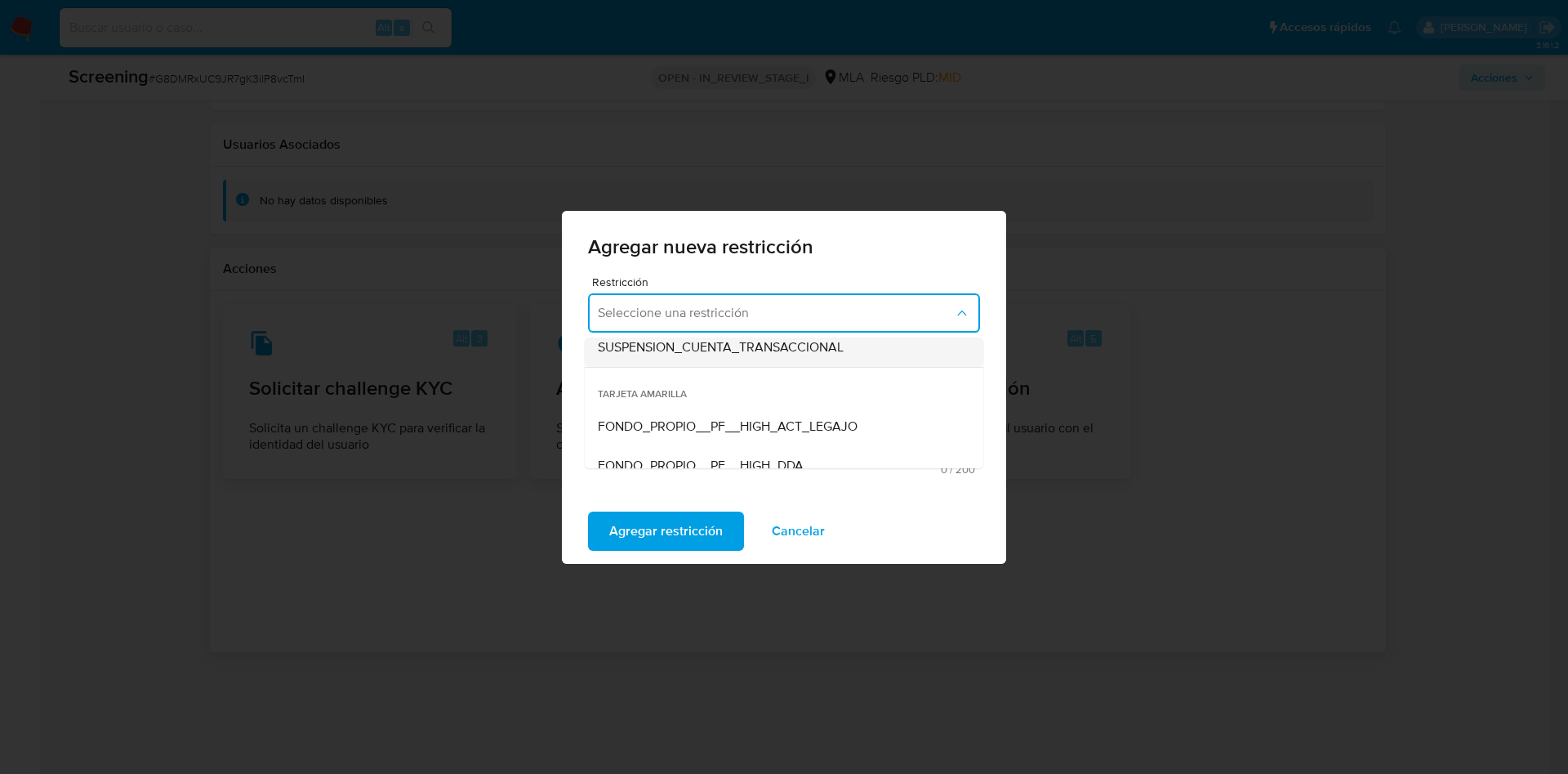
click at [692, 339] on span "SUSPENSION_CUENTA_TRANSACCIONAL" at bounding box center [720, 347] width 246 height 16
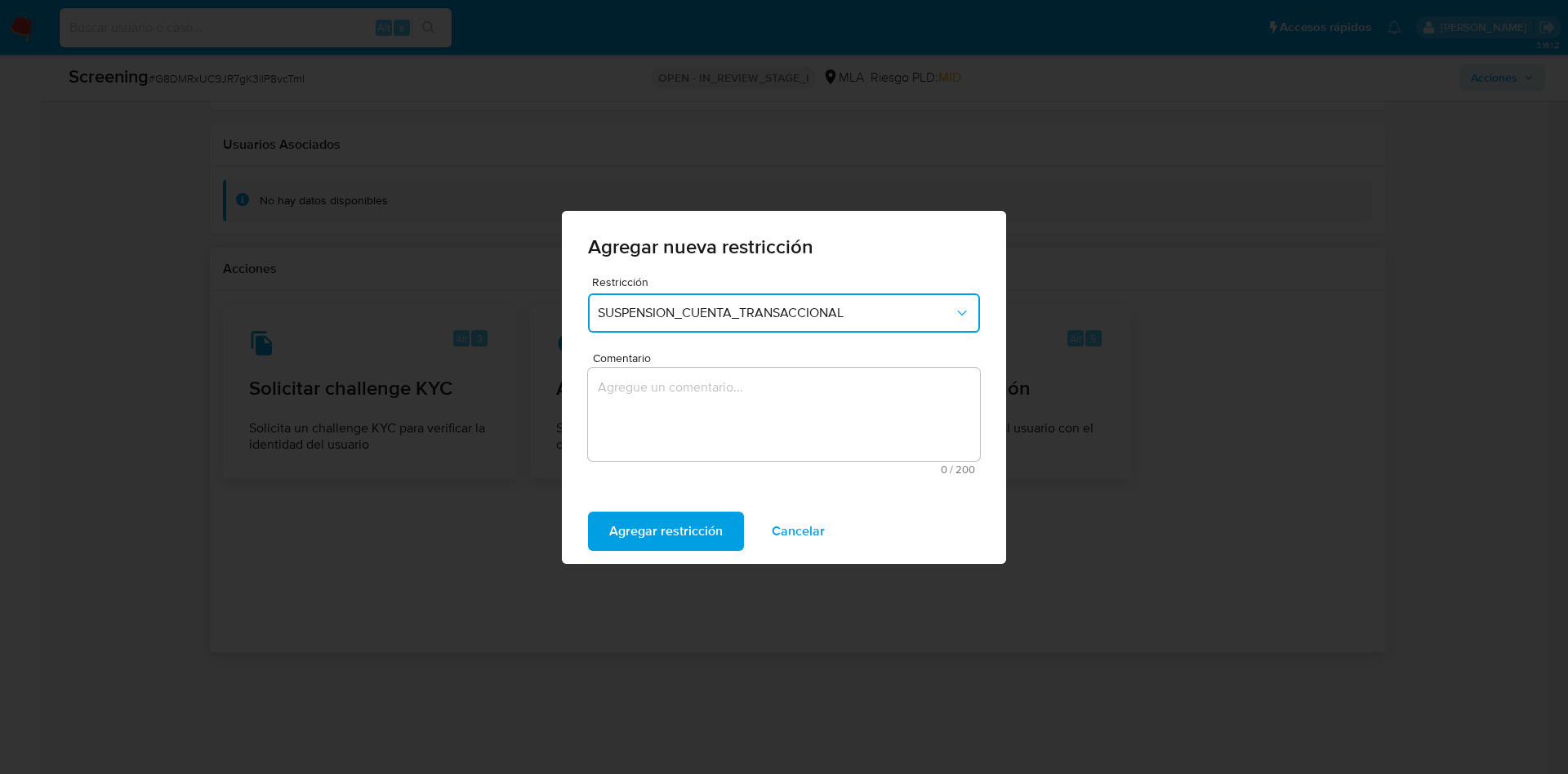
click at [691, 404] on textarea "Comentario" at bounding box center [784, 415] width 392 height 94
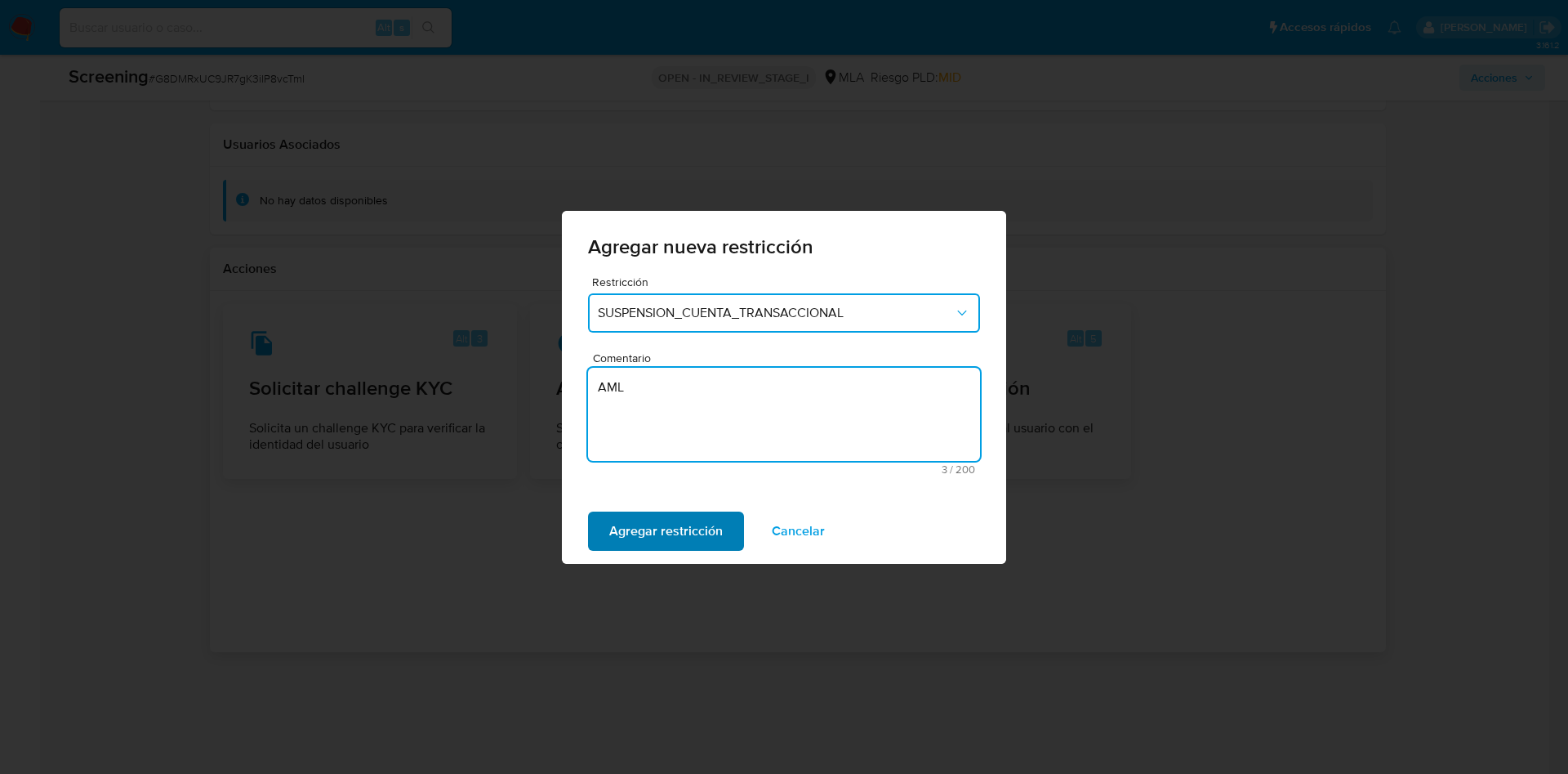
type textarea "AML"
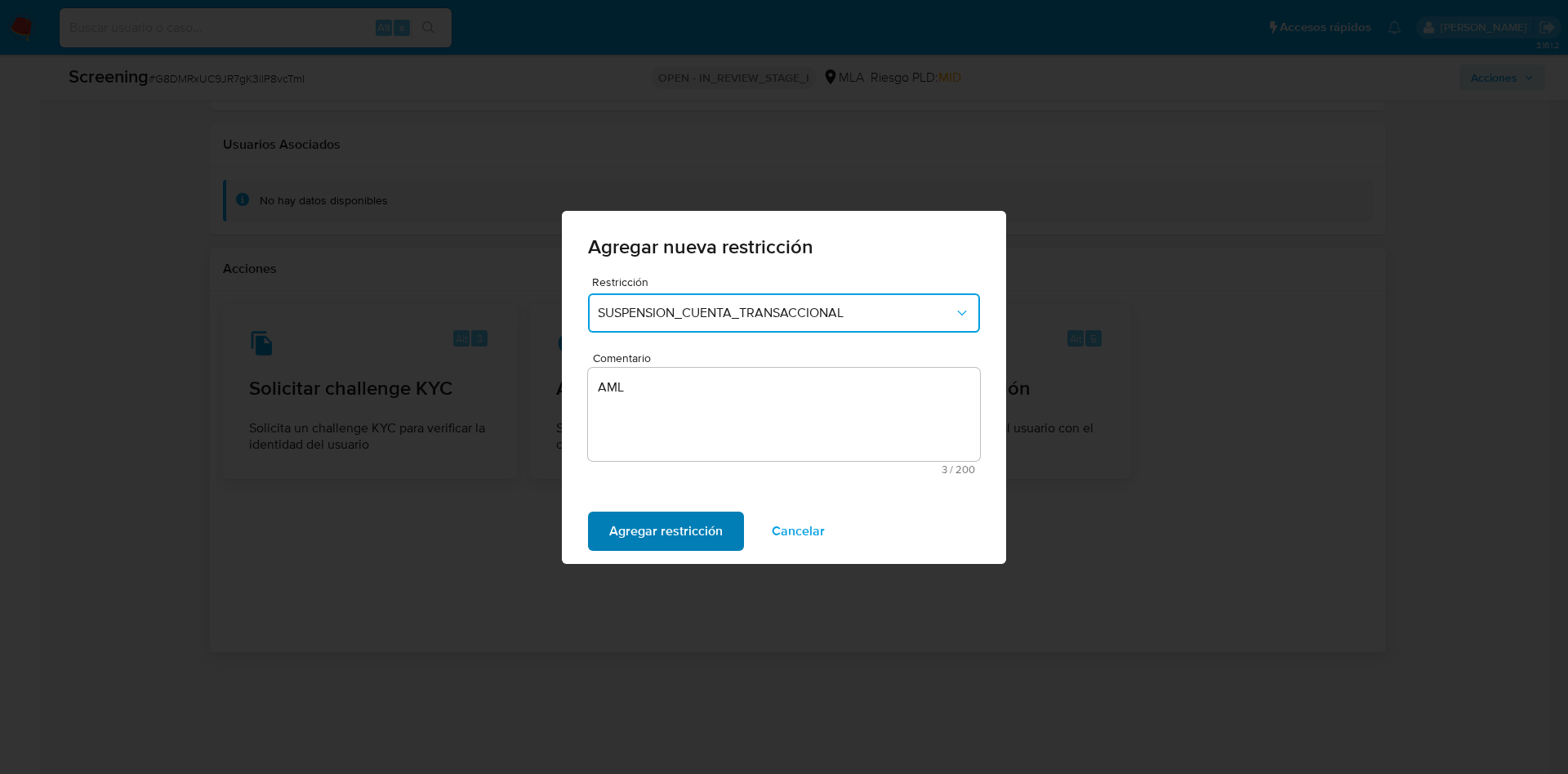
click at [673, 523] on span "Agregar restricción" at bounding box center [666, 531] width 113 height 36
click at [673, 523] on button "Confirmar" at bounding box center [638, 530] width 101 height 39
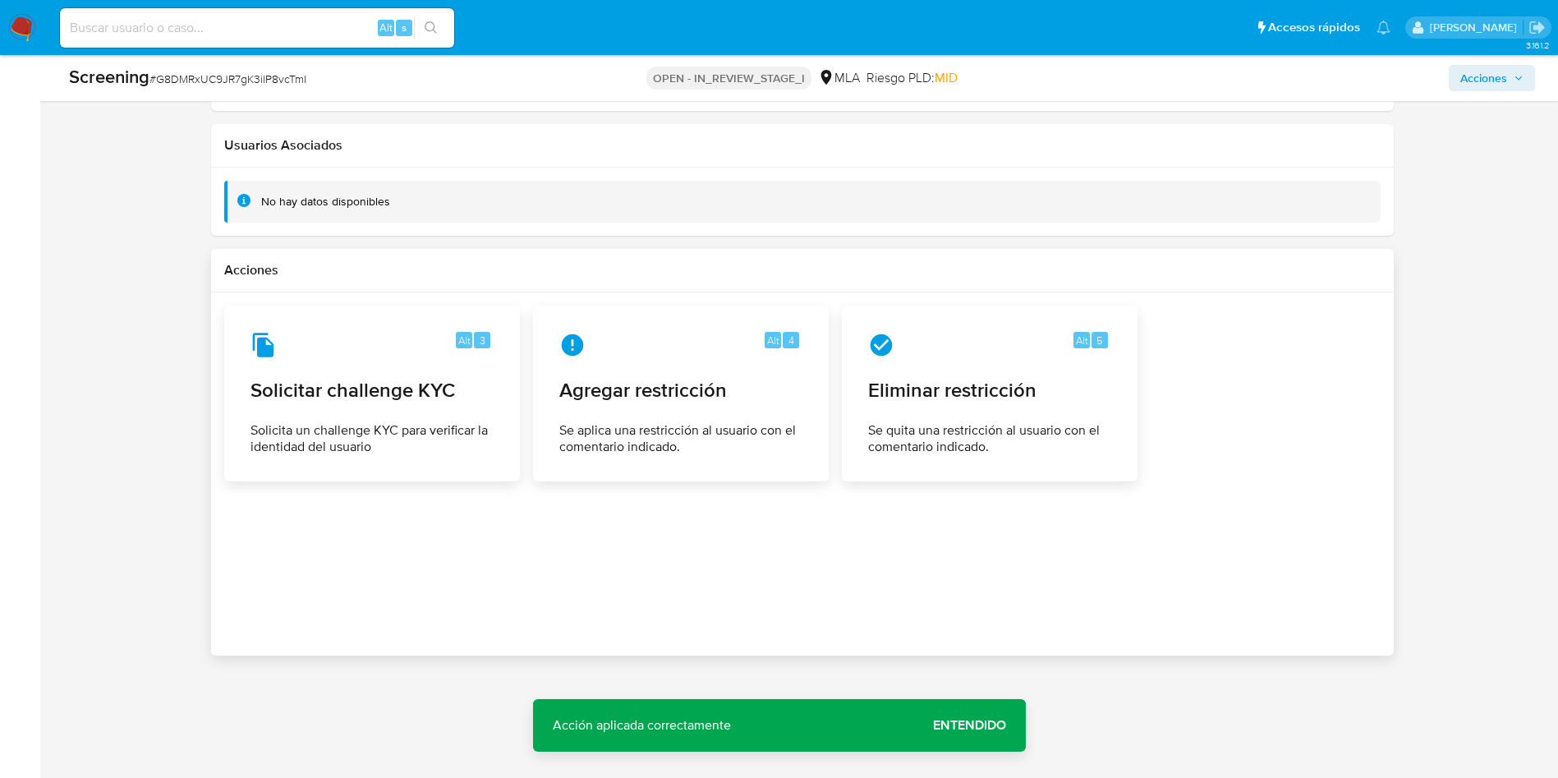
click at [965, 725] on span "Entendido" at bounding box center [969, 725] width 73 height 0
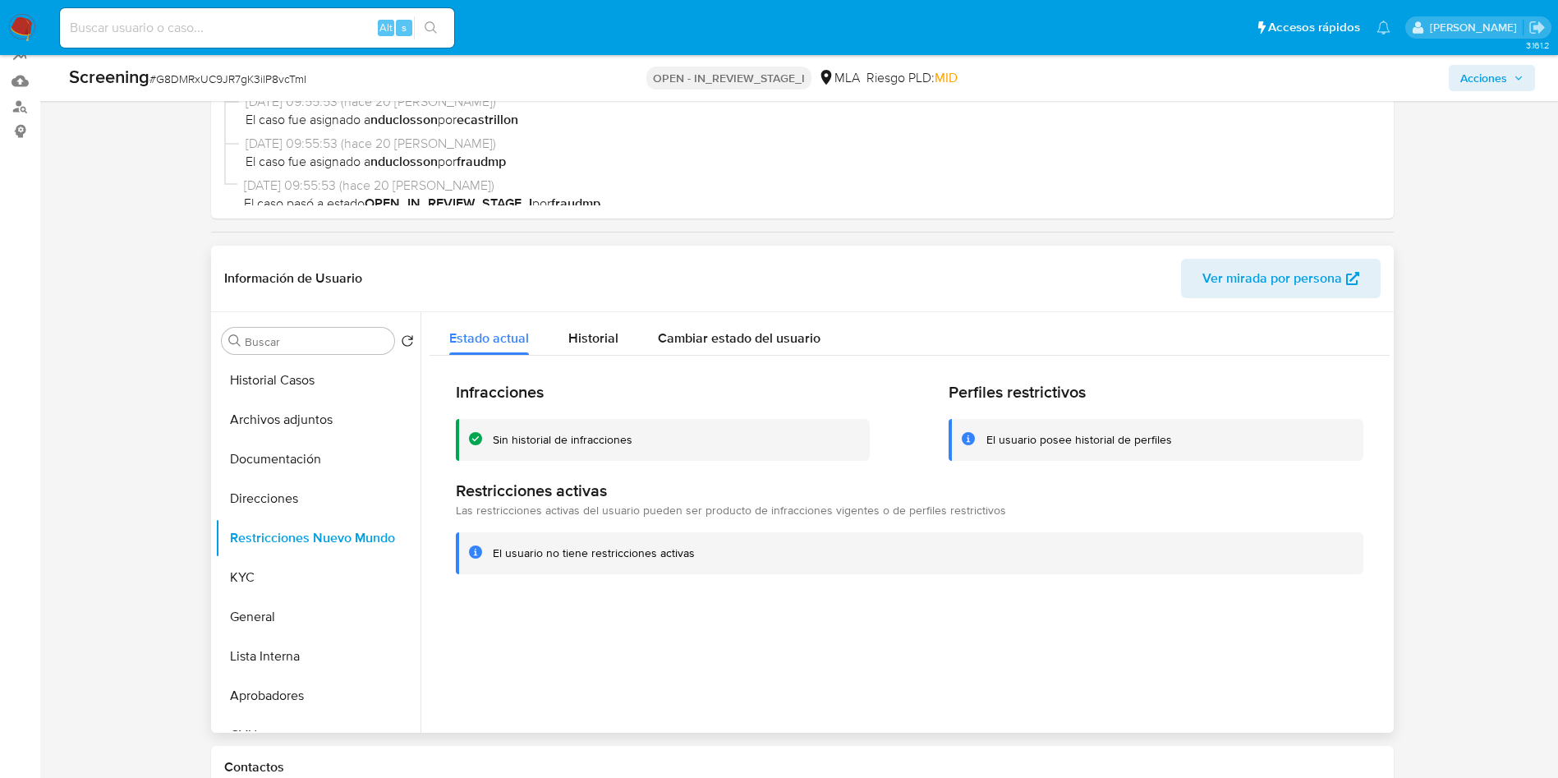
scroll to position [149, 0]
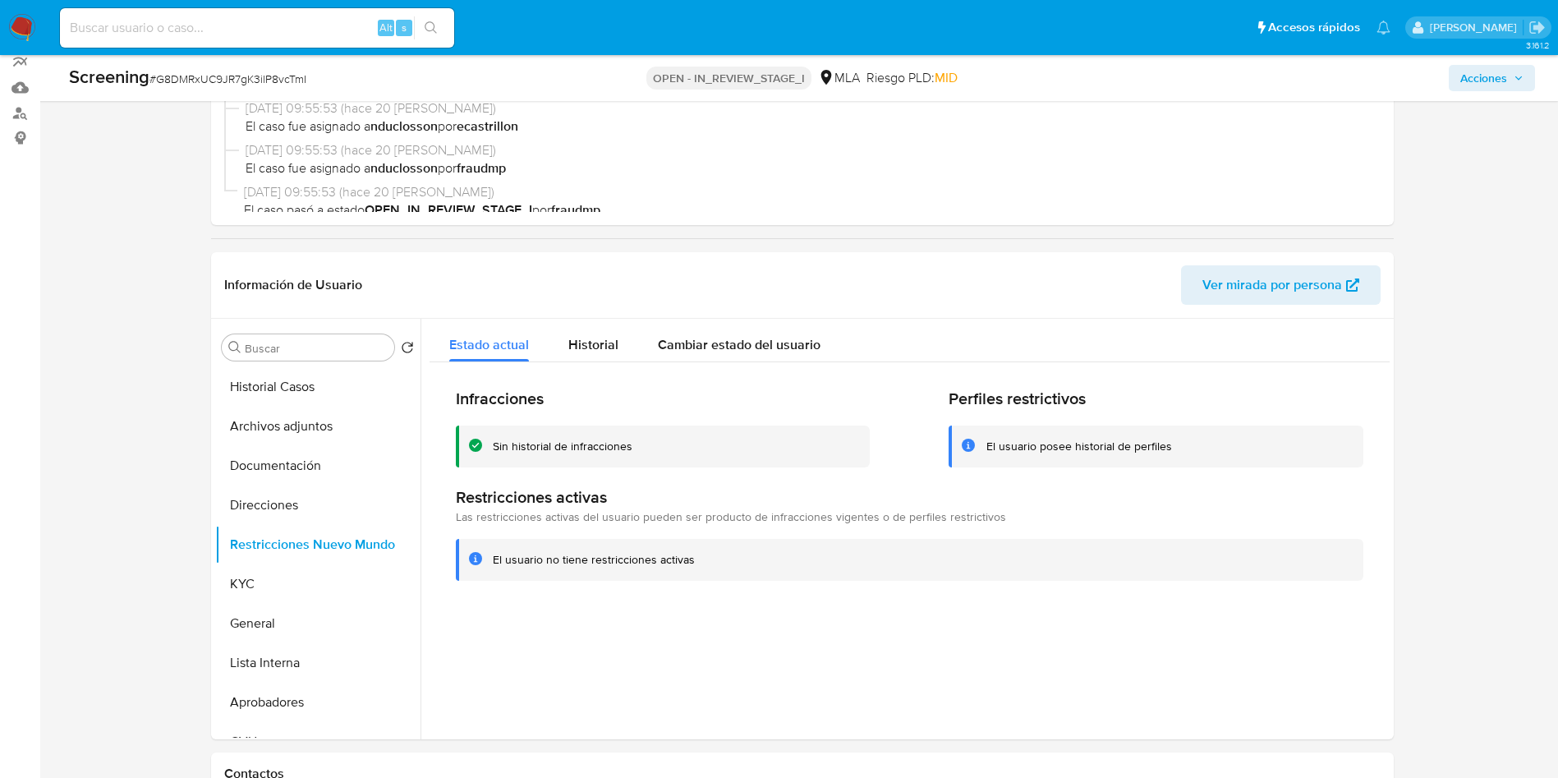
click at [1514, 76] on icon "button" at bounding box center [1519, 78] width 10 height 10
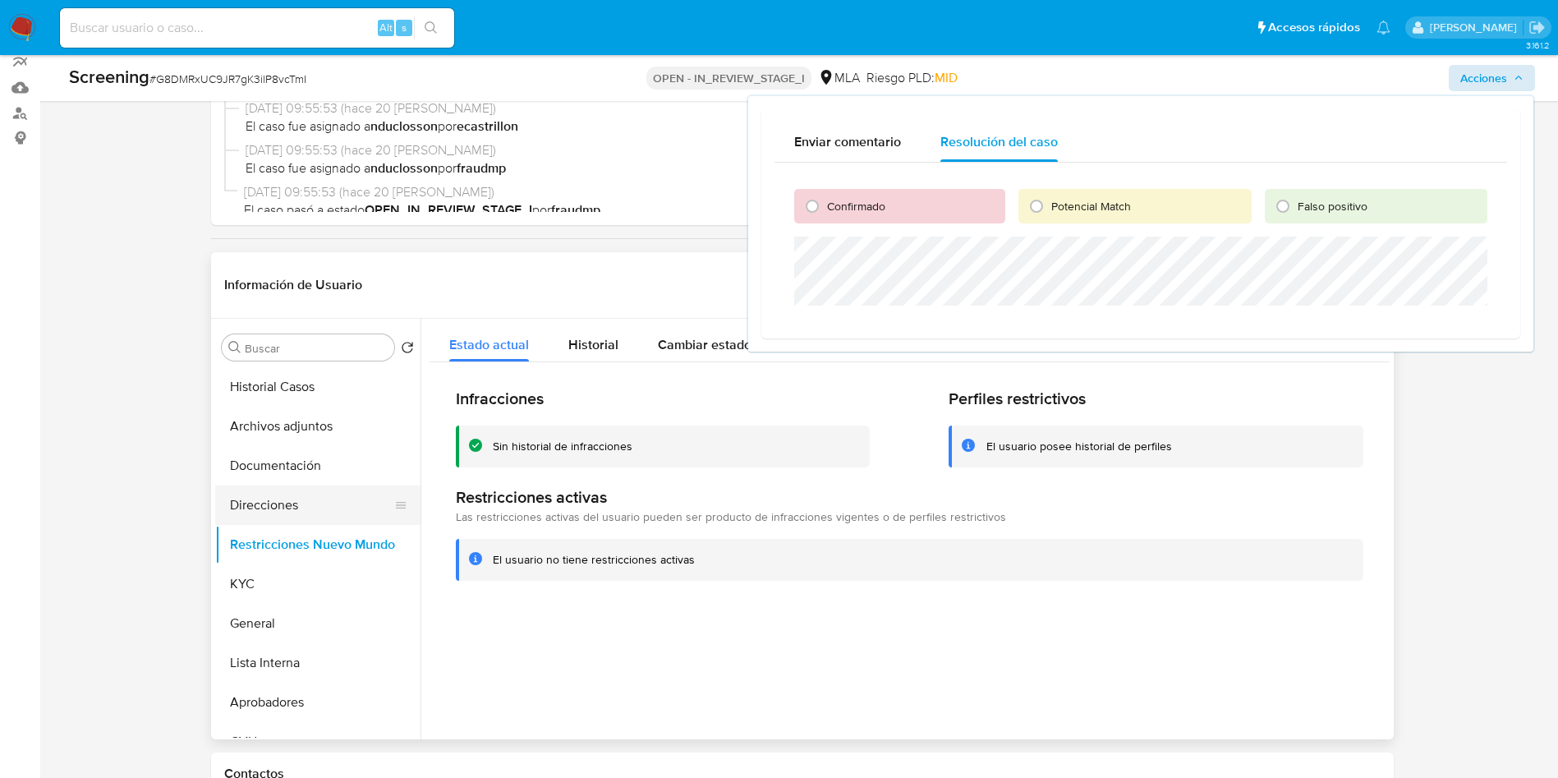
click at [331, 499] on button "Direcciones" at bounding box center [311, 504] width 192 height 39
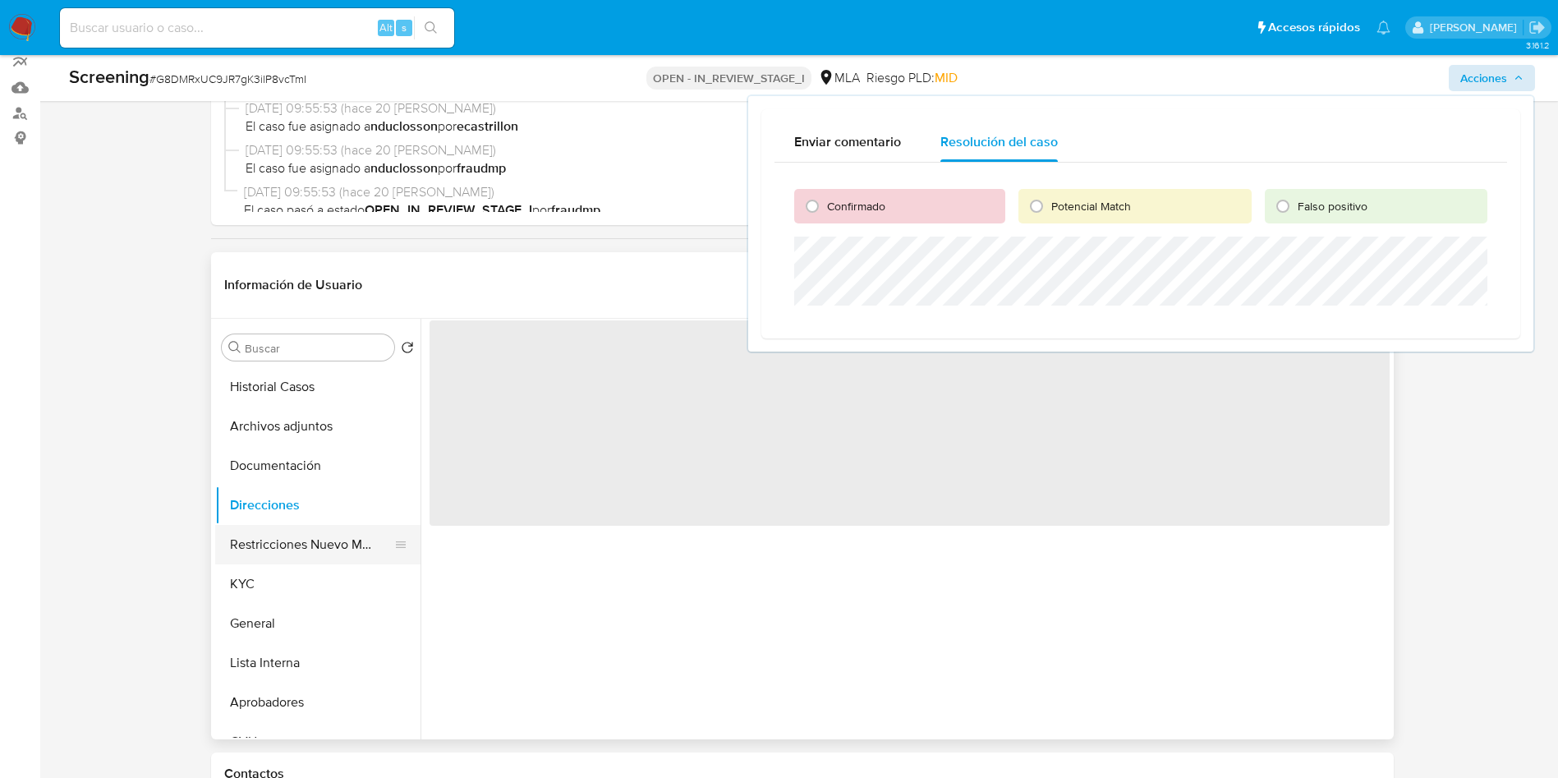
click at [302, 535] on button "Restricciones Nuevo Mundo" at bounding box center [311, 544] width 192 height 39
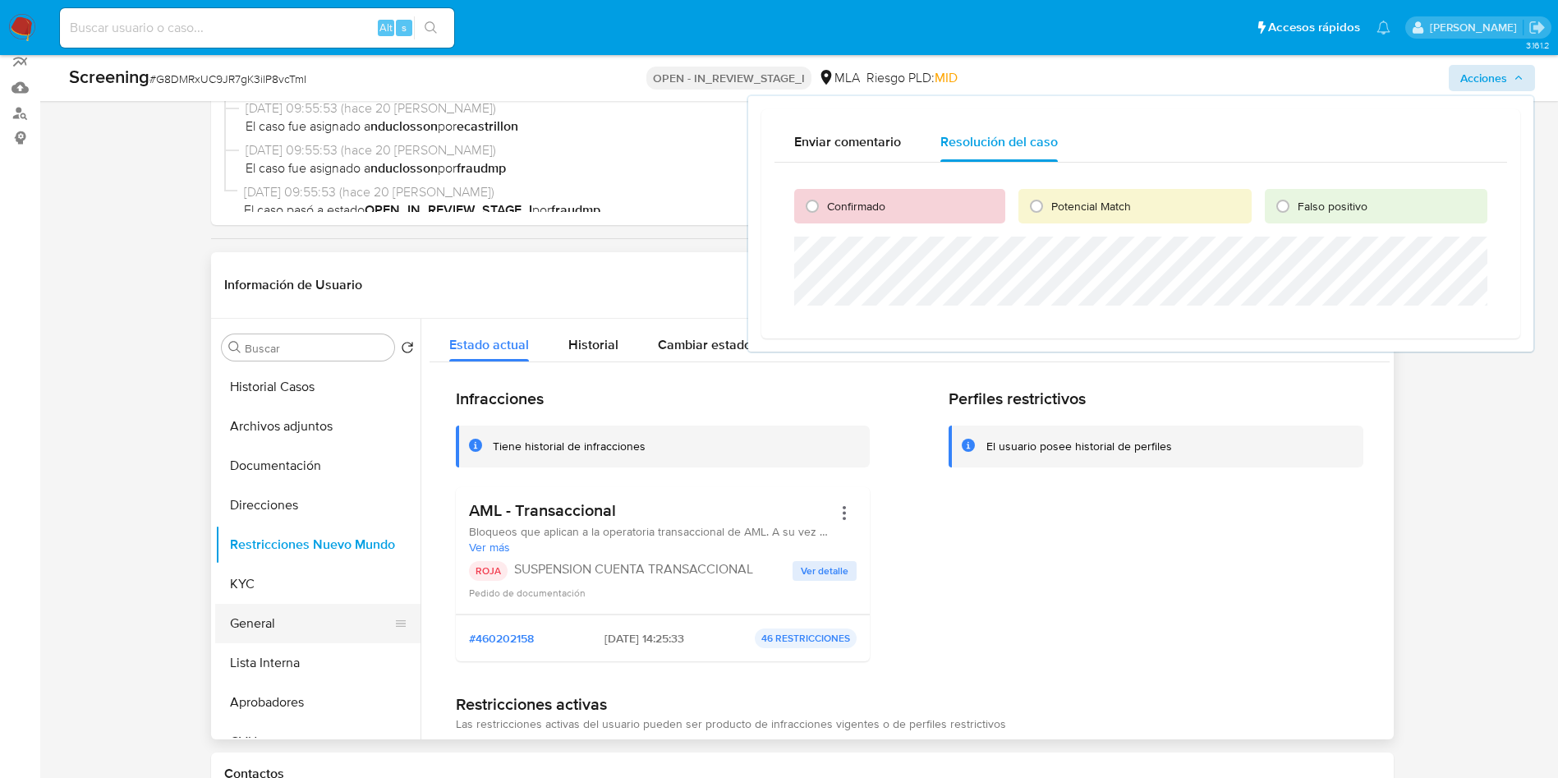
click at [312, 614] on button "General" at bounding box center [311, 623] width 192 height 39
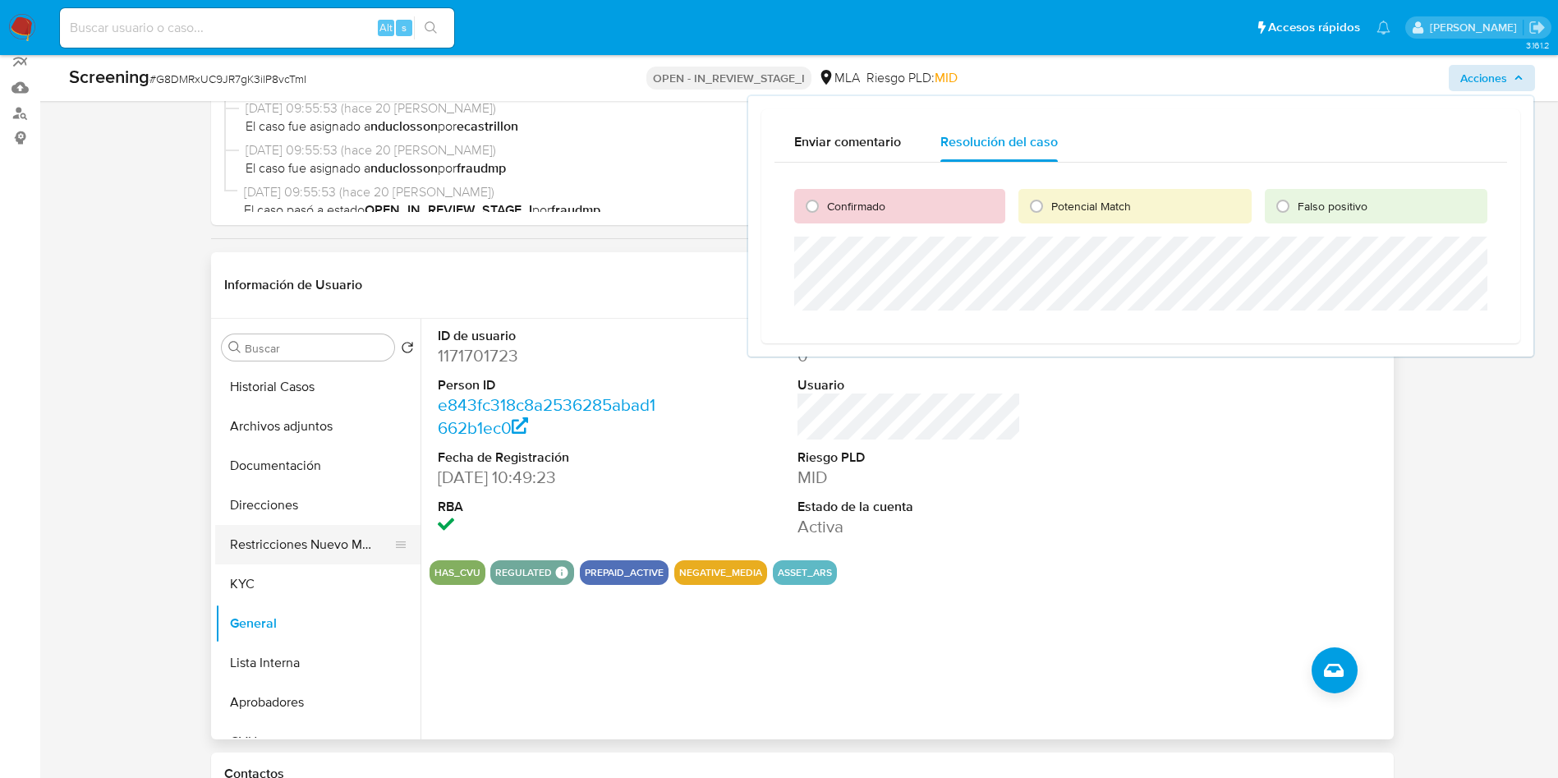
click at [302, 540] on button "Restricciones Nuevo Mundo" at bounding box center [311, 544] width 192 height 39
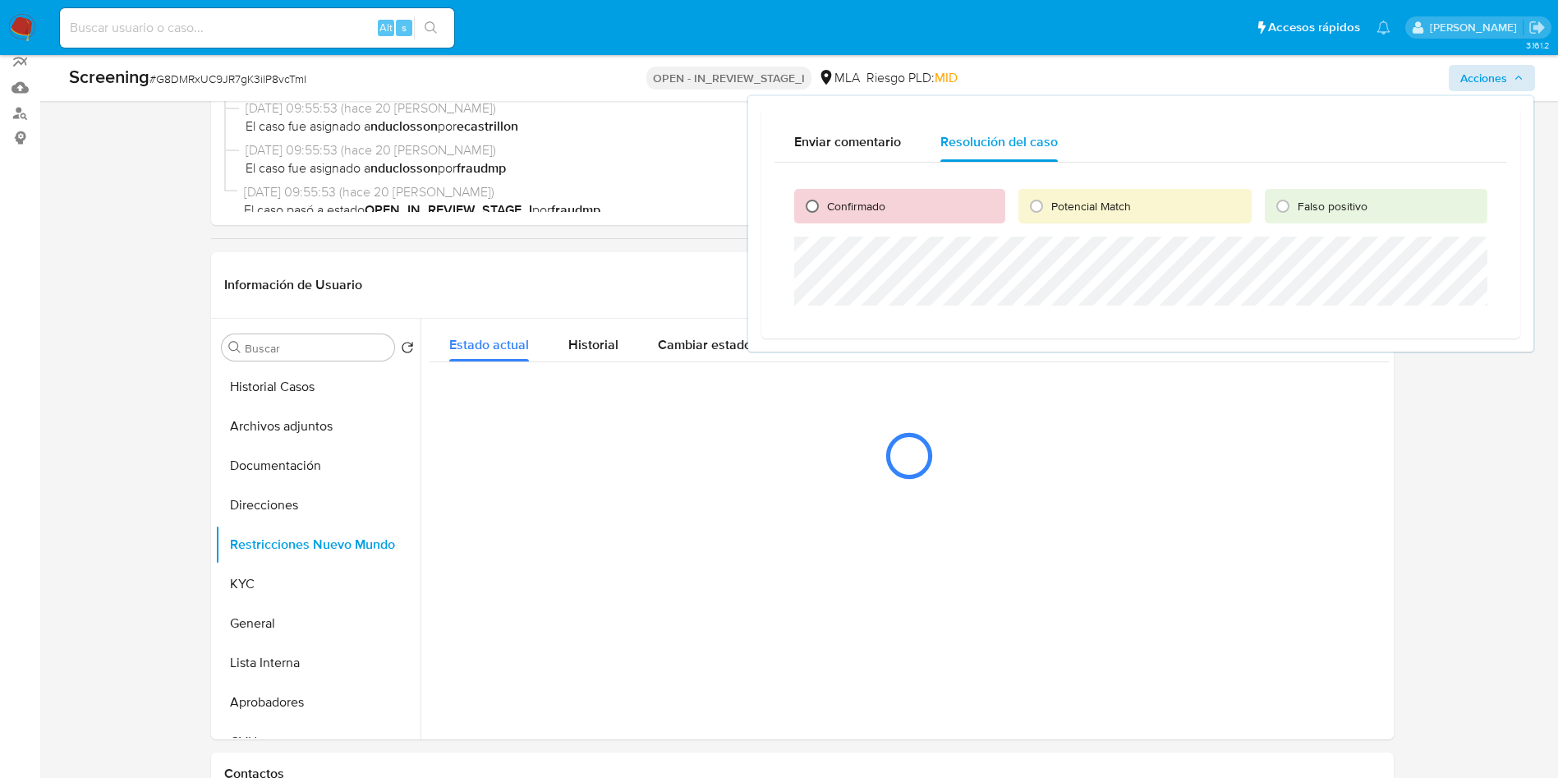
click at [815, 204] on input "Confirmado" at bounding box center [812, 206] width 26 height 26
radio input "true"
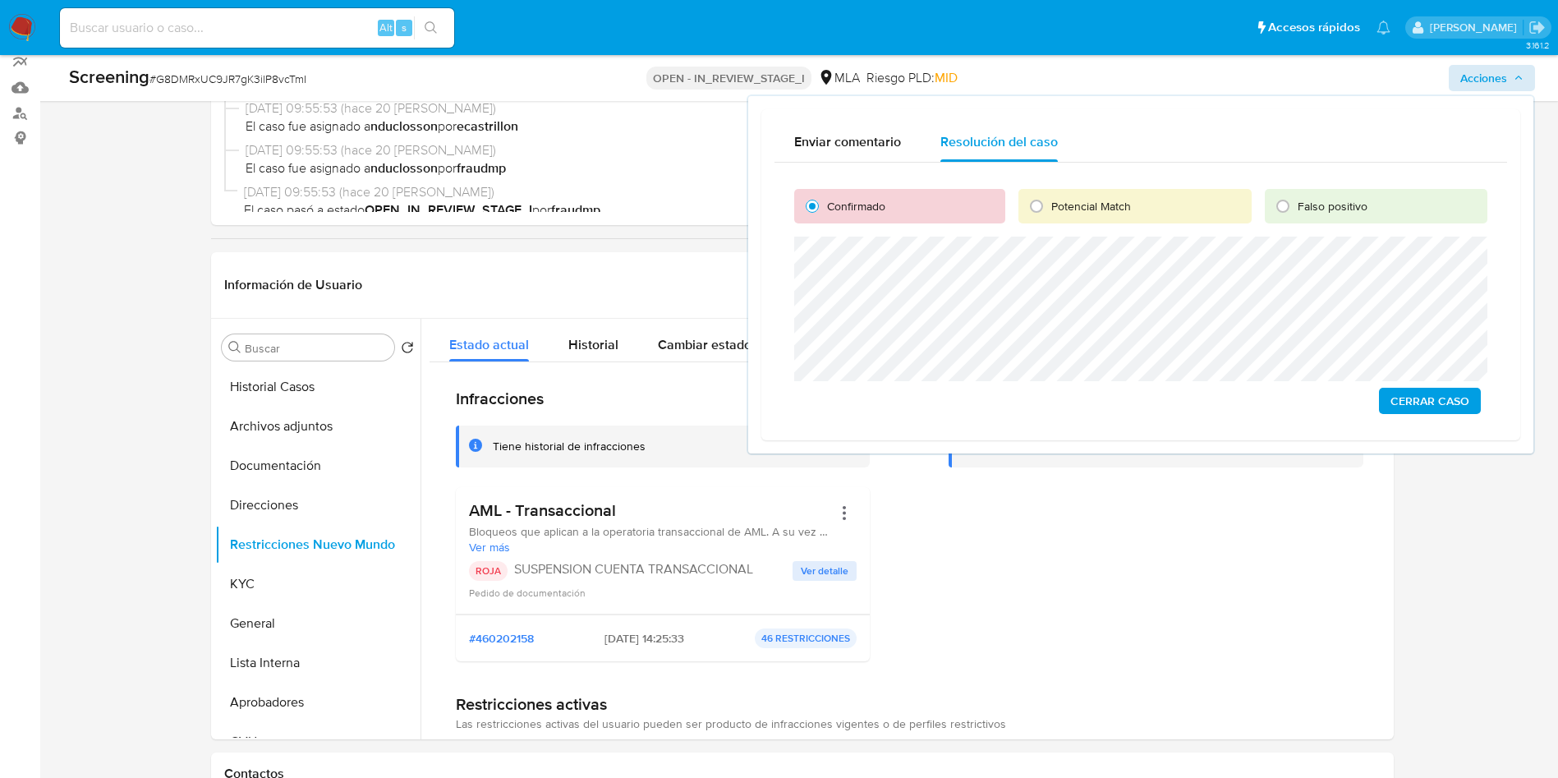
click at [1420, 393] on span "Cerrar Caso" at bounding box center [1429, 400] width 79 height 23
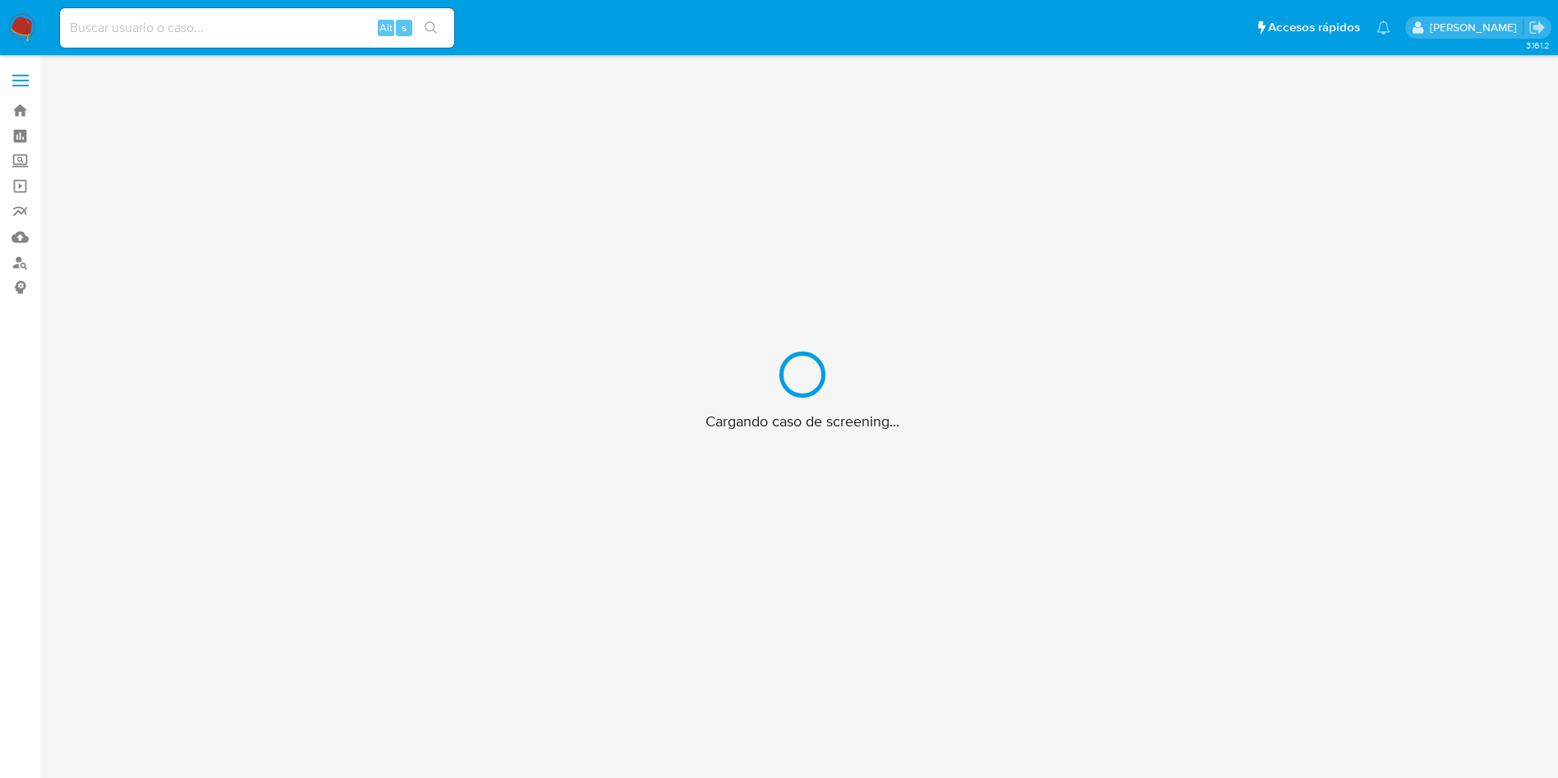
scroll to position [59, 0]
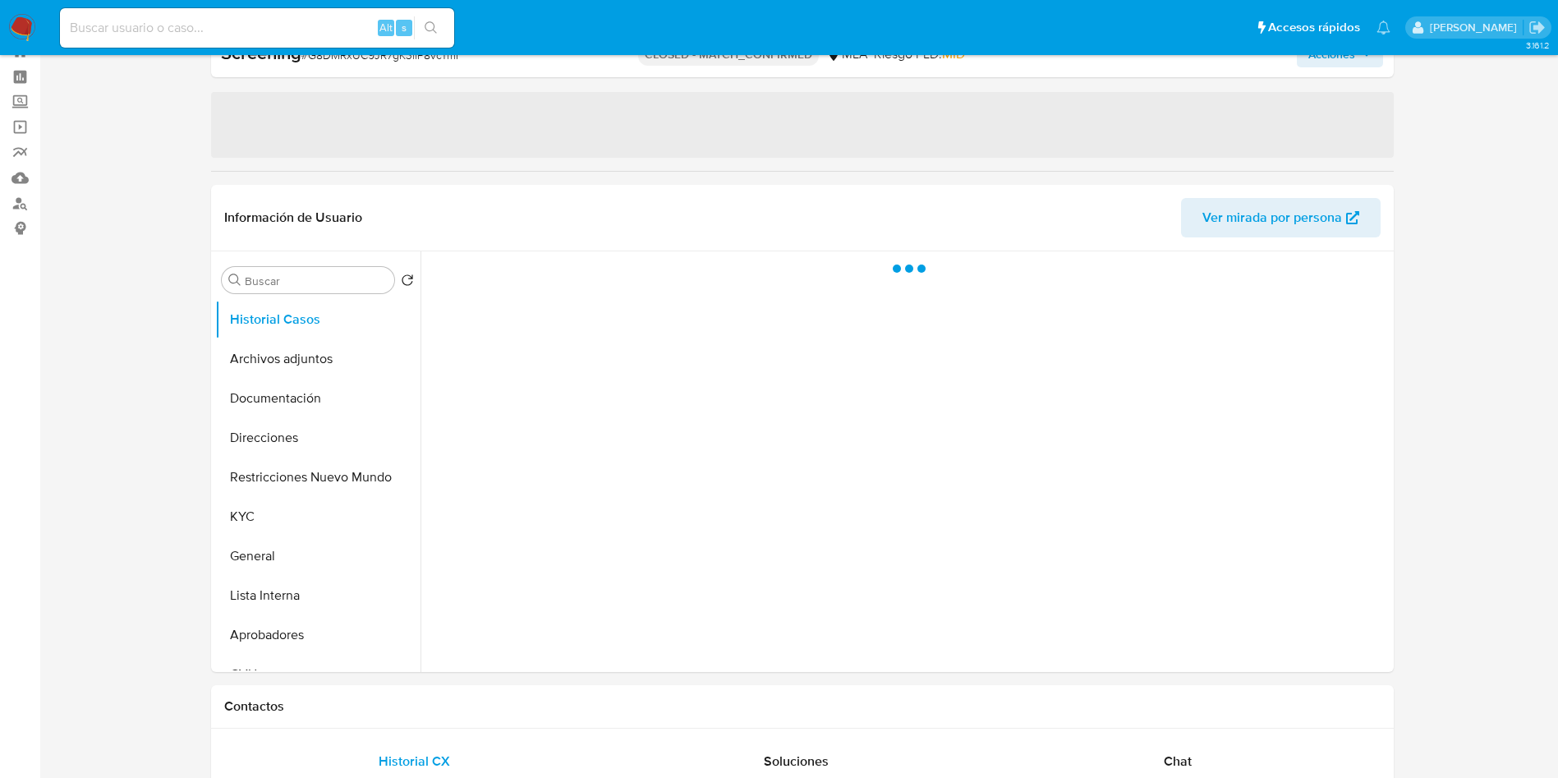
select select "10"
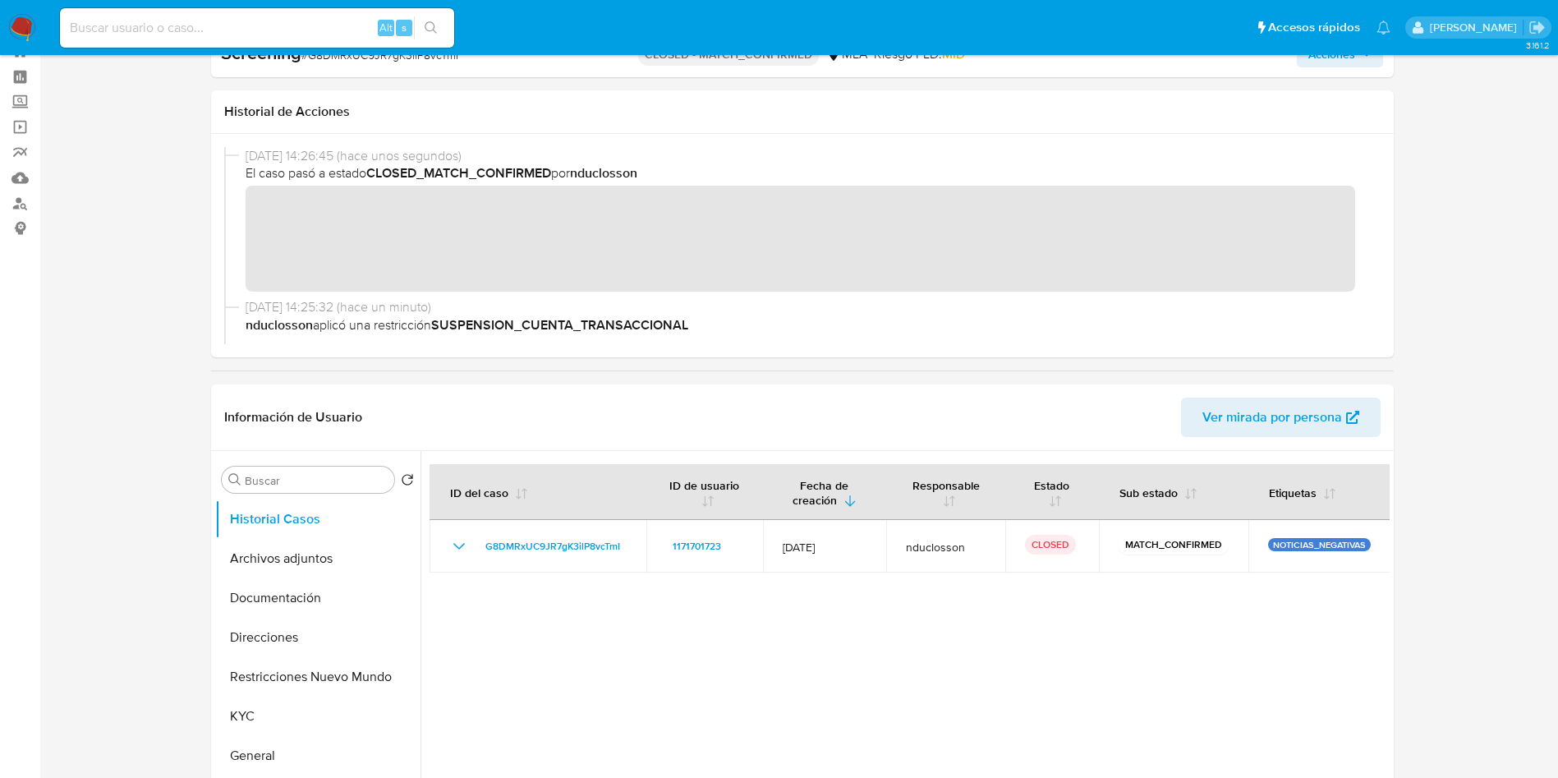
click at [244, 26] on input at bounding box center [257, 27] width 394 height 21
paste input "cT9WYFPia23yfxuREpWZQi7D"
type input "cT9WYFPia23yfxuREpWZQi7D"
click at [440, 25] on button "search-icon" at bounding box center [431, 27] width 34 height 23
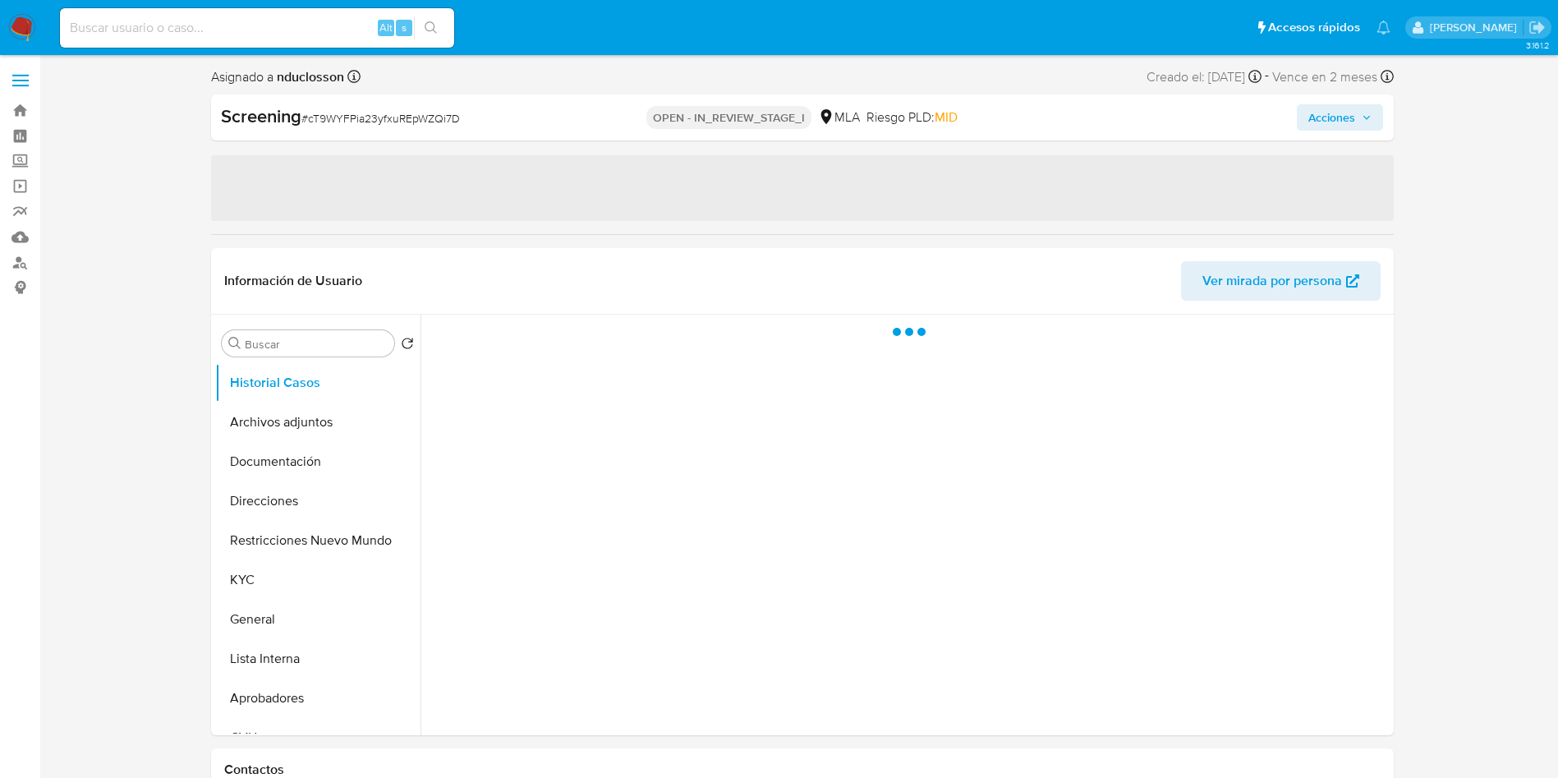
select select "10"
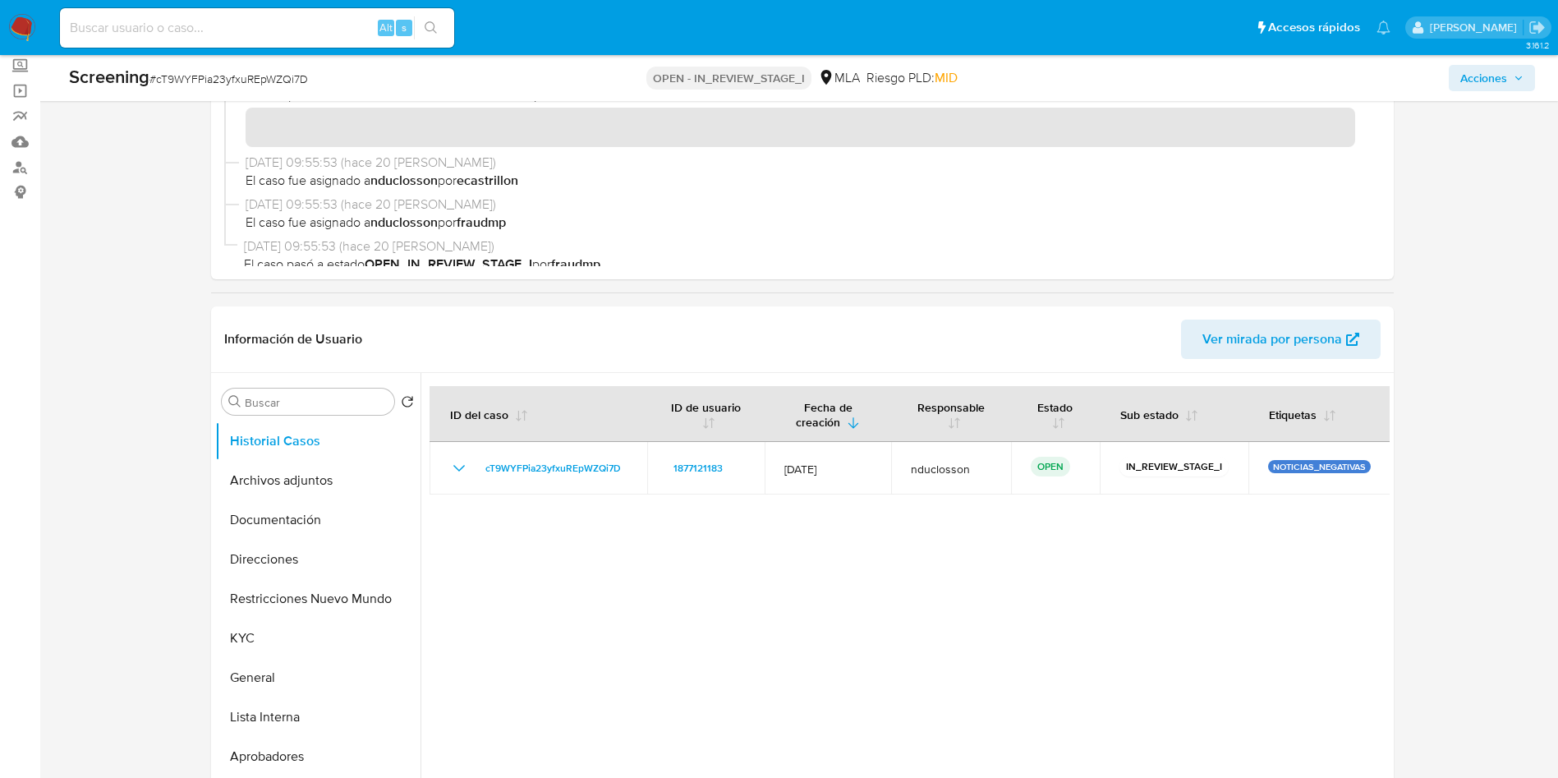
scroll to position [246, 0]
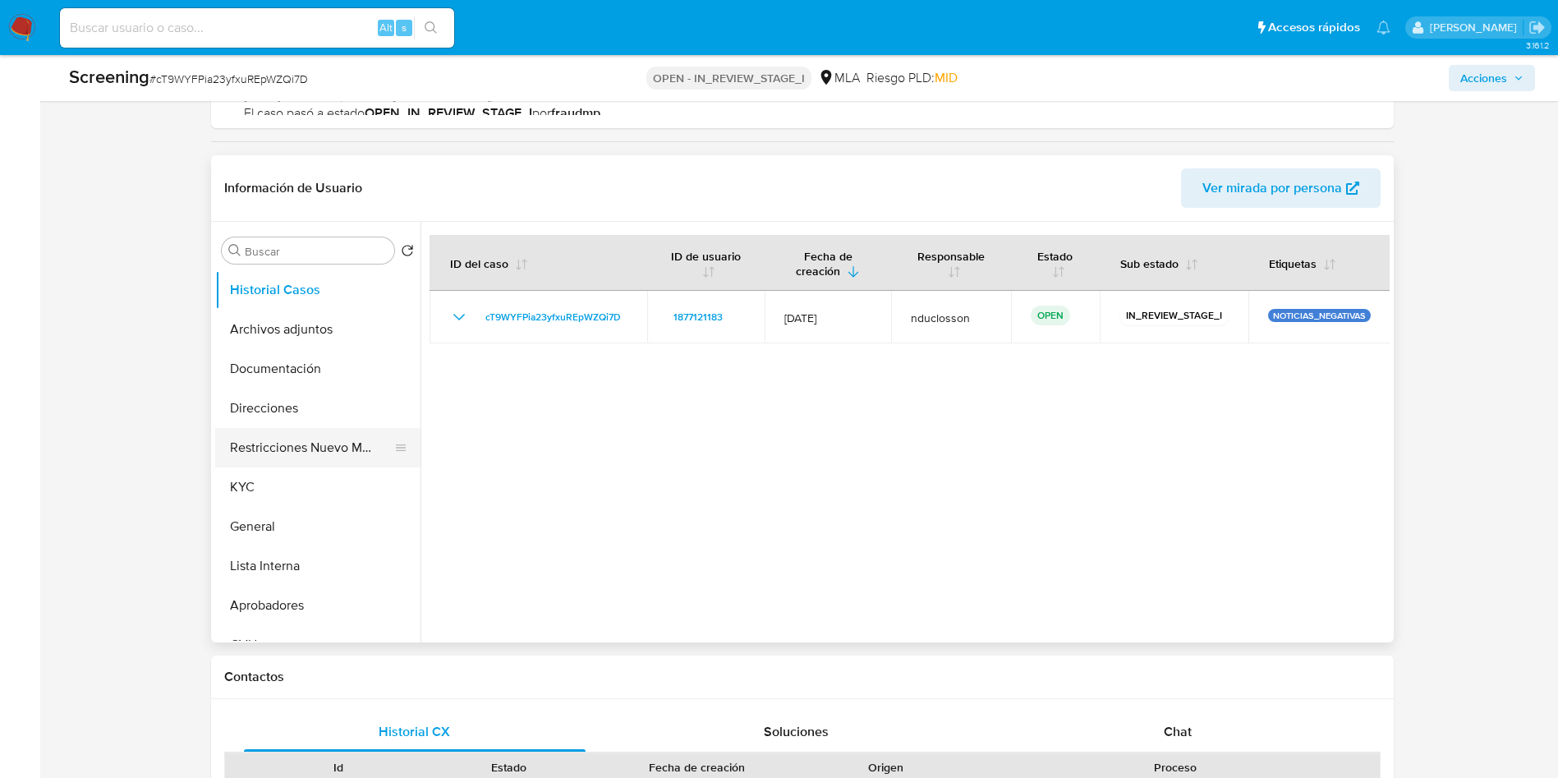
click at [310, 449] on button "Restricciones Nuevo Mundo" at bounding box center [311, 447] width 192 height 39
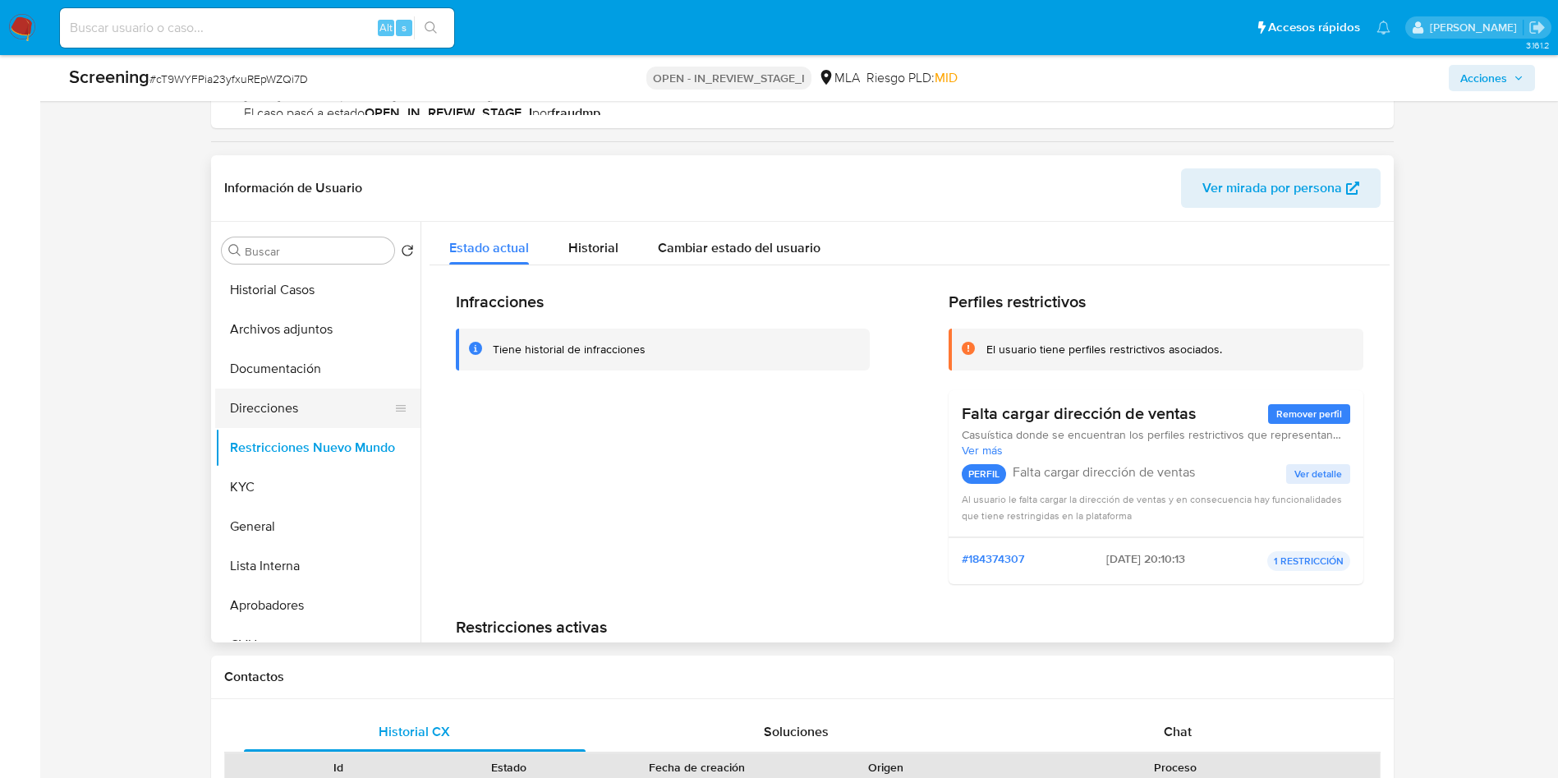
click at [283, 411] on button "Direcciones" at bounding box center [311, 407] width 192 height 39
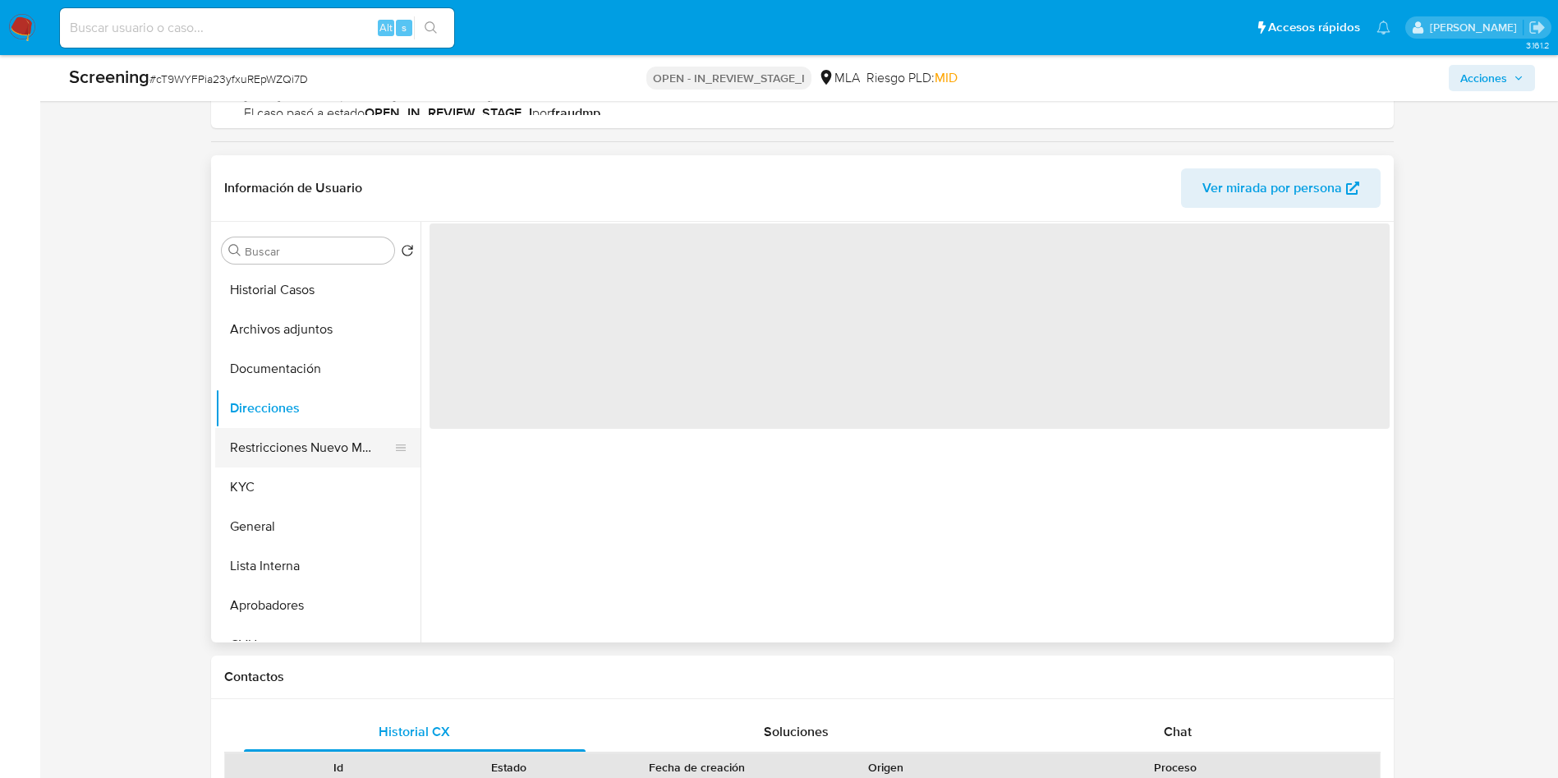
click at [278, 460] on button "Restricciones Nuevo Mundo" at bounding box center [311, 447] width 192 height 39
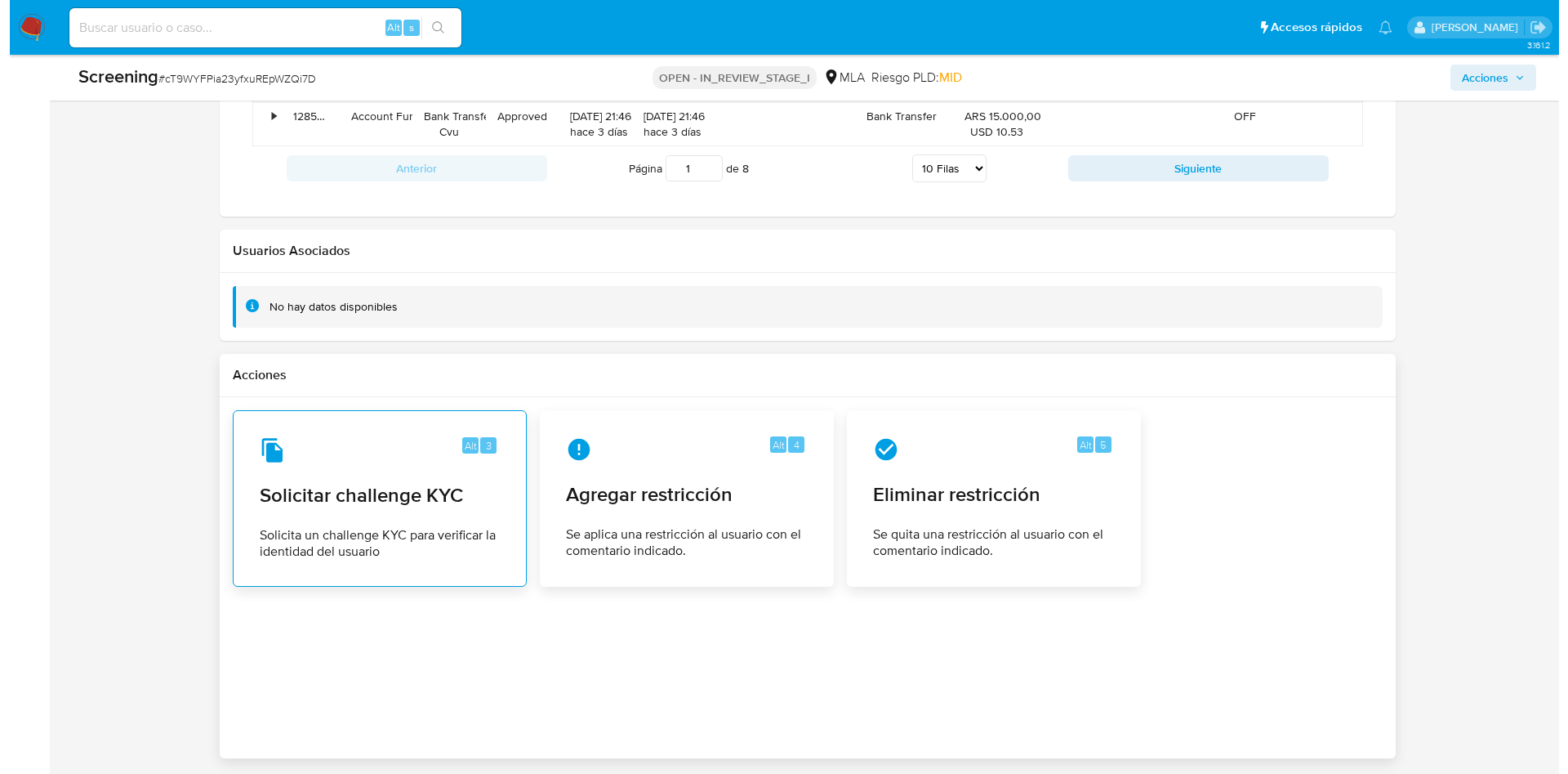
scroll to position [2081, 0]
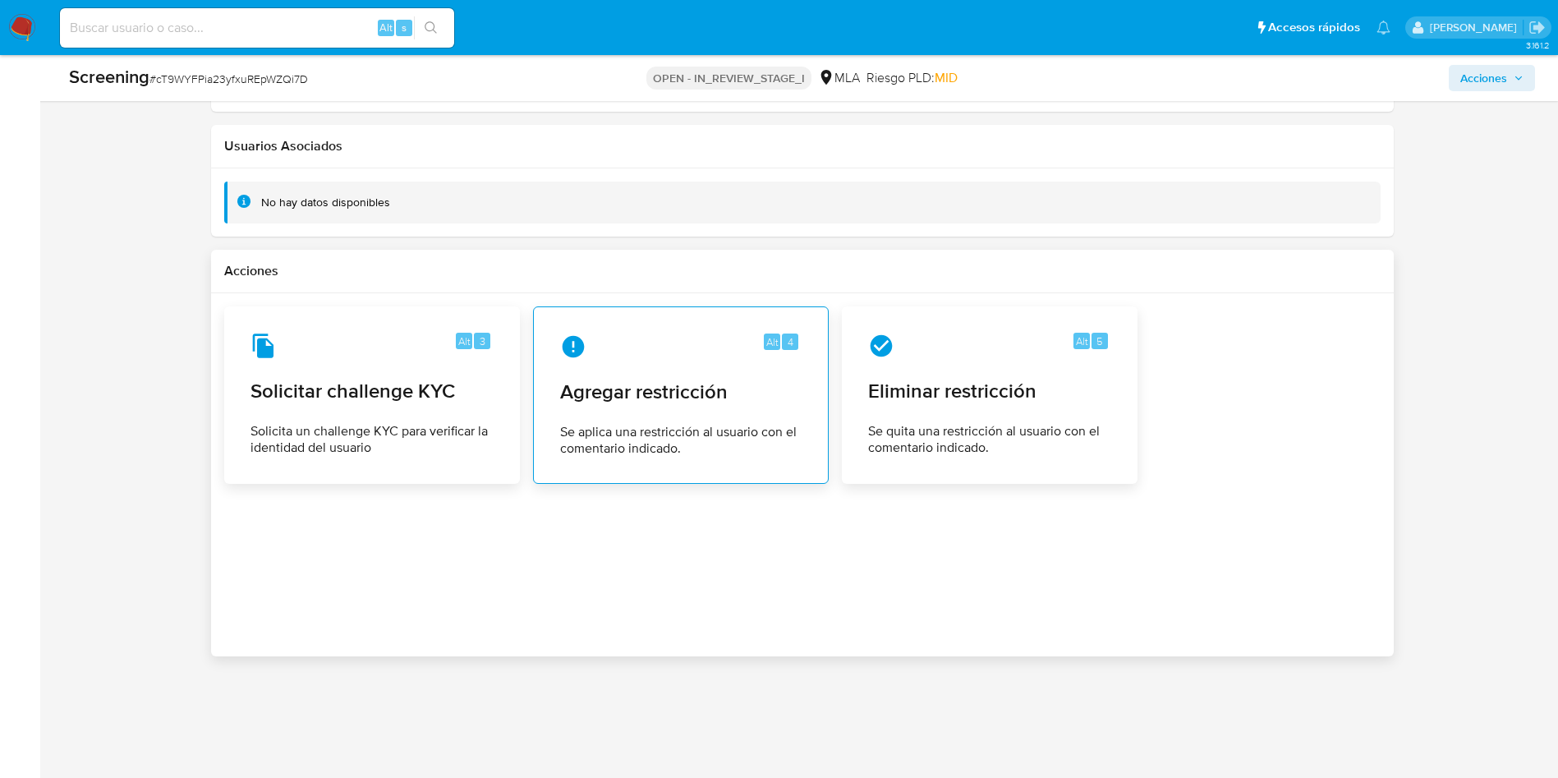
click at [564, 347] on icon at bounding box center [573, 346] width 22 height 22
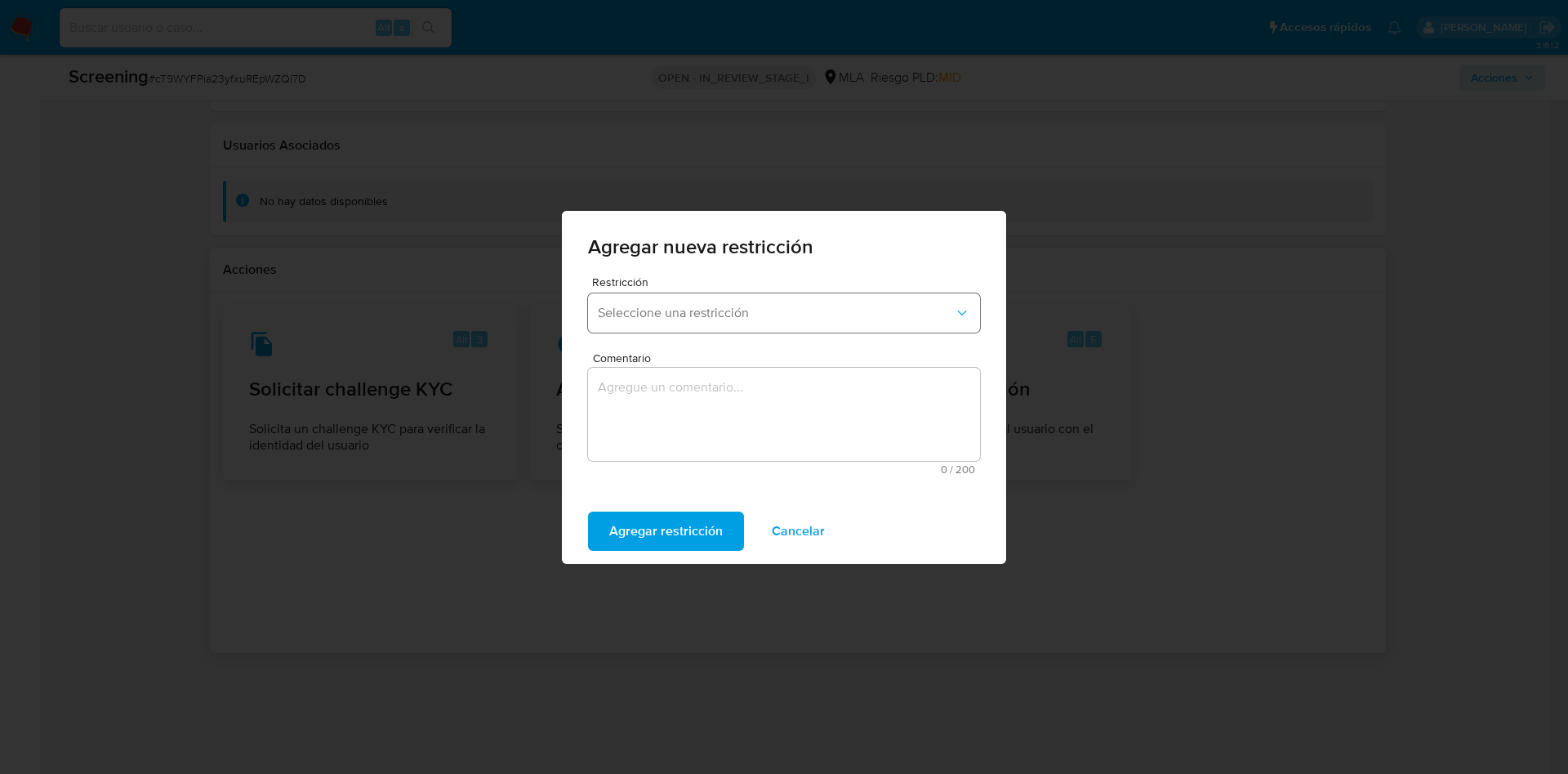
click at [704, 315] on span "Seleccione una restricción" at bounding box center [776, 312] width 356 height 16
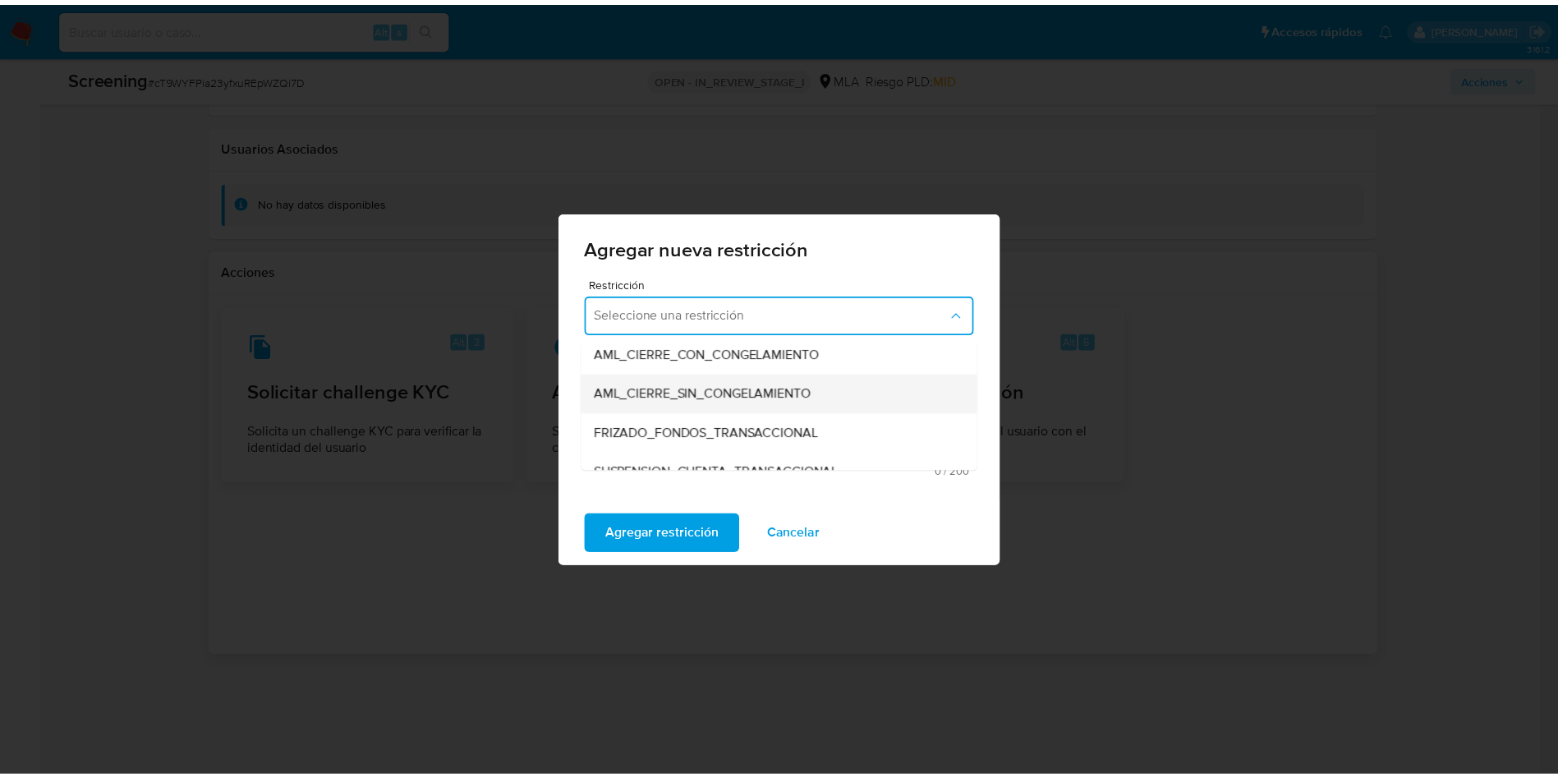
scroll to position [246, 0]
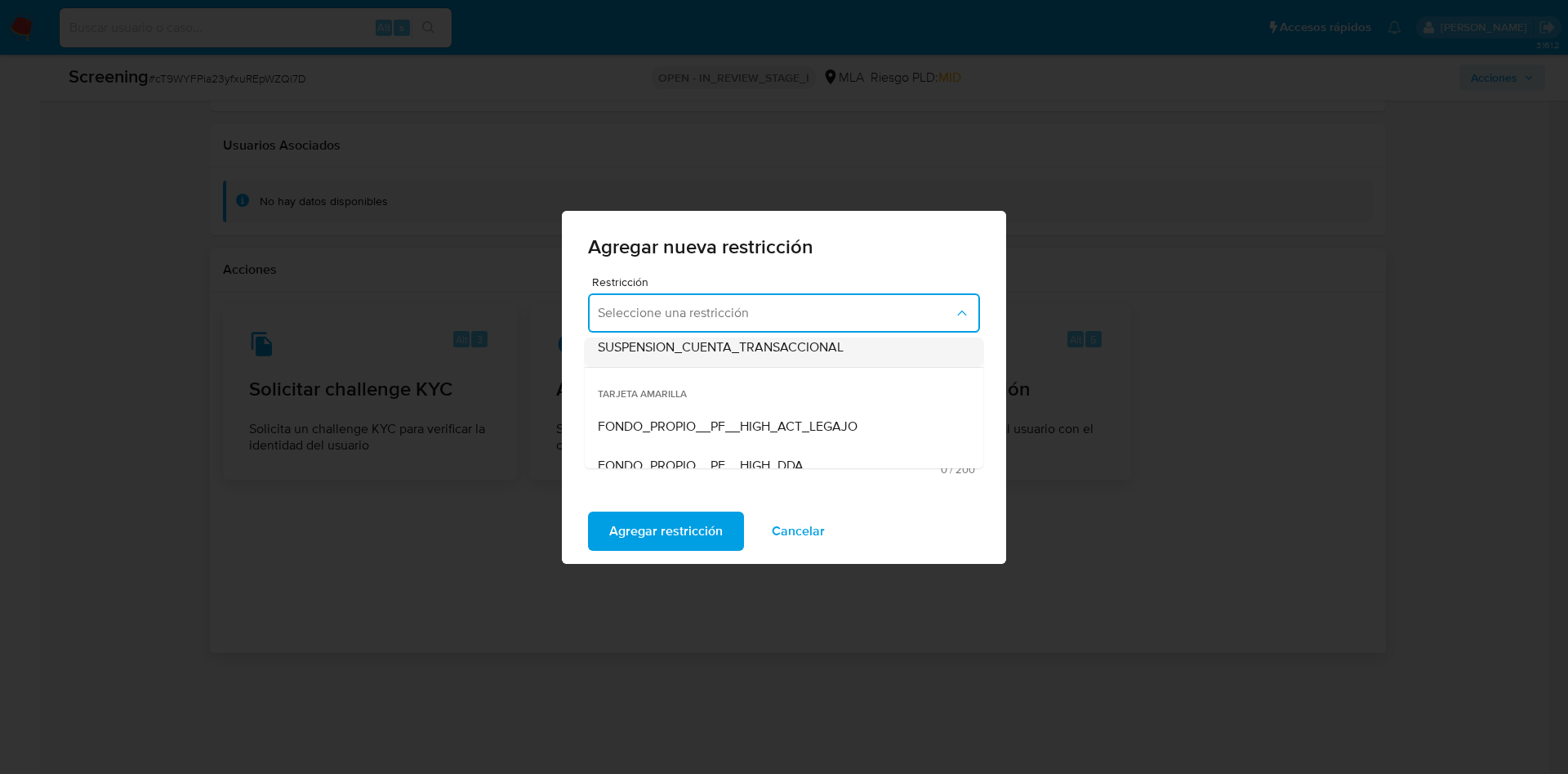
click at [705, 351] on span "SUSPENSION_CUENTA_TRANSACCIONAL" at bounding box center [720, 347] width 246 height 16
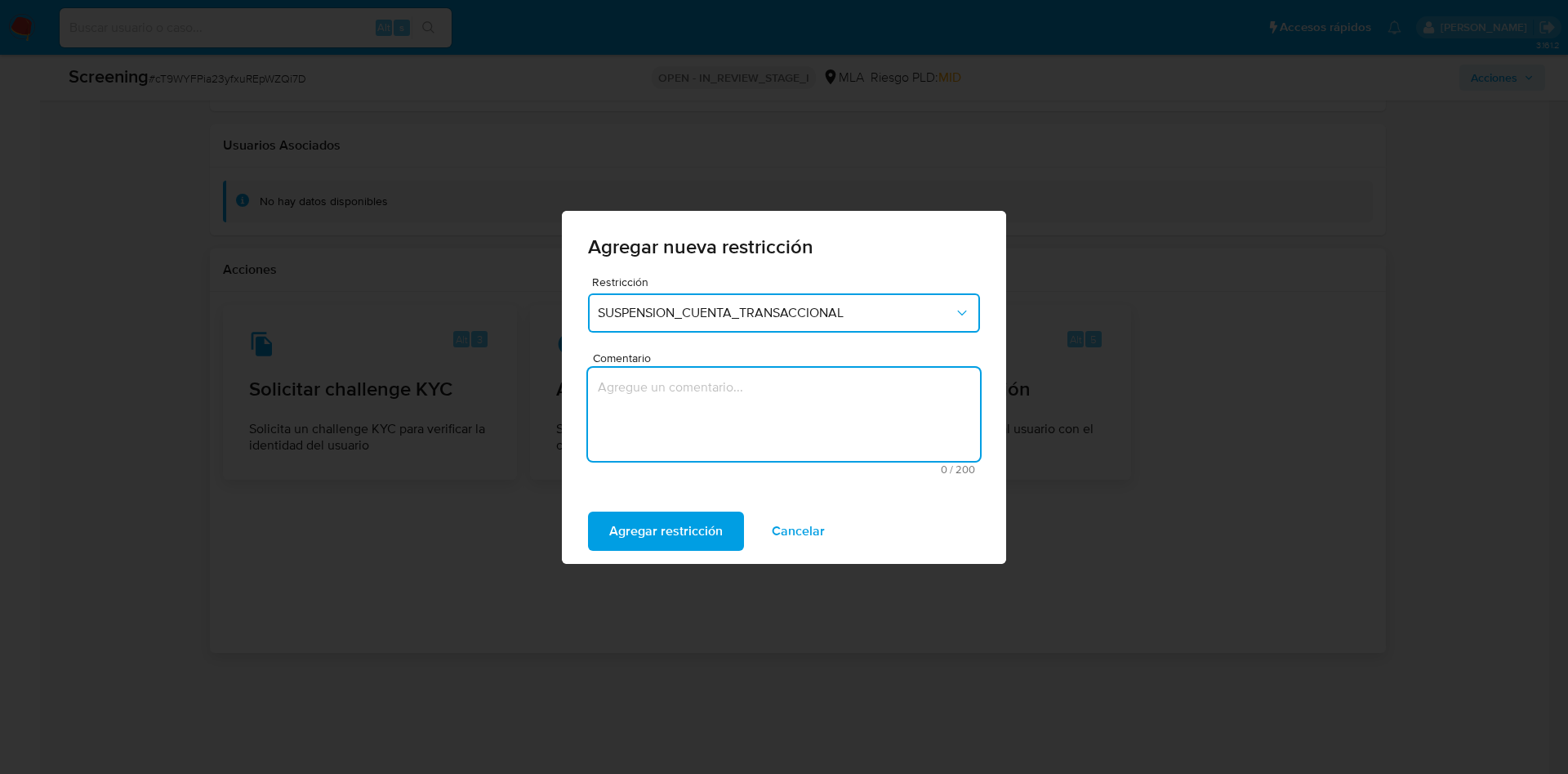
click at [689, 413] on textarea "Comentario" at bounding box center [784, 415] width 392 height 94
type textarea "AML"
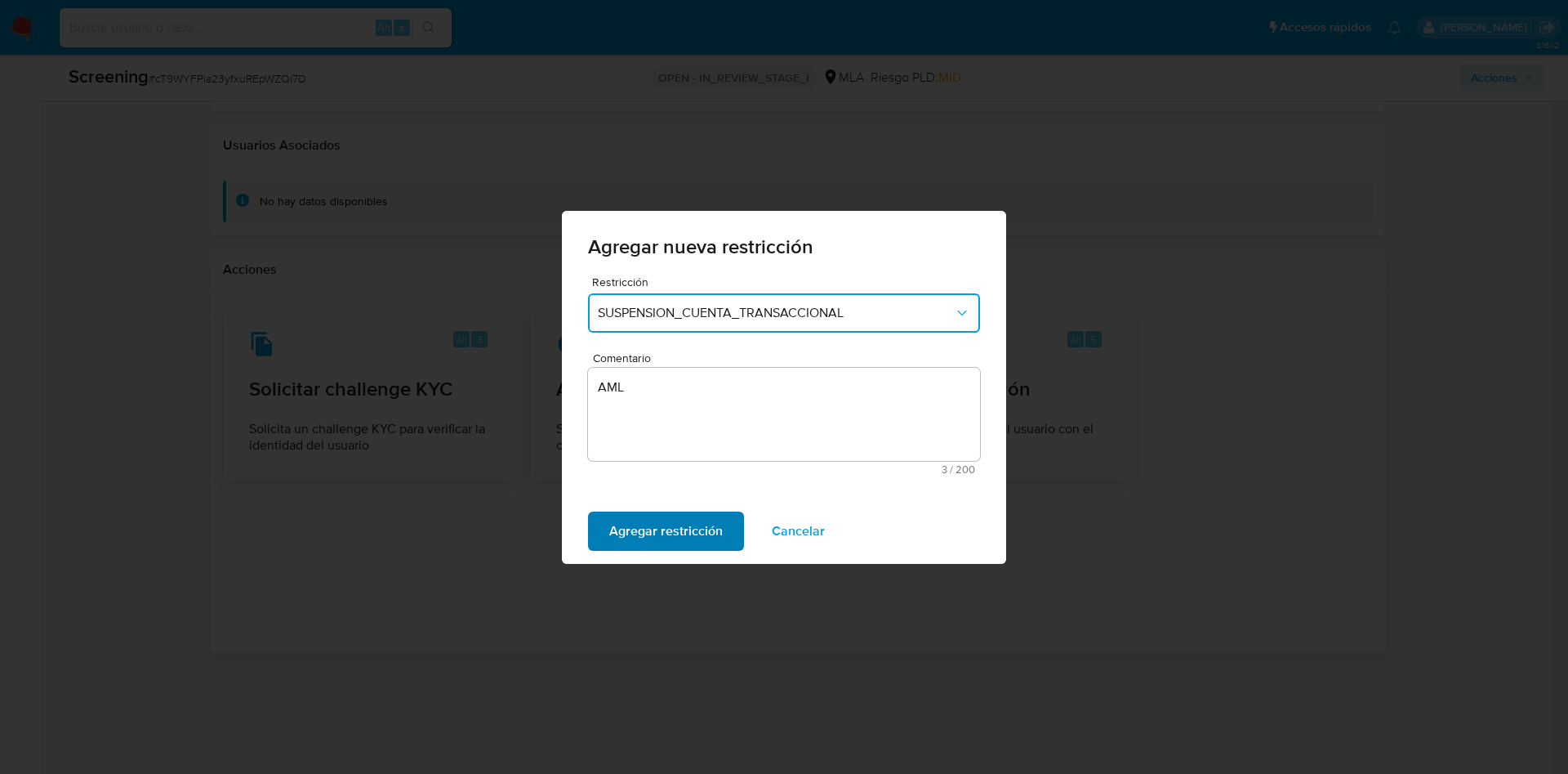
click at [690, 549] on span "Agregar restricción" at bounding box center [666, 531] width 113 height 36
click at [669, 527] on button "Confirmar" at bounding box center [638, 530] width 101 height 39
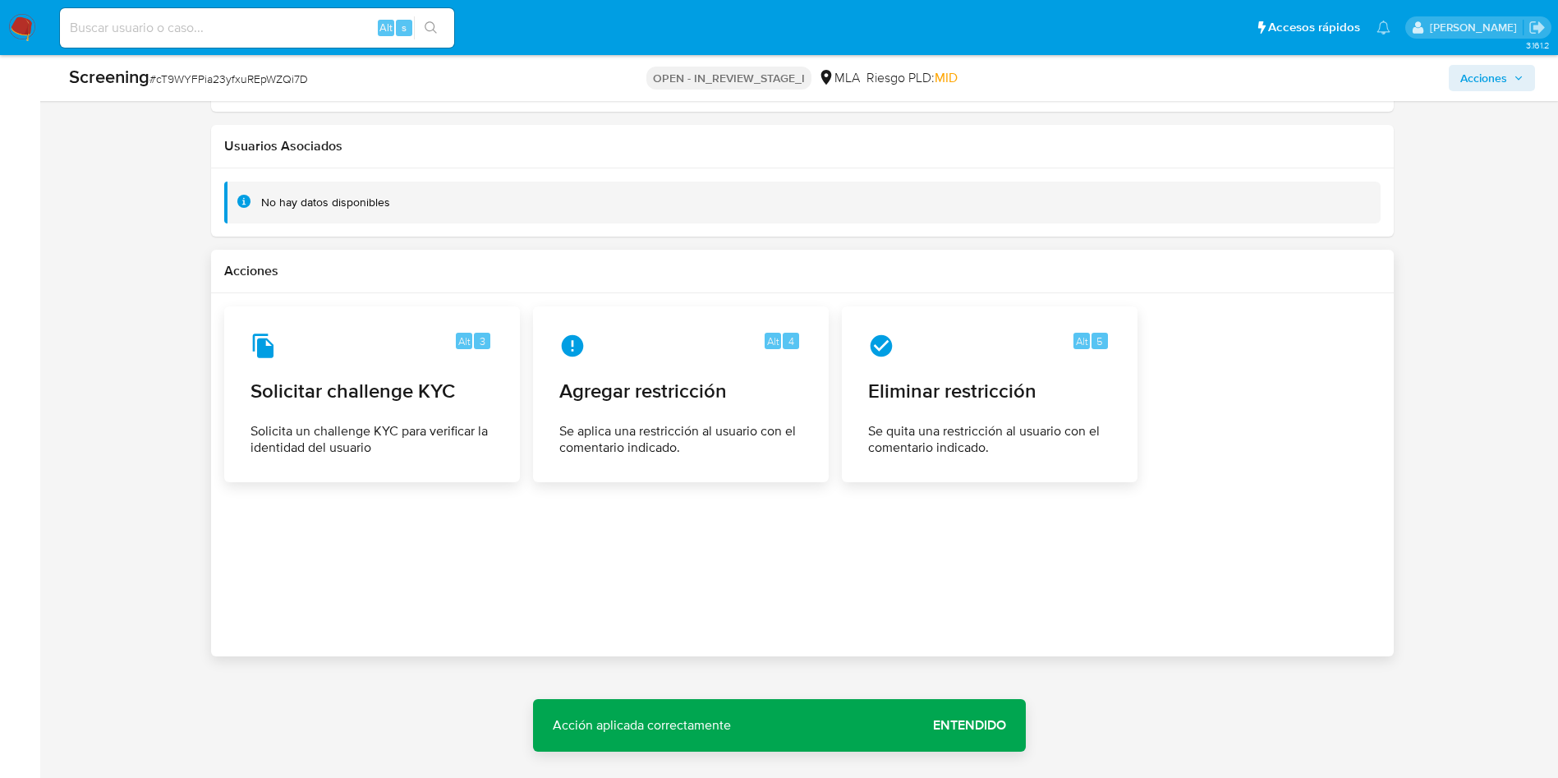
click at [984, 725] on span "Entendido" at bounding box center [969, 725] width 73 height 0
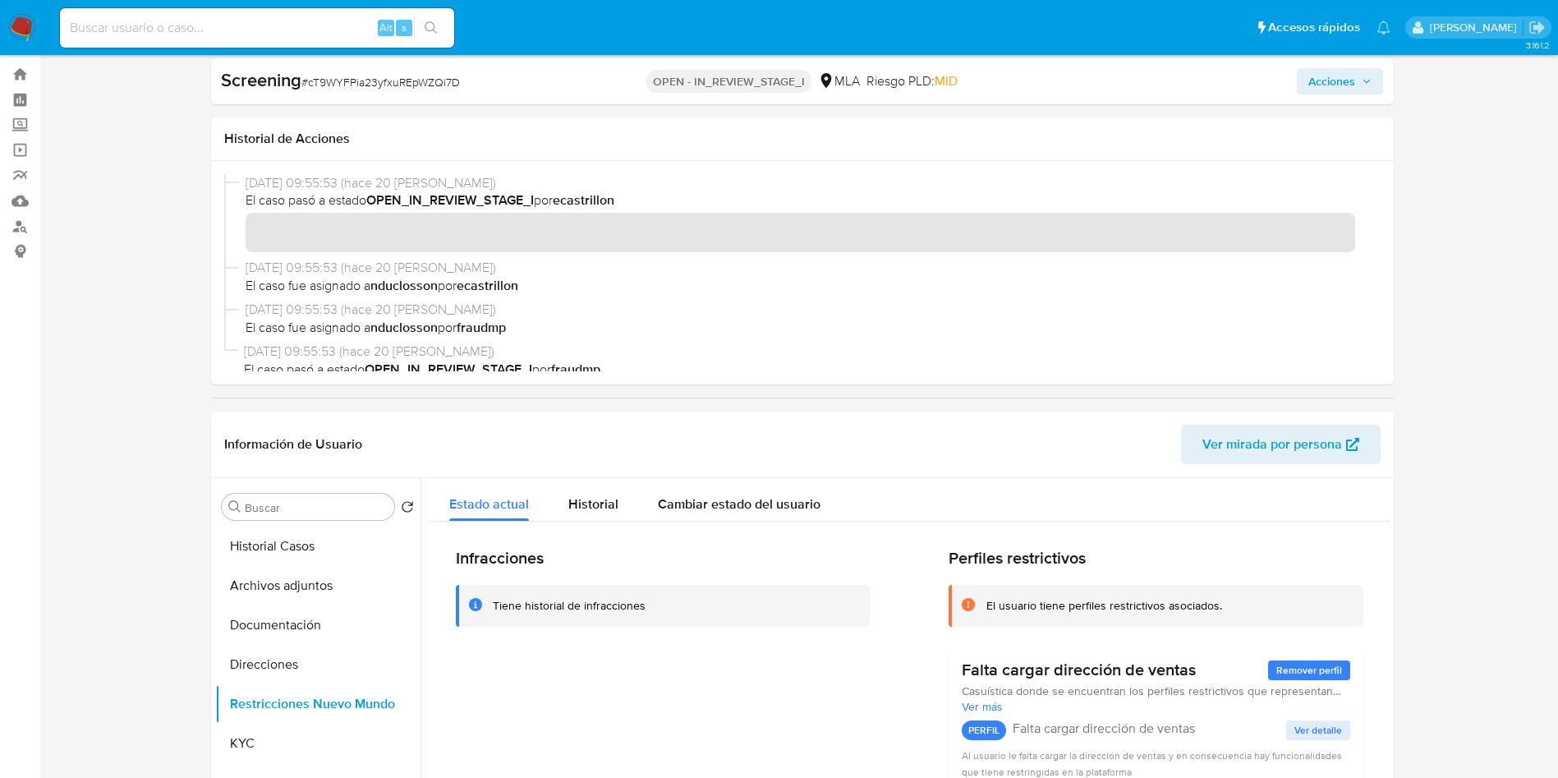
scroll to position [0, 0]
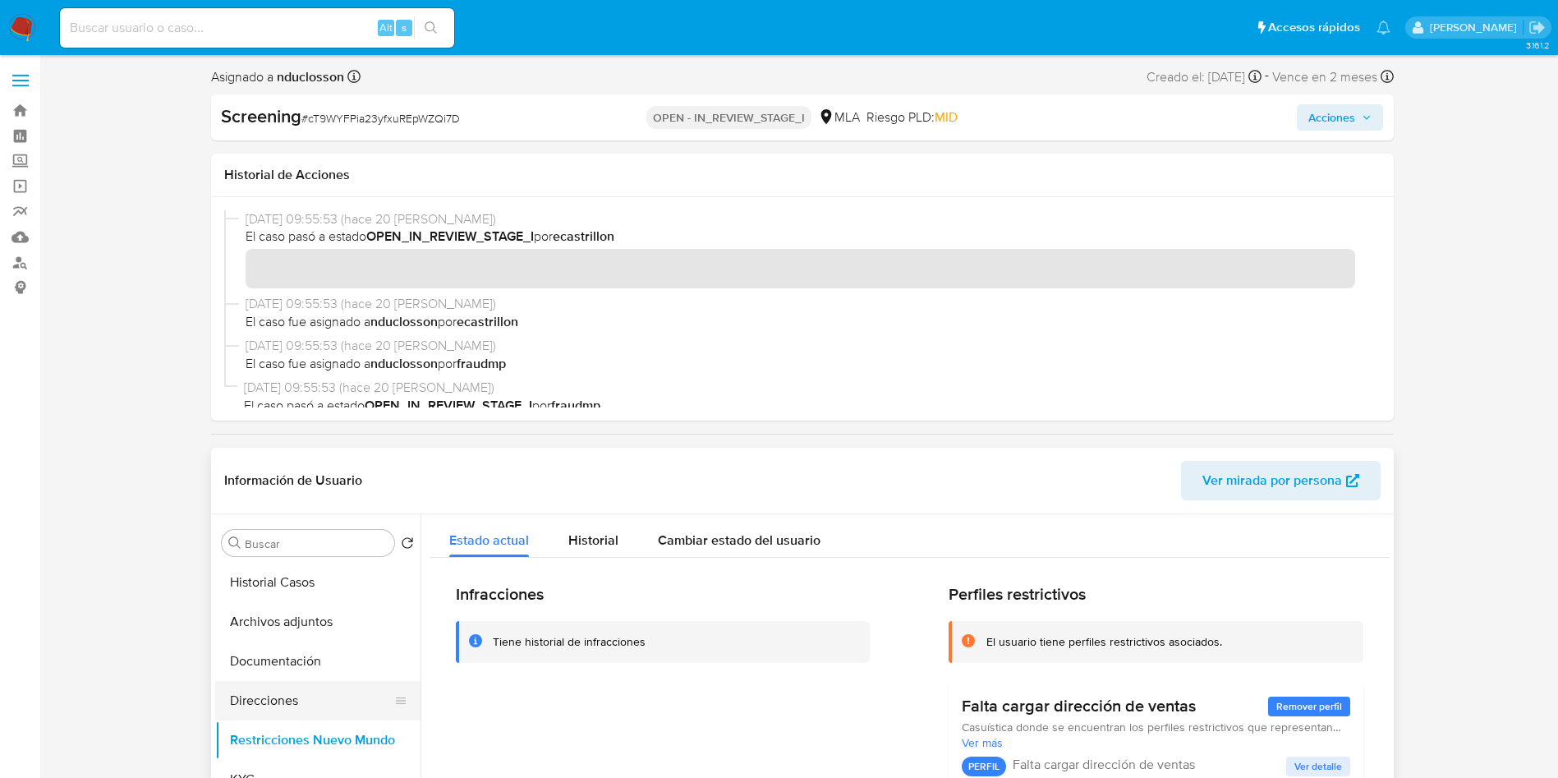
click at [261, 698] on button "Direcciones" at bounding box center [311, 700] width 192 height 39
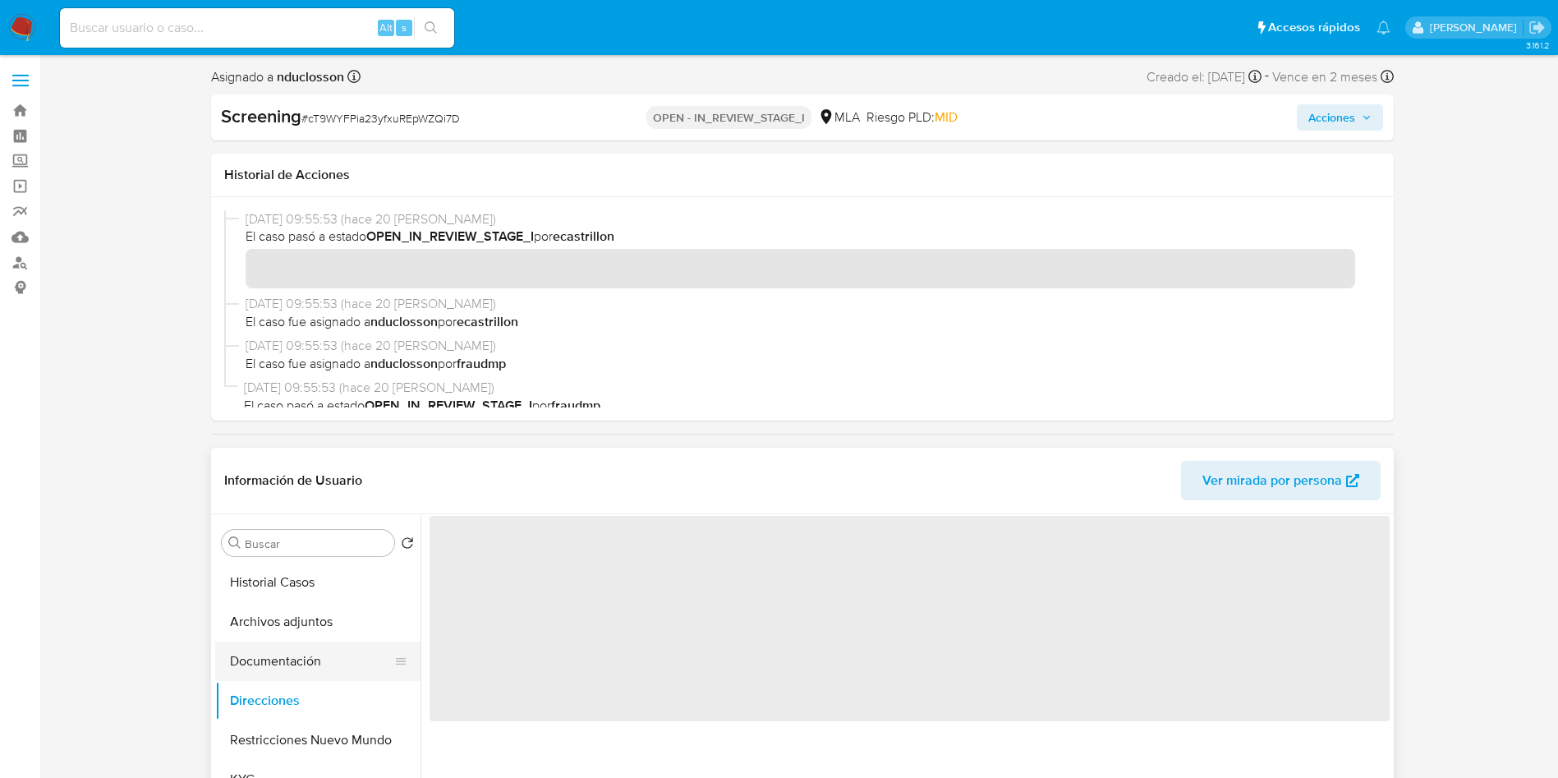
click at [277, 659] on button "Documentación" at bounding box center [311, 660] width 192 height 39
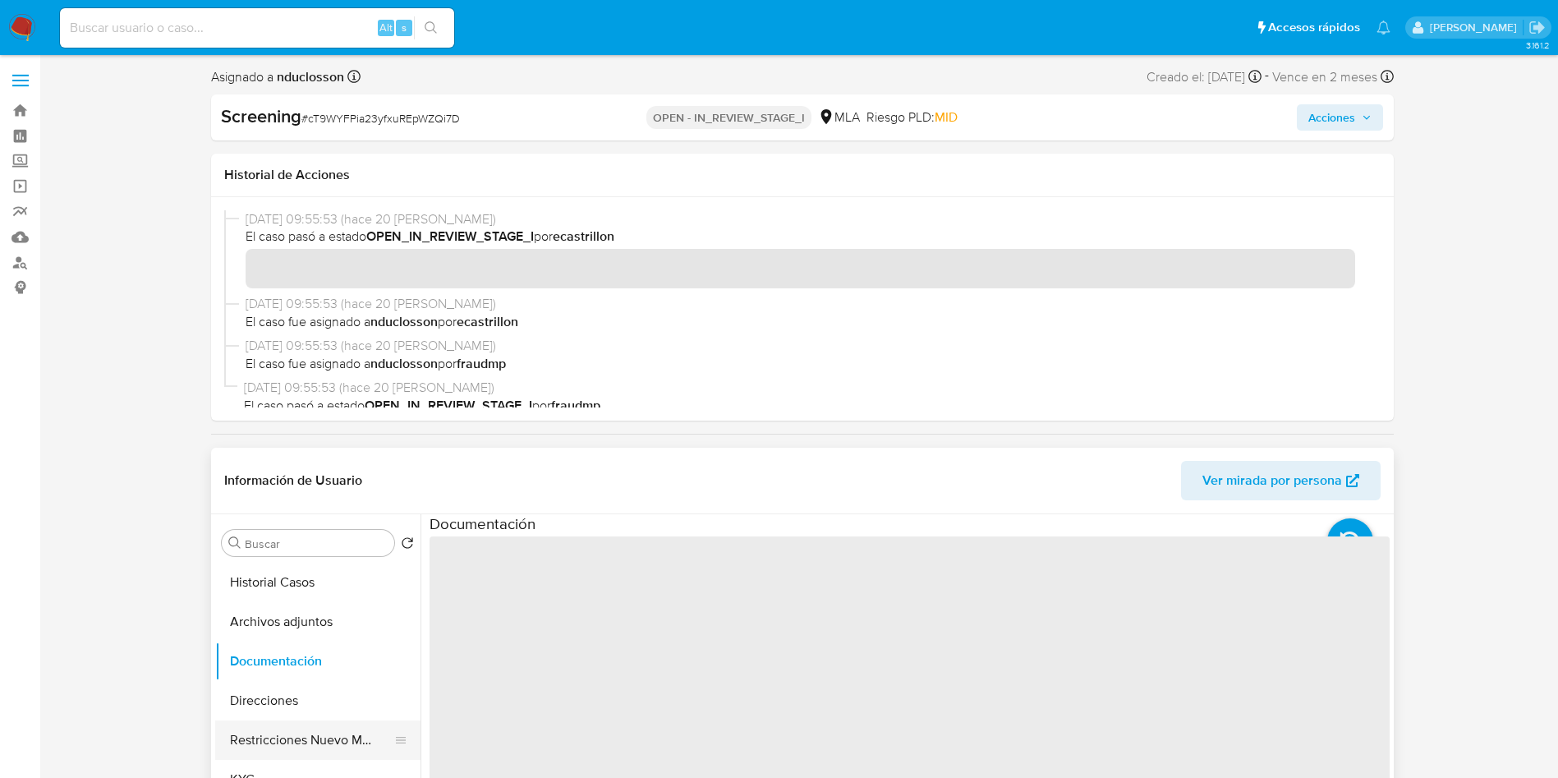
click at [255, 737] on button "Restricciones Nuevo Mundo" at bounding box center [311, 739] width 192 height 39
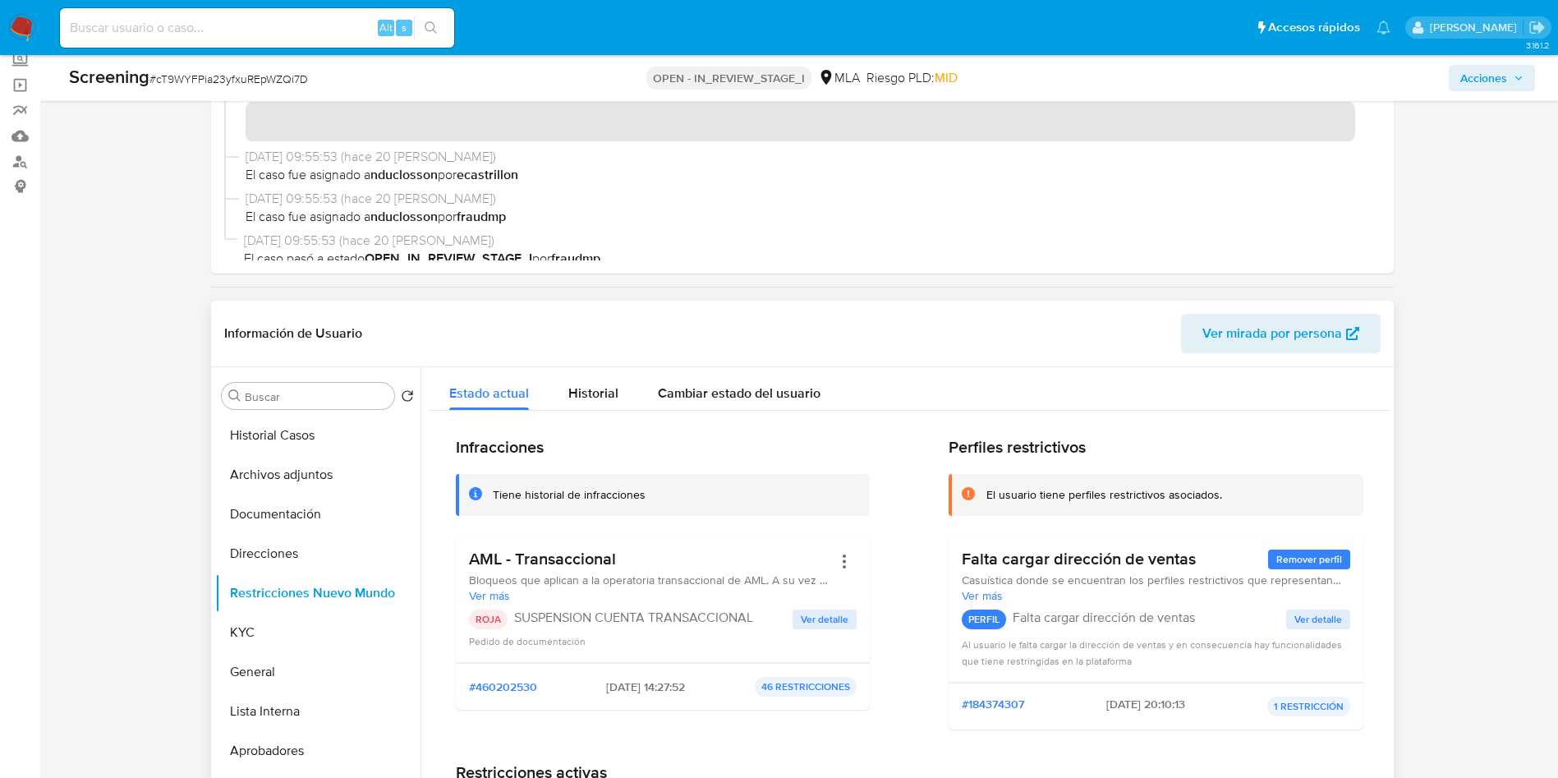
scroll to position [123, 0]
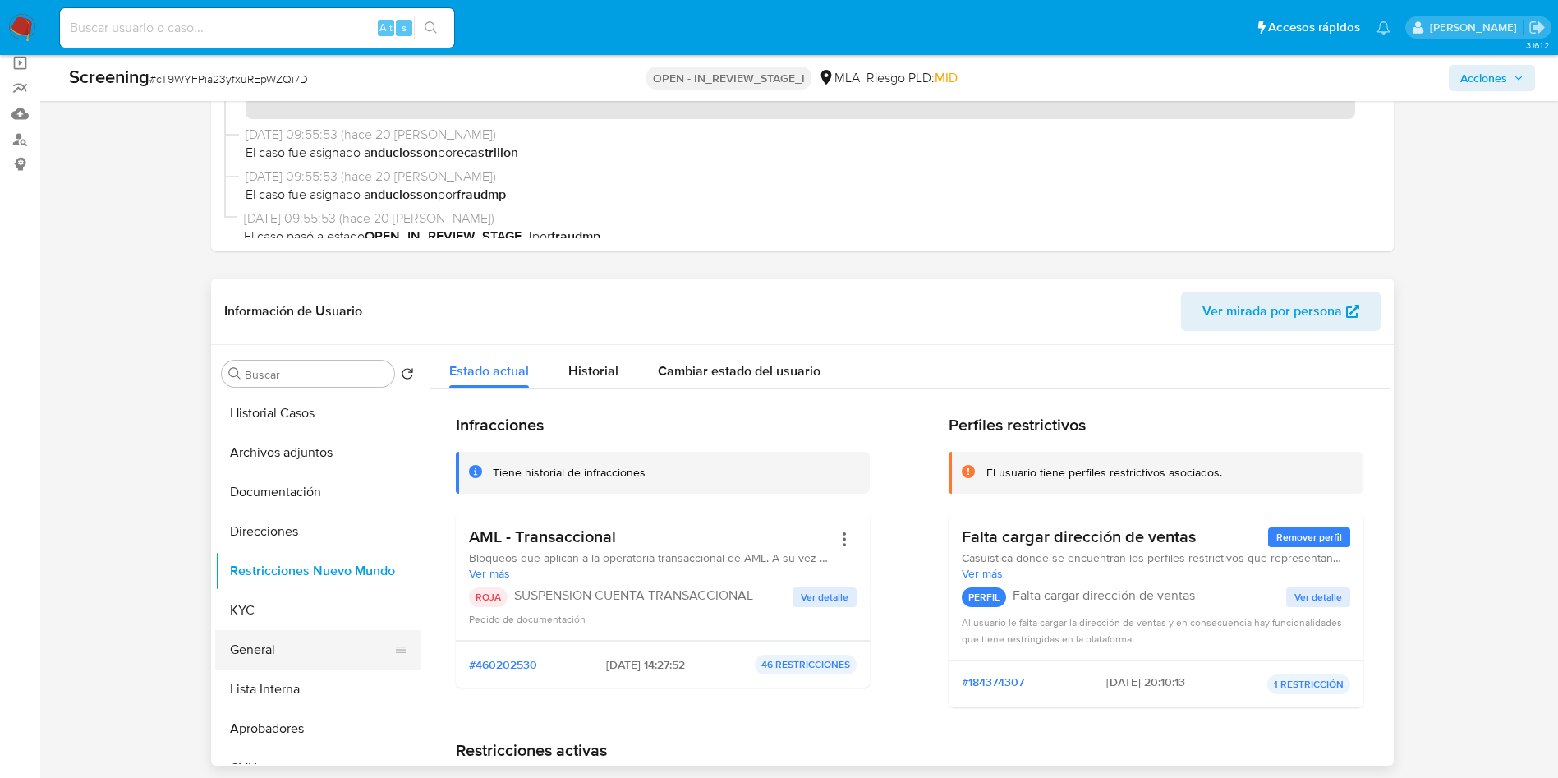
click at [255, 654] on button "General" at bounding box center [311, 649] width 192 height 39
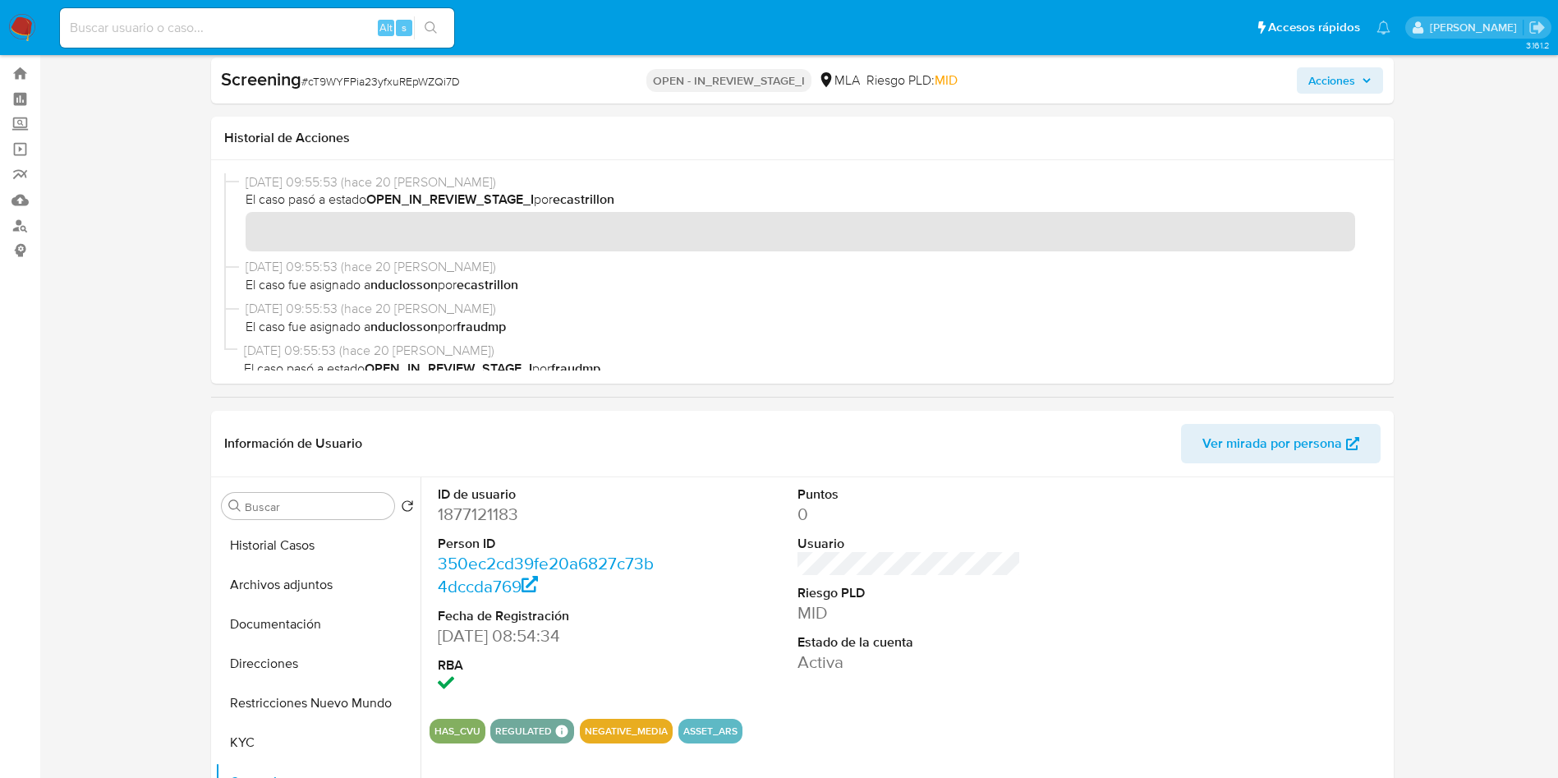
scroll to position [0, 0]
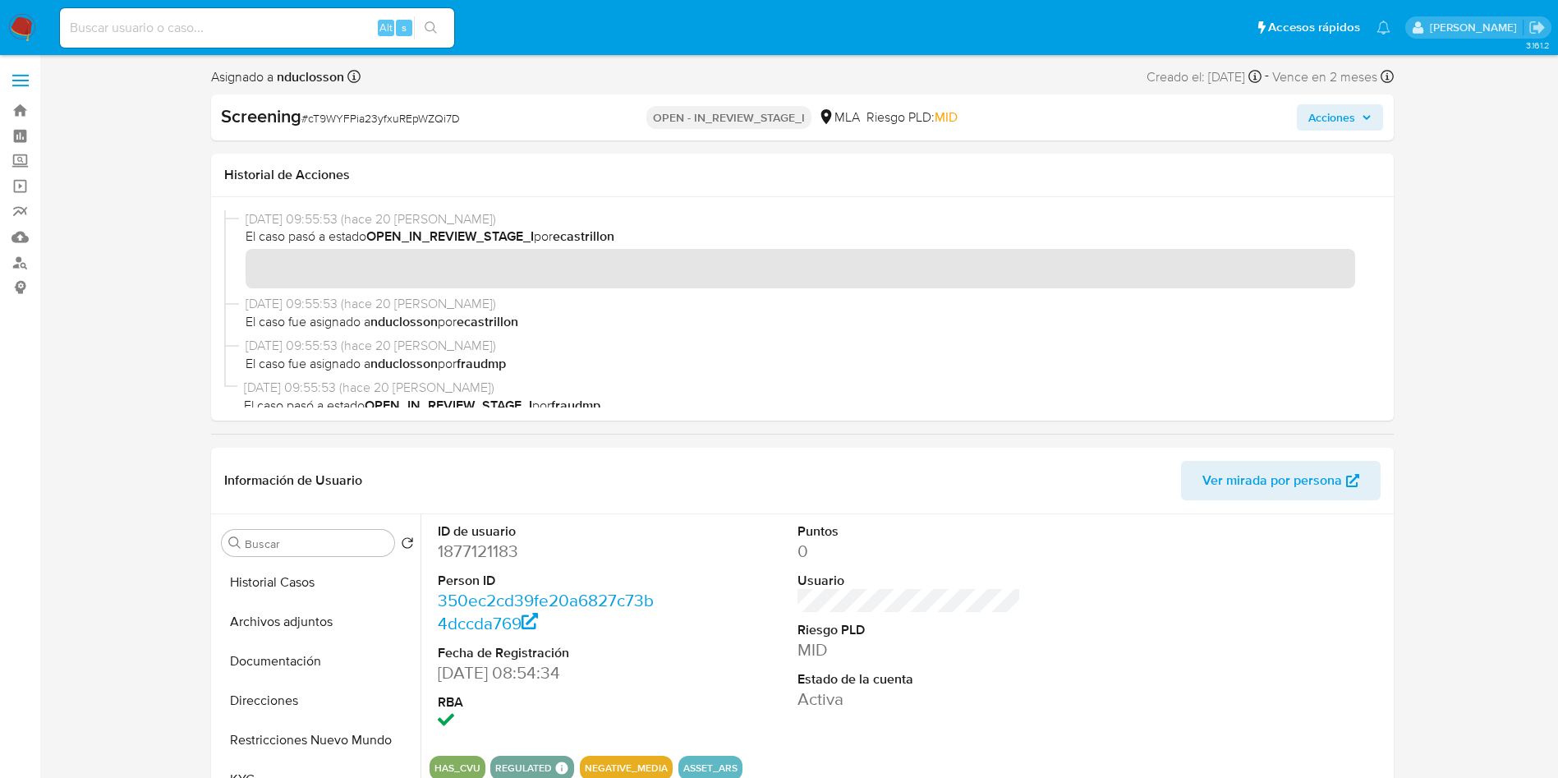
click at [1322, 129] on span "Acciones" at bounding box center [1331, 117] width 47 height 26
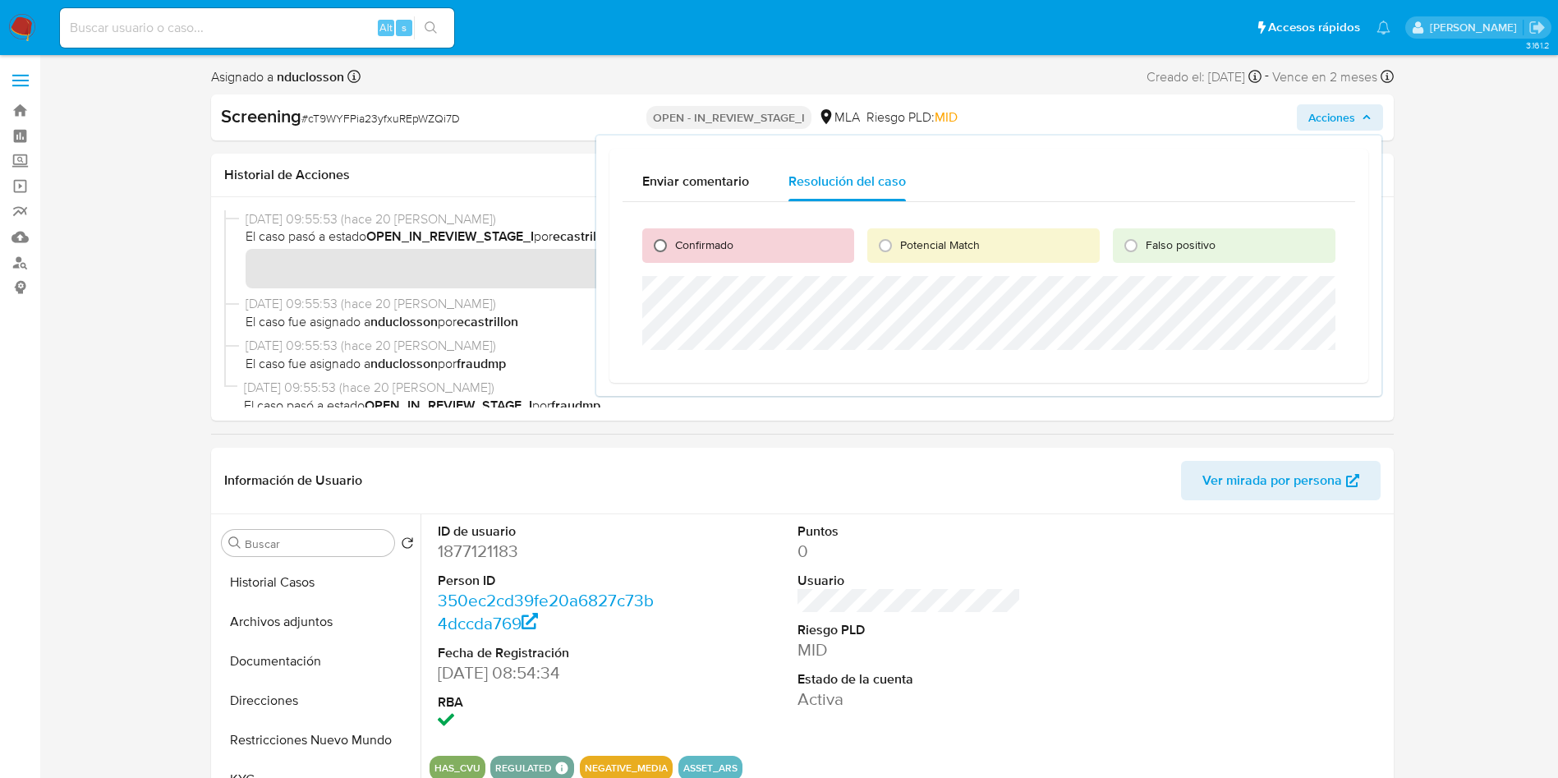
click at [669, 247] on input "Confirmado" at bounding box center [660, 245] width 26 height 26
radio input "true"
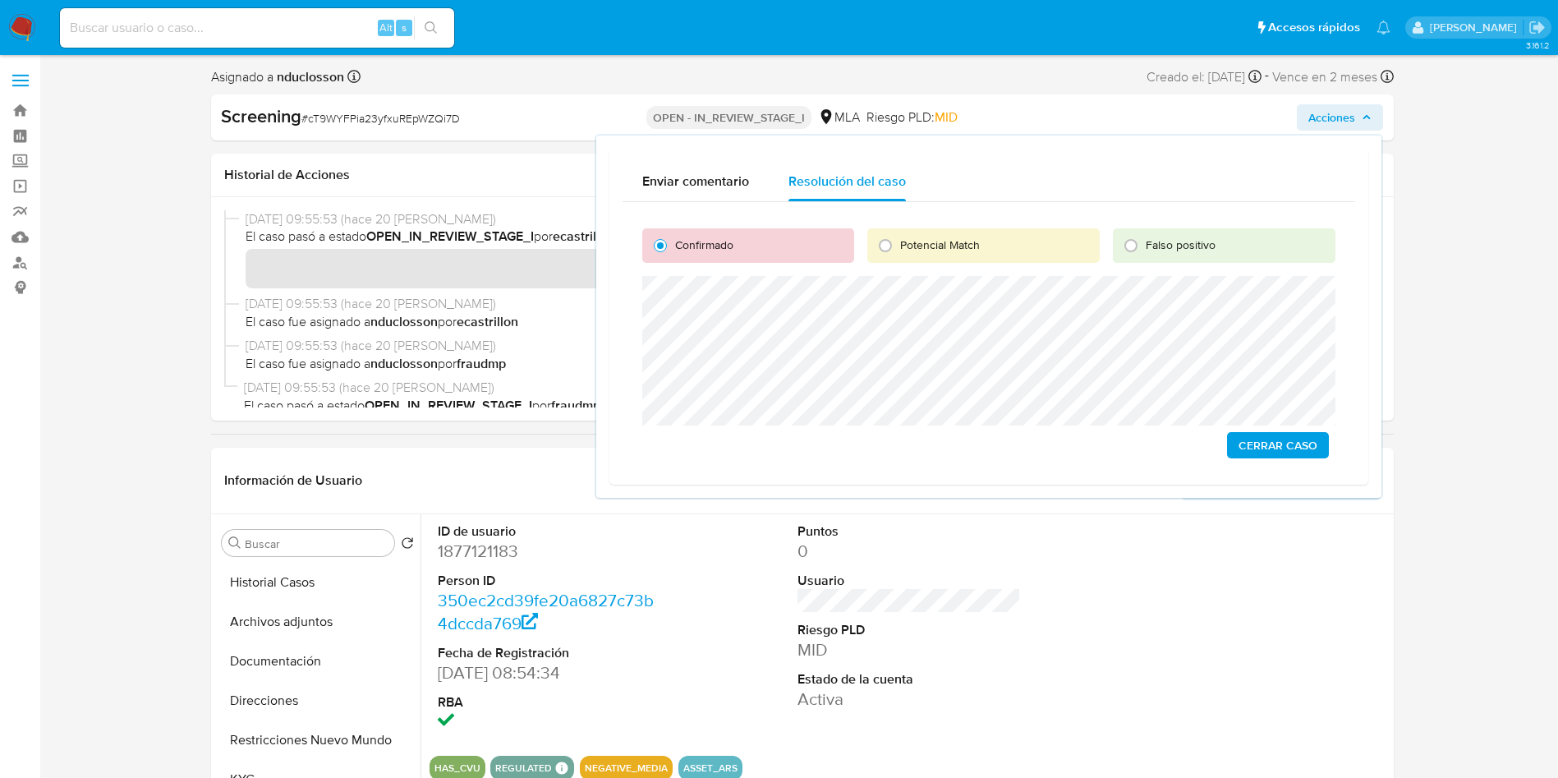
click at [1252, 449] on span "Cerrar Caso" at bounding box center [1277, 445] width 79 height 23
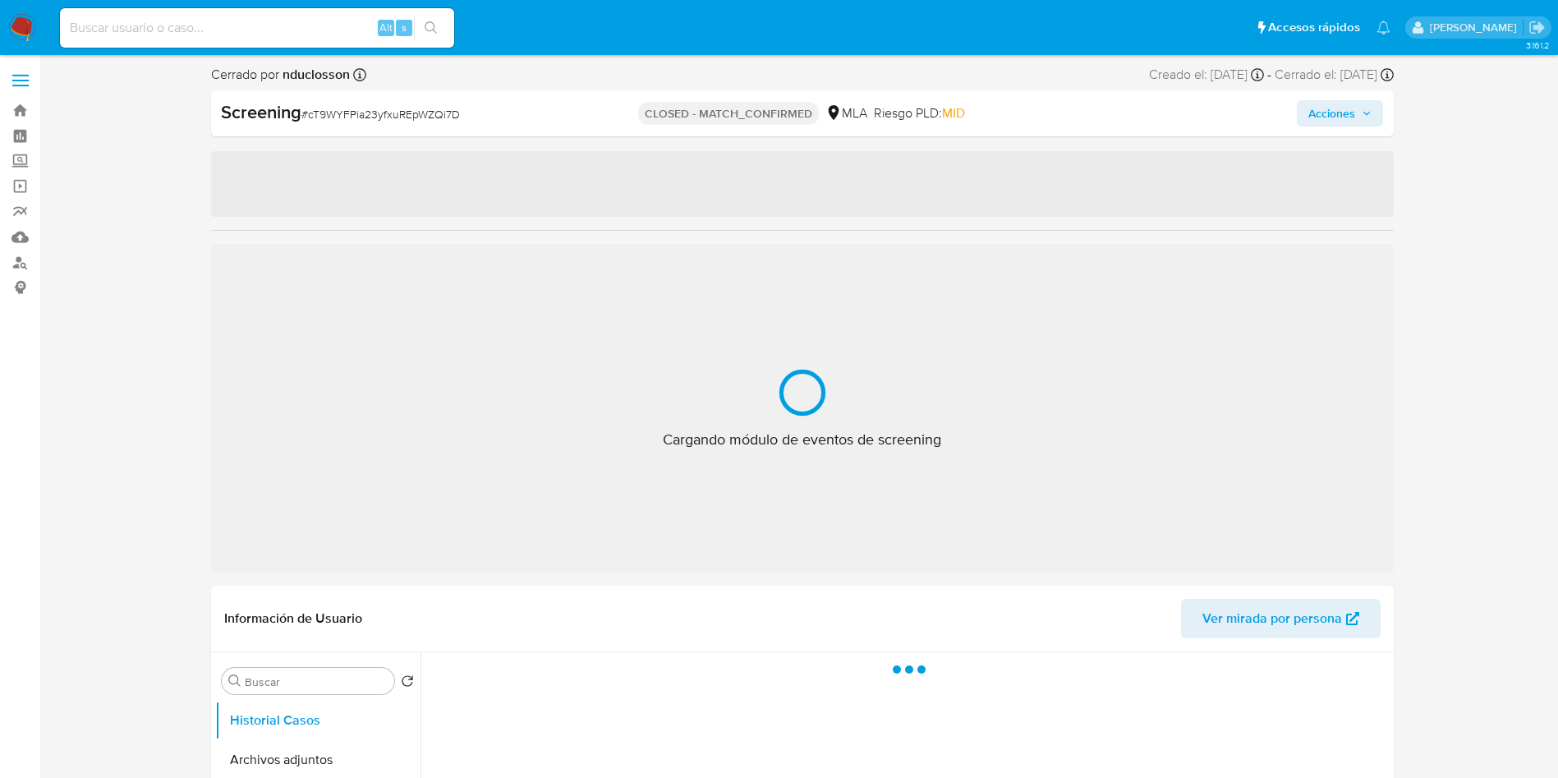
click at [260, 30] on input at bounding box center [257, 27] width 394 height 21
paste input "w7zlN2WBaNUpS68uHxZVAQfL"
type input "w7zlN2WBaNUpS68uHxZVAQfL"
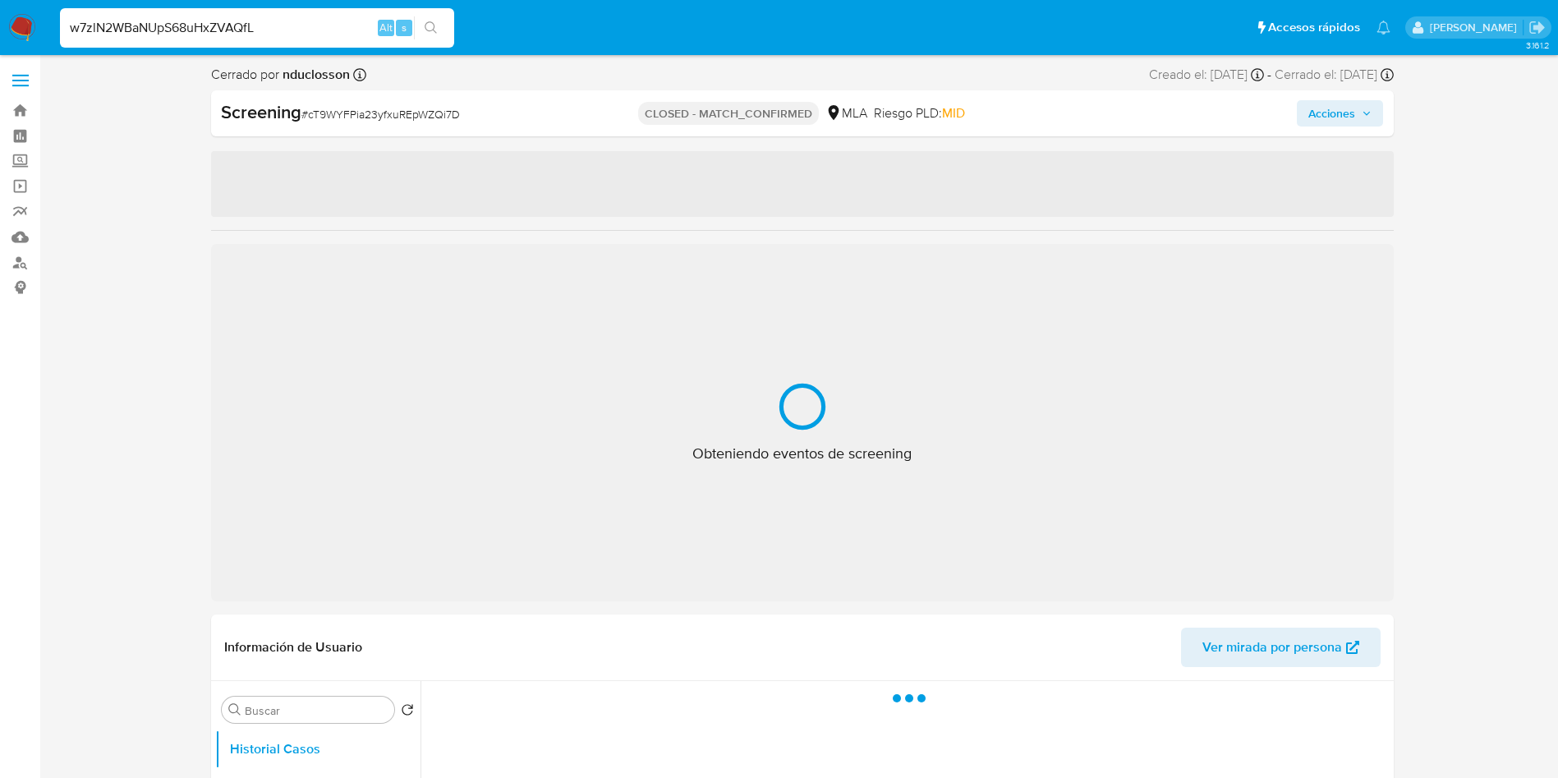
select select "10"
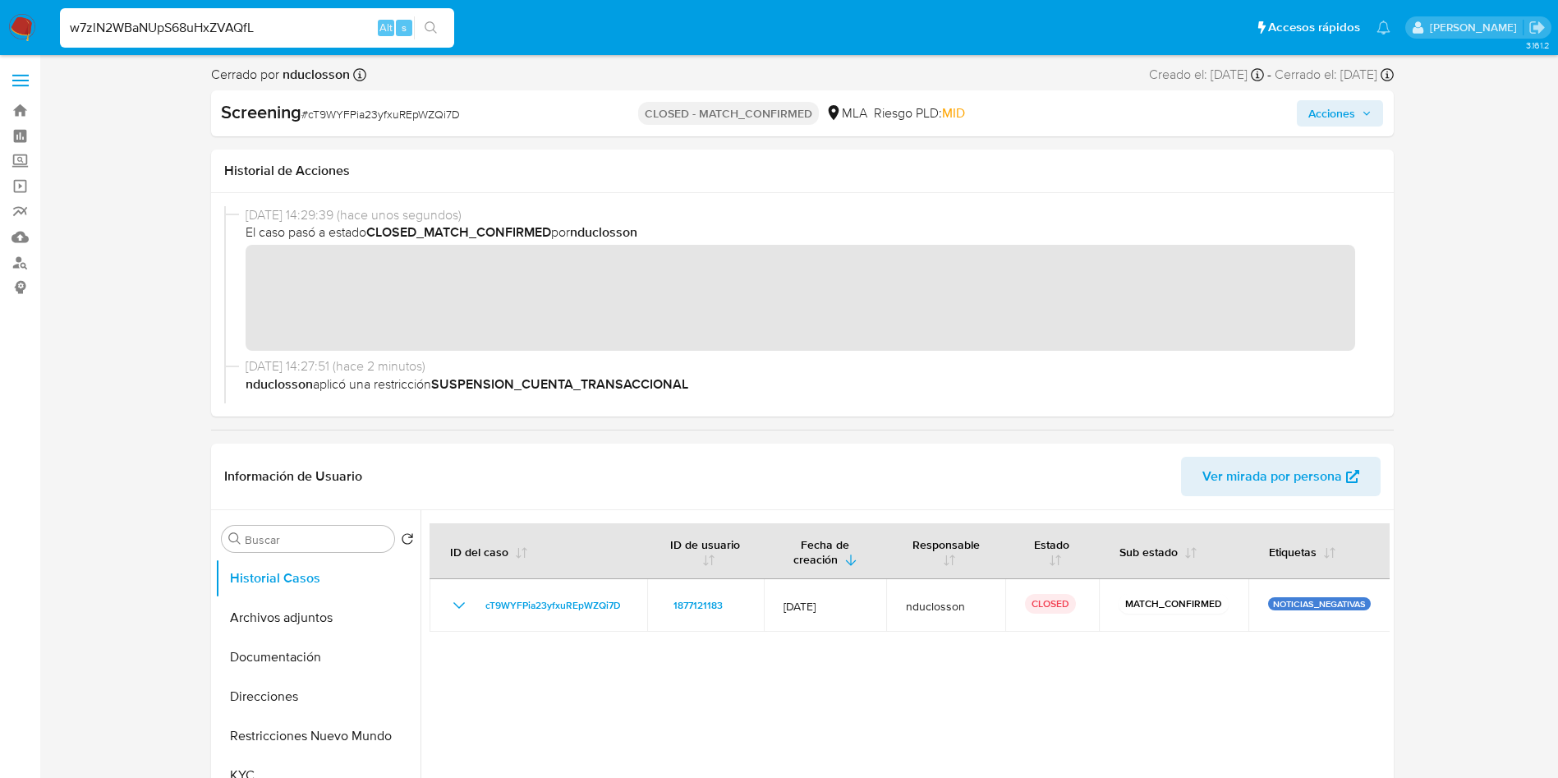
type input "w7zlN2WBaNUpS68uHxZVAQfL"
click at [428, 22] on icon "search-icon" at bounding box center [431, 27] width 12 height 12
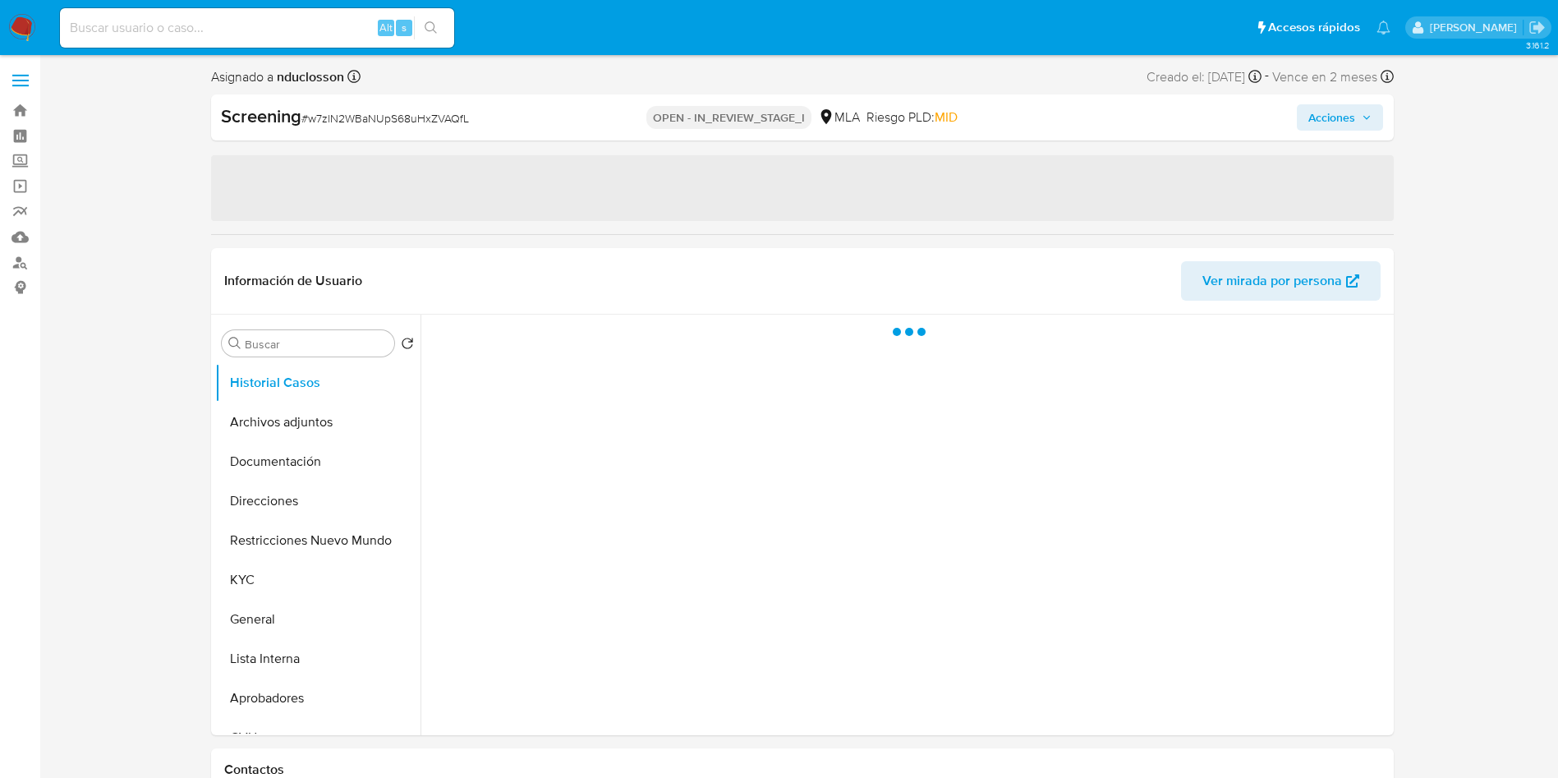
select select "10"
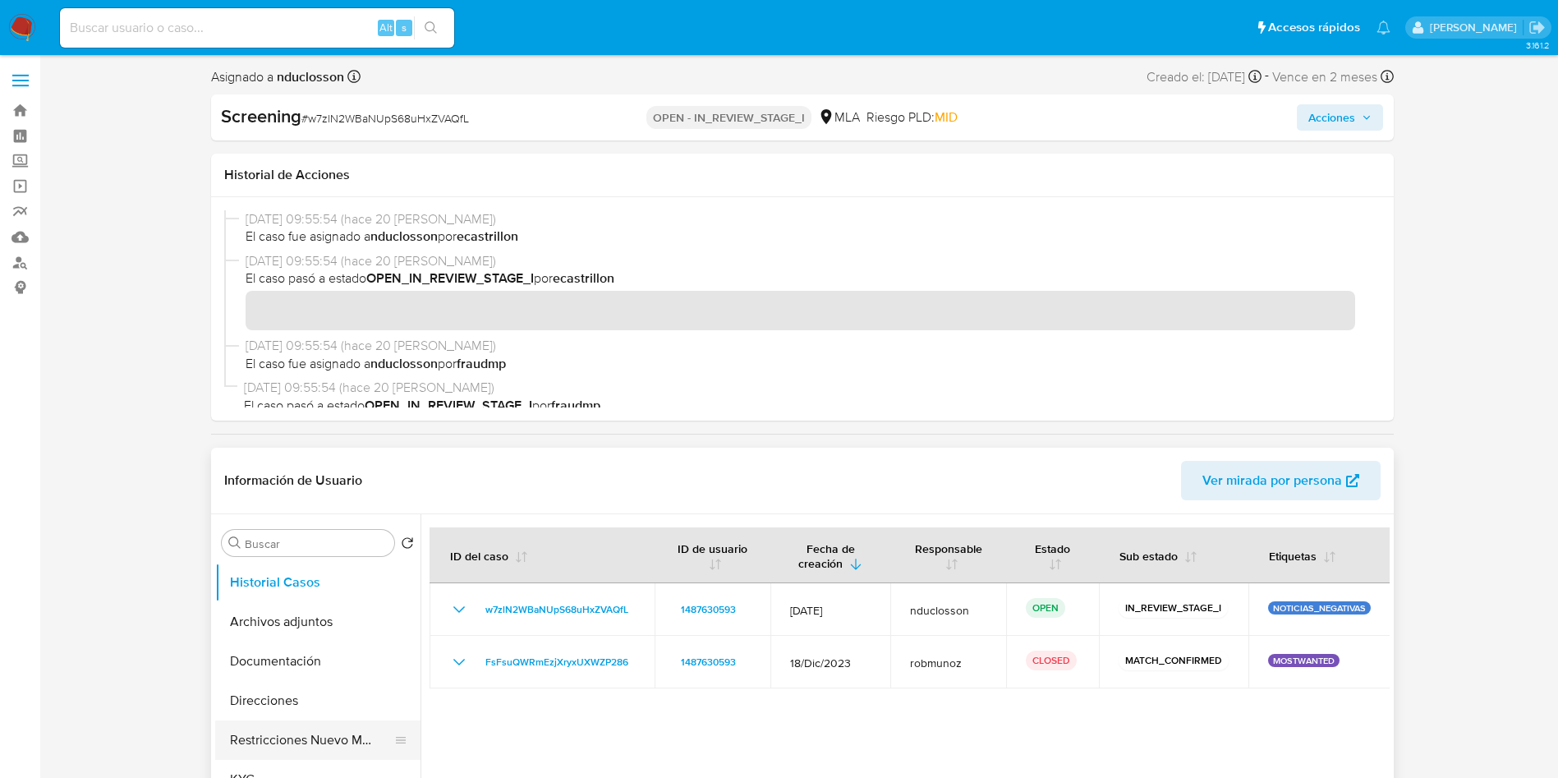
click at [294, 738] on button "Restricciones Nuevo Mundo" at bounding box center [311, 739] width 192 height 39
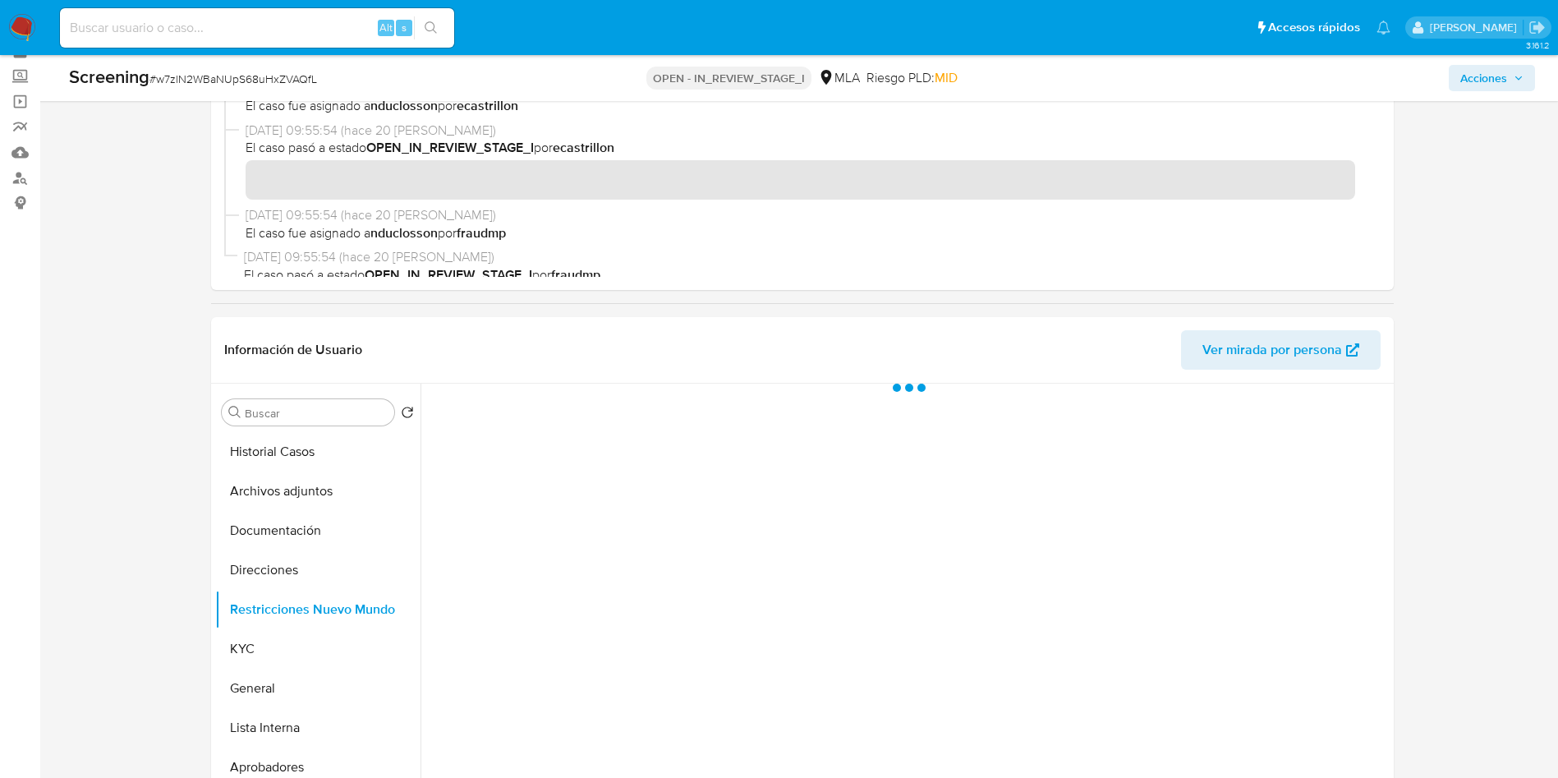
scroll to position [123, 0]
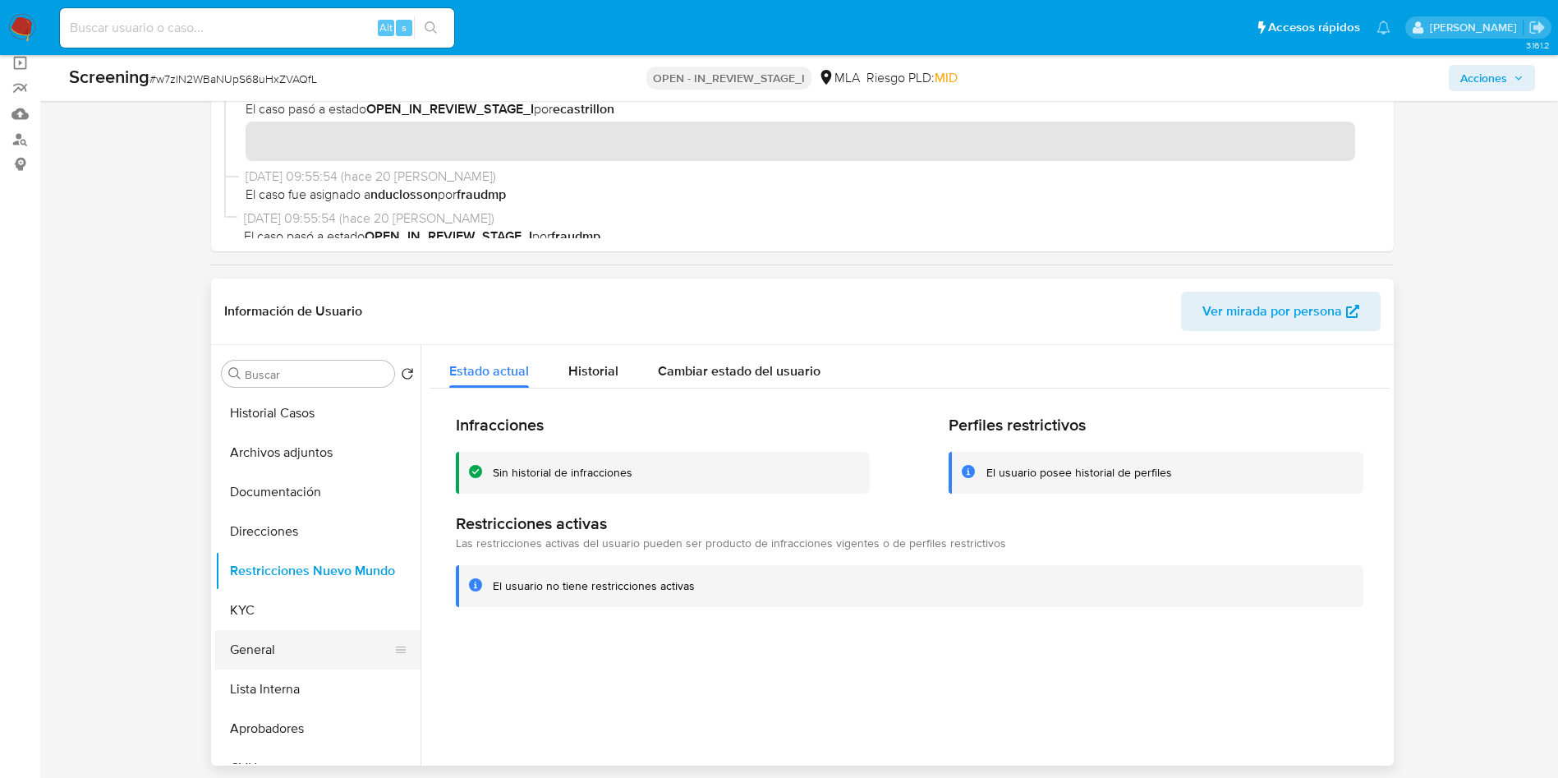
click at [265, 639] on button "General" at bounding box center [311, 649] width 192 height 39
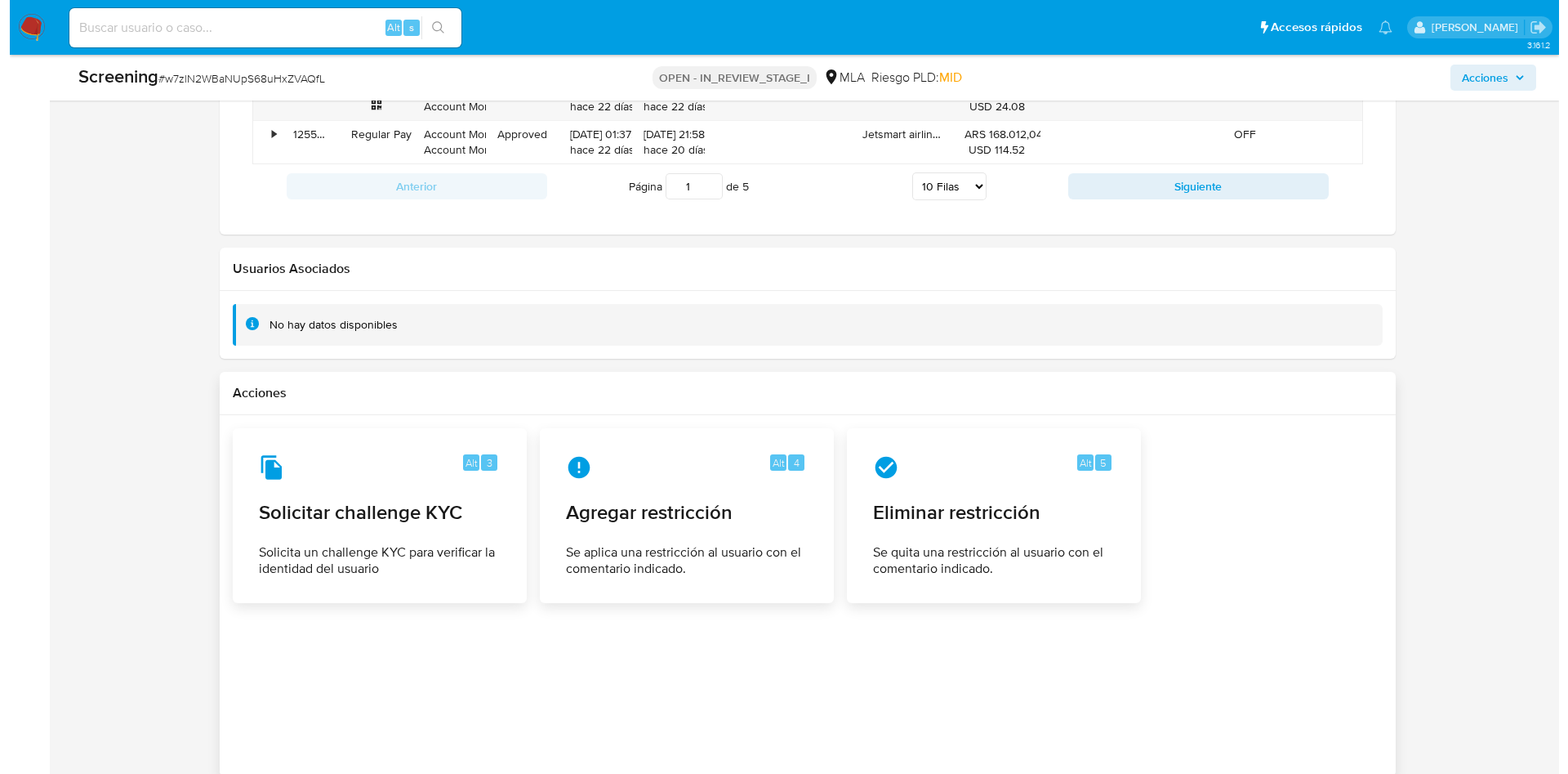
scroll to position [1961, 0]
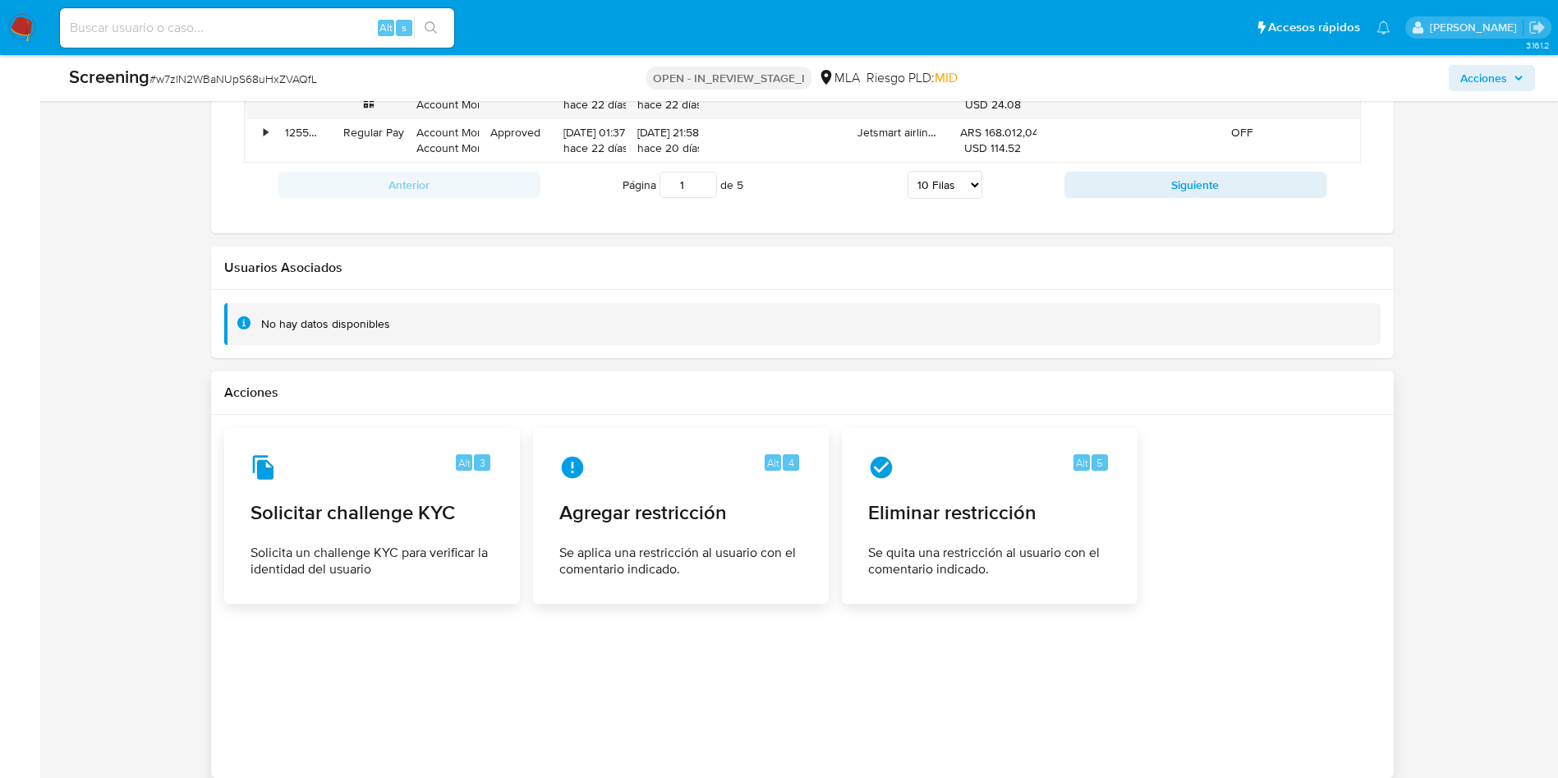
click at [665, 426] on div at bounding box center [802, 596] width 1183 height 363
click at [660, 539] on div "Alt 4 Agregar restricción Se aplica una restricción al usuario con el comentari…" at bounding box center [681, 516] width 268 height 149
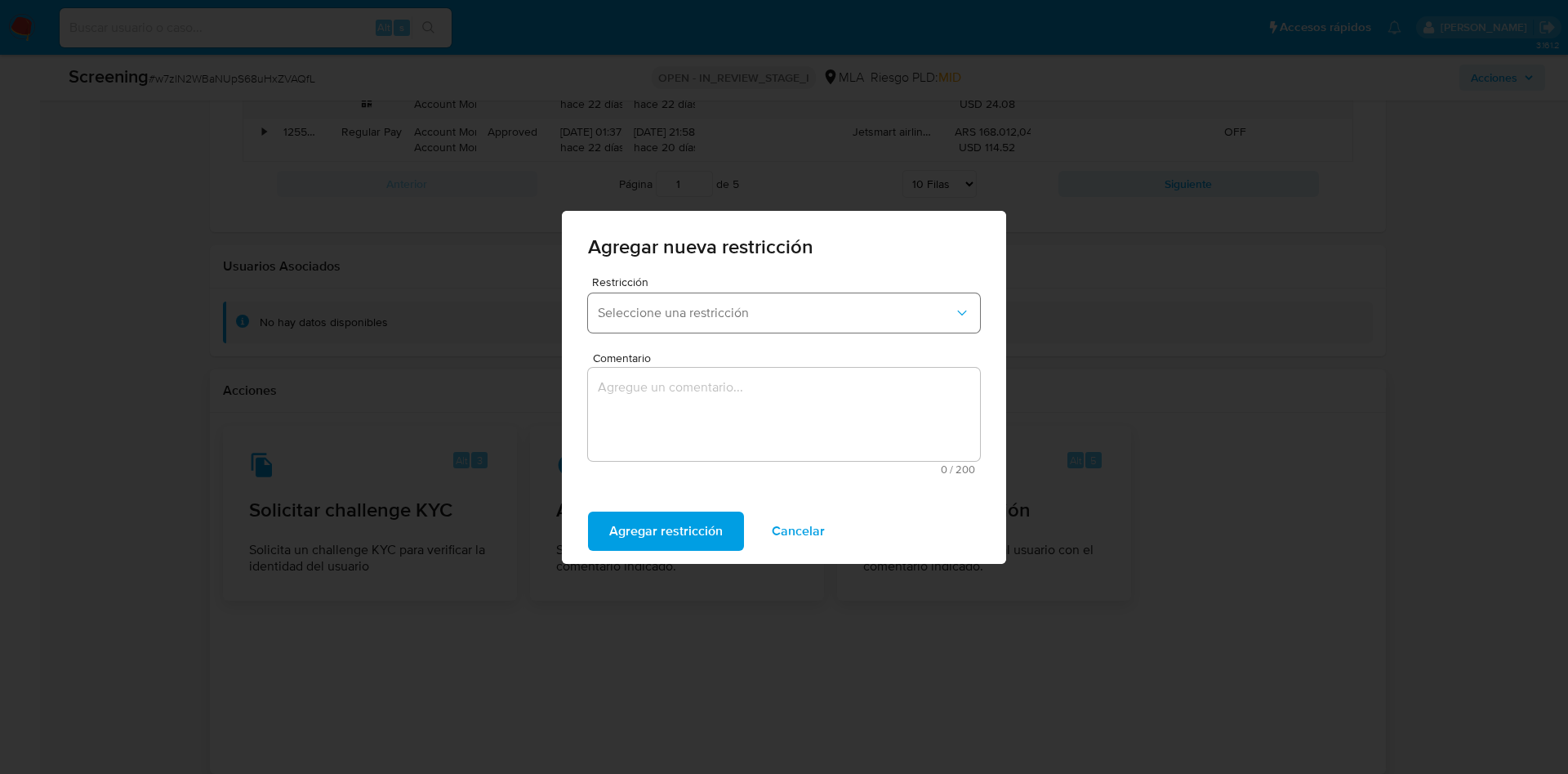
click at [648, 294] on button "Seleccione una restricción" at bounding box center [784, 312] width 392 height 39
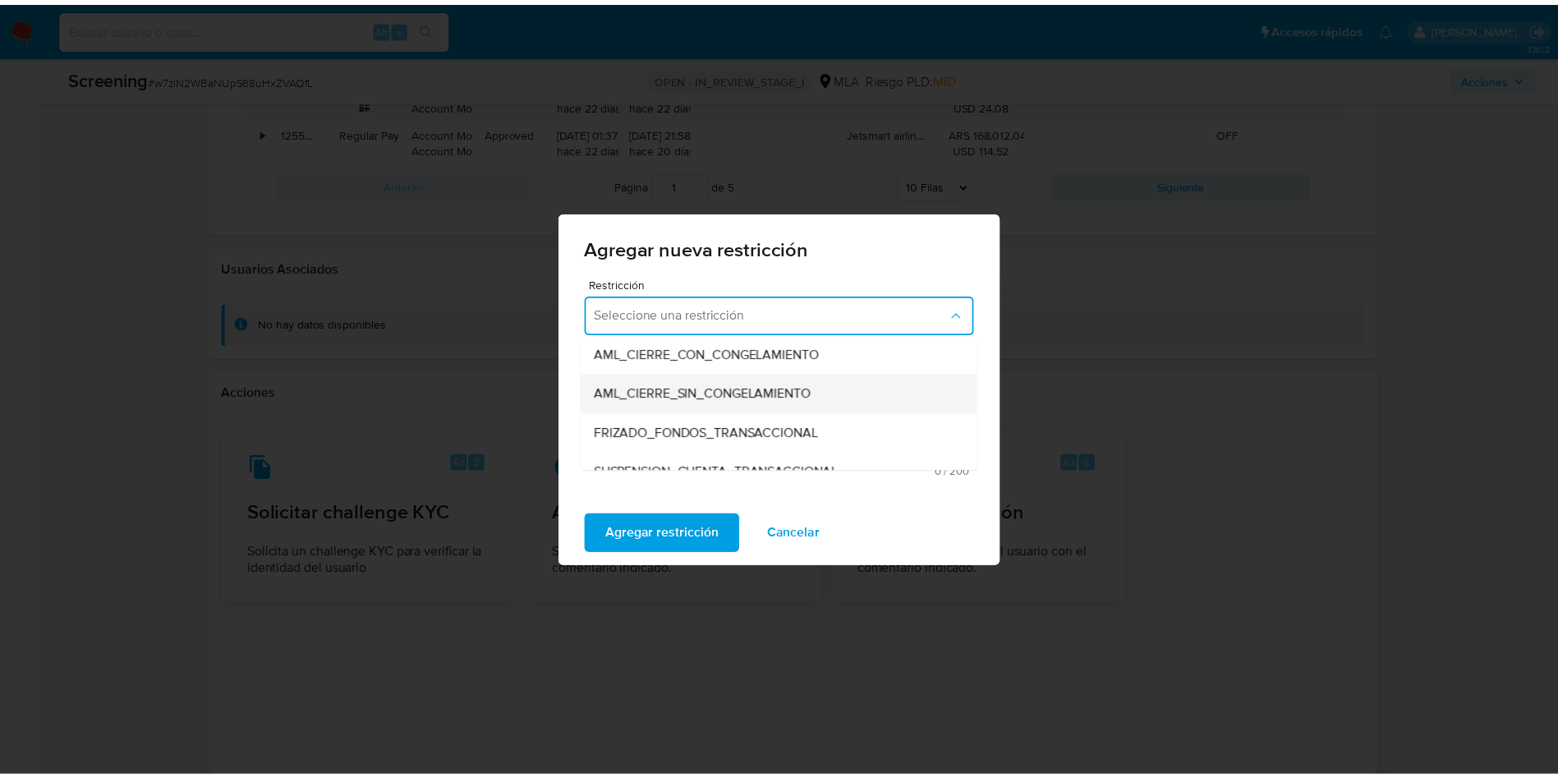
scroll to position [246, 0]
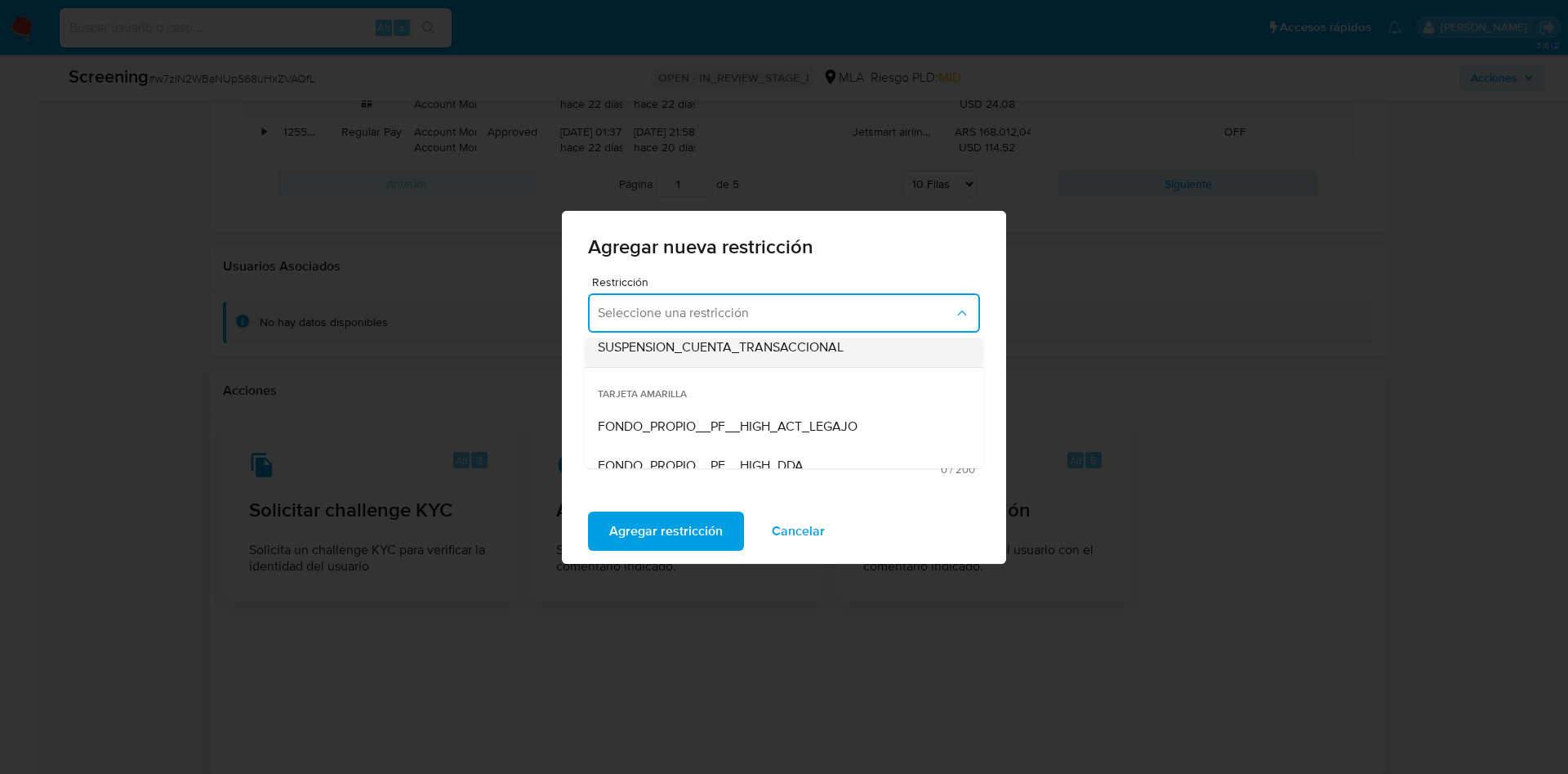
click at [695, 353] on span "SUSPENSION_CUENTA_TRANSACCIONAL" at bounding box center [720, 347] width 246 height 16
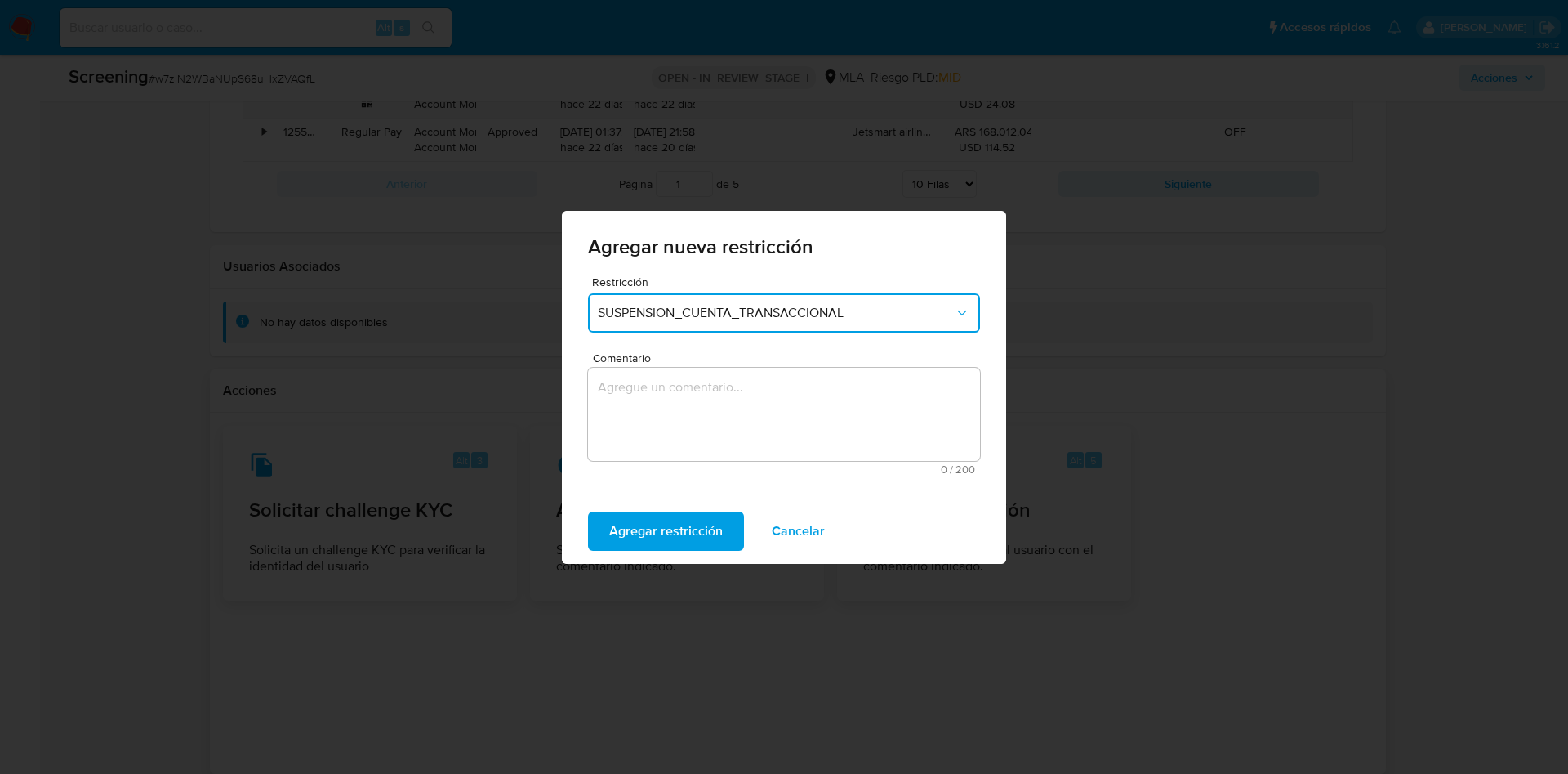
click at [698, 403] on textarea "Comentario" at bounding box center [784, 415] width 392 height 94
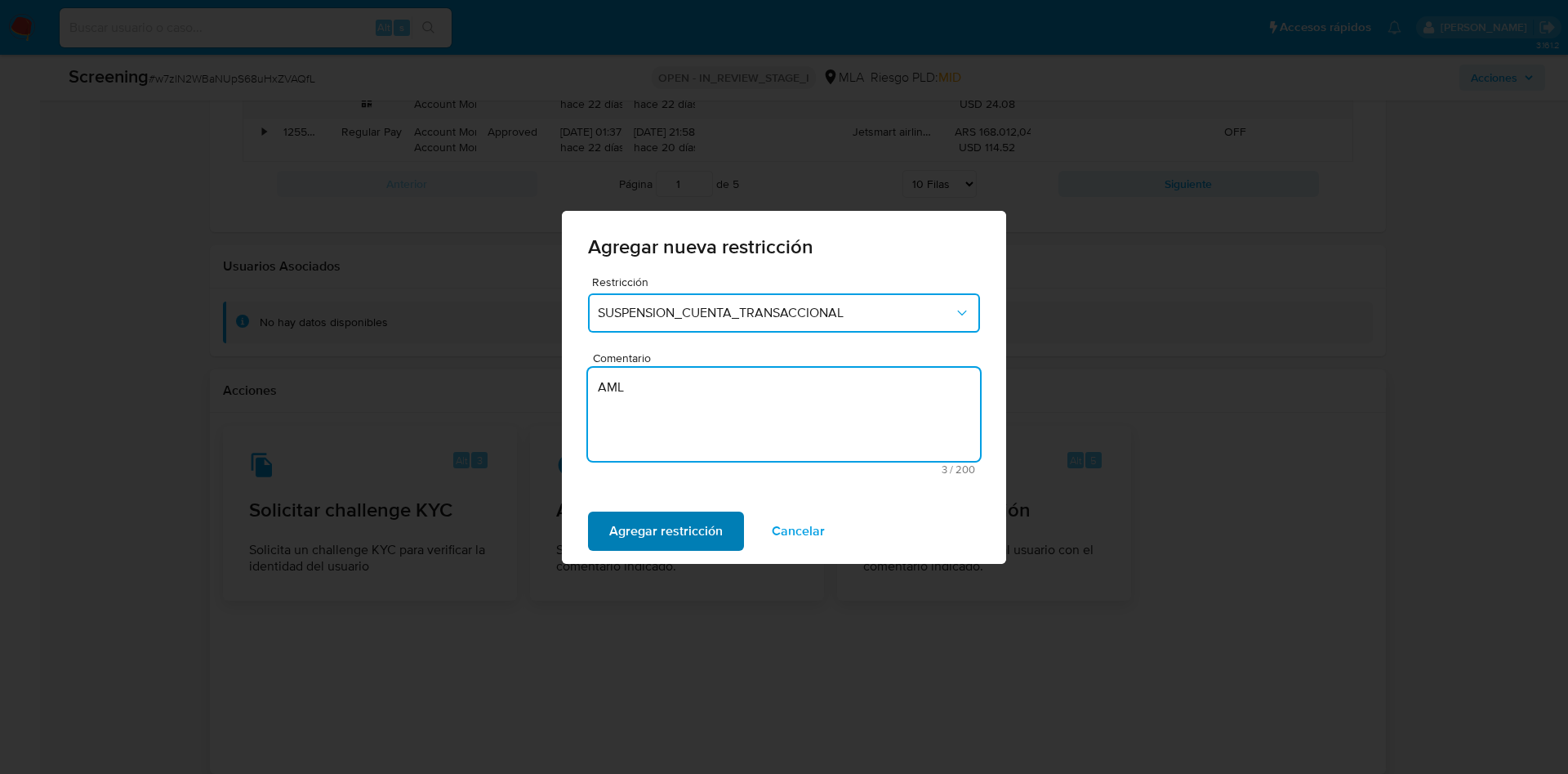
type textarea "AML"
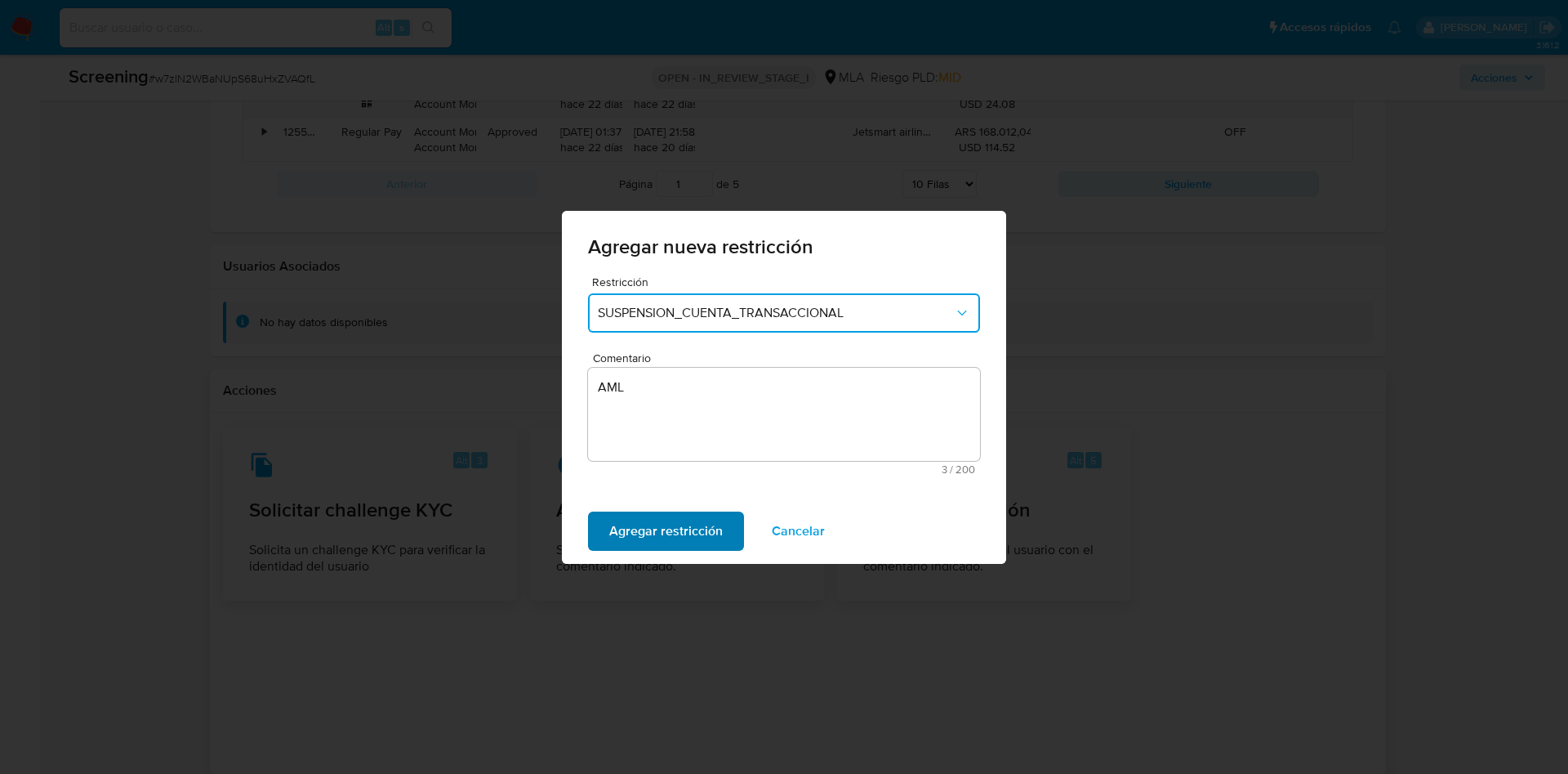
click at [637, 523] on span "Agregar restricción" at bounding box center [666, 531] width 113 height 36
click at [637, 523] on span "Confirmar" at bounding box center [638, 531] width 59 height 36
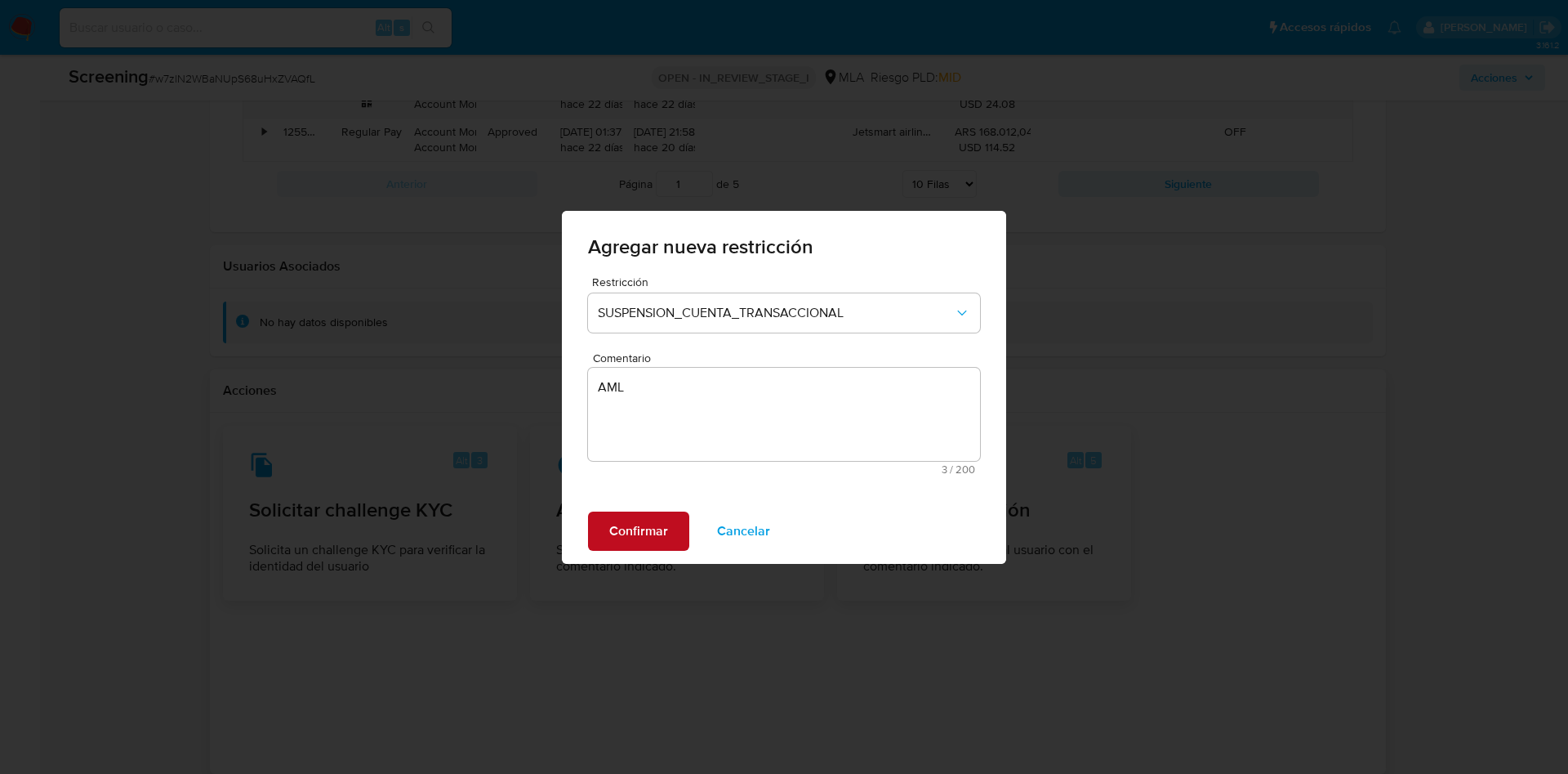
click at [637, 523] on div "Confirmar Cancelar" at bounding box center [784, 531] width 444 height 66
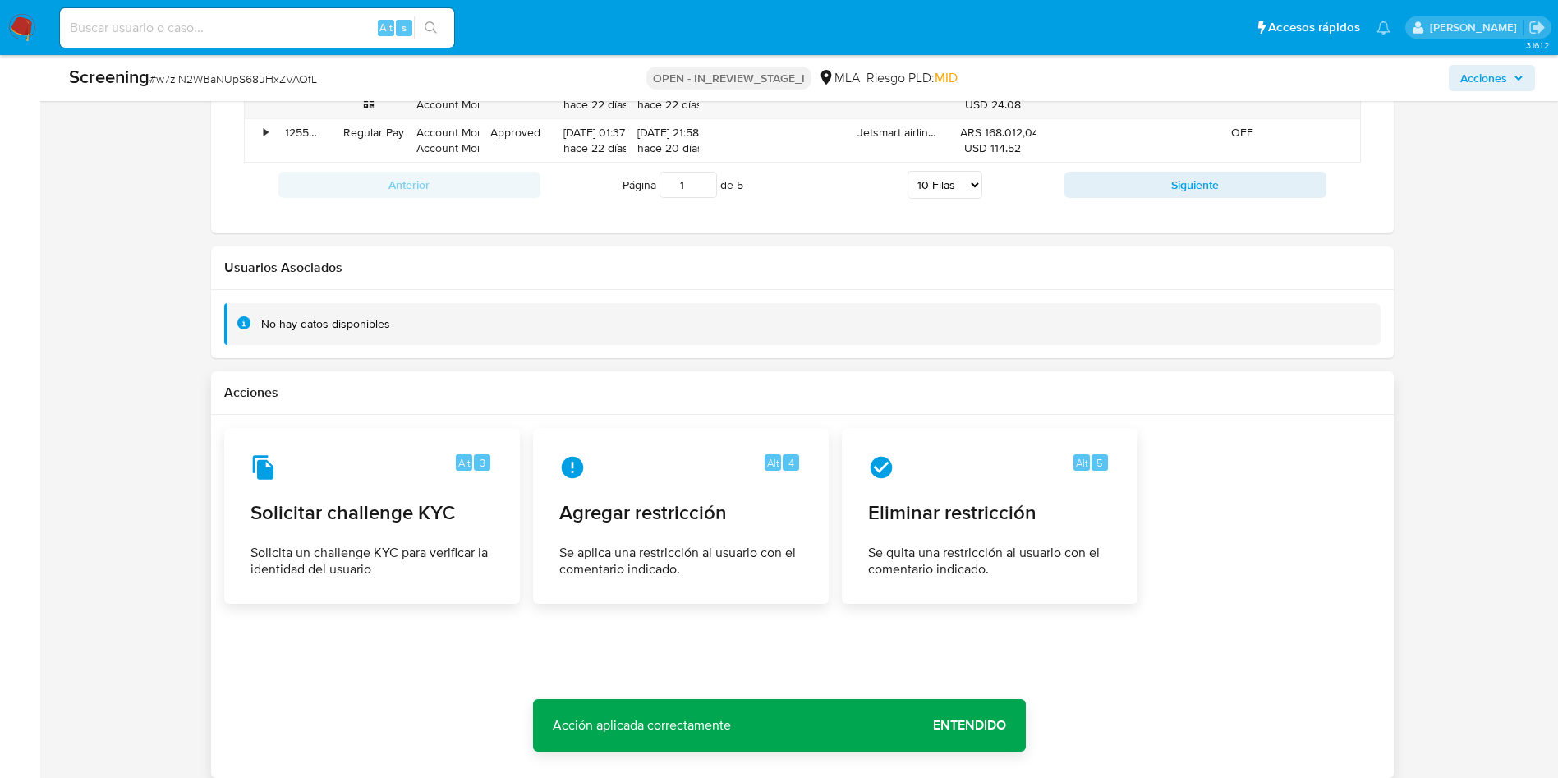
click at [981, 725] on span "Entendido" at bounding box center [969, 725] width 73 height 0
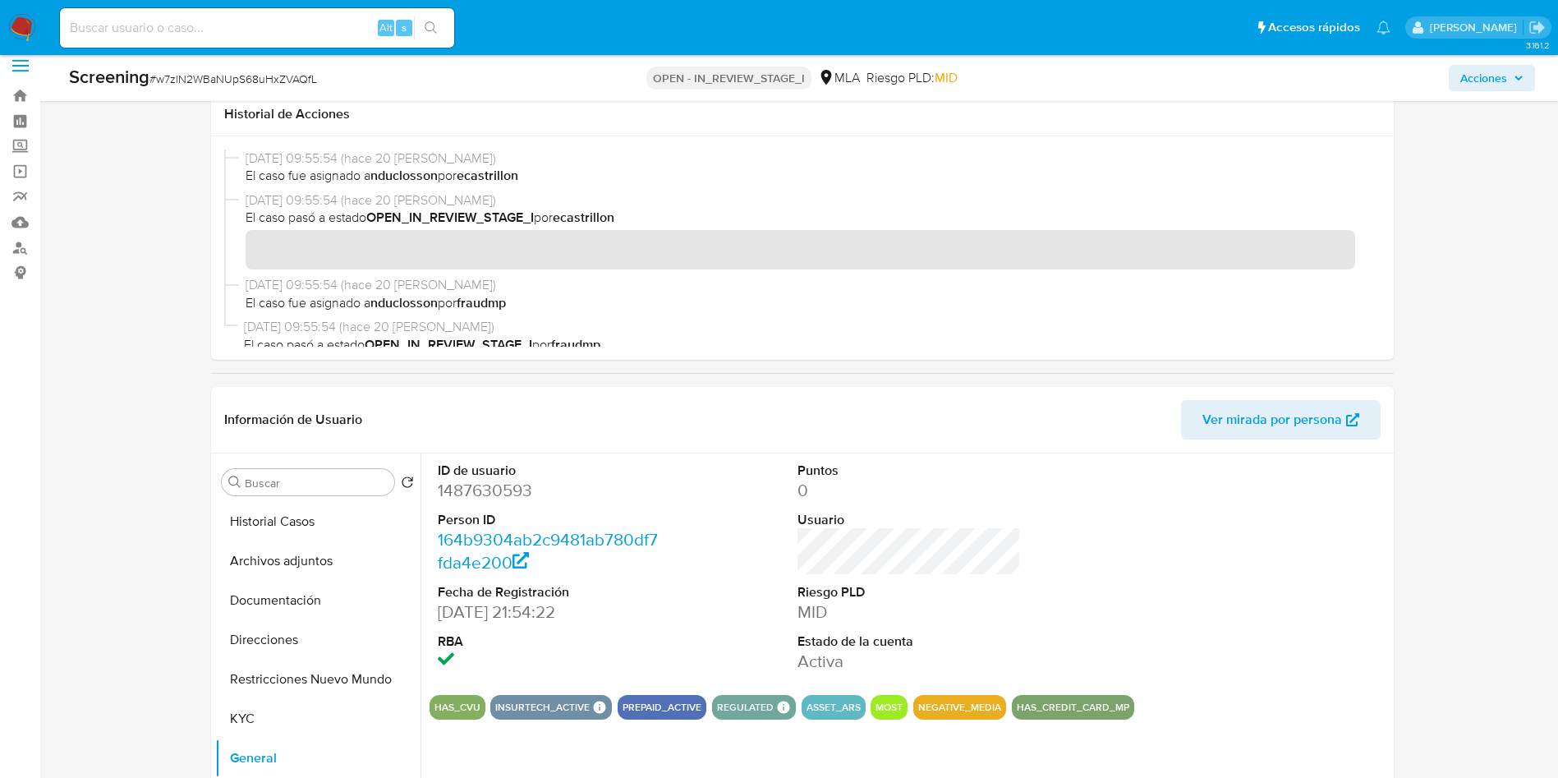
scroll to position [0, 0]
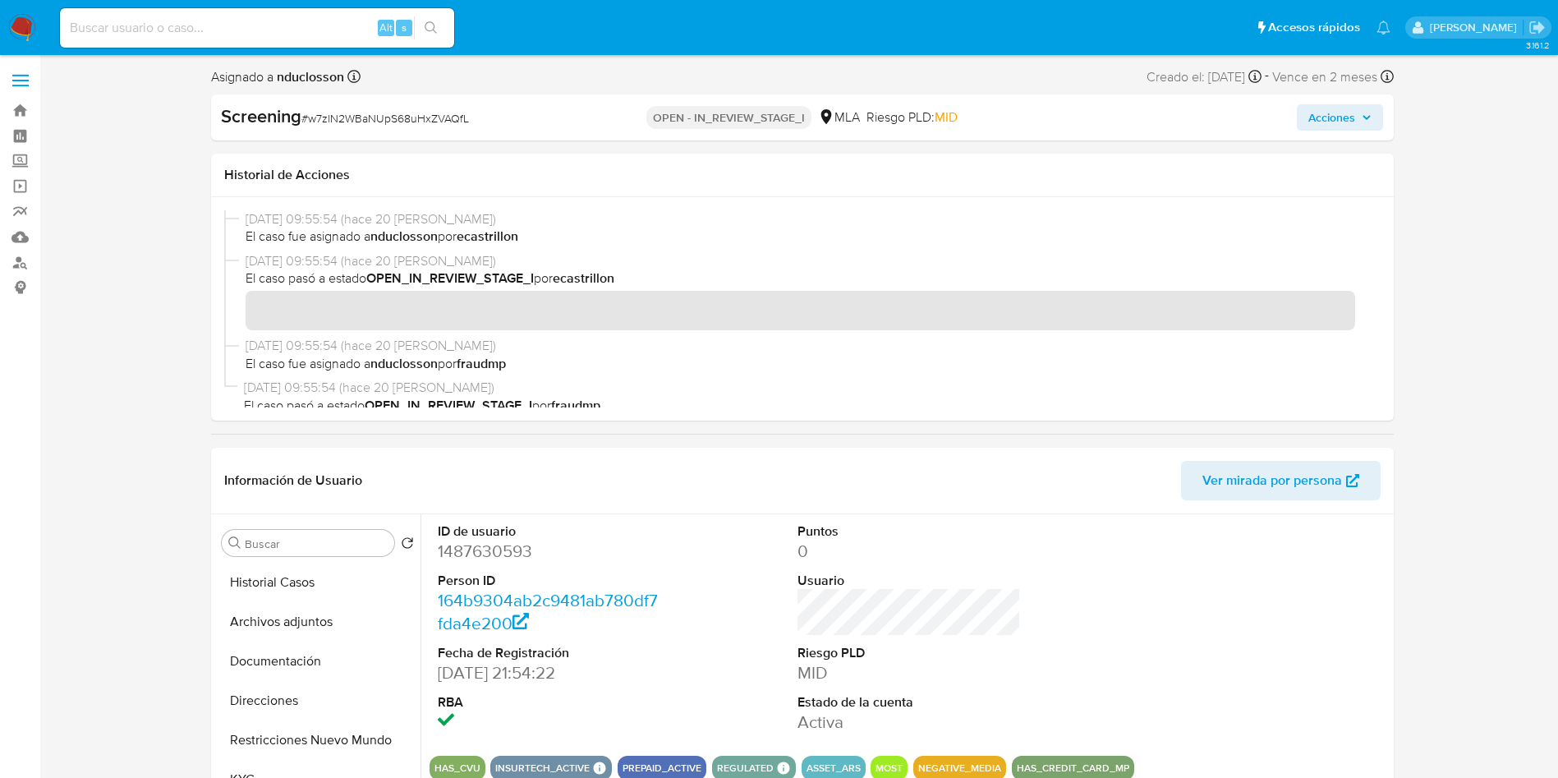
click at [1367, 129] on button "Acciones" at bounding box center [1340, 117] width 86 height 26
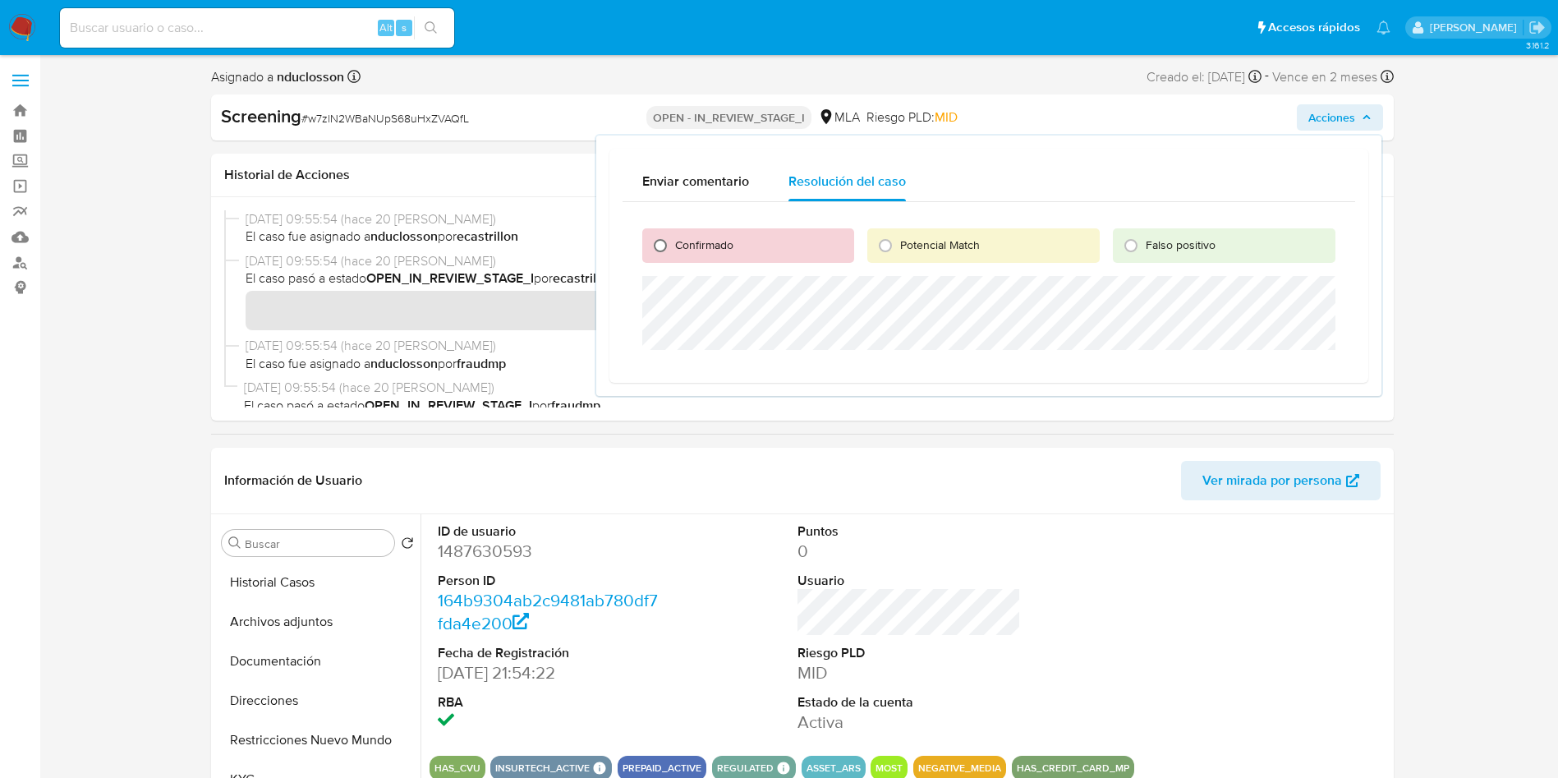
click at [655, 252] on input "Confirmado" at bounding box center [660, 245] width 26 height 26
radio input "true"
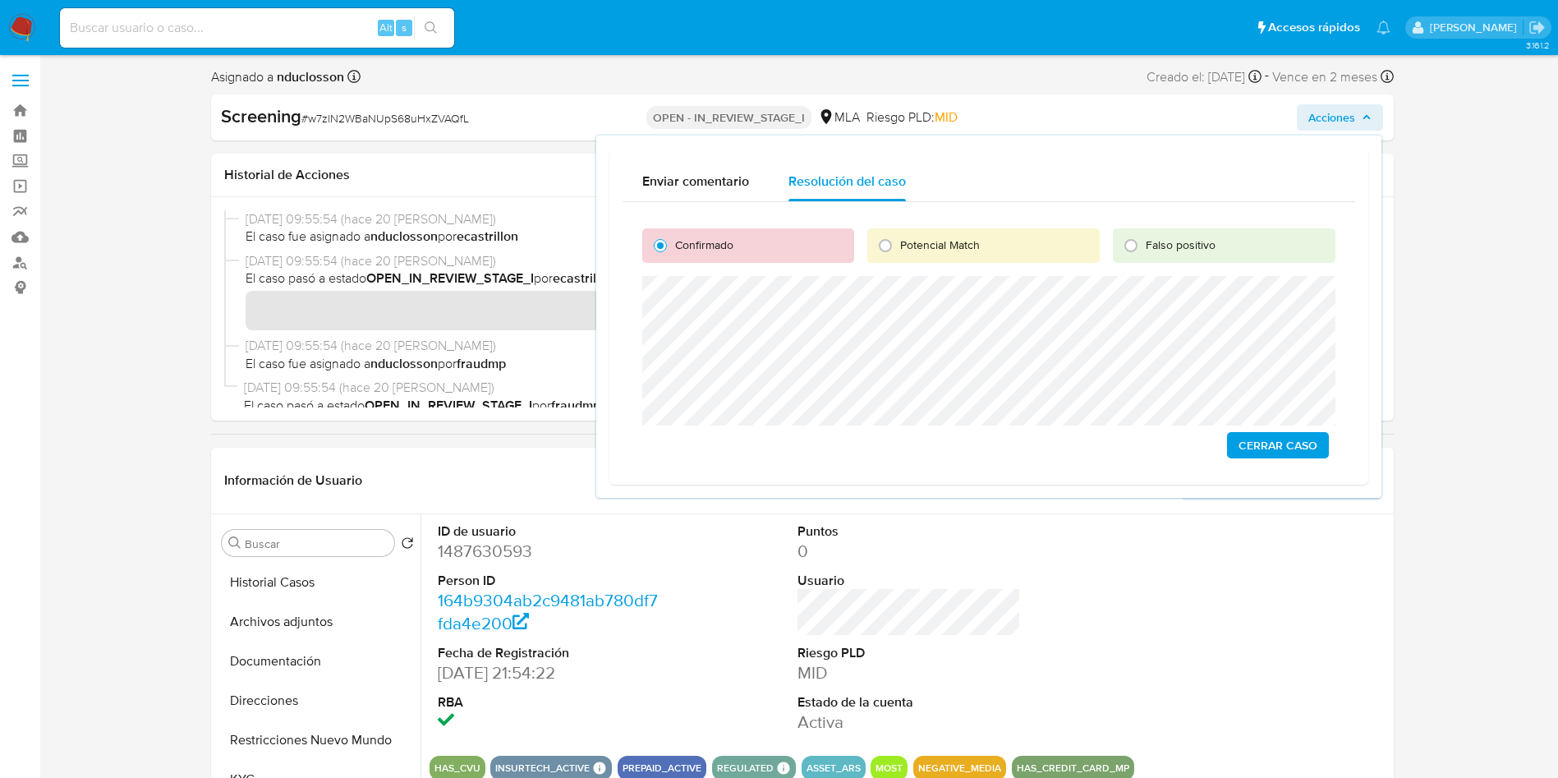
click at [1257, 437] on span "Cerrar Caso" at bounding box center [1277, 445] width 79 height 23
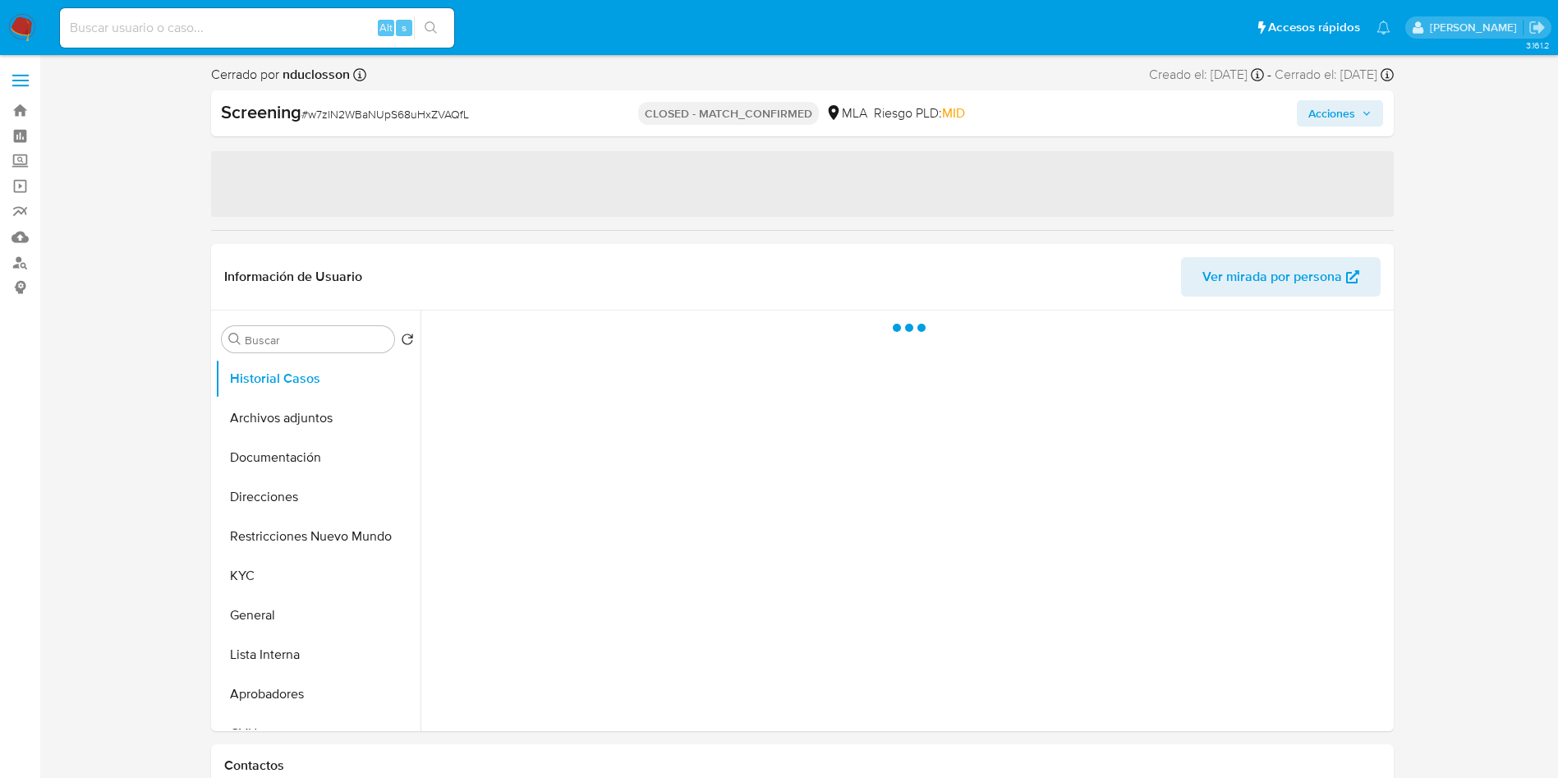
select select "10"
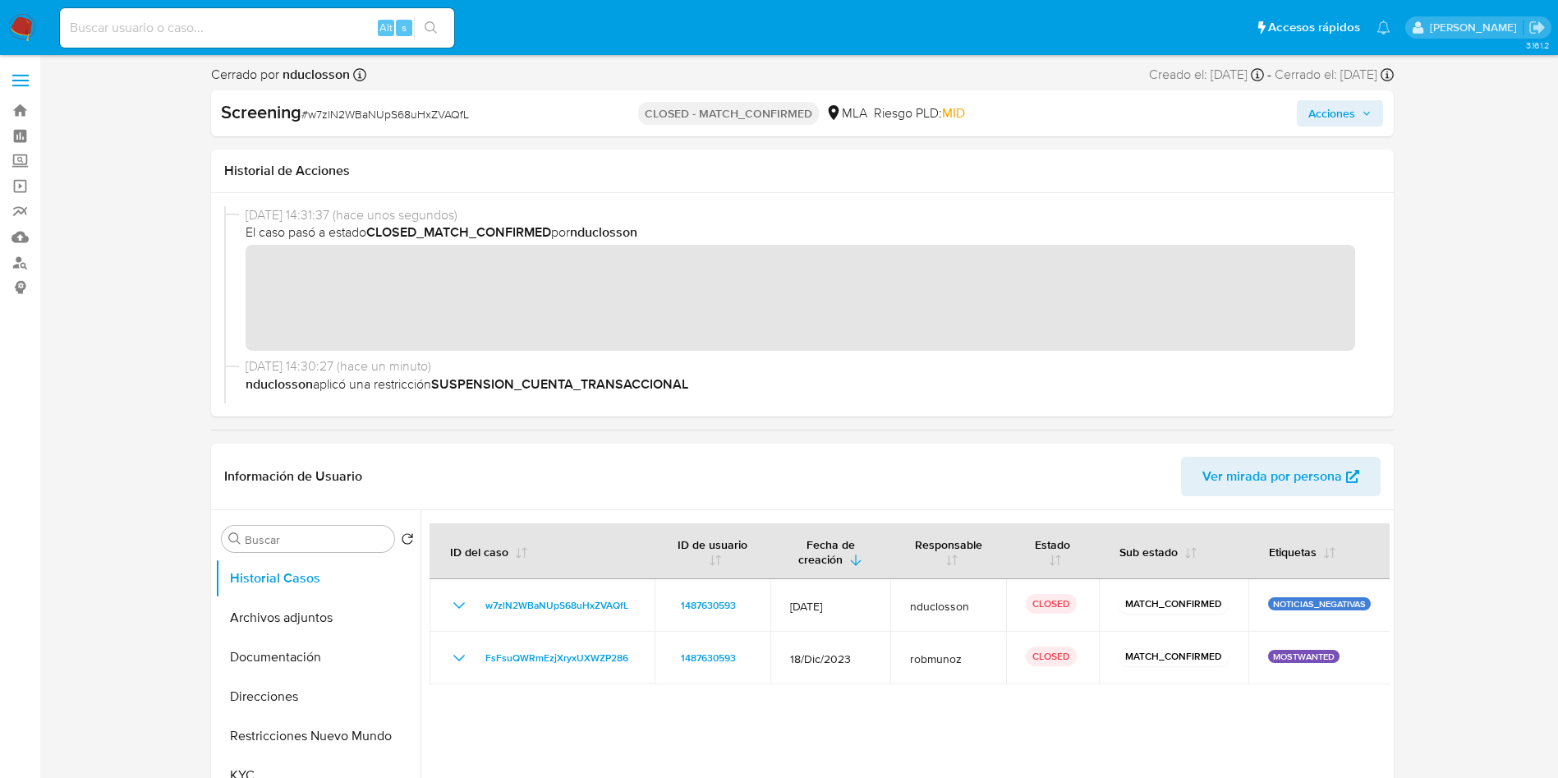
click at [31, 25] on img at bounding box center [22, 28] width 28 height 28
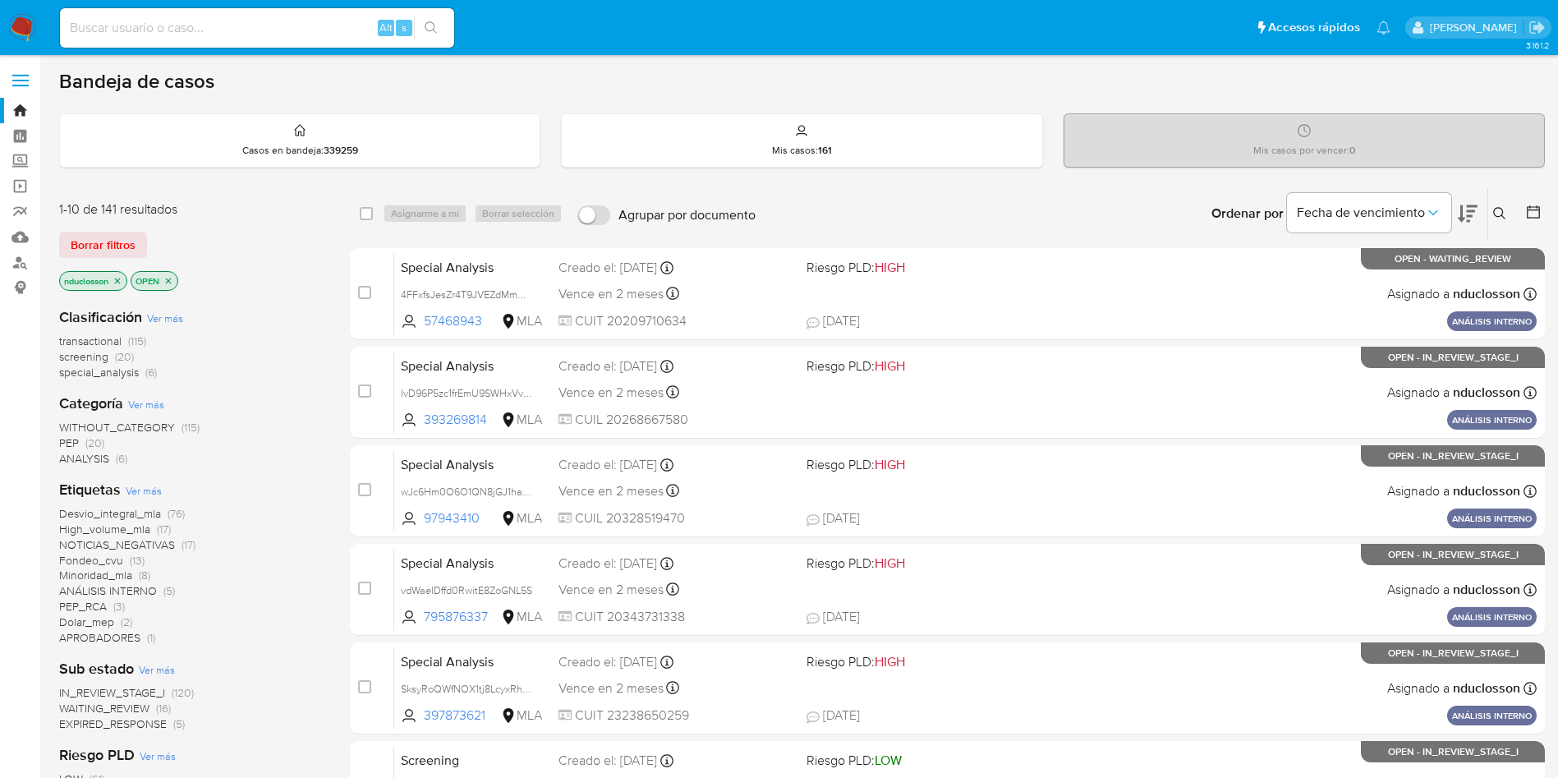
click at [224, 42] on div "Alt s" at bounding box center [257, 27] width 394 height 39
click at [194, 30] on input at bounding box center [257, 27] width 394 height 21
paste input "XaE8PG5siTtXd6dTBu3abCYw"
type input "XaE8PG5siTtXd6dTBu3abCYw"
click at [434, 26] on icon "search-icon" at bounding box center [431, 27] width 13 height 13
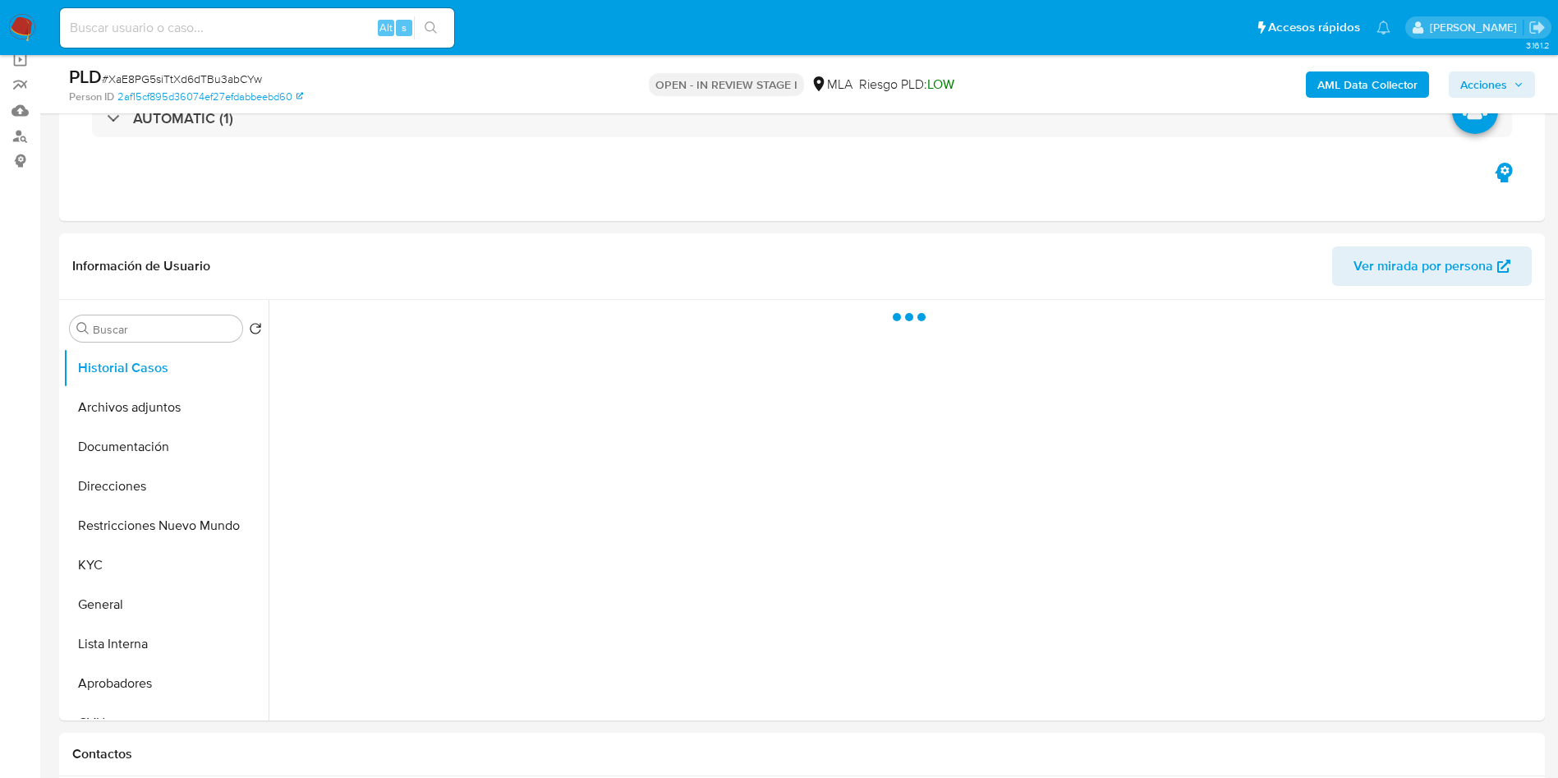
scroll to position [370, 0]
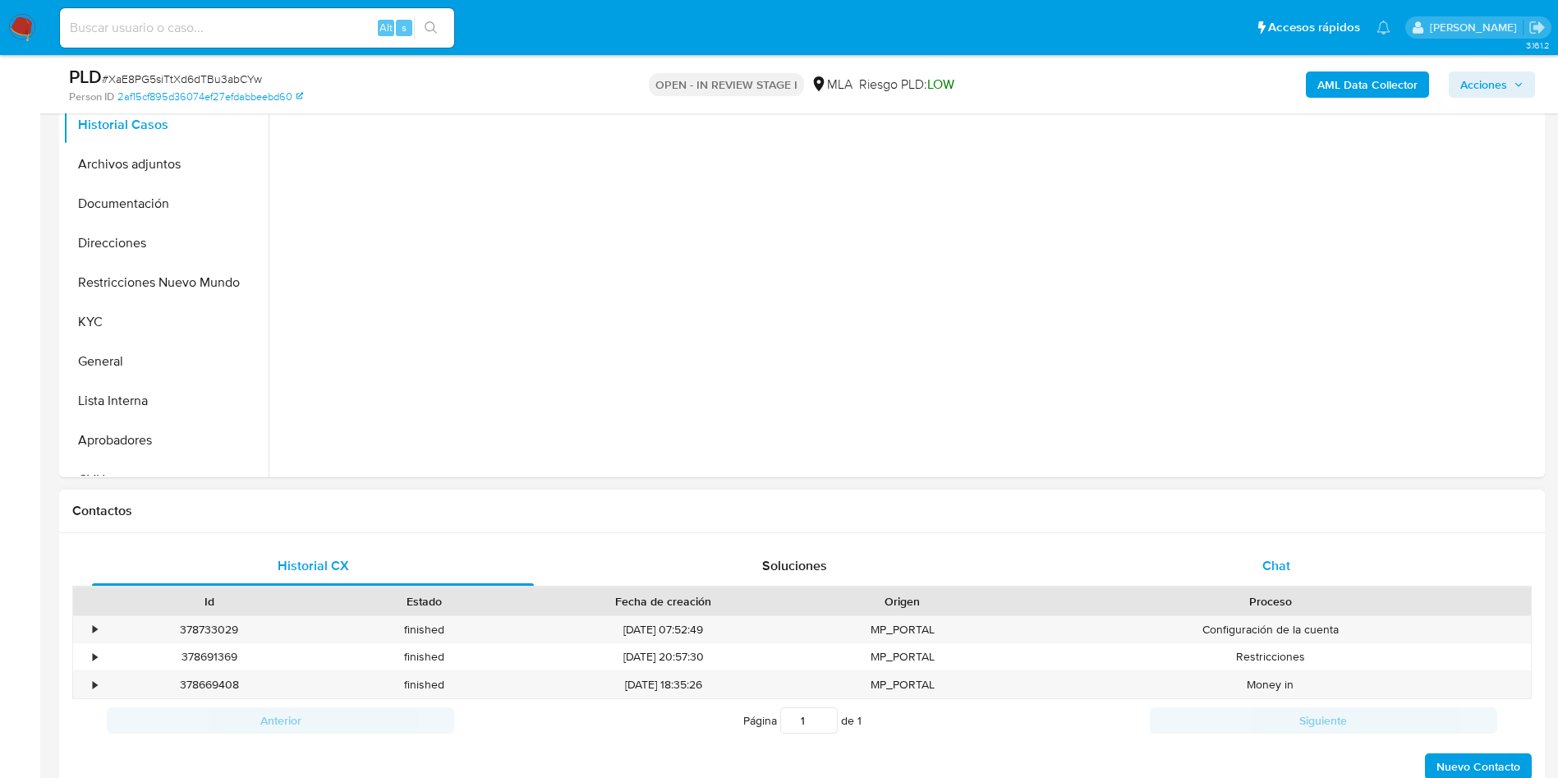
click at [1221, 547] on div "Chat" at bounding box center [1276, 565] width 442 height 39
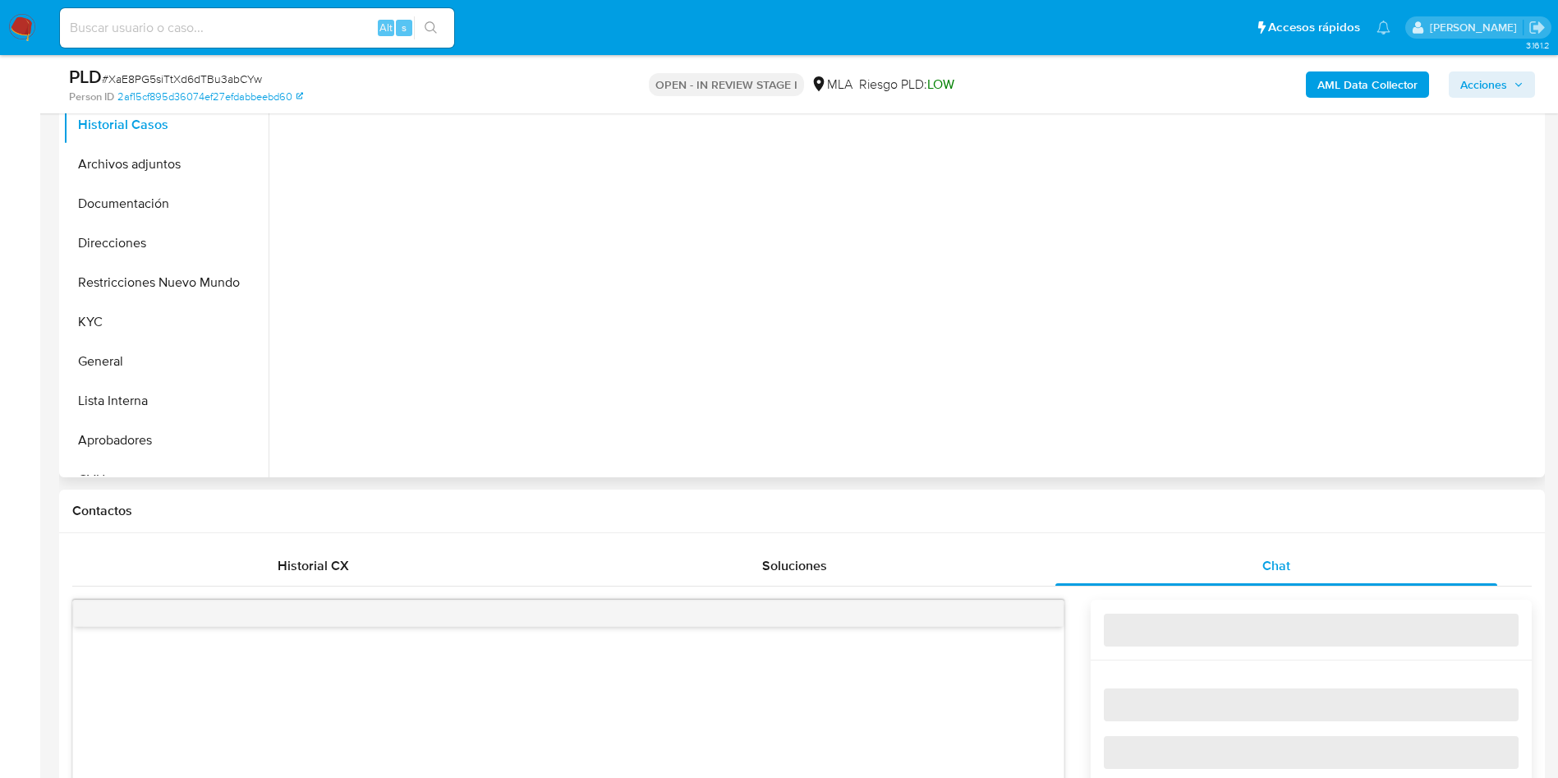
select select "10"
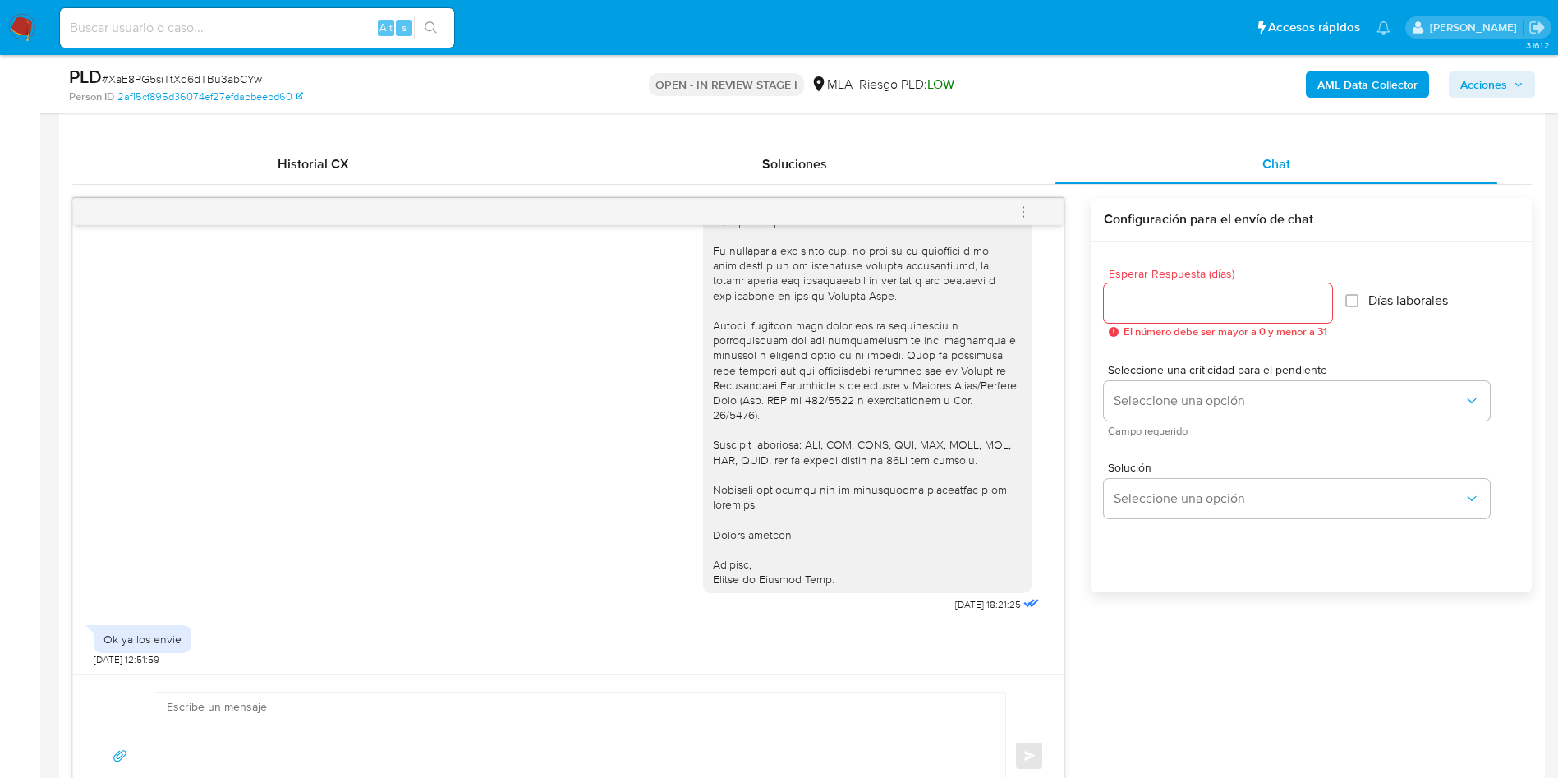
scroll to position [739, 0]
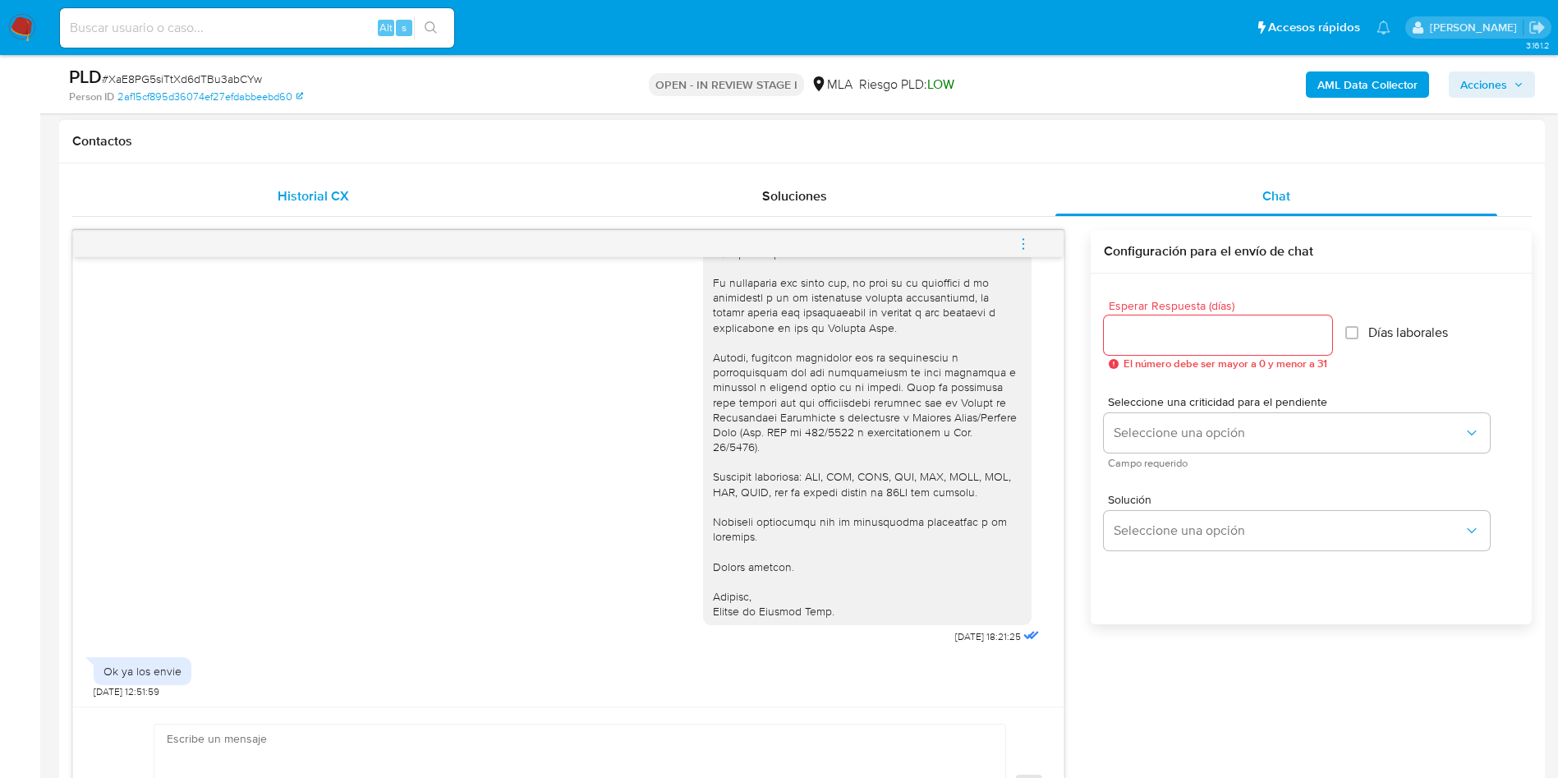
drag, startPoint x: 292, startPoint y: 158, endPoint x: 298, endPoint y: 176, distance: 18.2
click at [295, 160] on div "Contactos" at bounding box center [802, 142] width 1486 height 44
click at [299, 177] on div "Historial CX" at bounding box center [313, 196] width 442 height 39
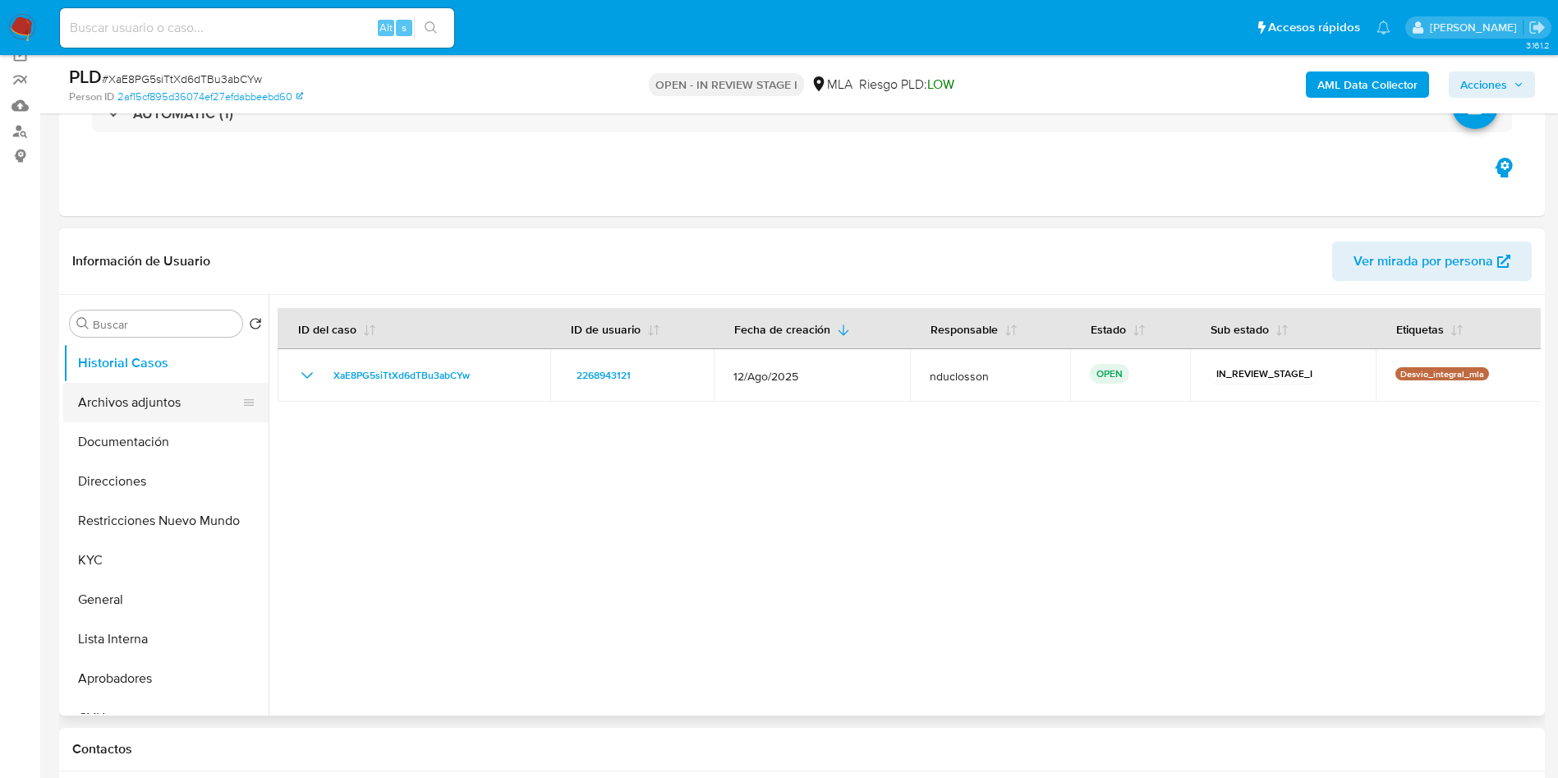
scroll to position [123, 0]
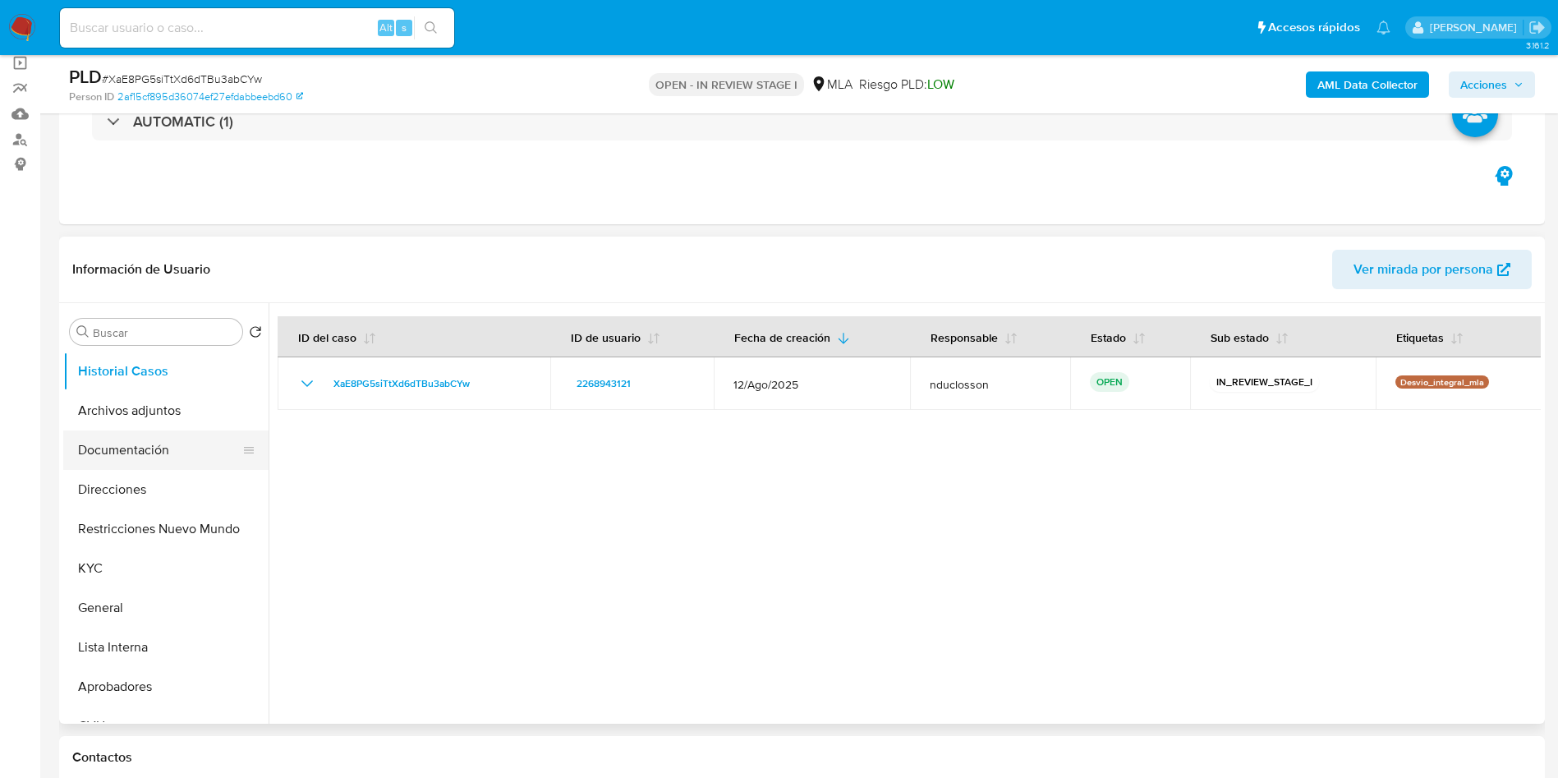
click at [143, 465] on button "Documentación" at bounding box center [159, 449] width 192 height 39
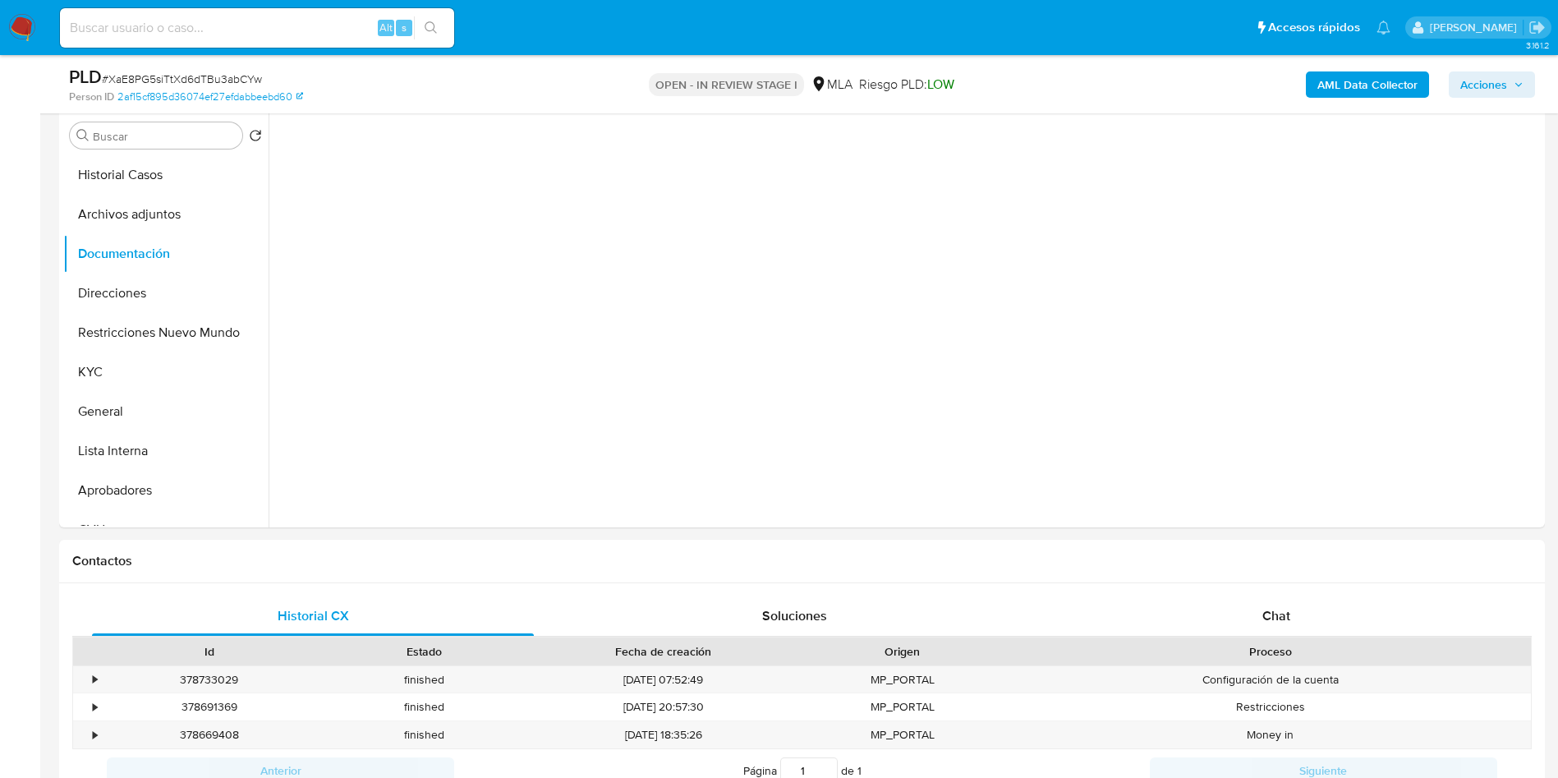
scroll to position [616, 0]
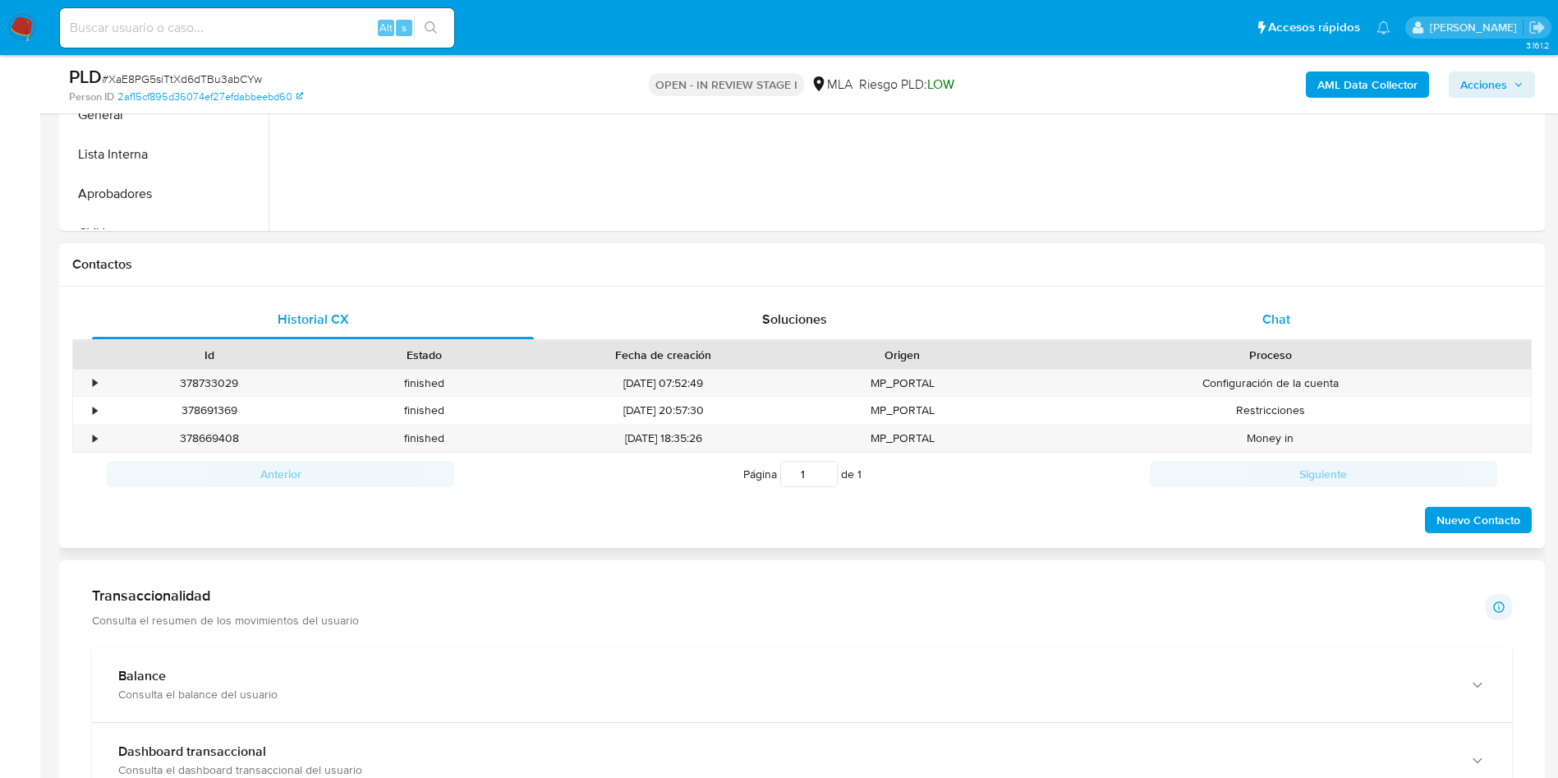
click at [1318, 313] on div "Chat" at bounding box center [1276, 319] width 442 height 39
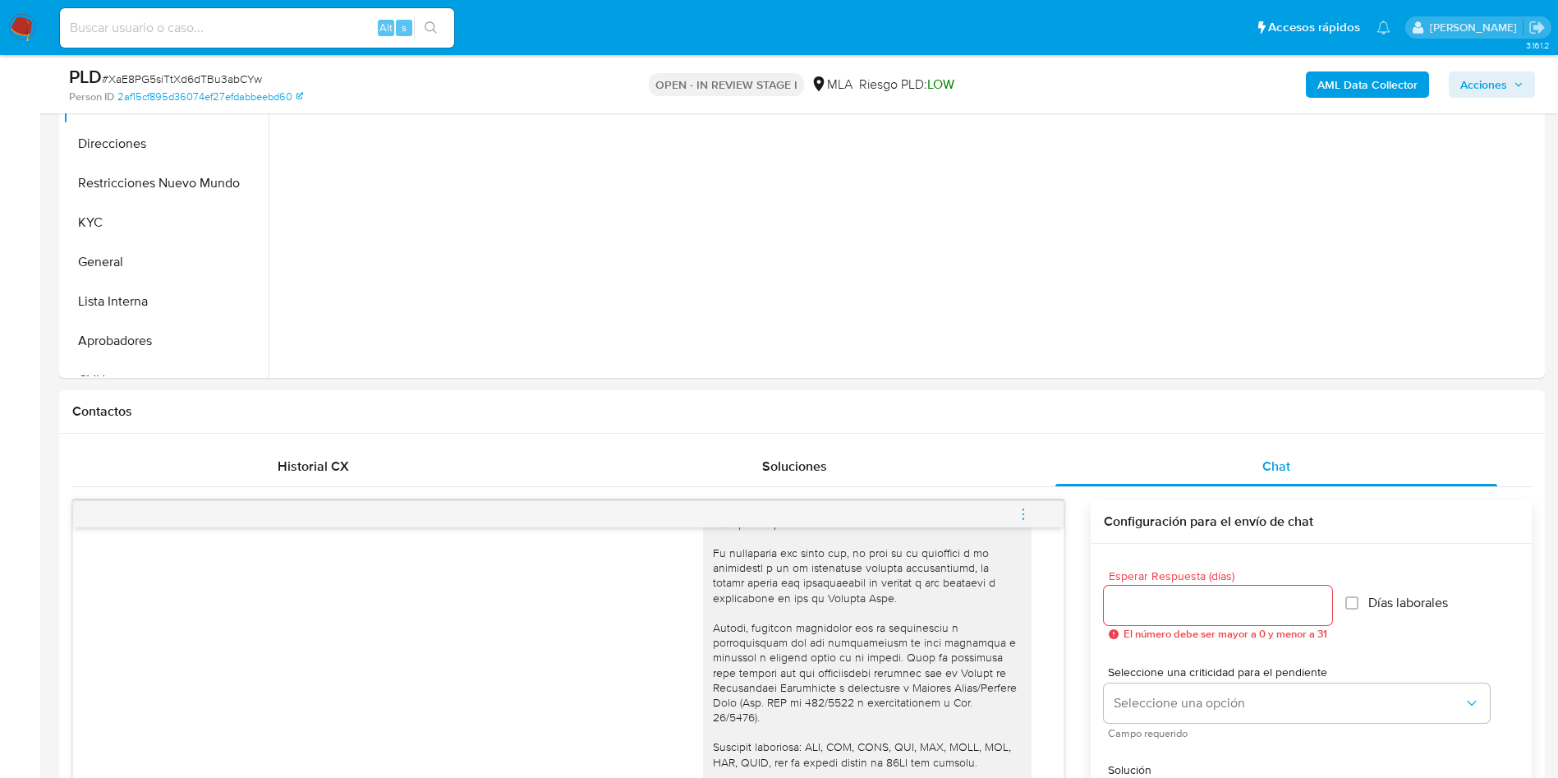
scroll to position [0, 0]
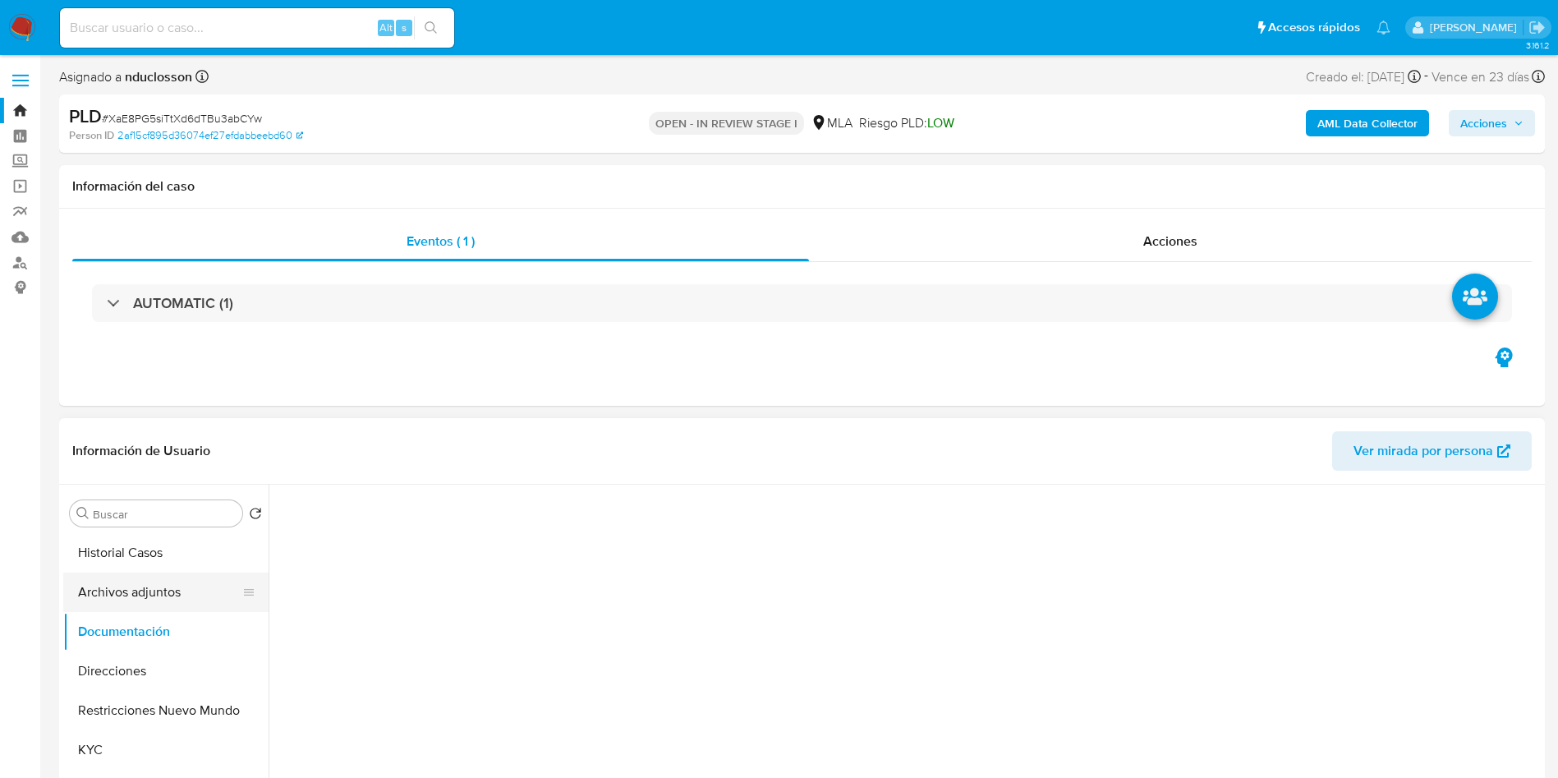
click at [127, 579] on button "Archivos adjuntos" at bounding box center [159, 591] width 192 height 39
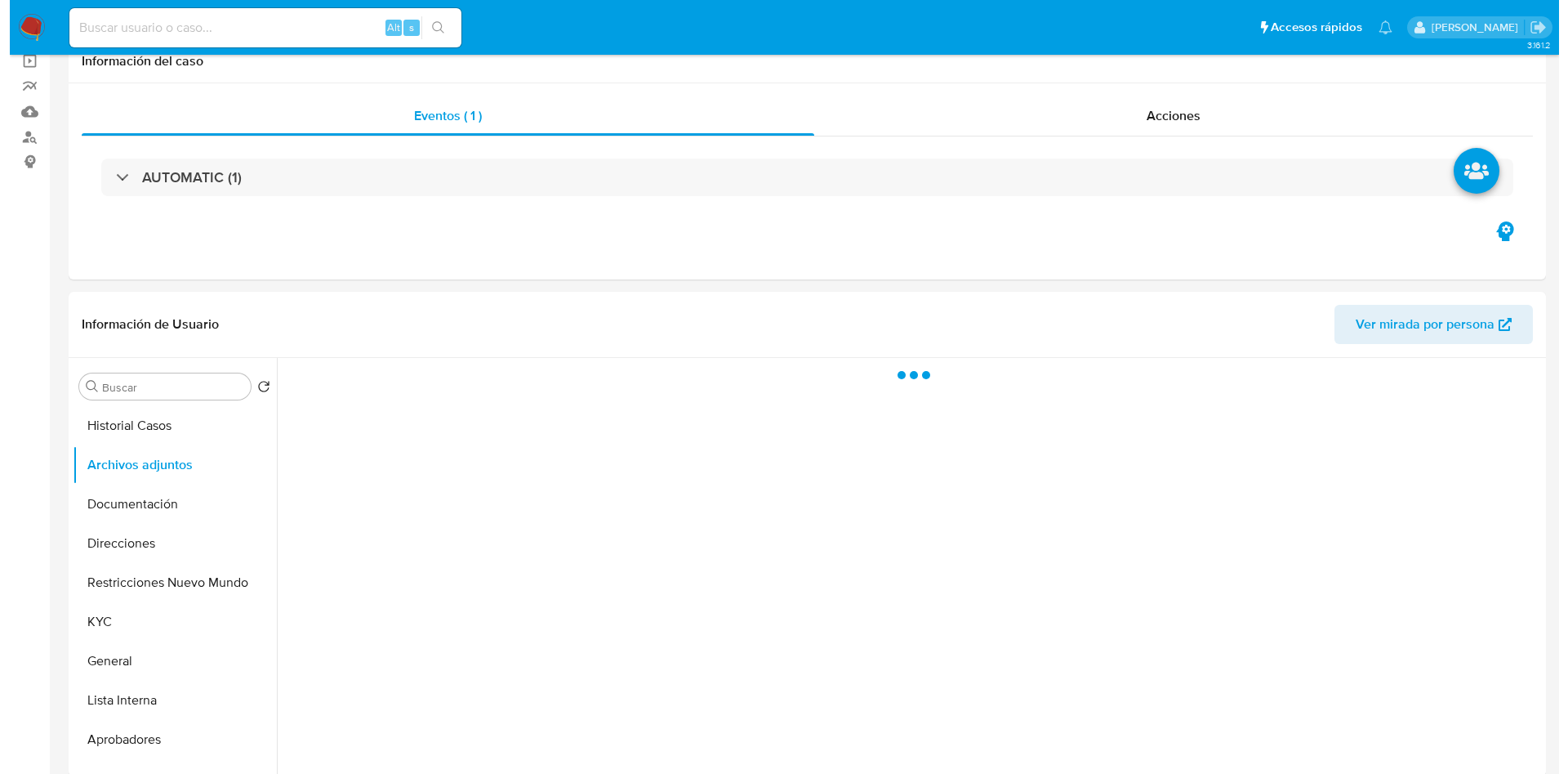
scroll to position [245, 0]
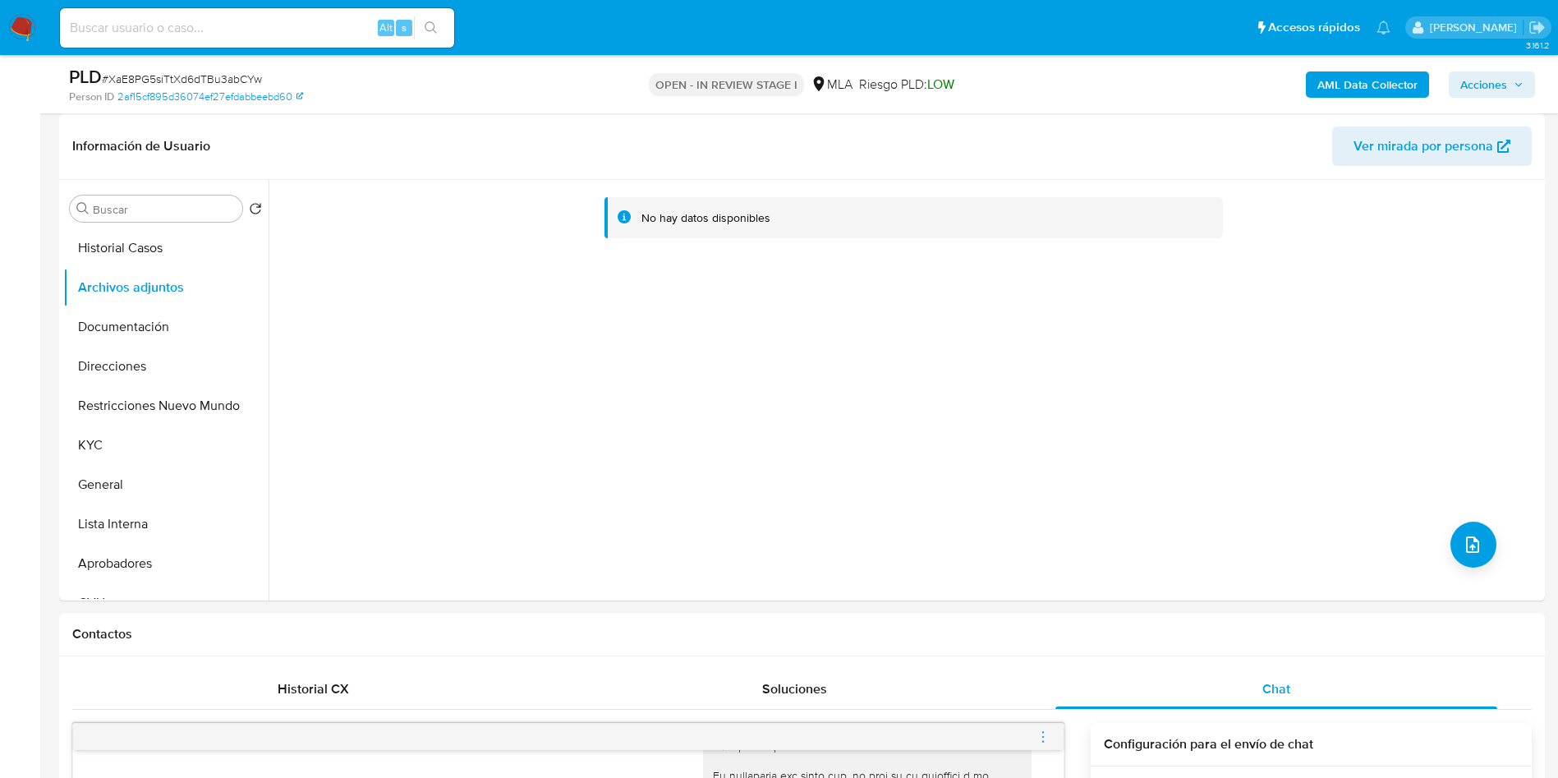
click at [1323, 81] on b "AML Data Collector" at bounding box center [1367, 84] width 100 height 26
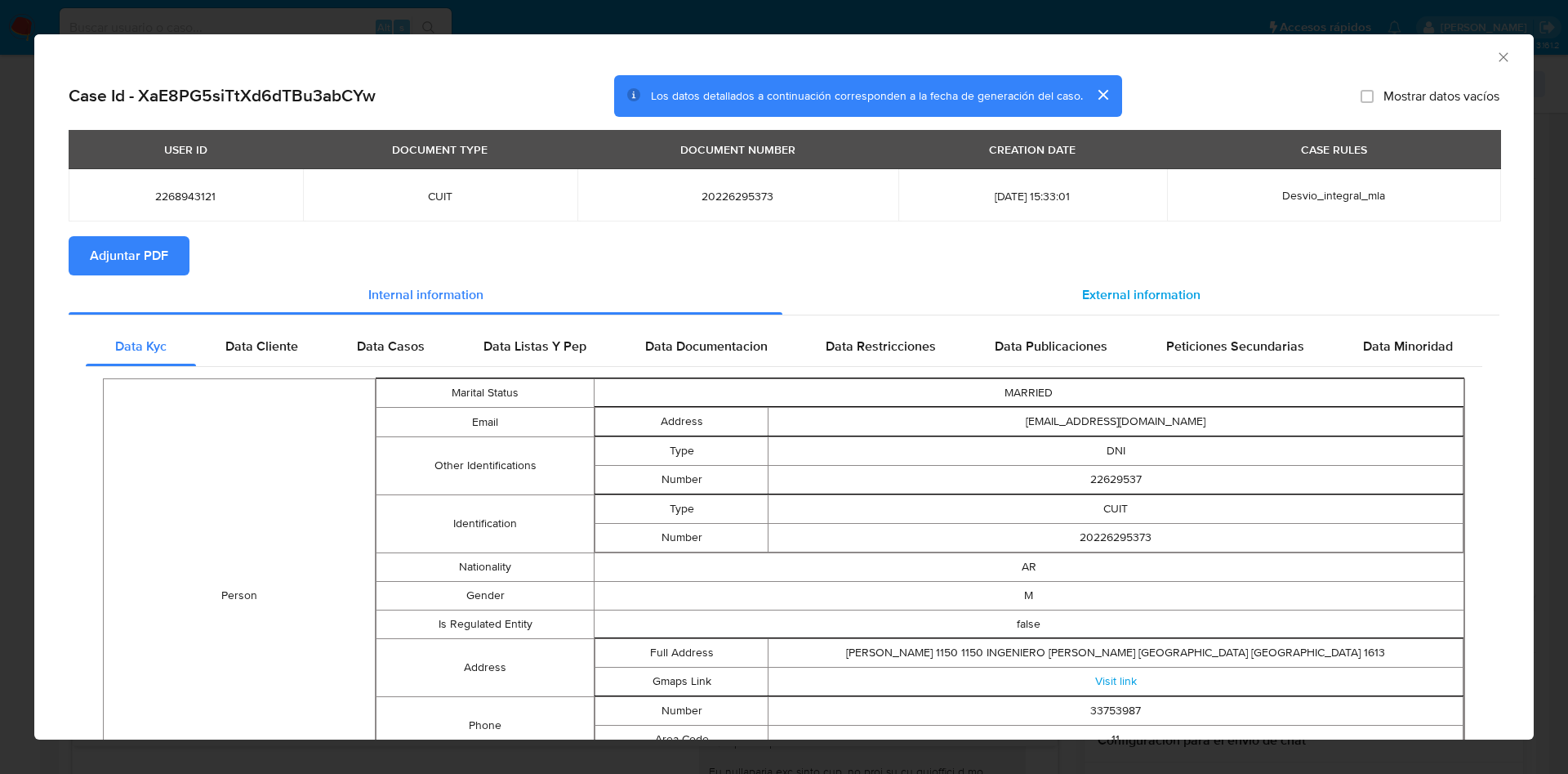
click at [1085, 277] on div "External information" at bounding box center [1140, 294] width 717 height 39
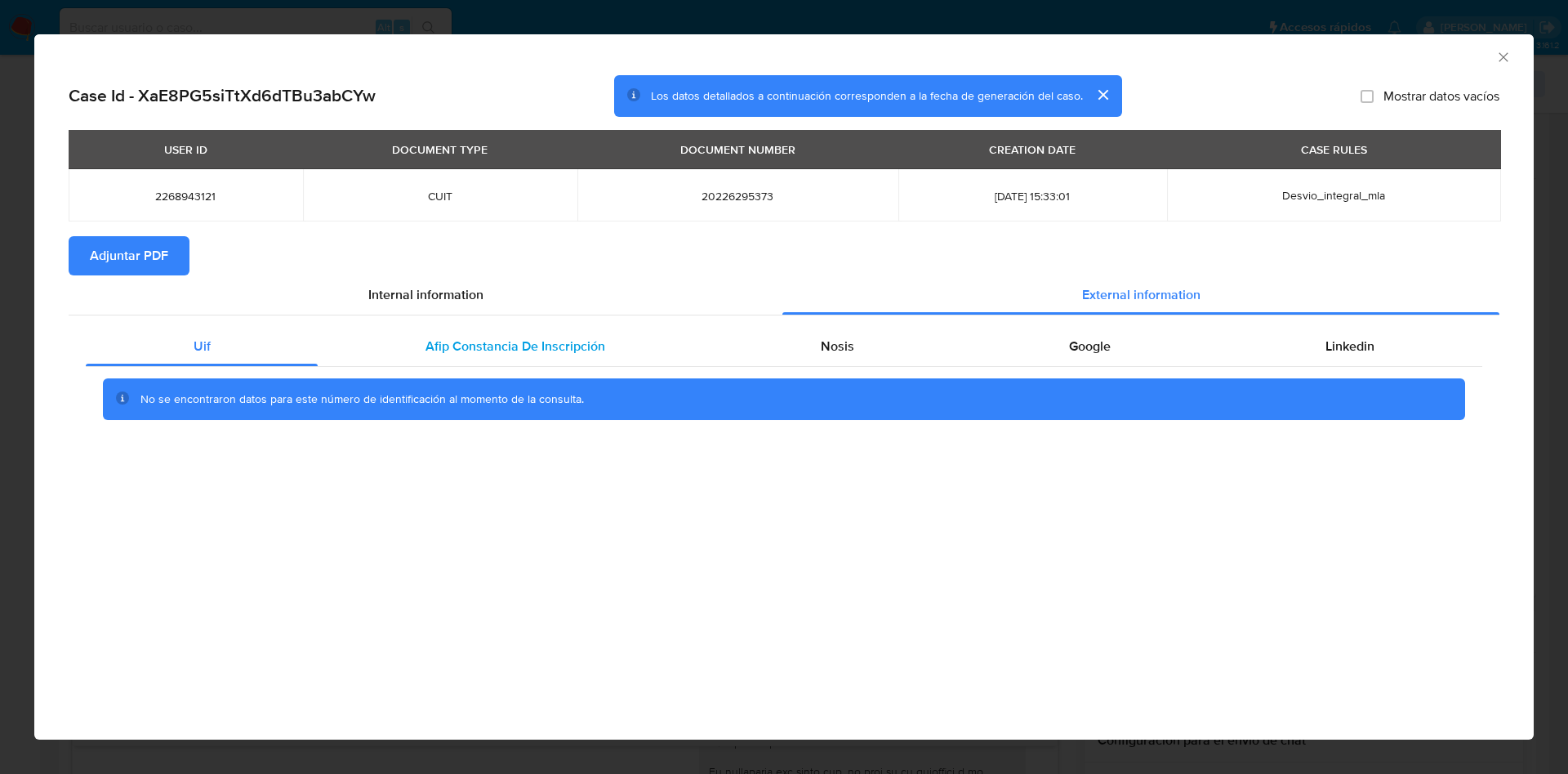
click at [500, 354] on span "Afip Constancia De Inscripción" at bounding box center [515, 345] width 180 height 19
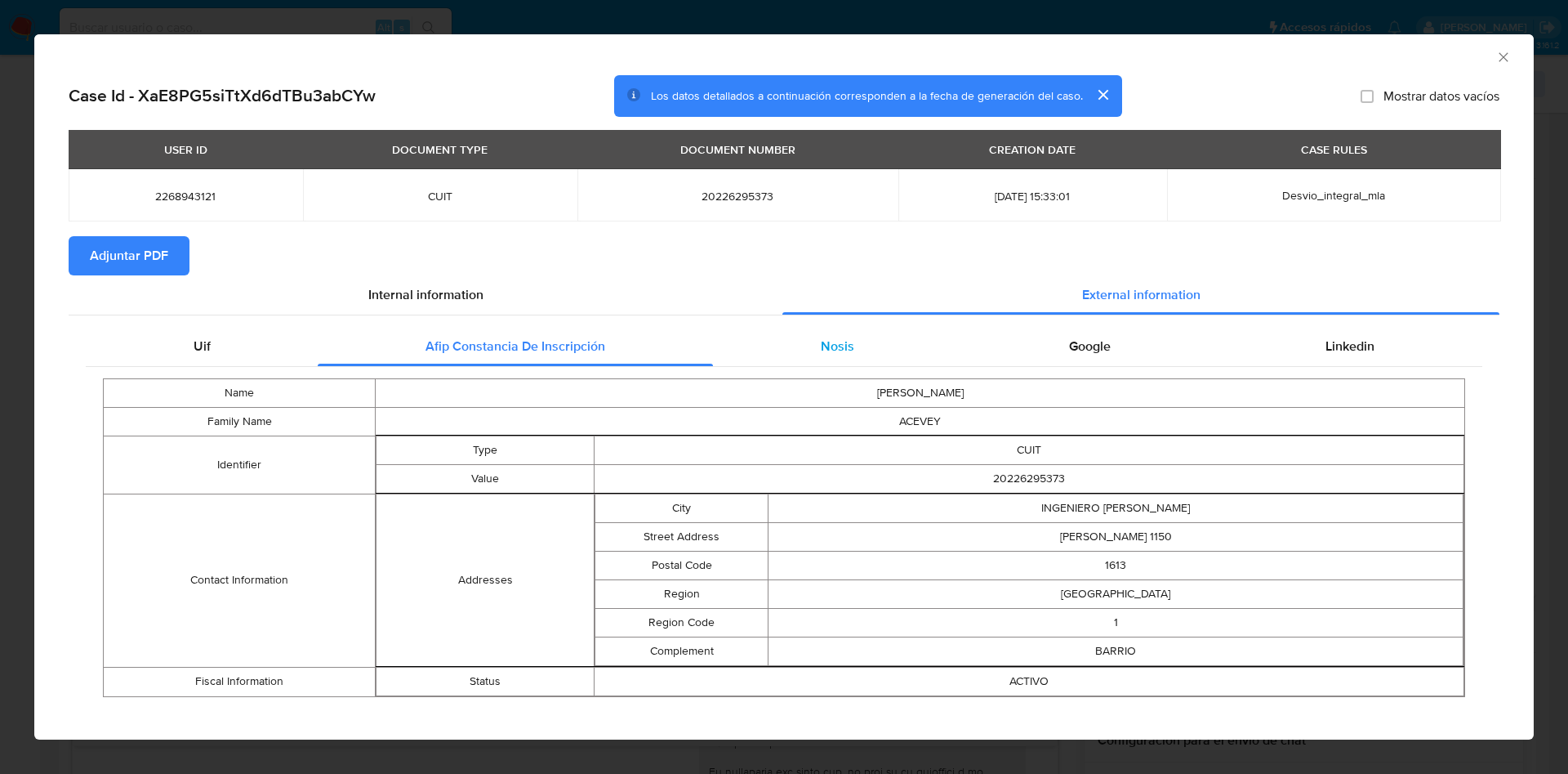
click at [852, 341] on div "Nosis" at bounding box center [837, 345] width 249 height 39
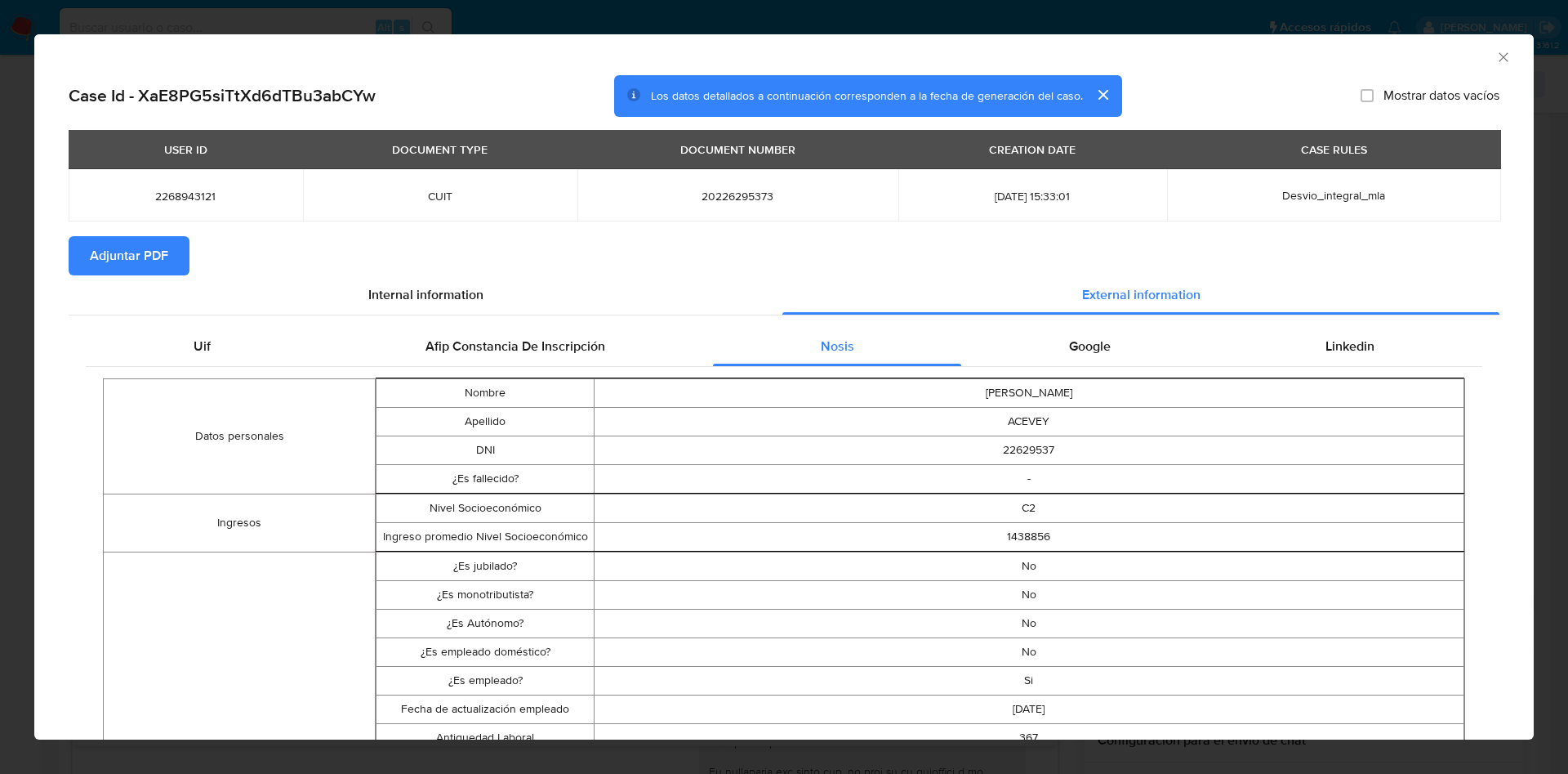
click at [135, 245] on span "Adjuntar PDF" at bounding box center [128, 256] width 79 height 36
click at [1475, 60] on div "AML Data Collector" at bounding box center [771, 55] width 1450 height 18
click at [1495, 57] on icon "Cerrar ventana" at bounding box center [1503, 57] width 16 height 16
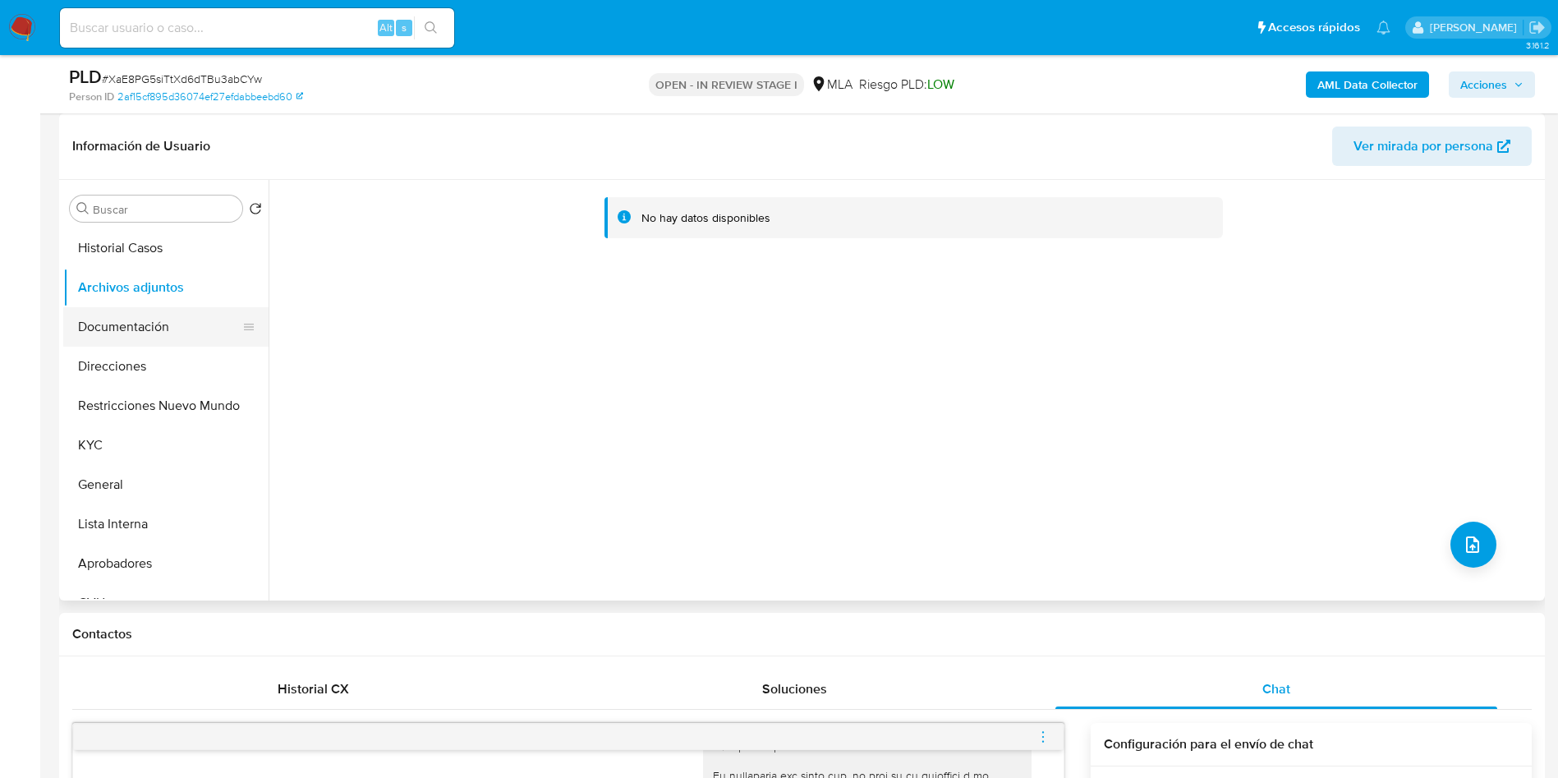
click at [137, 324] on button "Documentación" at bounding box center [159, 326] width 192 height 39
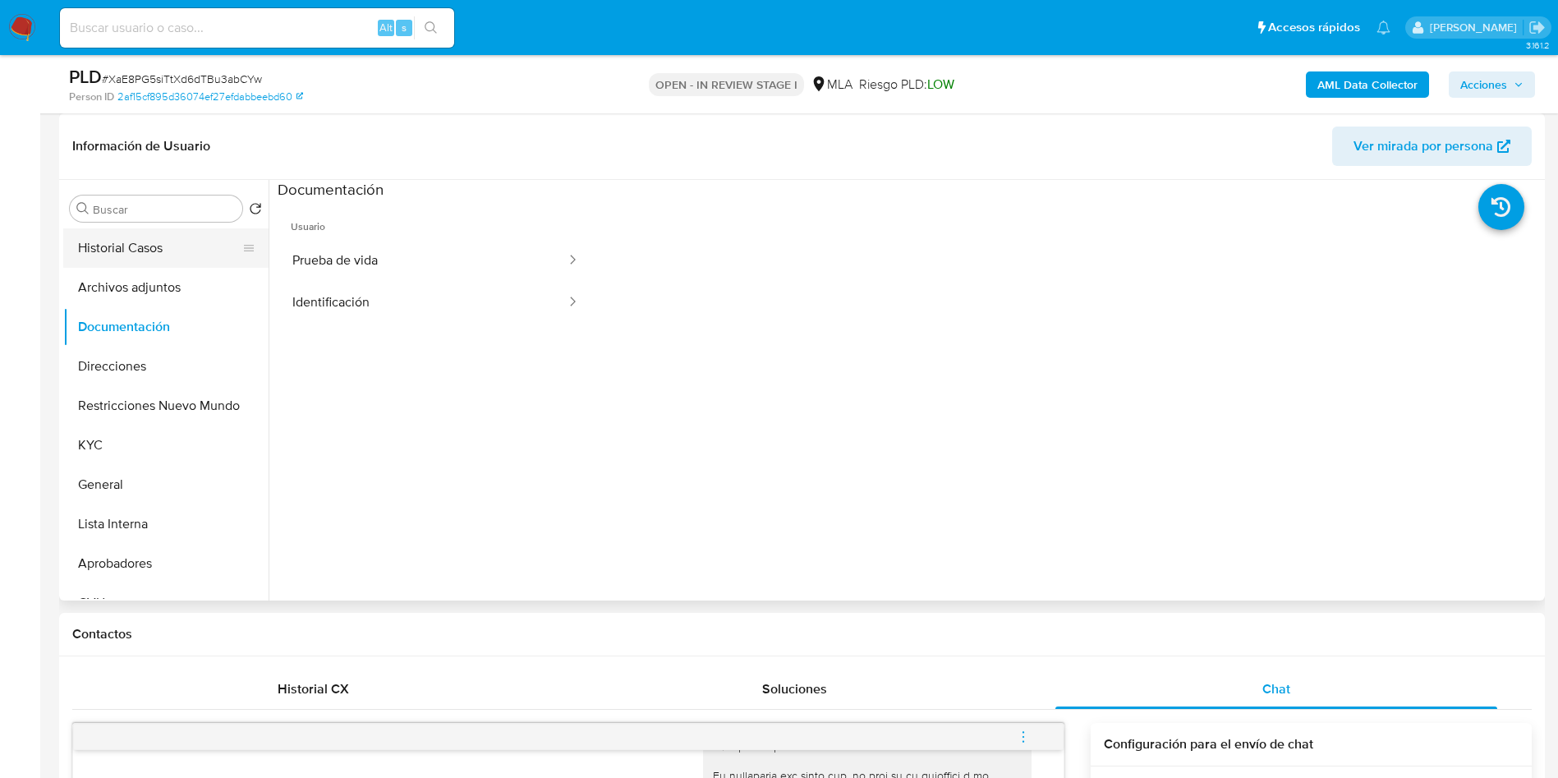
click at [140, 264] on button "Historial Casos" at bounding box center [159, 247] width 192 height 39
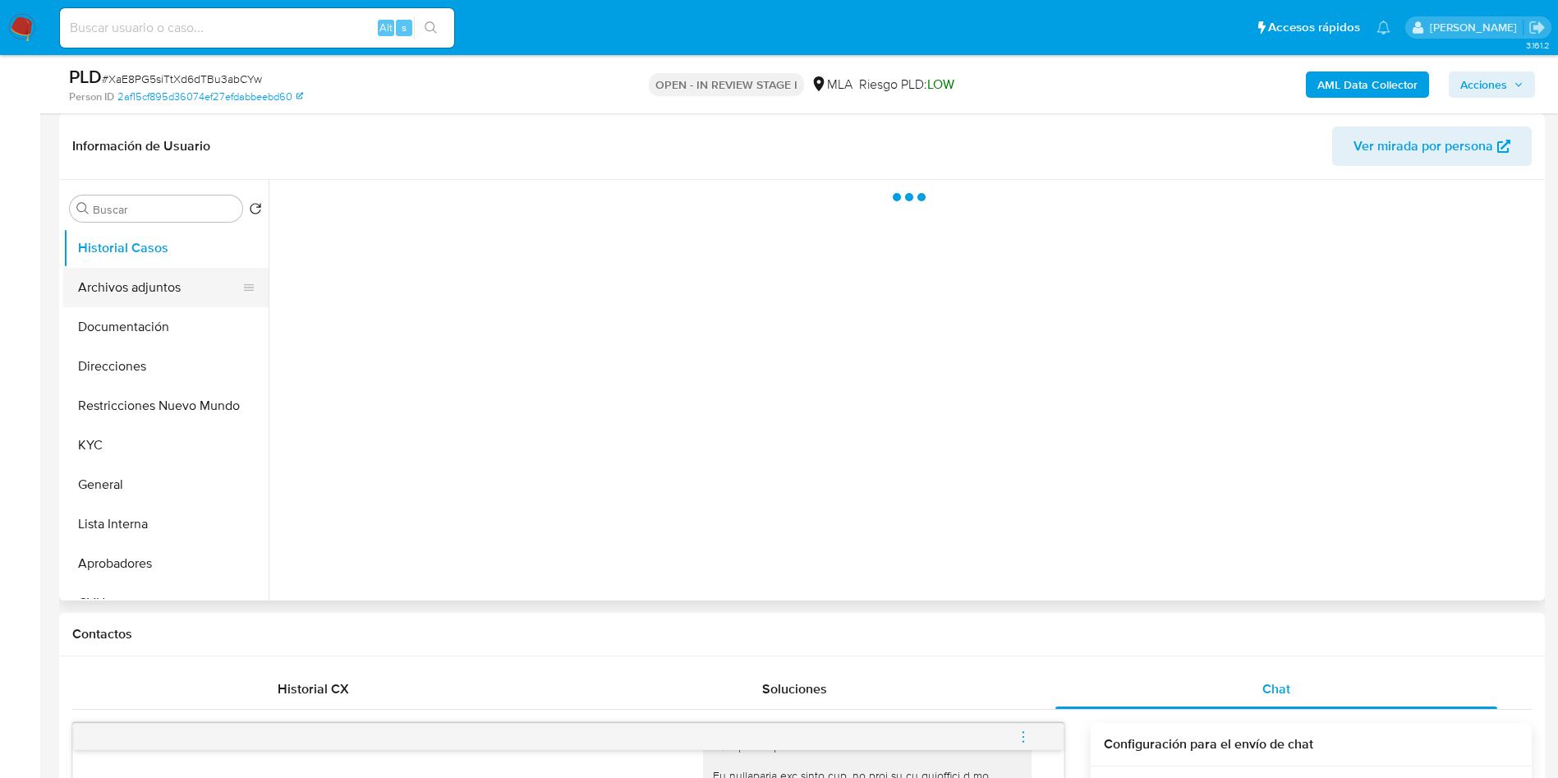
click at [138, 285] on button "Archivos adjuntos" at bounding box center [159, 287] width 192 height 39
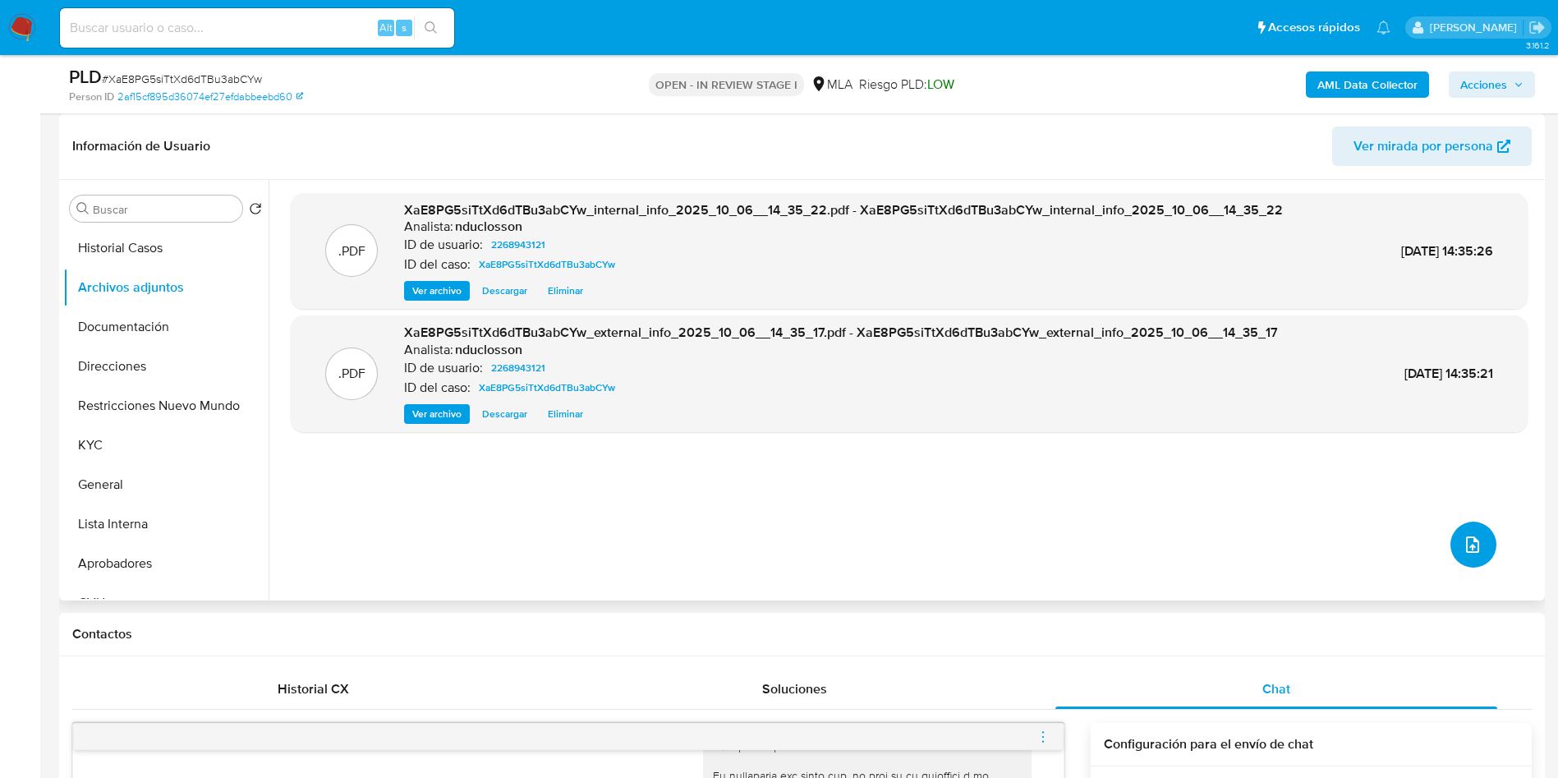
click at [1463, 541] on icon "upload-file" at bounding box center [1473, 545] width 20 height 20
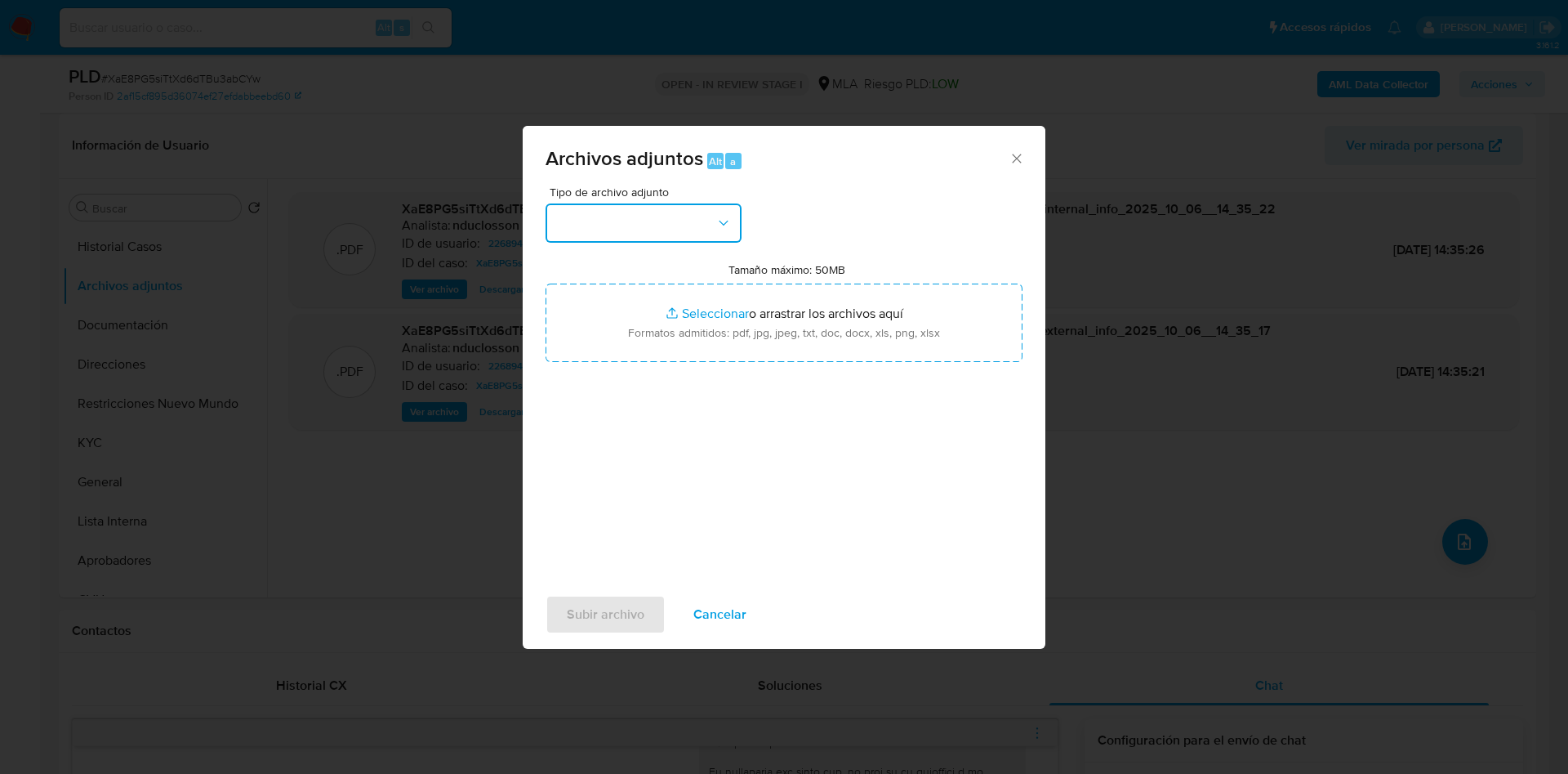
click at [659, 223] on button "button" at bounding box center [643, 222] width 196 height 39
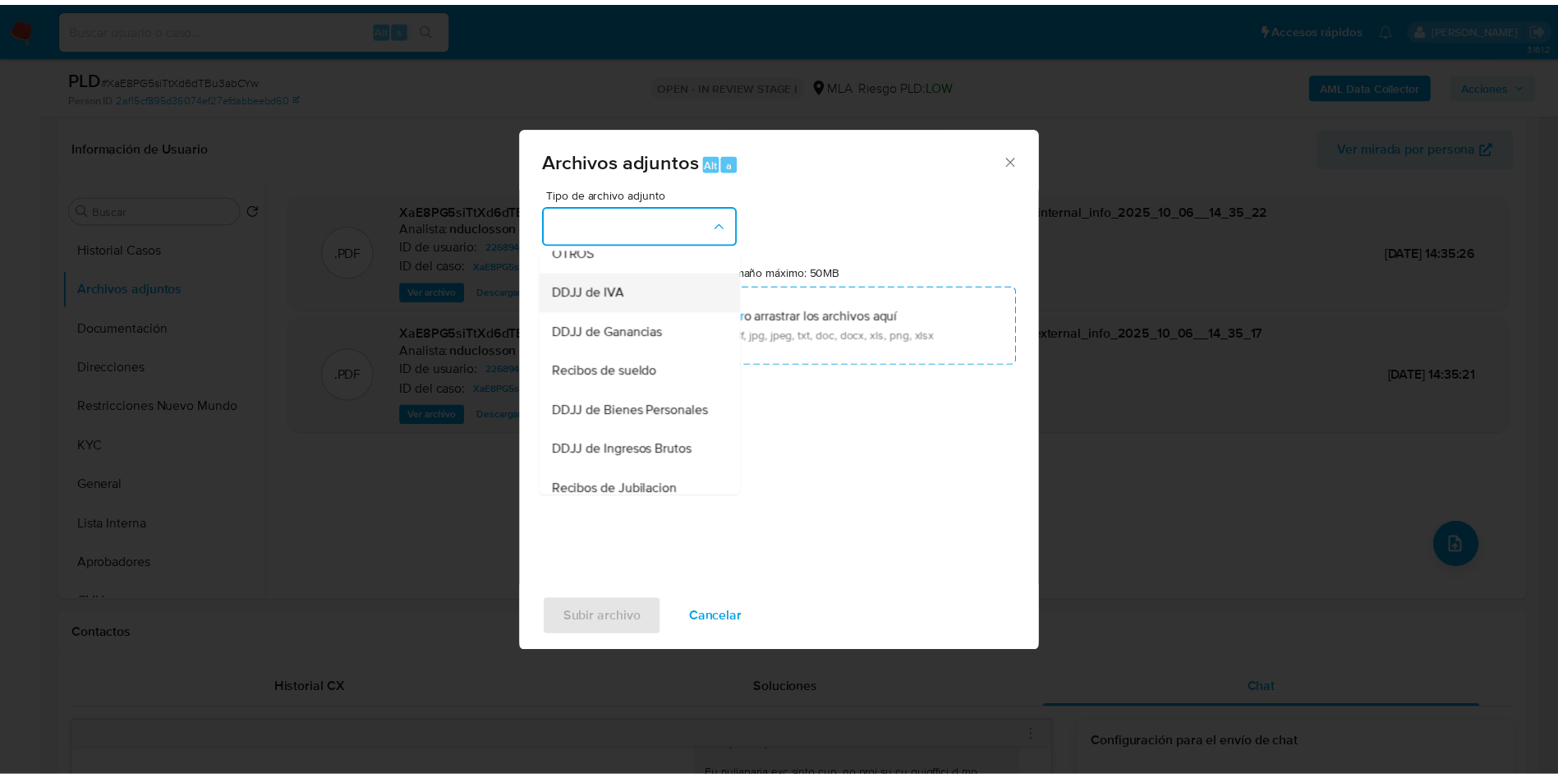
scroll to position [209, 0]
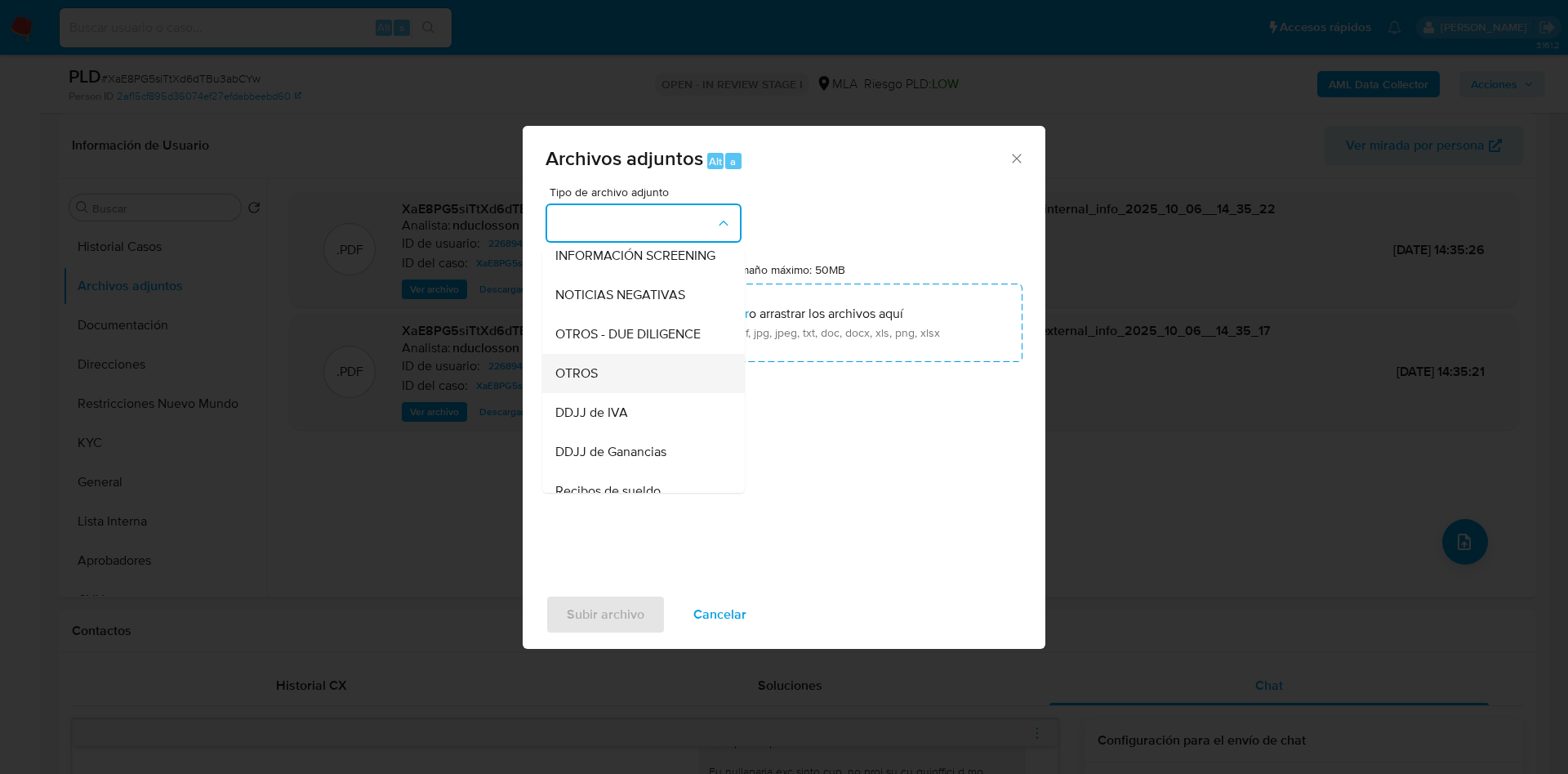
click at [596, 372] on div "OTROS" at bounding box center [638, 373] width 167 height 39
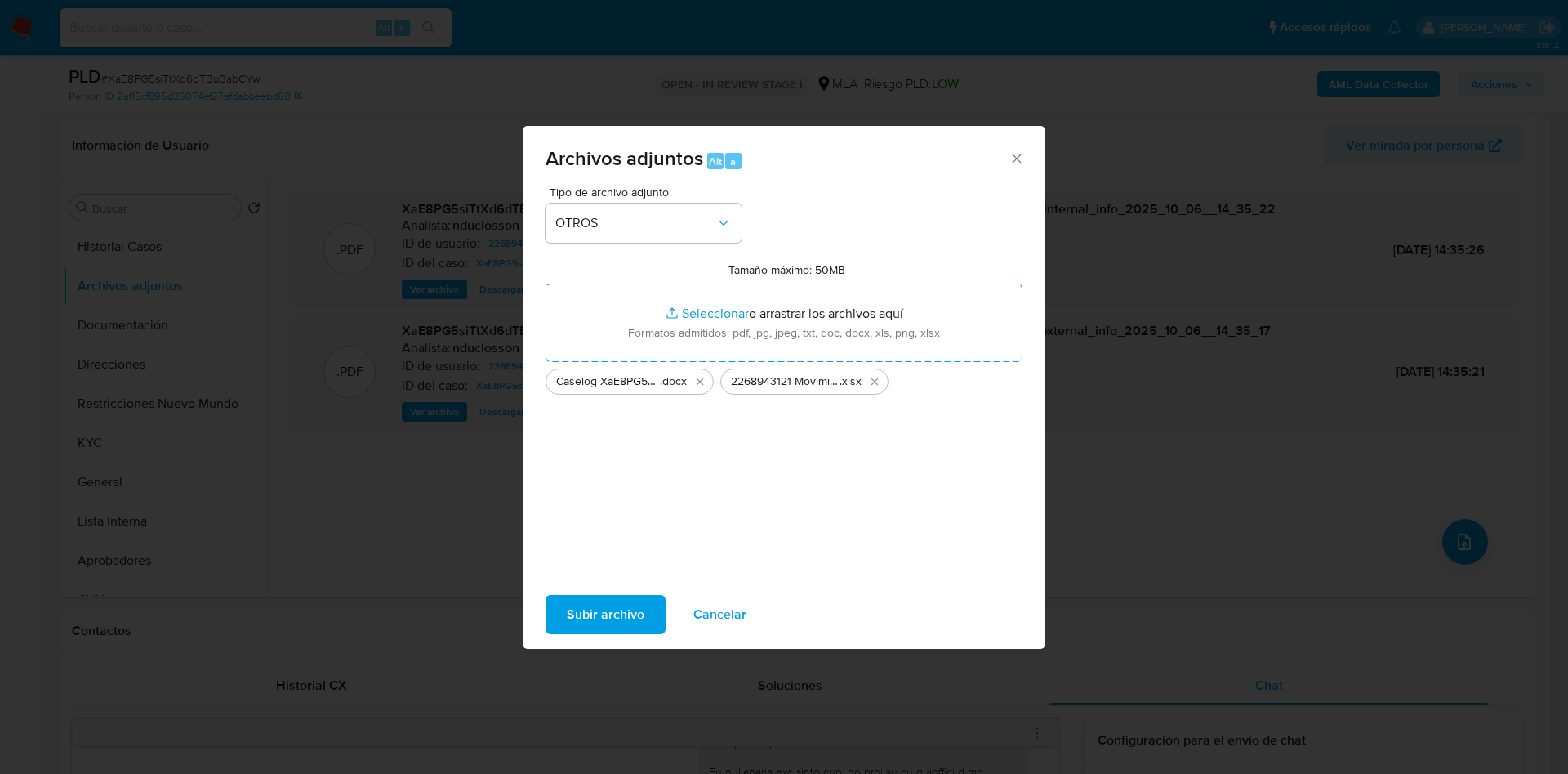
click at [611, 607] on span "Subir archivo" at bounding box center [606, 614] width 78 height 36
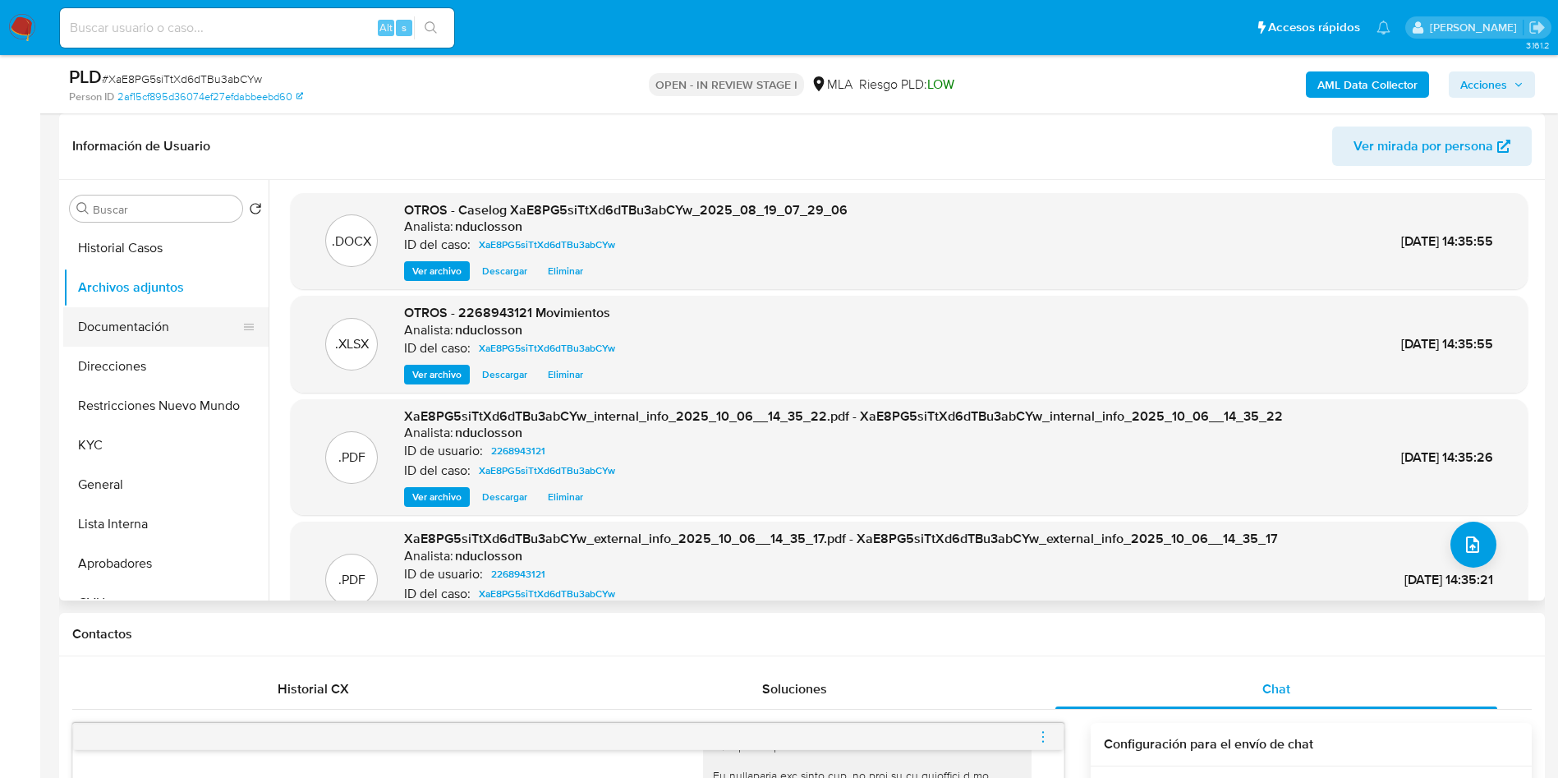
click at [110, 326] on button "Documentación" at bounding box center [159, 326] width 192 height 39
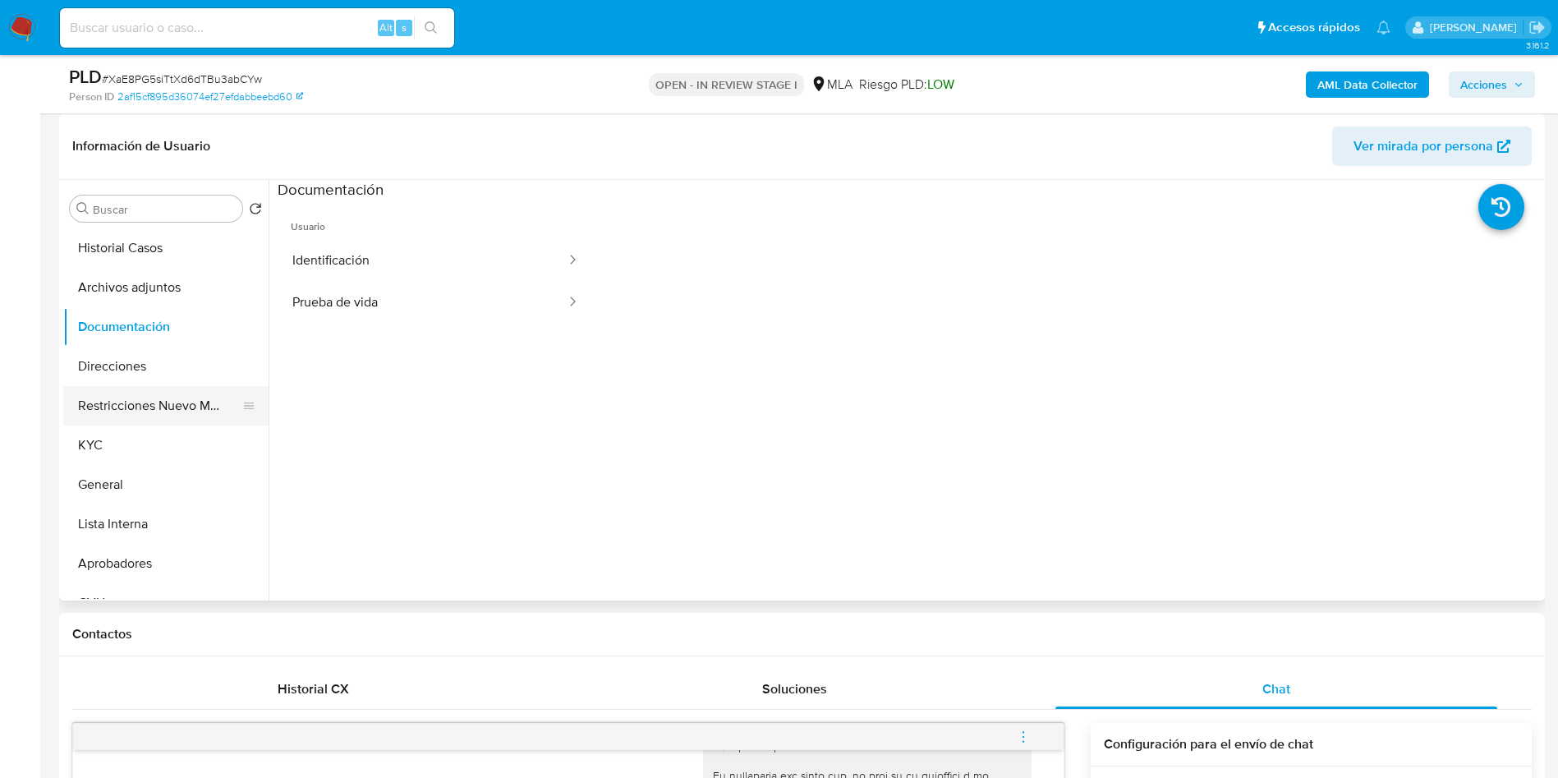
click at [132, 401] on button "Restricciones Nuevo Mundo" at bounding box center [159, 405] width 192 height 39
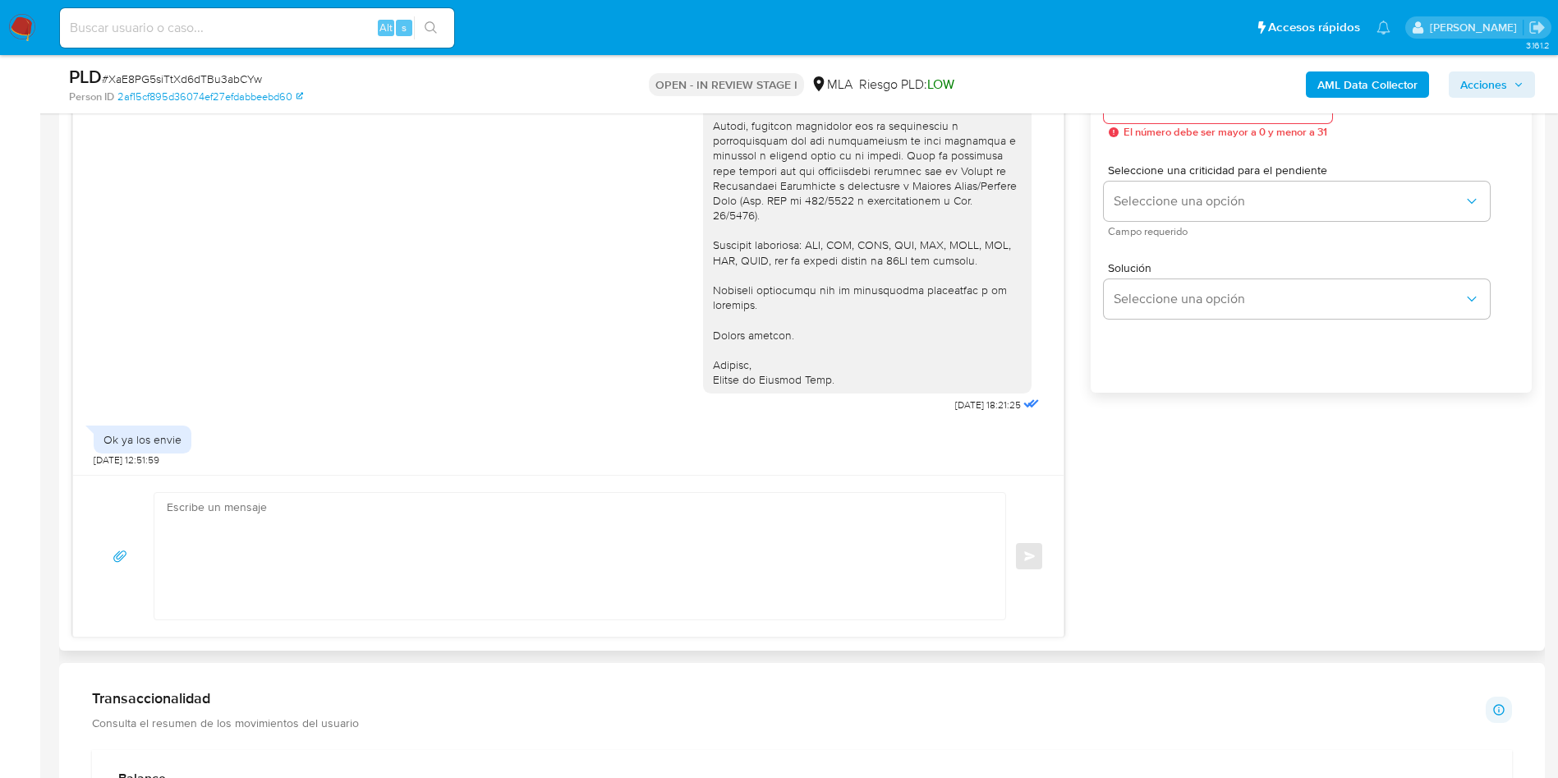
scroll to position [985, 0]
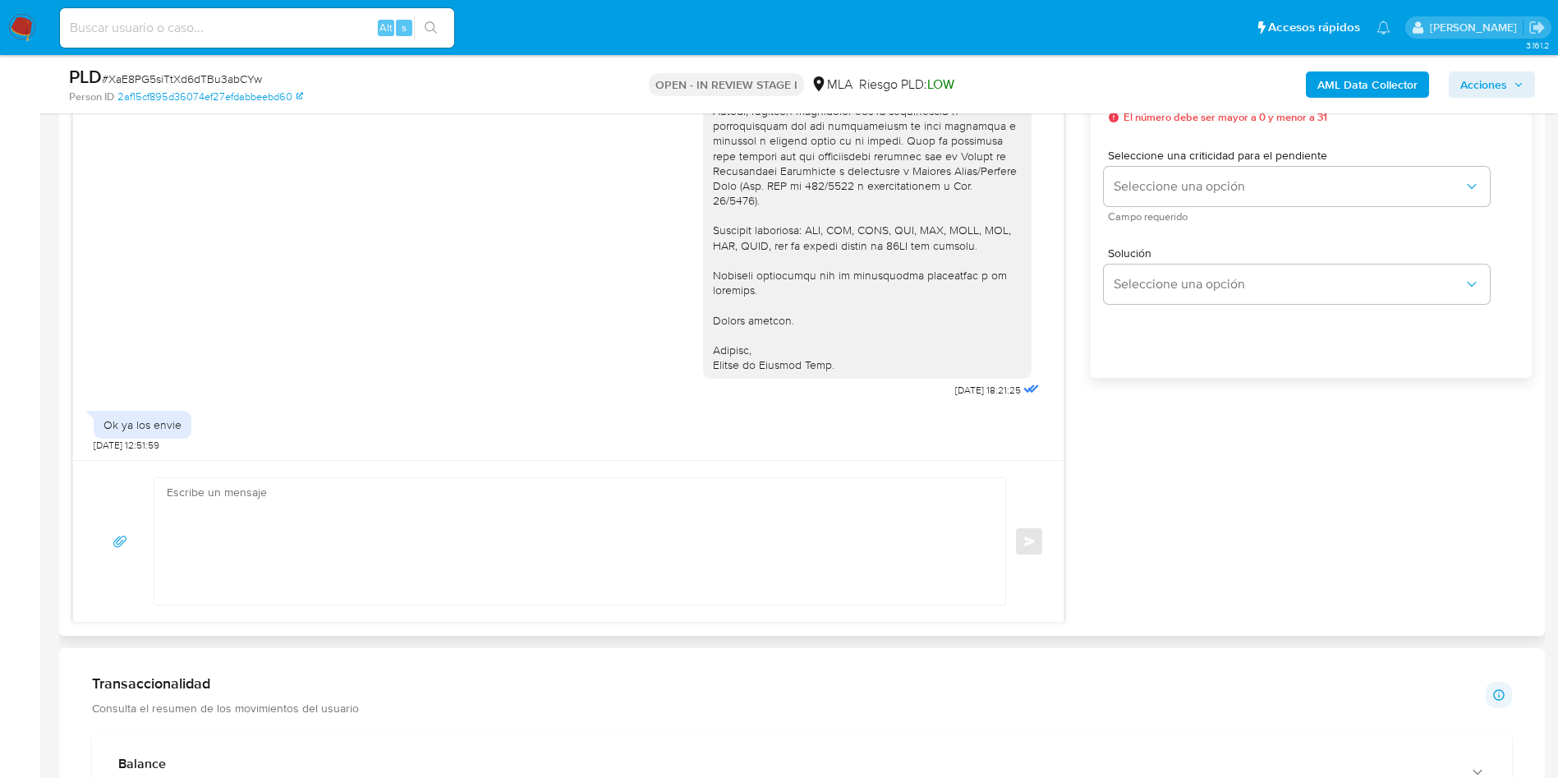
click at [347, 505] on textarea at bounding box center [576, 541] width 818 height 126
click at [175, 77] on span "# XaE8PG5siTtXd6dTBu3abCYw" at bounding box center [182, 79] width 160 height 16
click at [176, 77] on span "# XaE8PG5siTtXd6dTBu3abCYw" at bounding box center [182, 79] width 160 height 16
copy span "XaE8PG5siTtXd6dTBu3abCYw"
click at [506, 517] on textarea at bounding box center [576, 541] width 818 height 126
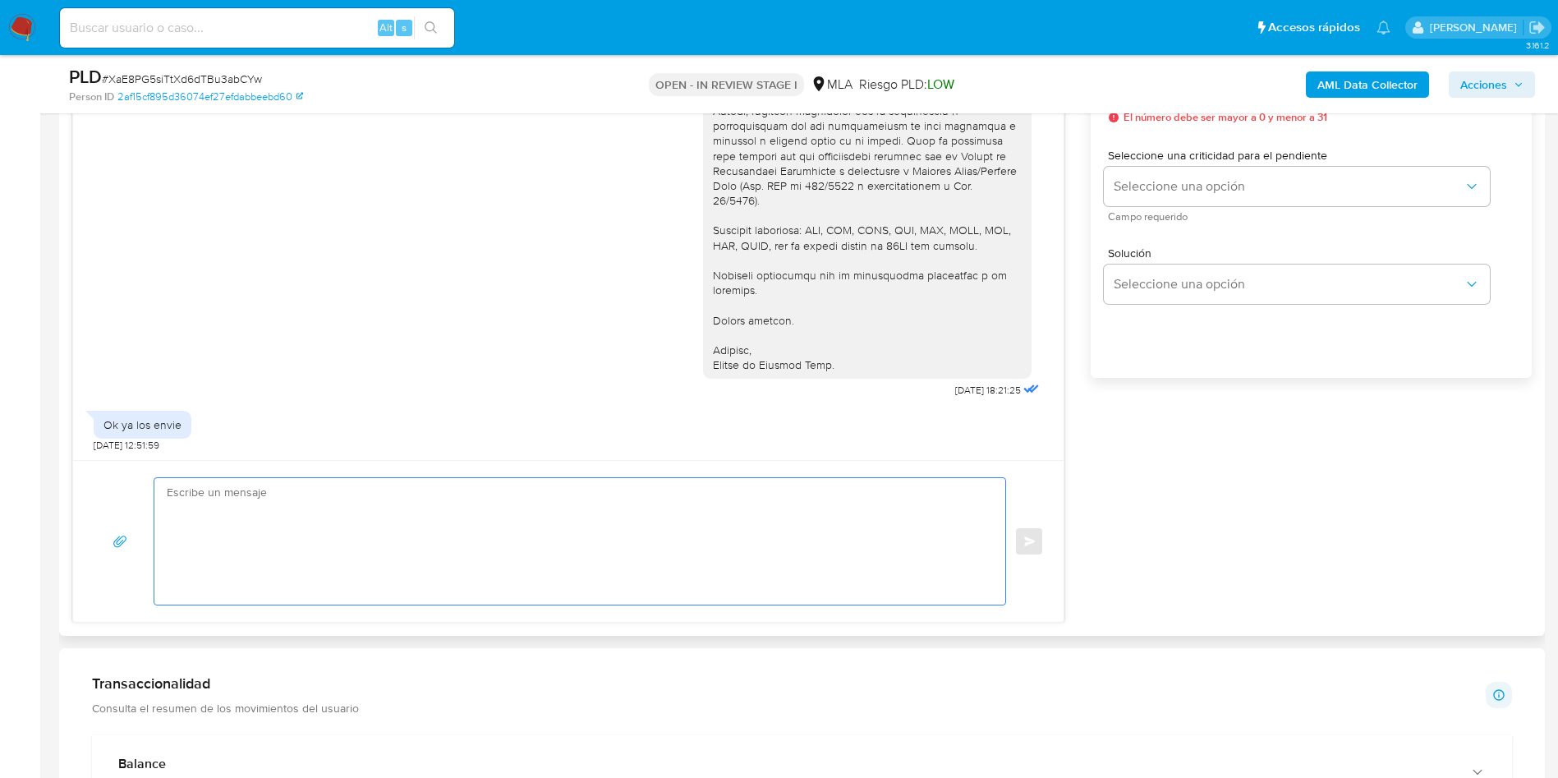
paste textarea "Hola, Muchas gracias por la respuesta. Analizamos tu caso y notamos que la info…"
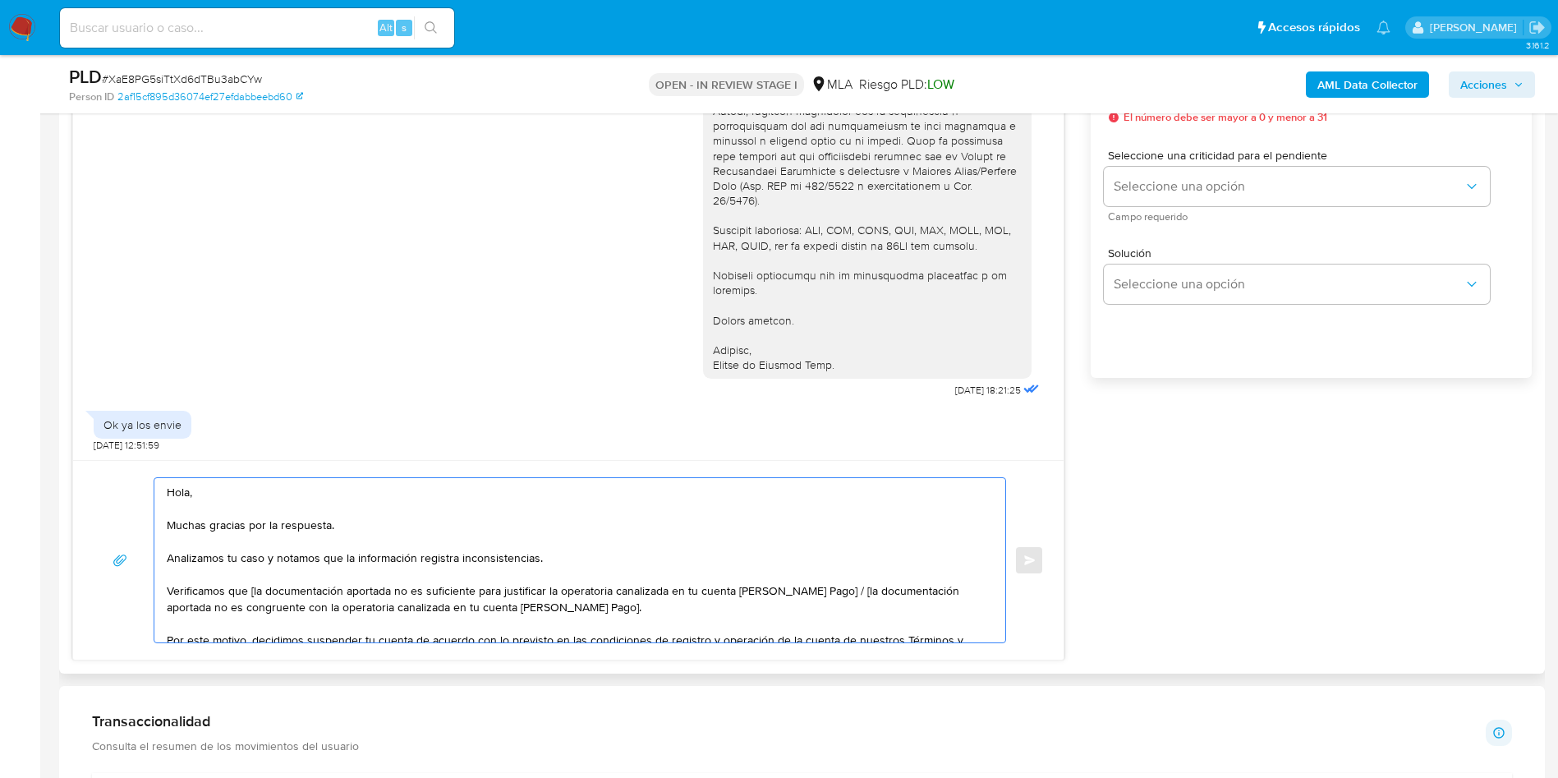
click at [284, 593] on textarea "Hola, Muchas gracias por la respuesta. Analizamos tu caso y notamos que la info…" at bounding box center [576, 560] width 818 height 164
click at [285, 593] on textarea "Hola, Muchas gracias por la respuesta. Analizamos tu caso y notamos que la info…" at bounding box center [576, 560] width 818 height 164
click at [255, 589] on textarea "Hola, Muchas gracias por la respuesta. Analizamos tu caso y notamos que la info…" at bounding box center [576, 560] width 818 height 164
drag, startPoint x: 580, startPoint y: 608, endPoint x: 802, endPoint y: 586, distance: 223.6
click at [802, 586] on textarea "Hola, Muchas gracias por la respuesta. Analizamos tu caso y notamos que la info…" at bounding box center [576, 560] width 818 height 164
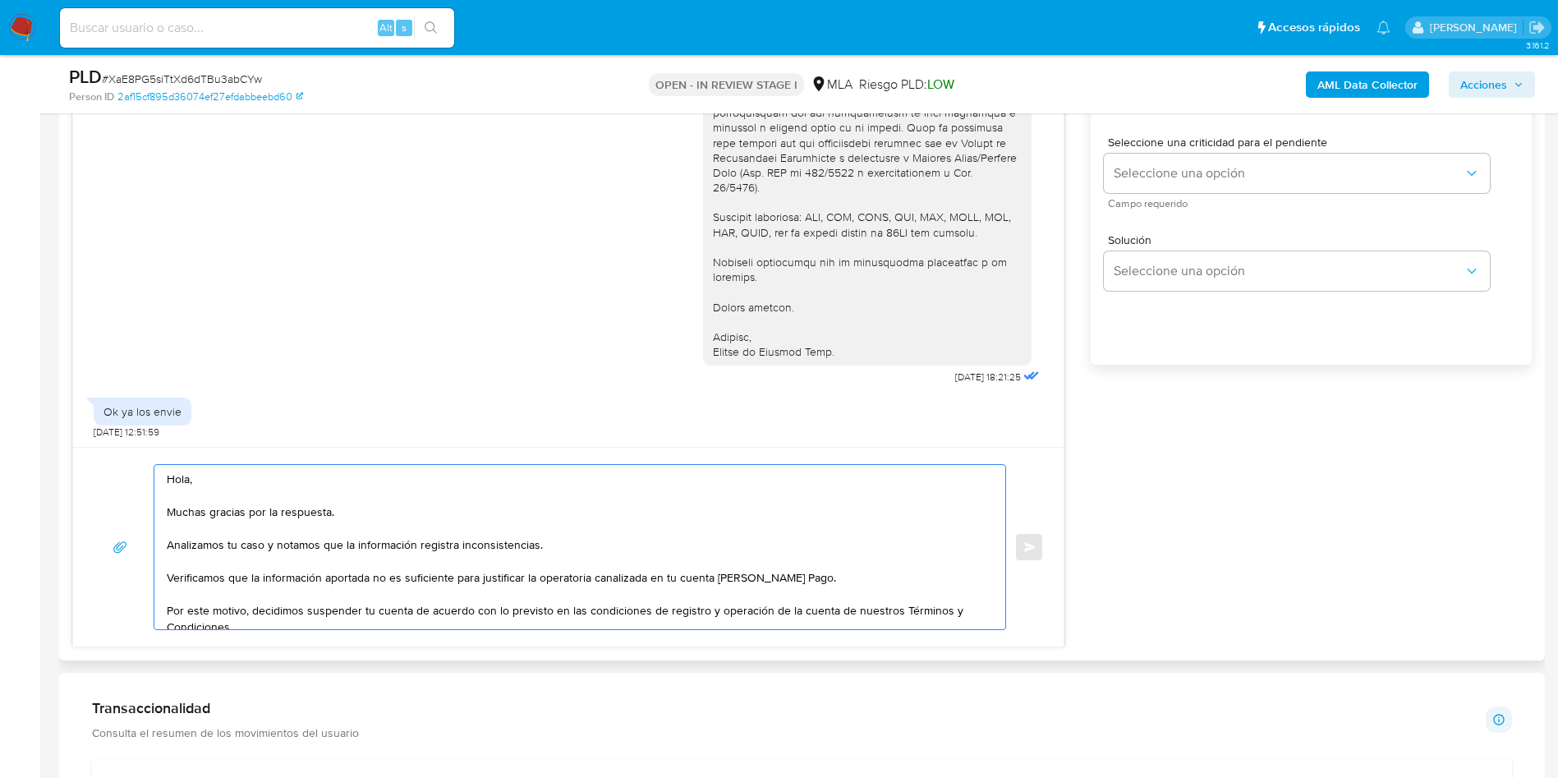
scroll to position [1109, 0]
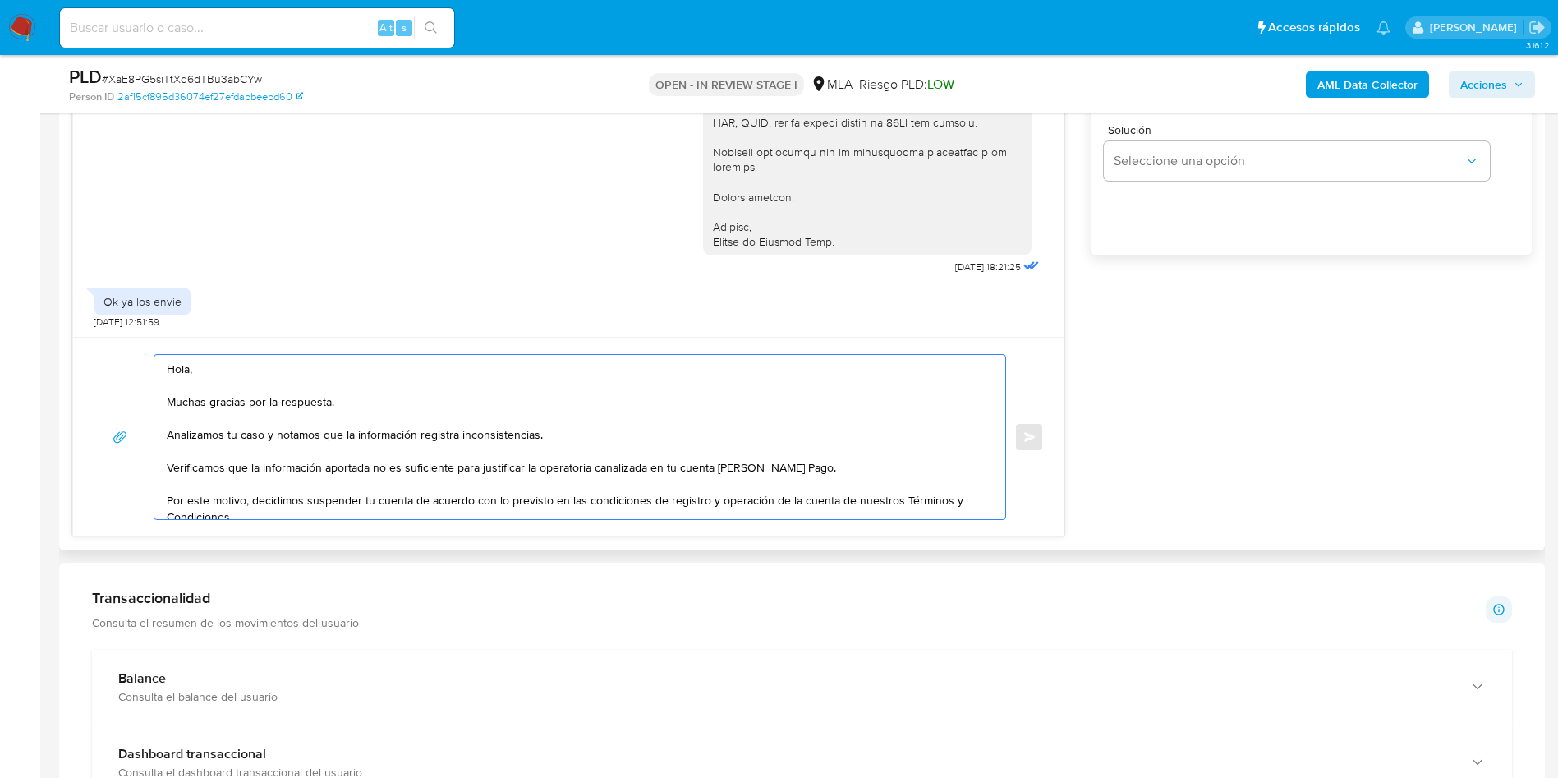
click at [727, 487] on textarea "Hola, Muchas gracias por la respuesta. Analizamos tu caso y notamos que la info…" at bounding box center [576, 437] width 818 height 164
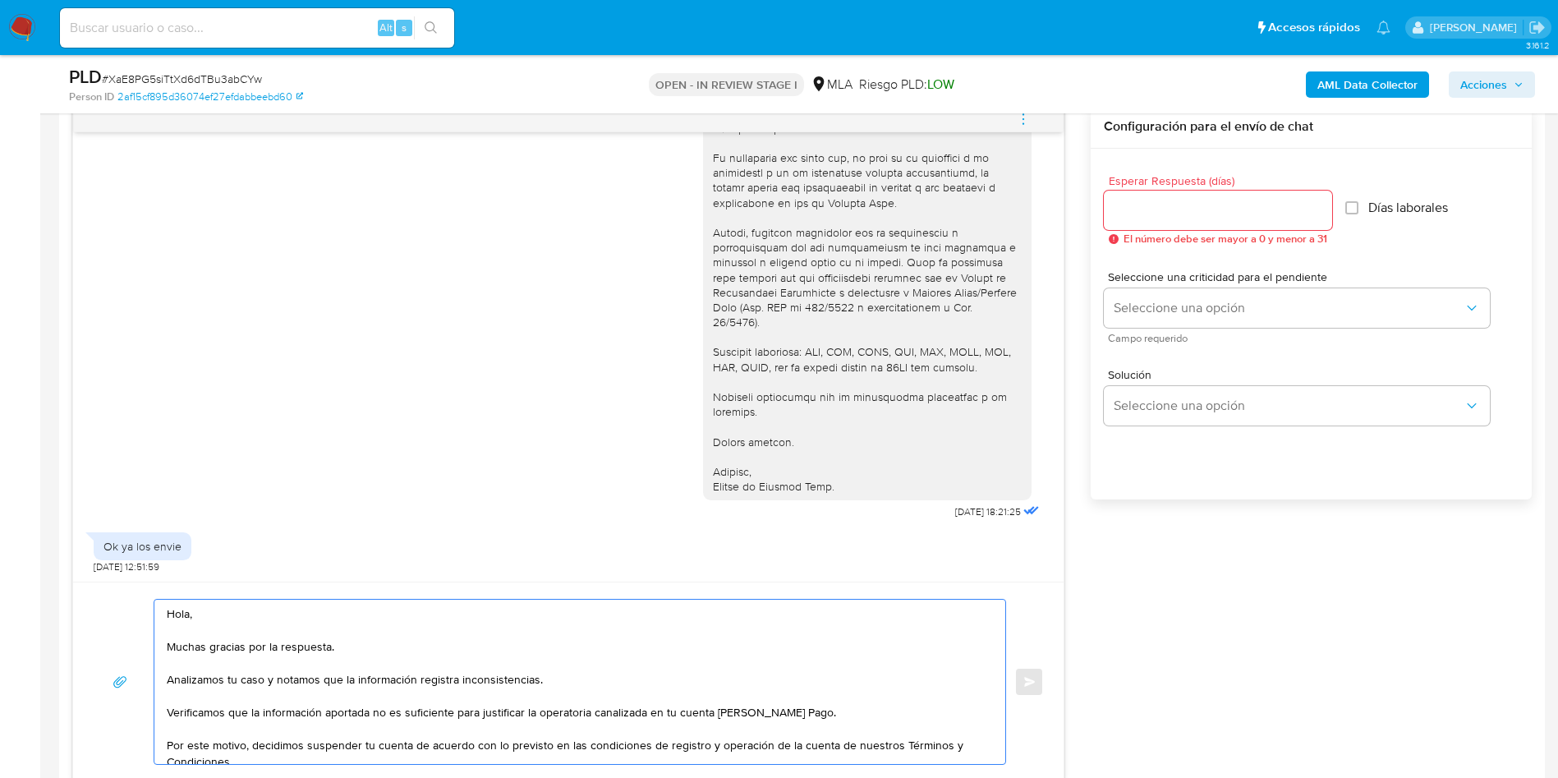
scroll to position [862, 0]
type textarea "Hola, Muchas gracias por la respuesta. Analizamos tu caso y notamos que la info…"
click at [1227, 221] on input "Esperar Respuesta (días)" at bounding box center [1218, 211] width 228 height 21
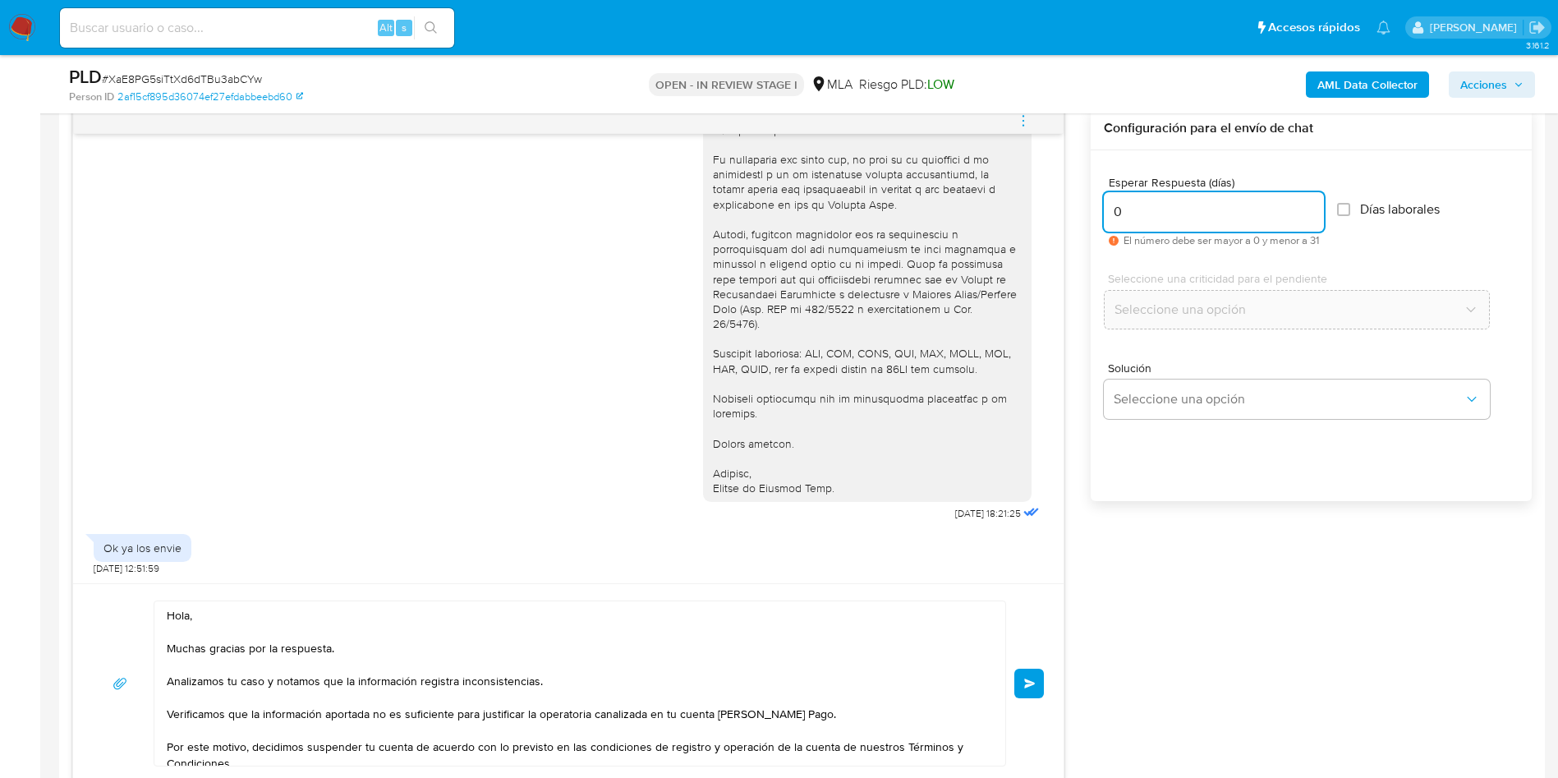
type input "0"
click at [1155, 596] on div "18/08/2025 17:36:12 Yo no tengo resibo de sueldo fui despedido hace 3 meses 18/…" at bounding box center [801, 445] width 1459 height 677
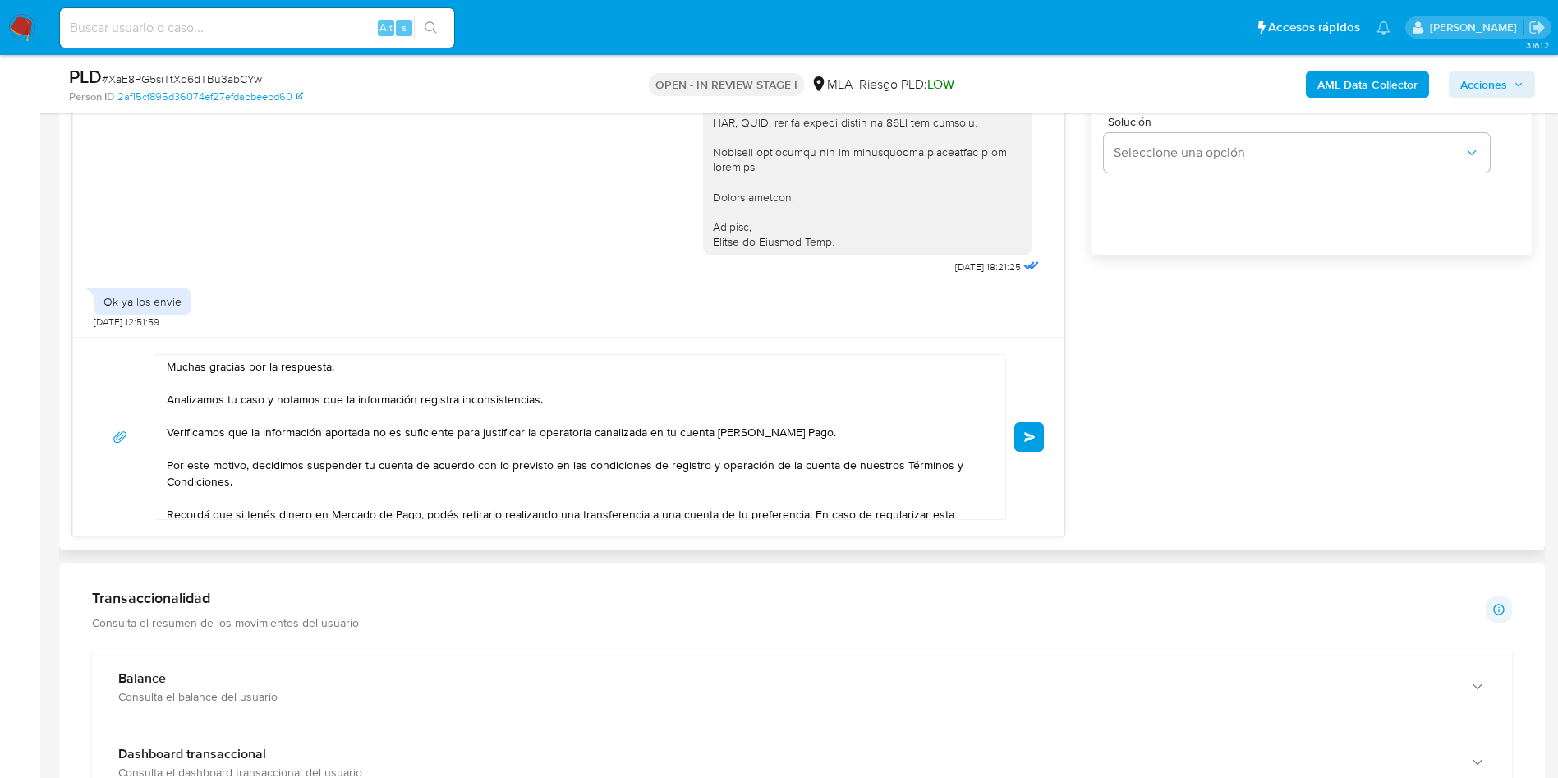
scroll to position [0, 0]
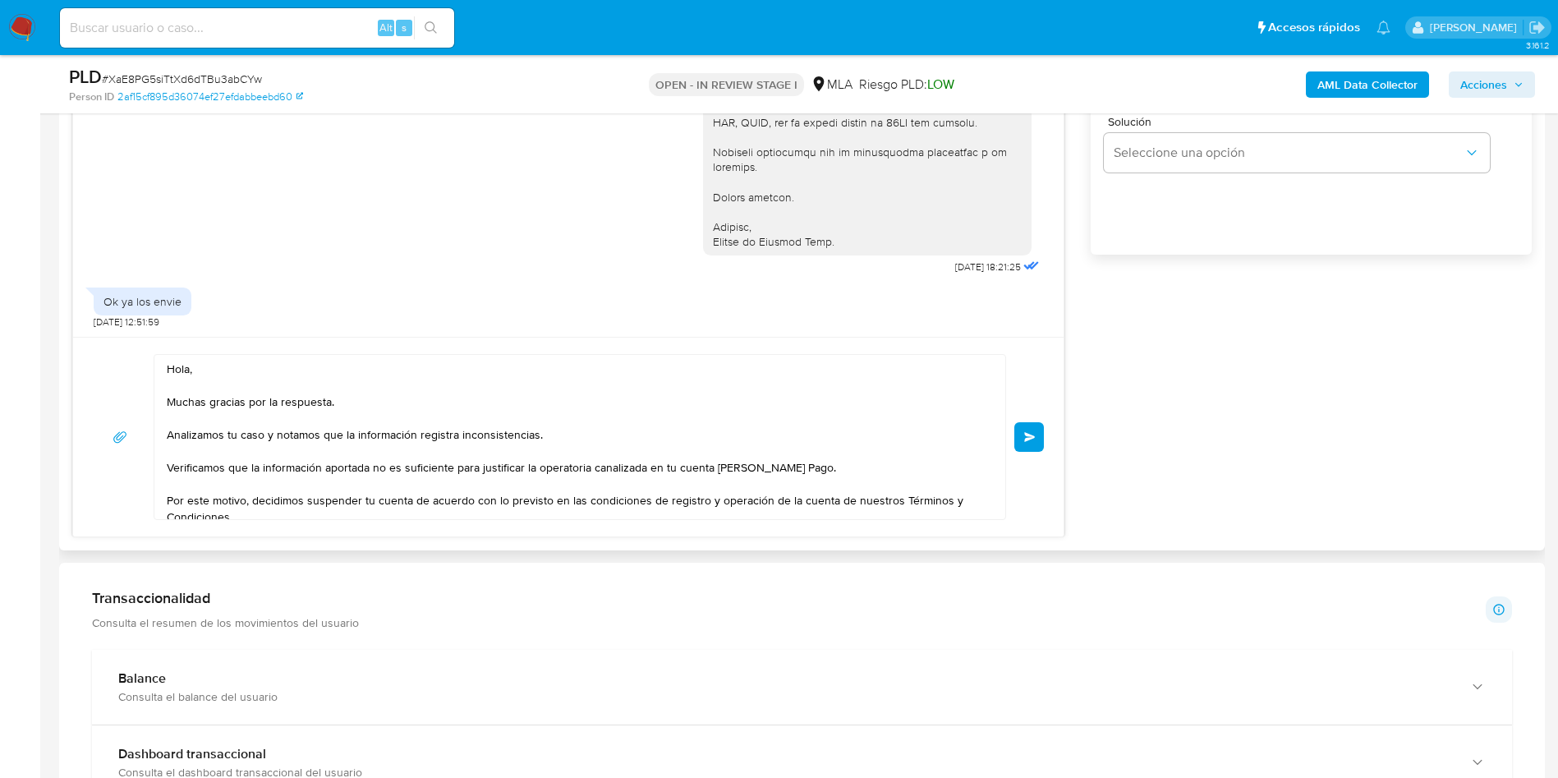
click at [1044, 437] on button "Enviar" at bounding box center [1029, 437] width 30 height 30
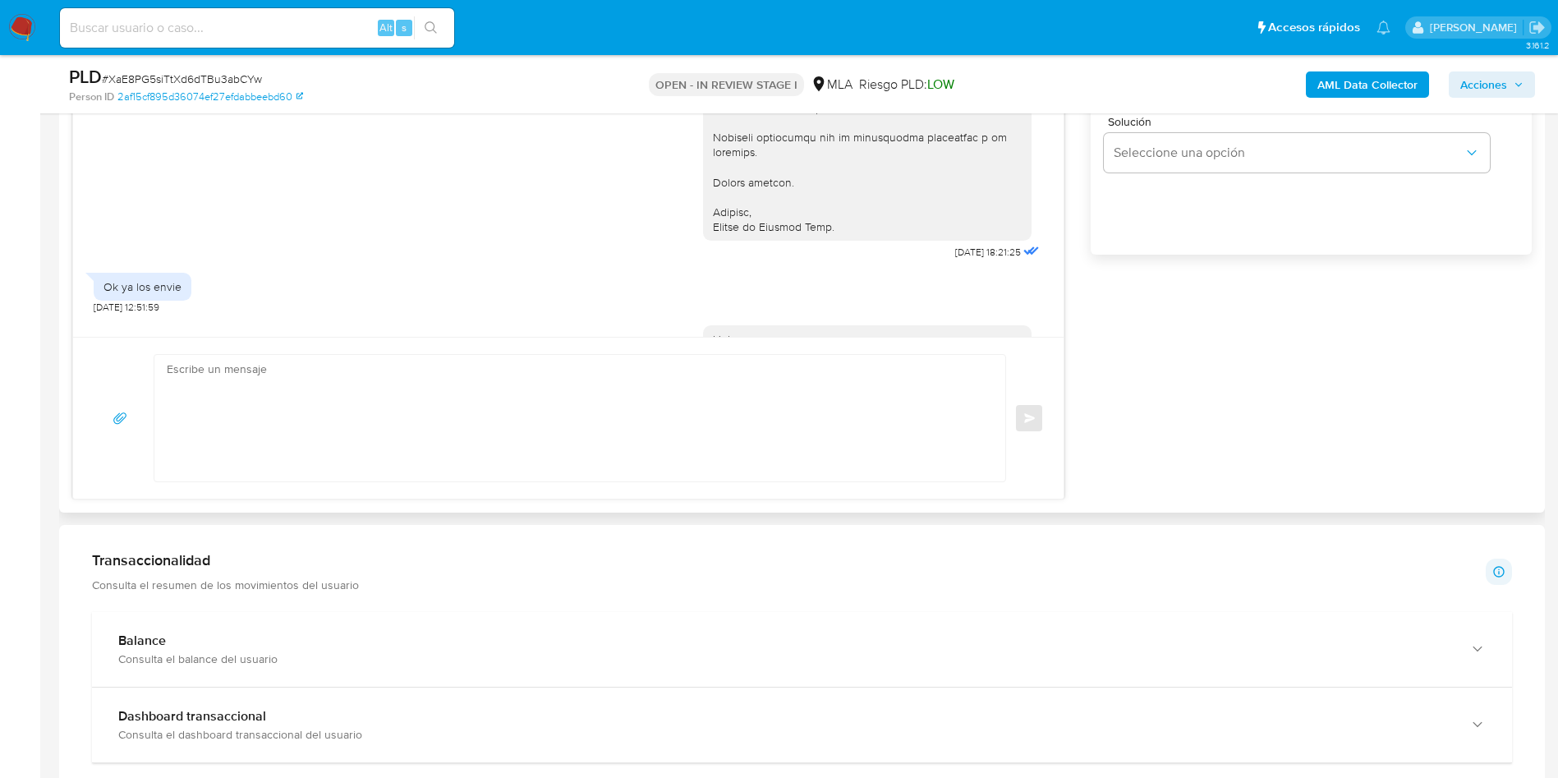
scroll to position [2882, 0]
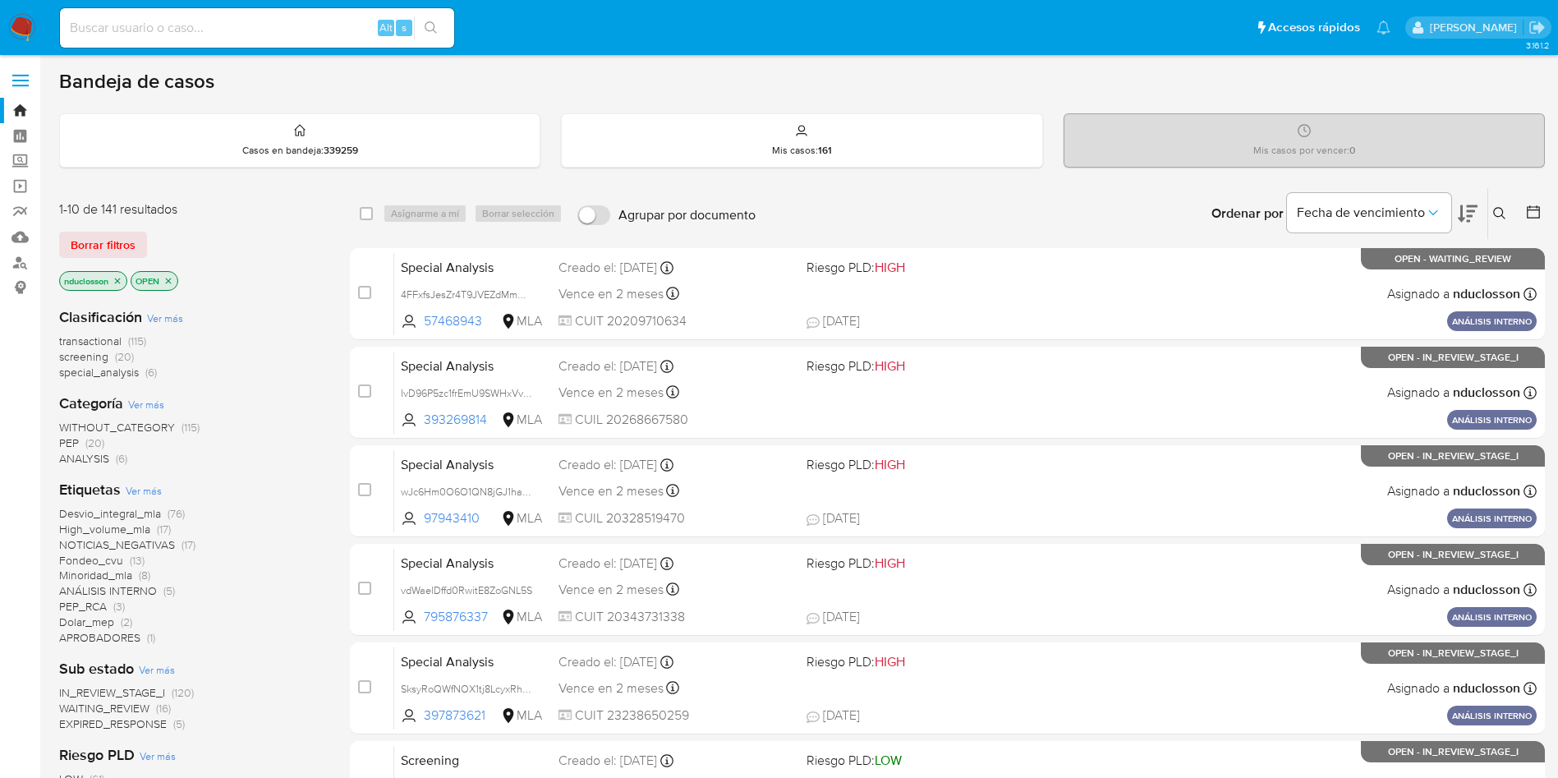
click at [1050, 214] on icon at bounding box center [1499, 213] width 13 height 13
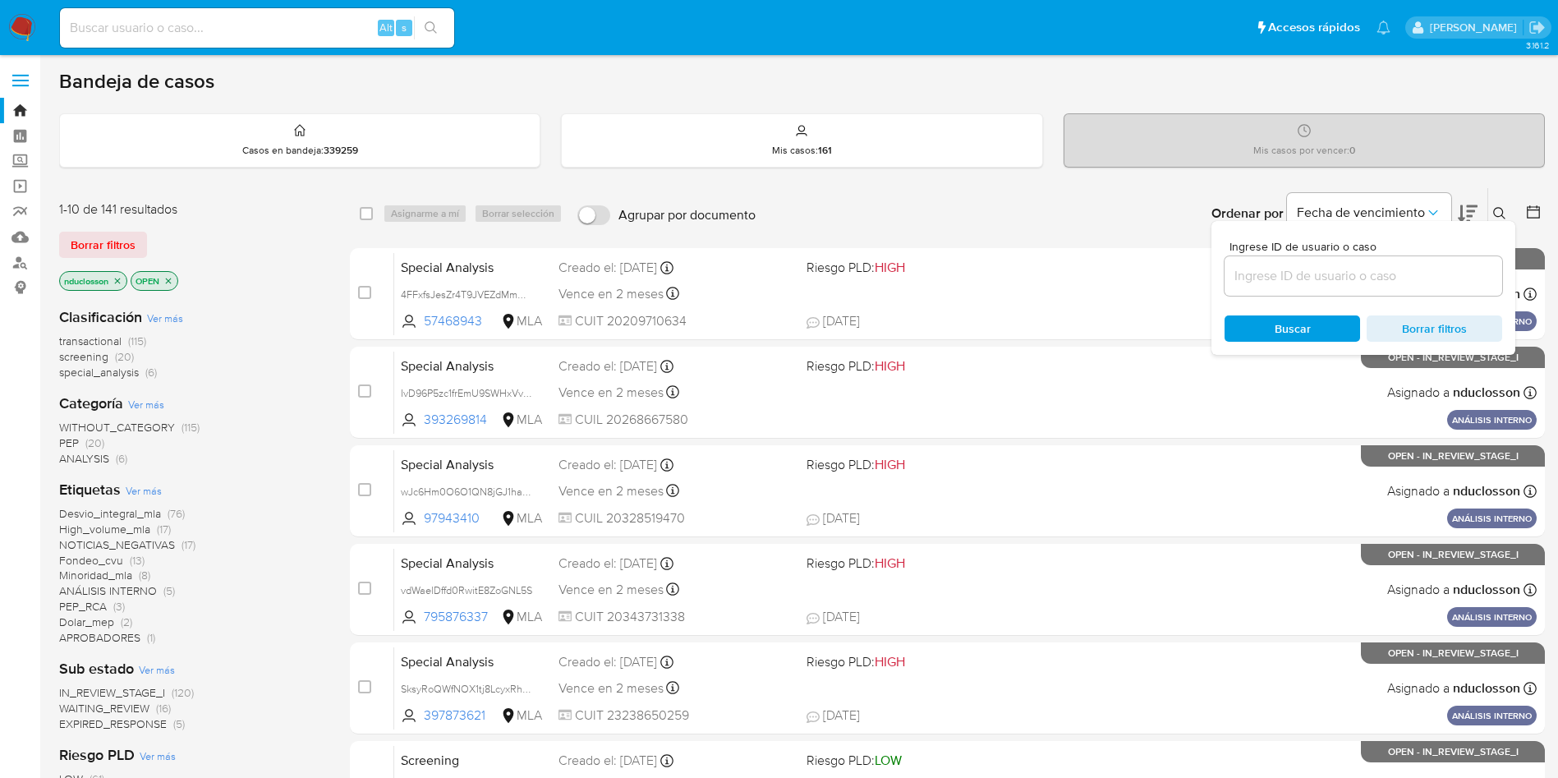
click at [1050, 264] on div at bounding box center [1363, 275] width 278 height 39
click at [1050, 273] on input at bounding box center [1363, 275] width 278 height 21
paste input "XaE8PG5siTtXd6dTBu3abCYw"
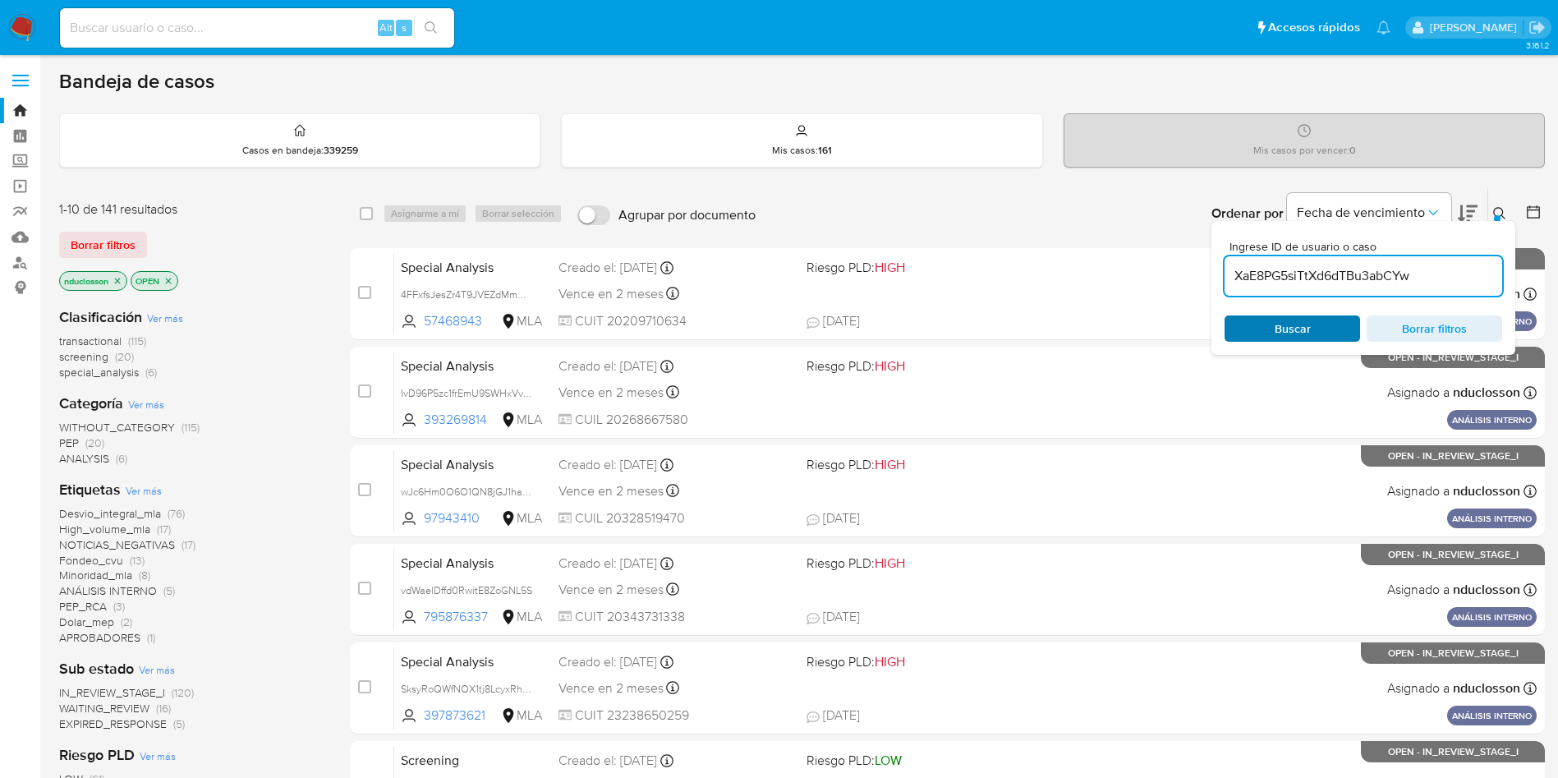
type input "XaE8PG5siTtXd6dTBu3abCYw"
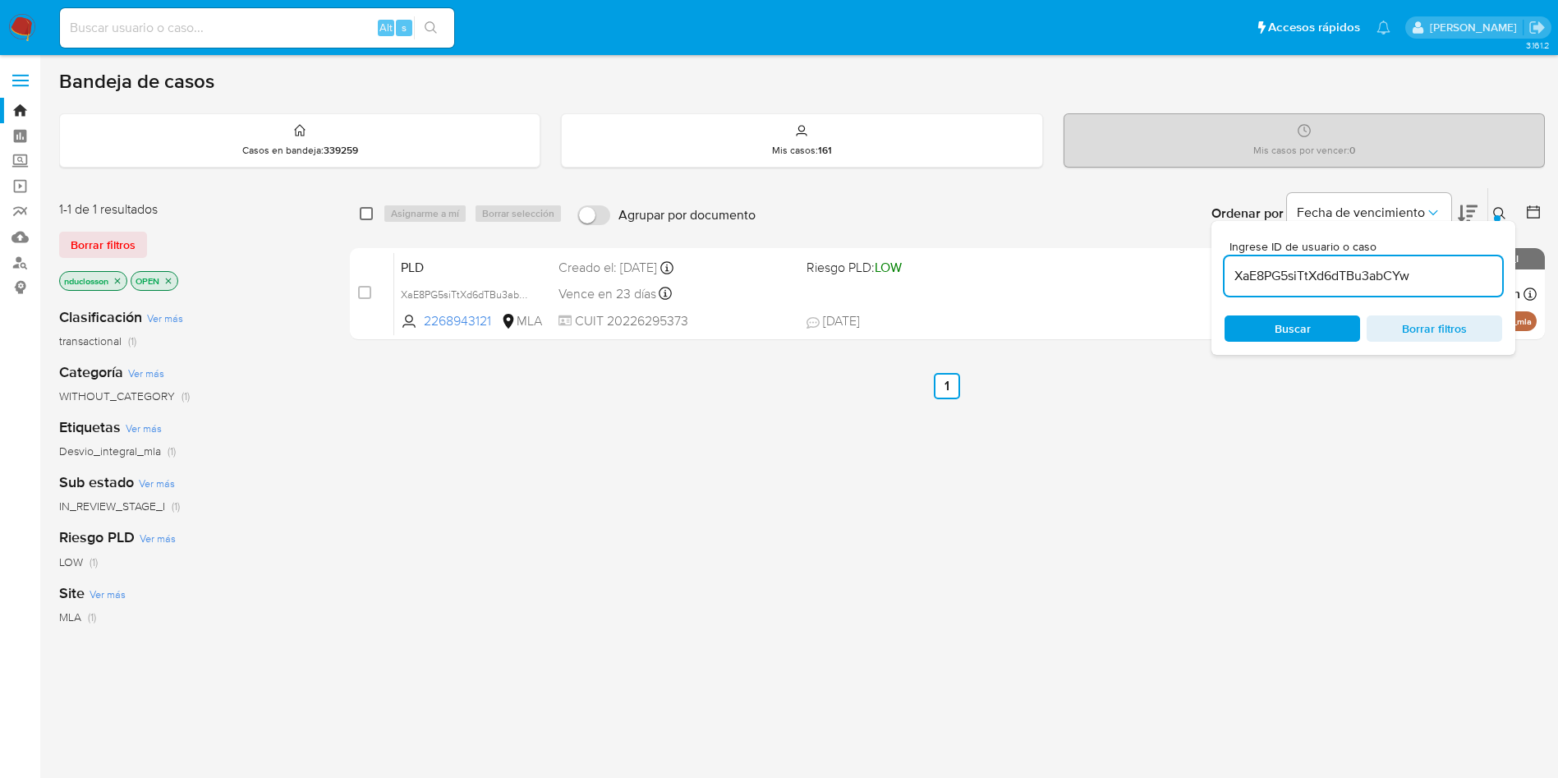
click at [365, 212] on input "checkbox" at bounding box center [366, 213] width 13 height 13
checkbox input "true"
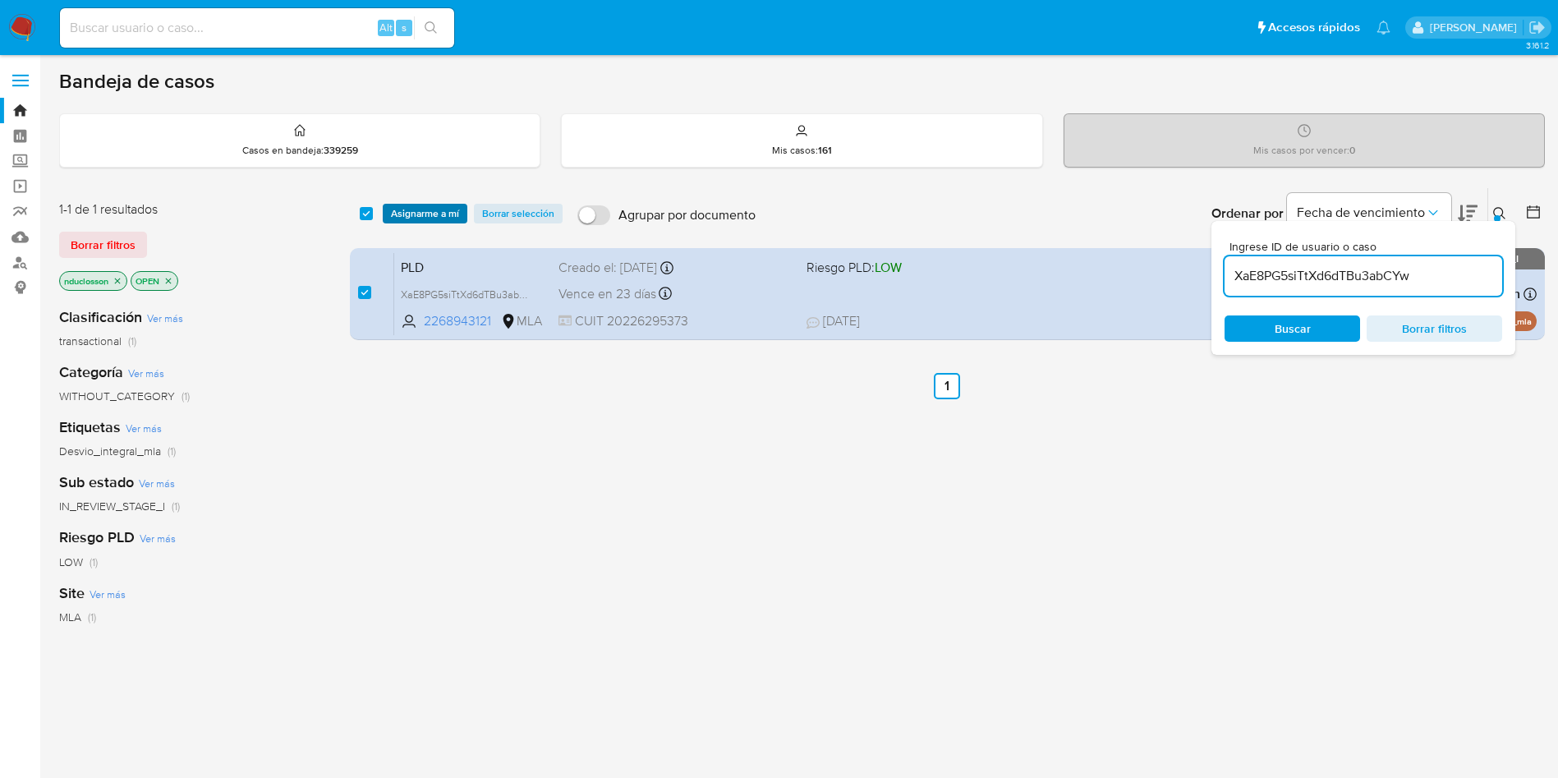
click at [401, 218] on span "Asignarme a mí" at bounding box center [425, 213] width 68 height 16
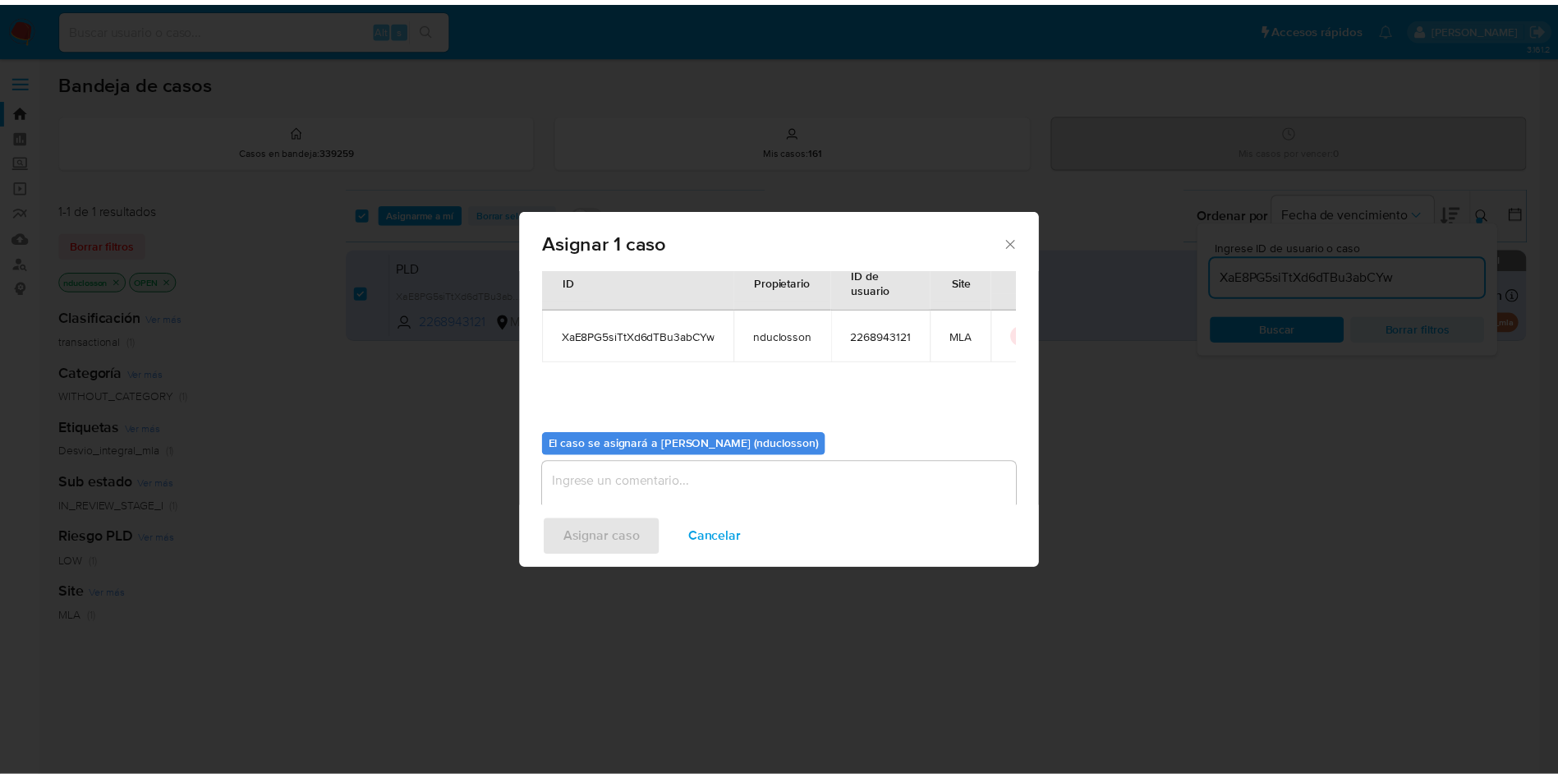
scroll to position [85, 0]
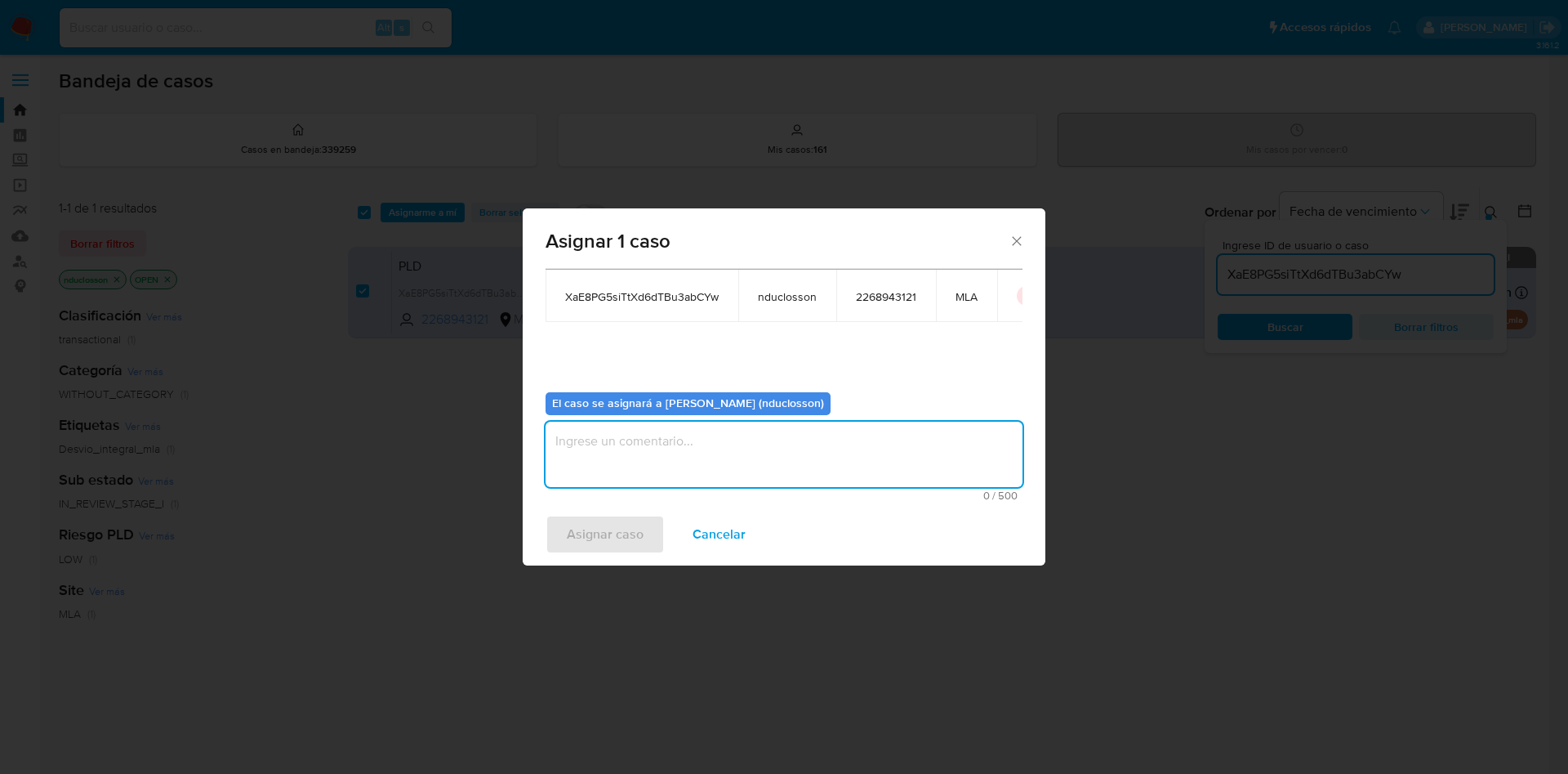
click at [656, 443] on textarea "assign-modal" at bounding box center [784, 455] width 477 height 66
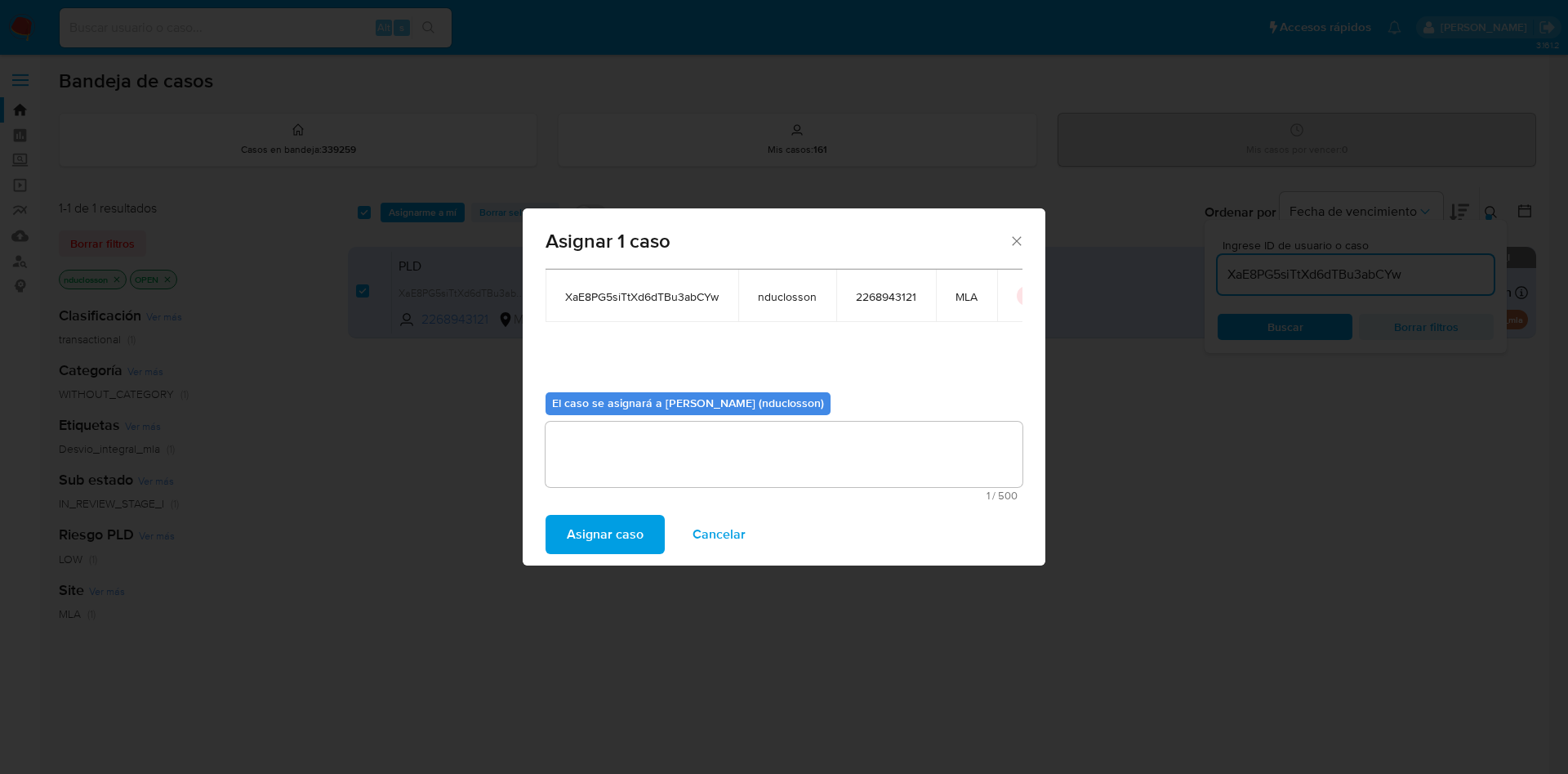
click at [589, 514] on span "Asignar caso" at bounding box center [605, 534] width 77 height 36
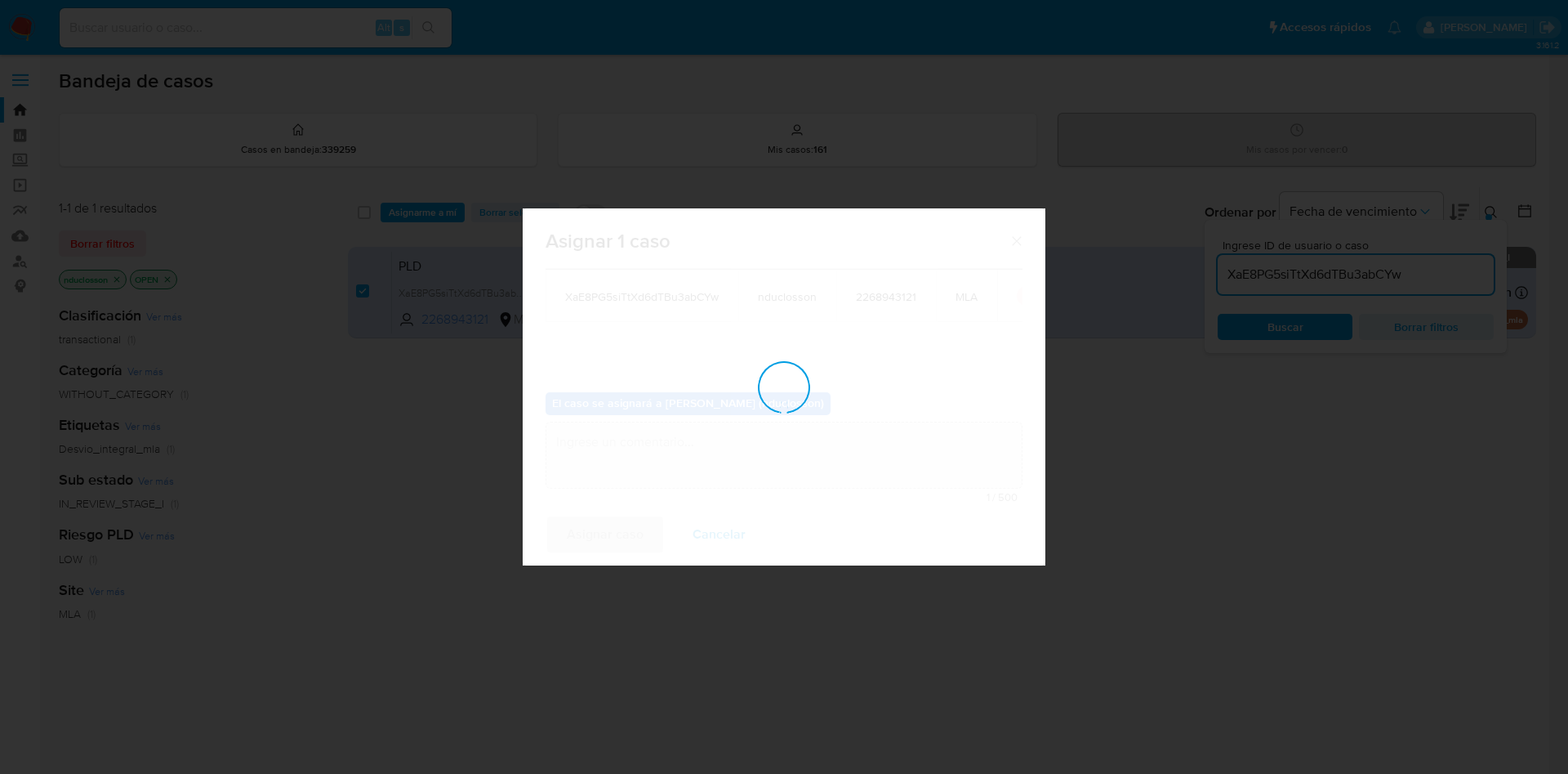
checkbox input "false"
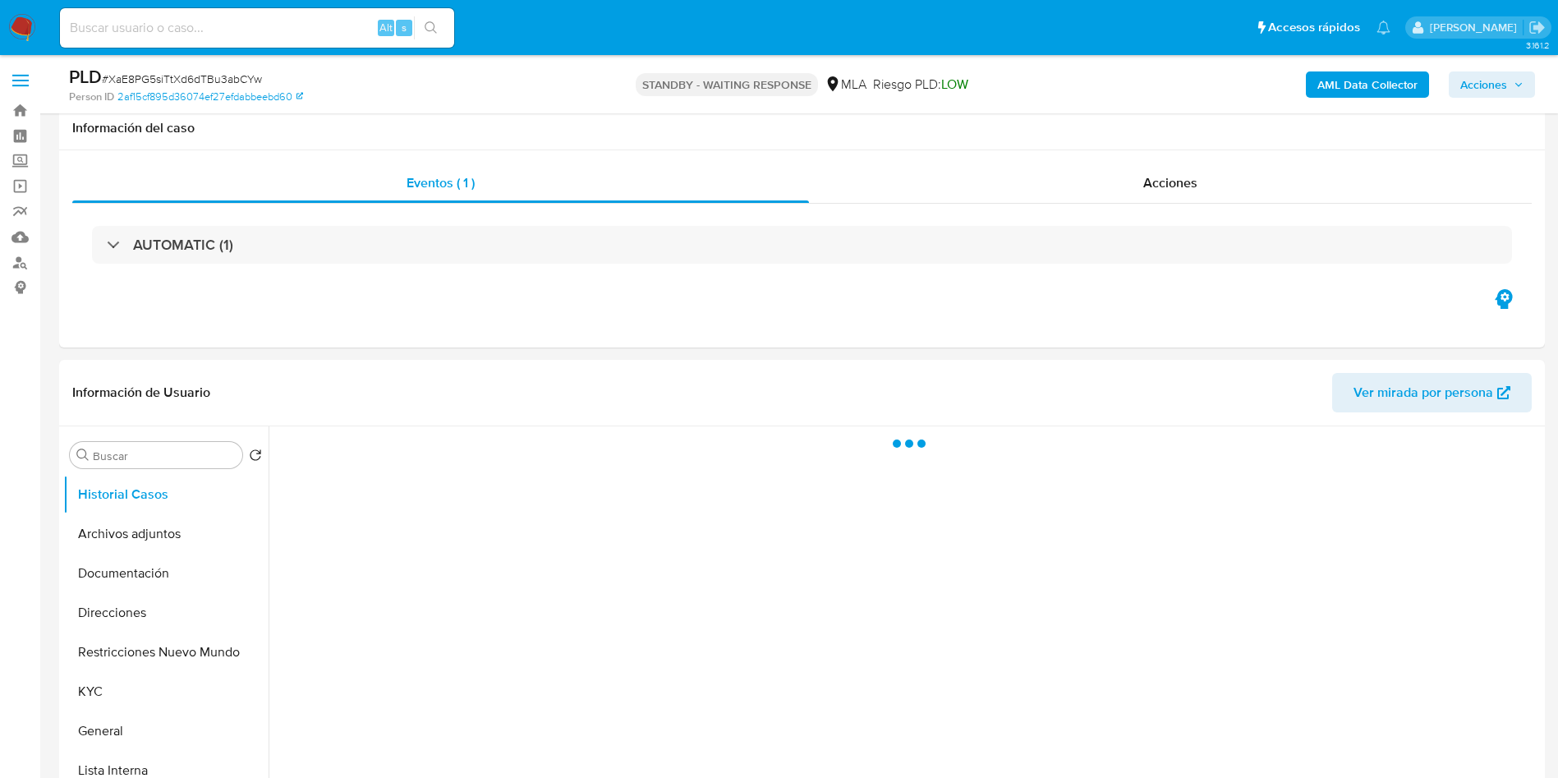
scroll to position [493, 0]
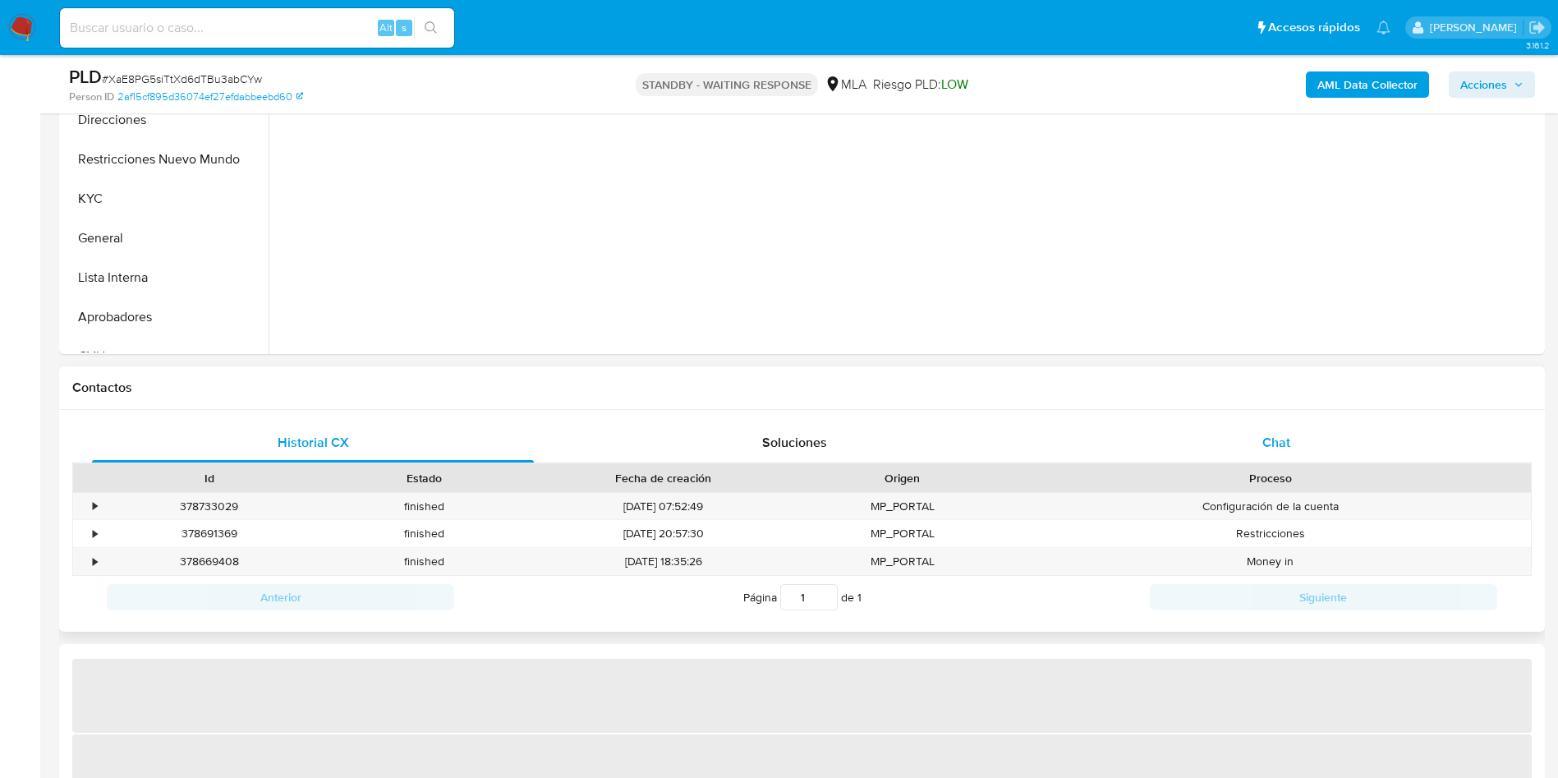
click at [1310, 459] on div "Chat" at bounding box center [1276, 442] width 442 height 39
select select "10"
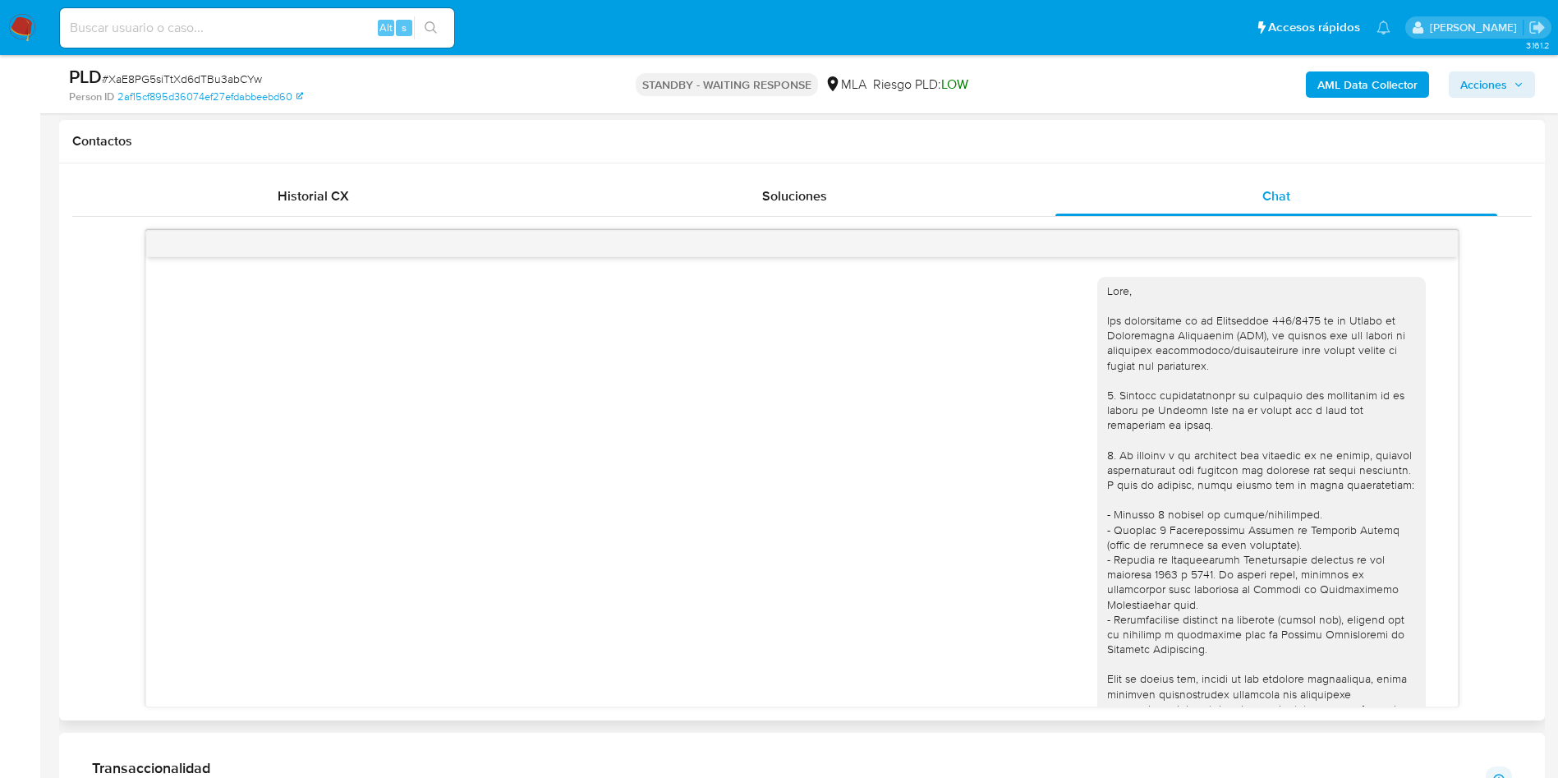
scroll to position [2882, 0]
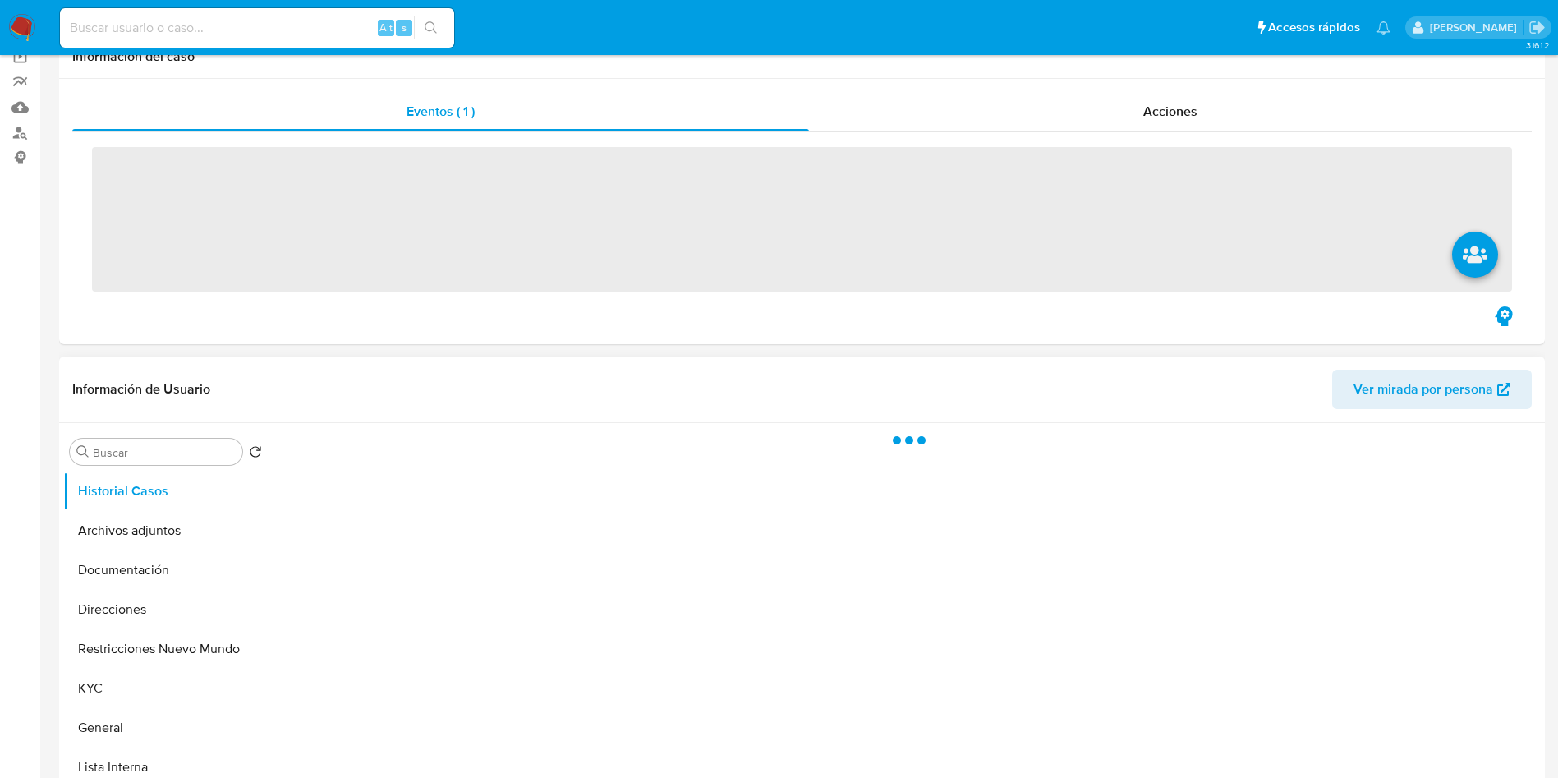
scroll to position [370, 0]
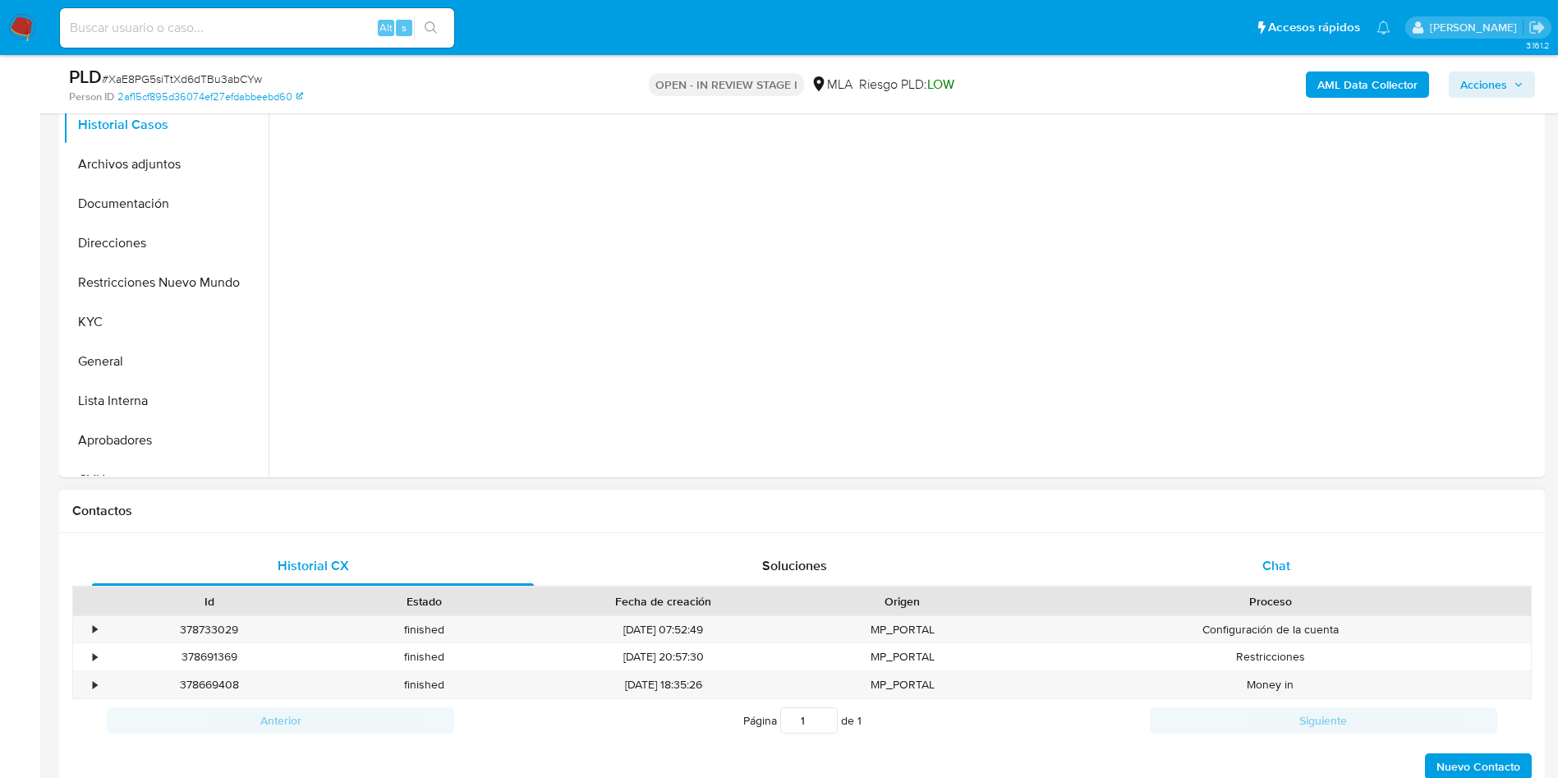
click at [1275, 572] on span "Chat" at bounding box center [1276, 565] width 28 height 19
select select "10"
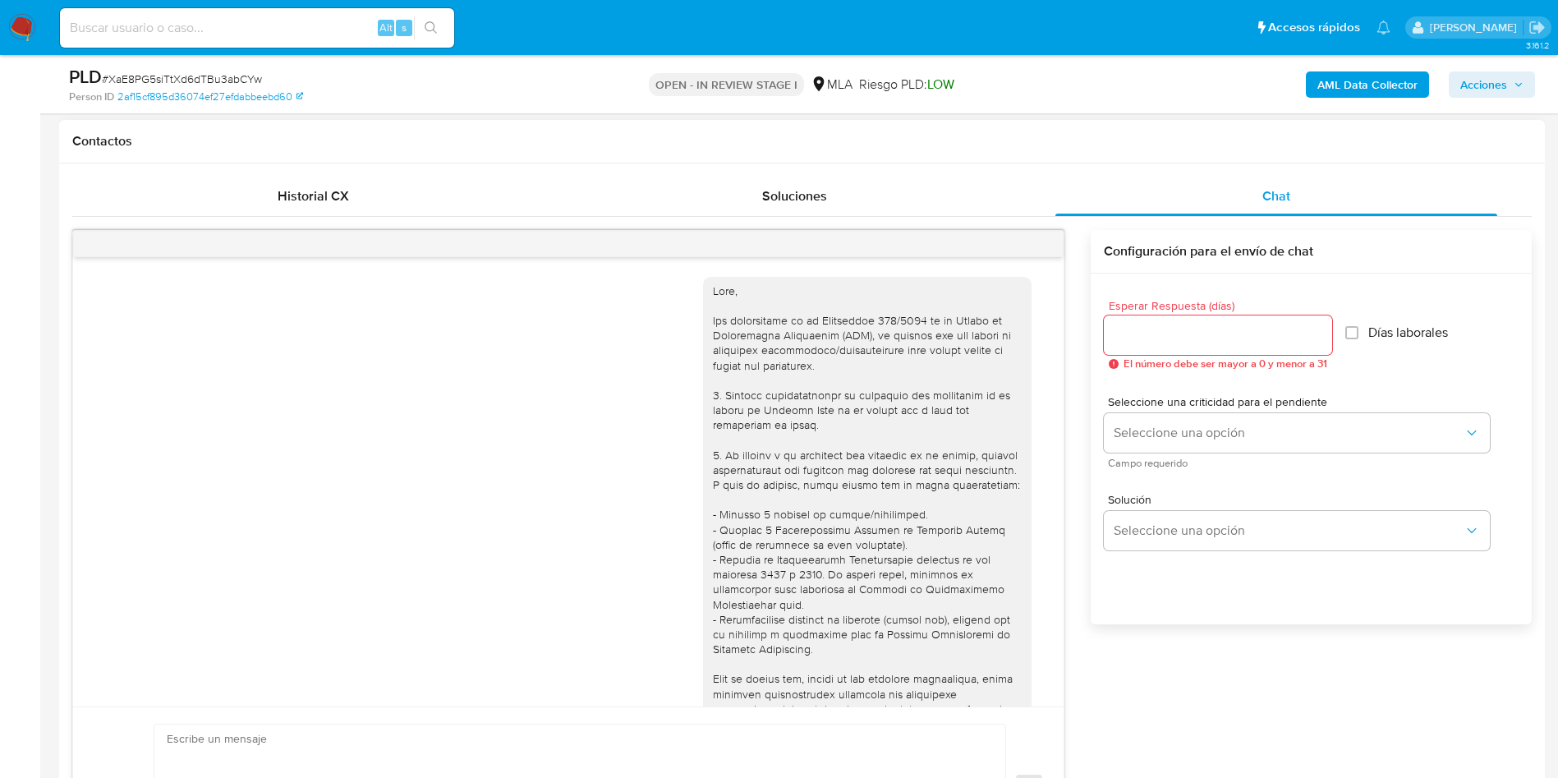
scroll to position [2882, 0]
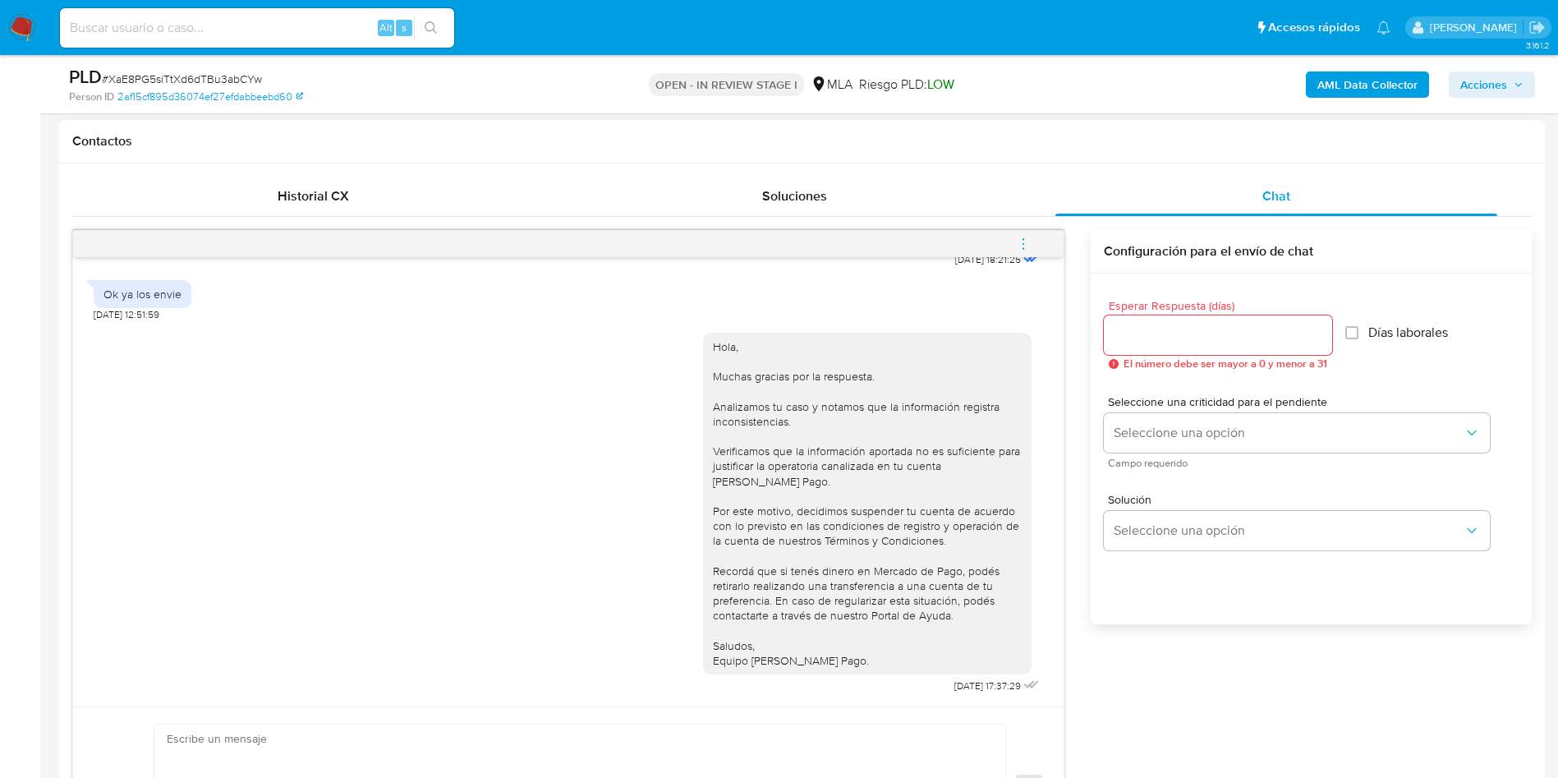
click at [1029, 237] on icon "menu-action" at bounding box center [1023, 244] width 15 height 15
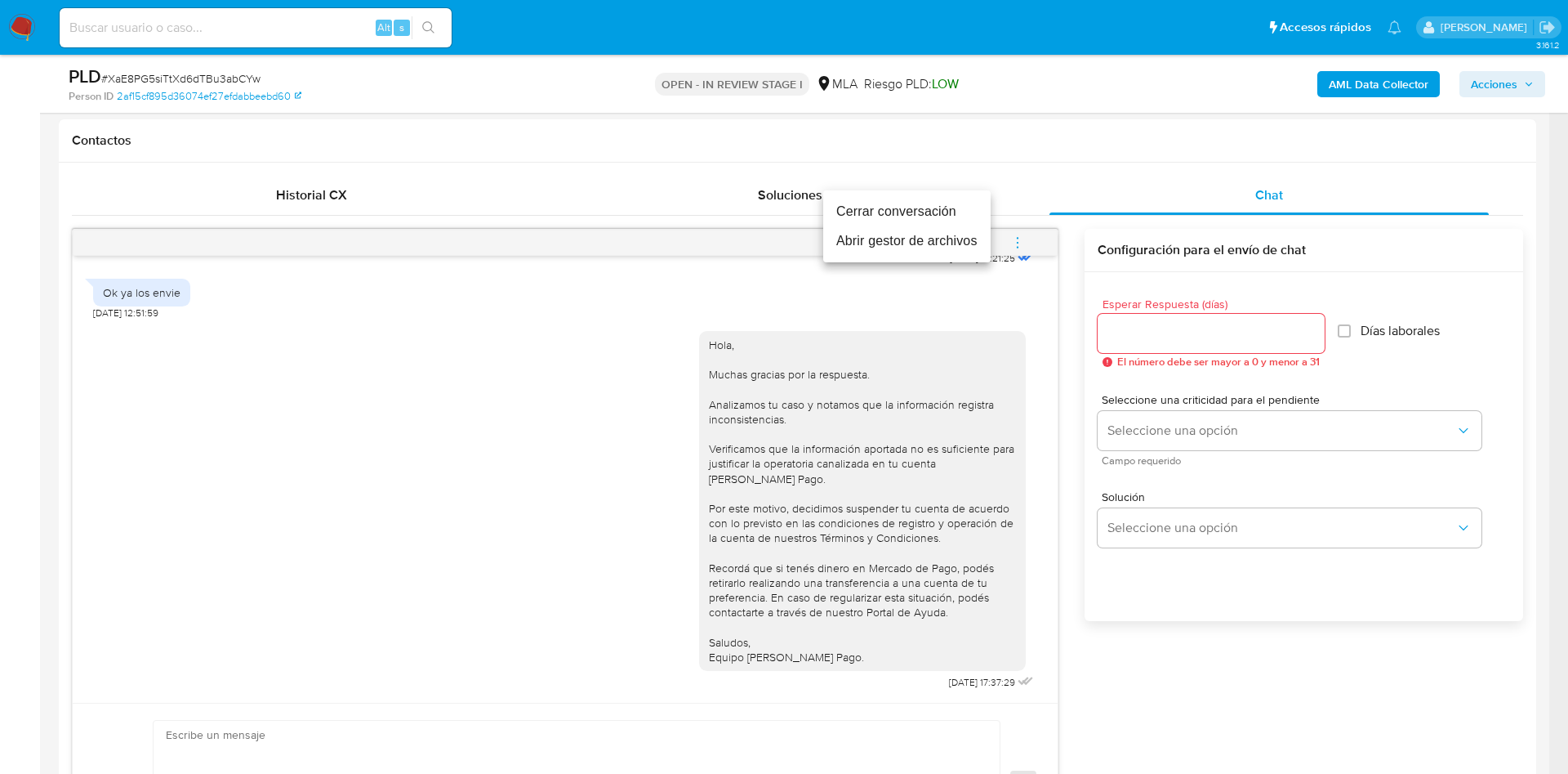
click at [891, 205] on li "Cerrar conversación" at bounding box center [907, 212] width 167 height 30
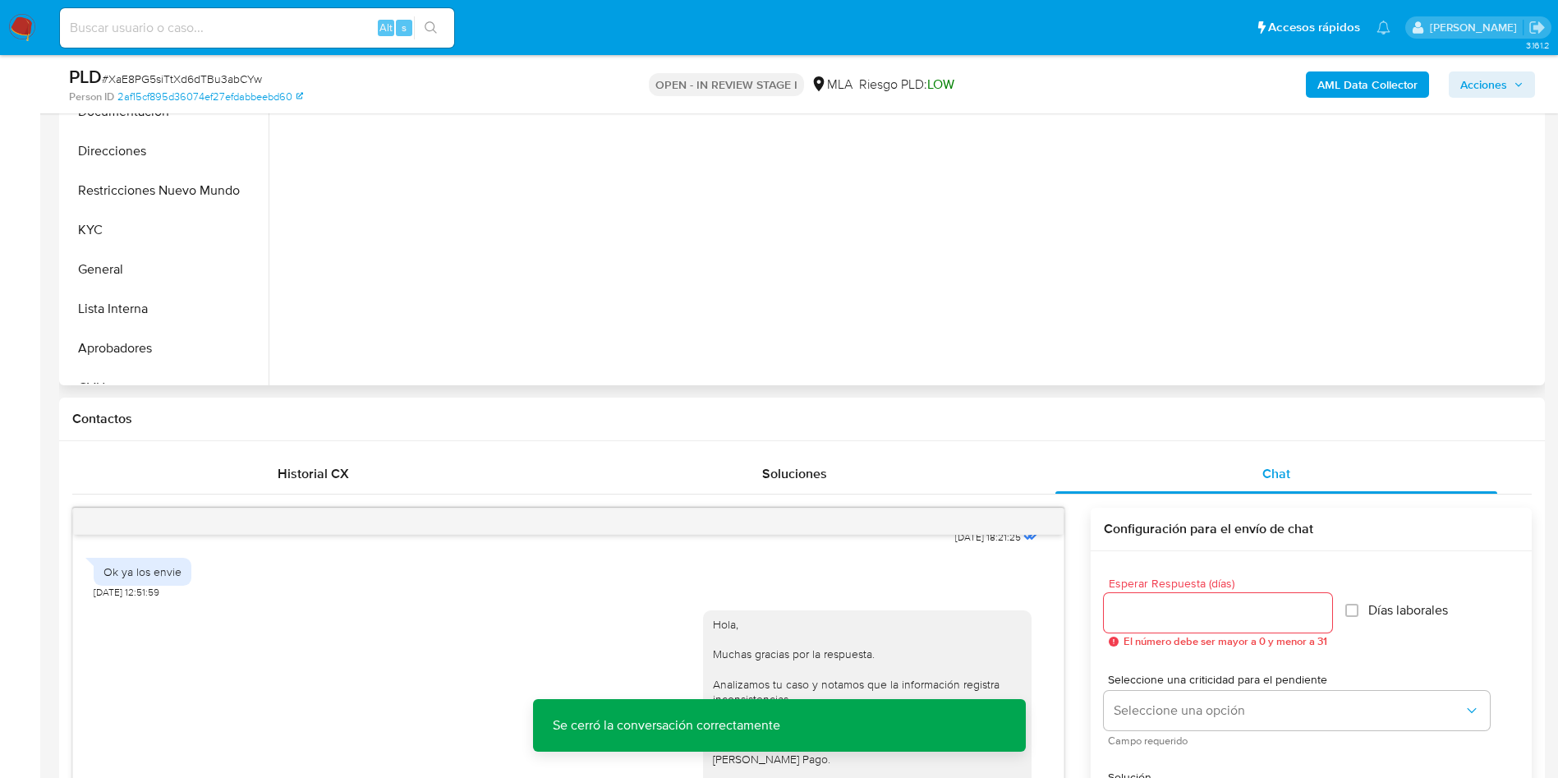
scroll to position [246, 0]
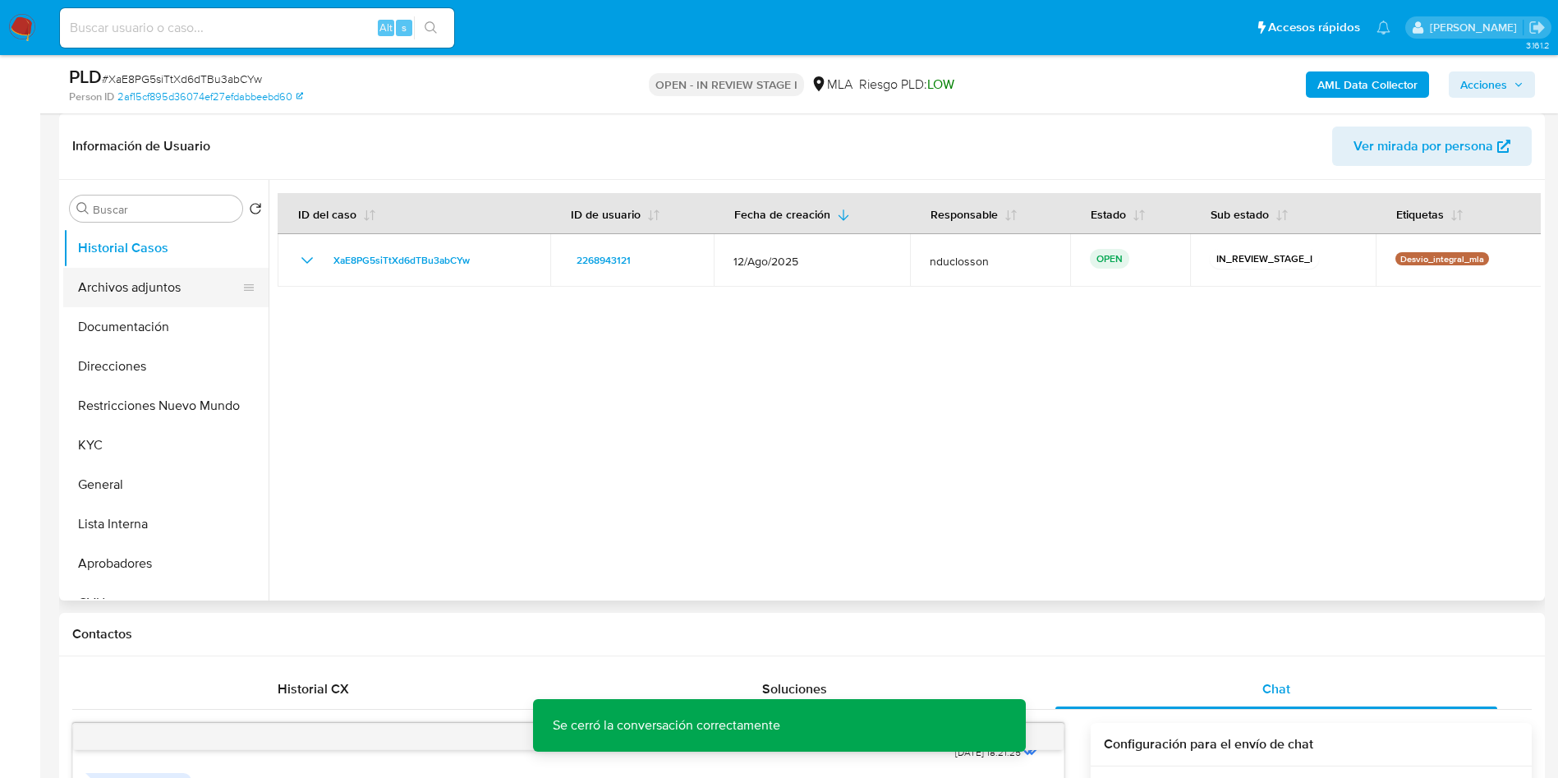
click at [117, 281] on button "Archivos adjuntos" at bounding box center [159, 287] width 192 height 39
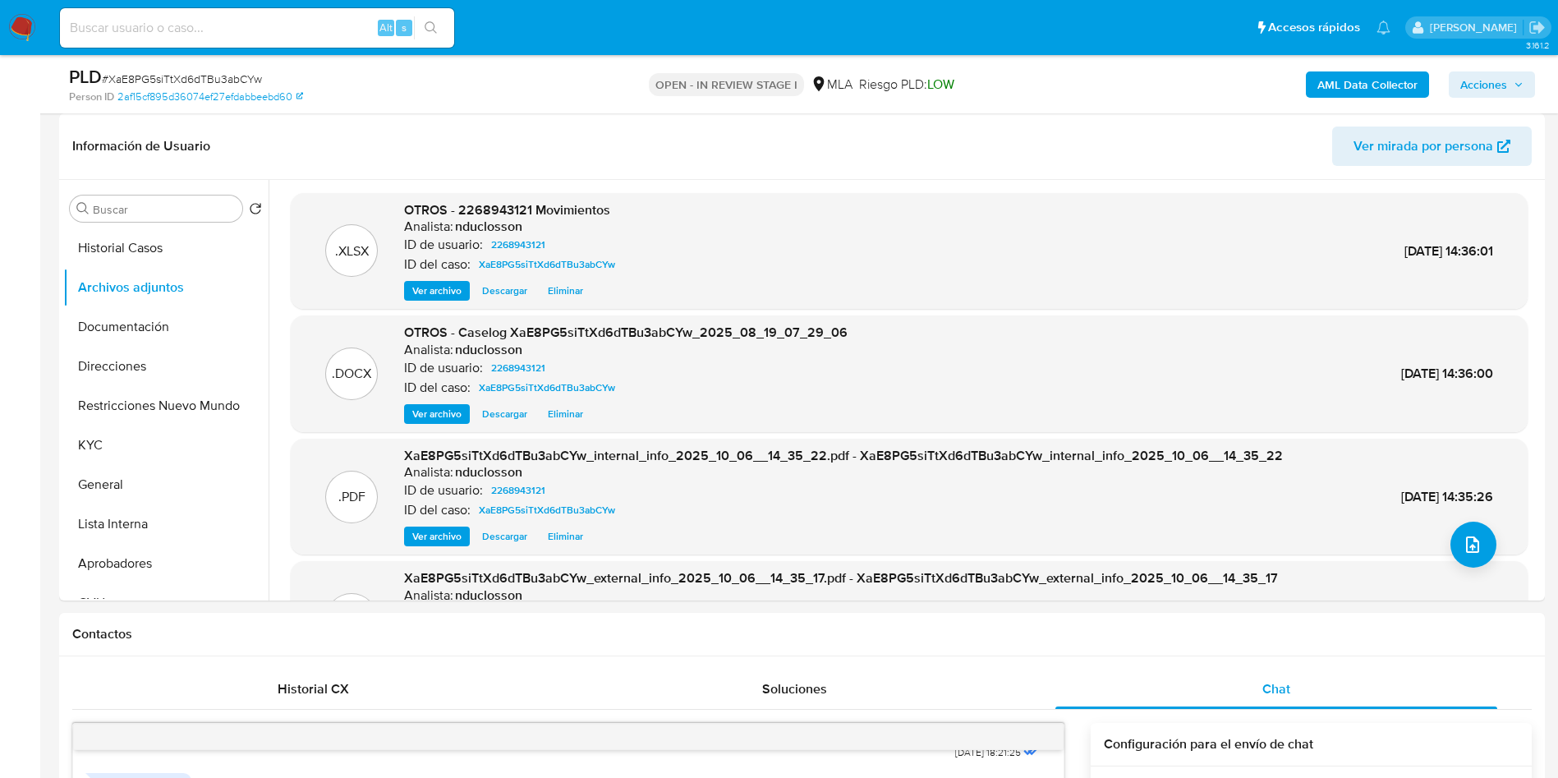
click at [1511, 87] on span "Acciones" at bounding box center [1491, 84] width 63 height 23
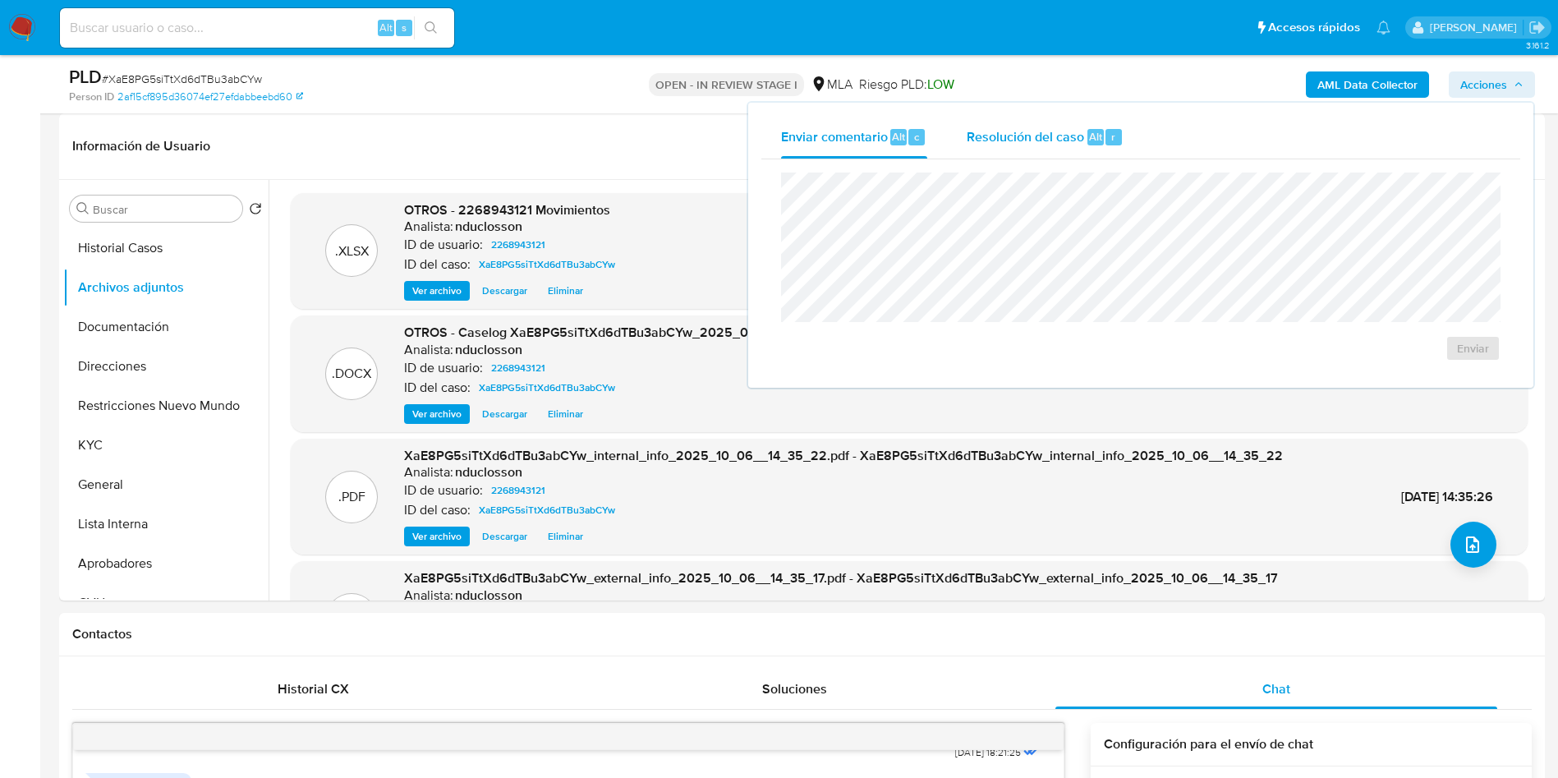
click at [1018, 118] on div "Resolución del caso Alt r" at bounding box center [1045, 137] width 157 height 43
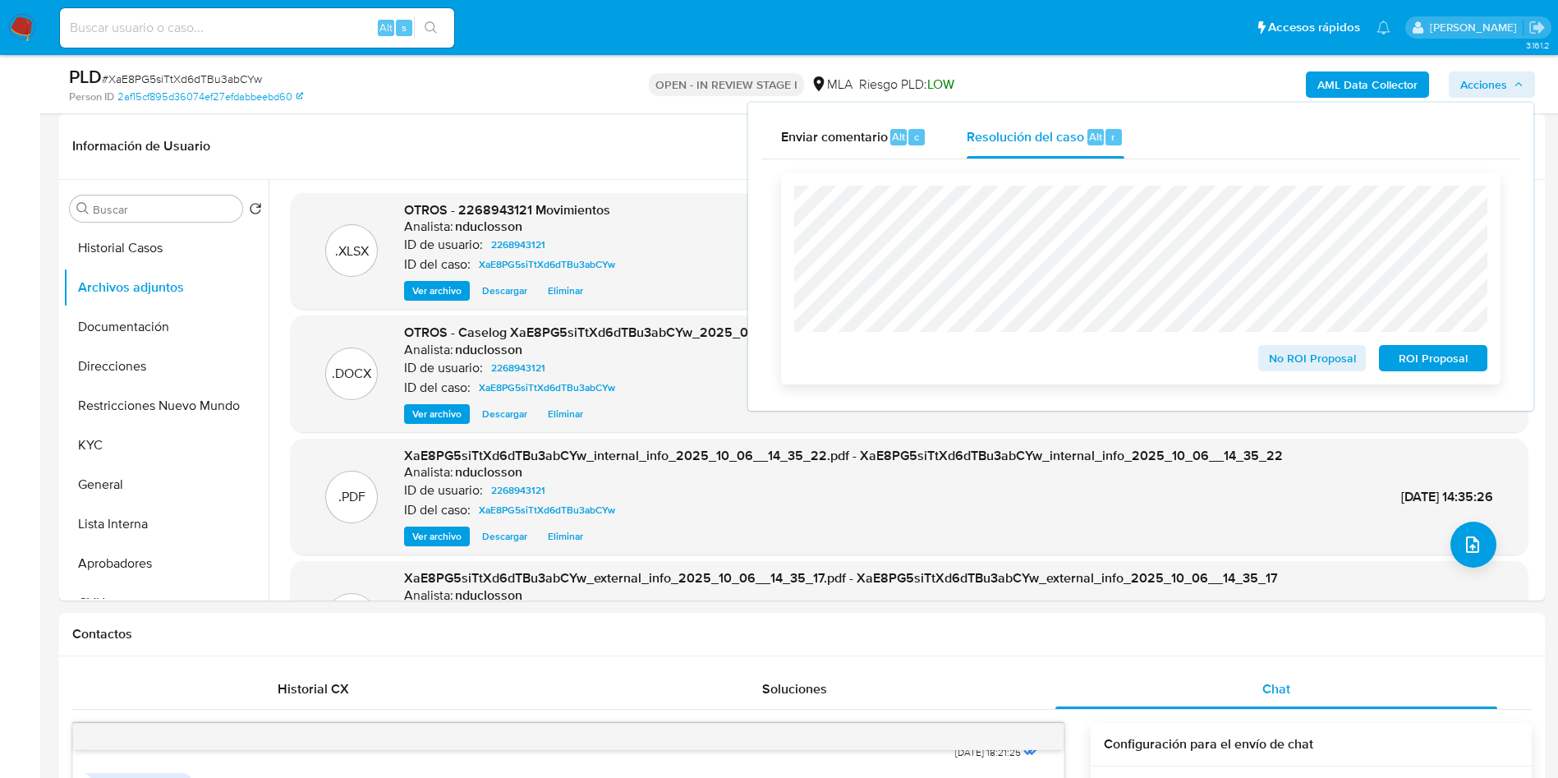
click at [1416, 367] on span "ROI Proposal" at bounding box center [1432, 358] width 85 height 23
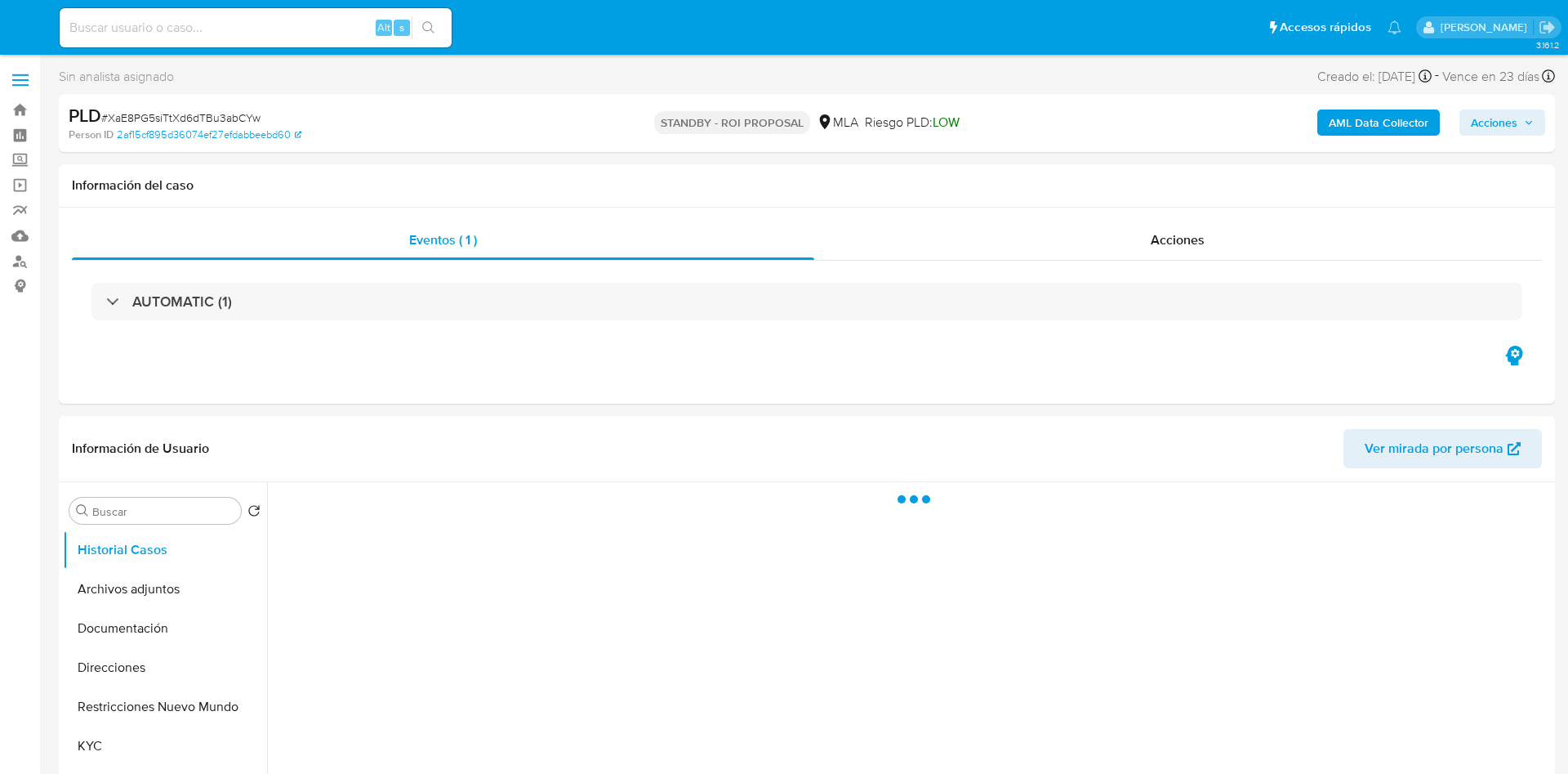
select select "10"
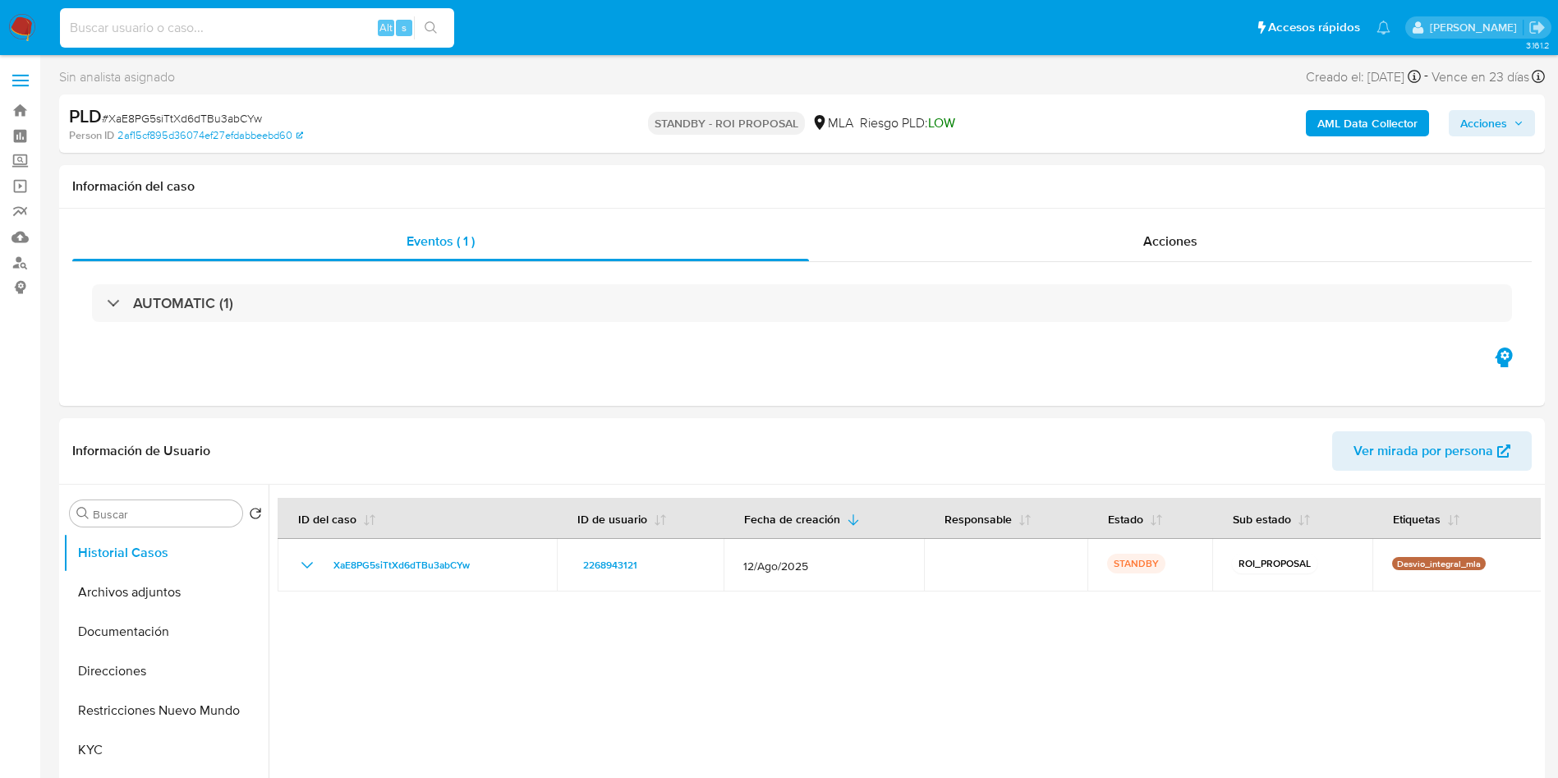
click at [212, 28] on input at bounding box center [257, 27] width 394 height 21
paste input "cpsxNS0iYZtO8OhSHfGYEXQ3"
type input "cpsxNS0iYZtO8OhSHfGYEXQ3"
click at [422, 35] on button "search-icon" at bounding box center [431, 27] width 34 height 23
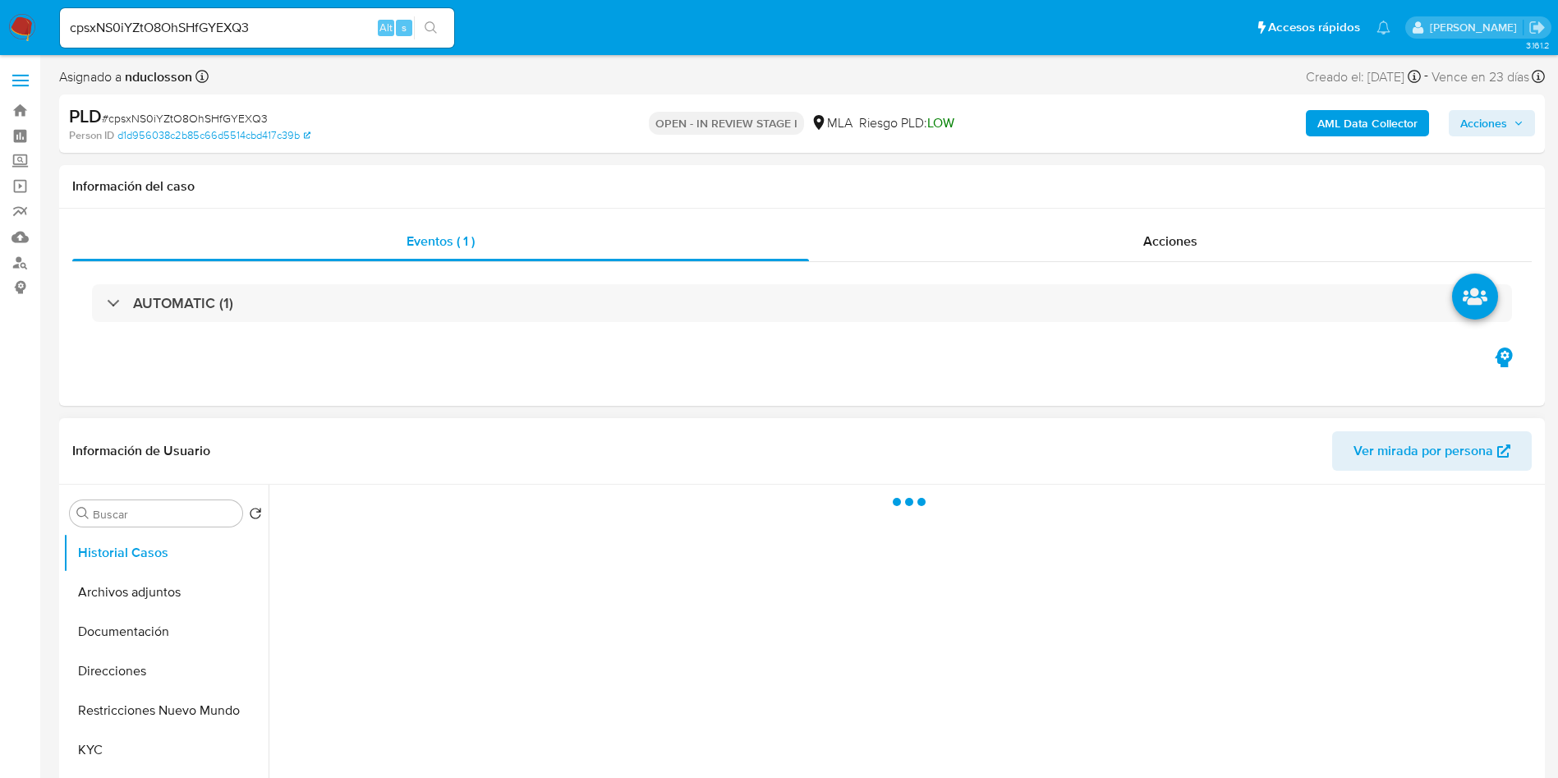
select select "10"
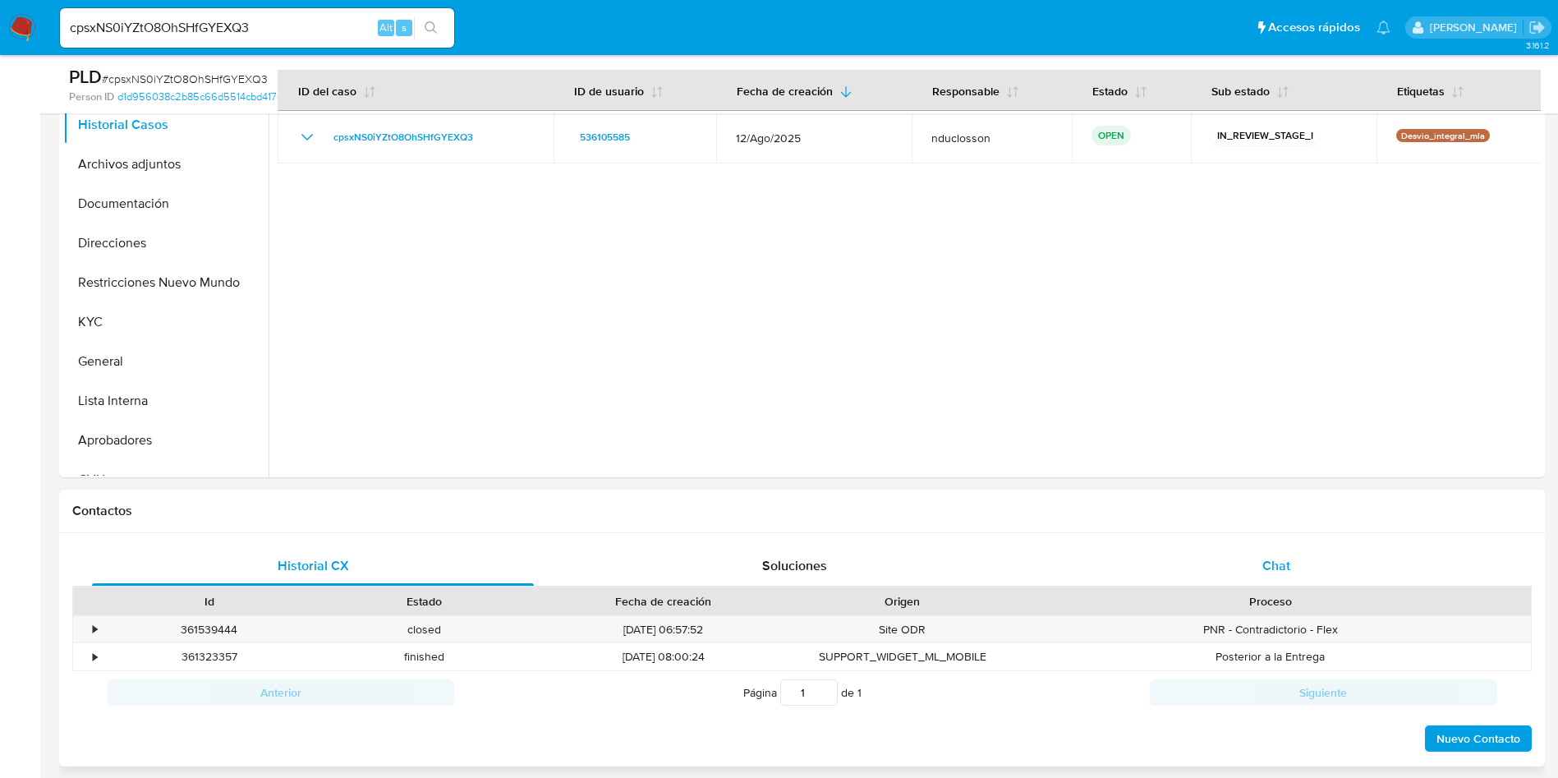
click at [1288, 583] on div "Chat" at bounding box center [1276, 565] width 442 height 39
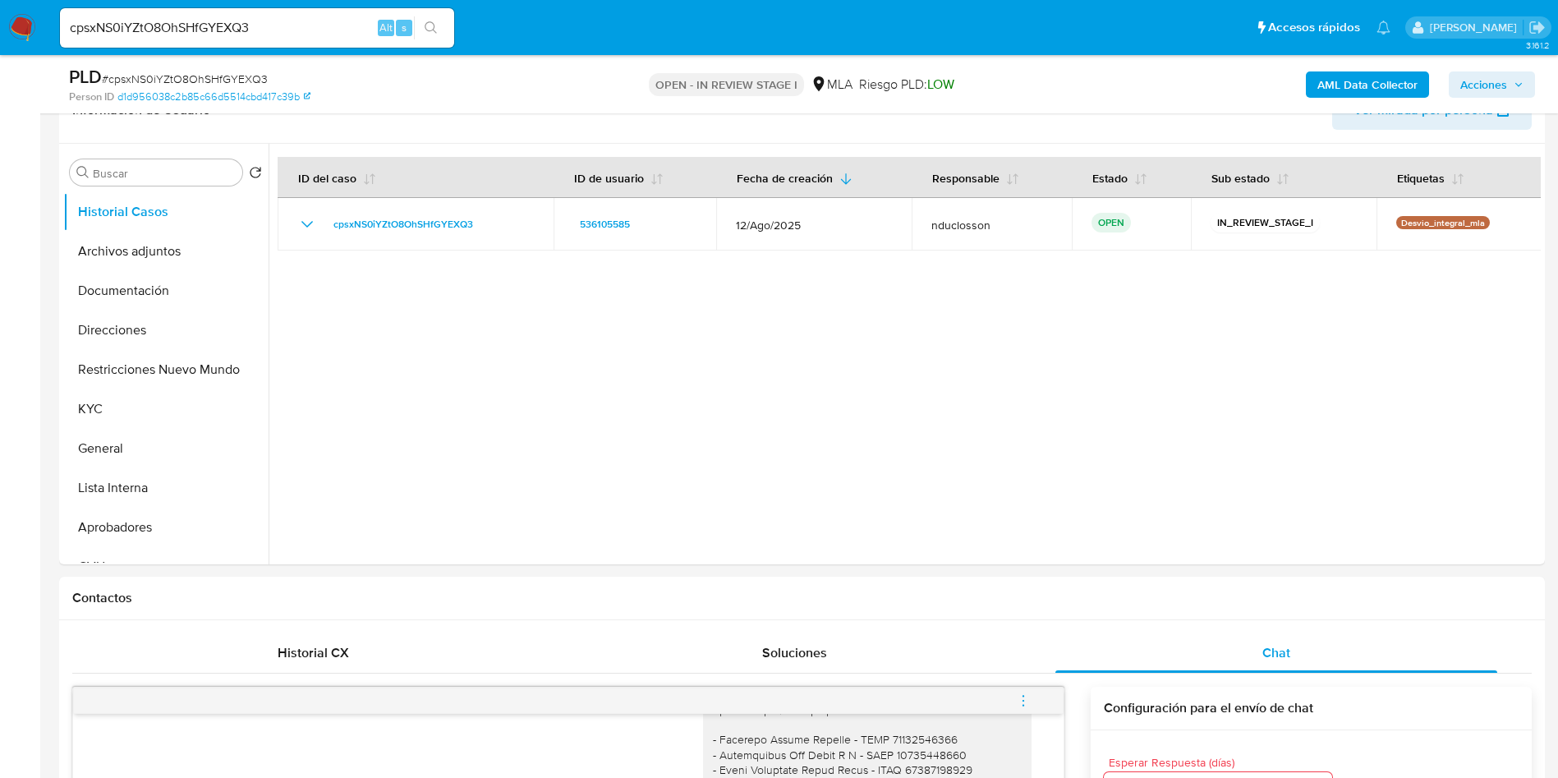
scroll to position [246, 0]
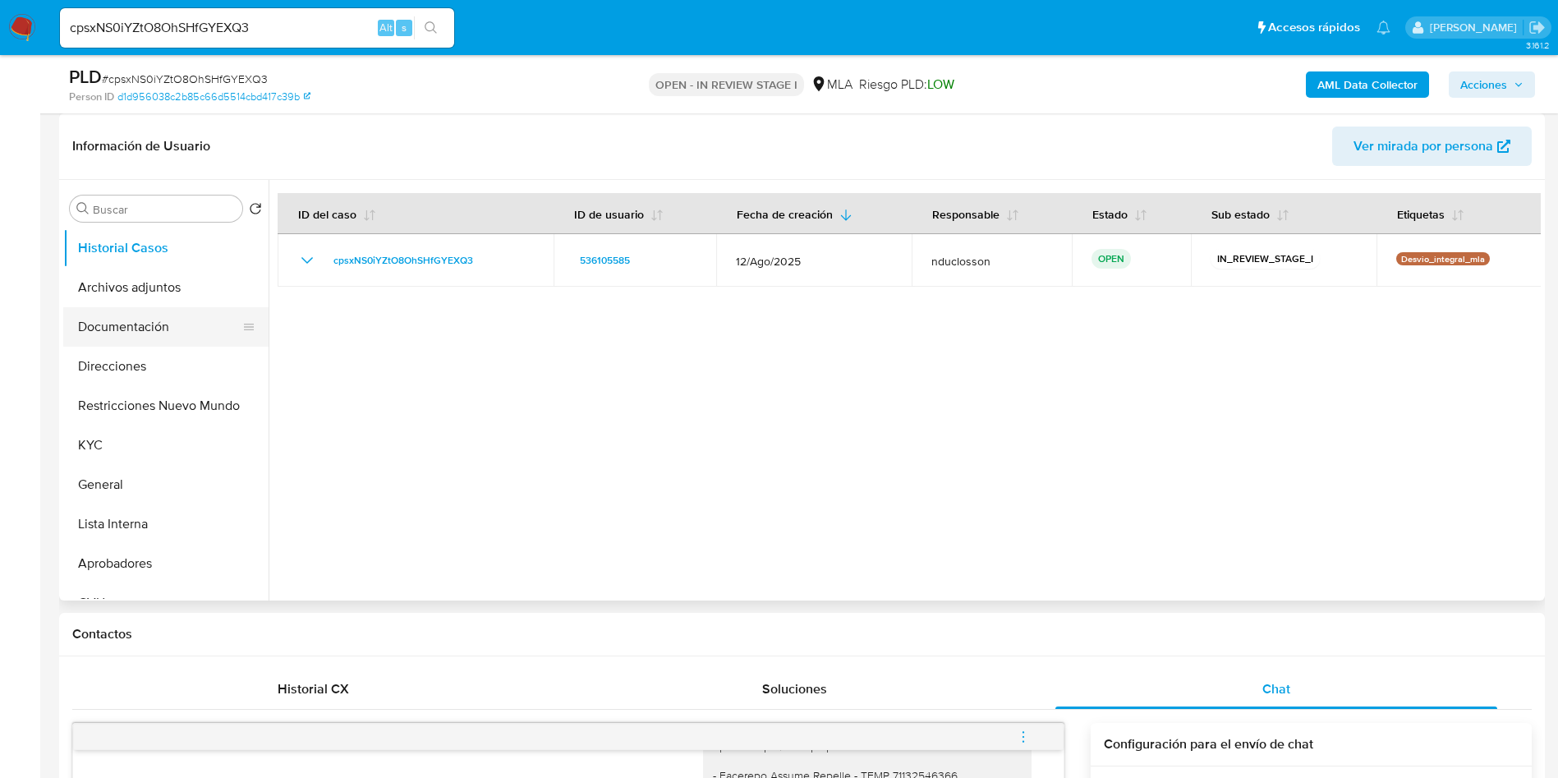
click at [127, 329] on button "Documentación" at bounding box center [159, 326] width 192 height 39
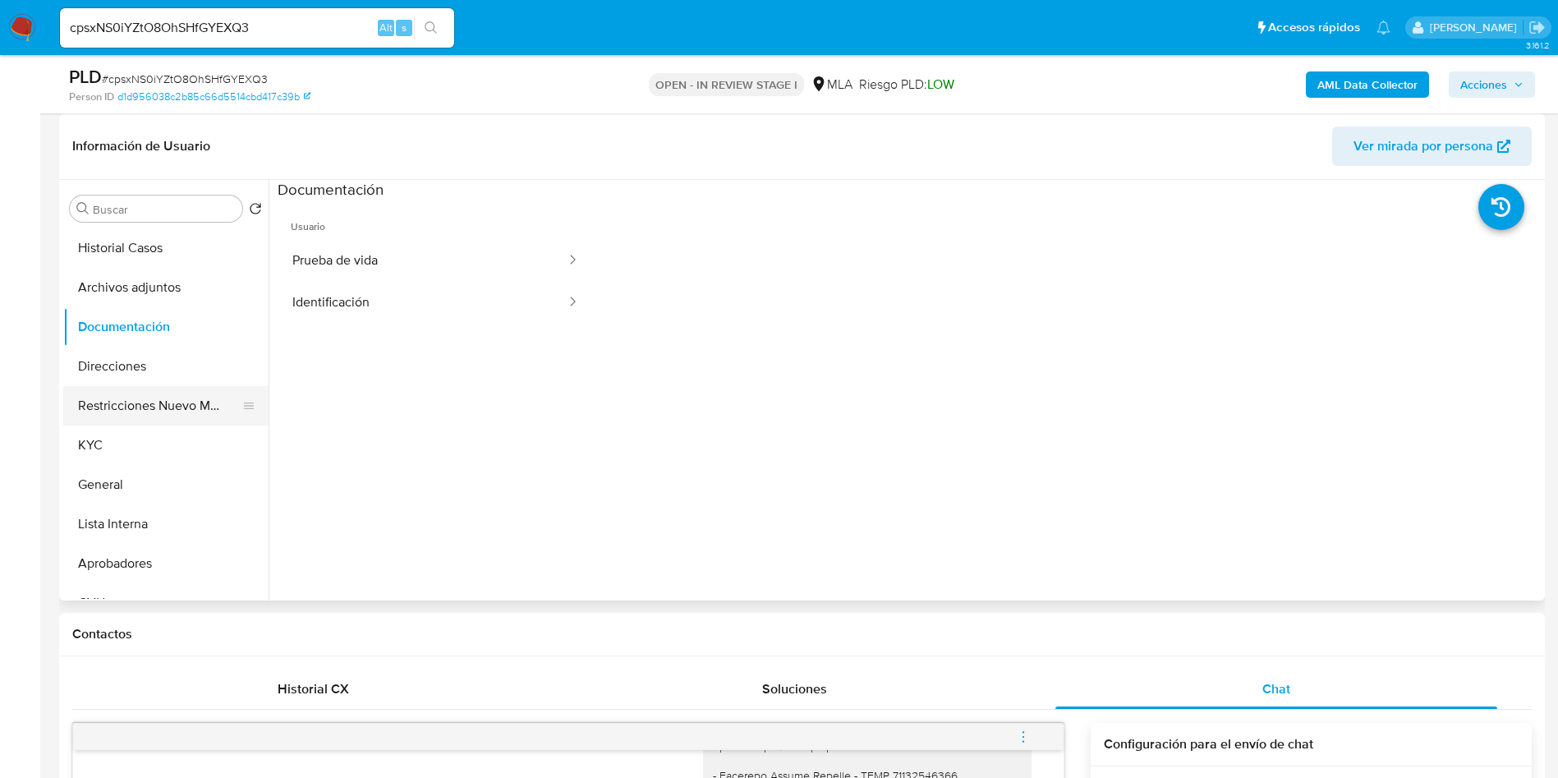
click at [168, 388] on button "Restricciones Nuevo Mundo" at bounding box center [159, 405] width 192 height 39
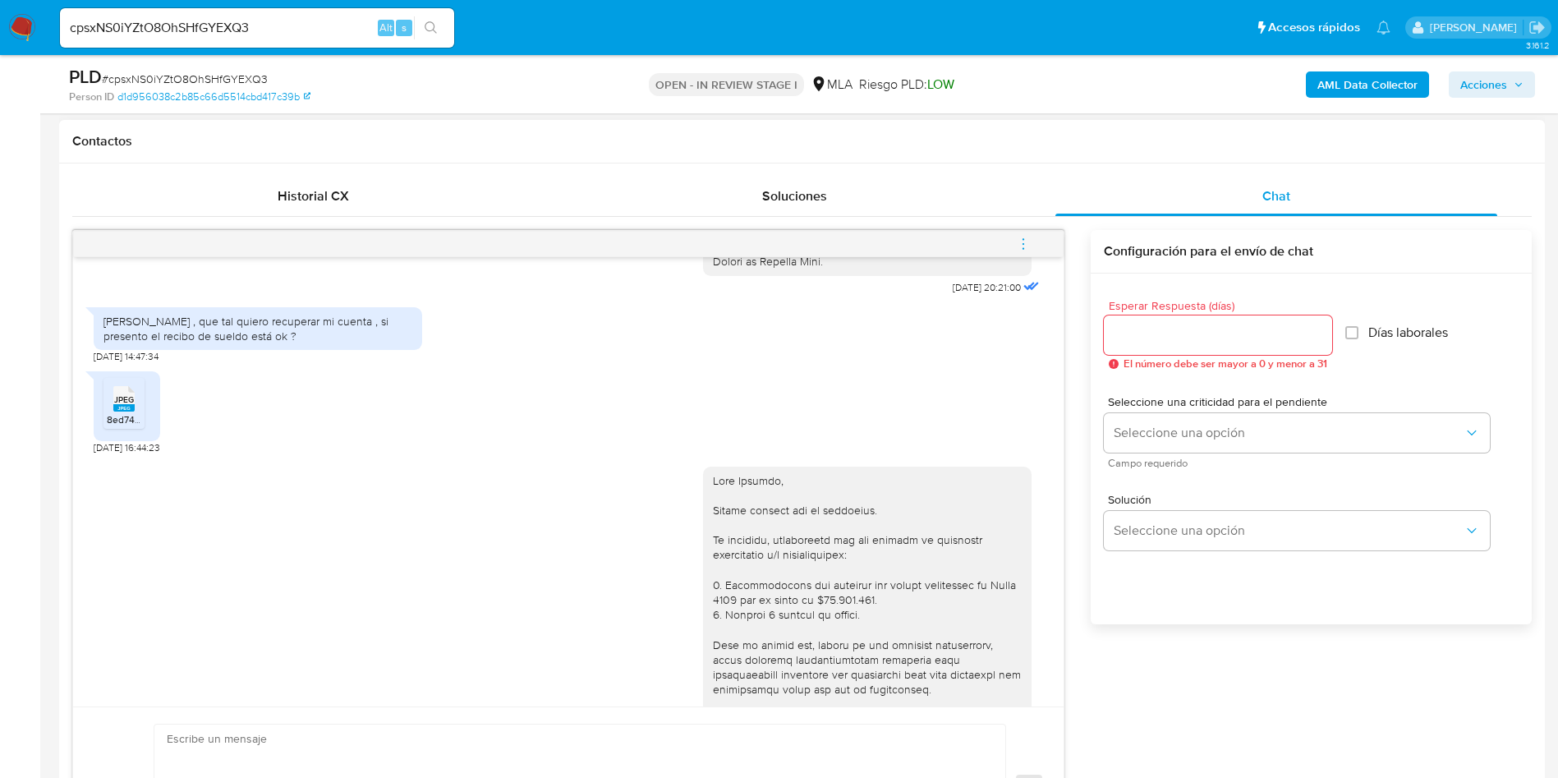
scroll to position [1725, 0]
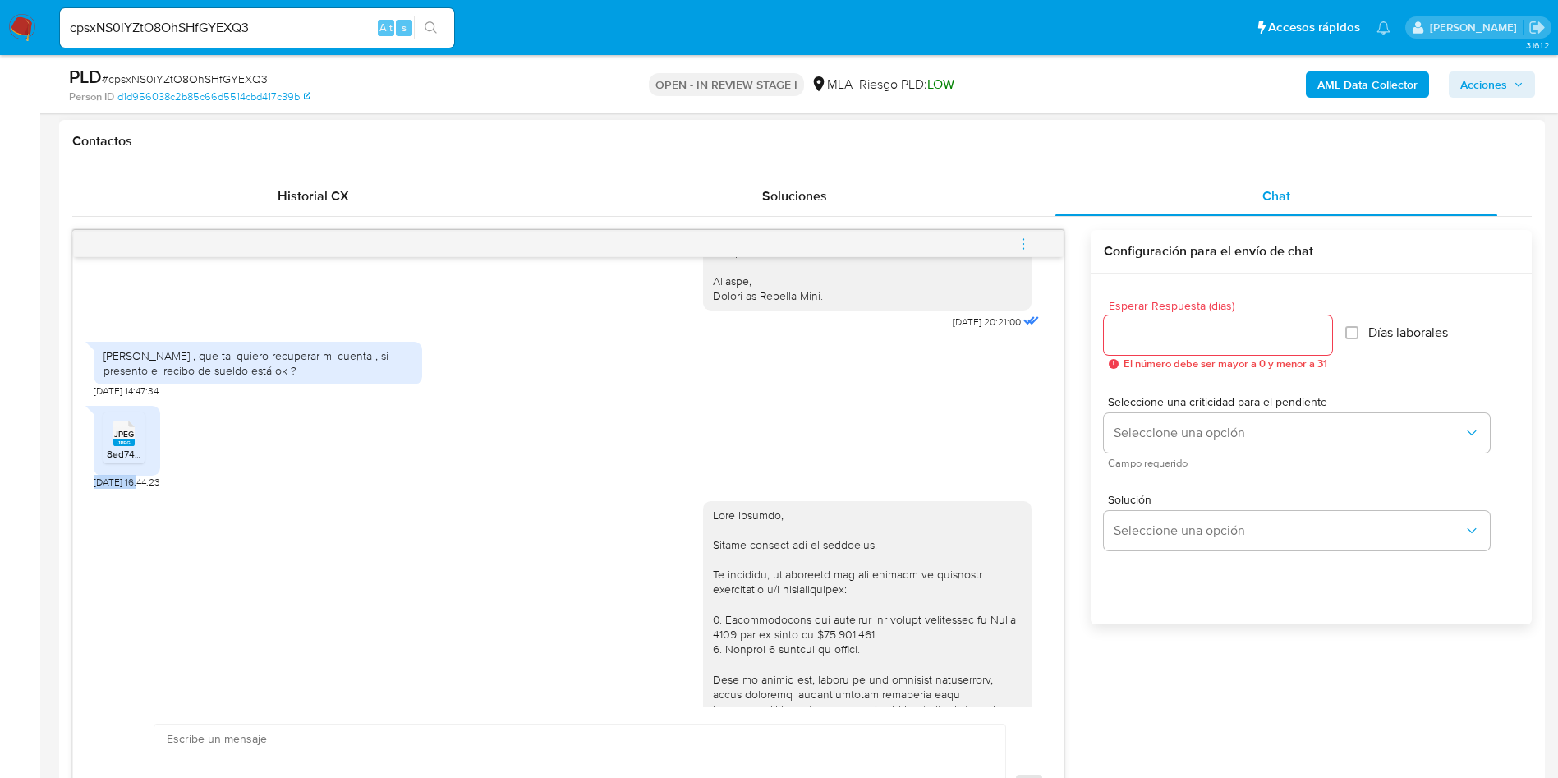
drag, startPoint x: 92, startPoint y: 512, endPoint x: 140, endPoint y: 512, distance: 48.5
click at [140, 512] on div "[DATE] 17:29:07 A qué se debe ? [DATE] 13:00:57 No entiendo [DATE] 13:01:03 [DA…" at bounding box center [568, 481] width 990 height 449
copy span "[DATE]"
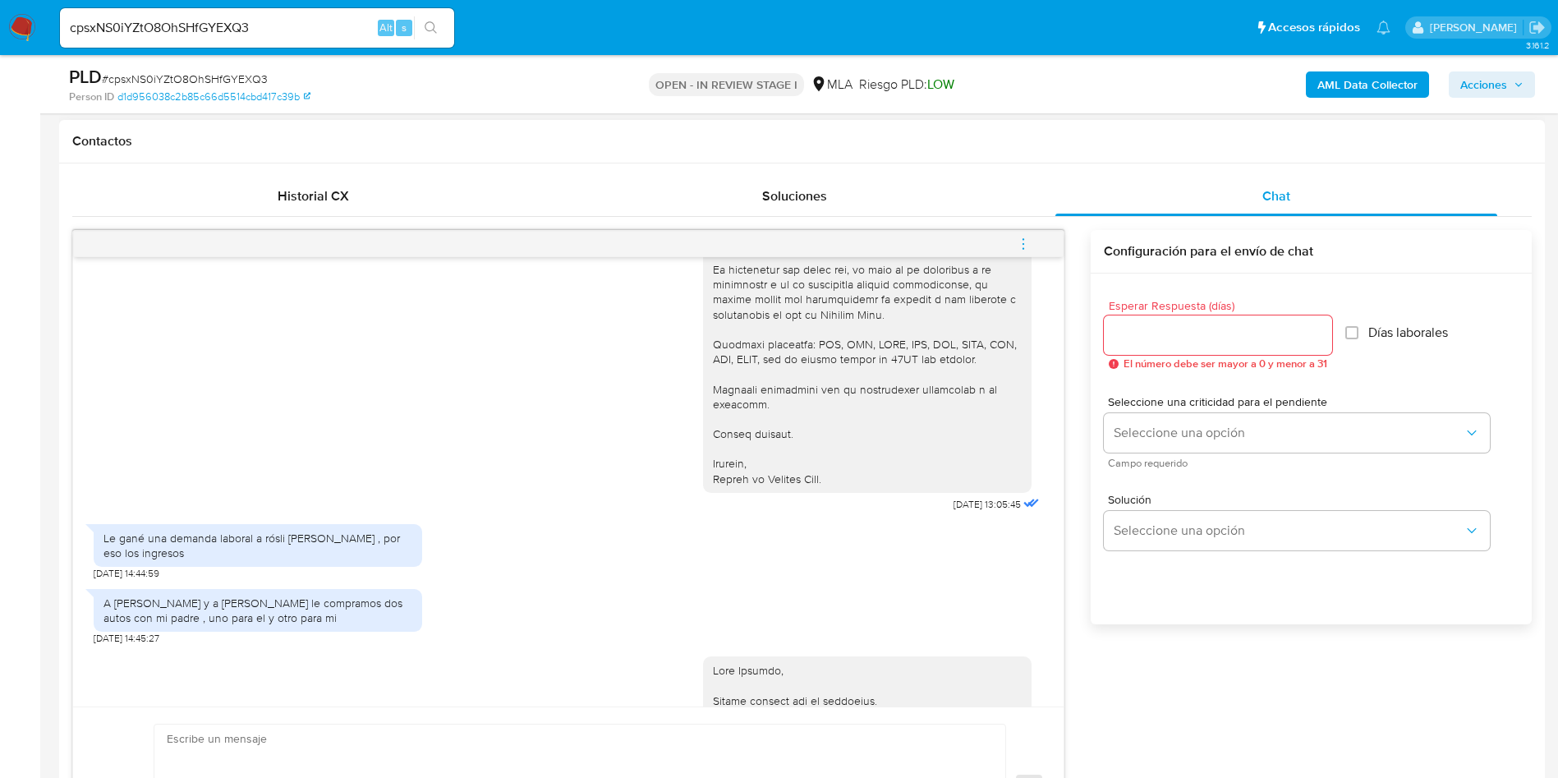
scroll to position [2464, 0]
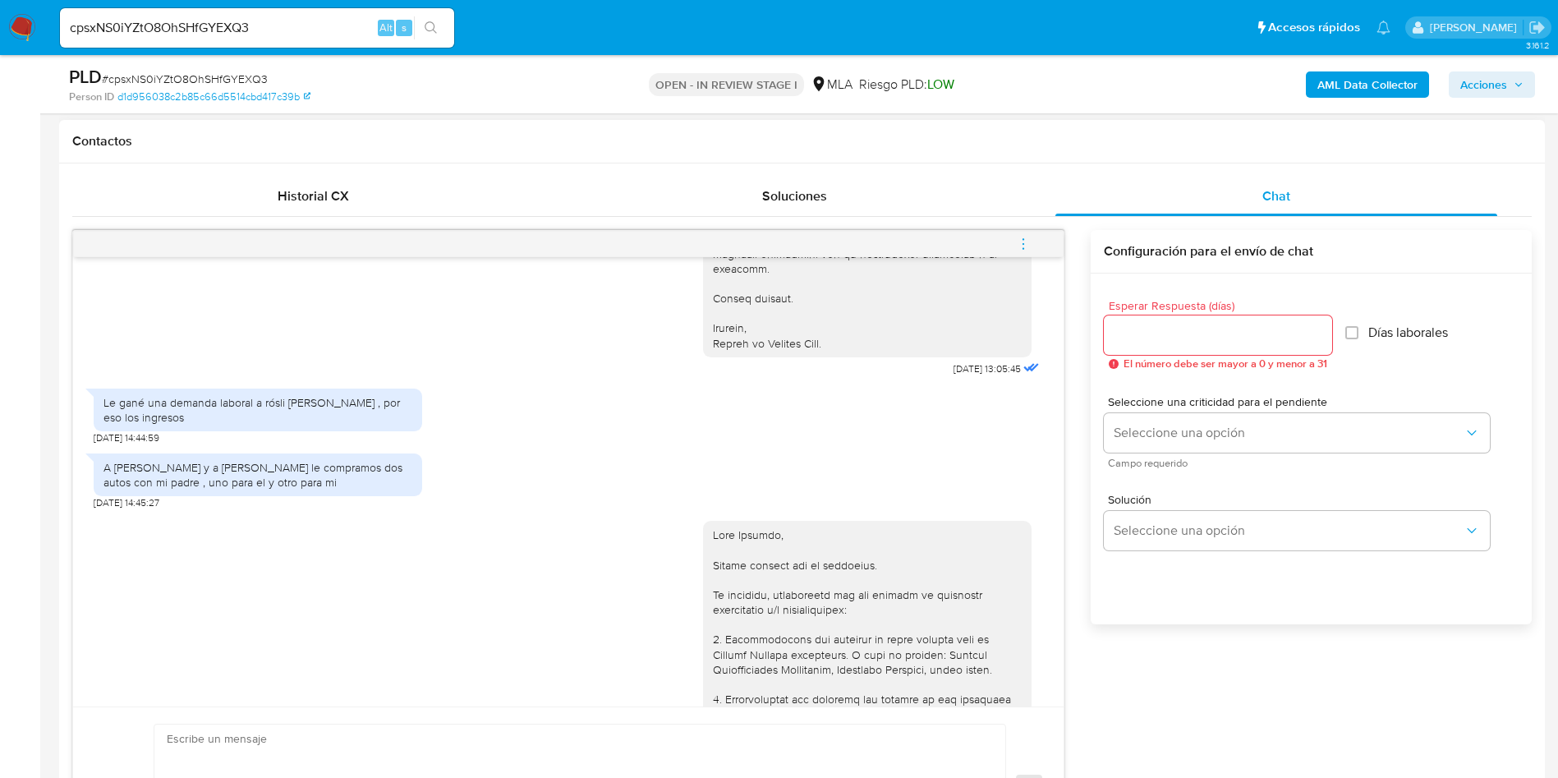
click at [177, 425] on div "Le gané una demanda laboral a rósli [PERSON_NAME] , por eso los ingresos" at bounding box center [257, 410] width 309 height 30
copy div "Le gané una demanda laboral a rósli [PERSON_NAME] , por eso los ingresos"
click at [149, 489] on div "A [PERSON_NAME] y a [PERSON_NAME] le compramos dos autos con mi padre , uno par…" at bounding box center [257, 475] width 309 height 30
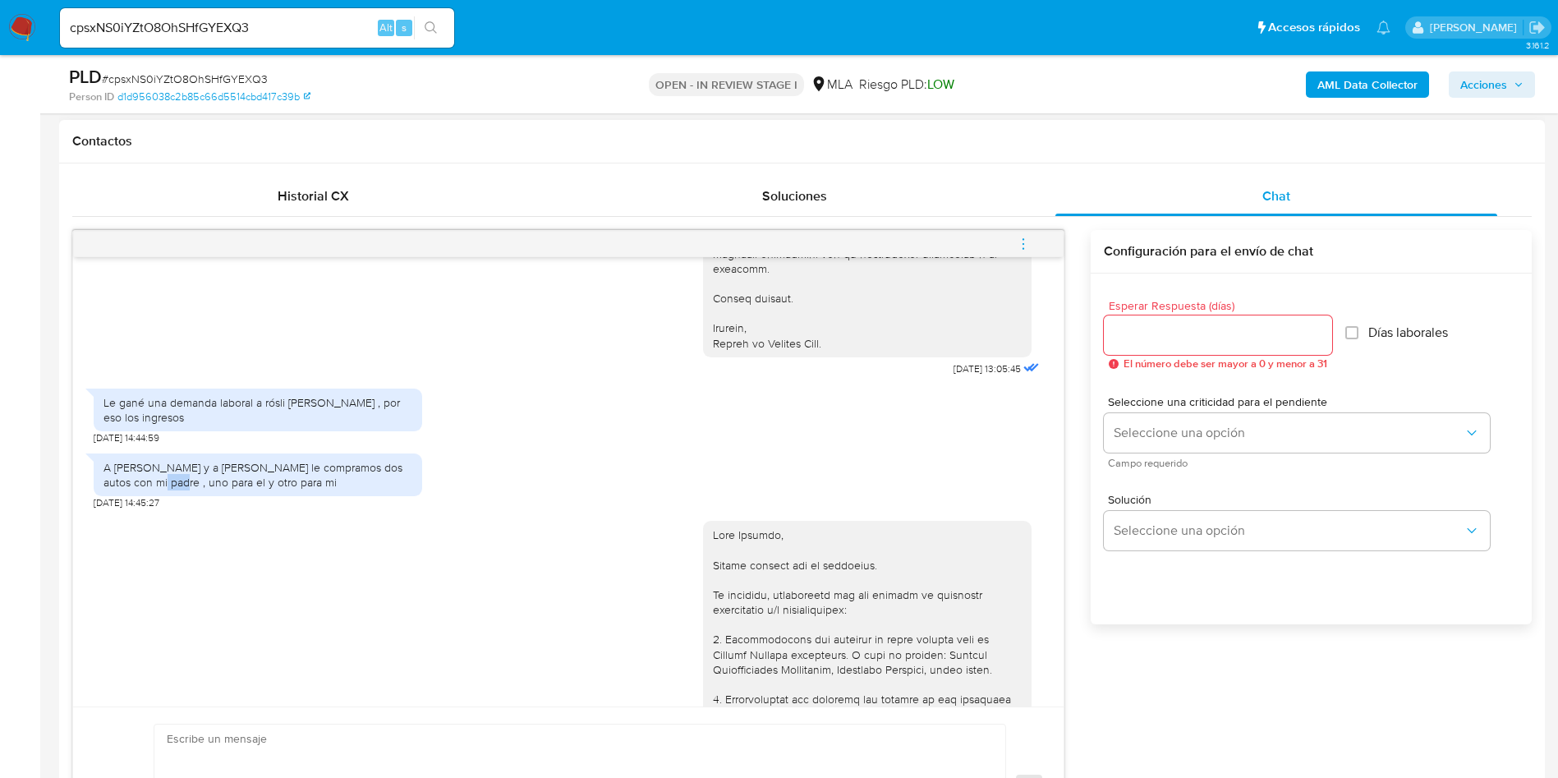
click at [149, 489] on div "A [PERSON_NAME] y a [PERSON_NAME] le compramos dos autos con mi padre , uno par…" at bounding box center [257, 475] width 309 height 30
copy div "A [PERSON_NAME] y a [PERSON_NAME] le compramos dos autos con mi padre , uno par…"
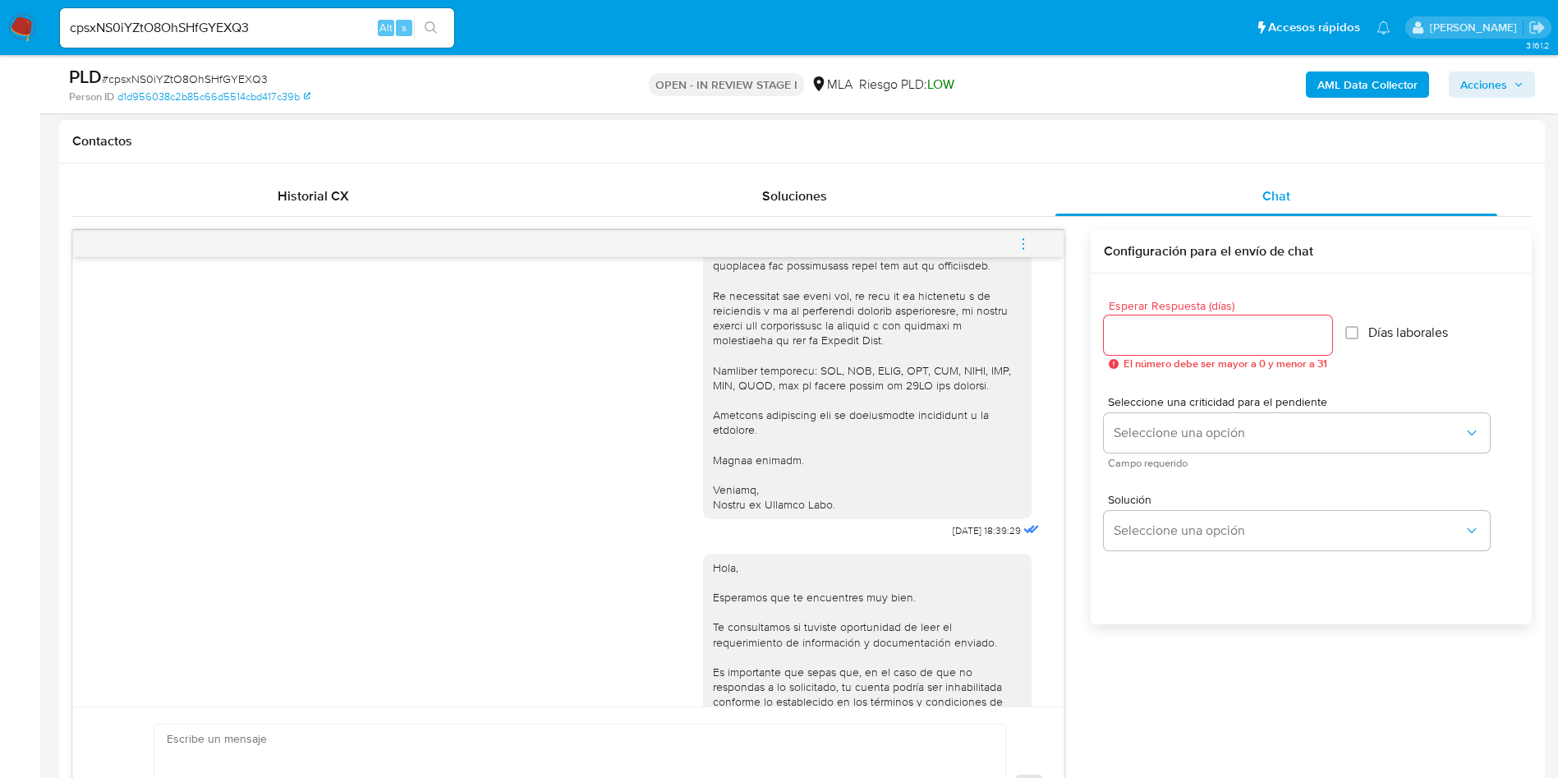
scroll to position [3147, 0]
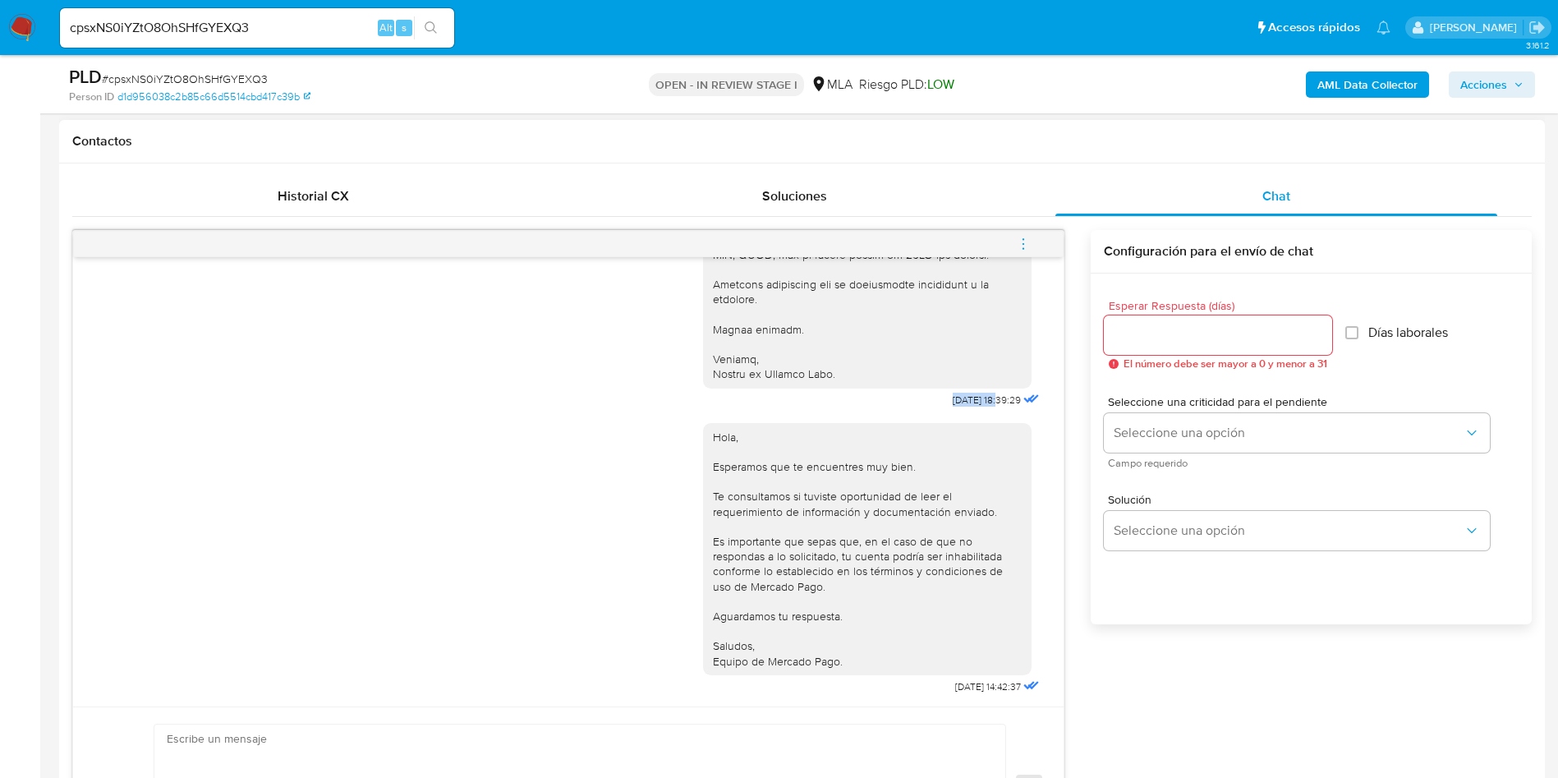
drag, startPoint x: 902, startPoint y: 398, endPoint x: 962, endPoint y: 397, distance: 60.0
click at [962, 397] on div "[DATE] 18:39:29" at bounding box center [873, 133] width 340 height 556
copy span "[DATE]"
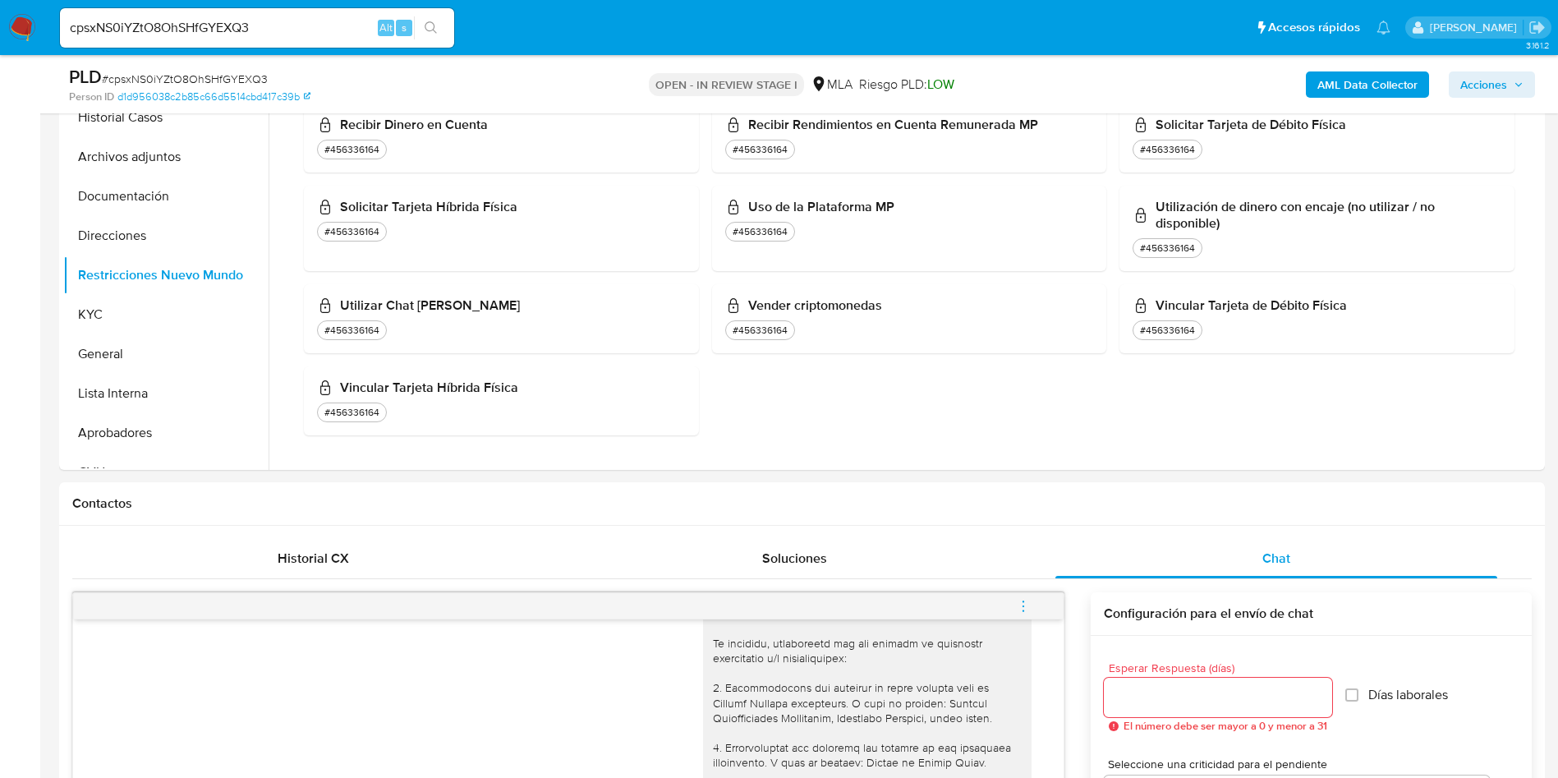
scroll to position [123, 0]
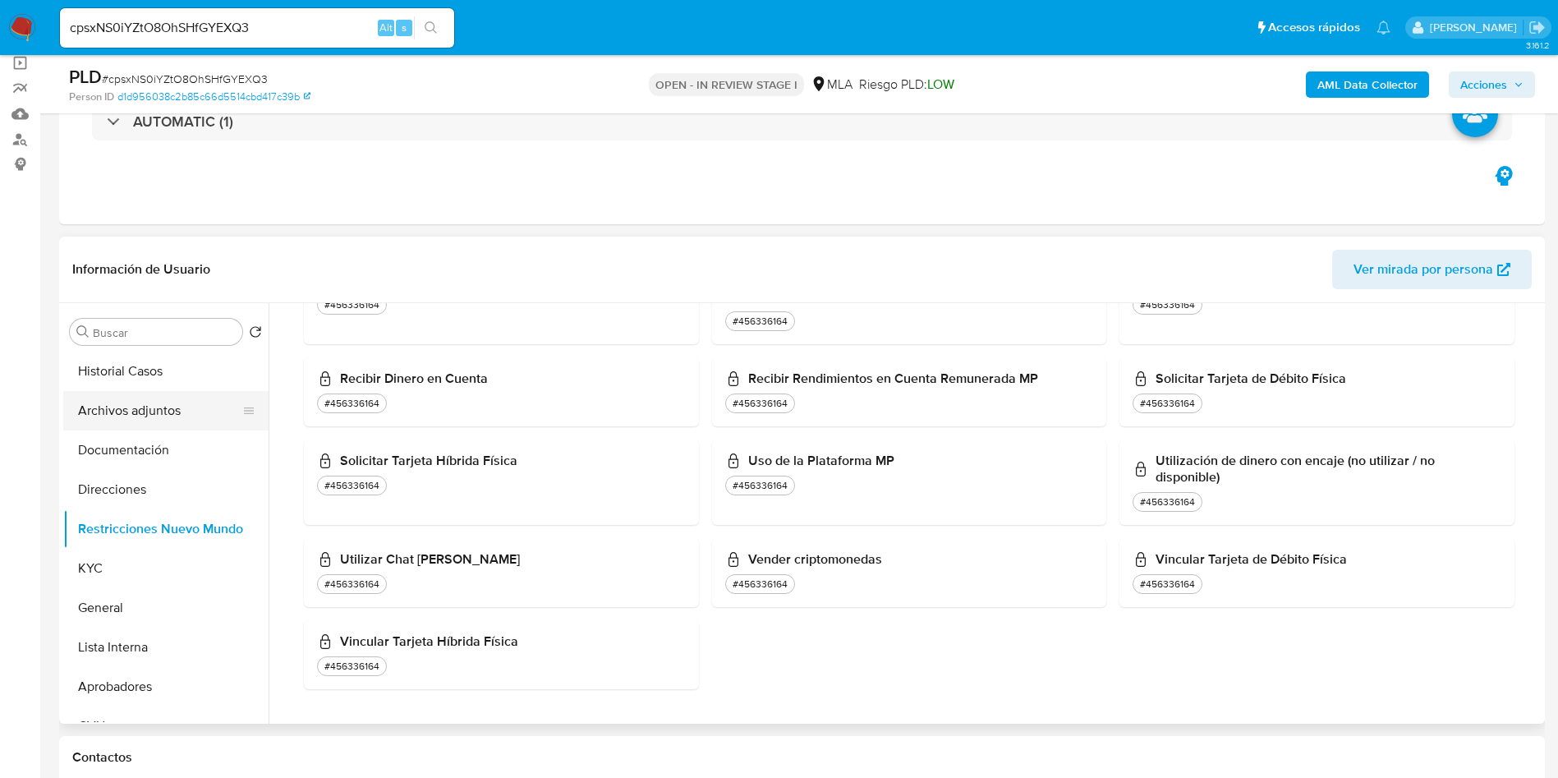
click at [163, 411] on button "Archivos adjuntos" at bounding box center [159, 410] width 192 height 39
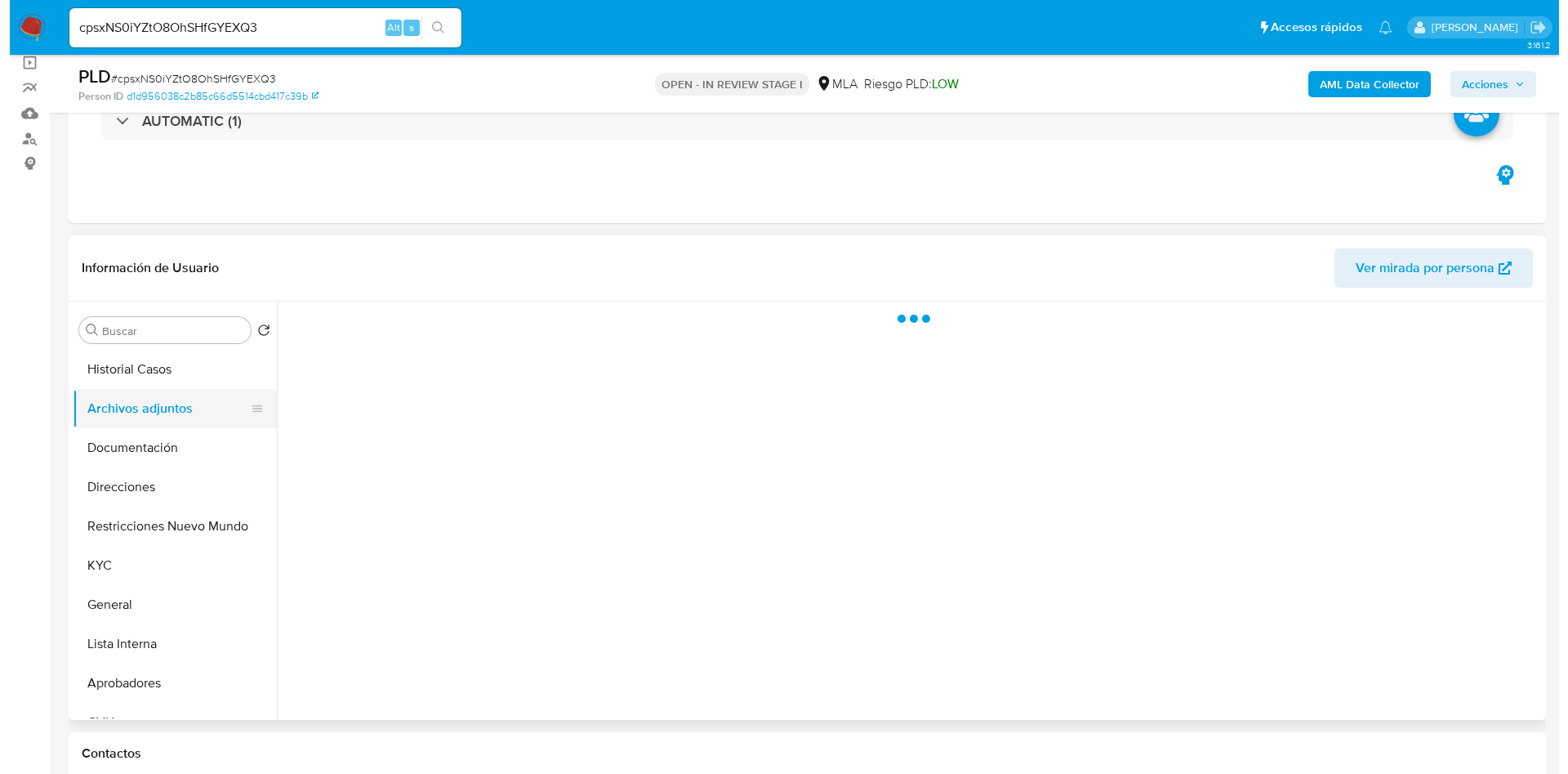
scroll to position [0, 0]
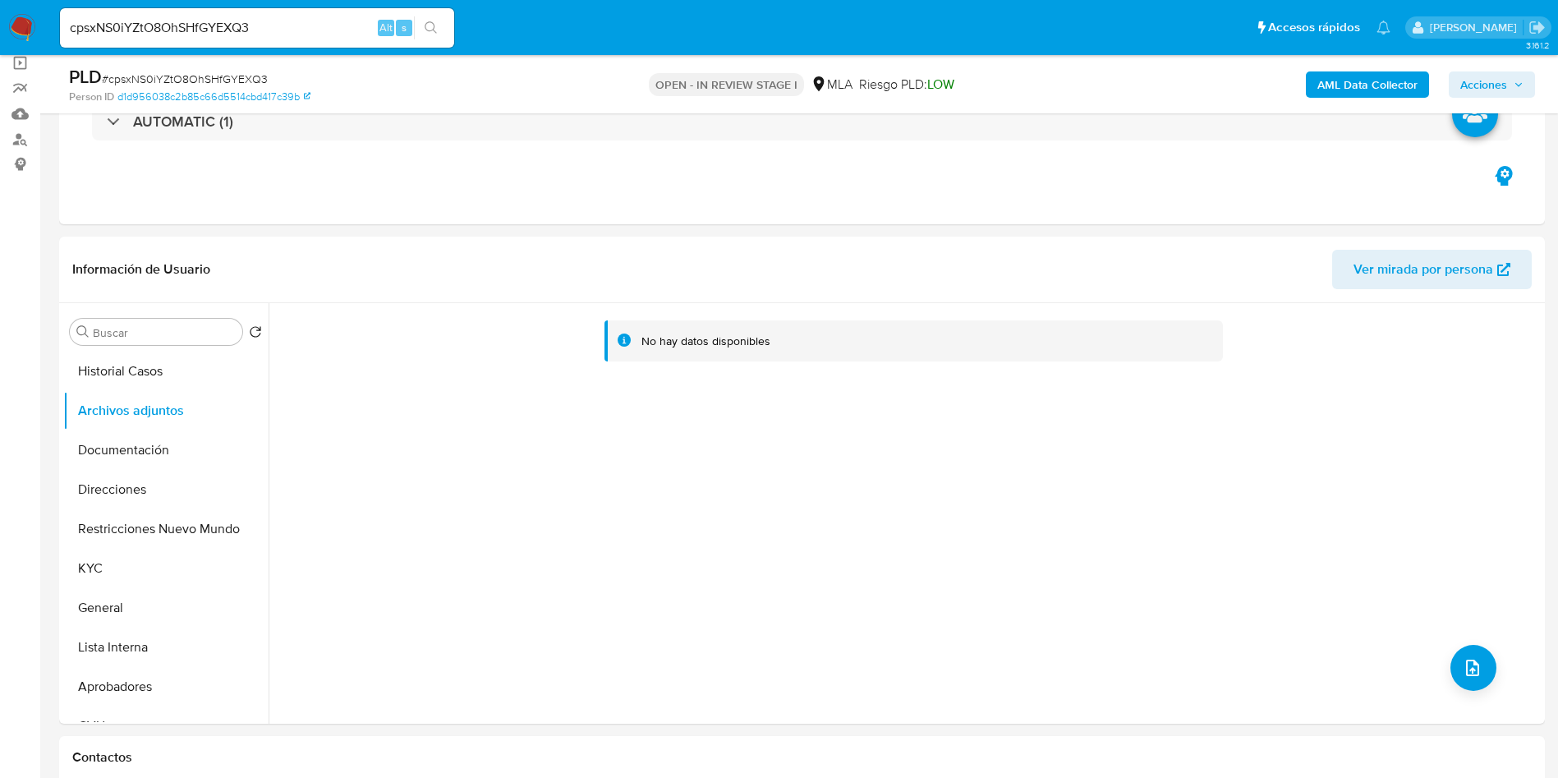
click at [1365, 82] on b "AML Data Collector" at bounding box center [1367, 84] width 100 height 26
